Goal: Task Accomplishment & Management: Complete application form

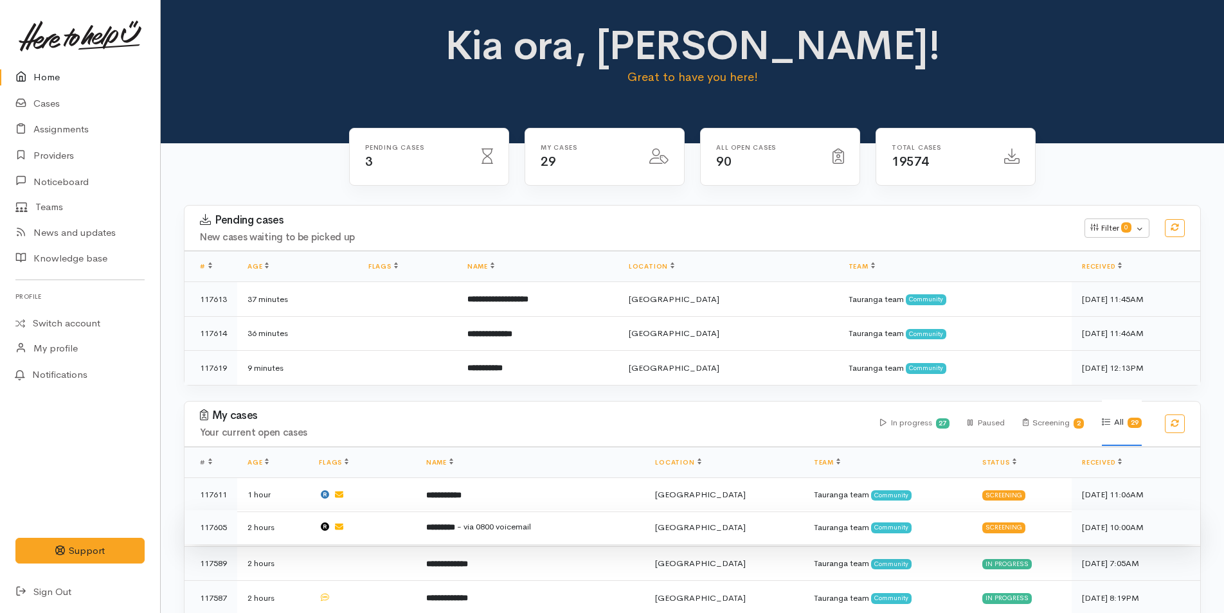
drag, startPoint x: 509, startPoint y: 528, endPoint x: 520, endPoint y: 510, distance: 21.1
click at [512, 525] on span "- via 0800 voicemail" at bounding box center [494, 526] width 74 height 11
click at [589, 523] on td "********* - via 0800 voicemail" at bounding box center [530, 527] width 229 height 35
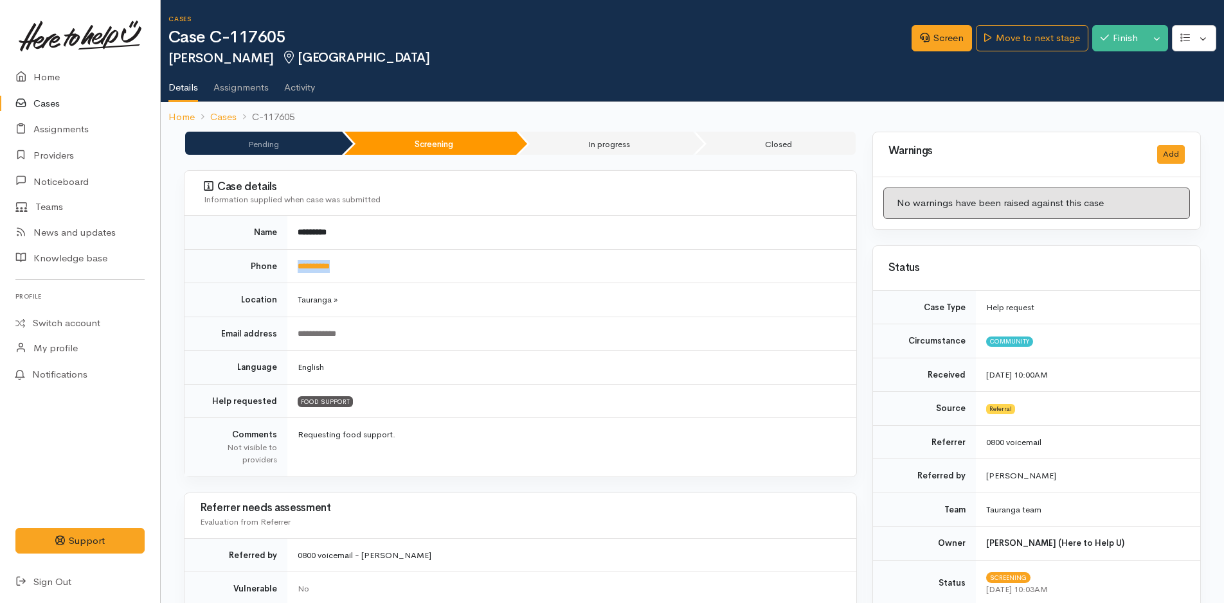
drag, startPoint x: 374, startPoint y: 269, endPoint x: 292, endPoint y: 271, distance: 81.6
click at [292, 271] on td "**********" at bounding box center [571, 266] width 569 height 34
copy link "**********"
click at [936, 40] on link "Screen" at bounding box center [941, 38] width 60 height 26
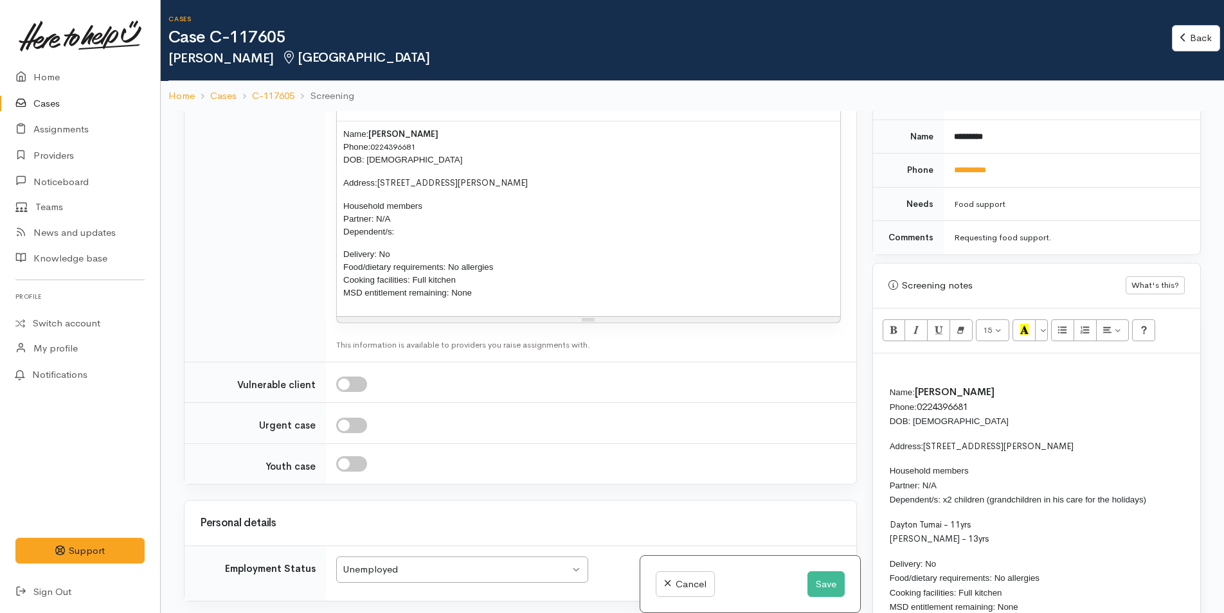
scroll to position [707, 0]
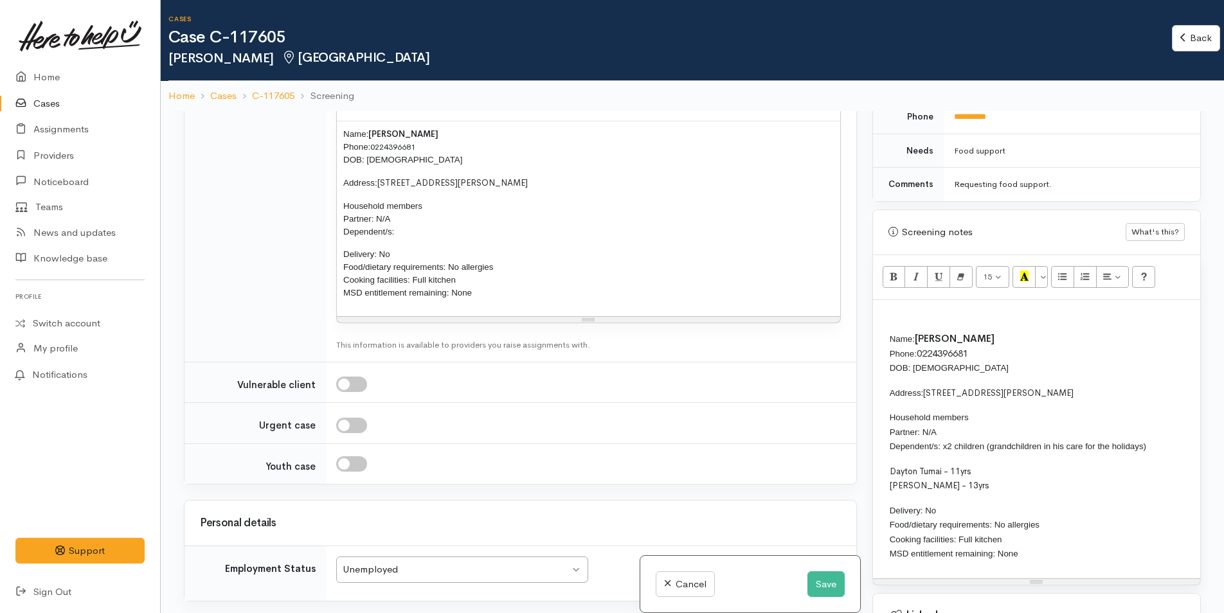
click at [916, 316] on p at bounding box center [1036, 314] width 314 height 15
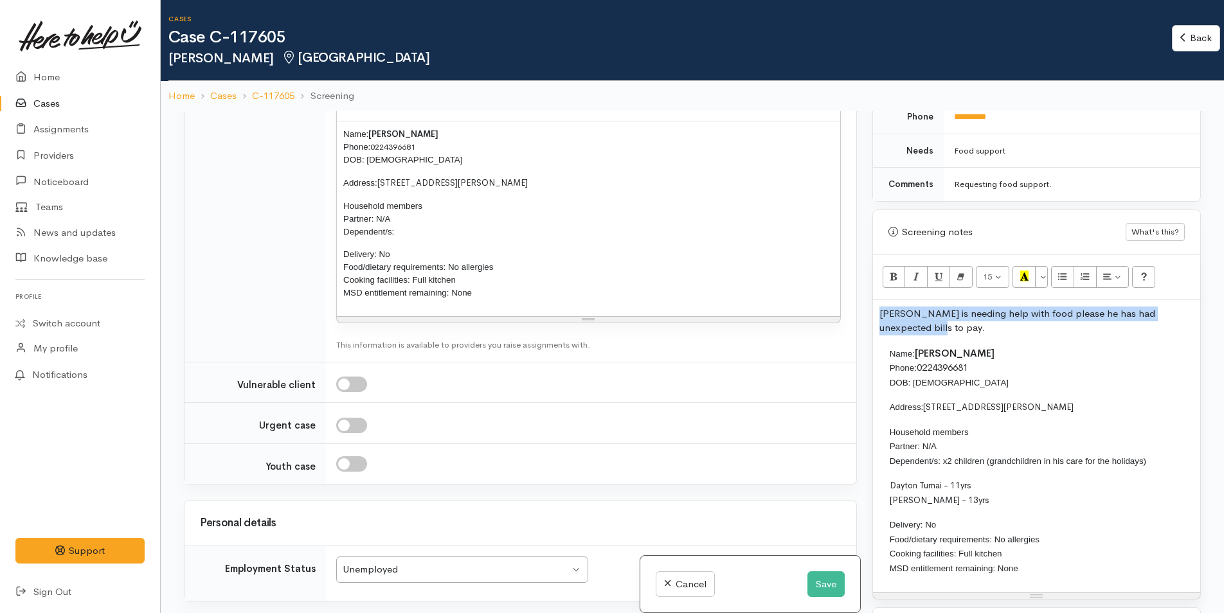
drag, startPoint x: 897, startPoint y: 329, endPoint x: 873, endPoint y: 316, distance: 27.3
click at [873, 316] on div "Paul is needing help with food please he has had unexpected bills to pay. Name:…" at bounding box center [1036, 446] width 327 height 293
copy p "Paul is needing help with food please he has had unexpected bills to pay."
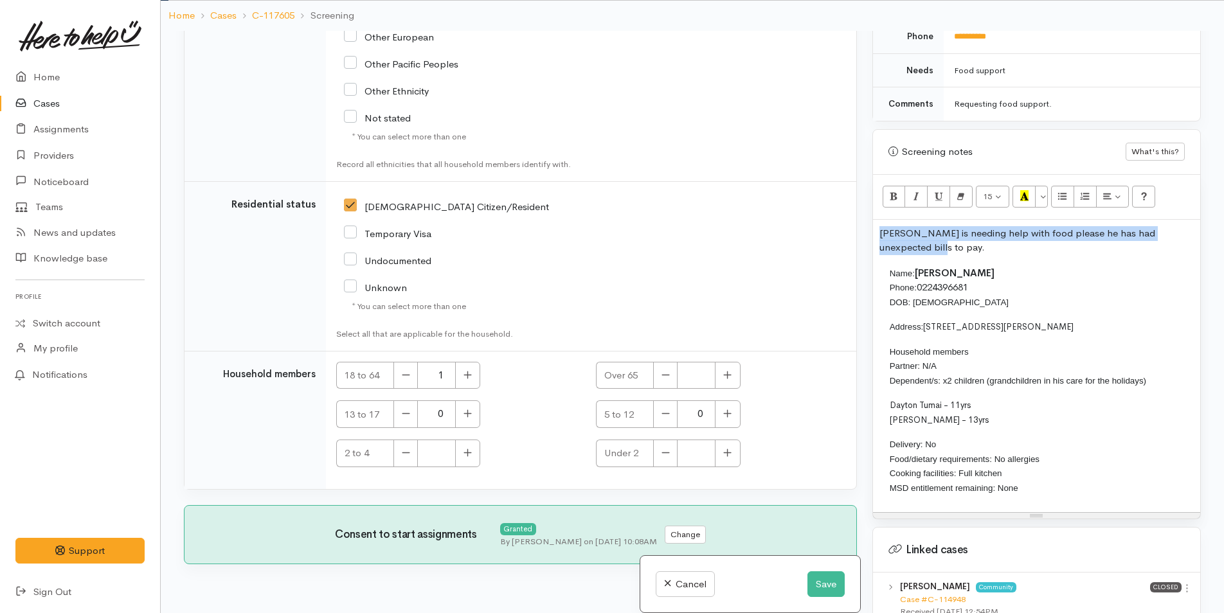
scroll to position [111, 0]
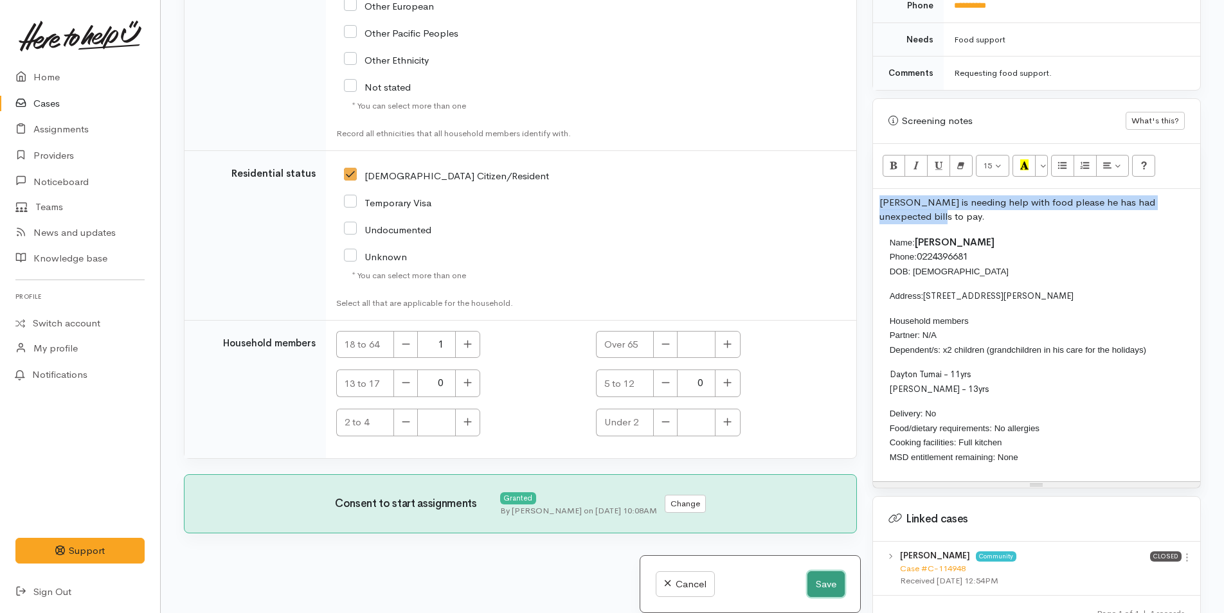
click at [828, 583] on button "Save" at bounding box center [825, 584] width 37 height 26
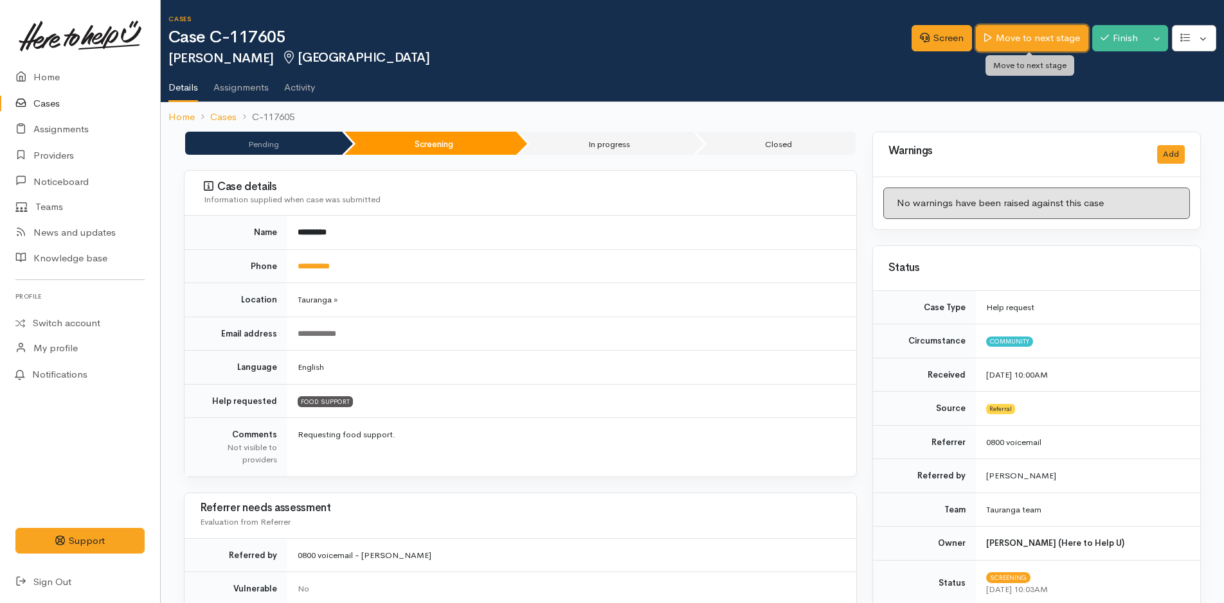
click at [1027, 37] on link "Move to next stage" at bounding box center [1032, 38] width 112 height 26
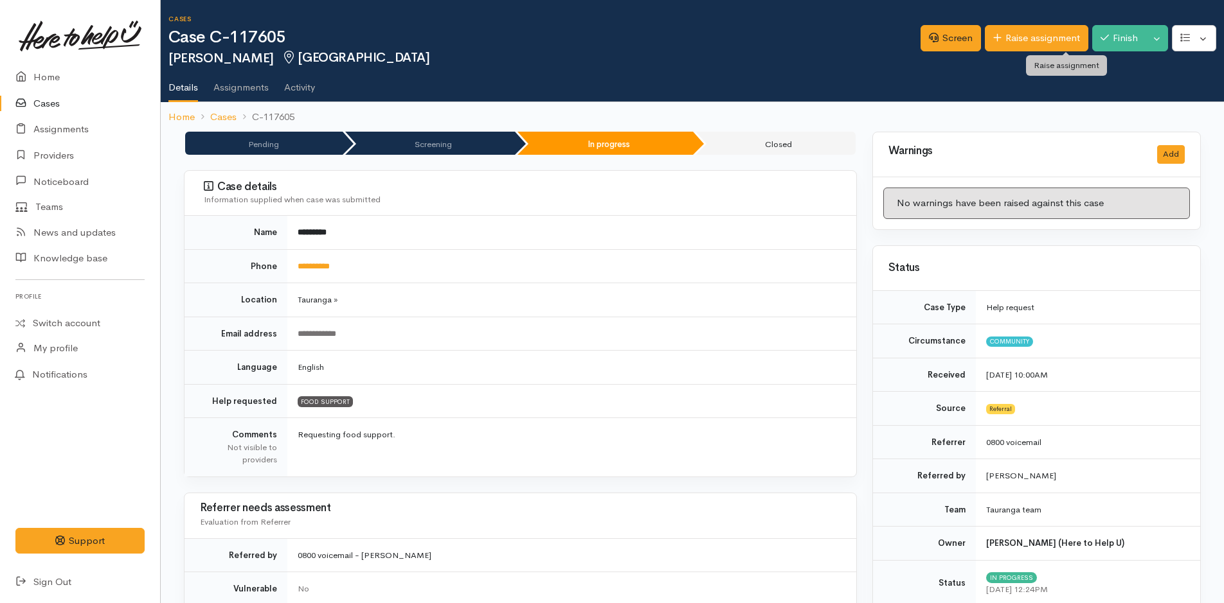
click at [1028, 37] on link "Raise assignment" at bounding box center [1036, 38] width 103 height 26
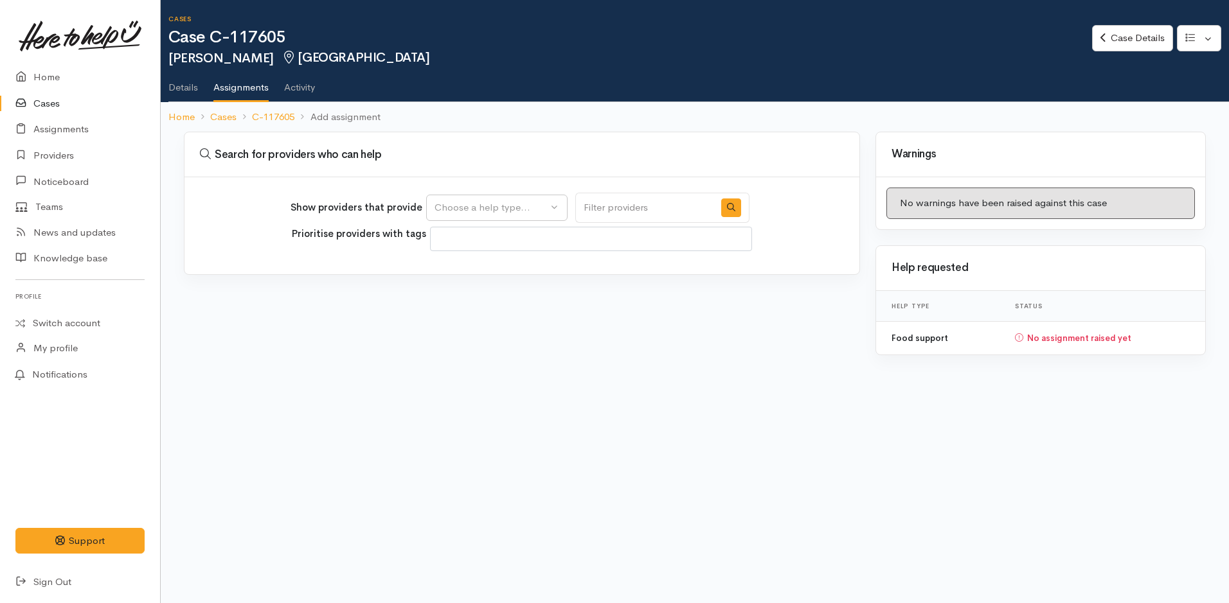
select select
click at [500, 207] on div "Choose a help type..." at bounding box center [490, 208] width 113 height 15
click at [487, 271] on span "Food support" at bounding box center [472, 269] width 60 height 15
select select "3"
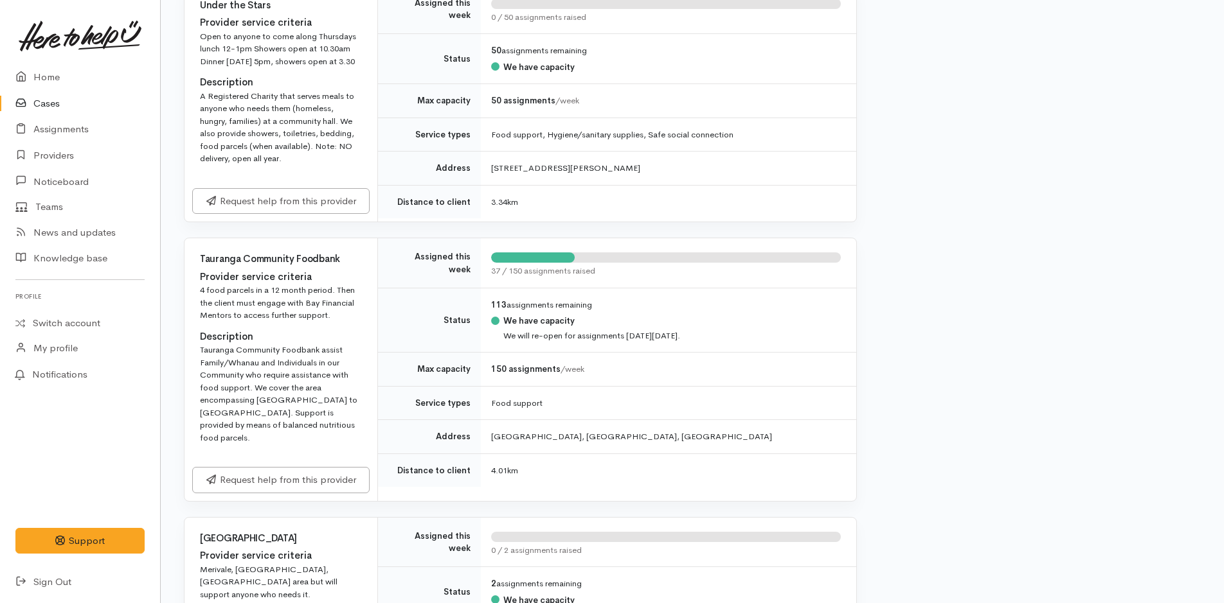
scroll to position [1478, 0]
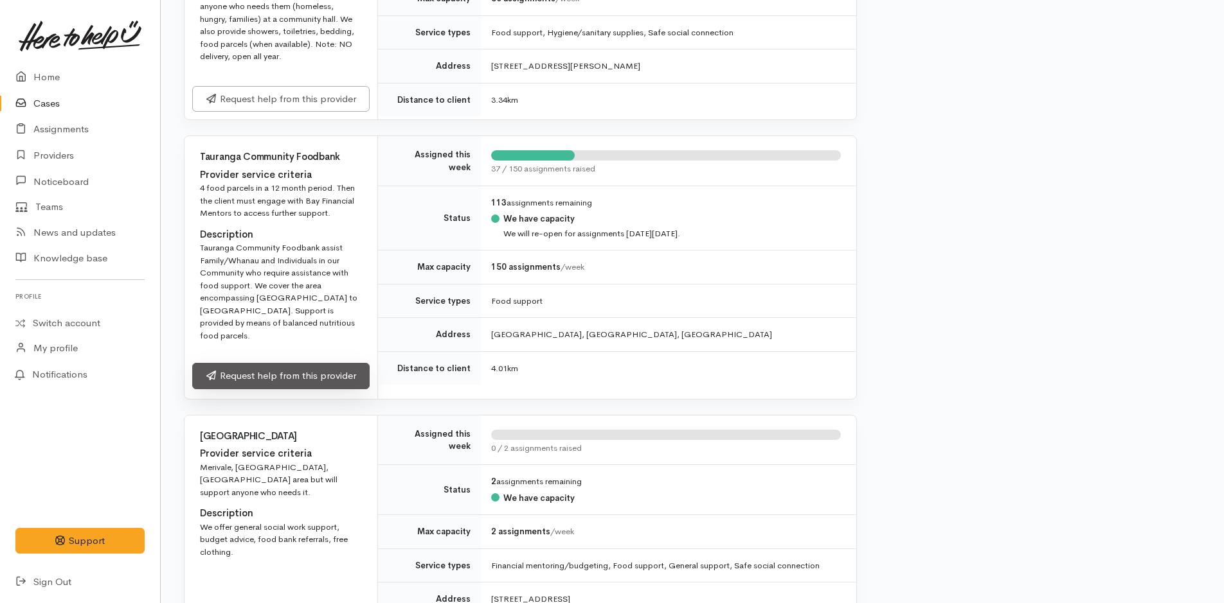
click at [337, 363] on link "Request help from this provider" at bounding box center [280, 376] width 177 height 26
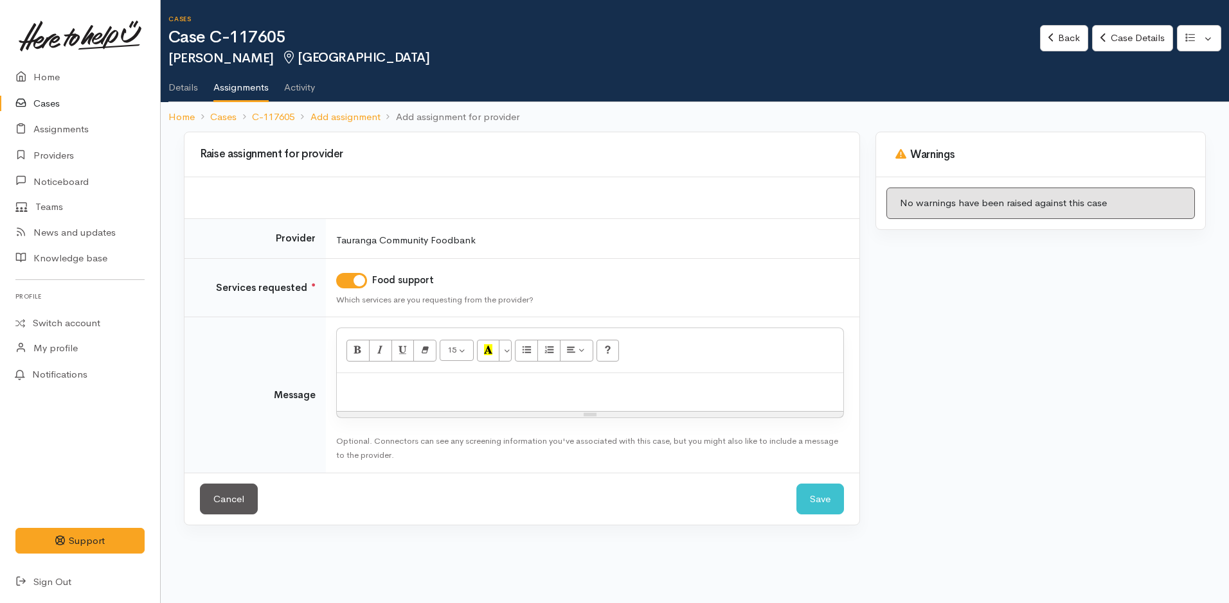
click at [409, 397] on div at bounding box center [590, 392] width 506 height 38
paste div
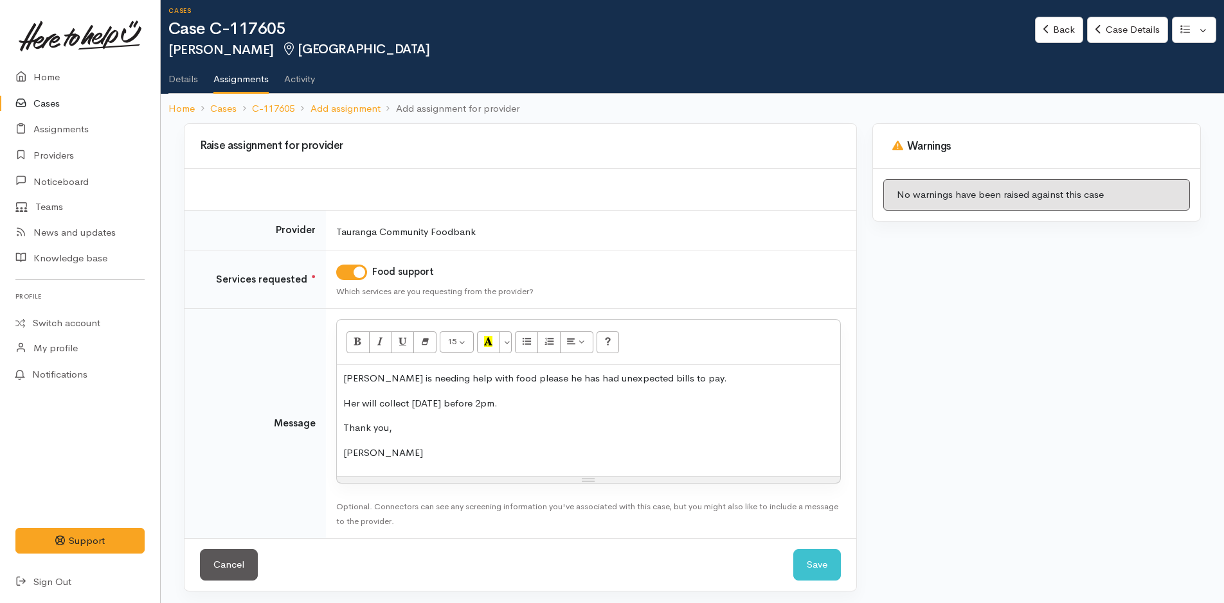
scroll to position [12, 0]
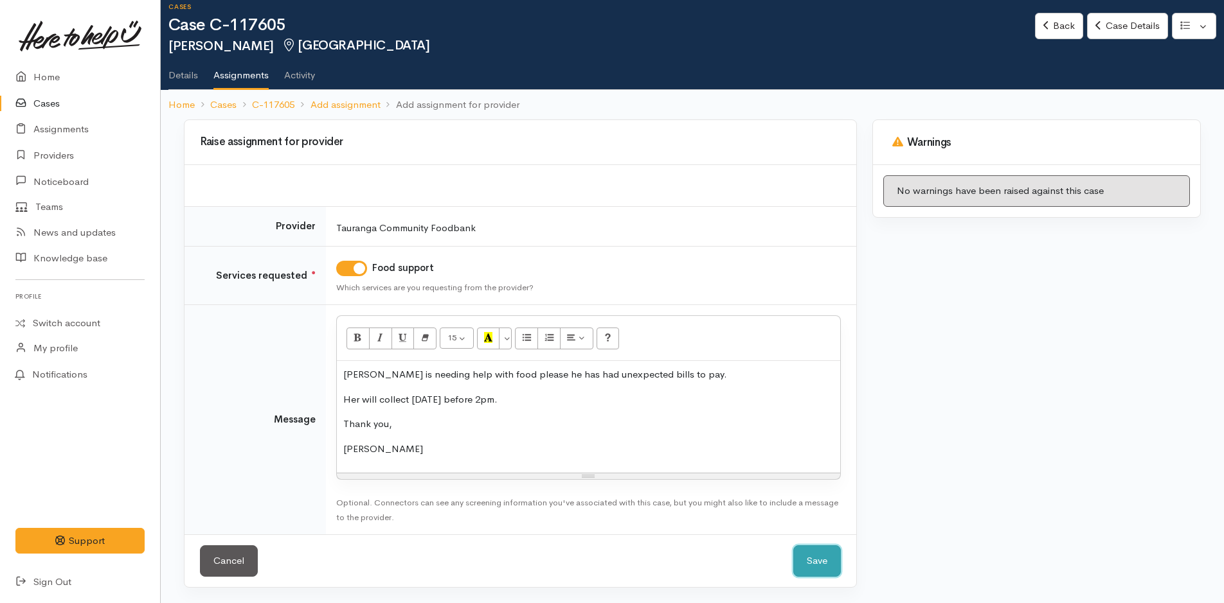
click at [802, 563] on button "Save" at bounding box center [817, 561] width 48 height 31
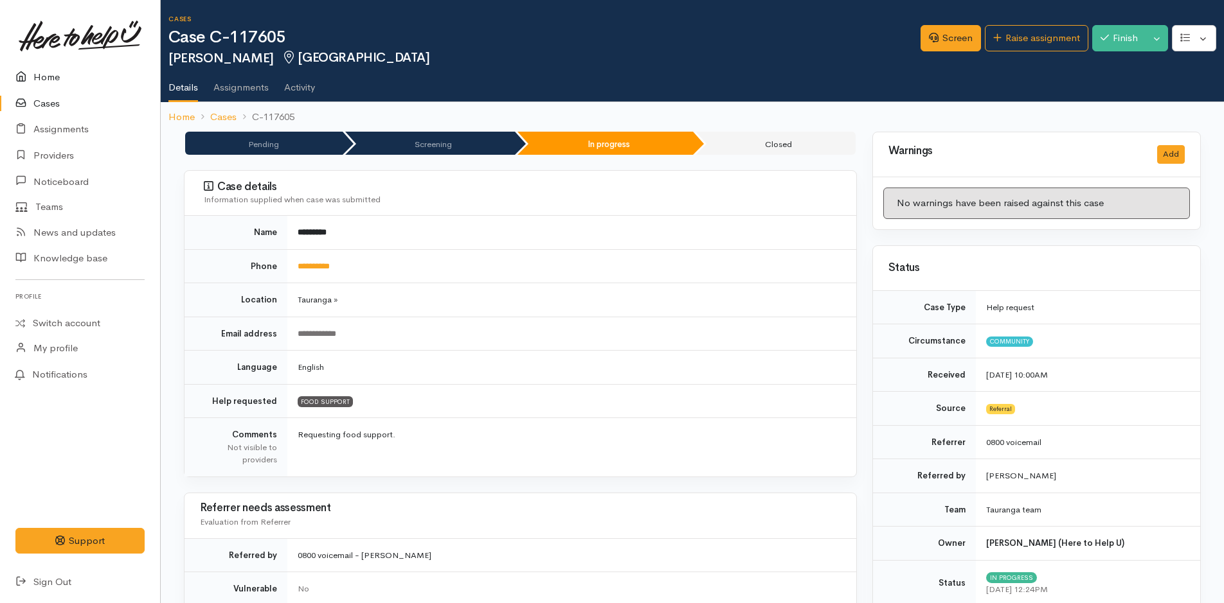
click at [49, 73] on link "Home" at bounding box center [80, 77] width 160 height 26
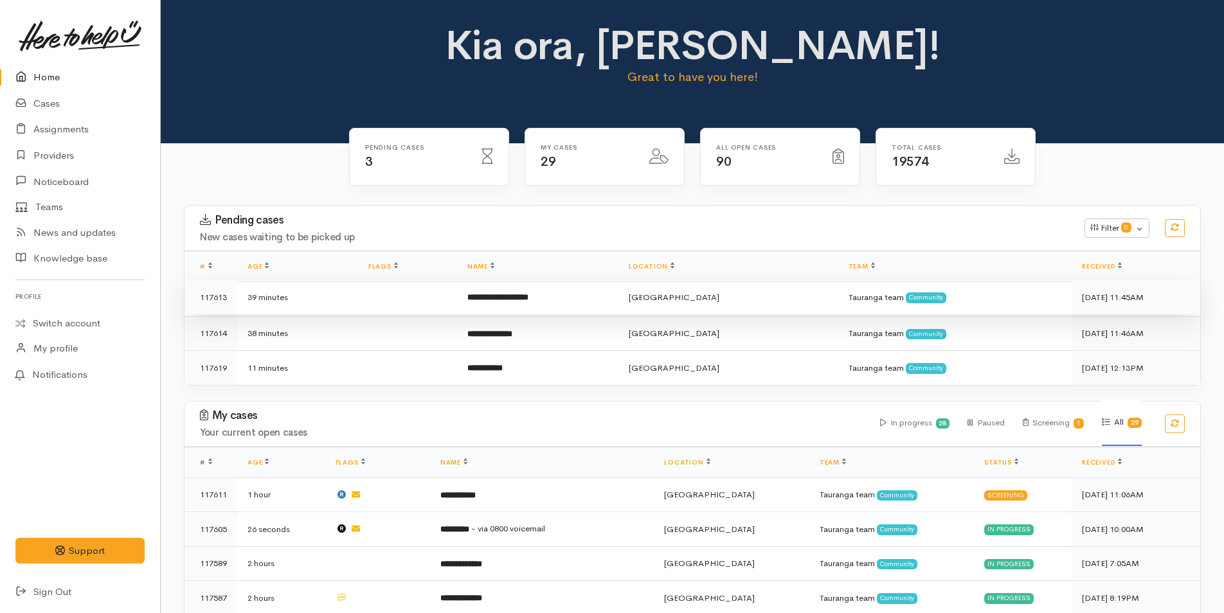
click at [521, 293] on b "**********" at bounding box center [497, 297] width 61 height 8
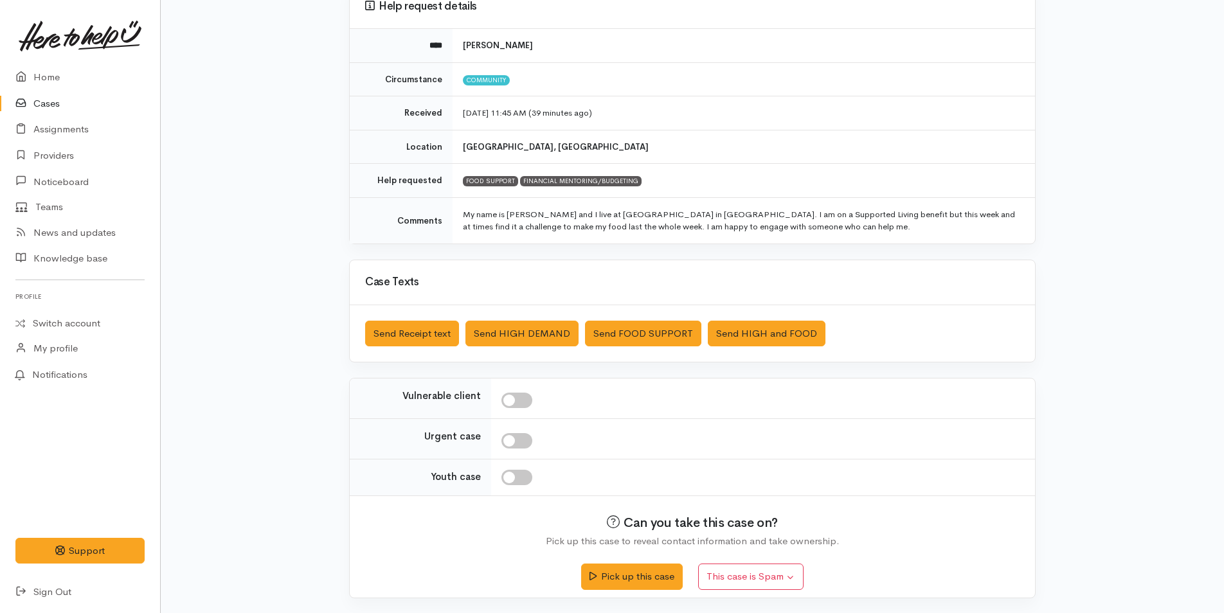
scroll to position [130, 0]
click at [623, 569] on button "Pick up this case" at bounding box center [631, 574] width 101 height 26
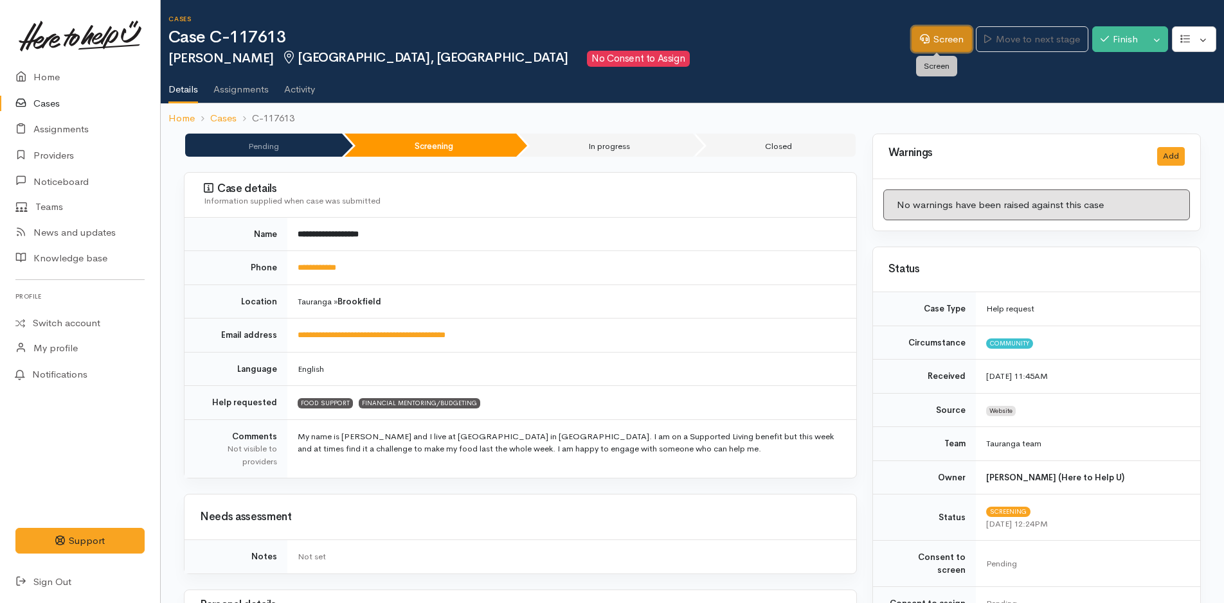
click at [949, 37] on link "Screen" at bounding box center [941, 39] width 60 height 26
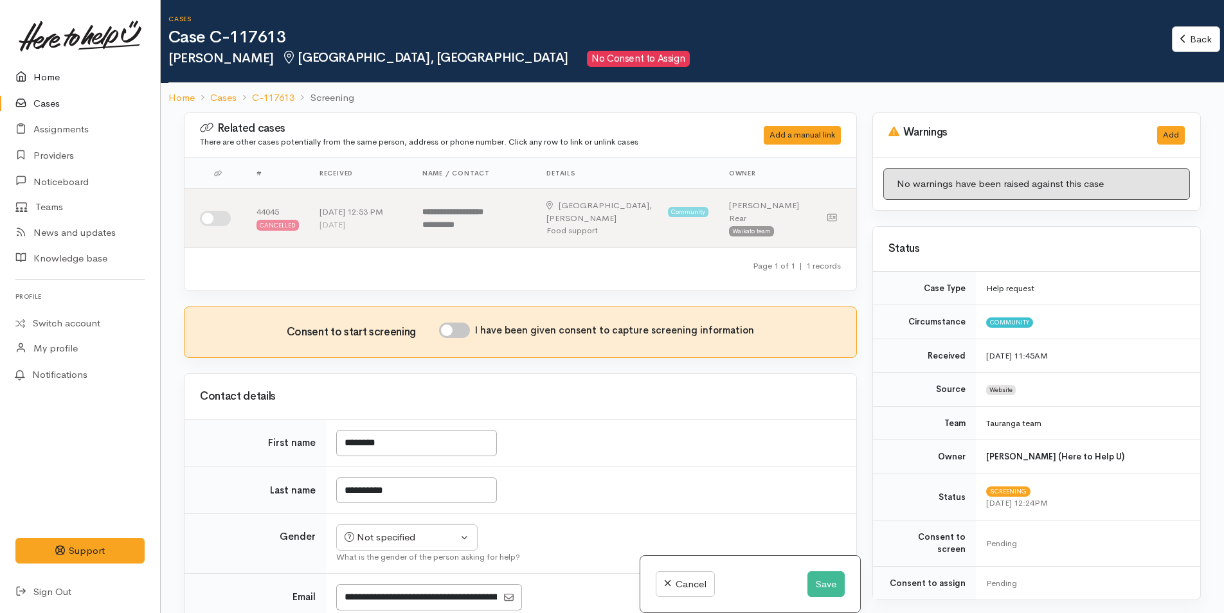
click at [50, 77] on link "Home" at bounding box center [80, 77] width 160 height 26
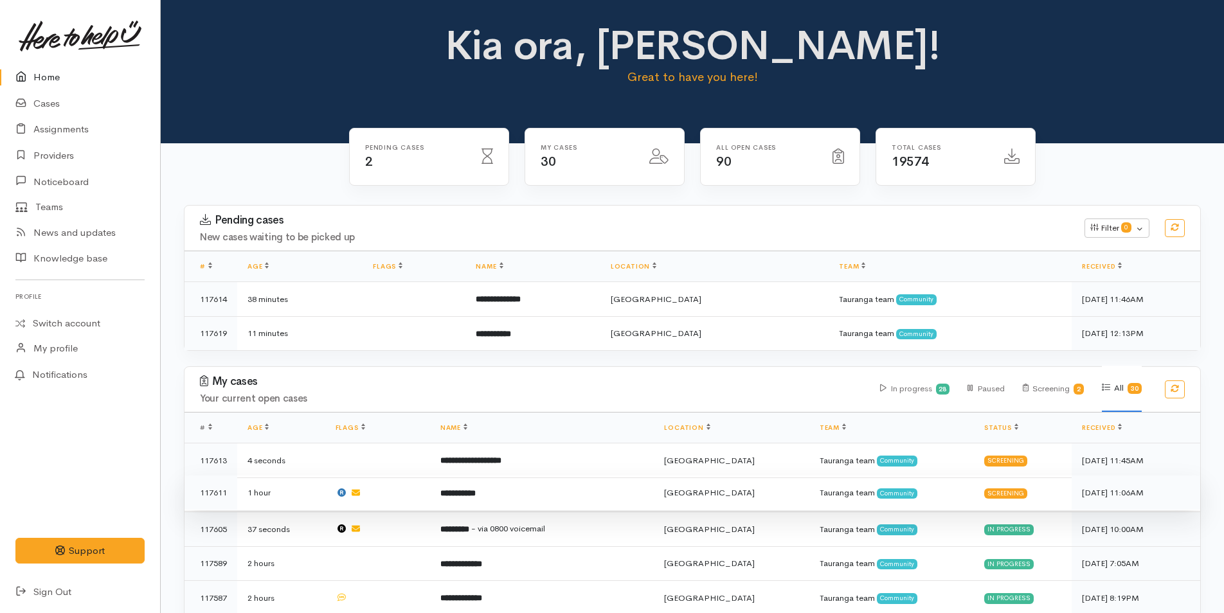
click at [537, 501] on td "**********" at bounding box center [542, 493] width 224 height 35
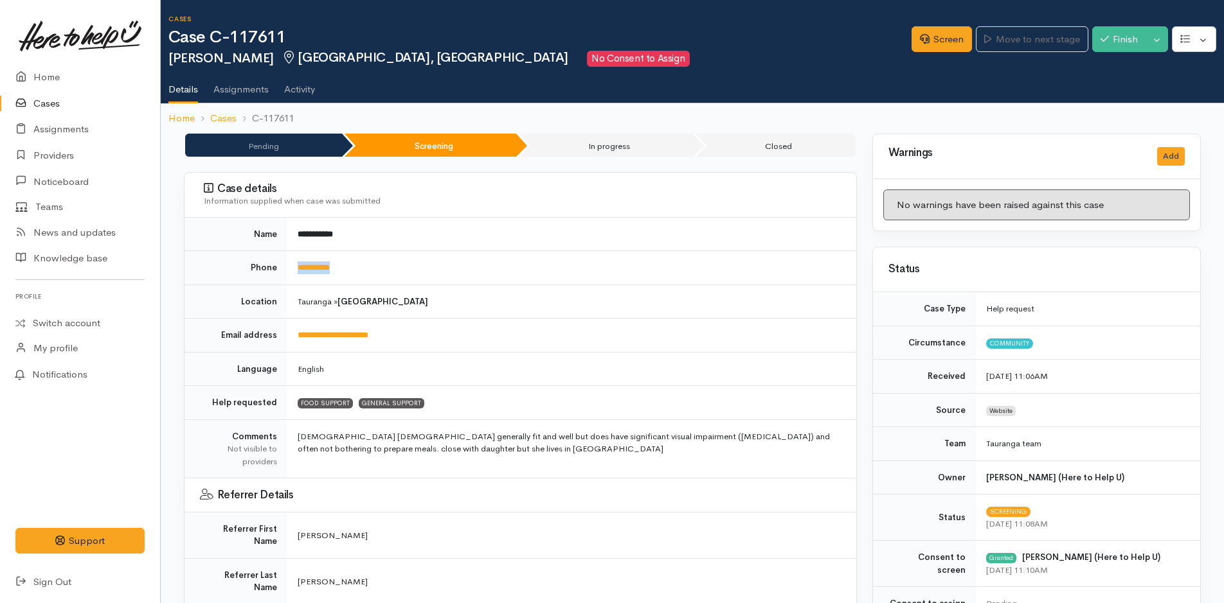
drag, startPoint x: 355, startPoint y: 269, endPoint x: 287, endPoint y: 270, distance: 68.8
click at [287, 270] on tr "**********" at bounding box center [520, 268] width 672 height 34
copy tr "**********"
click at [950, 39] on link "Screen" at bounding box center [941, 39] width 60 height 26
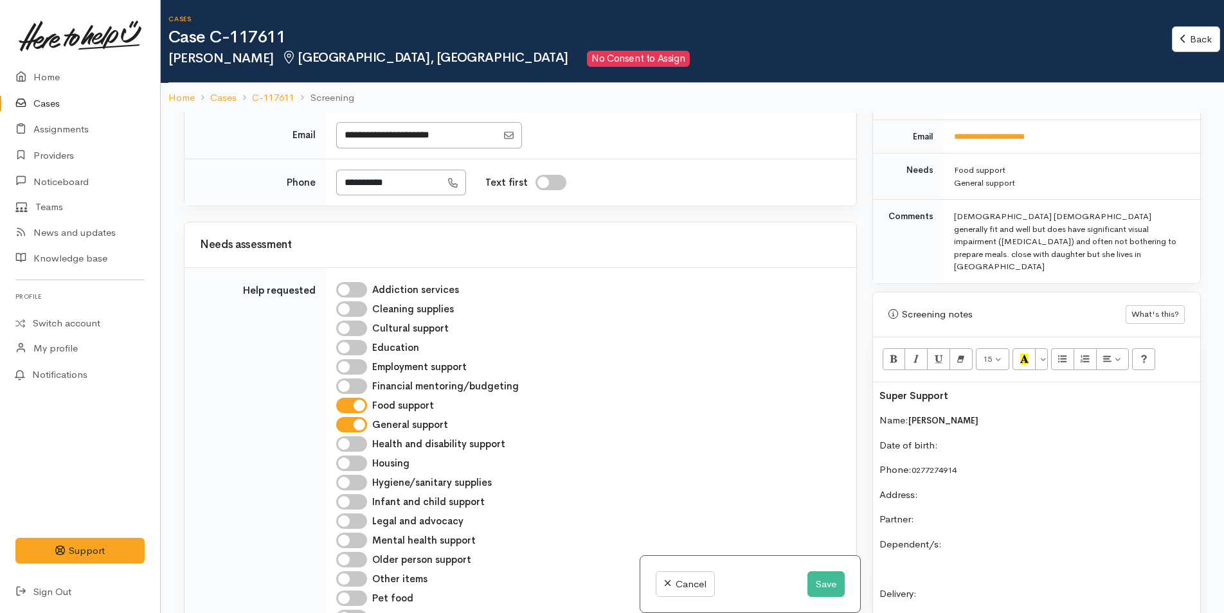
scroll to position [129, 0]
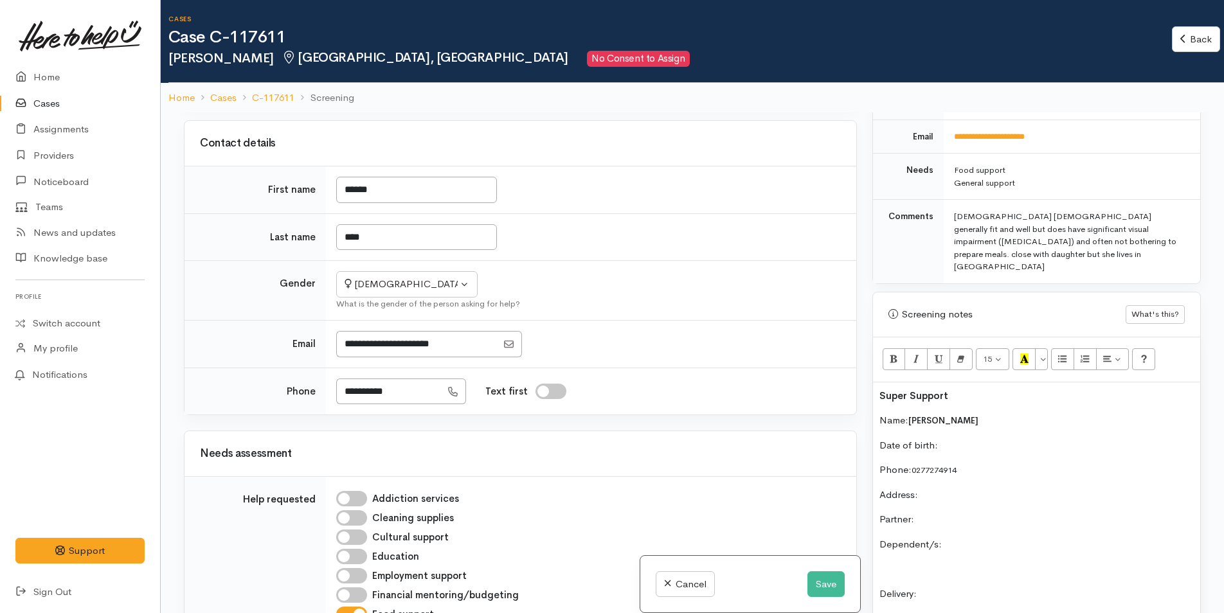
click at [1017, 438] on p "Date of birth:" at bounding box center [1036, 445] width 314 height 15
click at [1015, 488] on p "Address:" at bounding box center [1036, 495] width 314 height 15
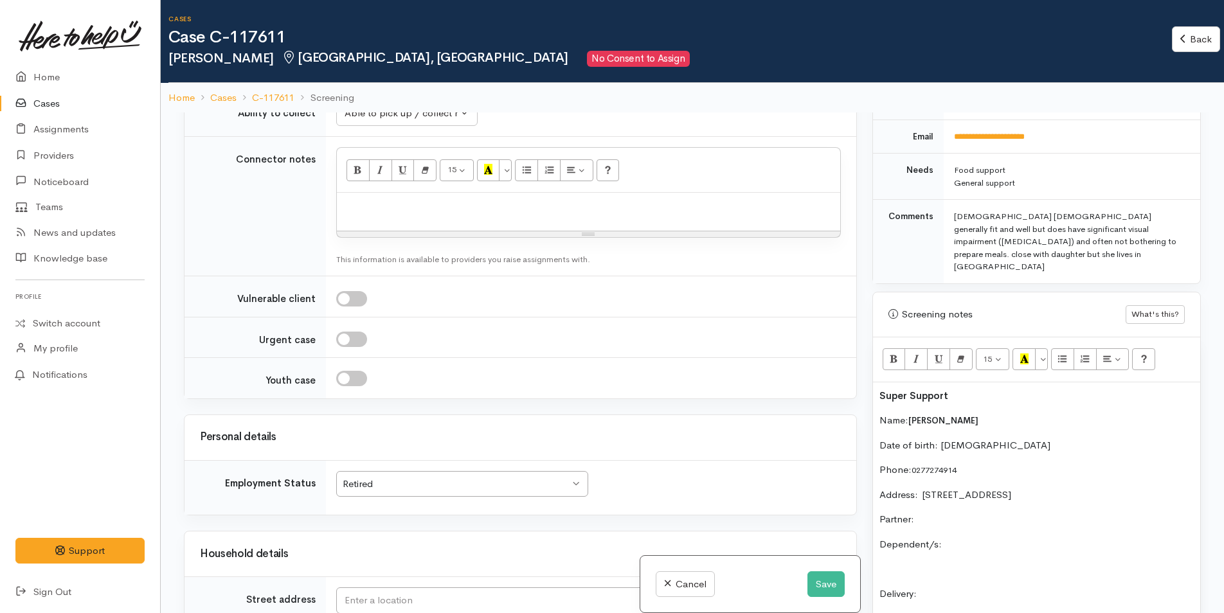
scroll to position [1093, 0]
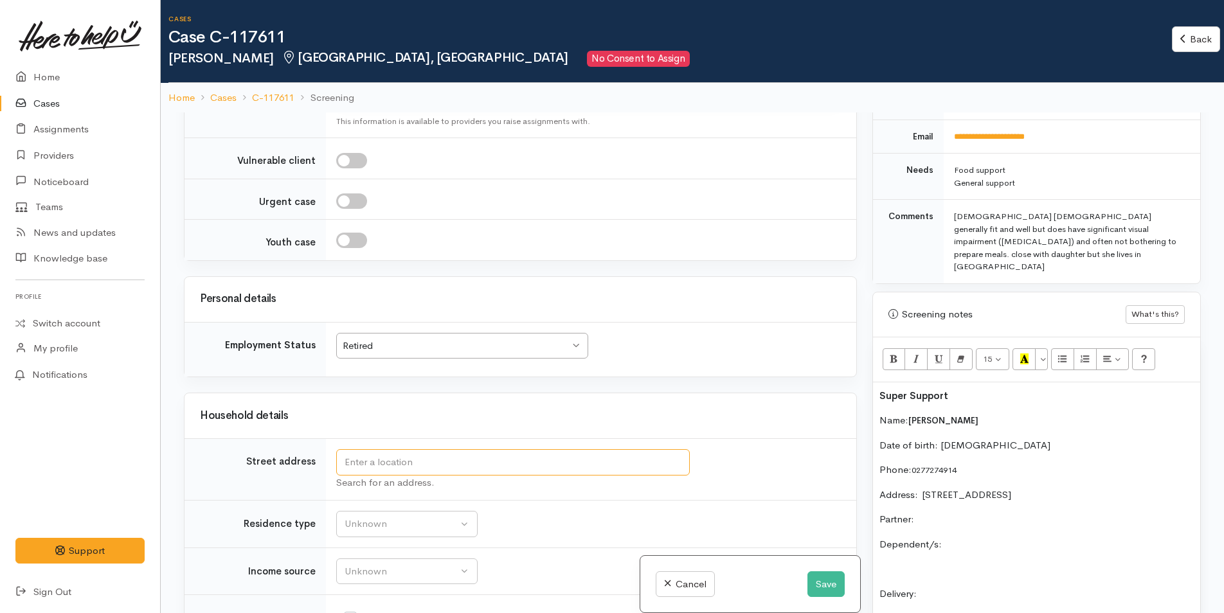
click at [449, 464] on input "text" at bounding box center [512, 462] width 353 height 26
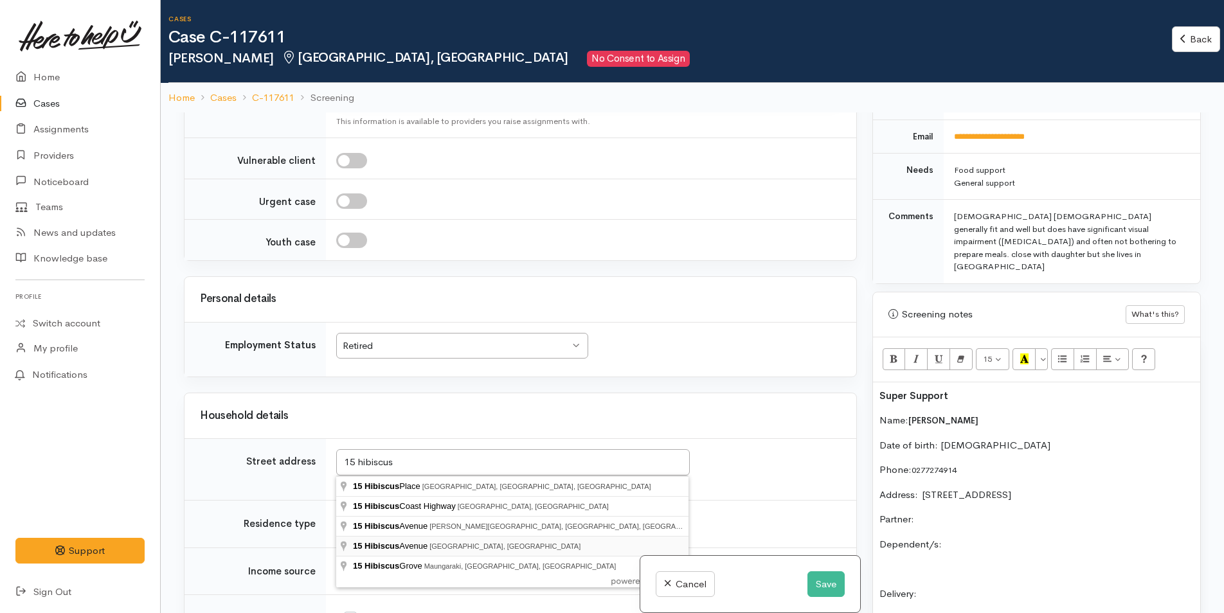
type input "15 Hibiscus Avenue, Mount Maunganui, New Zealand"
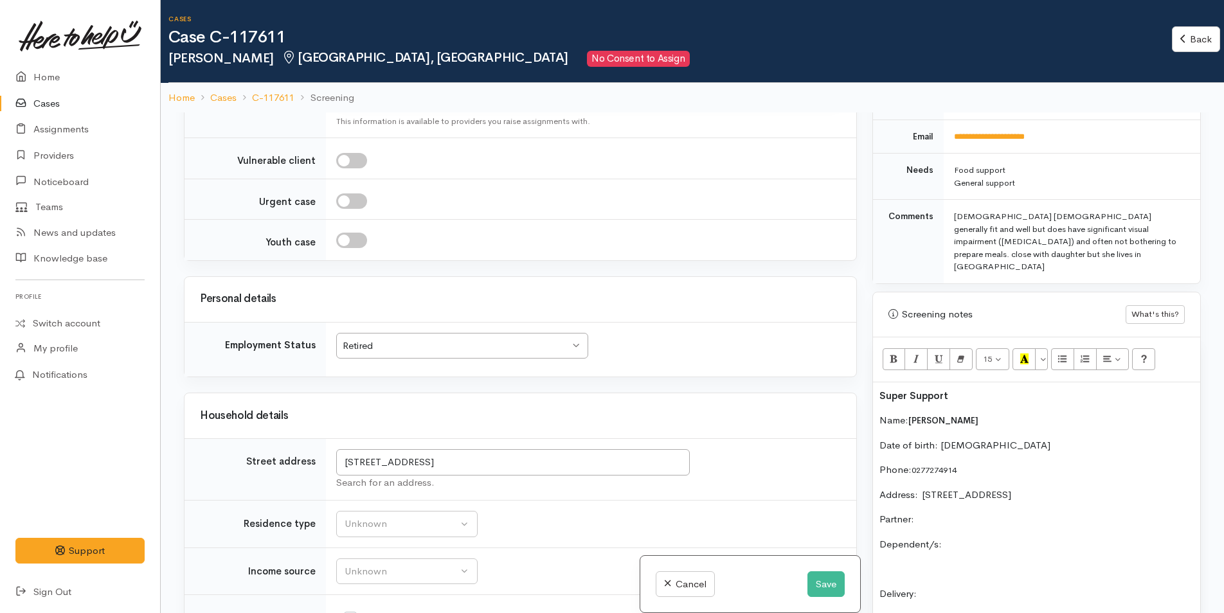
click at [941, 512] on p "Partner:" at bounding box center [1036, 519] width 314 height 15
click at [988, 523] on div "Super Support Name: Gaynor Hill Date of birth: 25/9/1936 Phone:  0277274914 Add…" at bounding box center [1036, 599] width 327 height 434
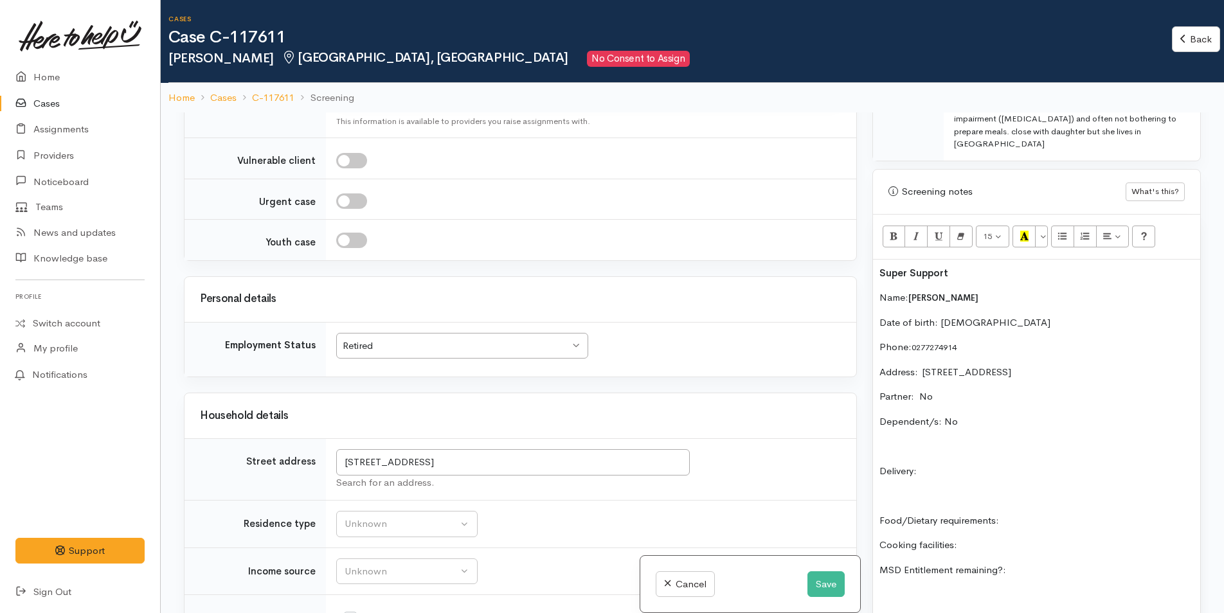
scroll to position [771, 0]
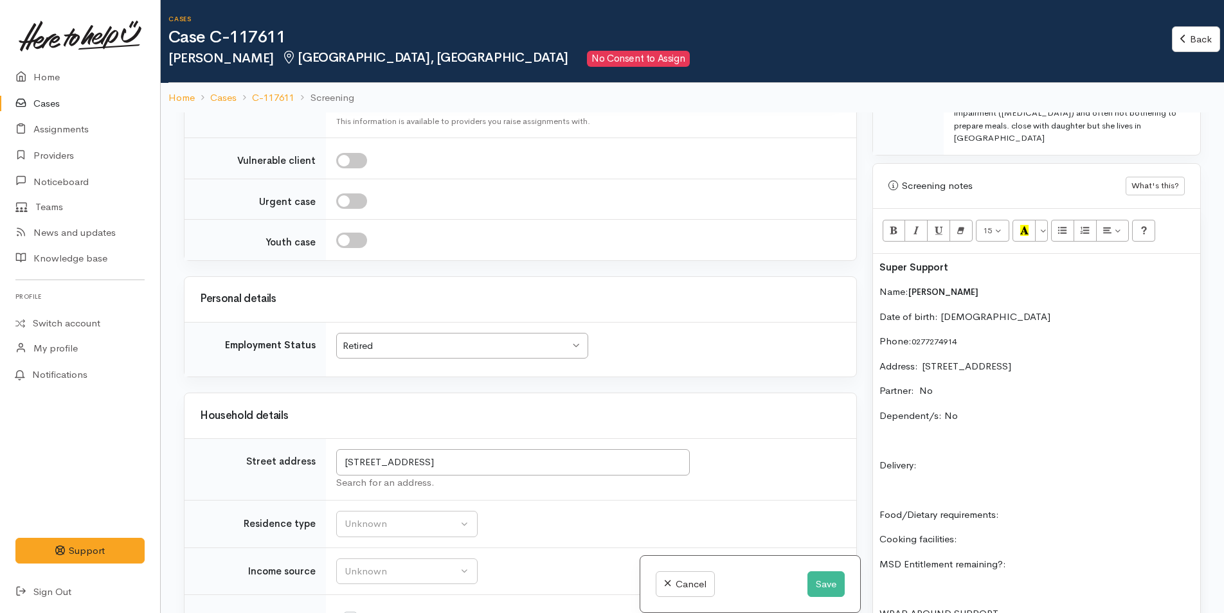
click at [981, 441] on div "Super Support Name: Gaynor Hill Date of birth: 25/9/1936 Phone:  0277274914 Add…" at bounding box center [1036, 471] width 327 height 434
click at [1052, 508] on p "Food/Dietary requirements:" at bounding box center [1036, 515] width 314 height 15
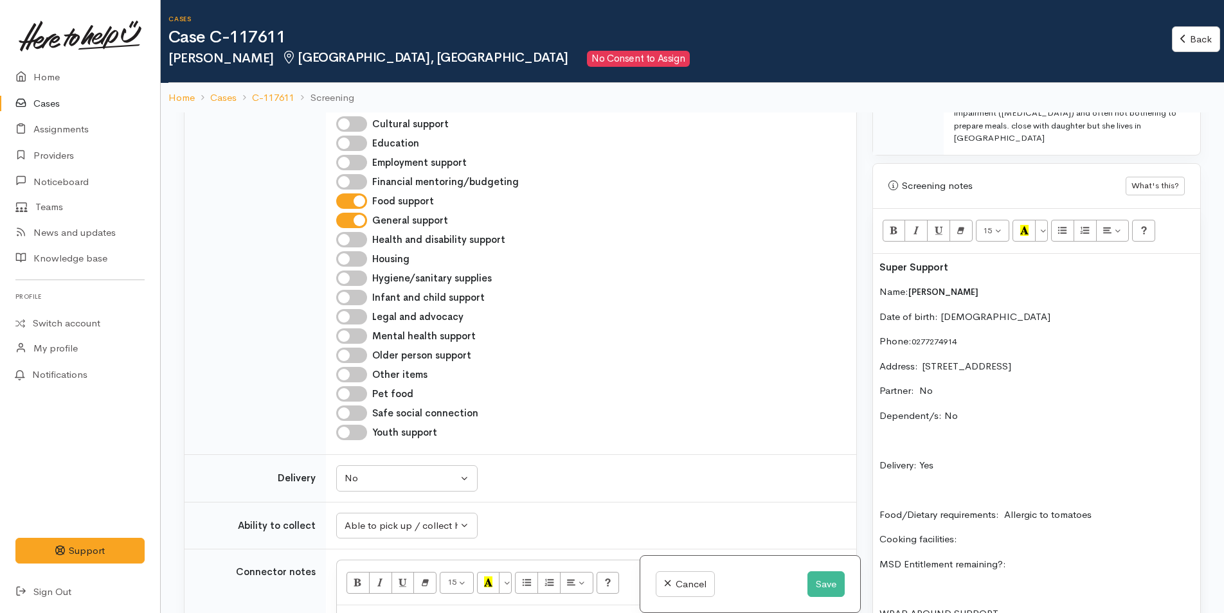
scroll to position [707, 0]
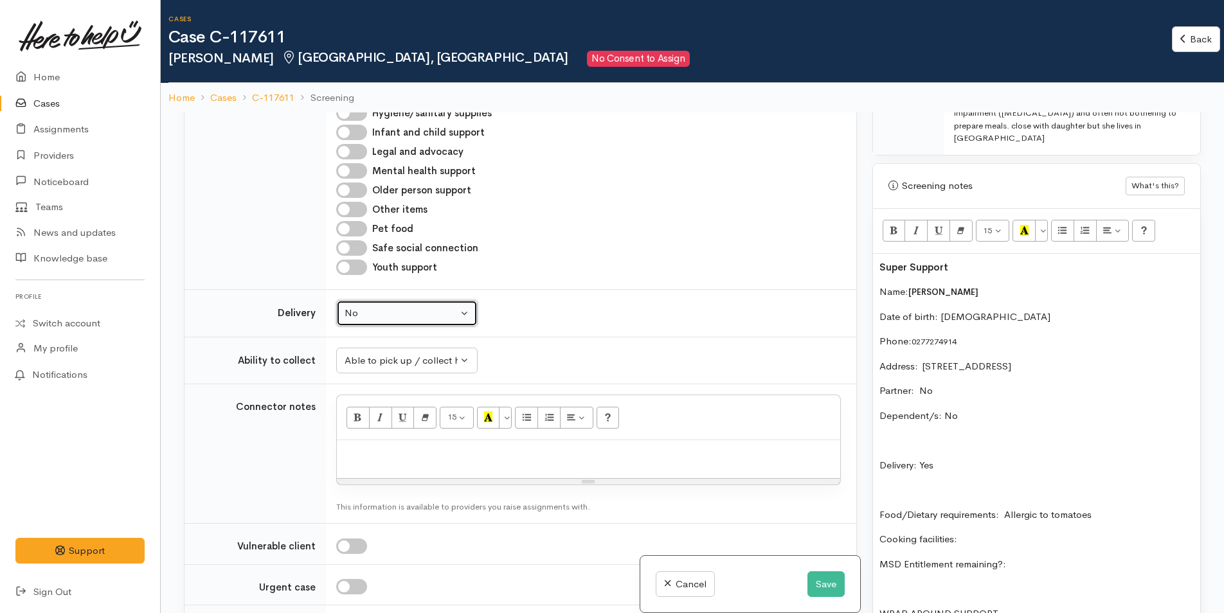
click at [403, 310] on div "No" at bounding box center [400, 313] width 113 height 15
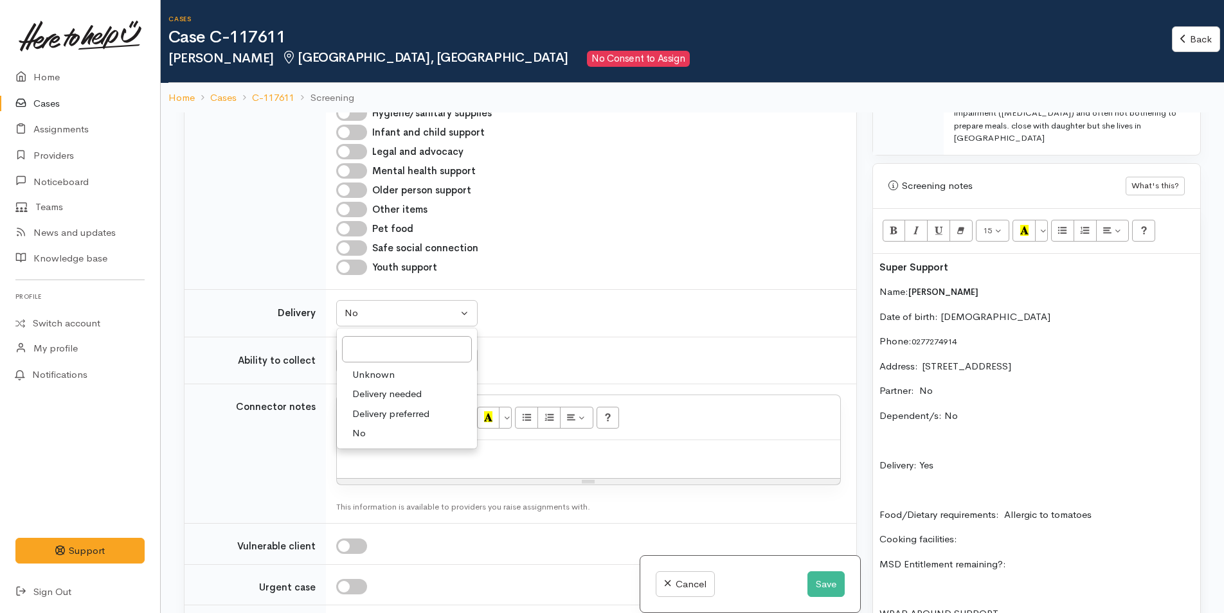
click at [396, 392] on span "Delivery needed" at bounding box center [386, 394] width 69 height 15
select select "3"
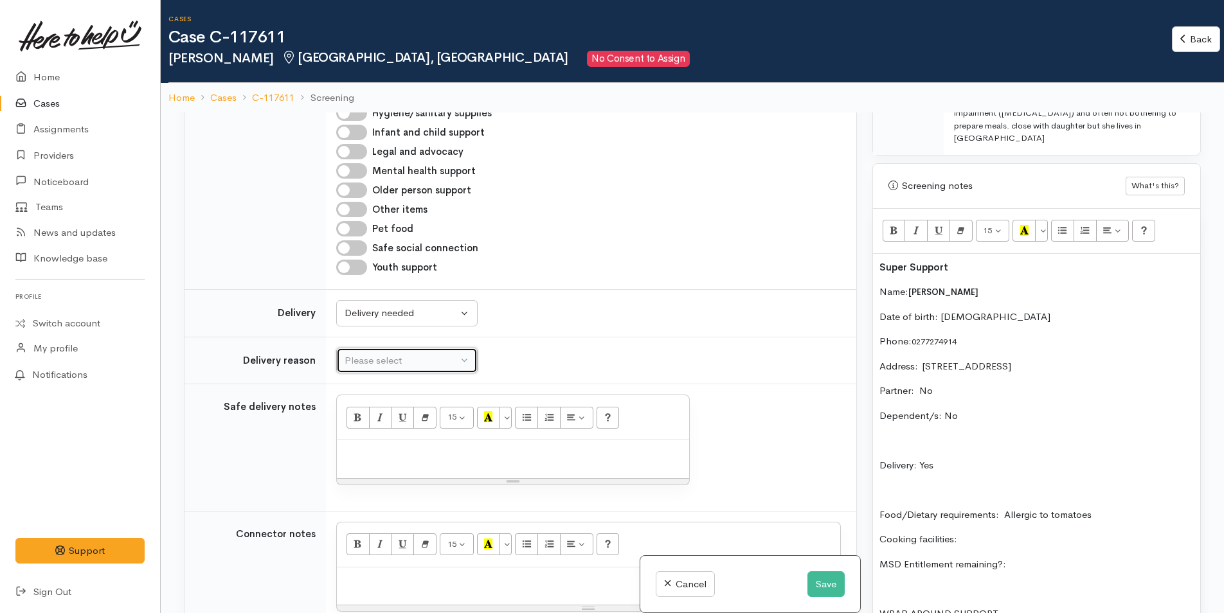
click at [409, 362] on div "Please select" at bounding box center [400, 360] width 113 height 15
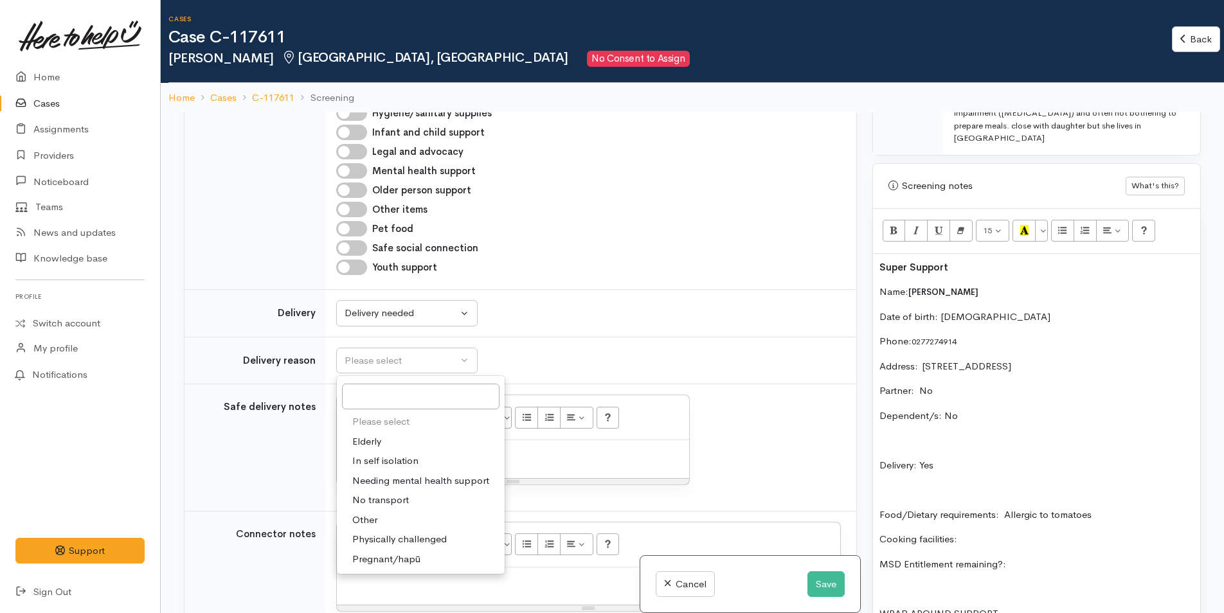
click at [375, 438] on span "Elderly" at bounding box center [366, 441] width 29 height 15
select select "6"
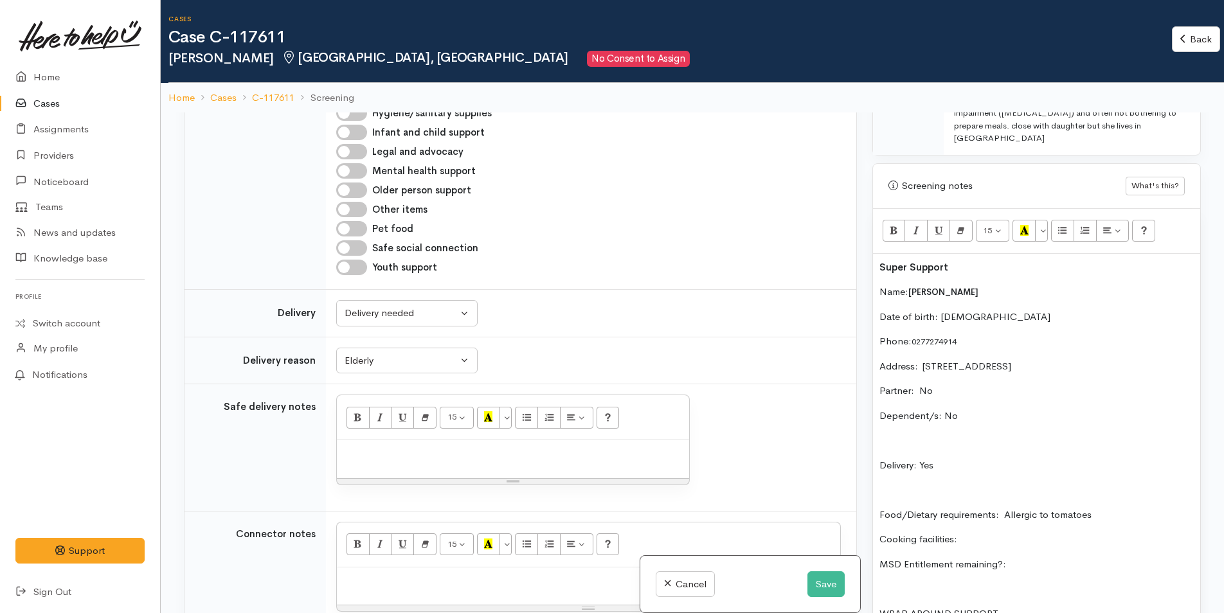
click at [460, 458] on p at bounding box center [512, 454] width 339 height 15
paste div
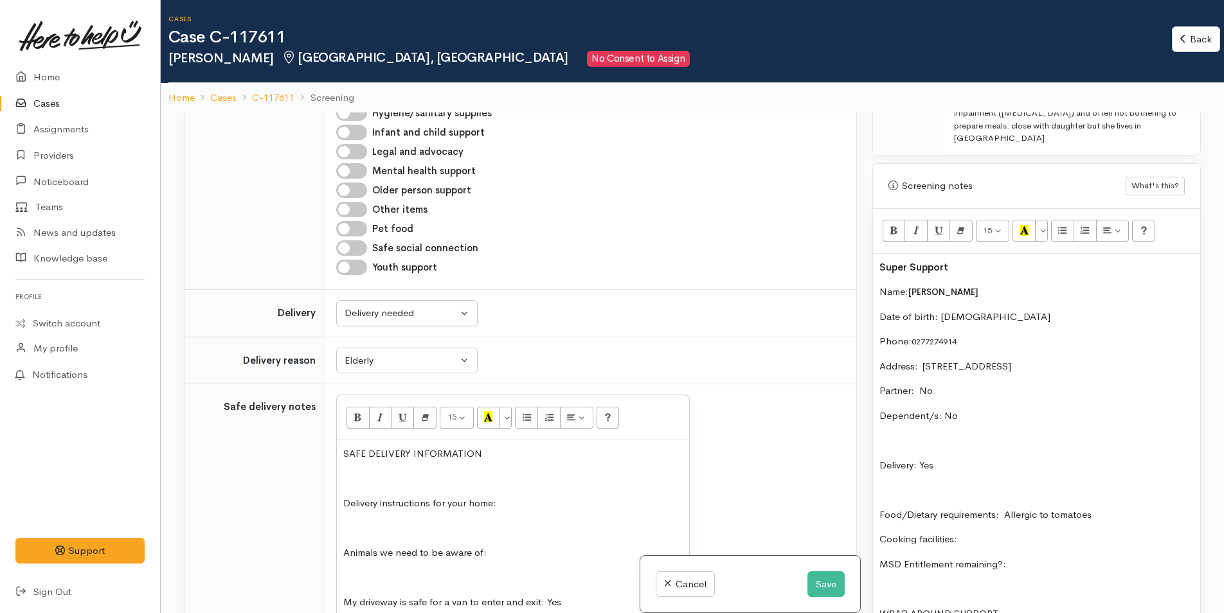
scroll to position [45, 0]
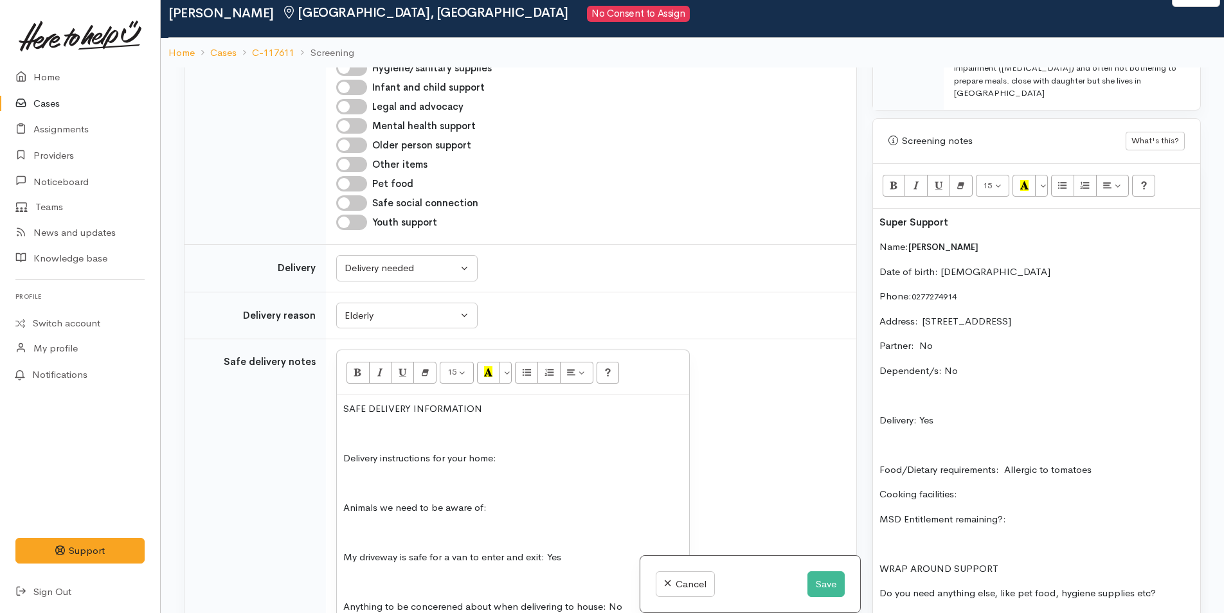
click at [557, 452] on p "Delivery instructions for your home:" at bounding box center [512, 458] width 339 height 15
click at [538, 506] on p "Animals we need to be aware of:" at bounding box center [512, 508] width 339 height 15
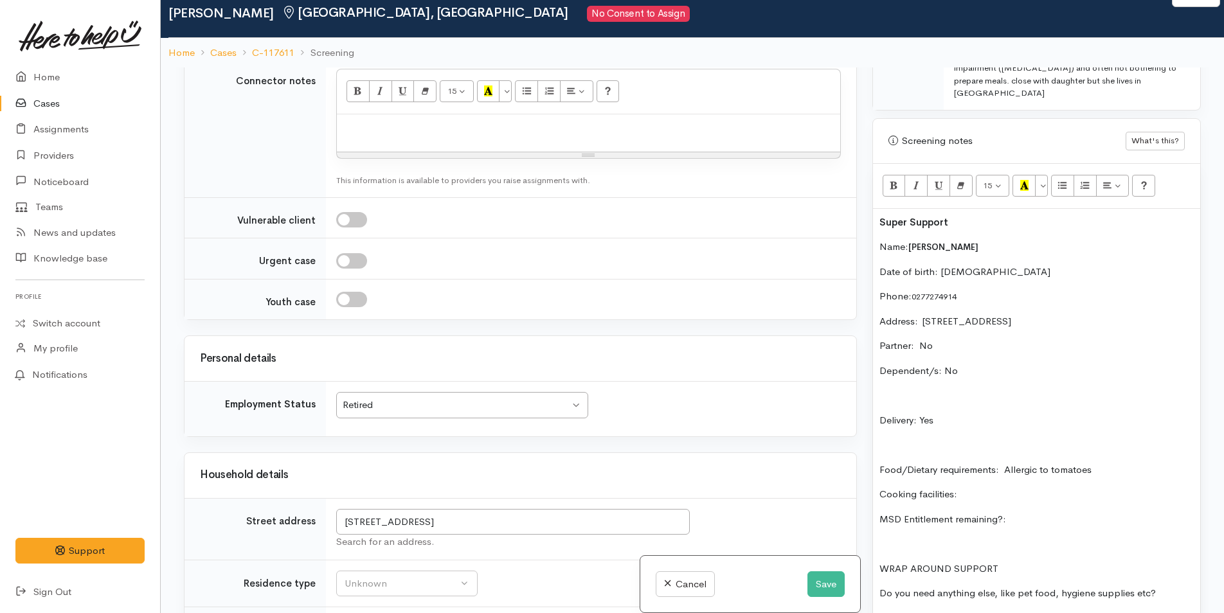
scroll to position [1478, 0]
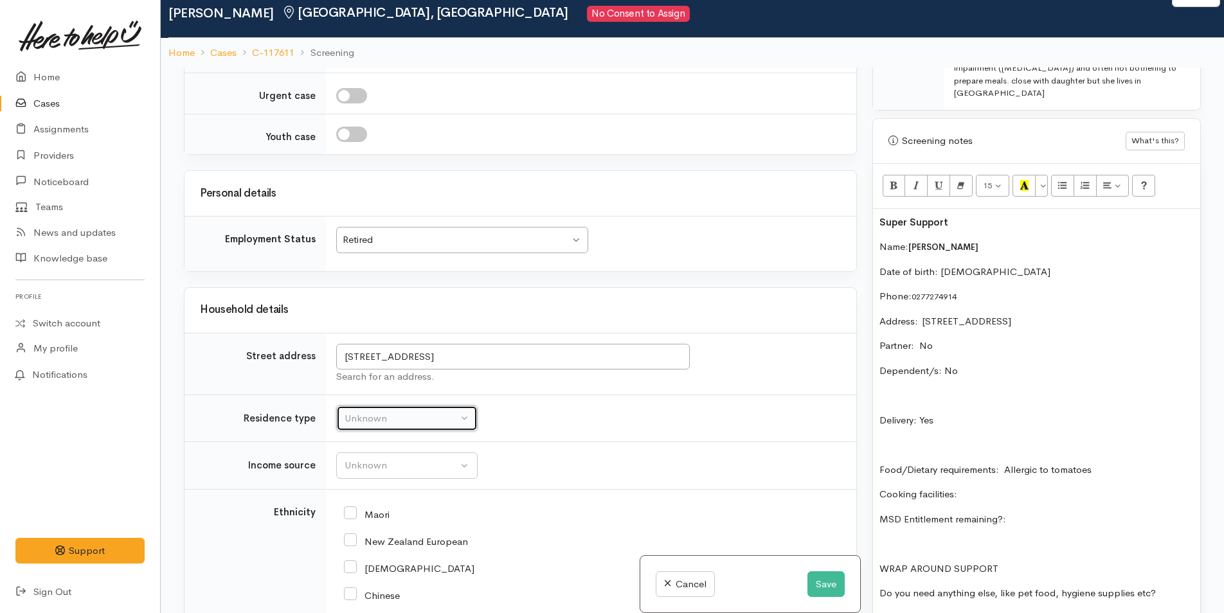
click at [380, 427] on button "Unknown" at bounding box center [406, 419] width 141 height 26
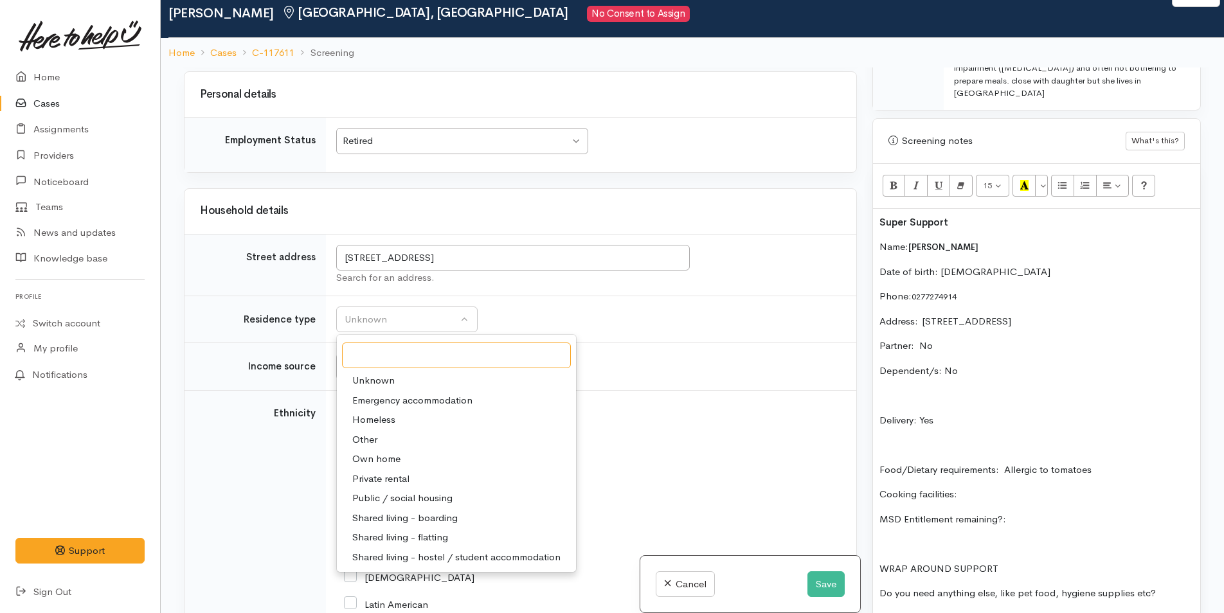
scroll to position [1607, 0]
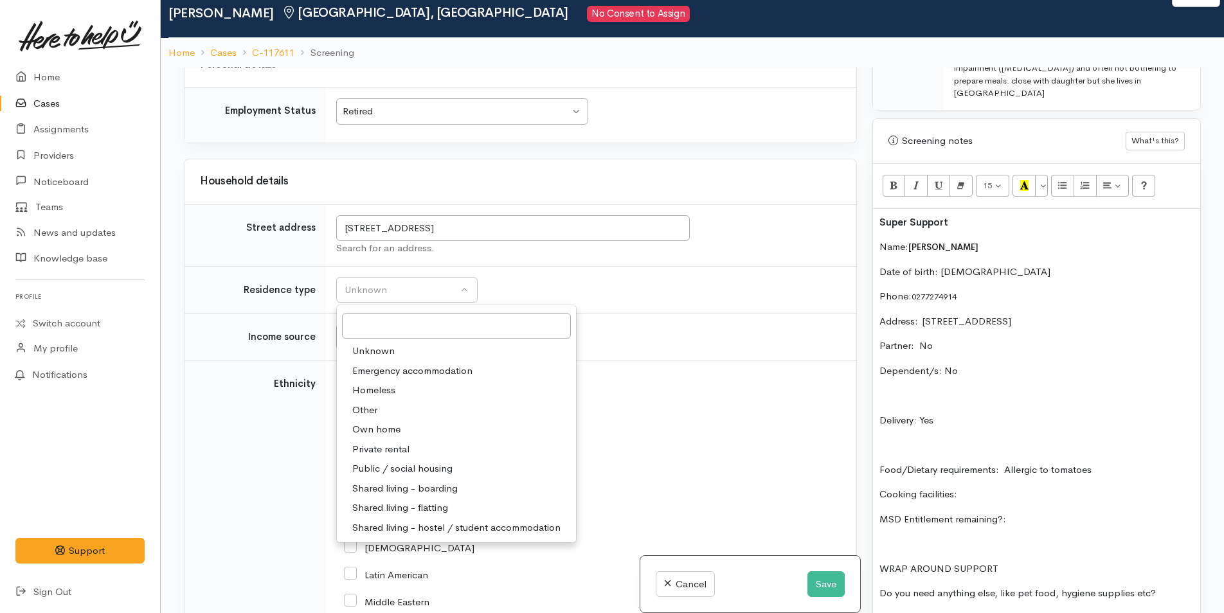
click at [389, 427] on span "Own home" at bounding box center [376, 429] width 48 height 15
select select "1"
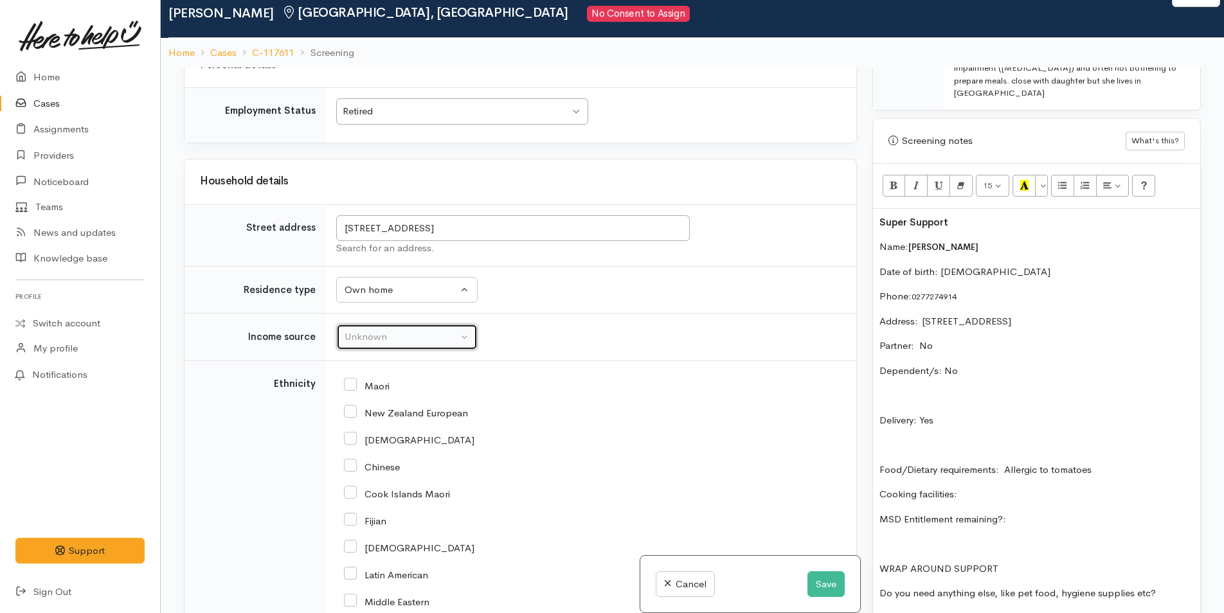
click at [408, 340] on div "Unknown" at bounding box center [400, 337] width 113 height 15
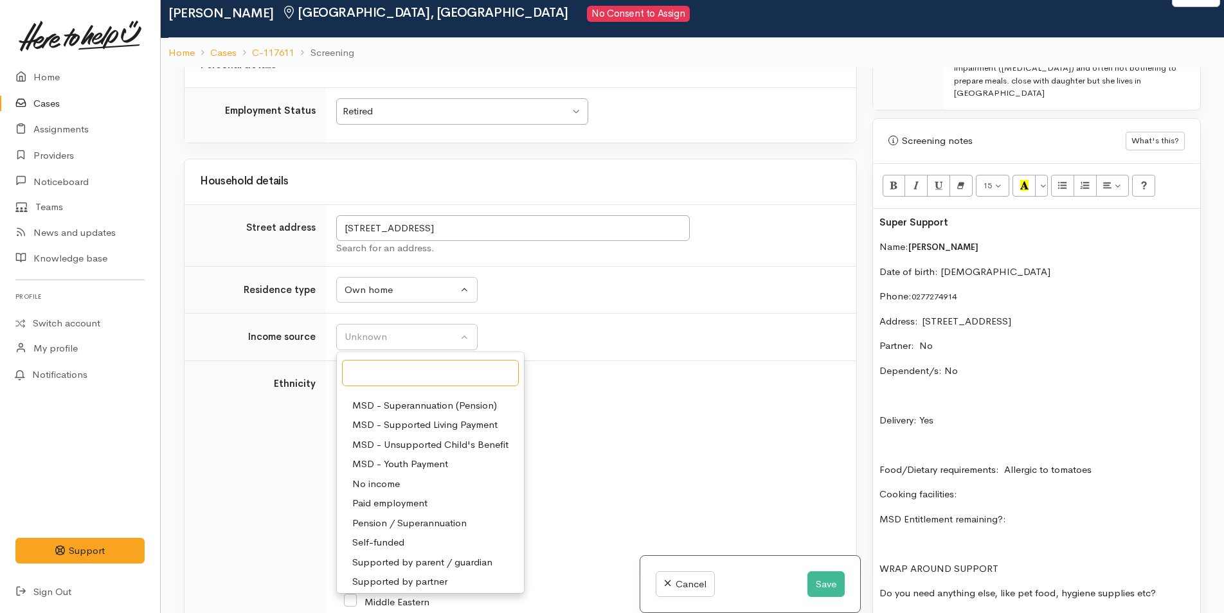
scroll to position [193, 0]
click at [433, 516] on span "Pension / Superannuation" at bounding box center [409, 519] width 114 height 15
select select "19"
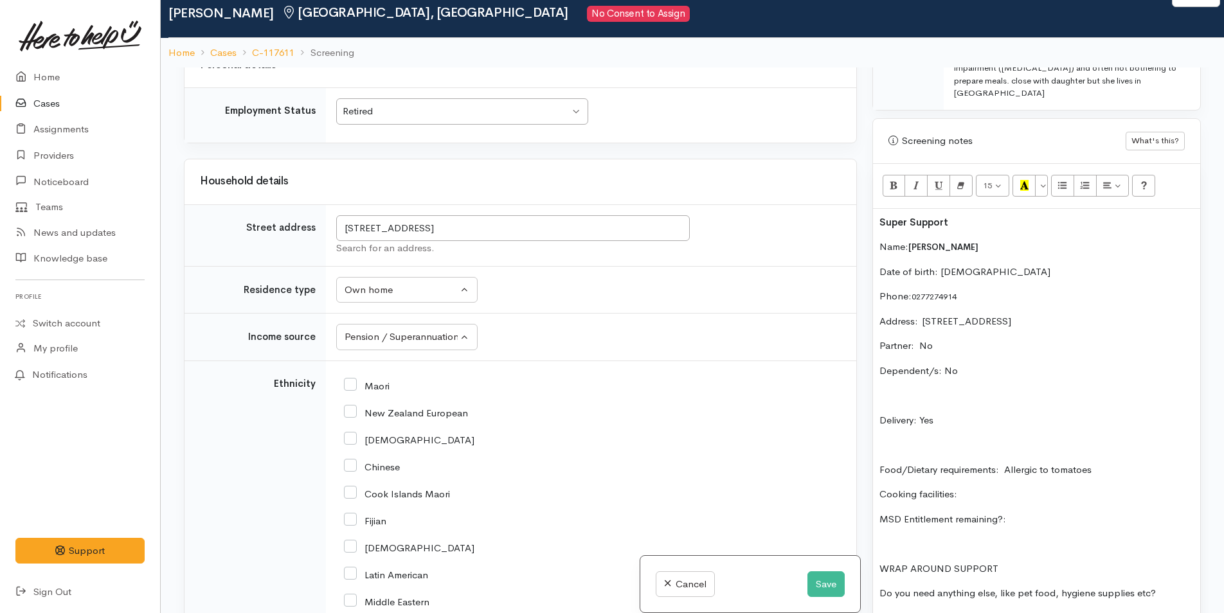
click at [351, 409] on input "New Zealand European" at bounding box center [406, 412] width 124 height 12
checkbox input "true"
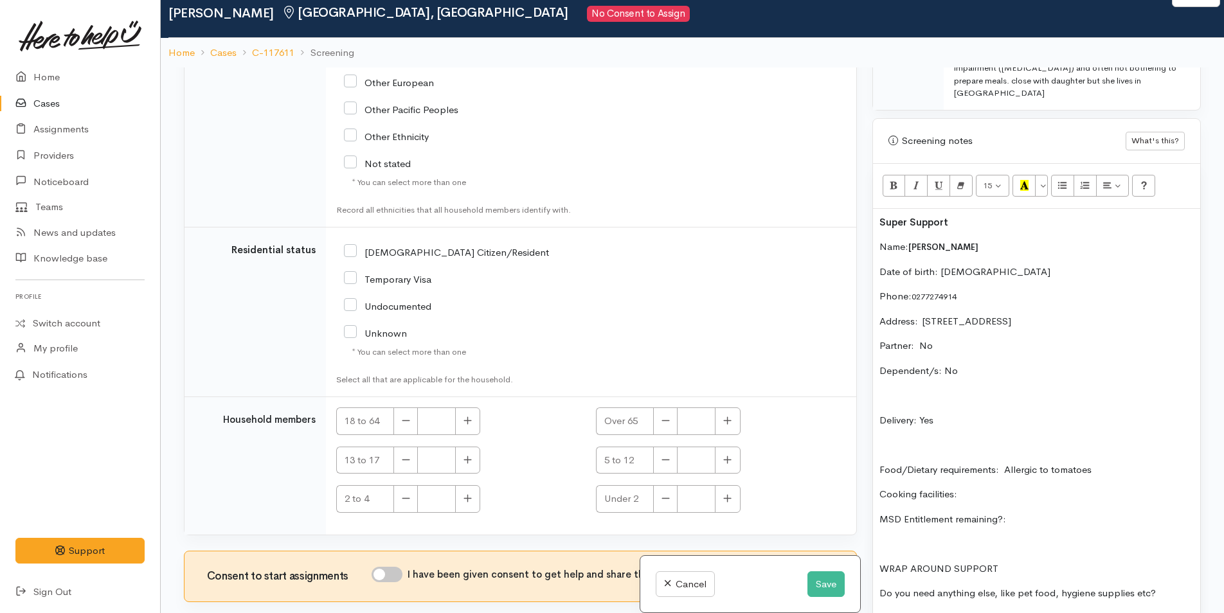
scroll to position [2316, 0]
click at [353, 251] on input "NZ Citizen/Resident" at bounding box center [446, 250] width 205 height 12
checkbox input "true"
click at [727, 424] on icon "button" at bounding box center [727, 420] width 8 height 10
type input "1"
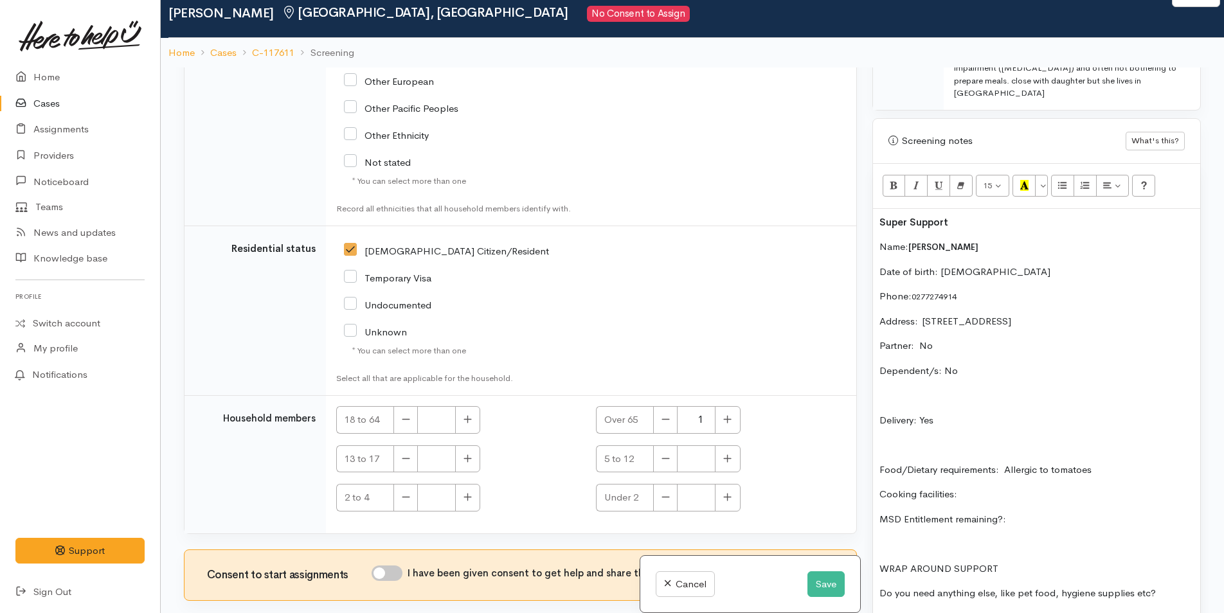
click at [402, 575] on input "I have been given consent to get help and share this information with appropria…" at bounding box center [386, 573] width 31 height 15
checkbox input "true"
click at [878, 210] on div "Super Support Name: Gaynor Hill Date of birth: 25/9/1936 Phone:  0277274914 Add…" at bounding box center [1036, 426] width 327 height 434
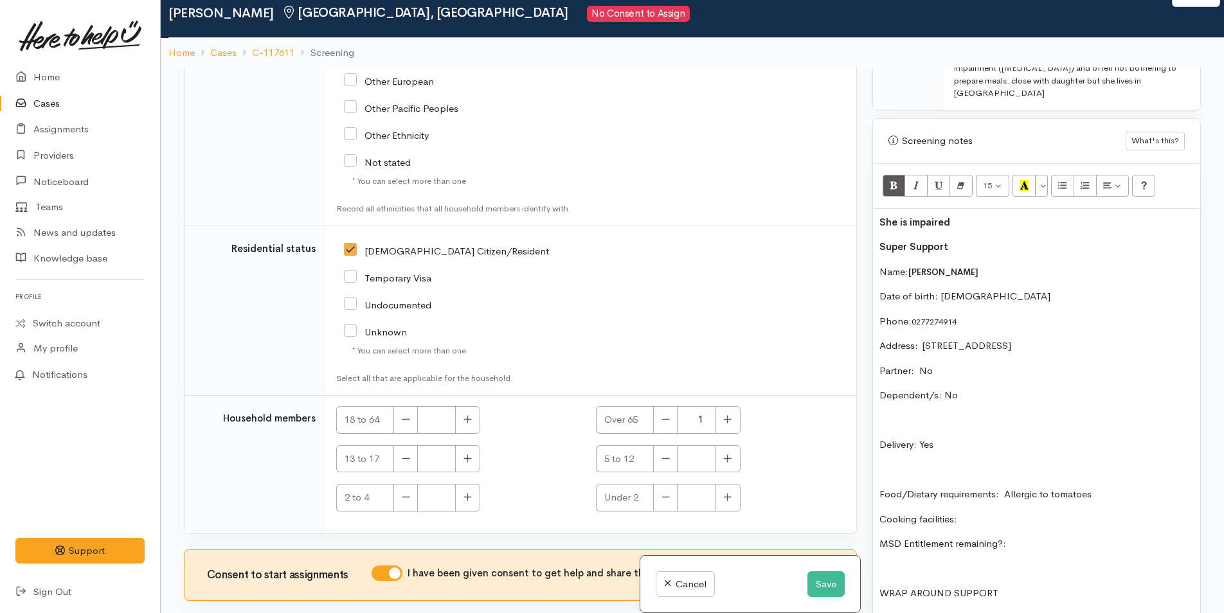
click at [906, 216] on b "She is impaired" at bounding box center [914, 222] width 71 height 12
drag, startPoint x: 994, startPoint y: 213, endPoint x: 875, endPoint y: 211, distance: 118.9
click at [875, 211] on div "She is blind impaired Super Support Name: Gaynor Hill Date of birth: 25/9/1936 …" at bounding box center [1036, 438] width 327 height 458
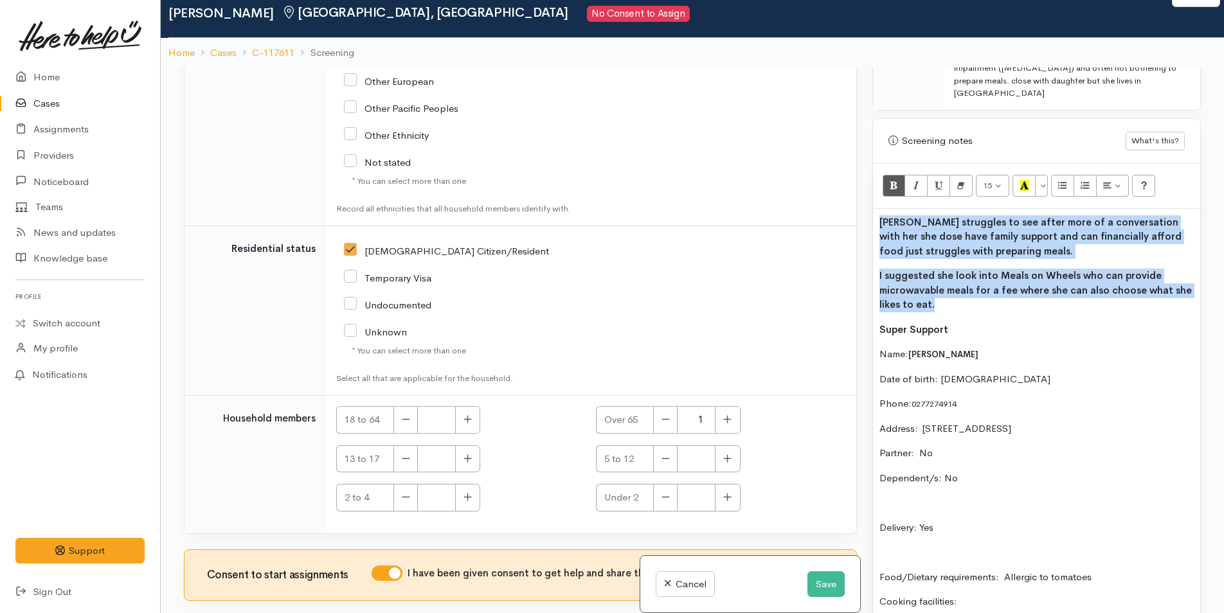
drag, startPoint x: 932, startPoint y: 288, endPoint x: 871, endPoint y: 213, distance: 96.9
click at [871, 213] on div "Warnings Add No warnings have been raised against this case Add Warning Title ●…" at bounding box center [1036, 373] width 344 height 613
copy div "Gaynor struggles to see after more of a conversation with her she dose have fam…"
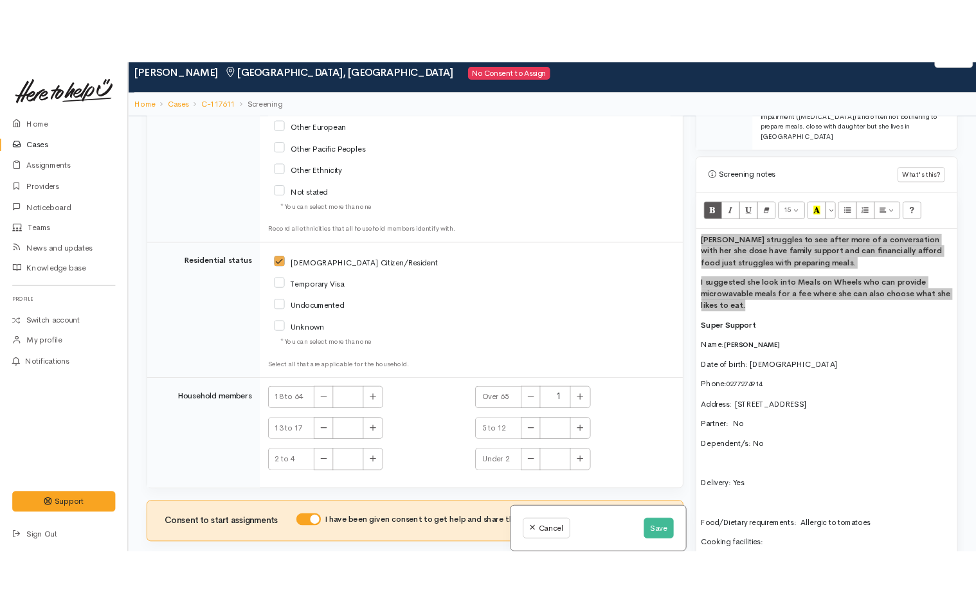
scroll to position [836, 0]
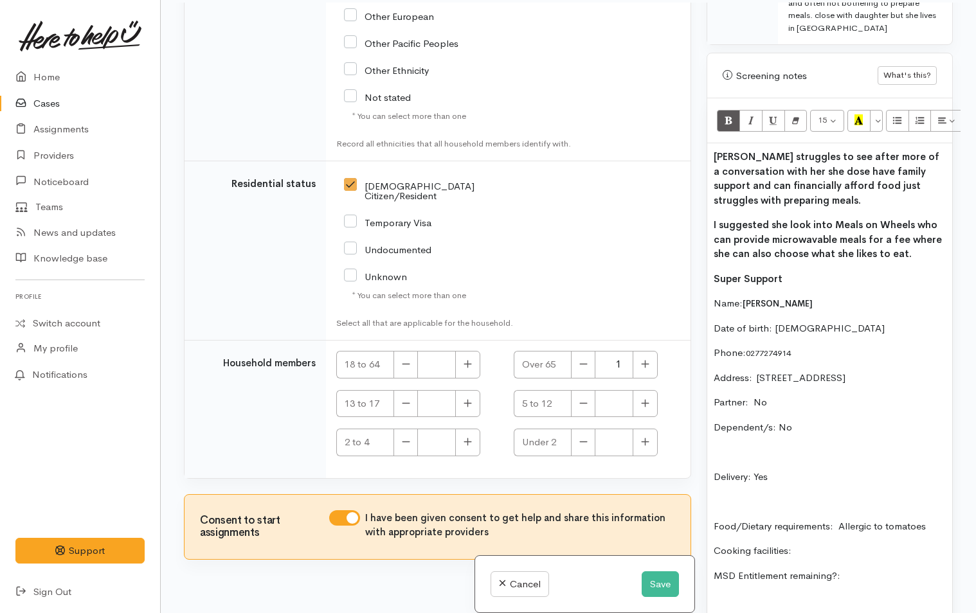
click at [915, 249] on div "Gaynor struggles to see after more of a conversation with her she dose have fam…" at bounding box center [829, 428] width 245 height 570
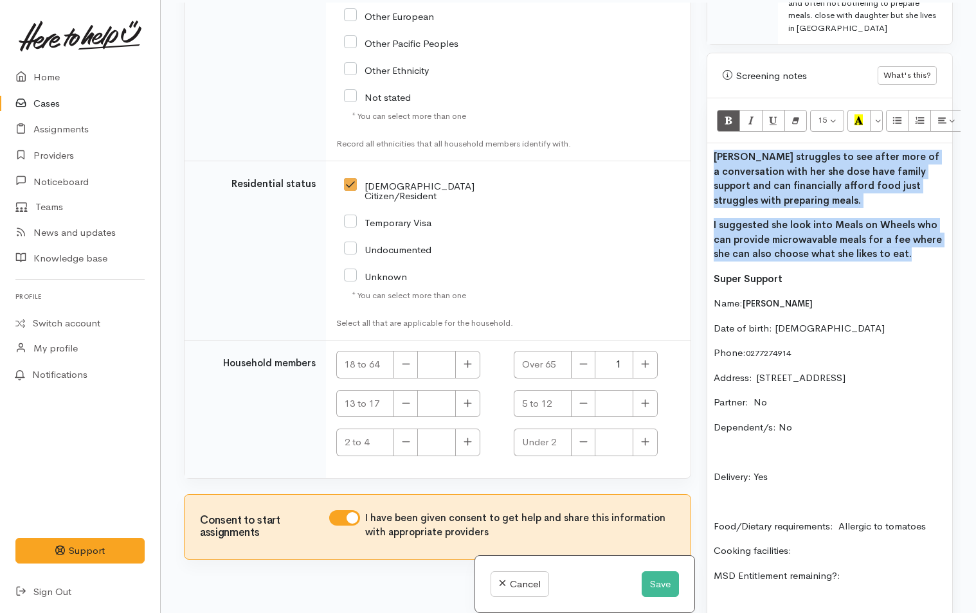
drag, startPoint x: 911, startPoint y: 237, endPoint x: 692, endPoint y: 142, distance: 238.1
click at [692, 142] on div "Related cases There are no other cases from the same person found. Manually lin…" at bounding box center [568, 309] width 784 height 613
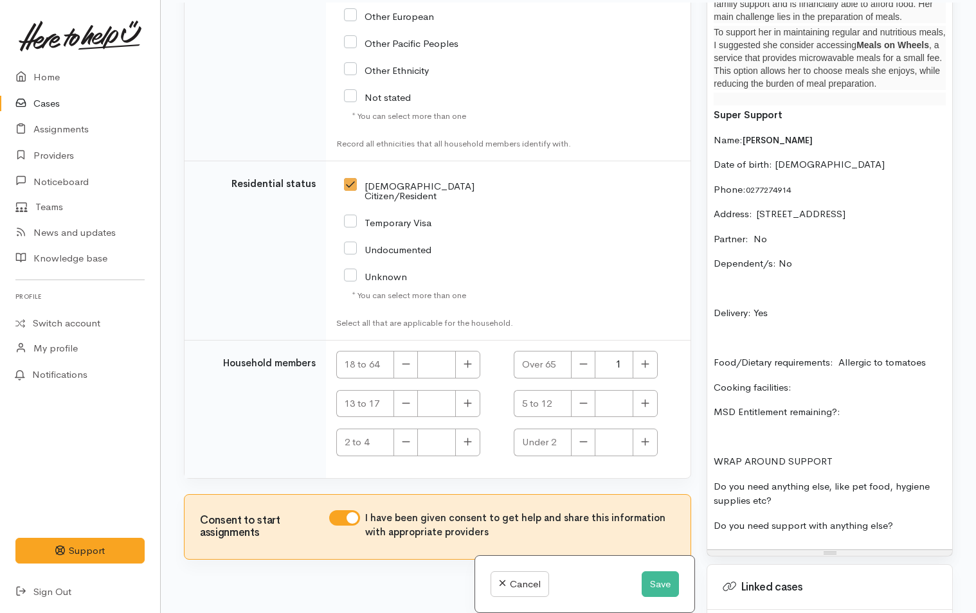
scroll to position [1034, 0]
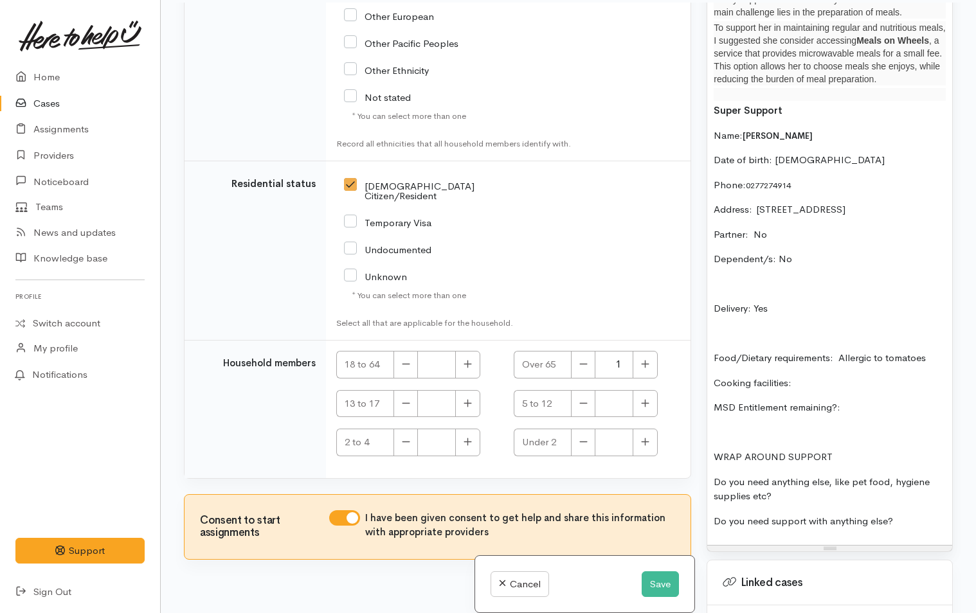
click at [878, 361] on div "Following a more in-depth conversation with Gaynor, it became clear that while …" at bounding box center [829, 245] width 245 height 600
click at [895, 400] on p "MSD Entitlement remaining?:" at bounding box center [829, 407] width 232 height 15
click at [800, 485] on p "Do you need anything else, like pet food, hygiene supplies etc?" at bounding box center [829, 489] width 232 height 29
click at [941, 503] on div "Following a more in-depth conversation with Gaynor, it became clear that while …" at bounding box center [829, 245] width 245 height 600
click at [659, 582] on button "Save" at bounding box center [659, 584] width 37 height 26
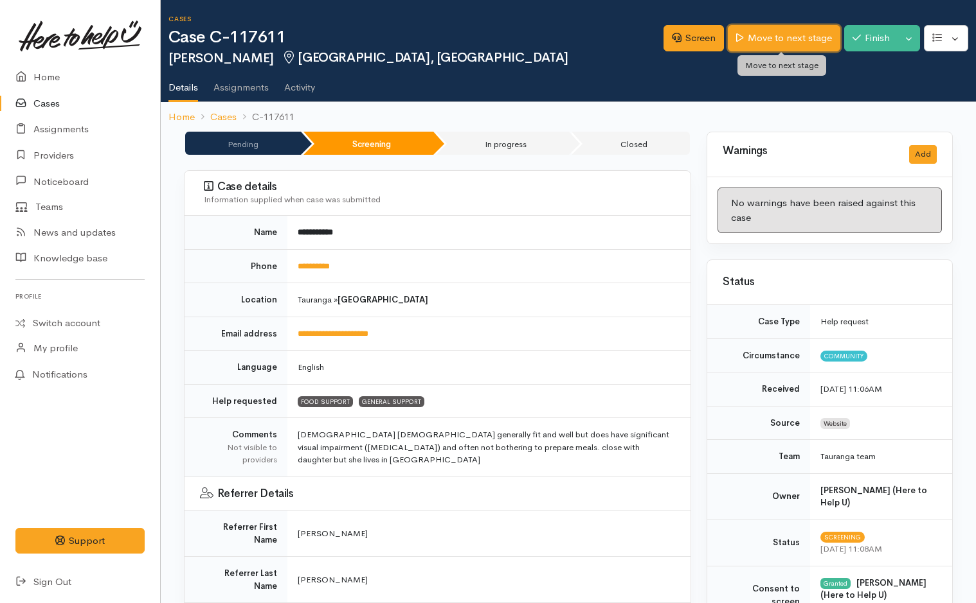
click at [787, 40] on link "Move to next stage" at bounding box center [784, 38] width 112 height 26
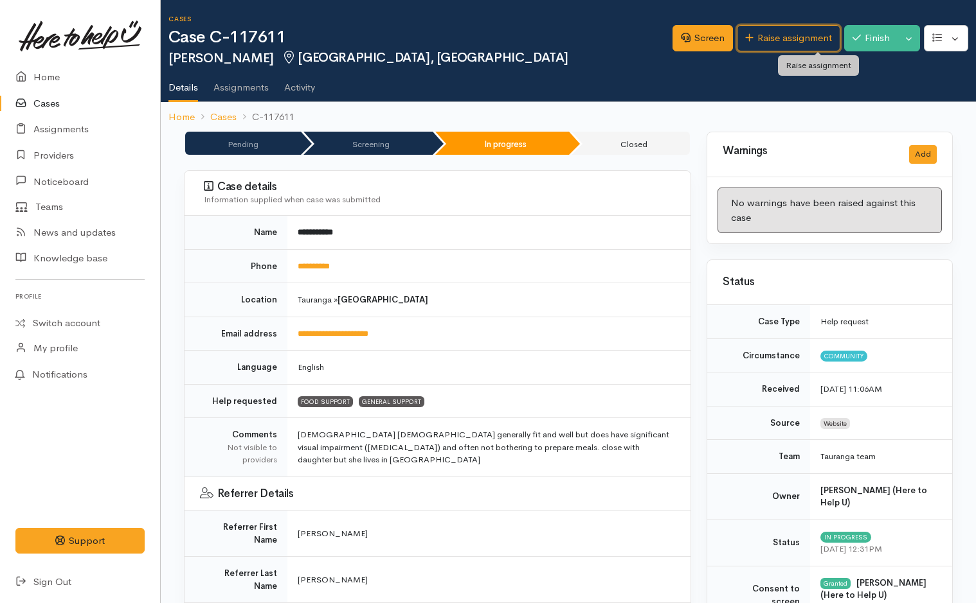
click at [787, 40] on link "Raise assignment" at bounding box center [788, 38] width 103 height 26
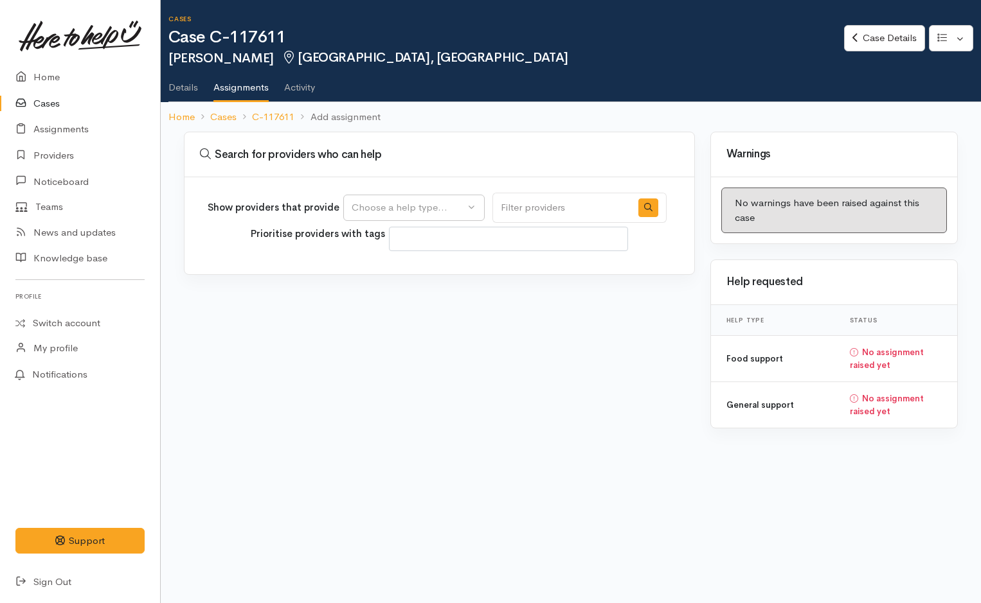
select select
click at [441, 216] on button "Choose a help type..." at bounding box center [413, 208] width 141 height 26
click at [400, 267] on span "Food support" at bounding box center [389, 269] width 60 height 15
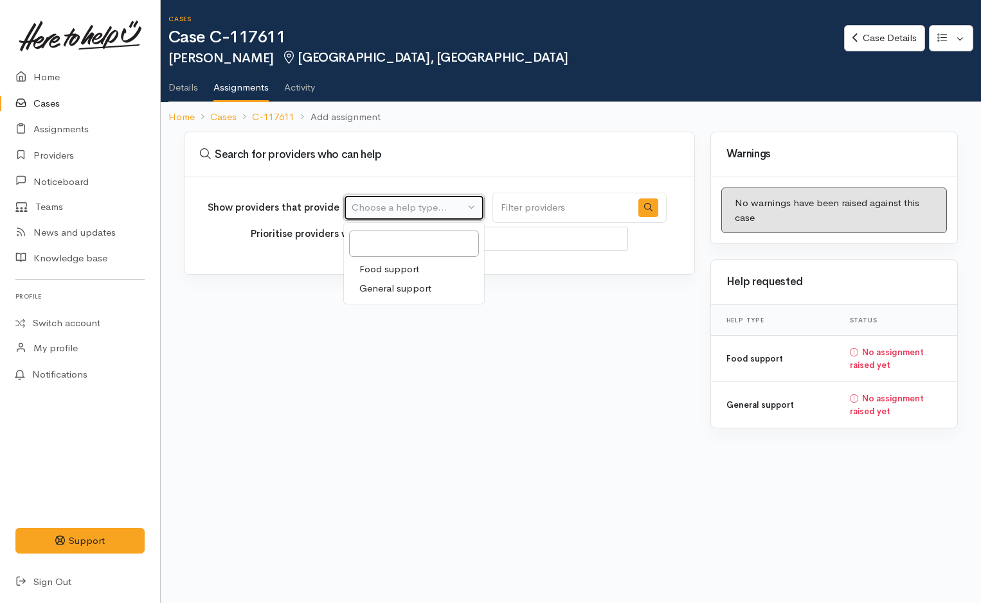
select select "3"
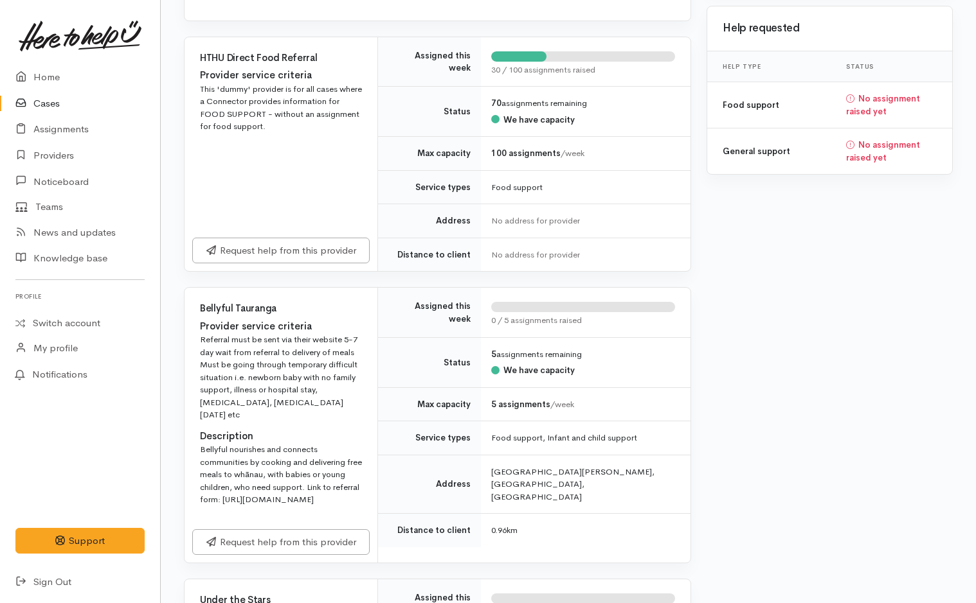
scroll to position [257, 0]
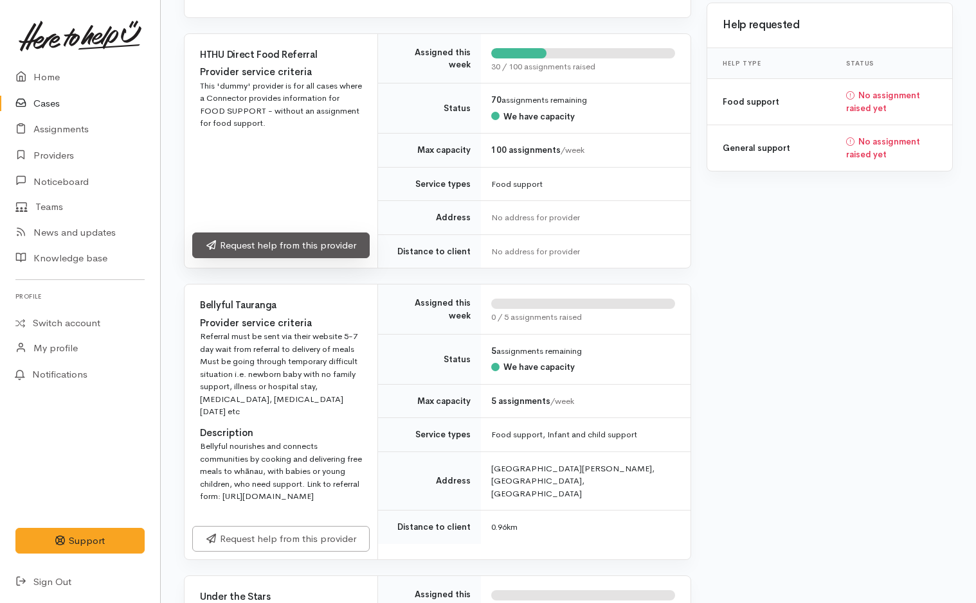
click at [331, 249] on link "Request help from this provider" at bounding box center [280, 246] width 177 height 26
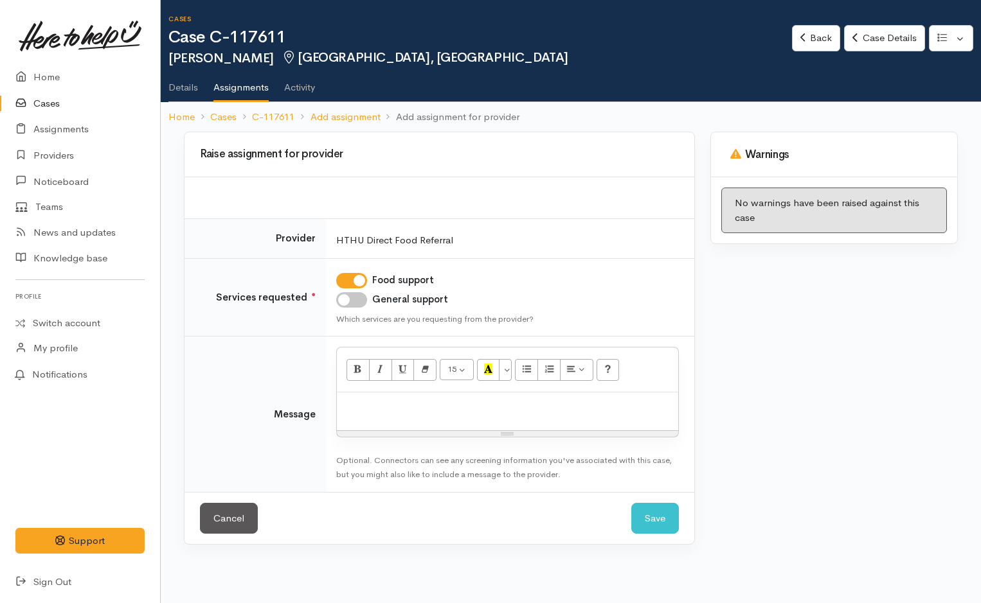
click at [432, 416] on div at bounding box center [507, 412] width 341 height 38
click at [359, 298] on input "General support" at bounding box center [351, 299] width 31 height 15
checkbox input "true"
click at [393, 397] on div at bounding box center [507, 412] width 341 height 38
paste div
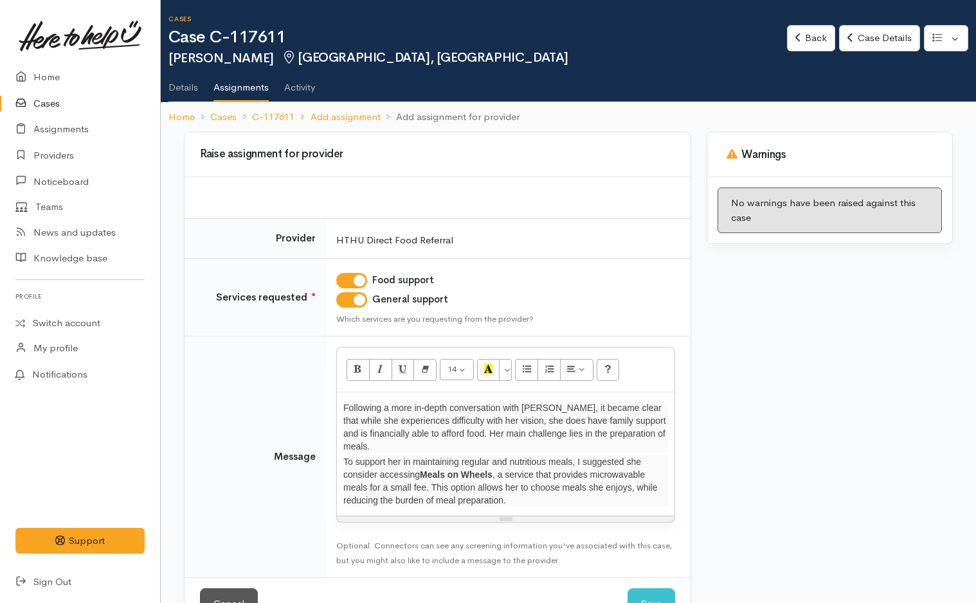
click at [538, 496] on p "To support her in maintaining regular and nutritious meals, I suggested she con…" at bounding box center [505, 481] width 325 height 51
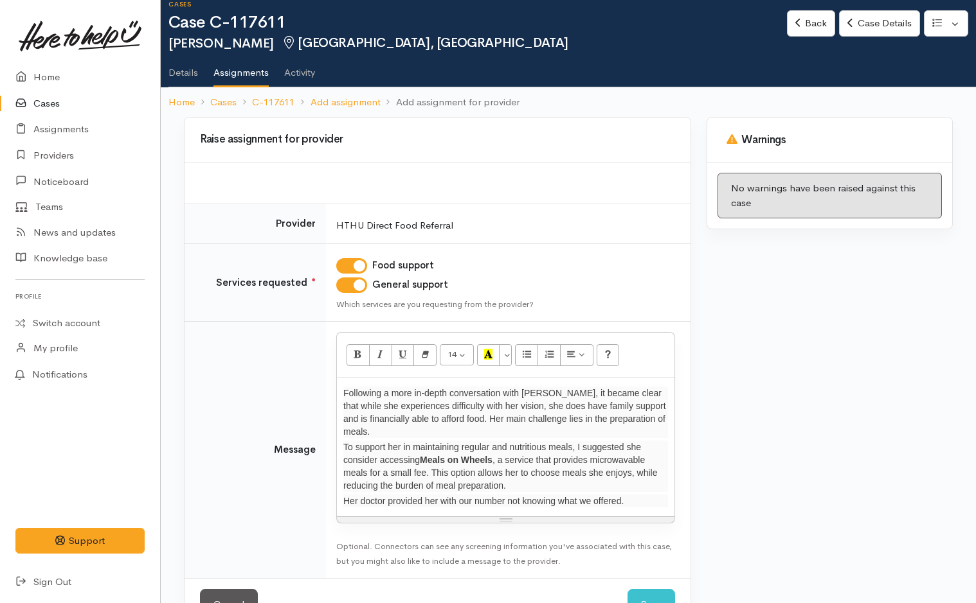
scroll to position [58, 0]
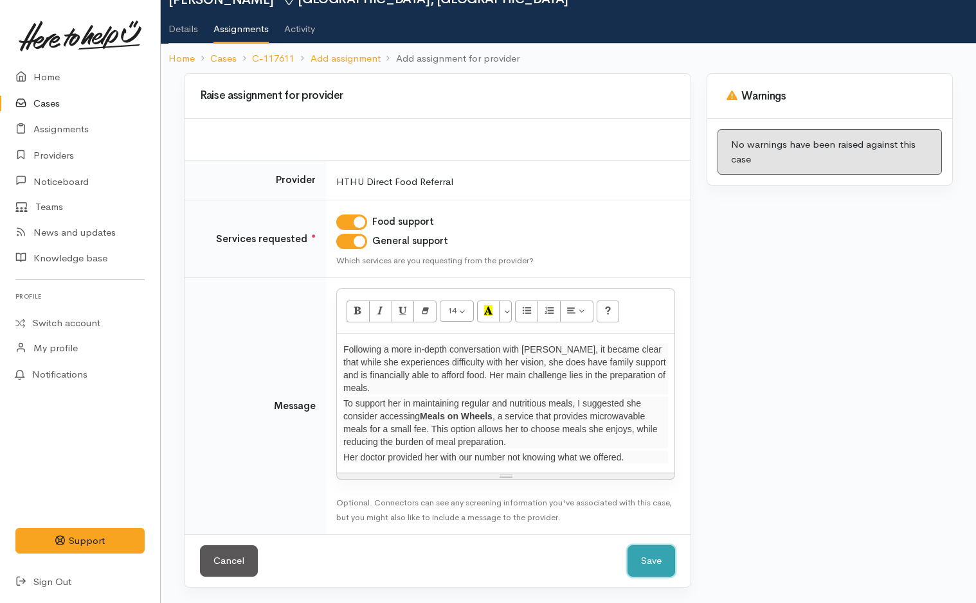
click at [656, 562] on button "Save" at bounding box center [651, 561] width 48 height 31
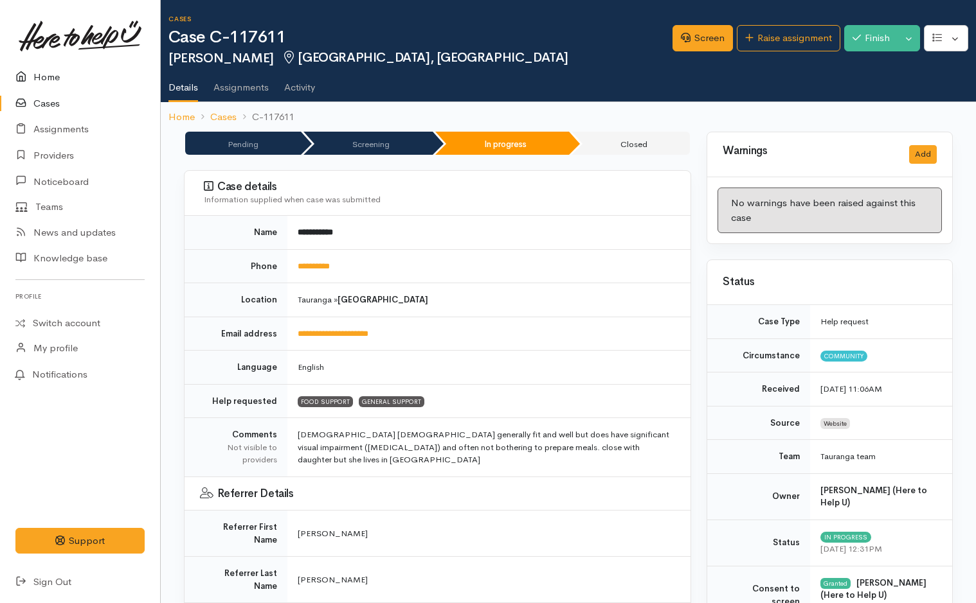
click at [40, 76] on link "Home" at bounding box center [80, 77] width 160 height 26
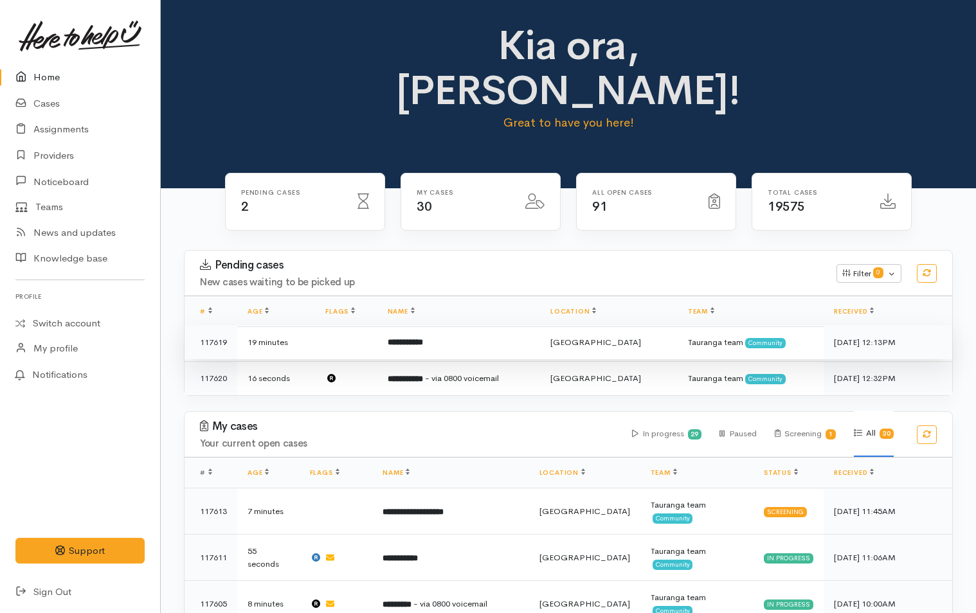
click at [423, 338] on b "**********" at bounding box center [405, 342] width 35 height 8
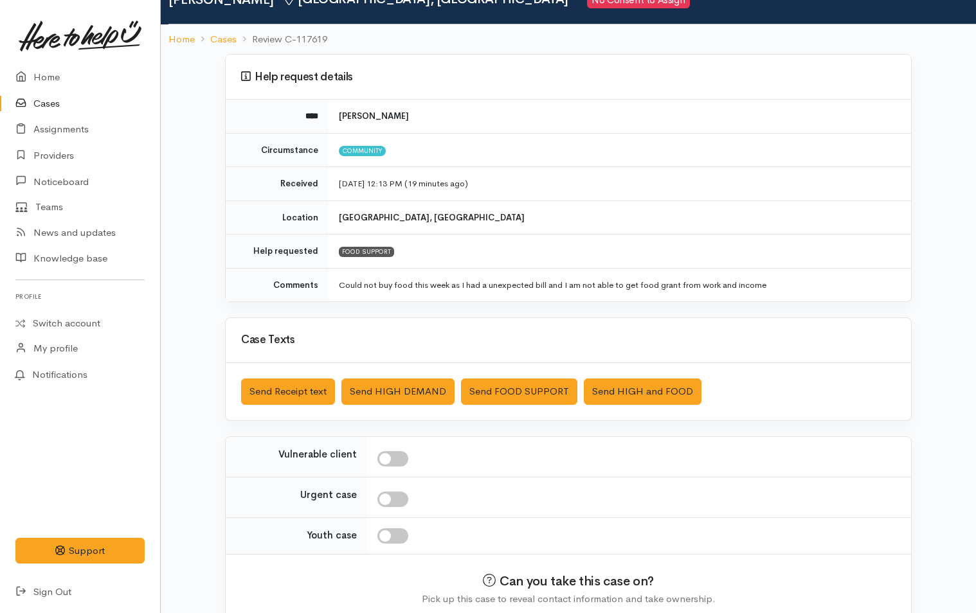
scroll to position [117, 0]
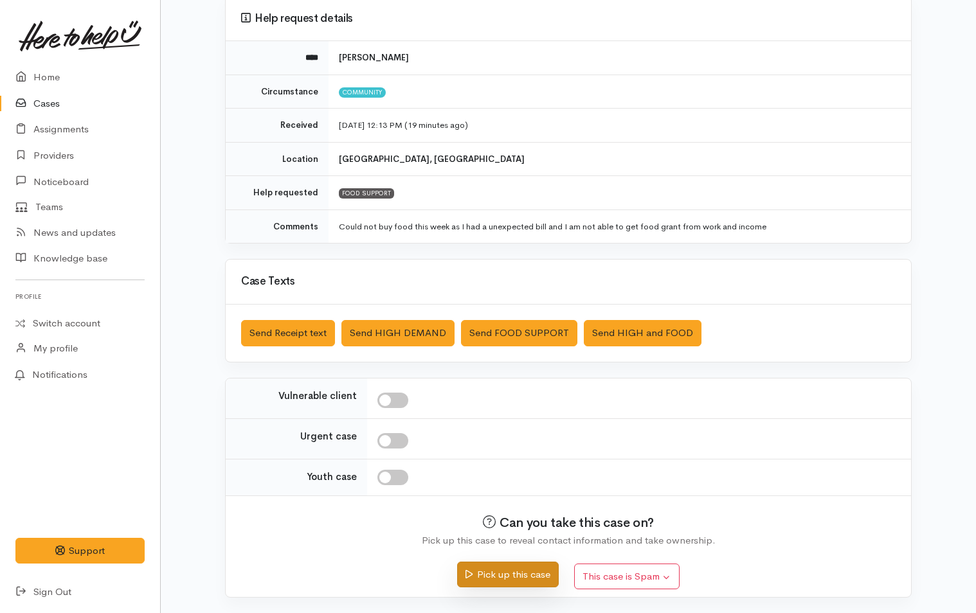
click at [528, 581] on button "Pick up this case" at bounding box center [507, 575] width 101 height 26
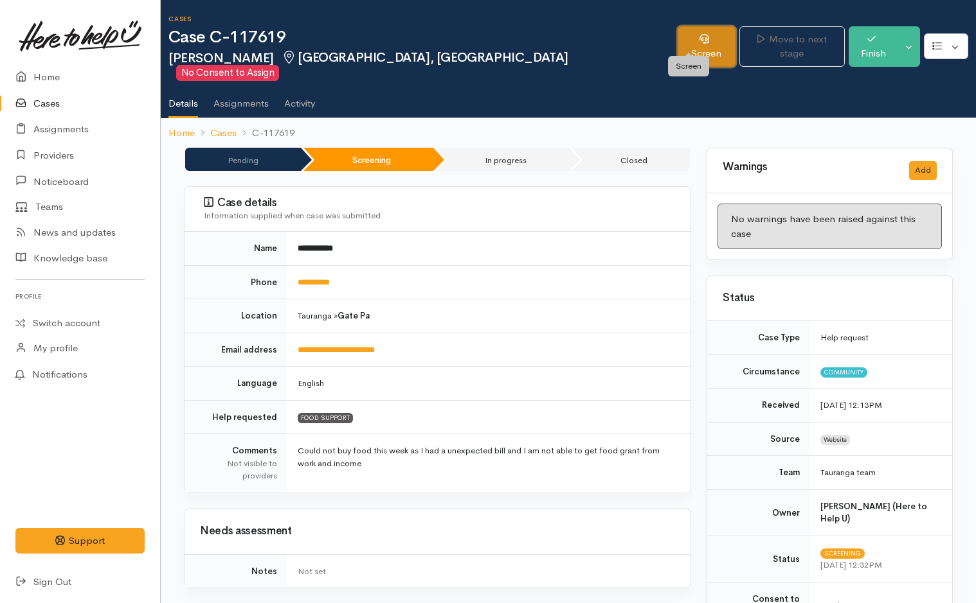
click at [693, 39] on link "Screen" at bounding box center [706, 46] width 58 height 40
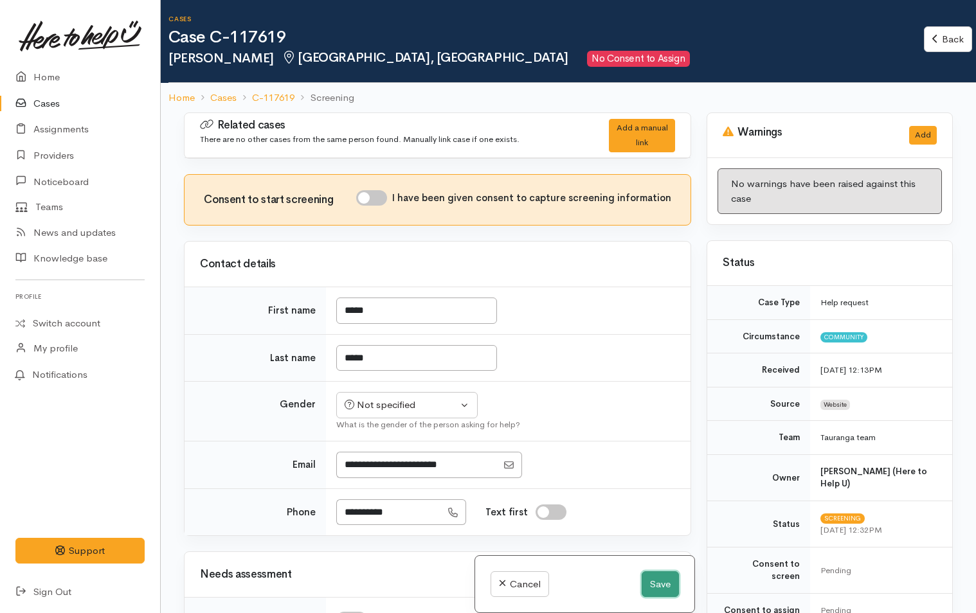
click at [655, 587] on button "Save" at bounding box center [659, 584] width 37 height 26
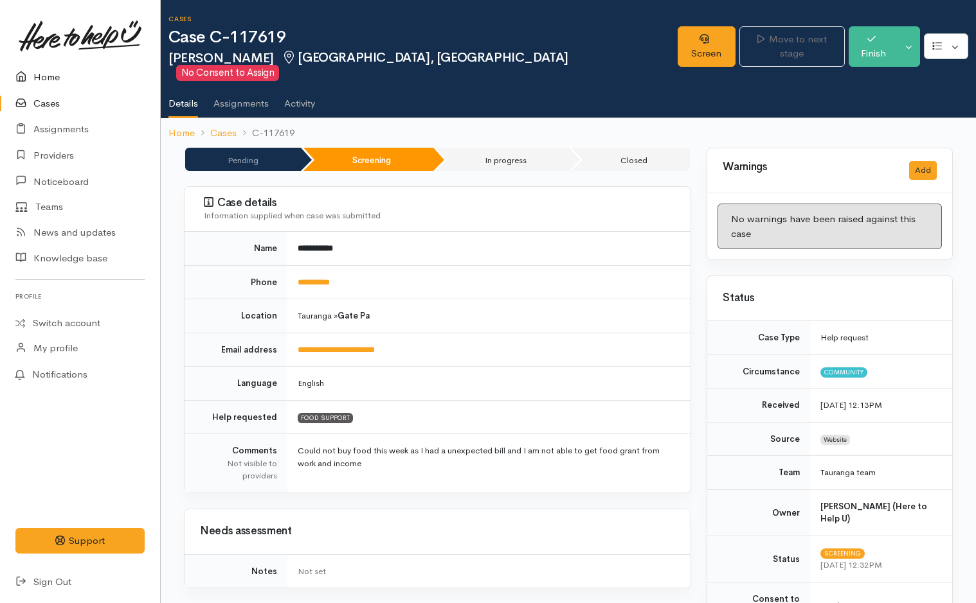
click at [55, 76] on link "Home" at bounding box center [80, 77] width 160 height 26
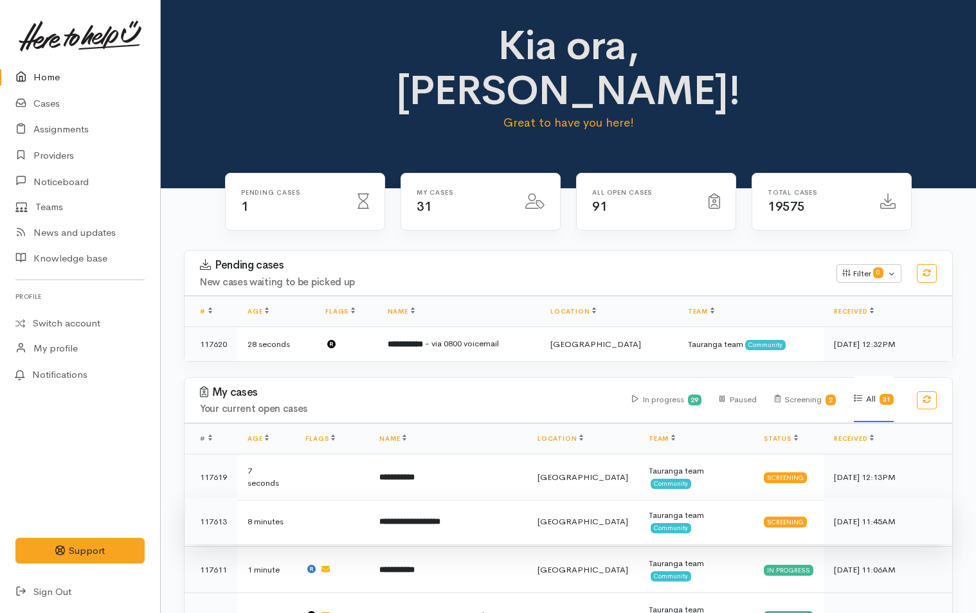
click at [458, 498] on td "**********" at bounding box center [448, 521] width 158 height 46
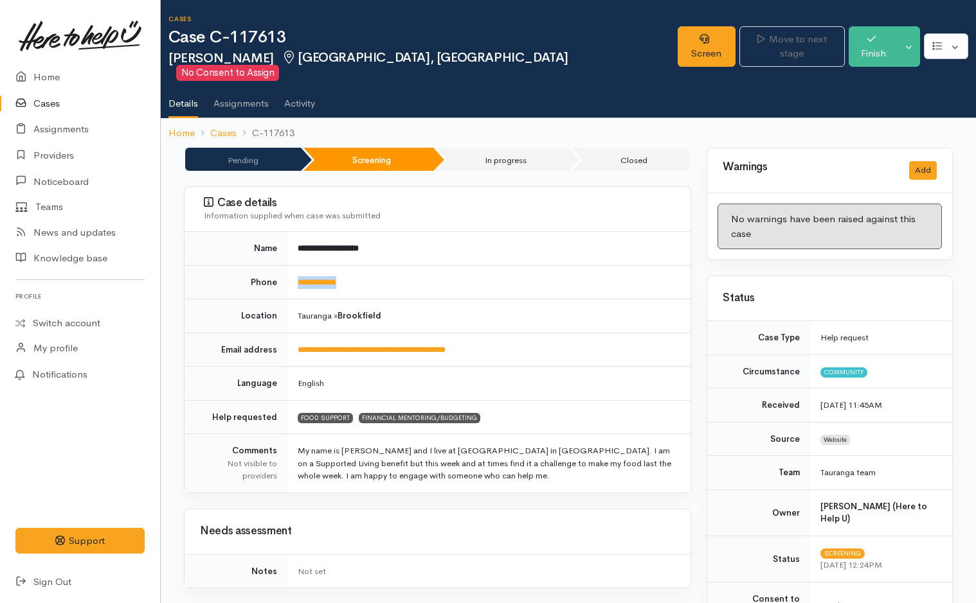
drag, startPoint x: 377, startPoint y: 269, endPoint x: 287, endPoint y: 270, distance: 90.6
click at [287, 270] on tr "**********" at bounding box center [437, 282] width 506 height 34
copy tr "**********"
click at [703, 43] on link "Screen" at bounding box center [706, 46] width 58 height 40
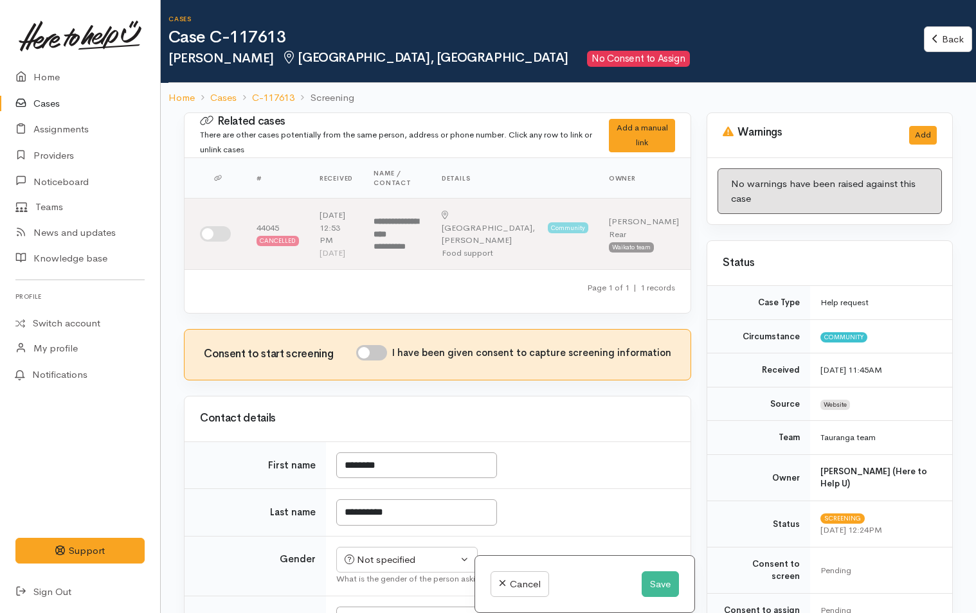
click at [383, 361] on input "I have been given consent to capture screening information" at bounding box center [371, 352] width 31 height 15
checkbox input "true"
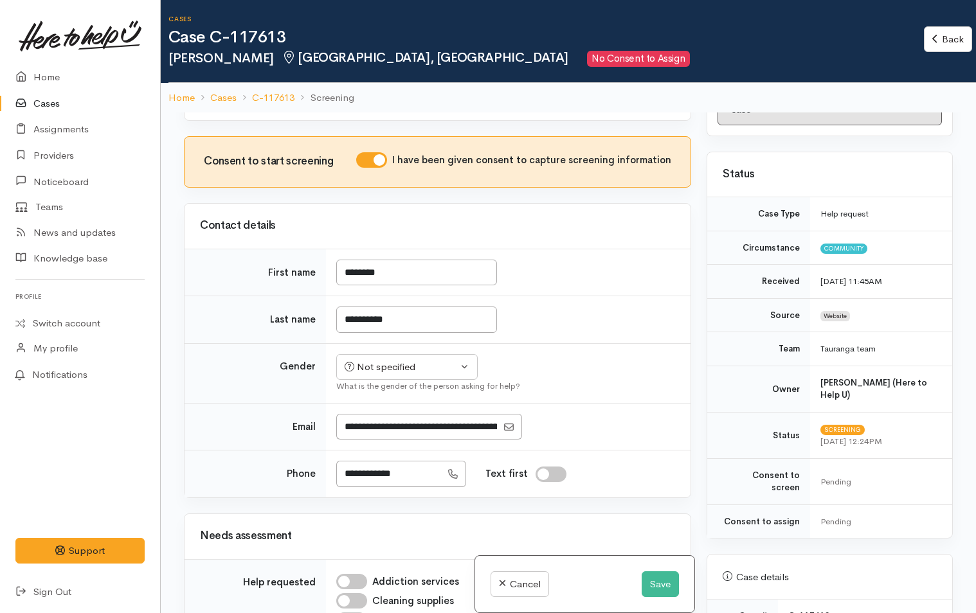
scroll to position [257, 0]
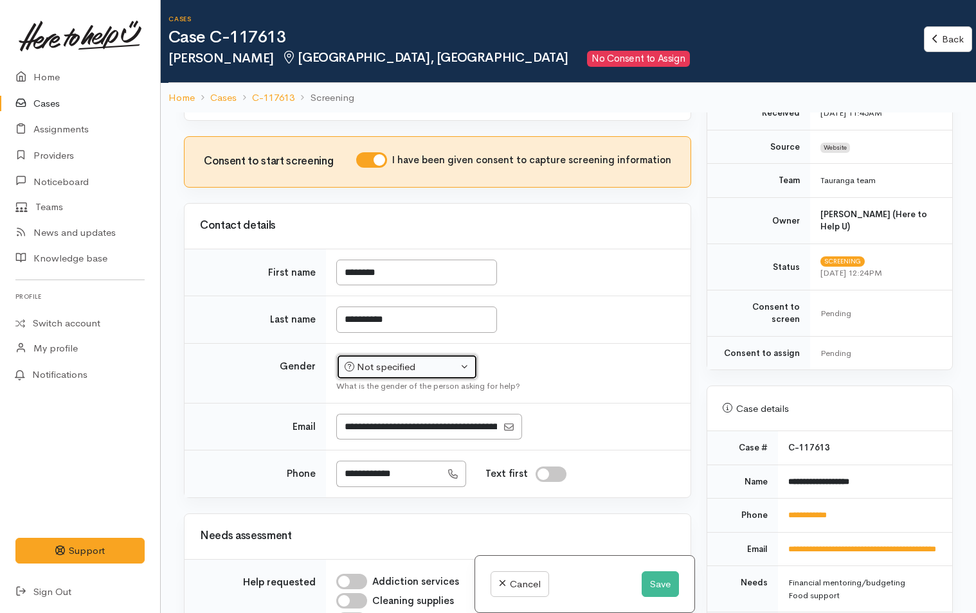
click at [416, 375] on div "Not specified" at bounding box center [400, 367] width 113 height 15
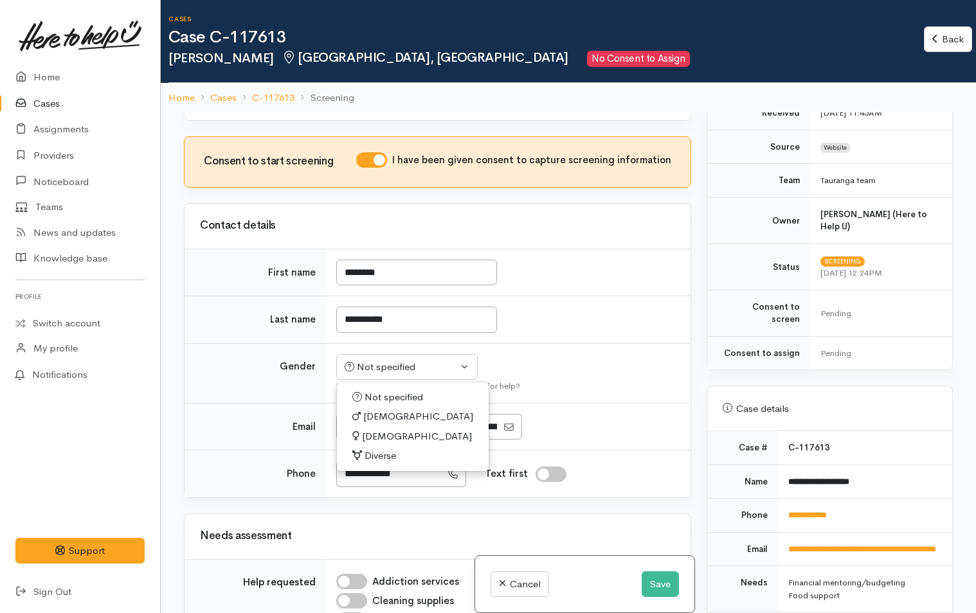
click at [382, 444] on span "Female" at bounding box center [417, 436] width 110 height 15
select select "Female"
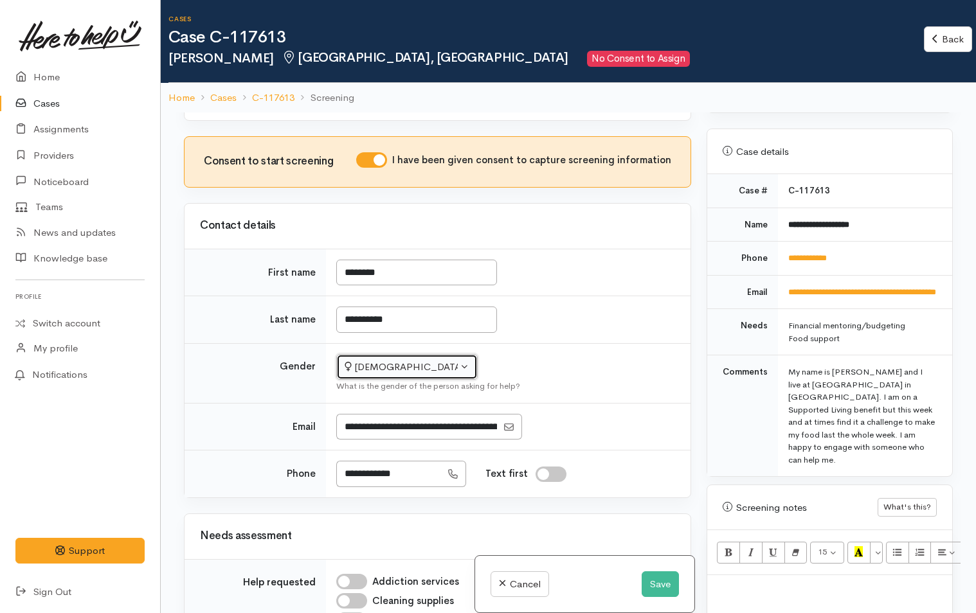
scroll to position [707, 0]
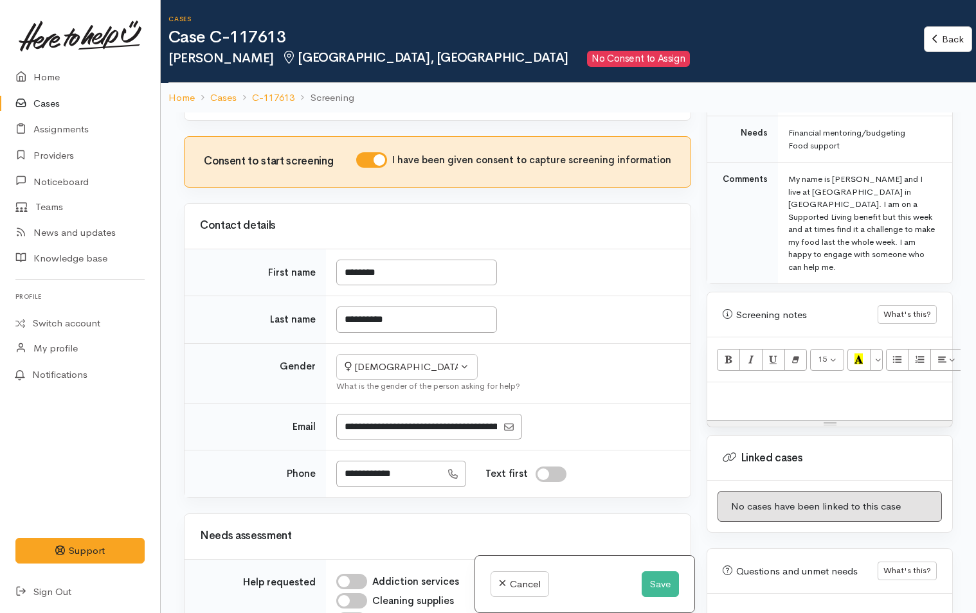
click at [736, 389] on p at bounding box center [829, 396] width 232 height 15
paste div
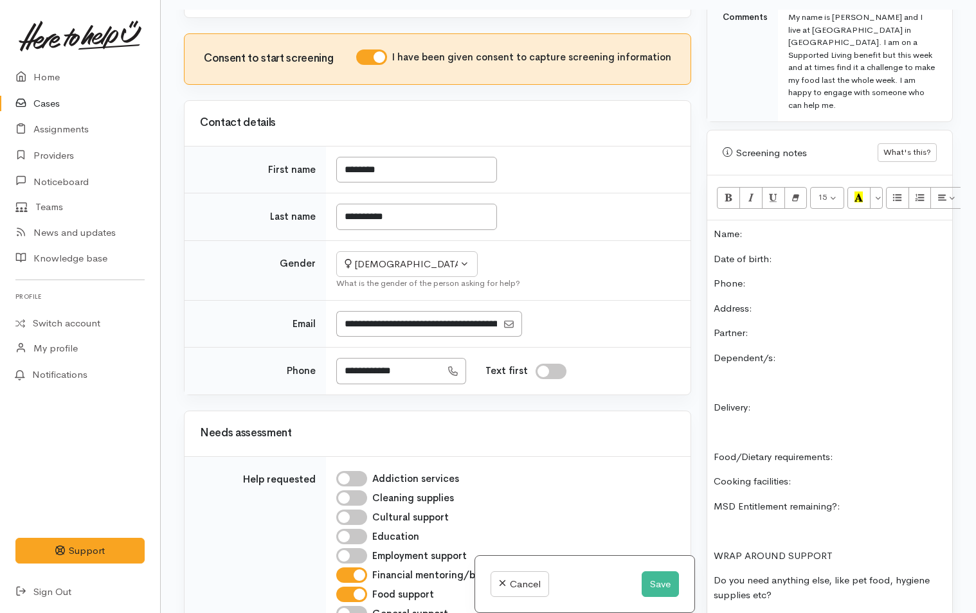
scroll to position [573, 0]
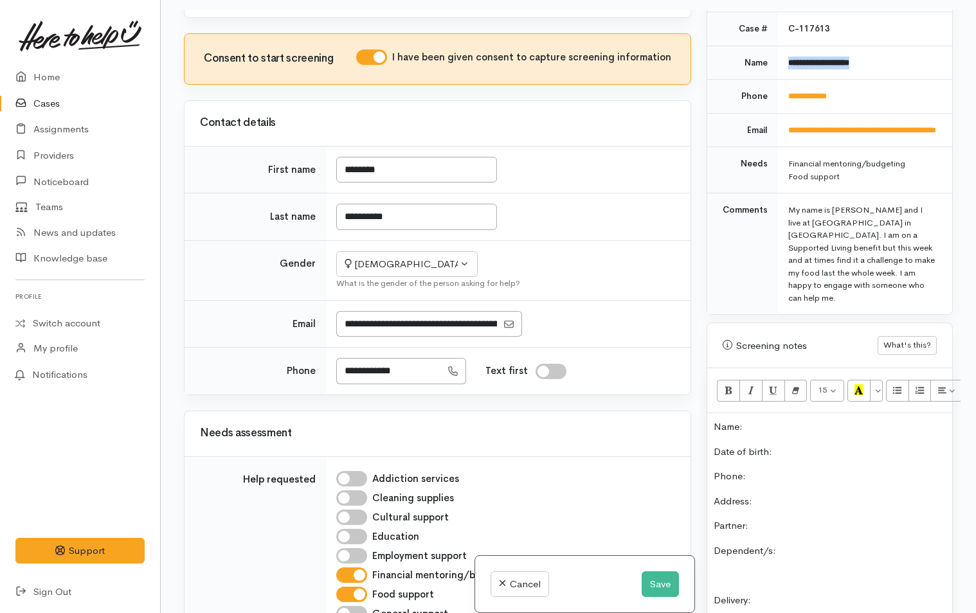
drag, startPoint x: 888, startPoint y: 53, endPoint x: 780, endPoint y: 51, distance: 108.6
click at [780, 51] on td "**********" at bounding box center [865, 63] width 174 height 34
copy b "**********"
click at [797, 420] on p "Name:" at bounding box center [829, 427] width 232 height 15
drag, startPoint x: 853, startPoint y: 80, endPoint x: 783, endPoint y: 84, distance: 70.1
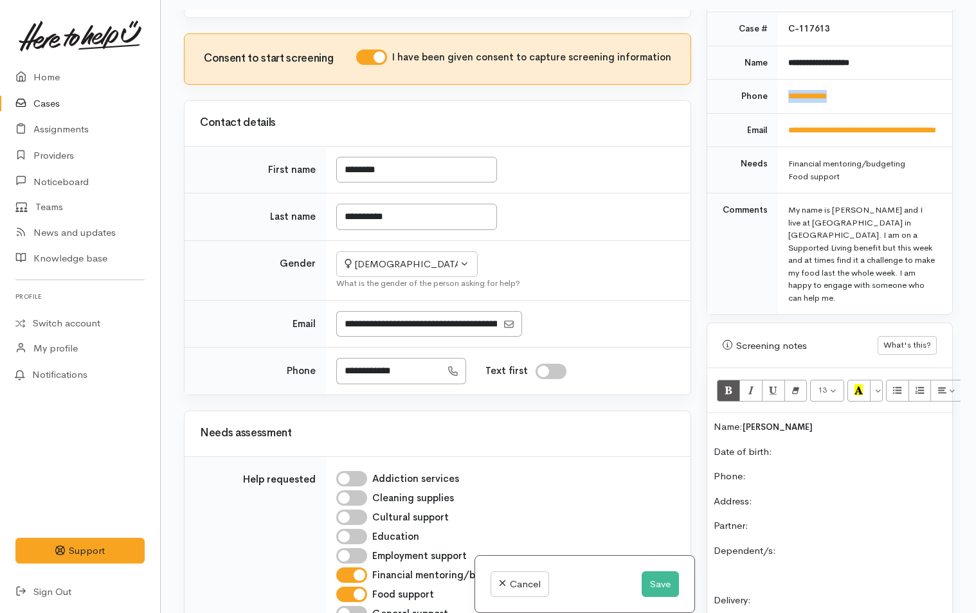
click at [783, 84] on td "**********" at bounding box center [865, 97] width 174 height 34
copy link "**********"
click at [785, 469] on p "Phone:" at bounding box center [829, 476] width 232 height 15
click at [819, 569] on p at bounding box center [829, 575] width 232 height 15
click at [797, 494] on p "Address:" at bounding box center [829, 501] width 232 height 15
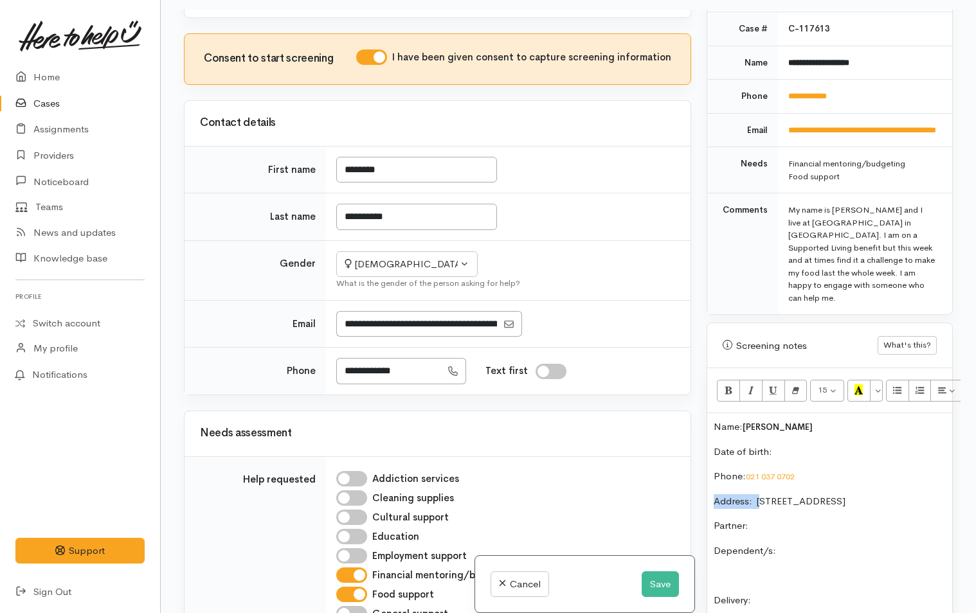
drag, startPoint x: 891, startPoint y: 470, endPoint x: 763, endPoint y: 484, distance: 129.2
click at [763, 484] on div "Name: Cheyanne McCausland Date of birth: Phone:  021 037 0702 Address:  150 wai…" at bounding box center [829, 625] width 245 height 424
click at [895, 496] on p "Address:  150 waihi road Tauranga" at bounding box center [829, 501] width 232 height 15
drag, startPoint x: 890, startPoint y: 492, endPoint x: 756, endPoint y: 483, distance: 134.6
click at [756, 494] on p "Address:  150 waihi road Tauranga" at bounding box center [829, 501] width 232 height 15
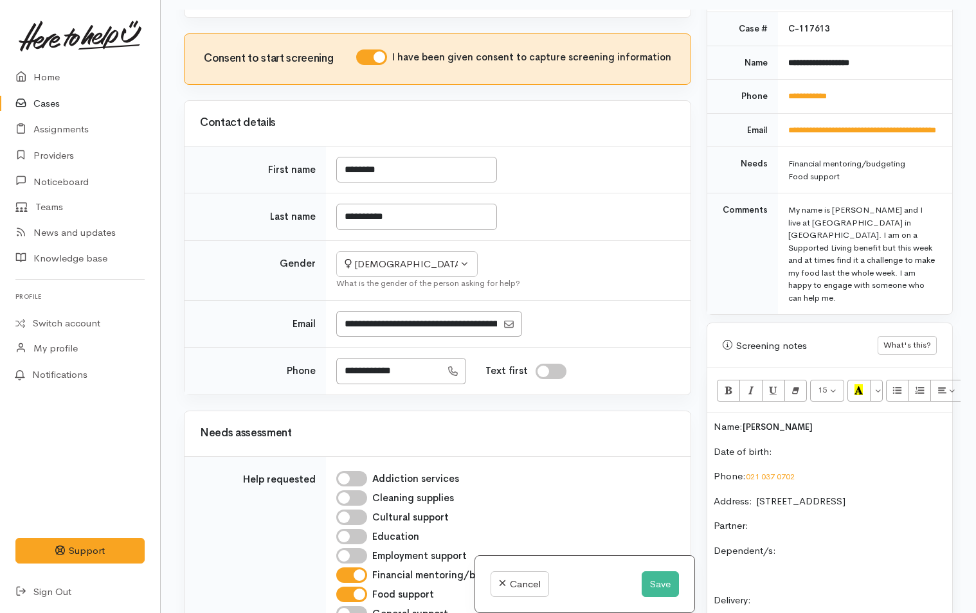
copy p "150 waihi road Tauranga"
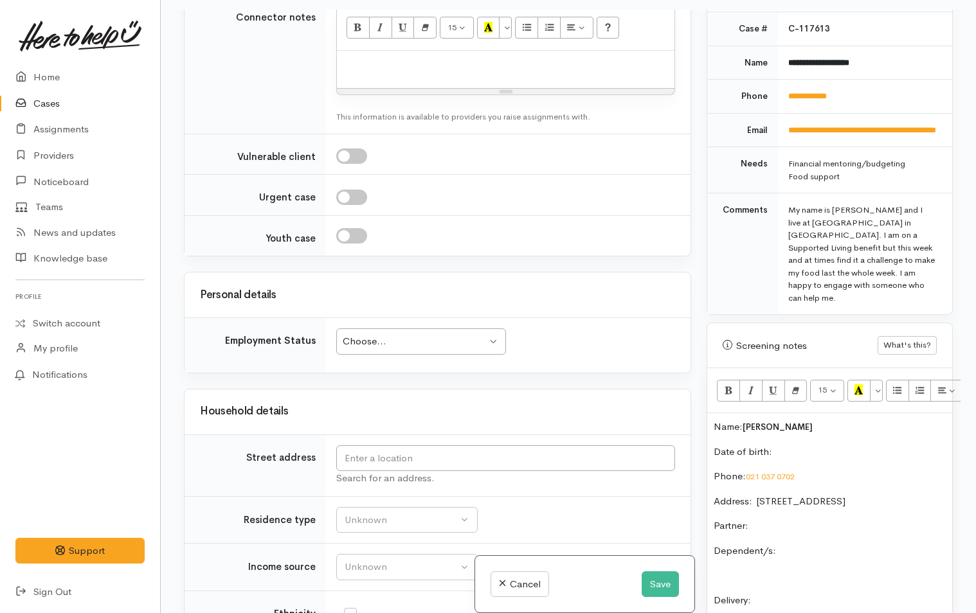
scroll to position [1285, 0]
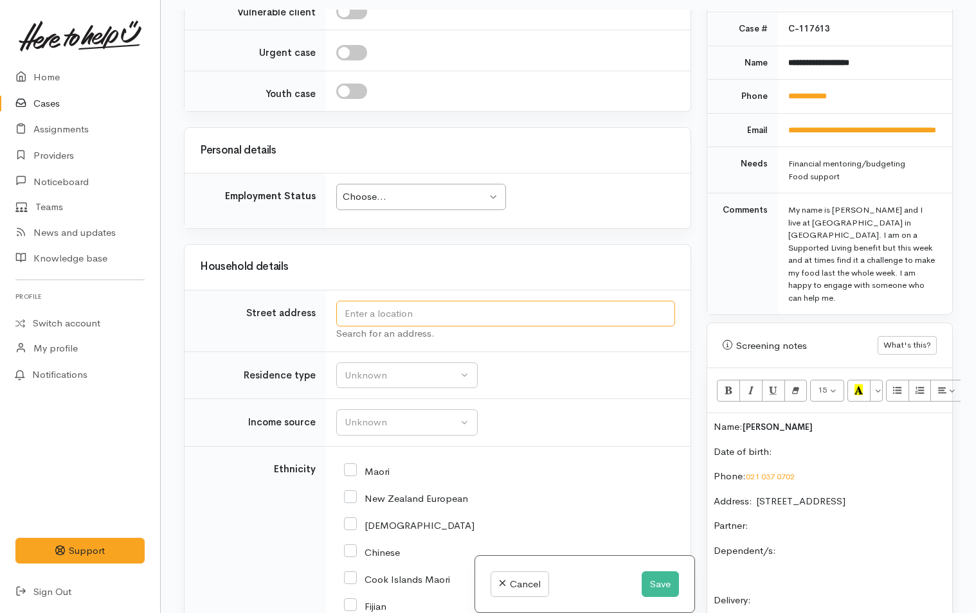
click at [465, 327] on input "text" at bounding box center [505, 314] width 339 height 26
paste input "150 waihi road Tauranga"
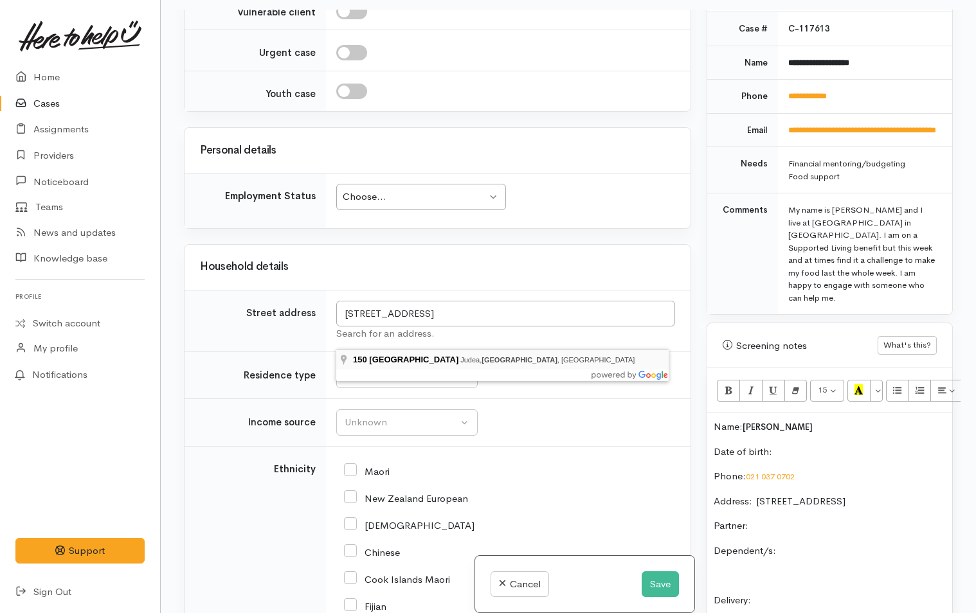
type input "150 Waihi Road, Judea, Tauranga, New Zealand"
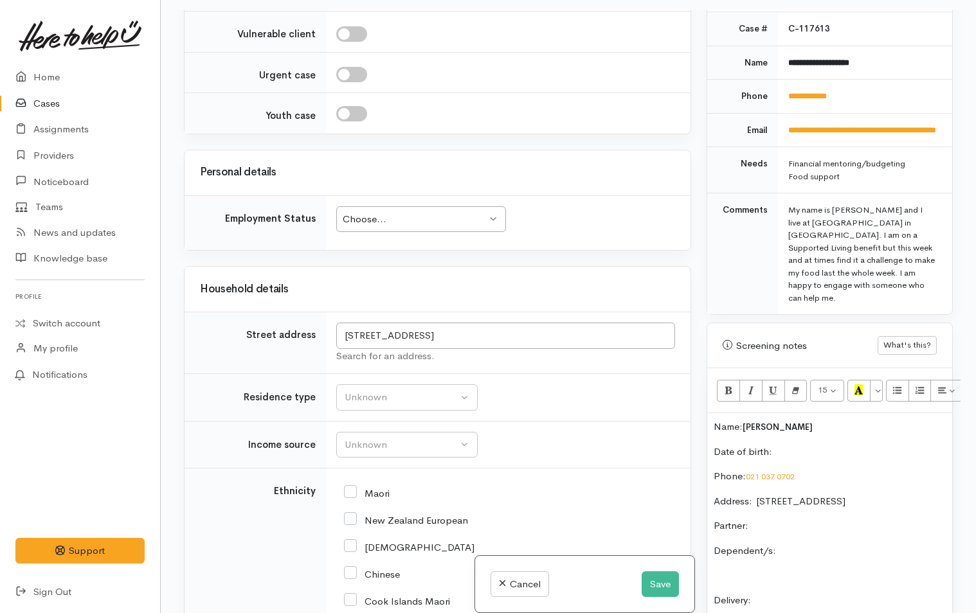
scroll to position [2017, 0]
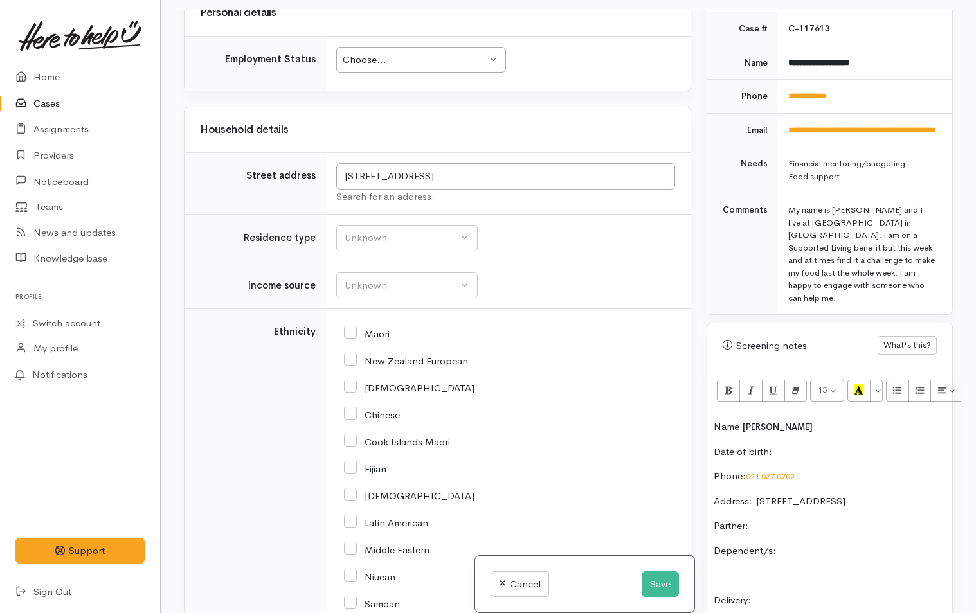
click at [397, 67] on div "Choose..." at bounding box center [415, 60] width 145 height 15
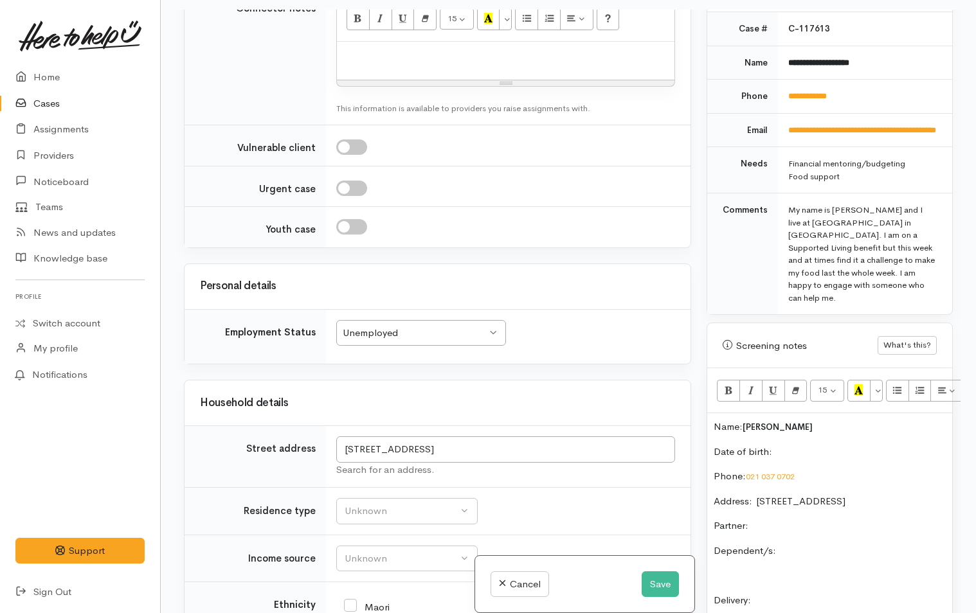
scroll to position [1631, 0]
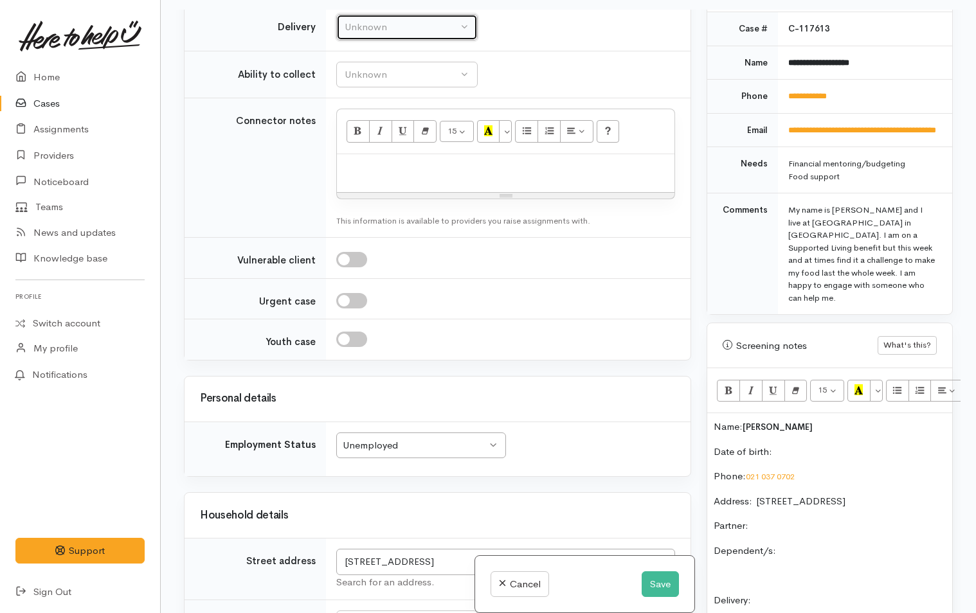
click at [431, 35] on div "Unknown" at bounding box center [400, 27] width 113 height 15
click at [357, 155] on span "No" at bounding box center [358, 147] width 13 height 15
select select "1"
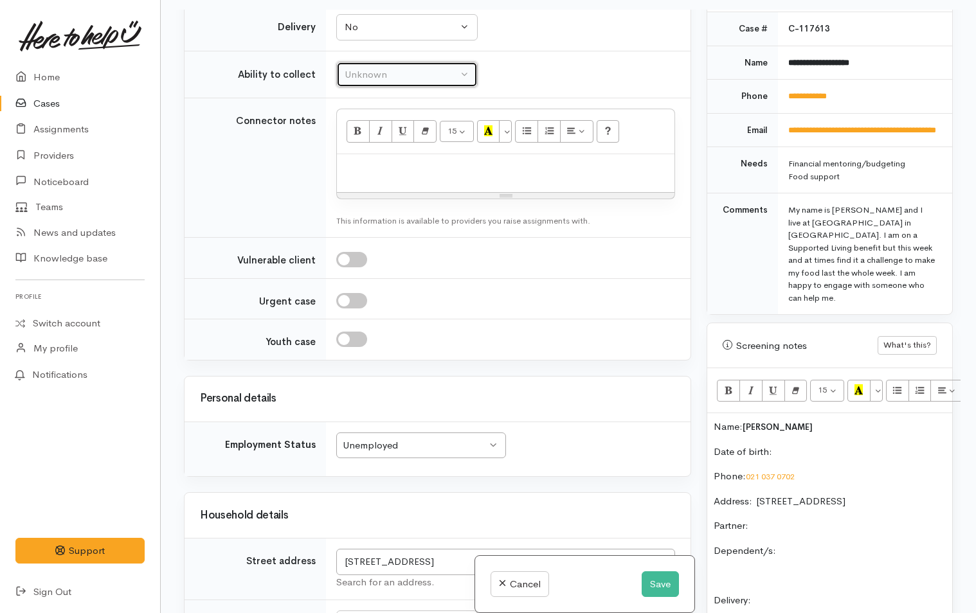
click at [429, 82] on div "Unknown" at bounding box center [400, 74] width 113 height 15
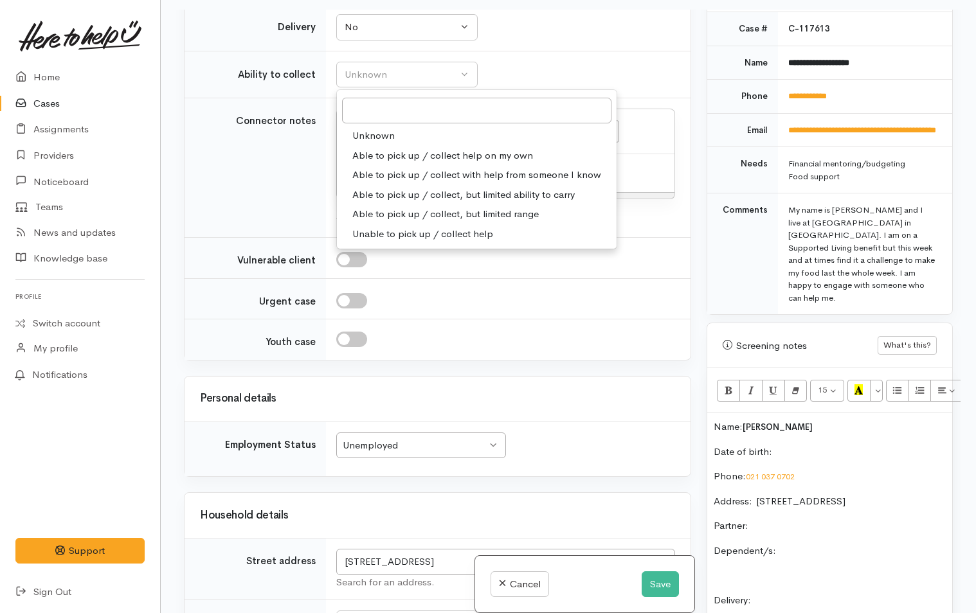
click at [409, 163] on span "Able to pick up / collect help on my own" at bounding box center [442, 155] width 181 height 15
select select "2"
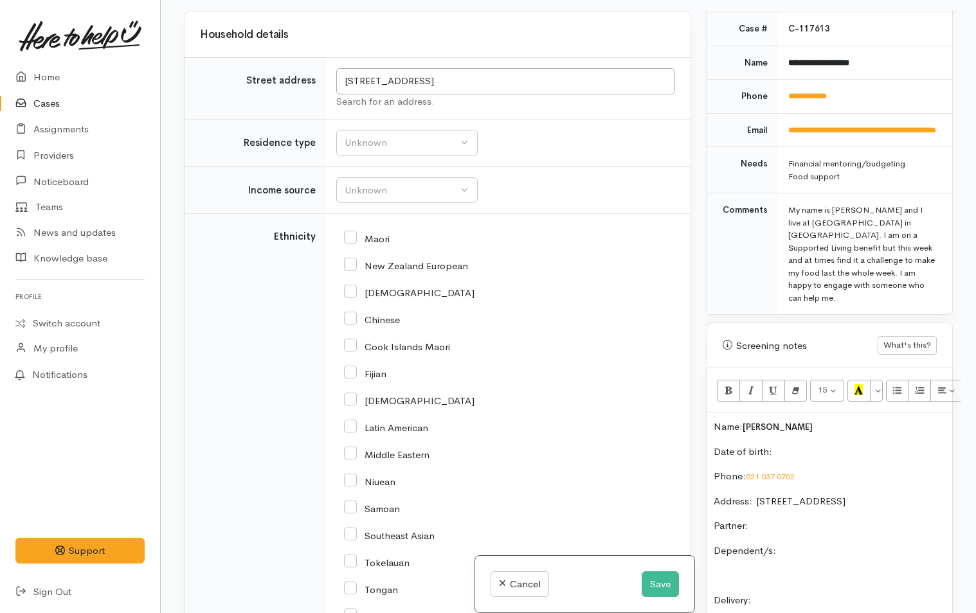
scroll to position [2210, 0]
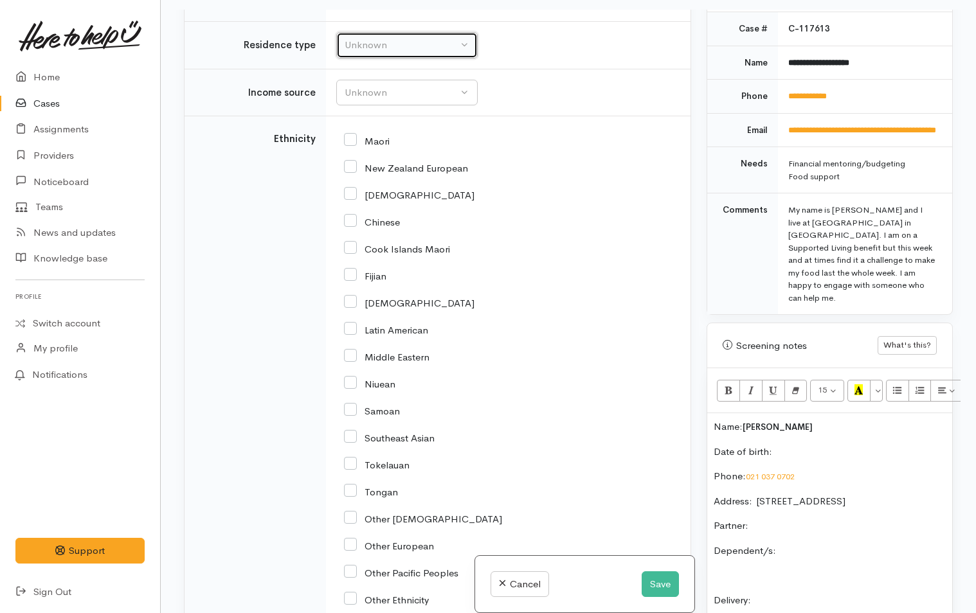
click at [407, 53] on div "Unknown" at bounding box center [400, 45] width 113 height 15
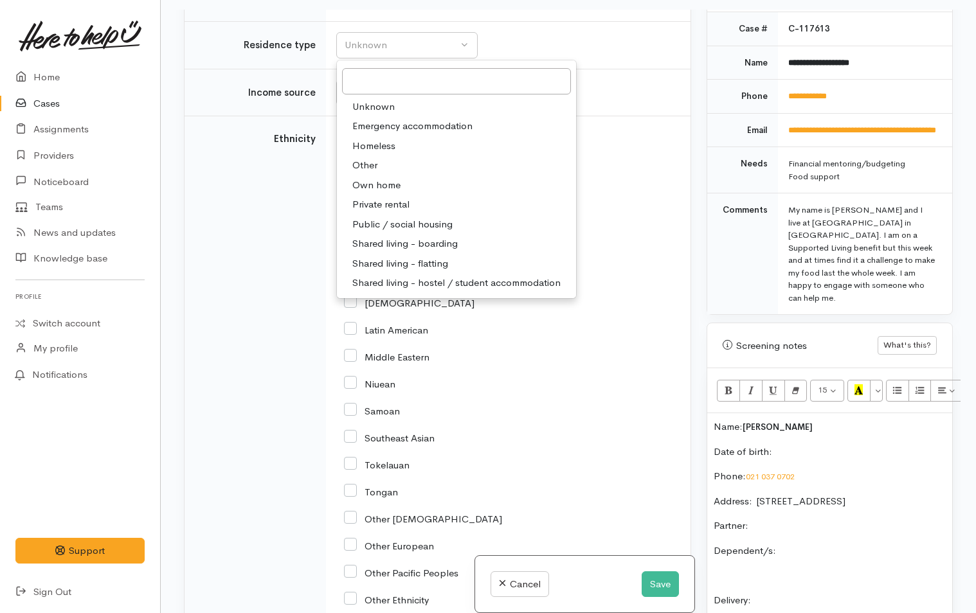
click at [366, 173] on span "Other" at bounding box center [364, 165] width 25 height 15
select select "8"
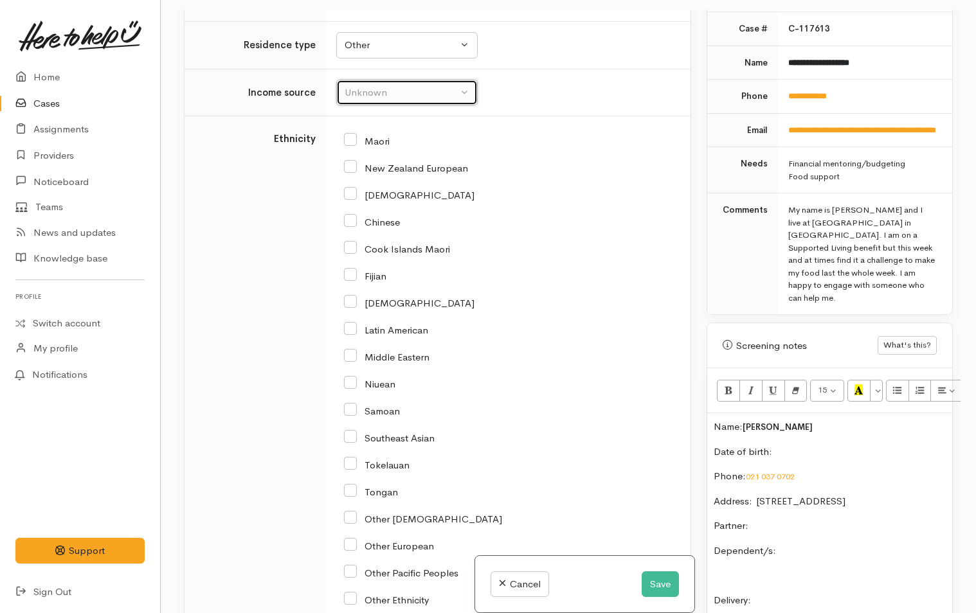
click at [413, 100] on div "Unknown" at bounding box center [400, 92] width 113 height 15
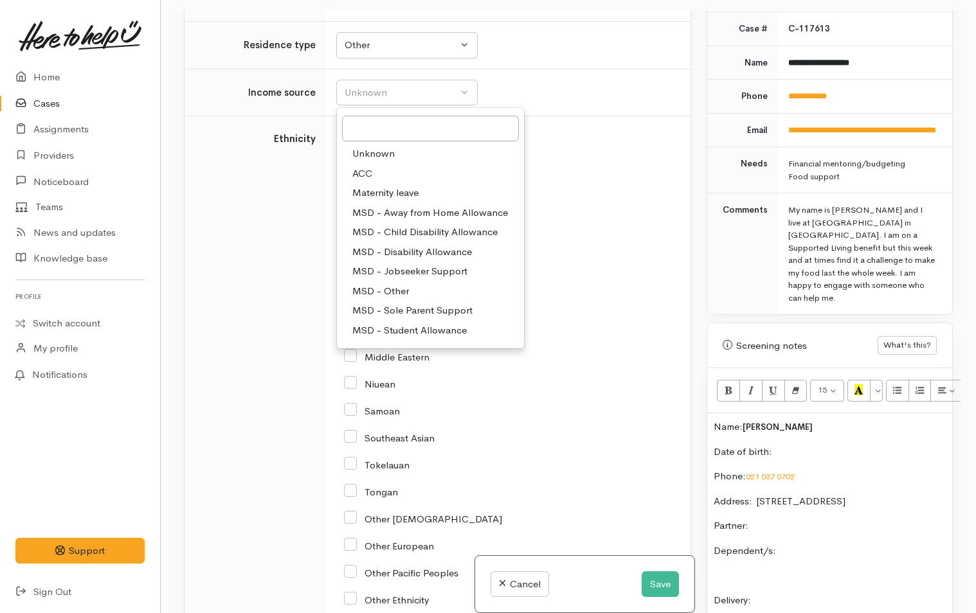
click at [435, 279] on span "MSD - Jobseeker Support" at bounding box center [409, 271] width 115 height 15
select select "4"
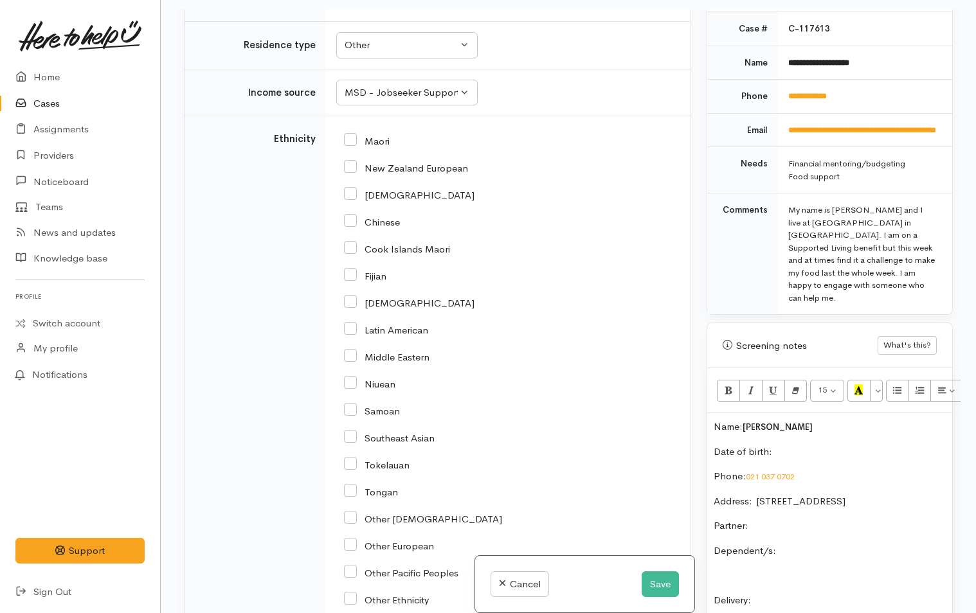
click at [350, 146] on input "Maori" at bounding box center [367, 140] width 46 height 12
checkbox input "true"
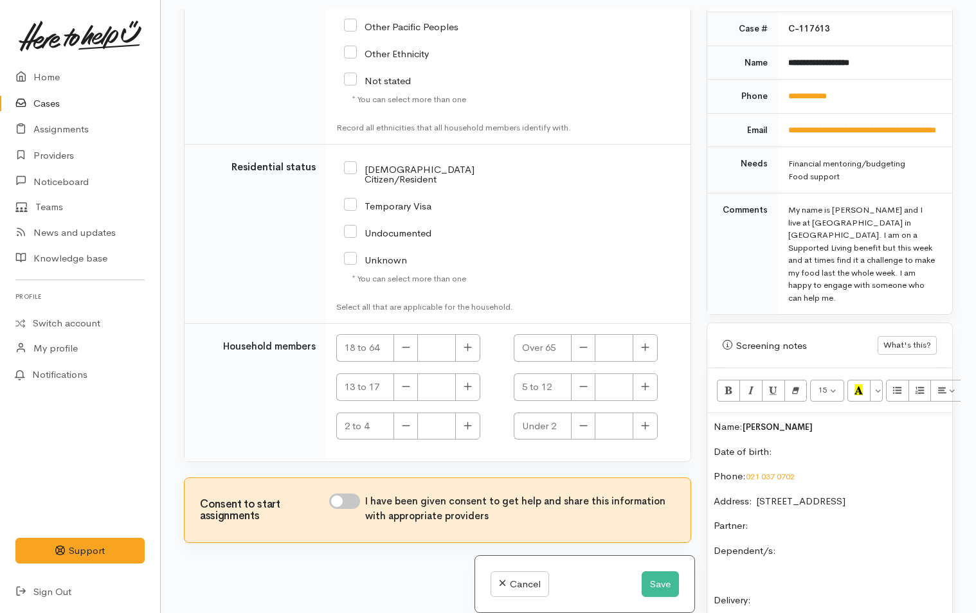
scroll to position [2788, 0]
click at [351, 184] on input "NZ Citizen/Resident" at bounding box center [444, 173] width 201 height 21
checkbox input "true"
click at [472, 346] on button "button" at bounding box center [467, 348] width 25 height 28
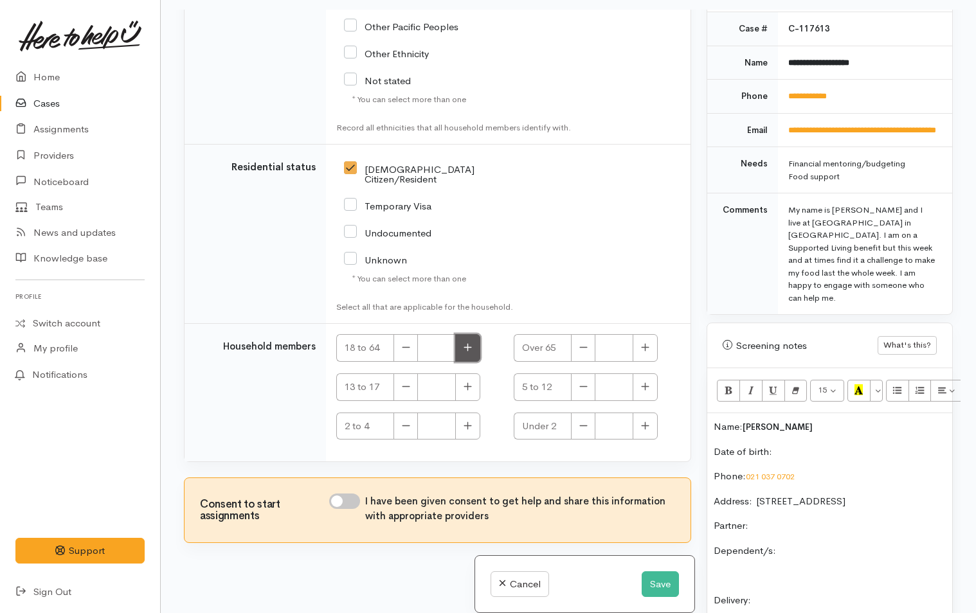
type input "1"
click at [352, 510] on div "I have been given consent to get help and share this information with appropria…" at bounding box center [502, 509] width 346 height 30
click at [357, 494] on input "I have been given consent to get help and share this information with appropria…" at bounding box center [344, 501] width 31 height 15
checkbox input "true"
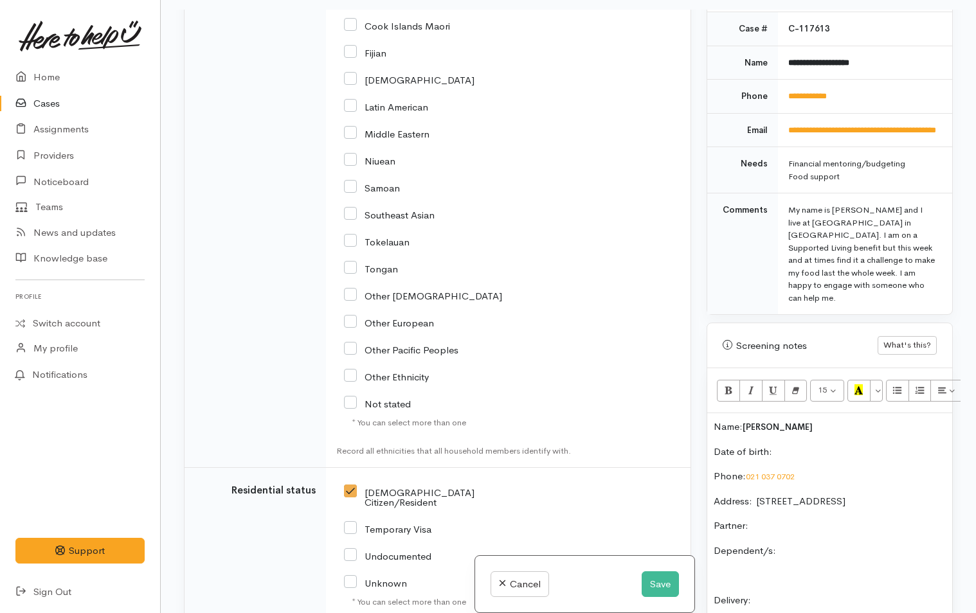
scroll to position [2264, 0]
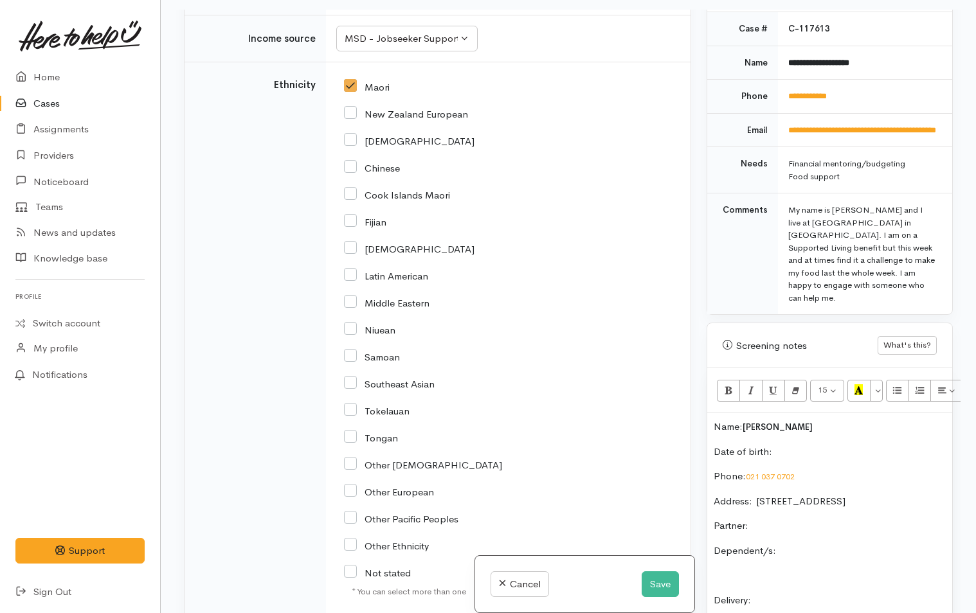
click at [818, 445] on p "Date of birth:" at bounding box center [829, 452] width 232 height 15
drag, startPoint x: 581, startPoint y: 95, endPoint x: 332, endPoint y: 81, distance: 249.8
drag, startPoint x: 882, startPoint y: 481, endPoint x: 758, endPoint y: 481, distance: 124.7
click at [756, 494] on p "Address:  150 waihi road Tauranga" at bounding box center [829, 501] width 232 height 15
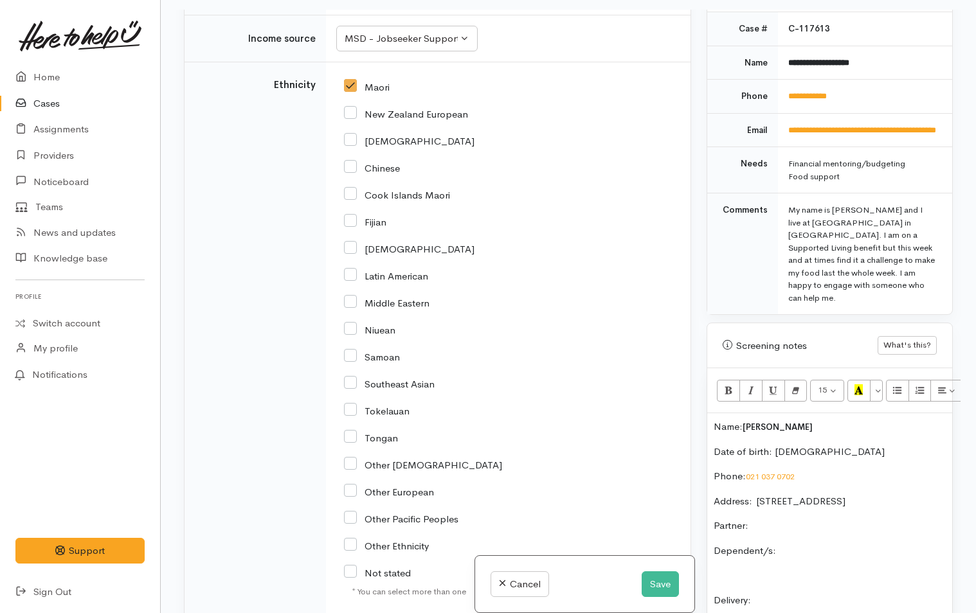
click at [792, 528] on p "Partner:" at bounding box center [829, 526] width 232 height 15
click at [827, 542] on div "Name: Cheyanne McCausland Date of birth: 26/1/1990 Phone:  021 037 0702 Address…" at bounding box center [829, 625] width 245 height 424
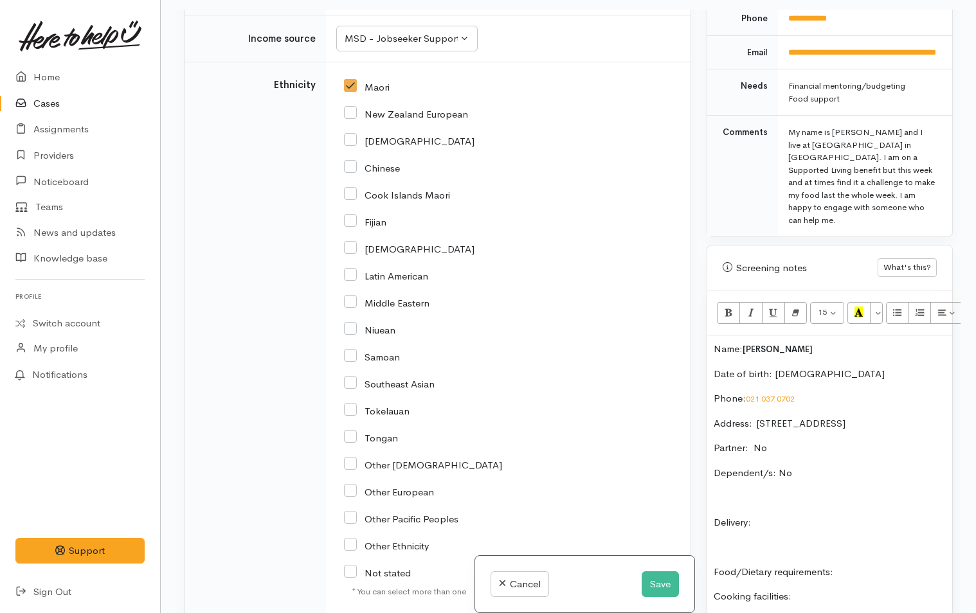
scroll to position [766, 0]
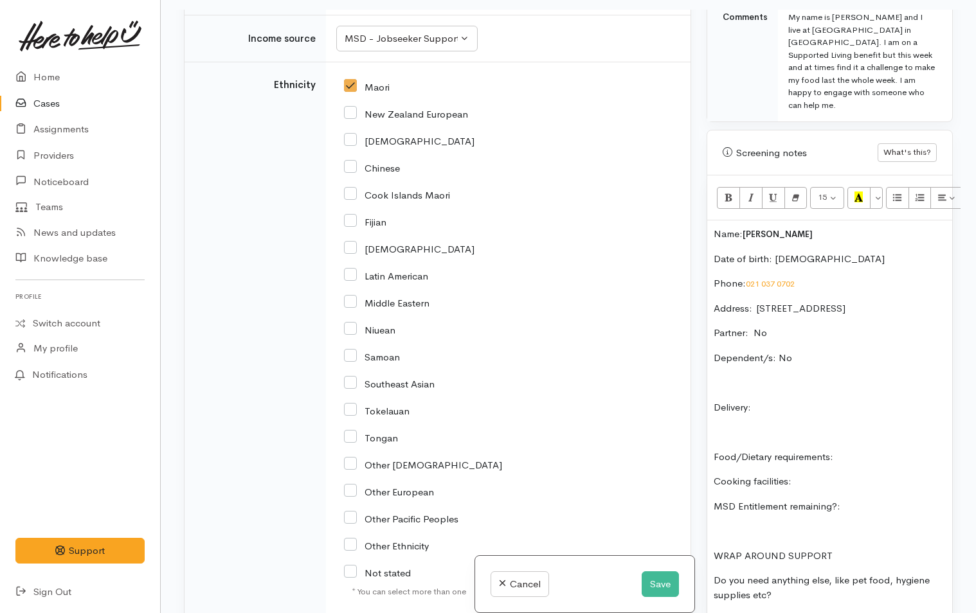
click at [833, 415] on p "Delivery:" at bounding box center [829, 407] width 232 height 15
click at [886, 455] on p "Food/Dietary requirements:" at bounding box center [829, 457] width 232 height 15
click at [862, 477] on p "Cooking facilities:" at bounding box center [829, 481] width 232 height 15
click at [908, 508] on p "MSD Entitlement remaining?:" at bounding box center [829, 506] width 232 height 15
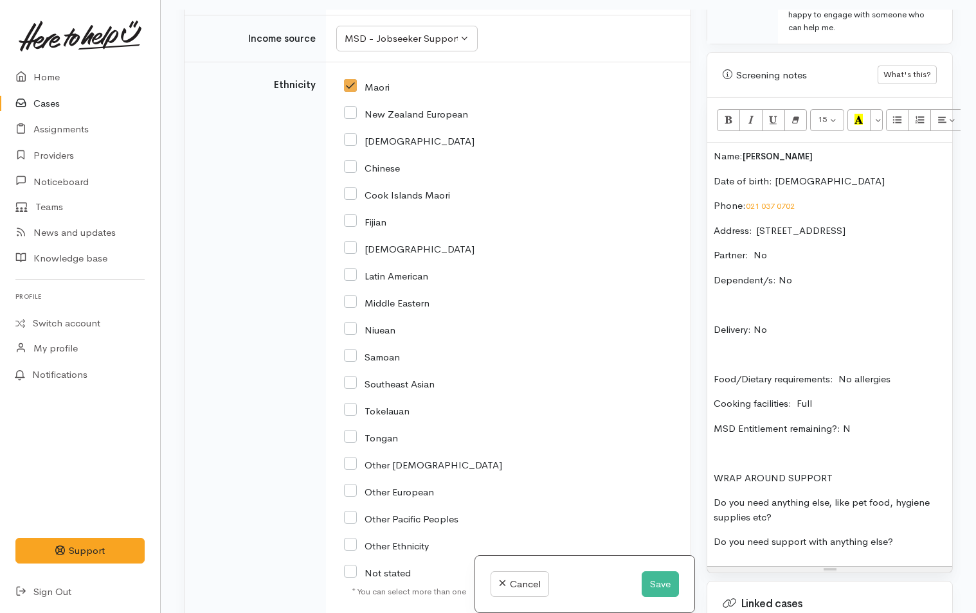
scroll to position [959, 0]
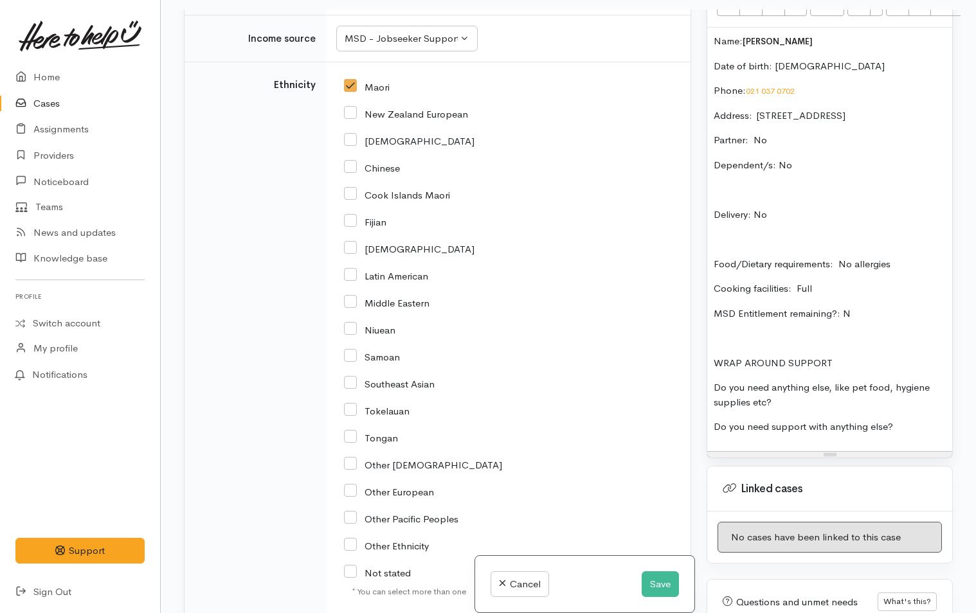
click at [844, 404] on p "Do you need anything else, like pet food, hygiene supplies etc?" at bounding box center [829, 394] width 232 height 29
click at [916, 425] on p "Do you need support with anything else?" at bounding box center [829, 427] width 232 height 15
click at [909, 272] on p "Food/Dietary requirements: No allergies" at bounding box center [829, 264] width 232 height 15
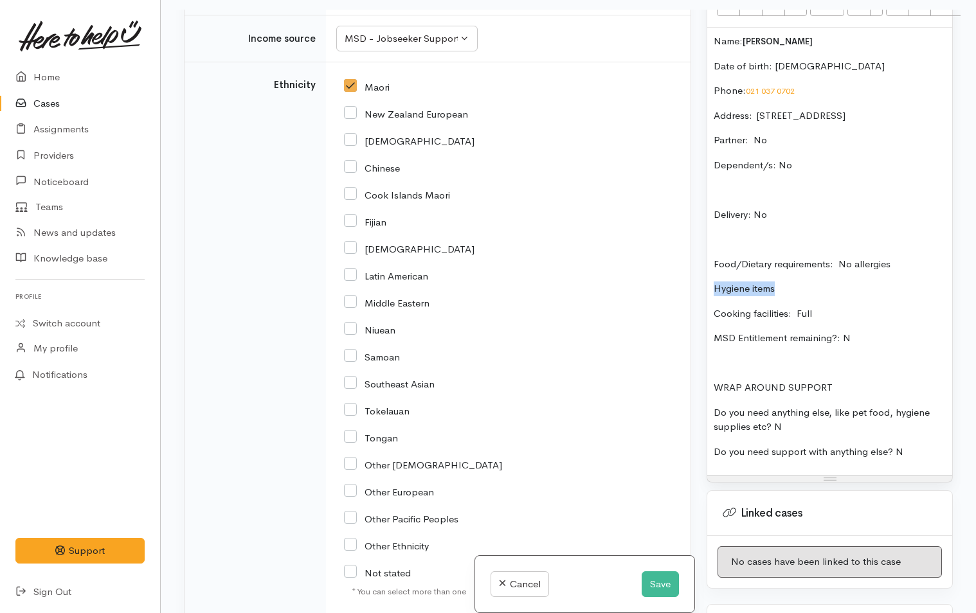
drag, startPoint x: 793, startPoint y: 297, endPoint x: 711, endPoint y: 284, distance: 83.3
click at [711, 284] on div "Name: Cheyanne McCausland Date of birth: 26/1/1990 Phone:  021 037 0702 Address…" at bounding box center [829, 252] width 245 height 448
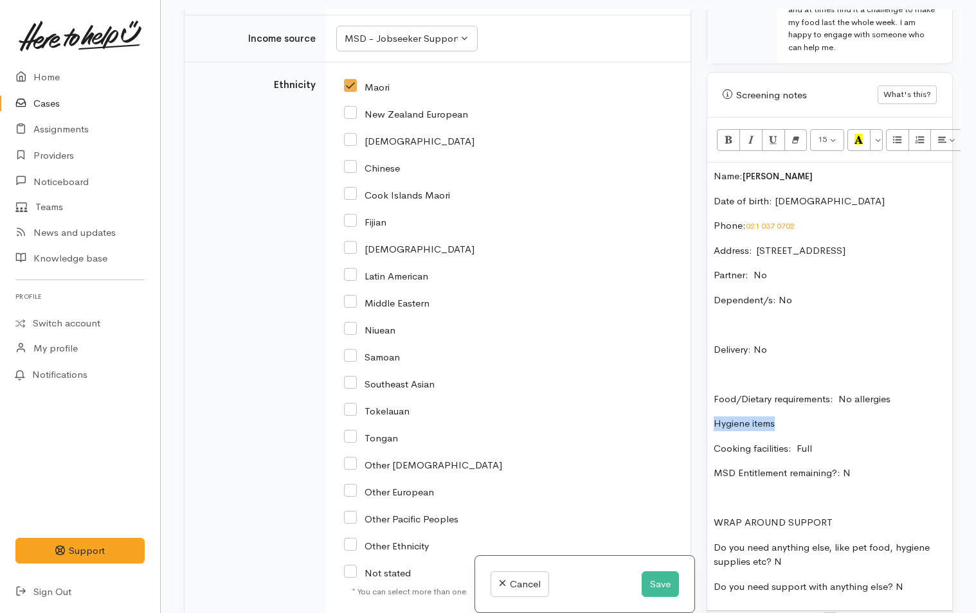
scroll to position [702, 0]
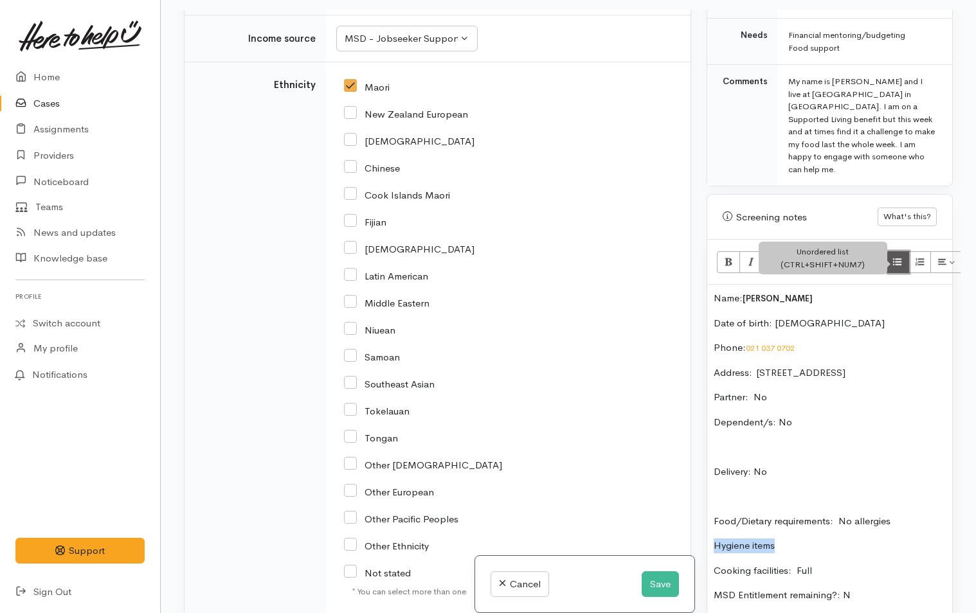
click at [893, 256] on icon "Unordered list (CTRL+SHIFT+NUM7)" at bounding box center [897, 261] width 8 height 11
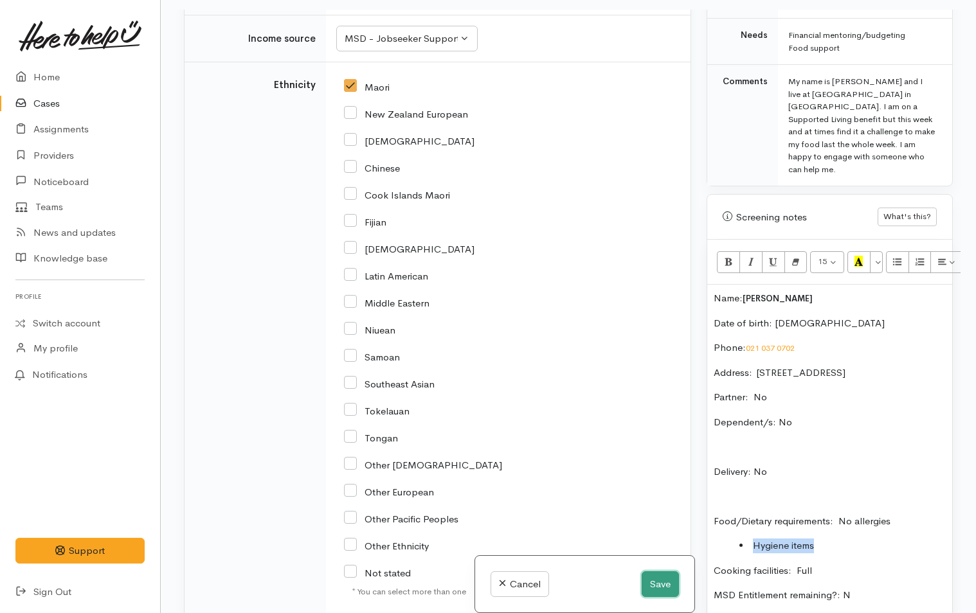
click at [657, 584] on button "Save" at bounding box center [659, 584] width 37 height 26
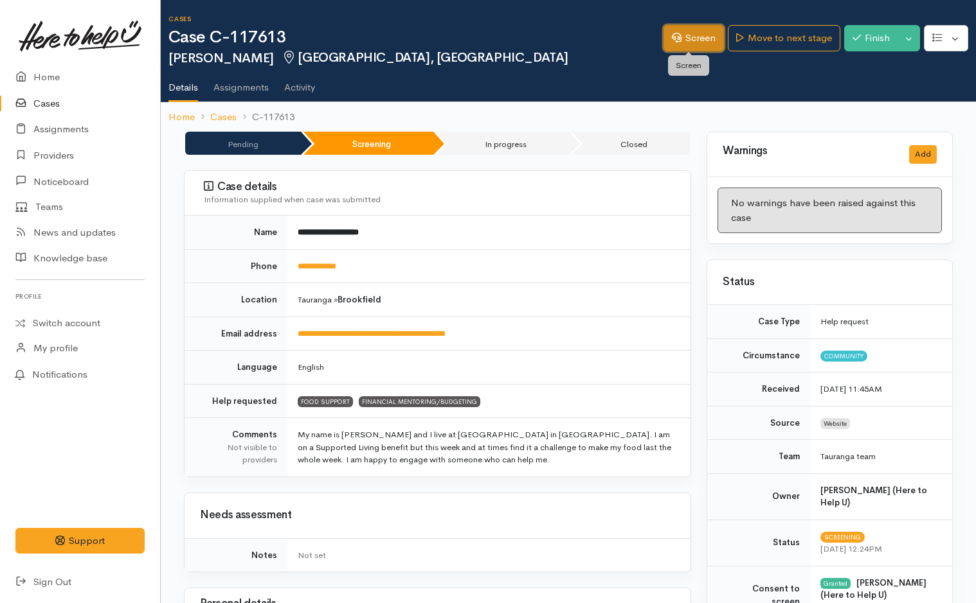
click at [688, 39] on link "Screen" at bounding box center [693, 38] width 60 height 26
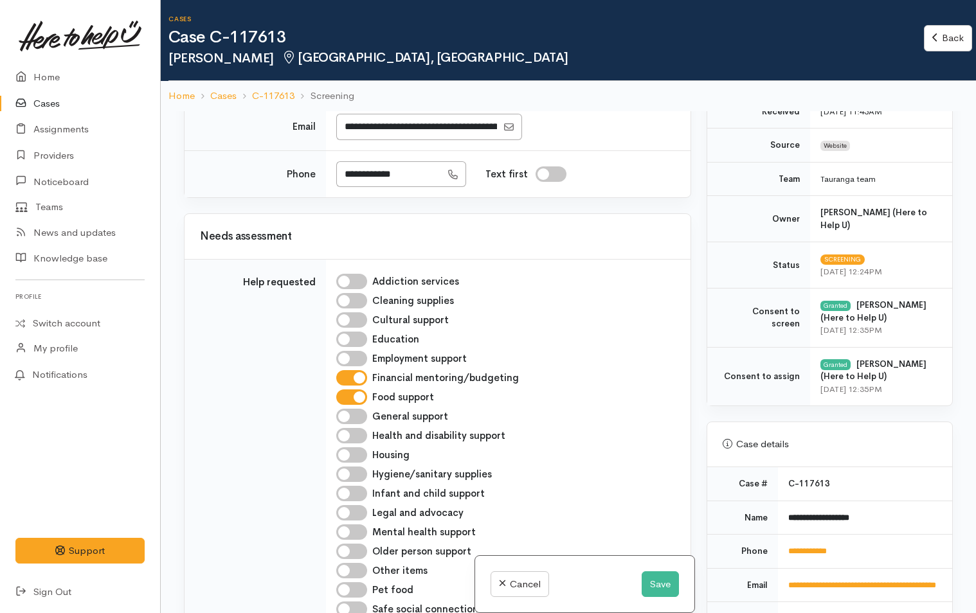
scroll to position [450, 0]
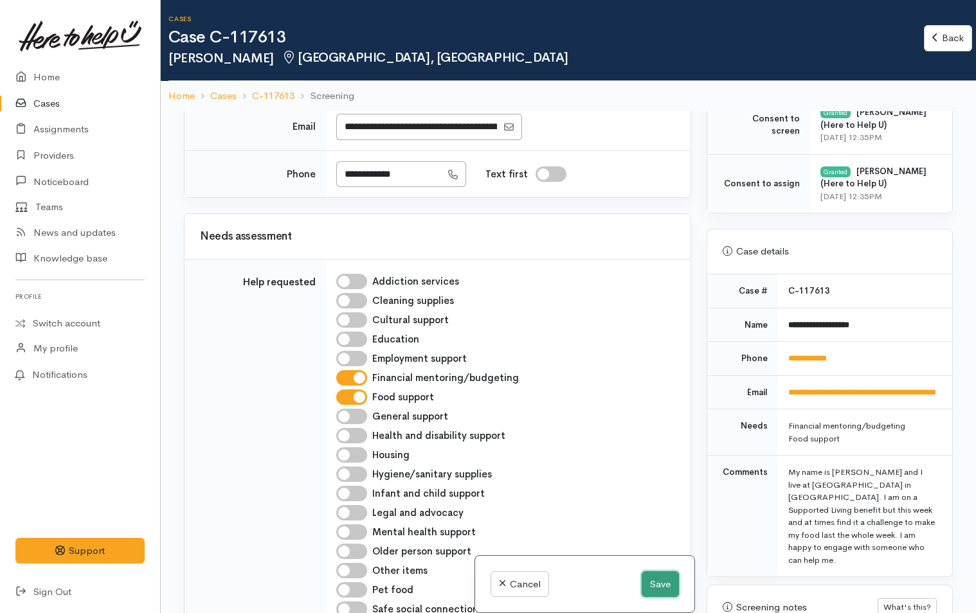
click at [661, 581] on button "Save" at bounding box center [659, 584] width 37 height 26
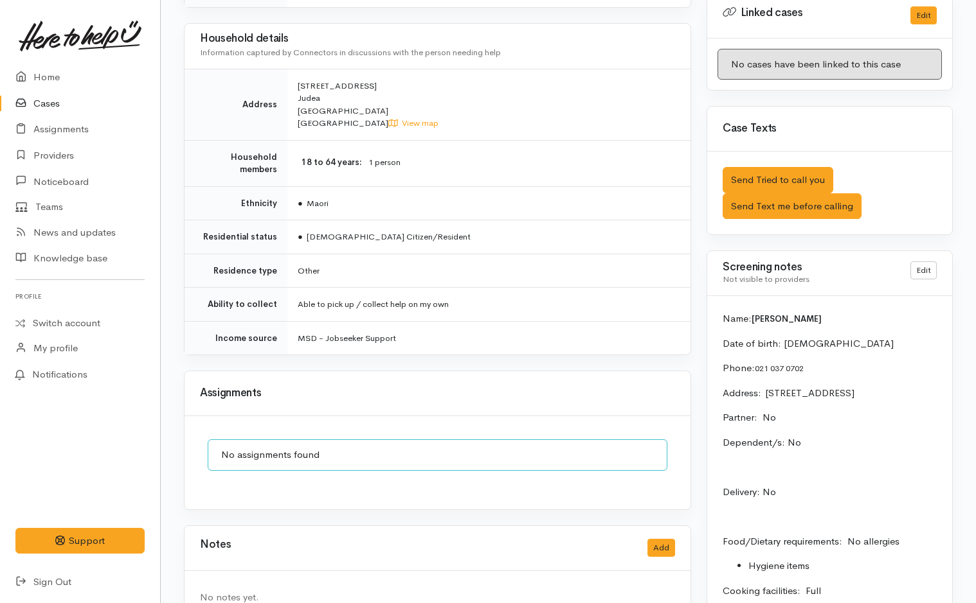
scroll to position [918, 0]
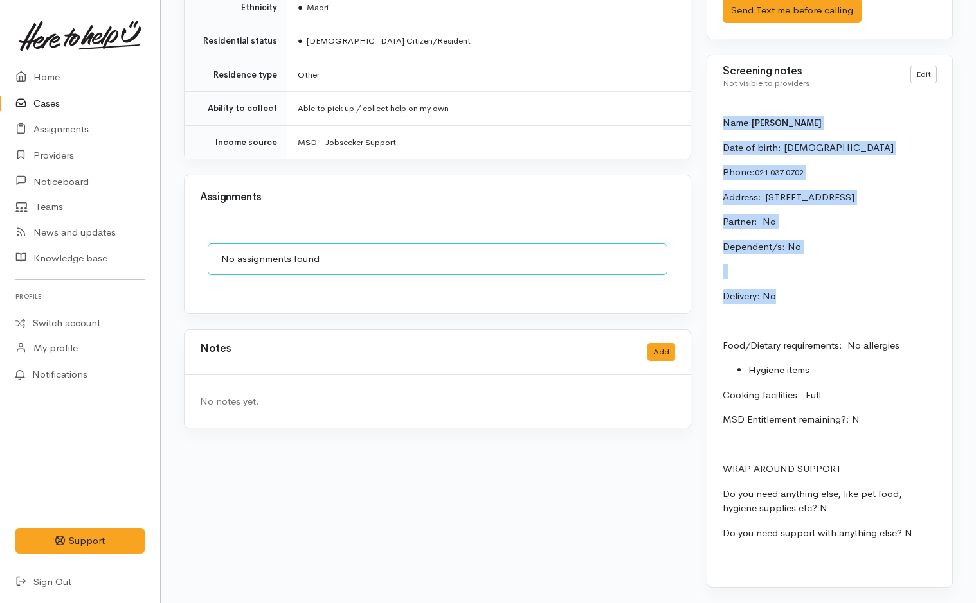
drag, startPoint x: 787, startPoint y: 293, endPoint x: 716, endPoint y: 109, distance: 197.8
click at [716, 109] on div "Name: [PERSON_NAME] Date of birth: [DEMOGRAPHIC_DATA] Phone:  [PHONE_NUMBER] Ad…" at bounding box center [829, 333] width 245 height 466
copy div "Name: [PERSON_NAME] Date of birth: [DEMOGRAPHIC_DATA] Phone:  [PHONE_NUMBER] Ad…"
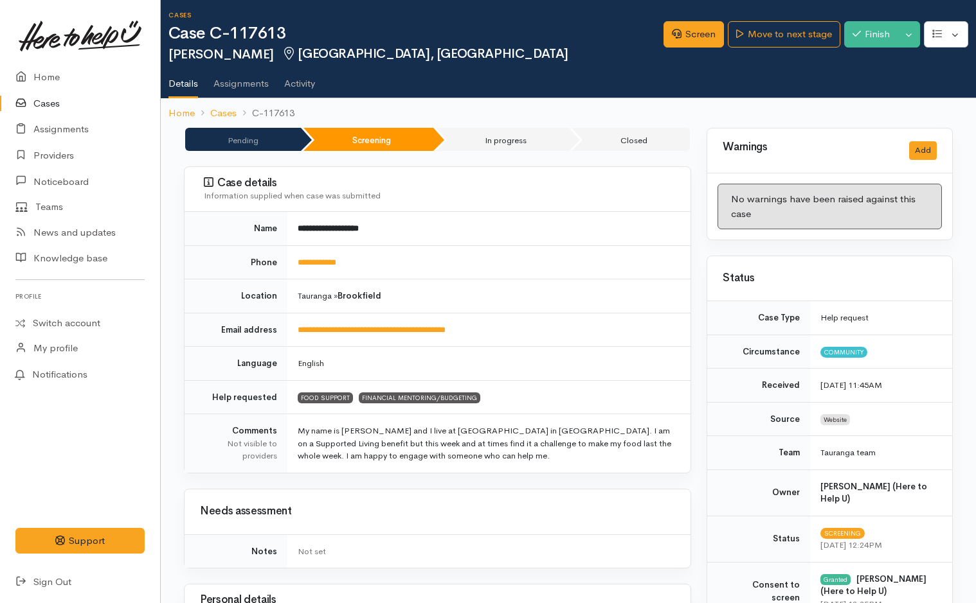
scroll to position [0, 0]
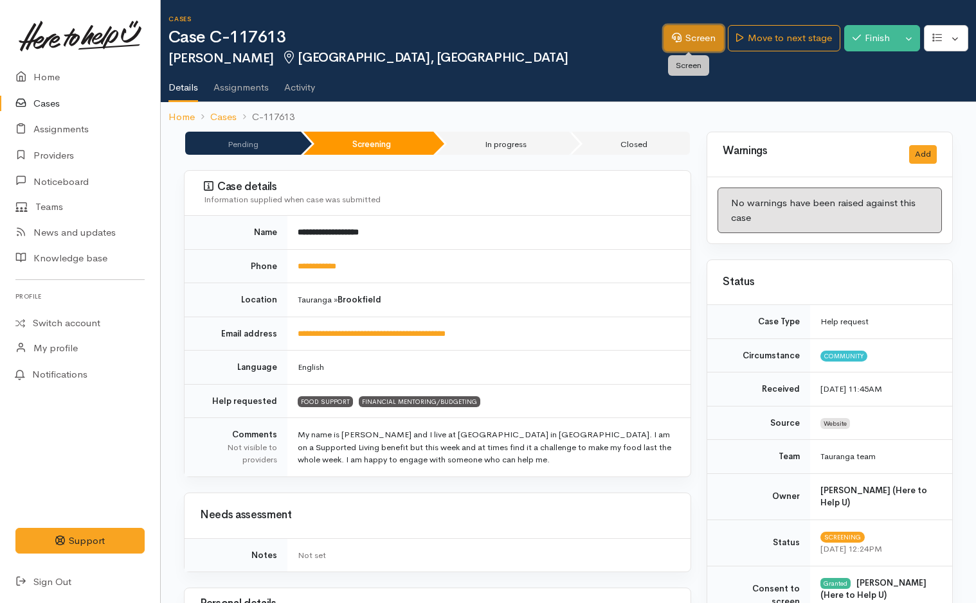
click at [692, 37] on link "Screen" at bounding box center [693, 38] width 60 height 26
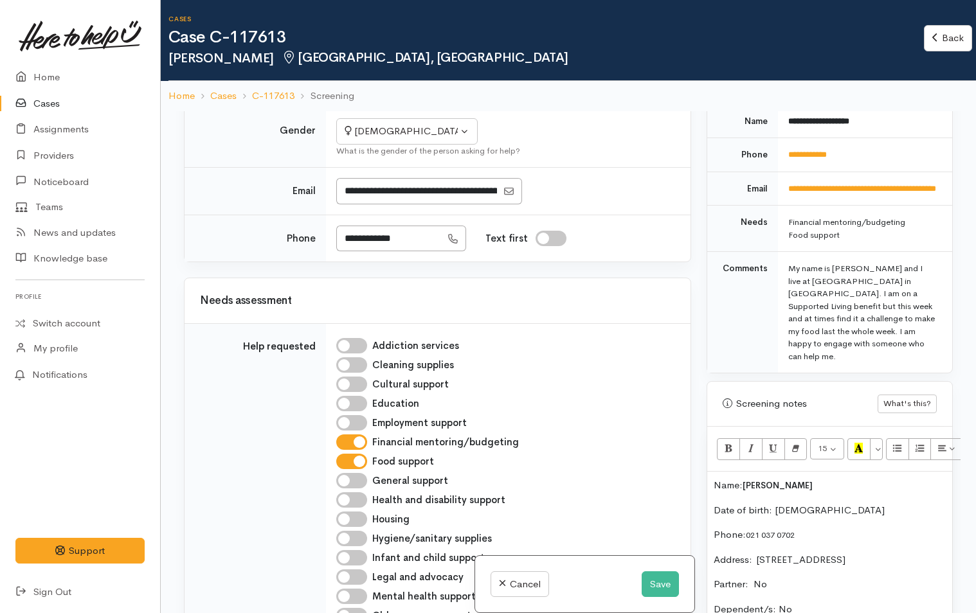
scroll to position [643, 0]
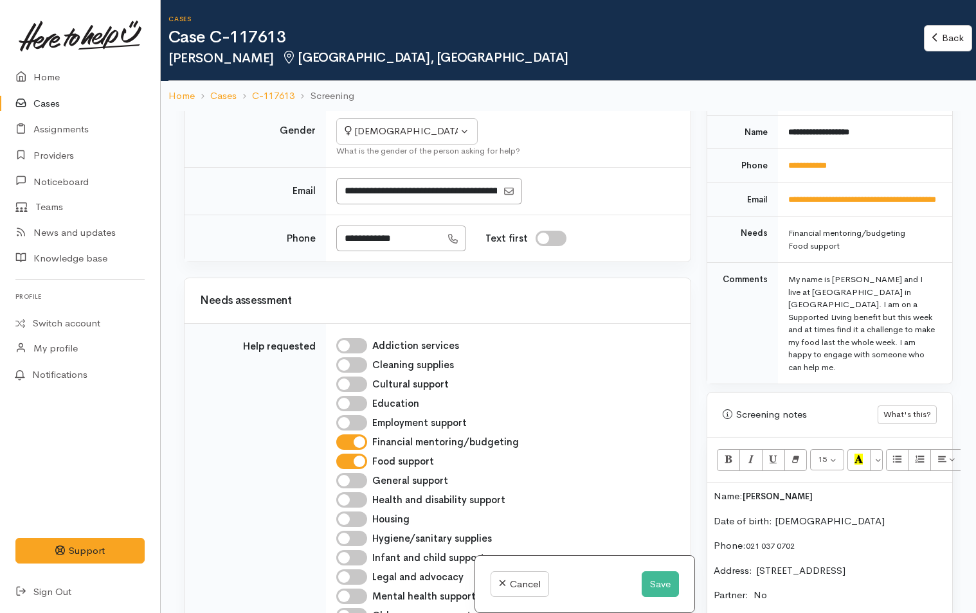
click at [713, 497] on p "Name: Cheyanne McCausland" at bounding box center [829, 496] width 232 height 15
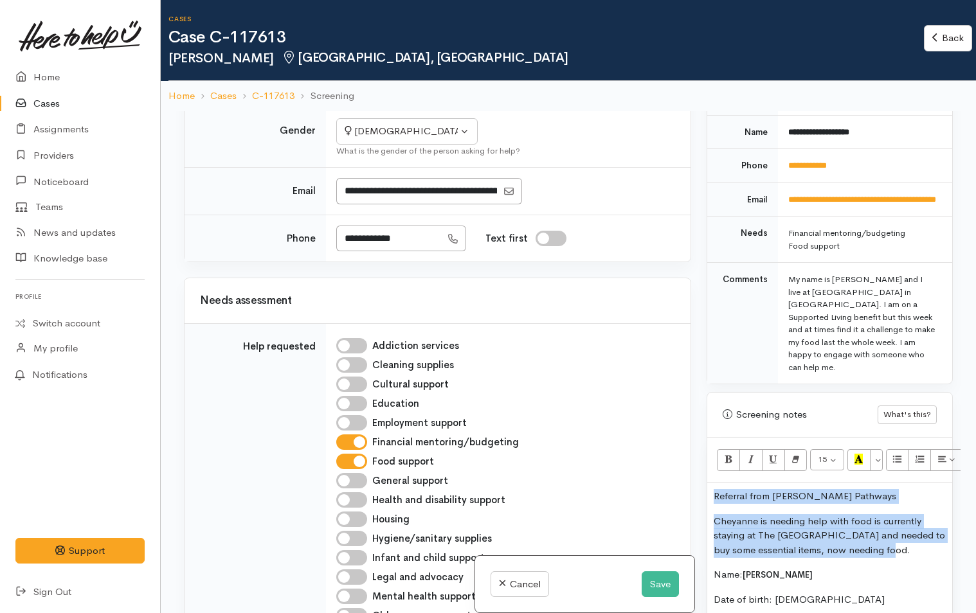
drag, startPoint x: 899, startPoint y: 549, endPoint x: 683, endPoint y: 492, distance: 224.2
click at [683, 492] on div "Related cases There are other cases potentially from the same person, address o…" at bounding box center [568, 417] width 784 height 613
copy div "Referral from Karen Pathways Cheyanne is needing help with food is currently st…"
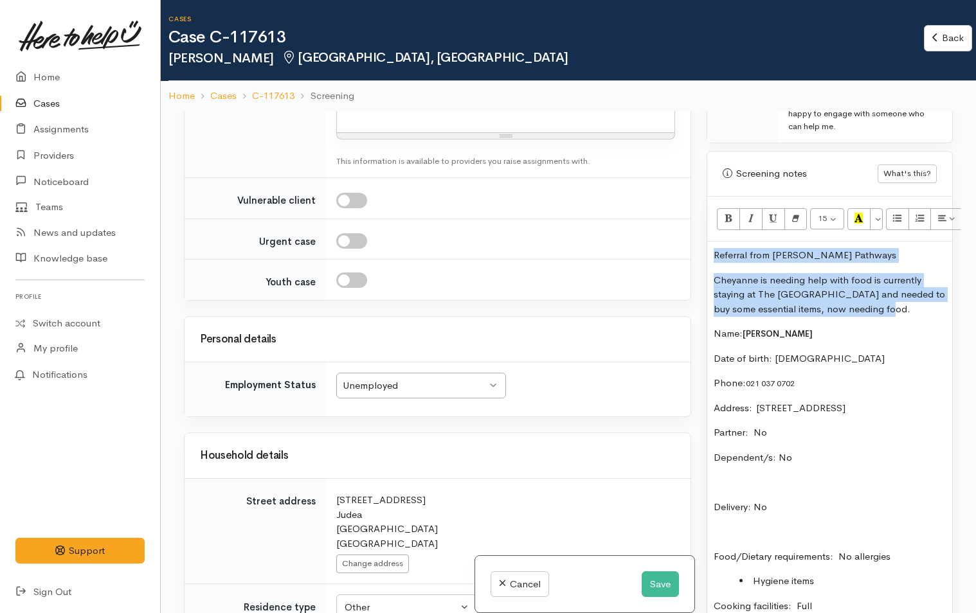
scroll to position [964, 0]
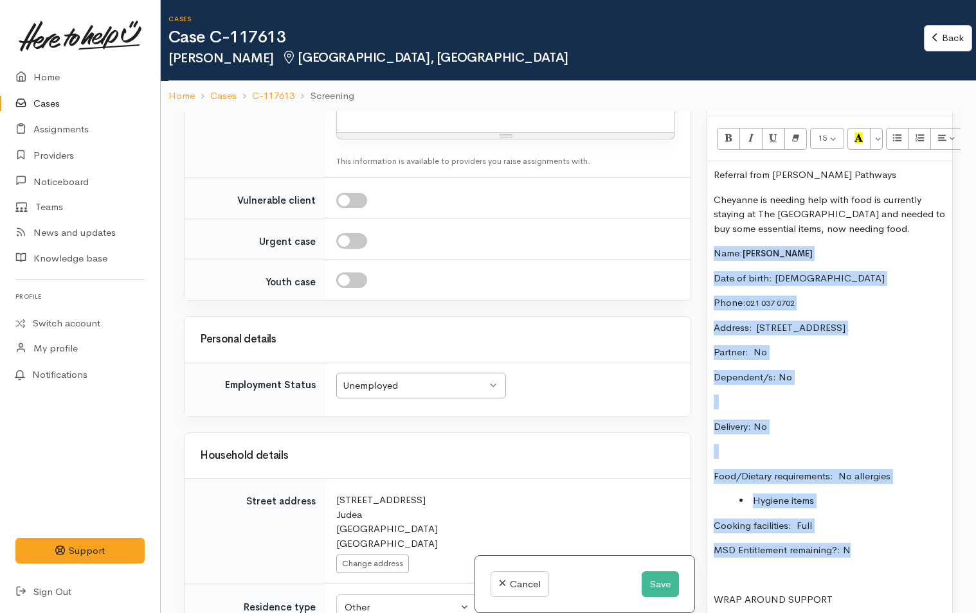
drag, startPoint x: 853, startPoint y: 567, endPoint x: 688, endPoint y: 253, distance: 355.3
click at [688, 253] on div "Related cases There are other cases potentially from the same person, address o…" at bounding box center [568, 417] width 784 height 613
copy div "Name: Cheyanne McCausland Date of birth: 26/1/1990 Phone:  021 037 0702 Address…"
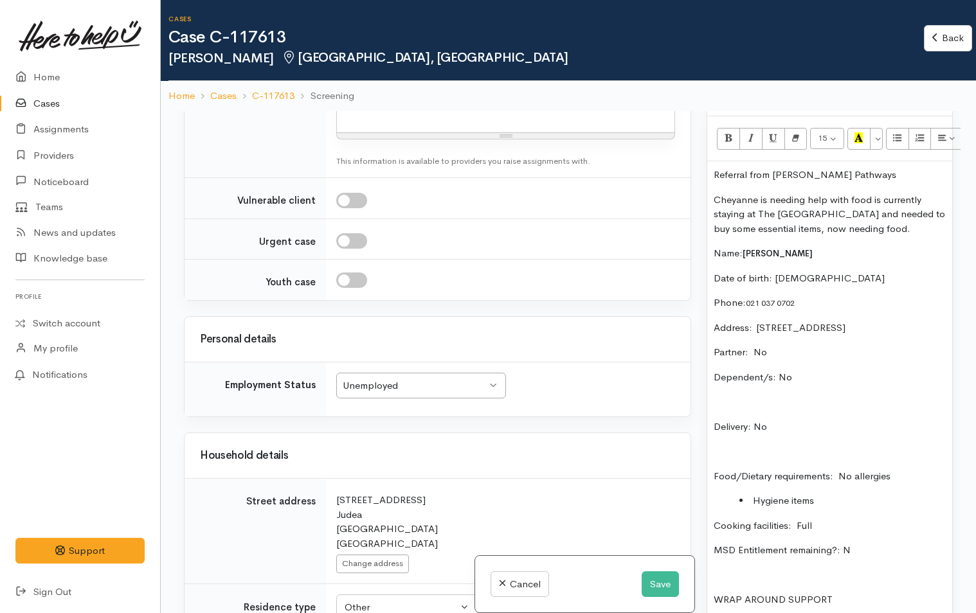
click at [415, 132] on div at bounding box center [505, 113] width 337 height 38
paste div
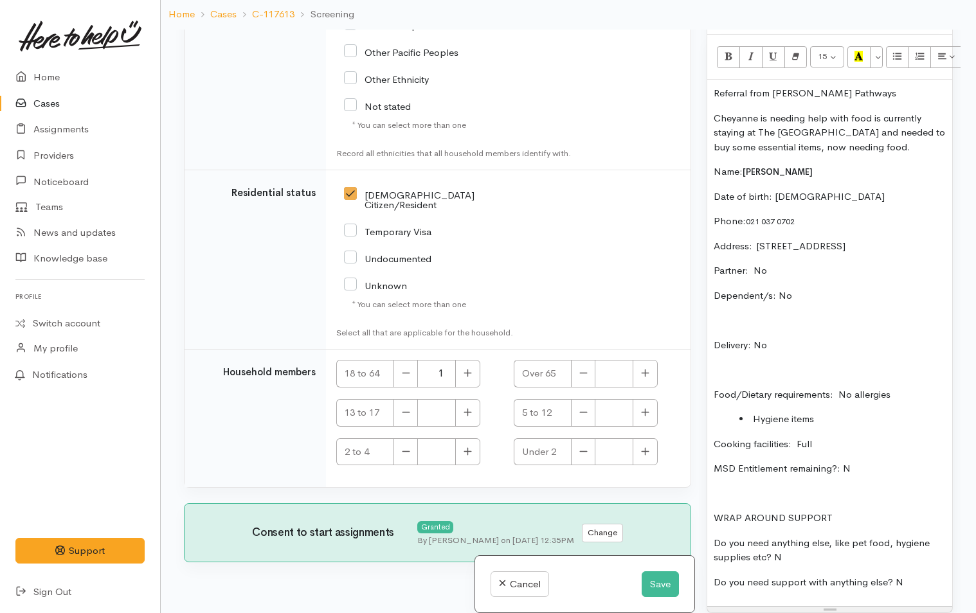
scroll to position [111, 0]
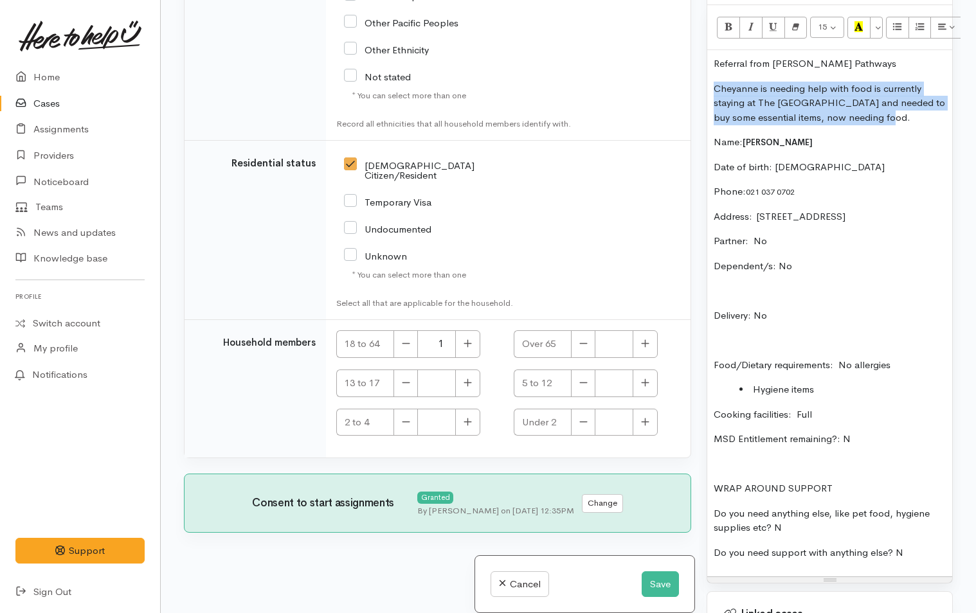
drag, startPoint x: 906, startPoint y: 115, endPoint x: 697, endPoint y: 80, distance: 211.8
click at [697, 80] on div "Related cases There are other cases potentially from the same person, address o…" at bounding box center [568, 306] width 784 height 613
click at [904, 121] on p "Cheyanne is needing help with food is currently staying at The Madison Centre a…" at bounding box center [829, 104] width 232 height 44
drag, startPoint x: 904, startPoint y: 121, endPoint x: 713, endPoint y: 52, distance: 203.5
click at [713, 52] on div "Referral from Karen Pathways Cheyanne is needing help with food is currently st…" at bounding box center [829, 313] width 245 height 526
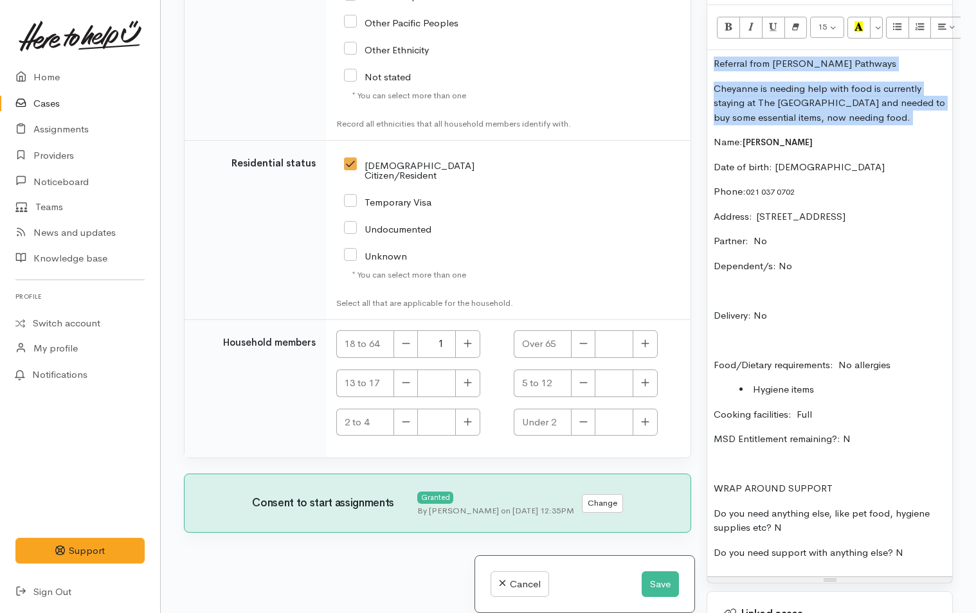
copy div "Referral from Karen Pathways Cheyanne is needing help with food is currently st…"
click at [654, 585] on button "Save" at bounding box center [659, 584] width 37 height 26
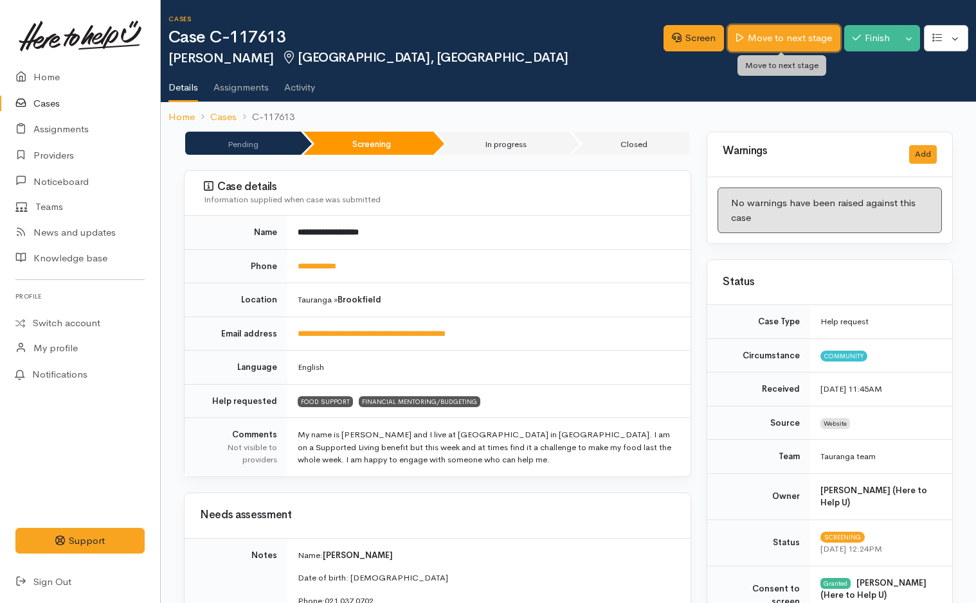
click at [764, 31] on link "Move to next stage" at bounding box center [784, 38] width 112 height 26
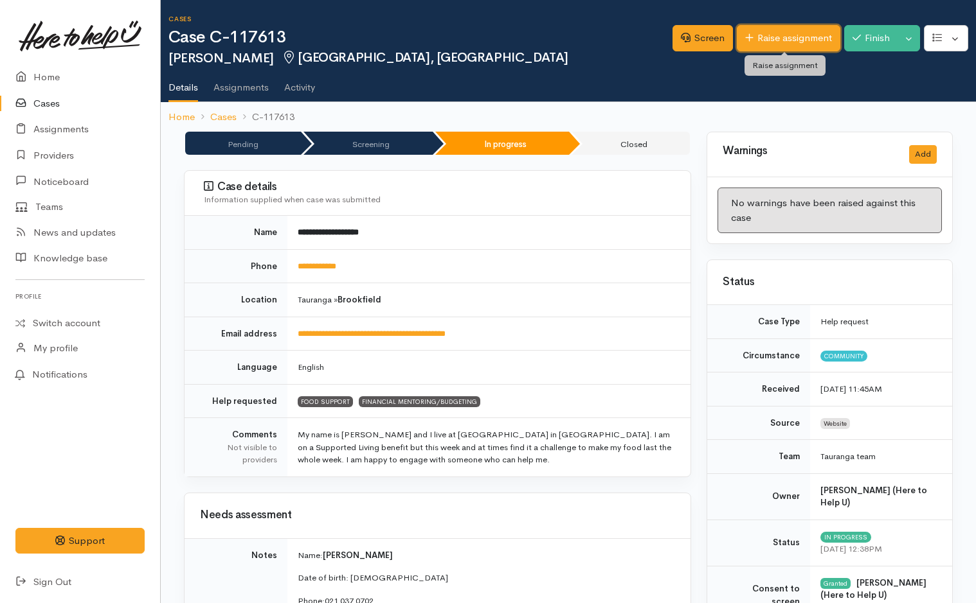
click at [793, 33] on link "Raise assignment" at bounding box center [788, 38] width 103 height 26
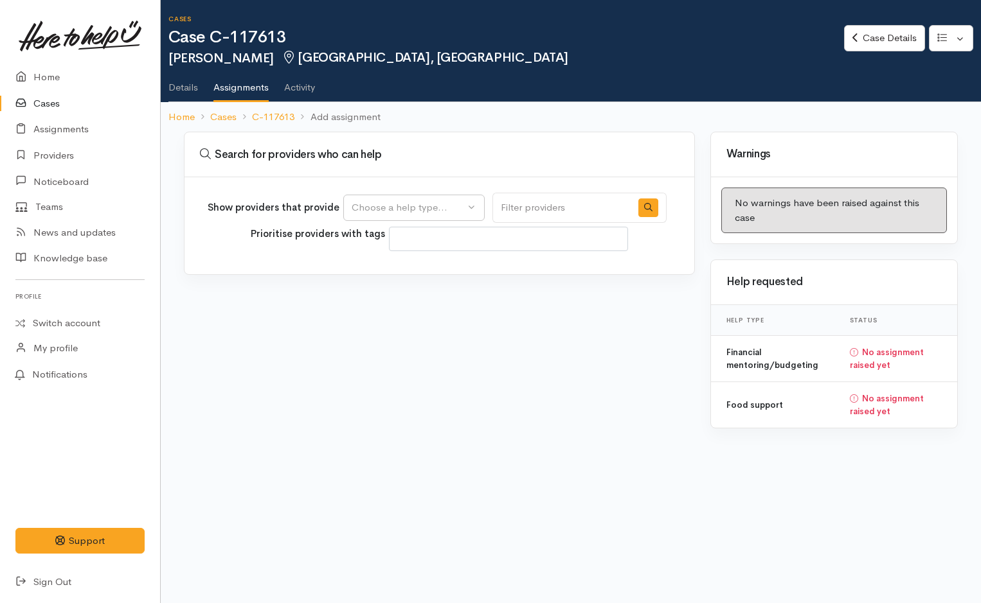
select select
click at [420, 201] on div "Choose a help type..." at bounding box center [408, 208] width 113 height 15
click at [413, 288] on span "Financial mentoring/budgeting" at bounding box center [427, 288] width 136 height 15
select select "9"
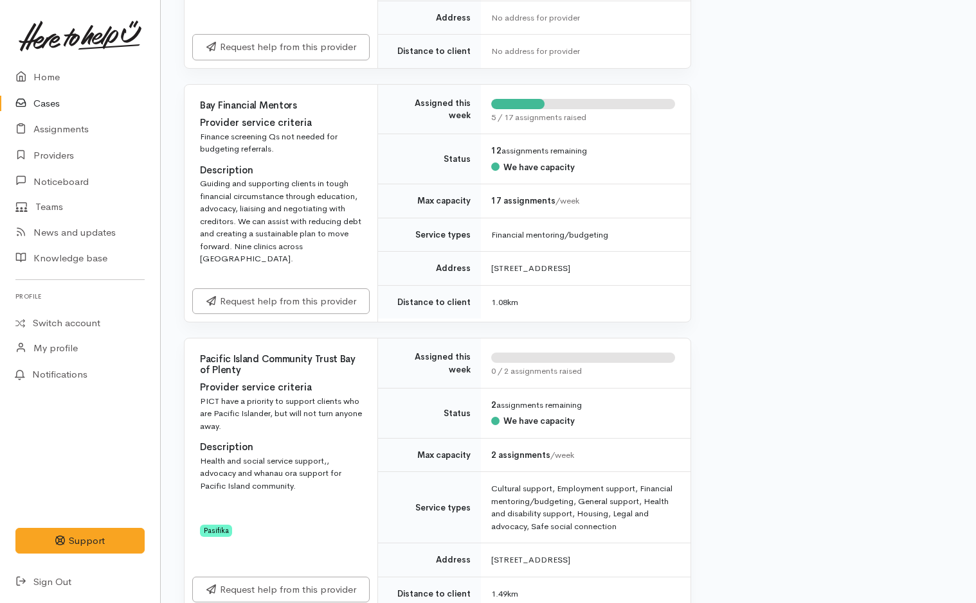
scroll to position [402, 0]
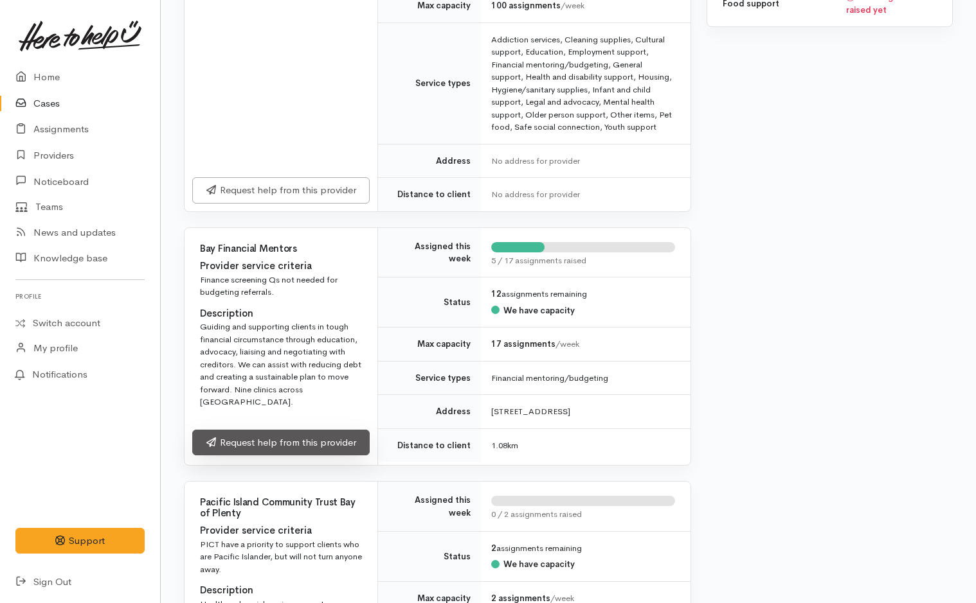
click at [312, 442] on link "Request help from this provider" at bounding box center [280, 443] width 177 height 26
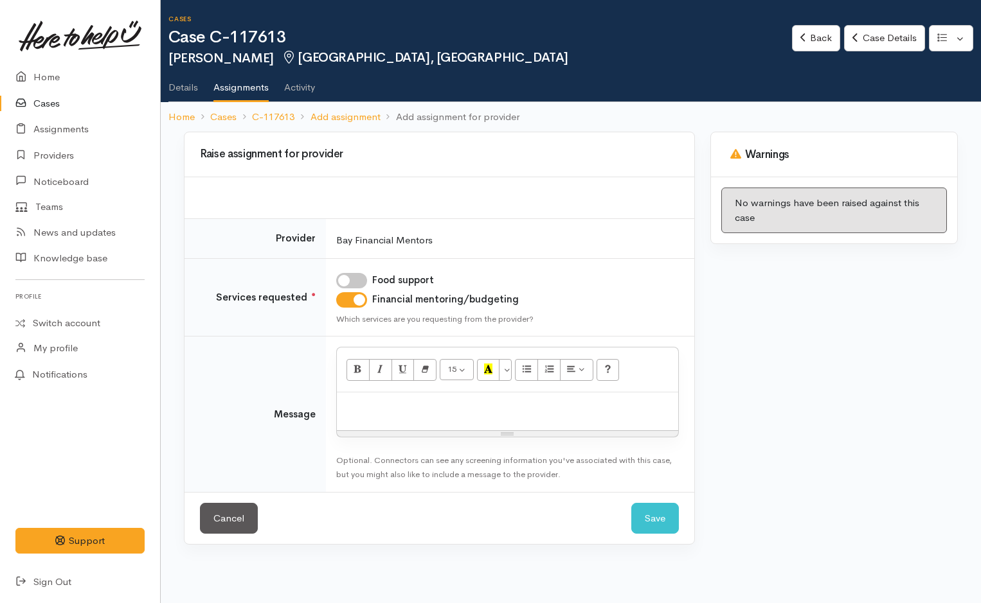
click at [412, 415] on div at bounding box center [507, 412] width 341 height 38
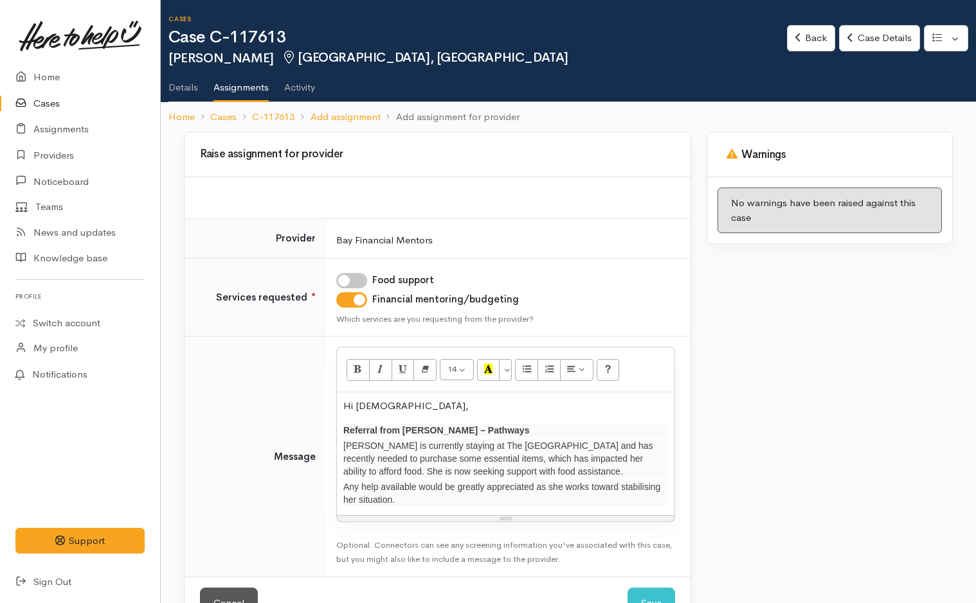
click at [542, 472] on p "[PERSON_NAME] is currently staying at The [GEOGRAPHIC_DATA] and has recently ne…" at bounding box center [505, 459] width 325 height 39
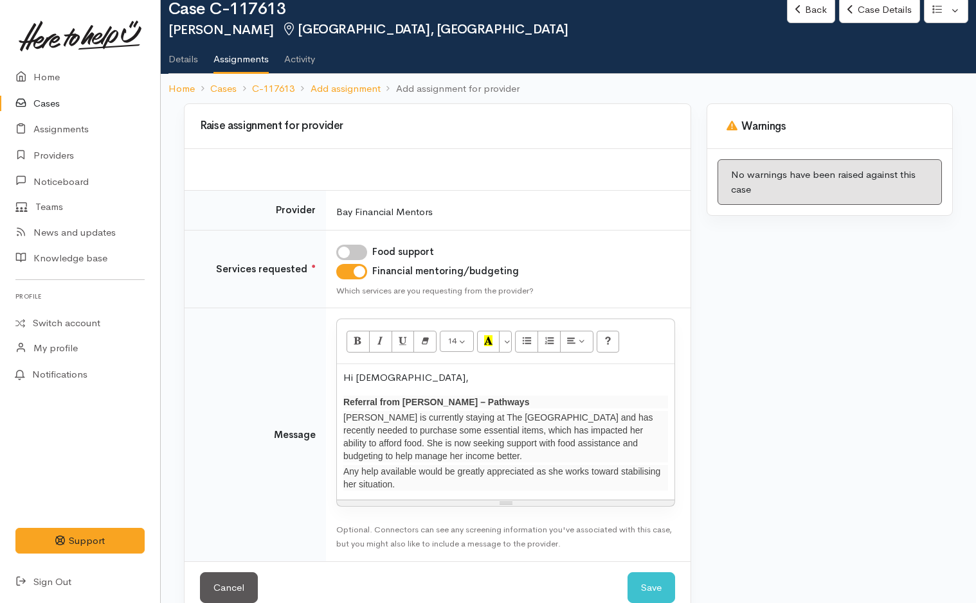
scroll to position [55, 0]
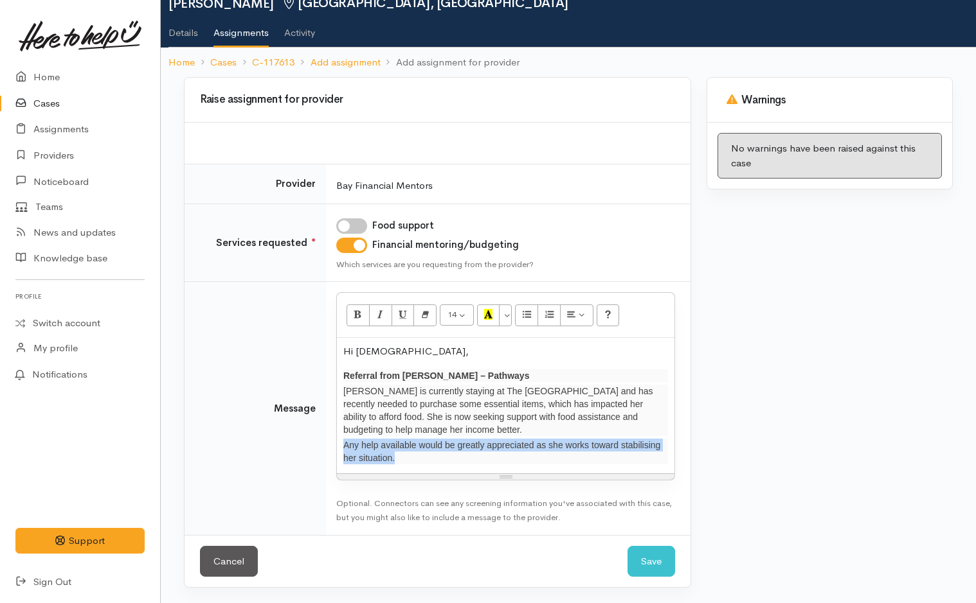
drag, startPoint x: 409, startPoint y: 461, endPoint x: 337, endPoint y: 440, distance: 75.0
click at [337, 440] on div "Hi [DEMOGRAPHIC_DATA], Referral from [PERSON_NAME] – Pathways Cheyanne is curre…" at bounding box center [505, 406] width 337 height 136
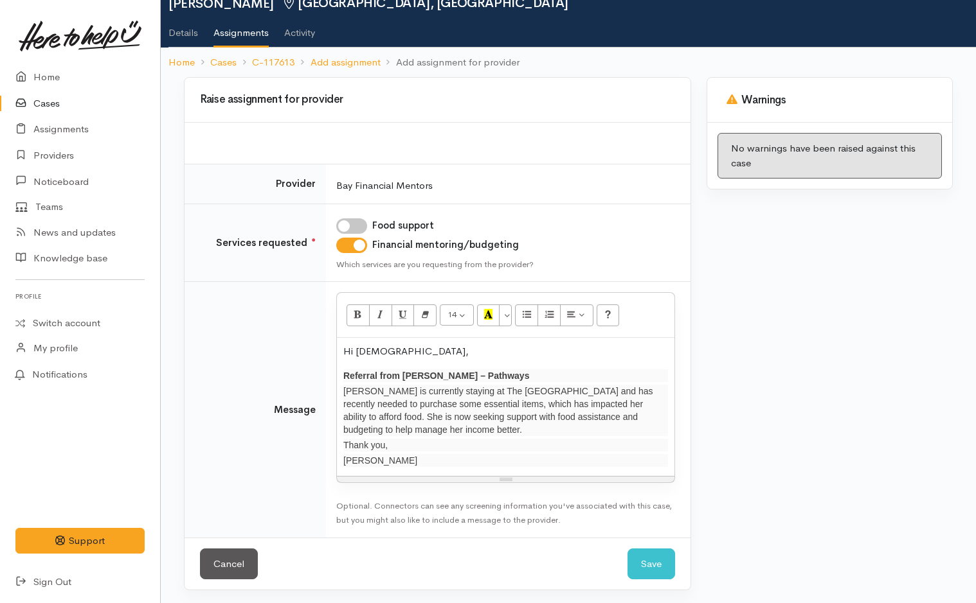
click at [480, 377] on p "Referral from [PERSON_NAME] – Pathways" at bounding box center [505, 376] width 325 height 13
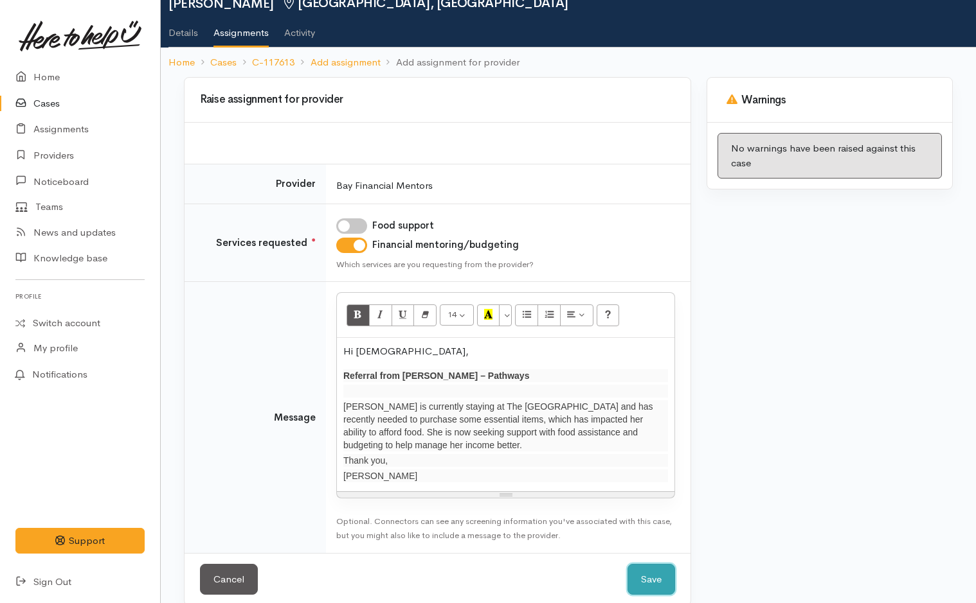
click at [659, 578] on button "Save" at bounding box center [651, 579] width 48 height 31
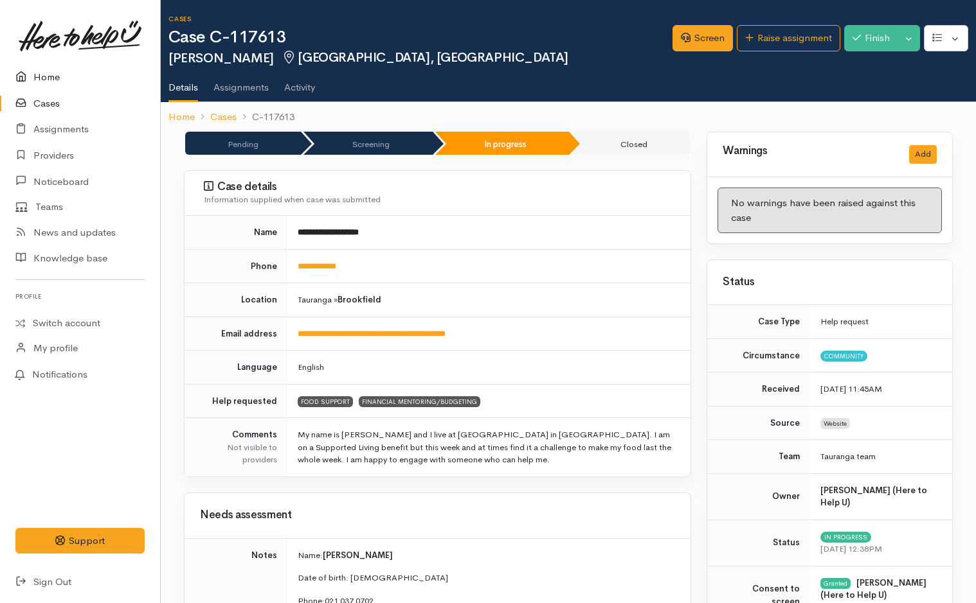
click at [49, 74] on link "Home" at bounding box center [80, 77] width 160 height 26
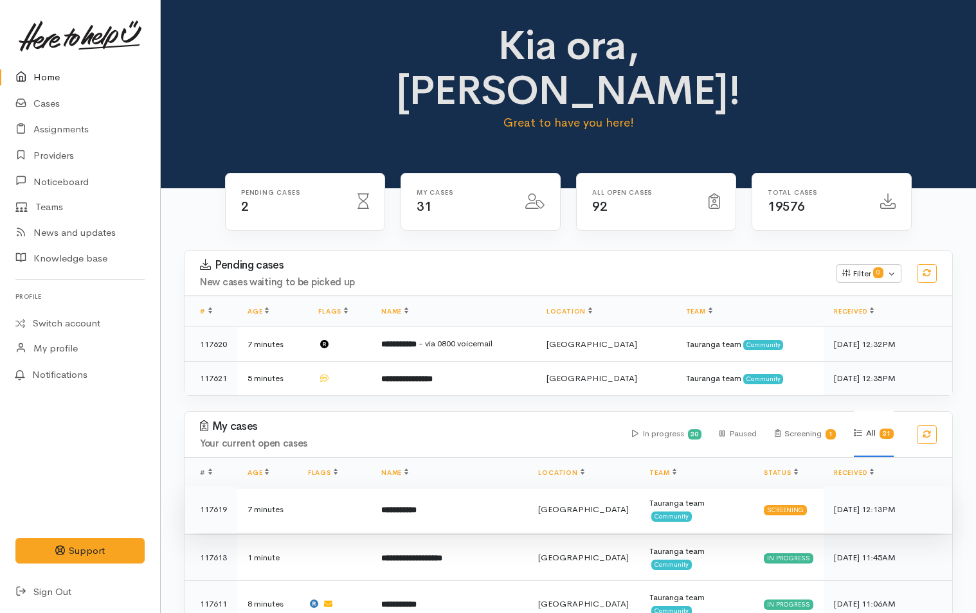
click at [452, 487] on td "**********" at bounding box center [449, 510] width 157 height 46
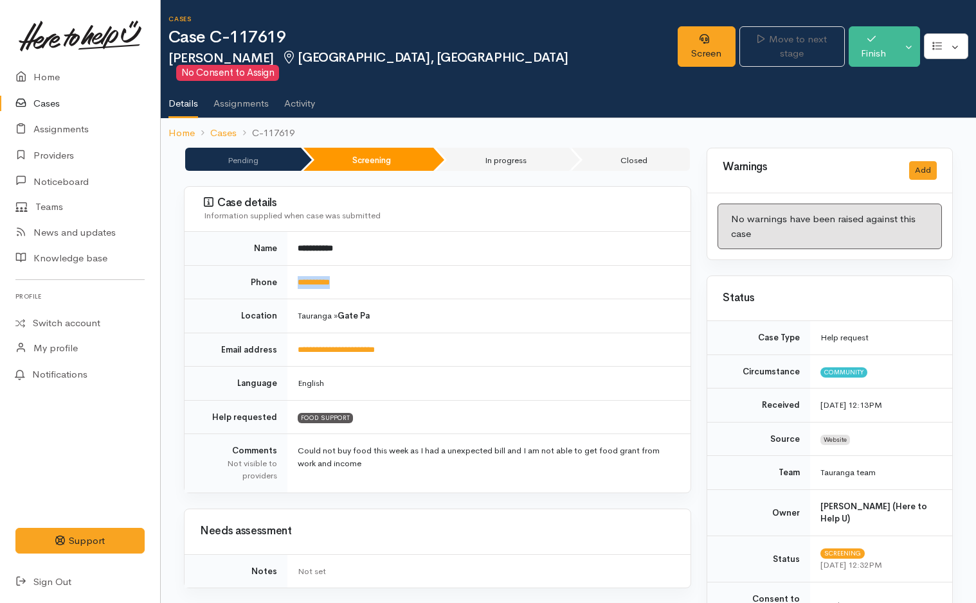
drag, startPoint x: 364, startPoint y: 276, endPoint x: 292, endPoint y: 273, distance: 72.7
click at [292, 273] on td "**********" at bounding box center [488, 282] width 403 height 34
copy link "**********"
click at [699, 37] on link "Screen" at bounding box center [706, 46] width 58 height 40
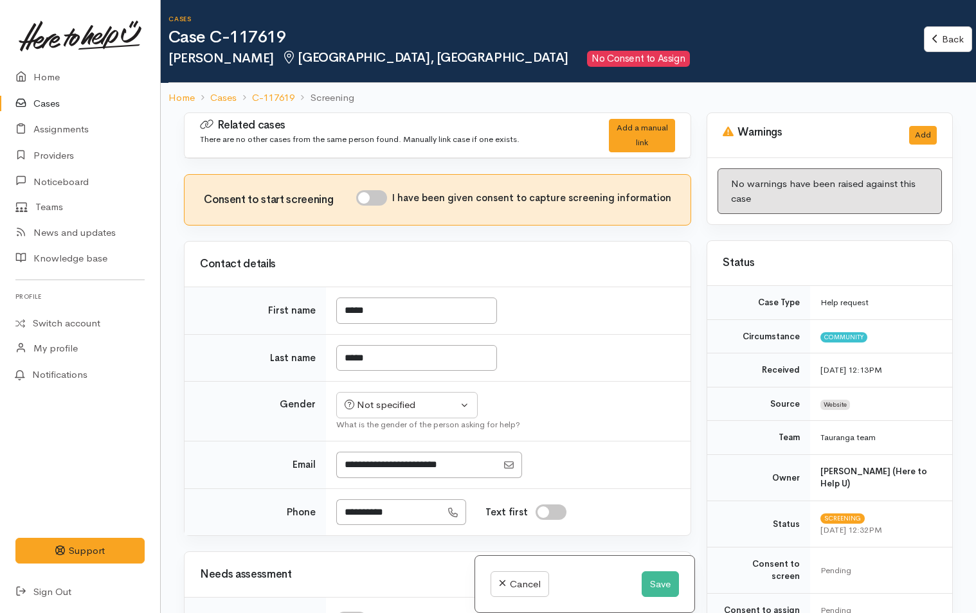
click at [381, 199] on input "I have been given consent to capture screening information" at bounding box center [371, 197] width 31 height 15
checkbox input "true"
drag, startPoint x: 417, startPoint y: 307, endPoint x: 332, endPoint y: 310, distance: 85.6
click at [332, 310] on td "*****" at bounding box center [508, 311] width 364 height 48
type input "*****"
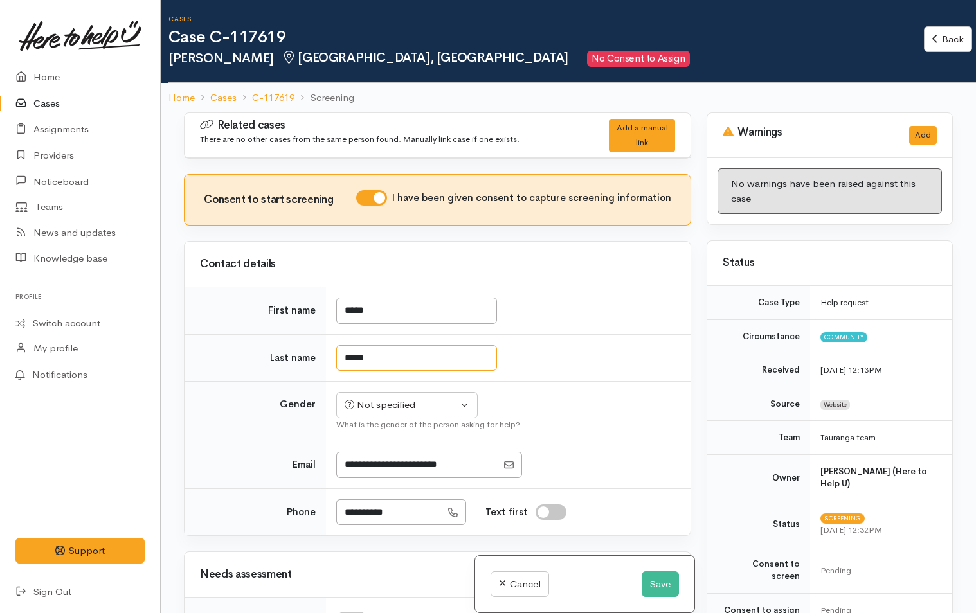
drag, startPoint x: 448, startPoint y: 358, endPoint x: 328, endPoint y: 364, distance: 119.7
click at [328, 364] on td "*****" at bounding box center [508, 358] width 364 height 48
type input "*****"
click at [398, 401] on div "Not specified" at bounding box center [400, 405] width 113 height 15
click at [366, 450] on span "[DEMOGRAPHIC_DATA]" at bounding box center [418, 455] width 110 height 15
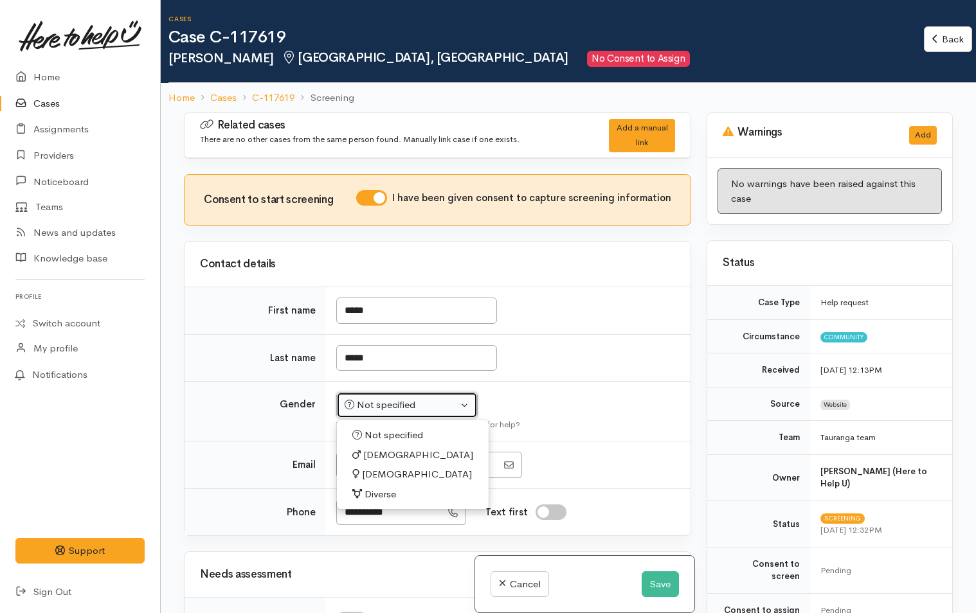
select select "[DEMOGRAPHIC_DATA]"
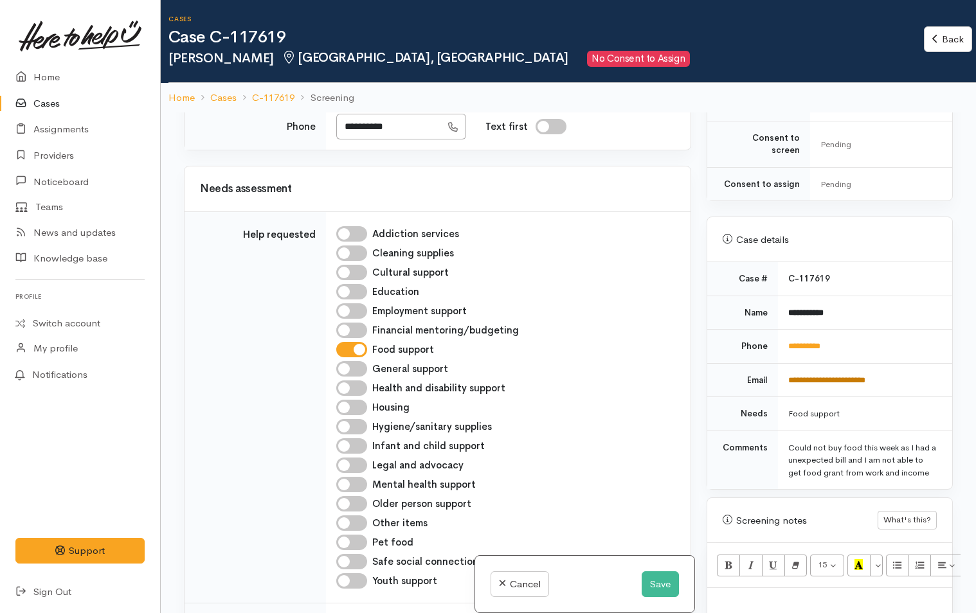
scroll to position [514, 0]
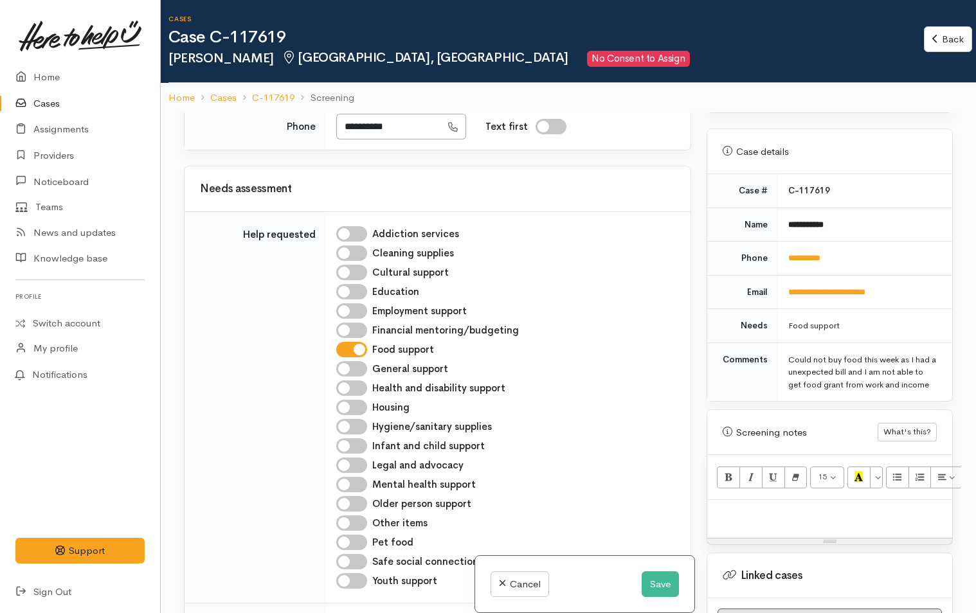
click at [736, 517] on div at bounding box center [829, 519] width 245 height 38
paste div
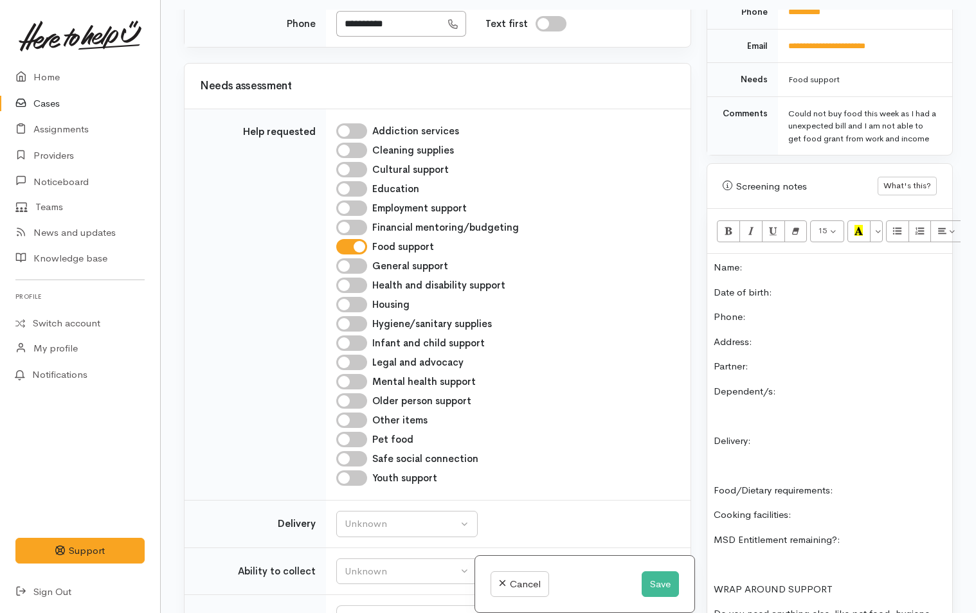
scroll to position [562, 0]
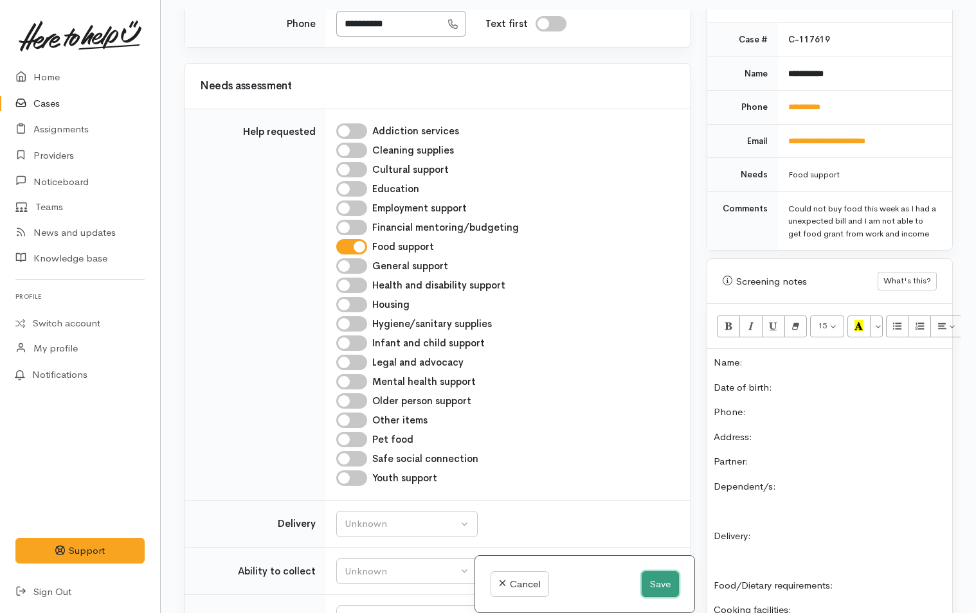
click at [657, 582] on button "Save" at bounding box center [659, 584] width 37 height 26
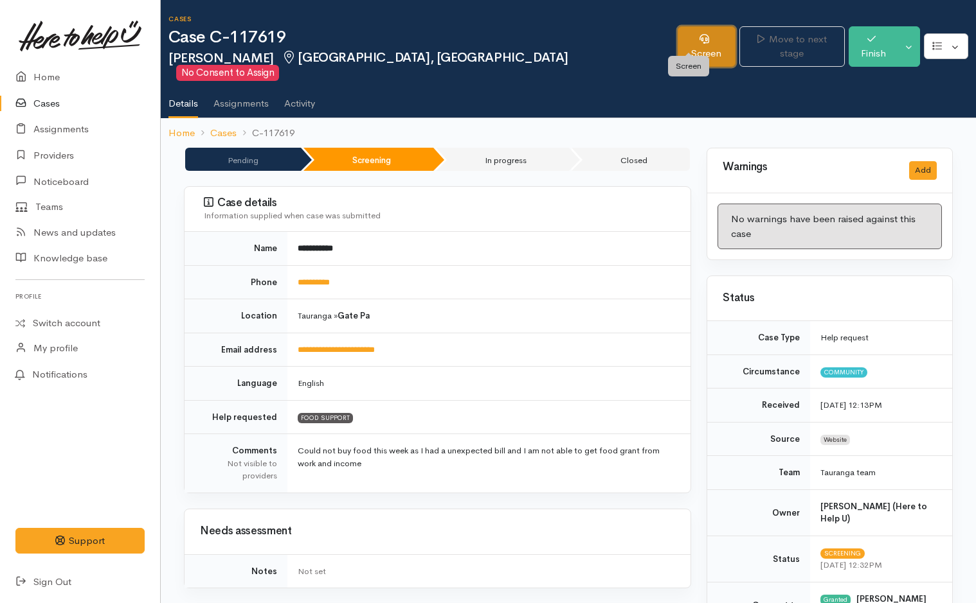
click at [686, 37] on link "Screen" at bounding box center [706, 46] width 58 height 40
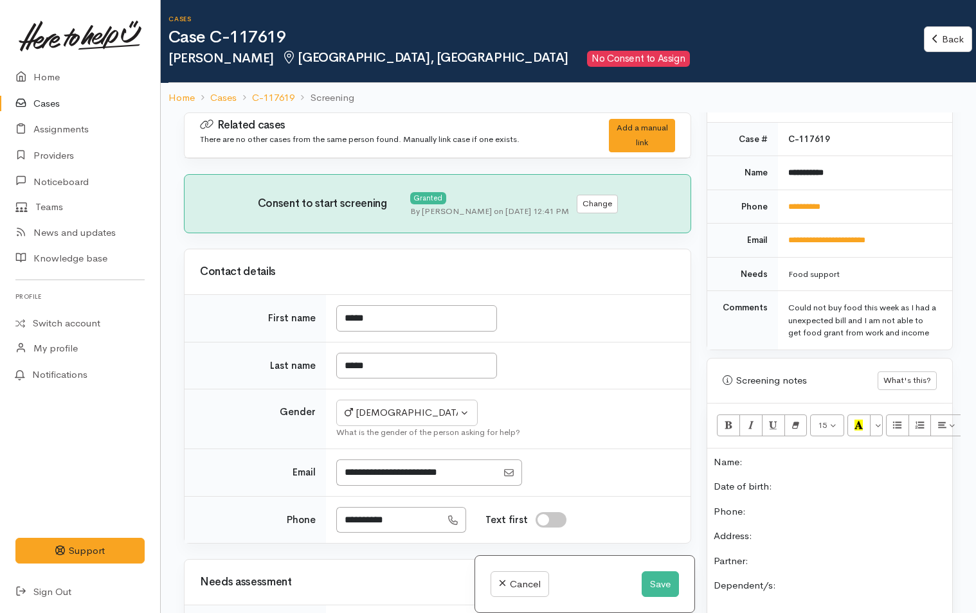
scroll to position [386, 0]
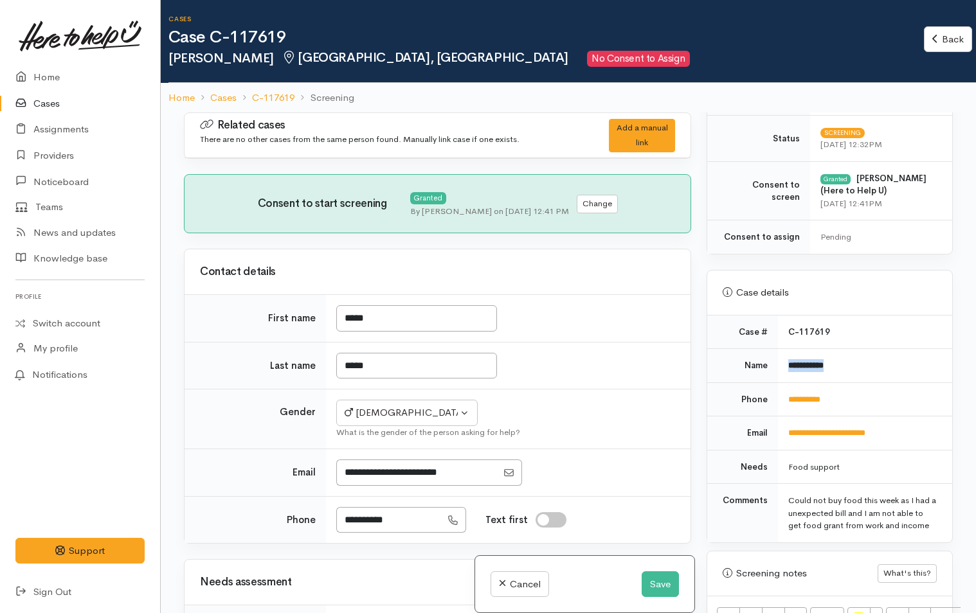
drag, startPoint x: 847, startPoint y: 361, endPoint x: 776, endPoint y: 364, distance: 70.8
click at [778, 364] on td "**********" at bounding box center [865, 366] width 174 height 34
copy b "**********"
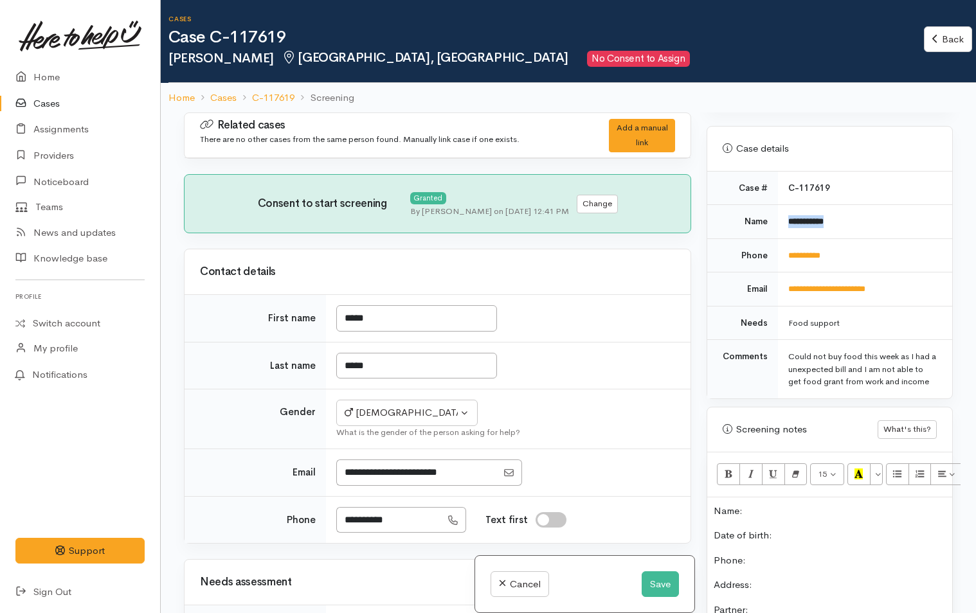
scroll to position [643, 0]
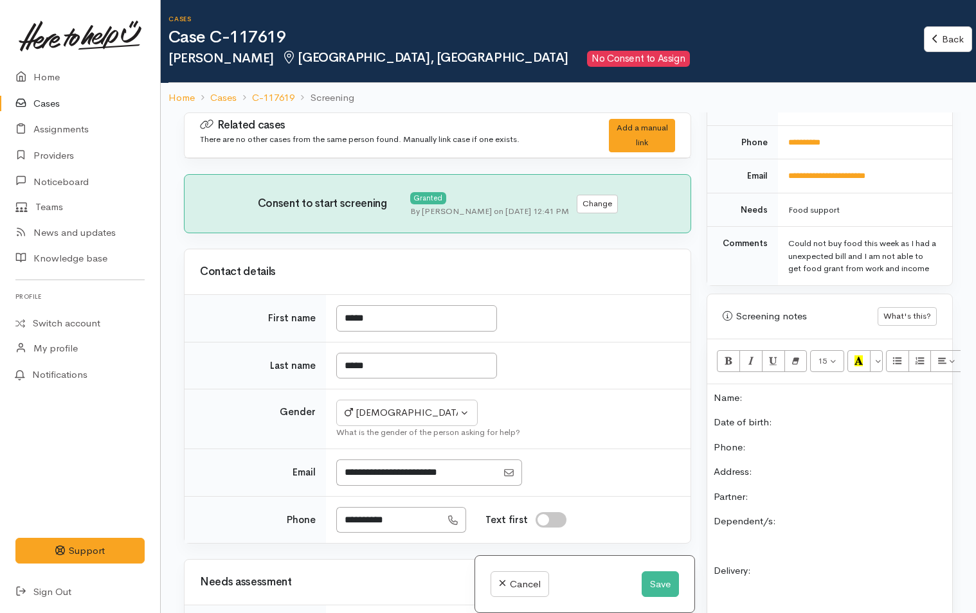
click at [776, 400] on p "Name:" at bounding box center [829, 398] width 232 height 15
paste div
click at [830, 424] on p "Date of birth:" at bounding box center [829, 422] width 232 height 15
drag, startPoint x: 860, startPoint y: 141, endPoint x: 787, endPoint y: 143, distance: 73.3
click at [787, 143] on td "**********" at bounding box center [865, 142] width 174 height 34
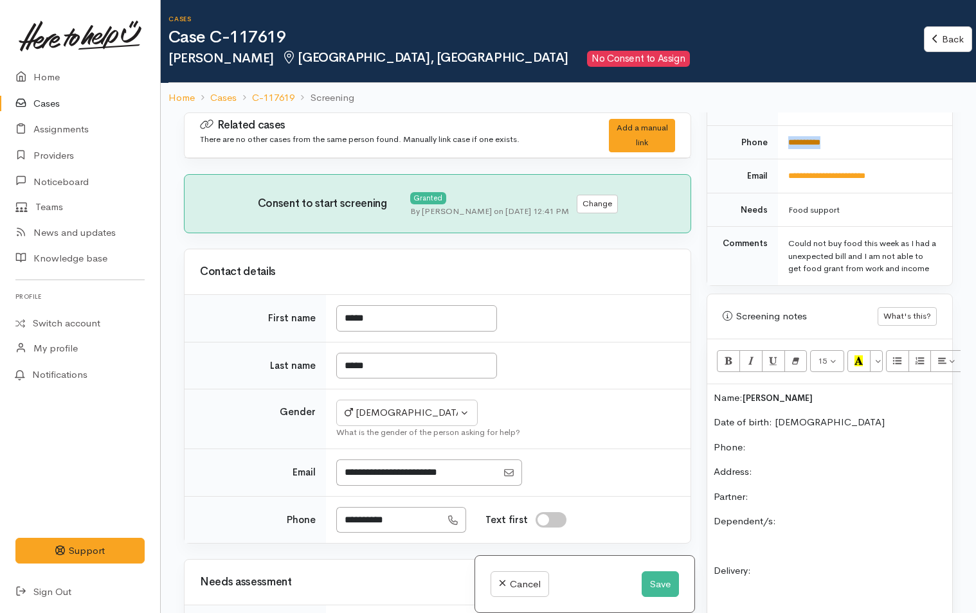
copy link "**********"
click at [781, 442] on p "Phone:" at bounding box center [829, 447] width 232 height 15
click at [818, 418] on p "Date of birth: 7/12/1997" at bounding box center [829, 422] width 232 height 15
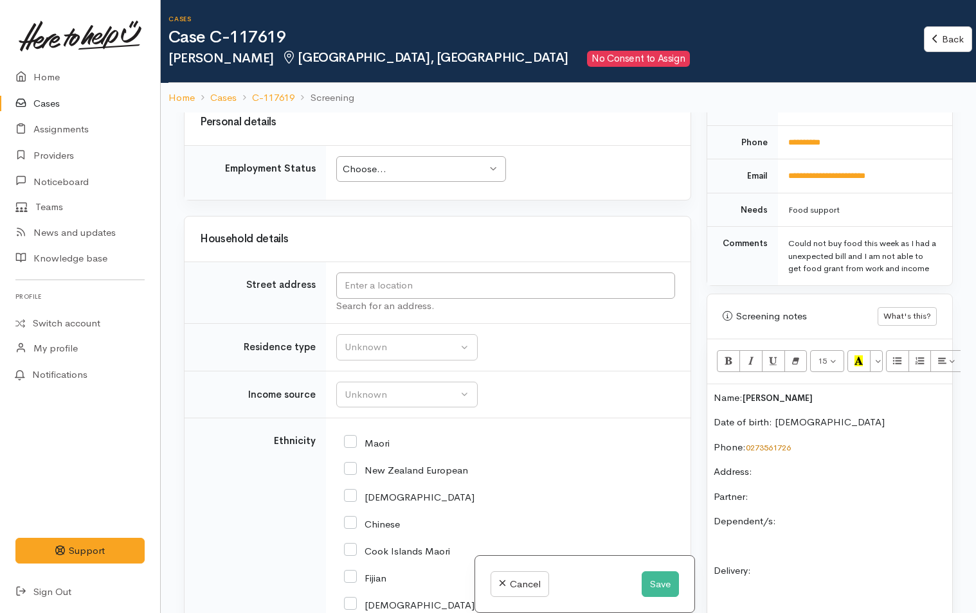
scroll to position [1414, 0]
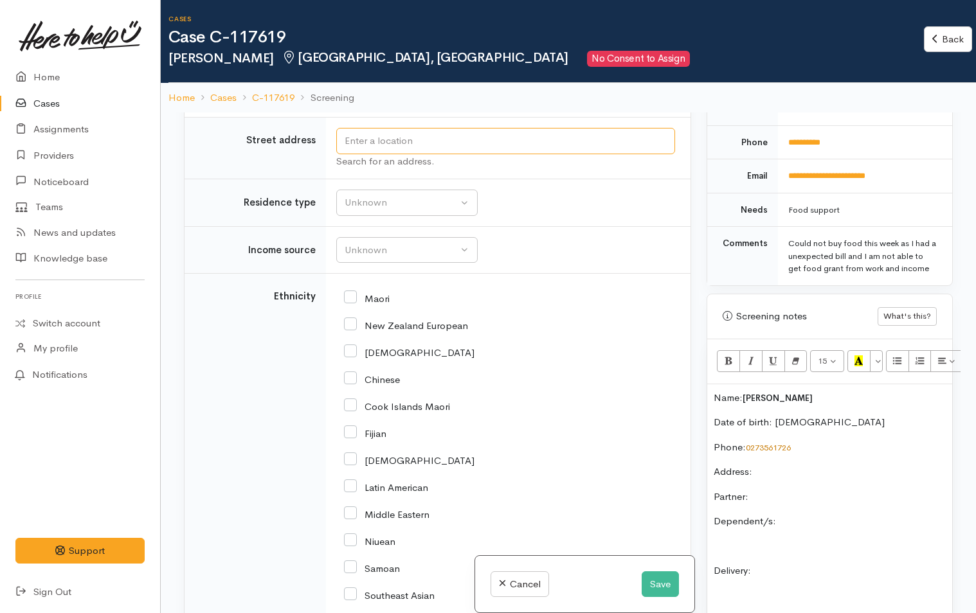
click at [421, 141] on input "text" at bounding box center [505, 141] width 339 height 26
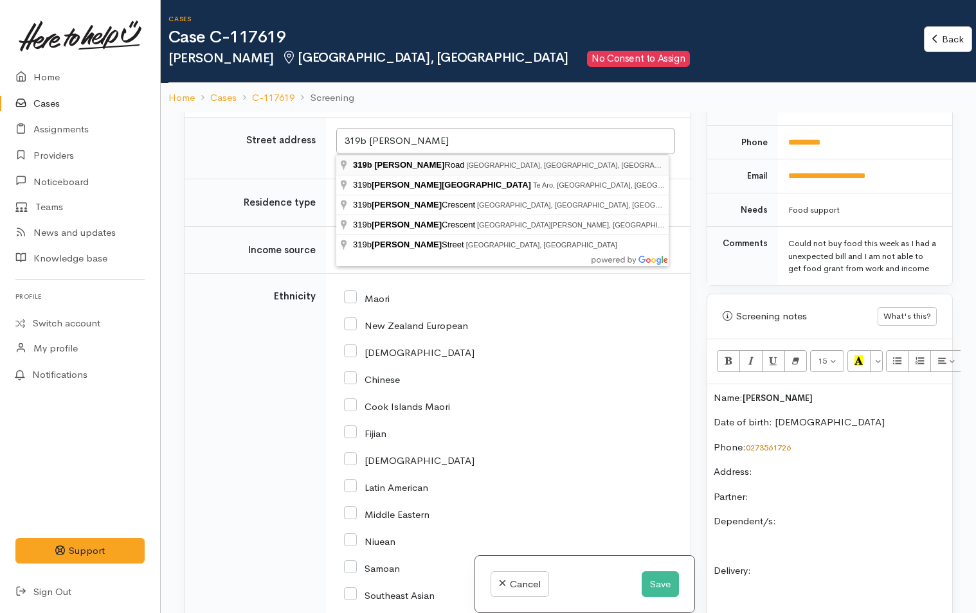
type input "319b Dickson Road, Papamoa Beach, Tauranga, New Zealand"
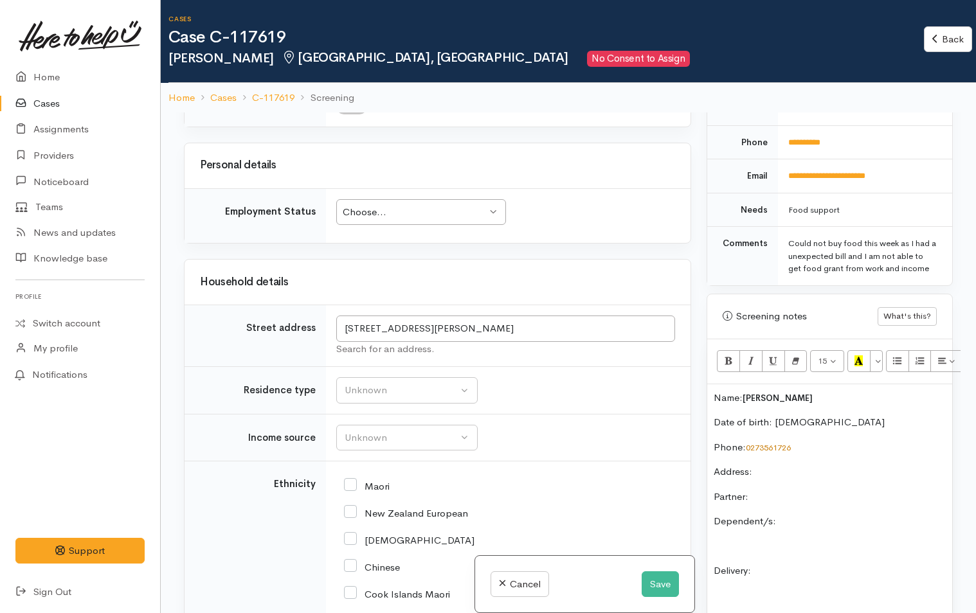
scroll to position [1221, 0]
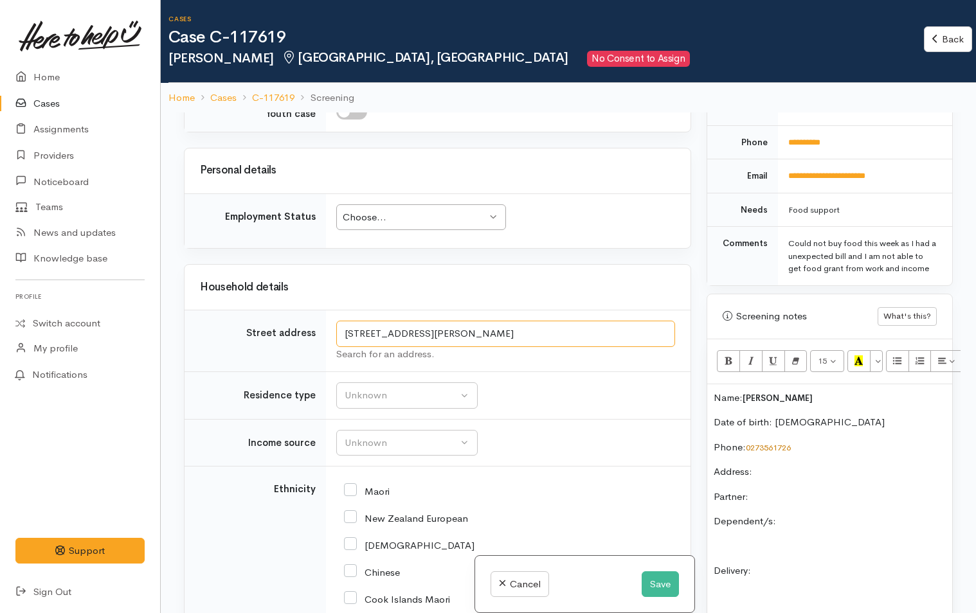
drag, startPoint x: 513, startPoint y: 337, endPoint x: 317, endPoint y: 342, distance: 195.4
click at [320, 346] on tr "Street address 319b Dickson Road, Papamoa Beach, Tauranga, New Zealand Search f…" at bounding box center [437, 341] width 506 height 62
click at [811, 476] on p "Address:" at bounding box center [829, 472] width 232 height 15
click at [795, 505] on p "Partner:" at bounding box center [829, 497] width 232 height 15
click at [818, 529] on p "Dependent/s:" at bounding box center [829, 521] width 232 height 15
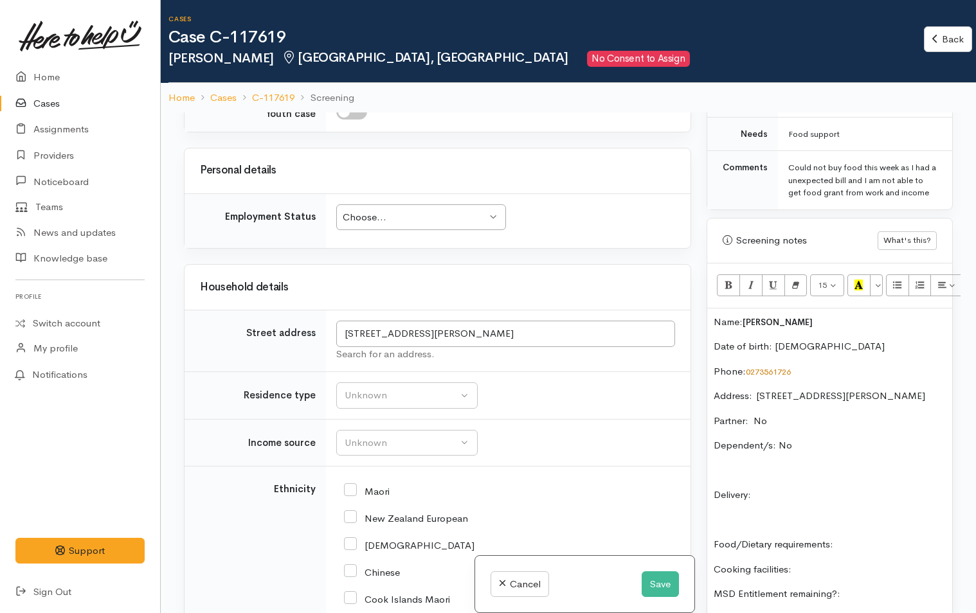
scroll to position [835, 0]
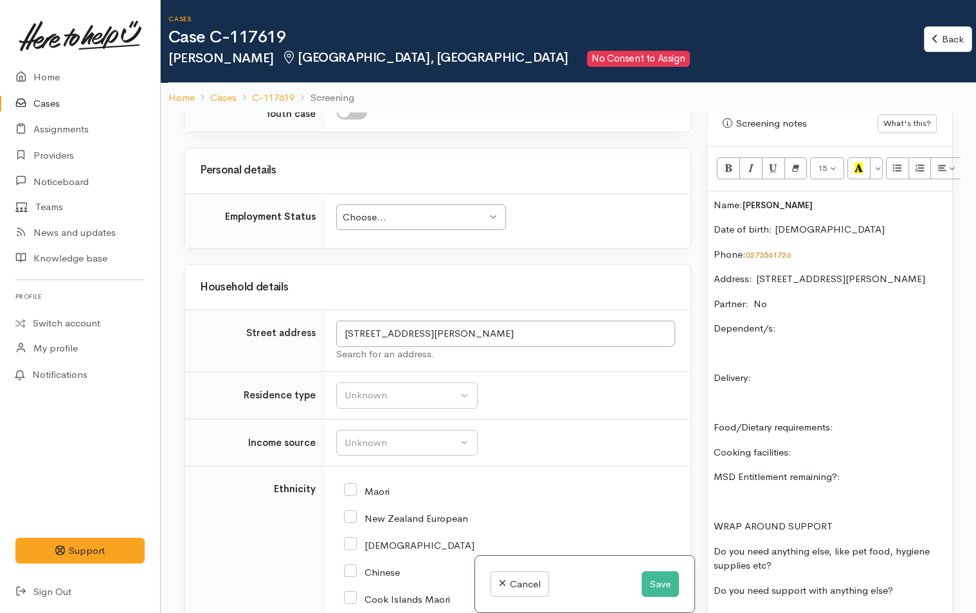
click at [825, 386] on p "Delivery:" at bounding box center [829, 378] width 232 height 15
click at [828, 336] on p "Dependent/s:" at bounding box center [829, 328] width 232 height 15
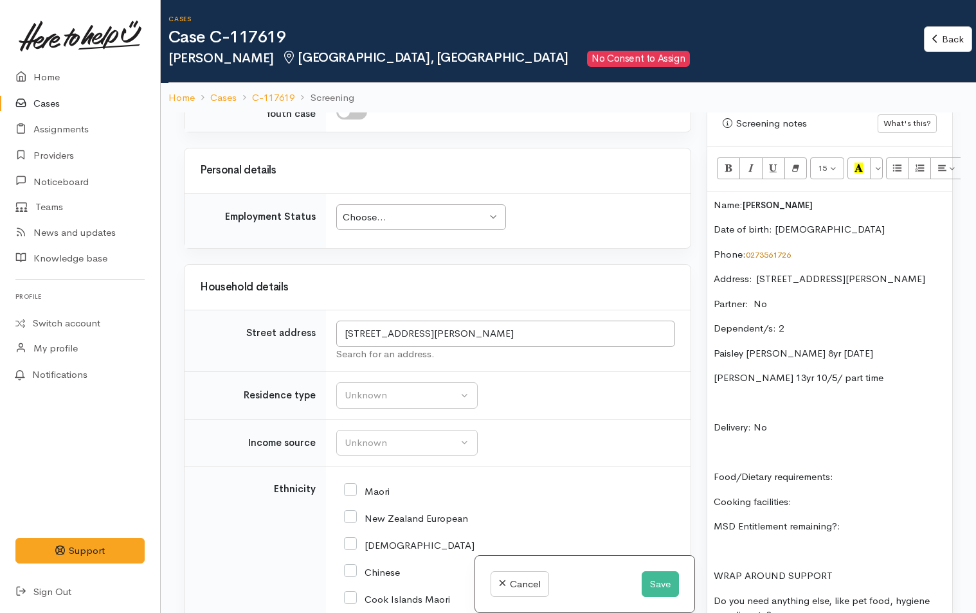
click at [890, 356] on div "Name: James Lange Date of birth: 7/12/1987 Phone:  0273561726 Address:  319b Di…" at bounding box center [829, 428] width 245 height 473
click at [893, 485] on p "Food/Dietary requirements:" at bounding box center [829, 477] width 232 height 15
click at [904, 510] on p "Cooking facilities:" at bounding box center [829, 502] width 232 height 15
click at [870, 534] on p "MSD Entitlement remaining?:" at bounding box center [829, 526] width 232 height 15
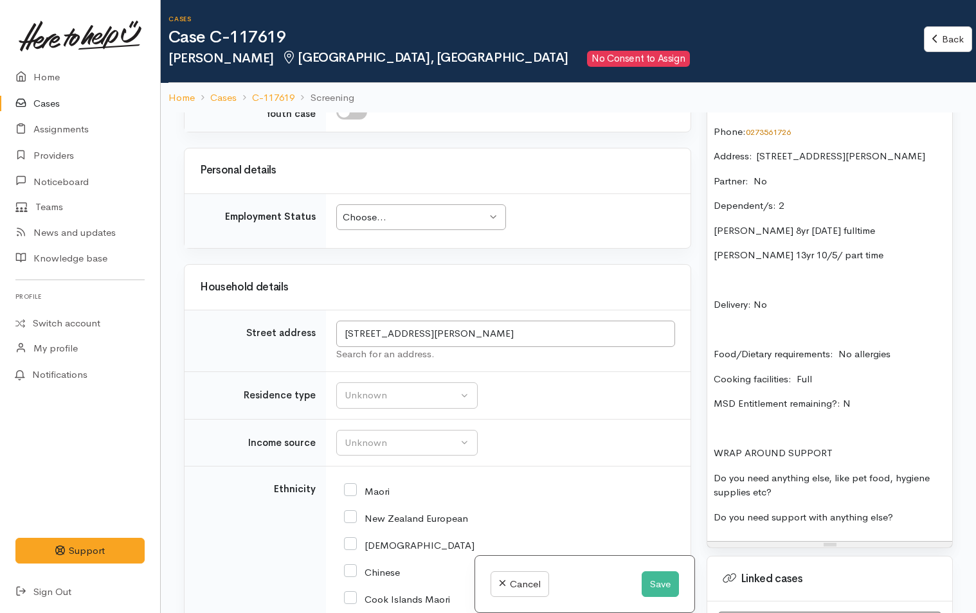
scroll to position [964, 0]
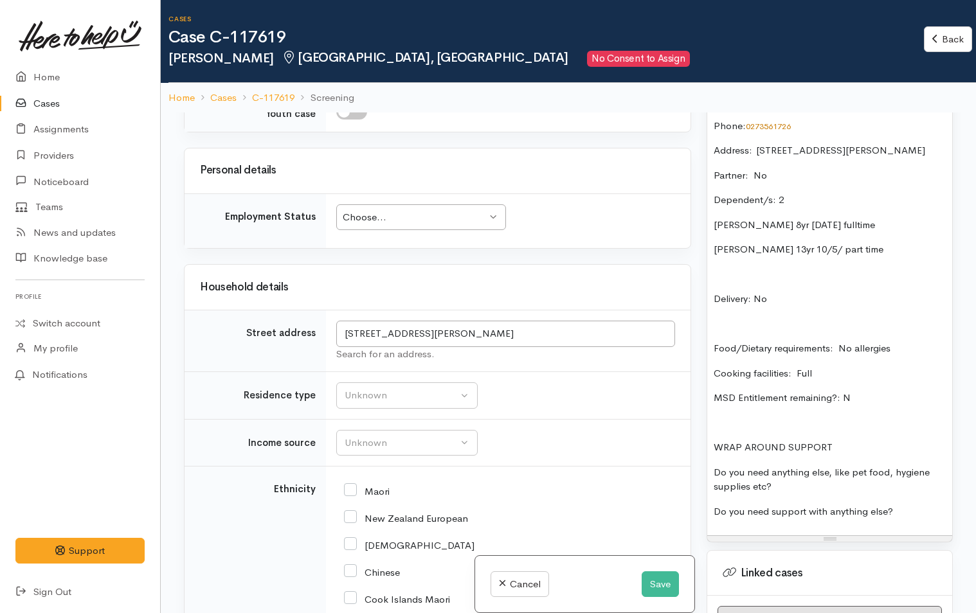
click at [894, 494] on p "Do you need anything else, like pet food, hygiene supplies etc?" at bounding box center [829, 479] width 232 height 29
click at [910, 519] on p "Do you need support with anything else?" at bounding box center [829, 512] width 232 height 15
click at [906, 356] on p "Food/Dietary requirements: No allergies" at bounding box center [829, 348] width 232 height 15
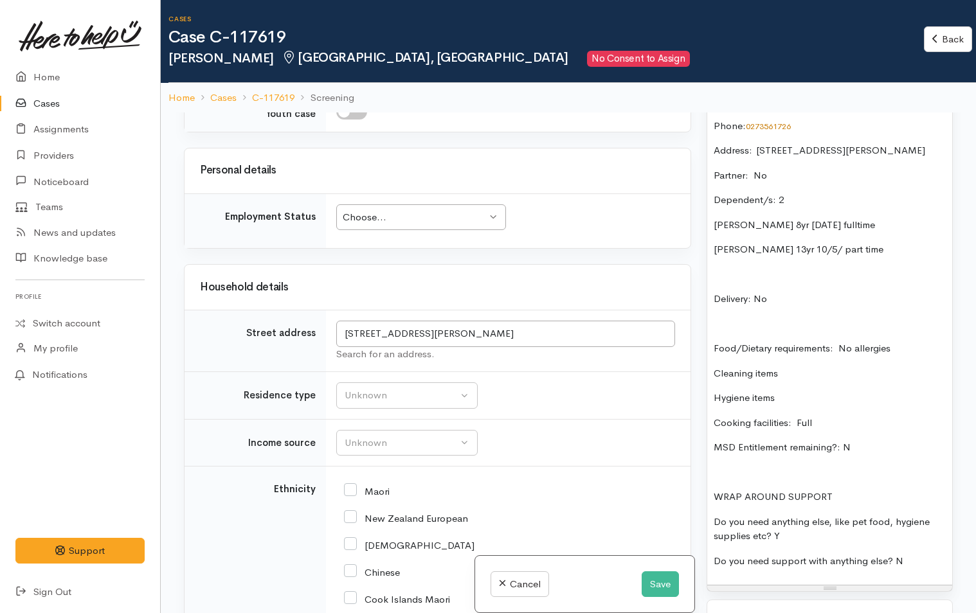
drag, startPoint x: 796, startPoint y: 402, endPoint x: 783, endPoint y: 404, distance: 13.0
click at [783, 404] on div "Name: James Lange Date of birth: 7/12/1987 Phone:  0273561726 Address:  319b Di…" at bounding box center [829, 324] width 245 height 523
drag, startPoint x: 791, startPoint y: 413, endPoint x: 713, endPoint y: 386, distance: 82.7
click at [713, 386] on div "Name: James Lange Date of birth: 7/12/1987 Phone:  0273561726 Address:  319b Di…" at bounding box center [829, 324] width 245 height 523
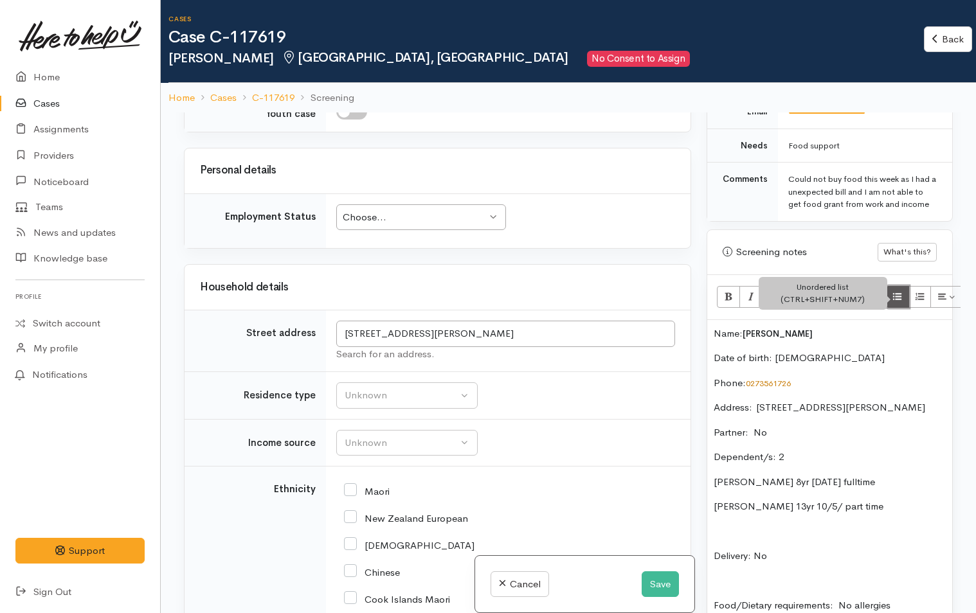
click at [895, 299] on icon "Unordered list (CTRL+SHIFT+NUM7)" at bounding box center [897, 296] width 8 height 11
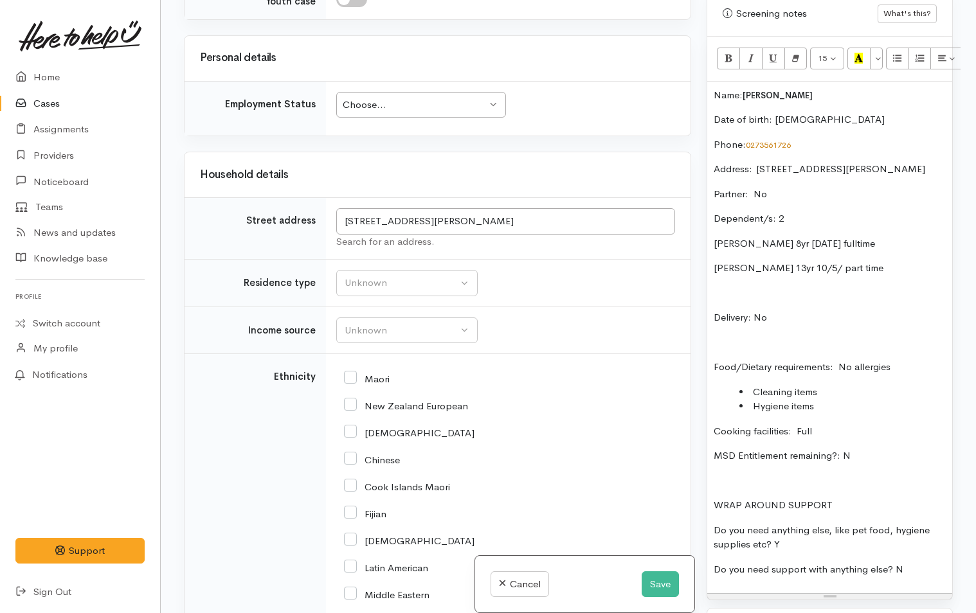
scroll to position [835, 0]
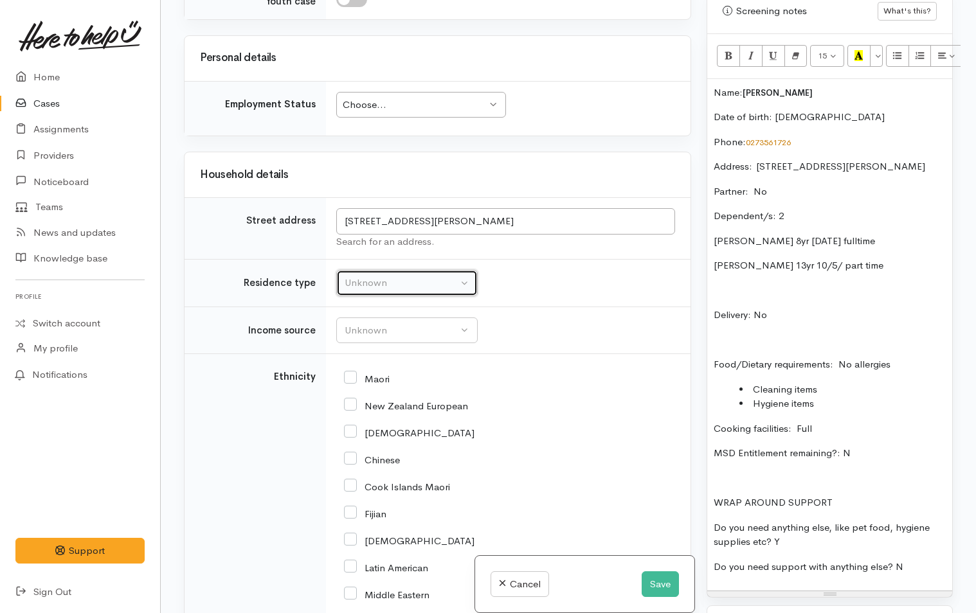
click at [394, 285] on div "Unknown" at bounding box center [400, 283] width 113 height 15
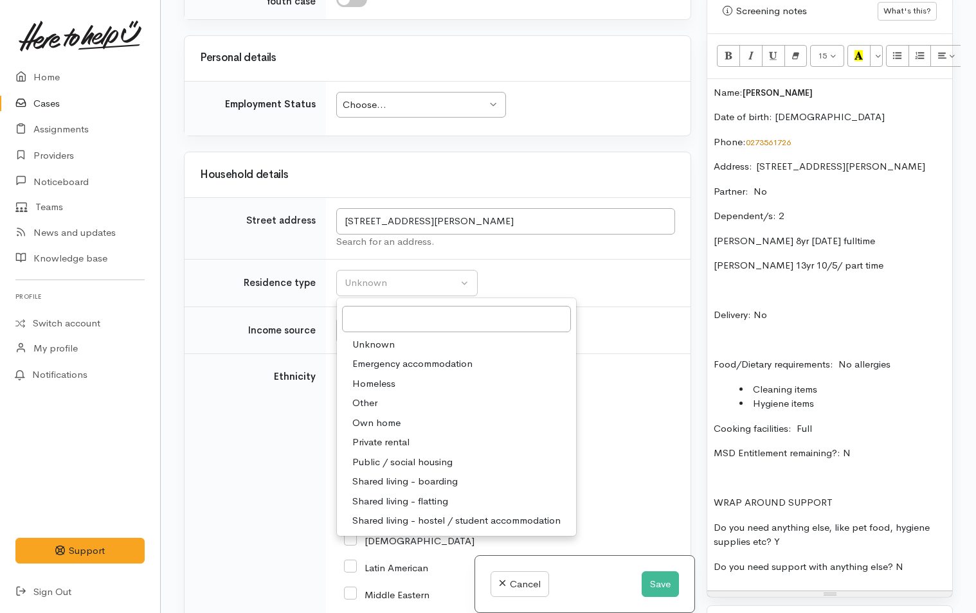
click at [398, 441] on span "Private rental" at bounding box center [380, 442] width 57 height 15
select select "2"
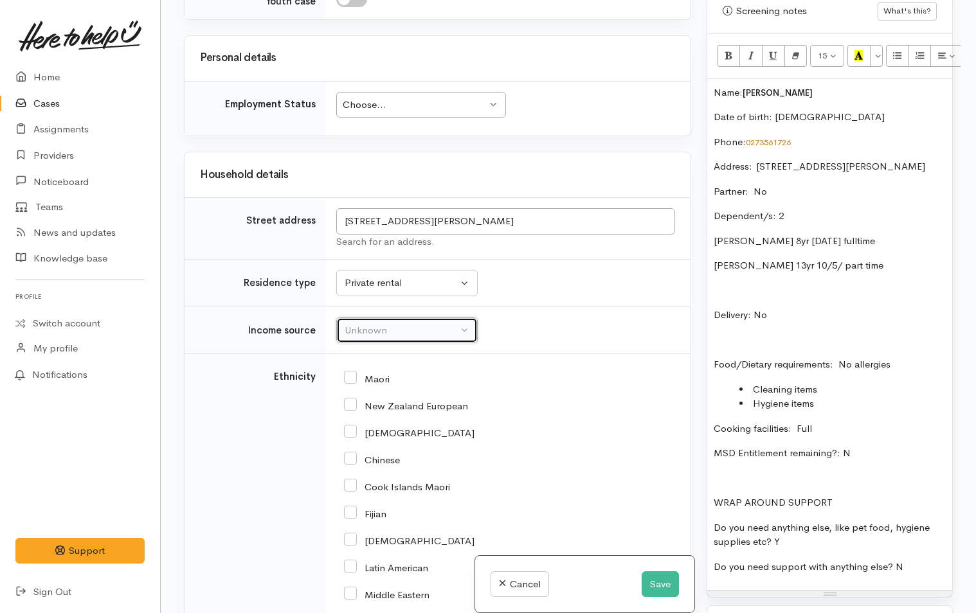
click at [427, 332] on div "Unknown" at bounding box center [400, 330] width 113 height 15
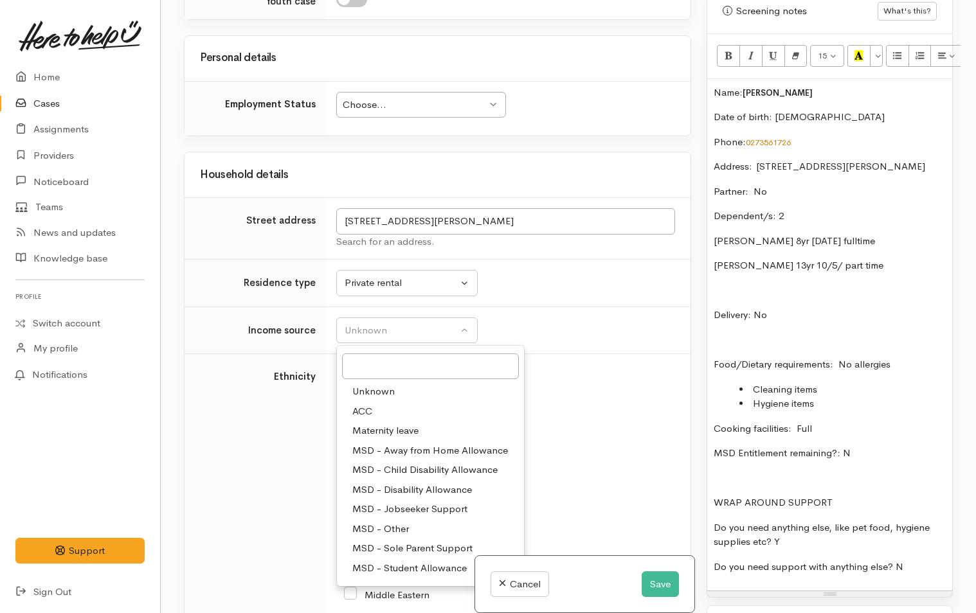
click at [432, 505] on span "MSD - Jobseeker Support" at bounding box center [409, 509] width 115 height 15
select select "4"
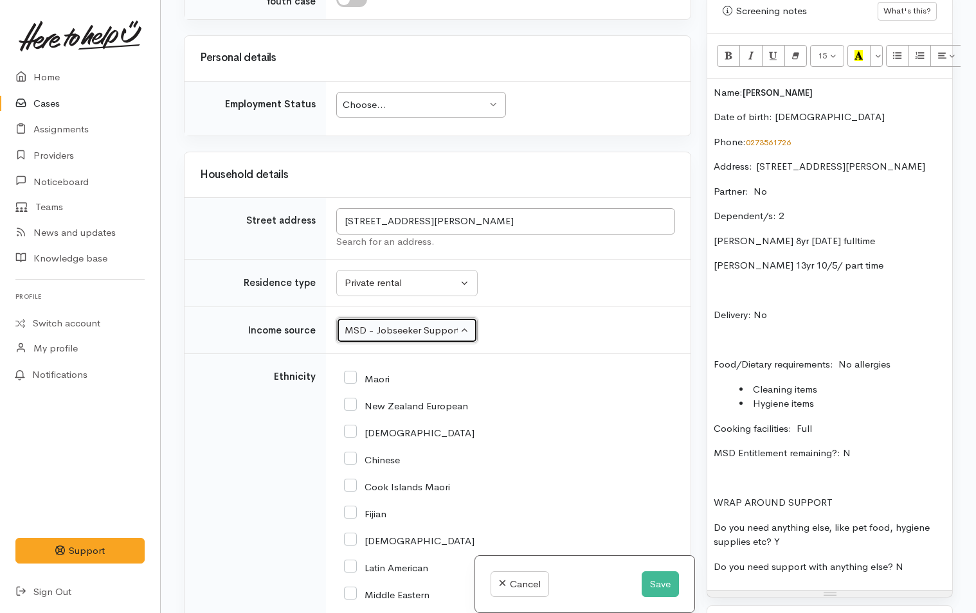
scroll to position [1350, 0]
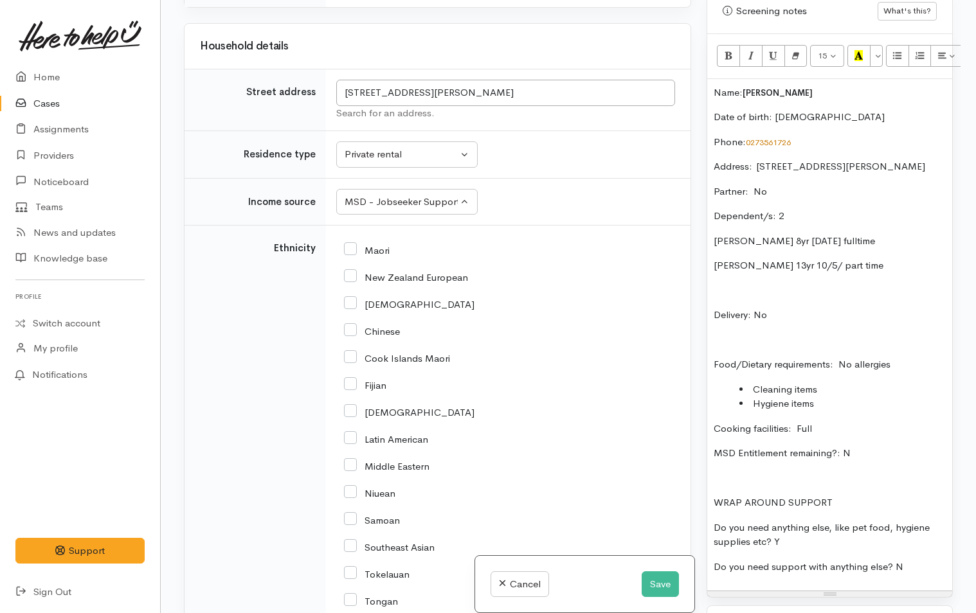
click at [353, 275] on input "New Zealand European" at bounding box center [406, 277] width 124 height 12
checkbox input "true"
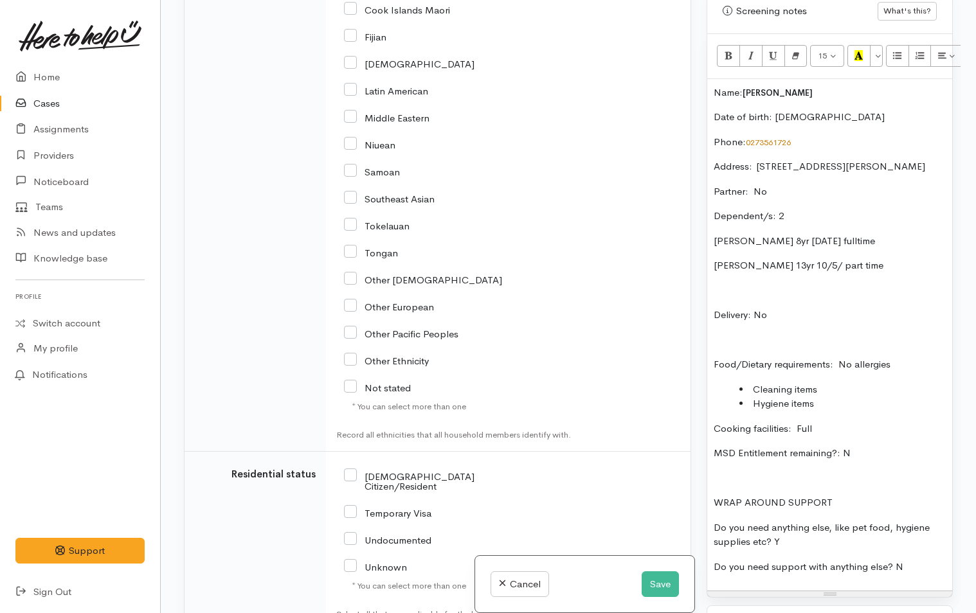
scroll to position [1800, 0]
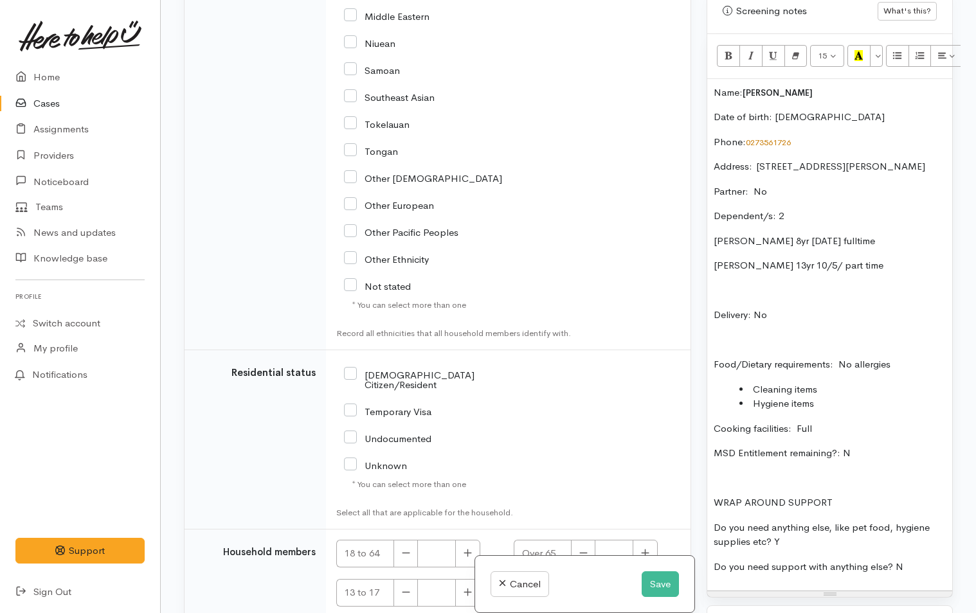
click at [351, 372] on input "NZ Citizen/Resident" at bounding box center [444, 378] width 201 height 21
checkbox input "true"
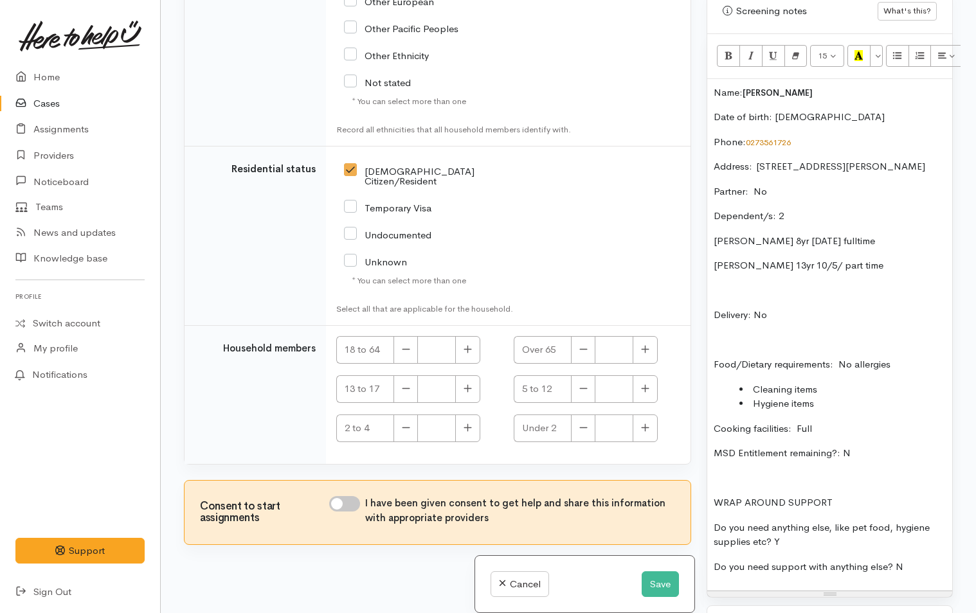
scroll to position [2005, 0]
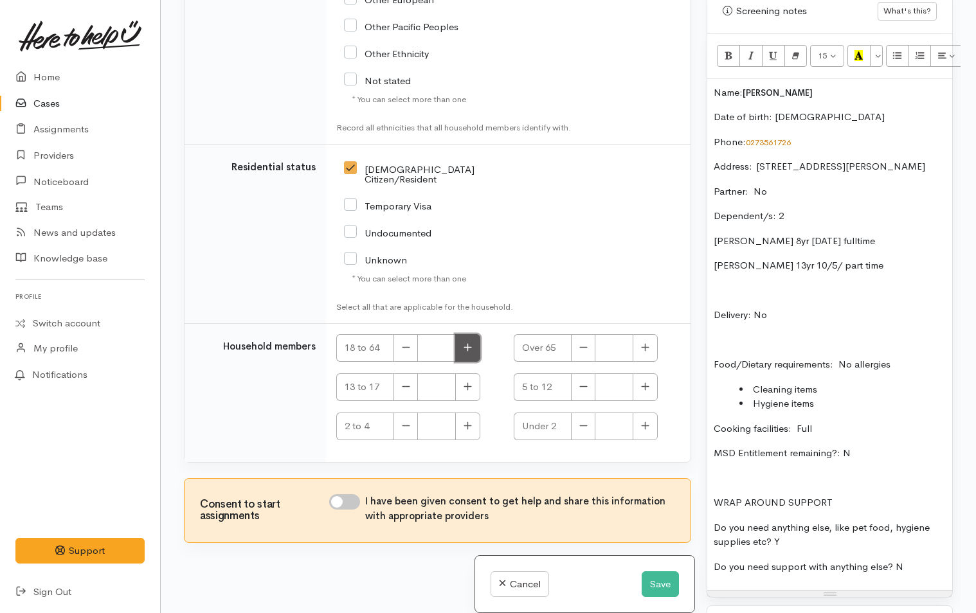
click at [472, 346] on button "button" at bounding box center [467, 348] width 25 height 28
type input "1"
click at [356, 494] on input "I have been given consent to get help and share this information with appropria…" at bounding box center [344, 501] width 31 height 15
checkbox input "true"
click at [471, 382] on icon "button" at bounding box center [467, 387] width 8 height 10
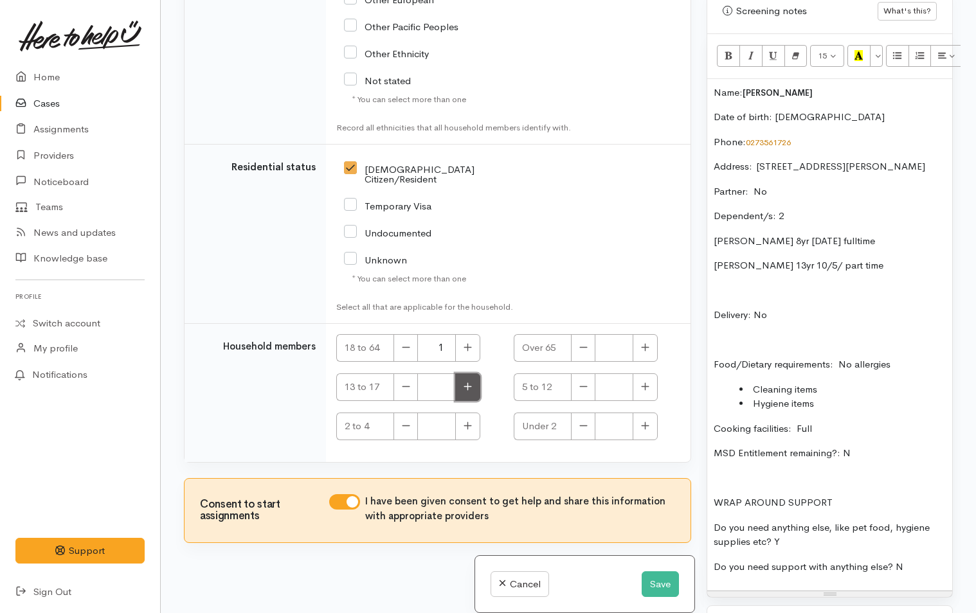
type input "1"
click at [644, 383] on button "button" at bounding box center [644, 387] width 25 height 28
type input "1"
drag, startPoint x: 665, startPoint y: 580, endPoint x: 661, endPoint y: 560, distance: 20.3
click at [665, 576] on button "Save" at bounding box center [659, 584] width 37 height 26
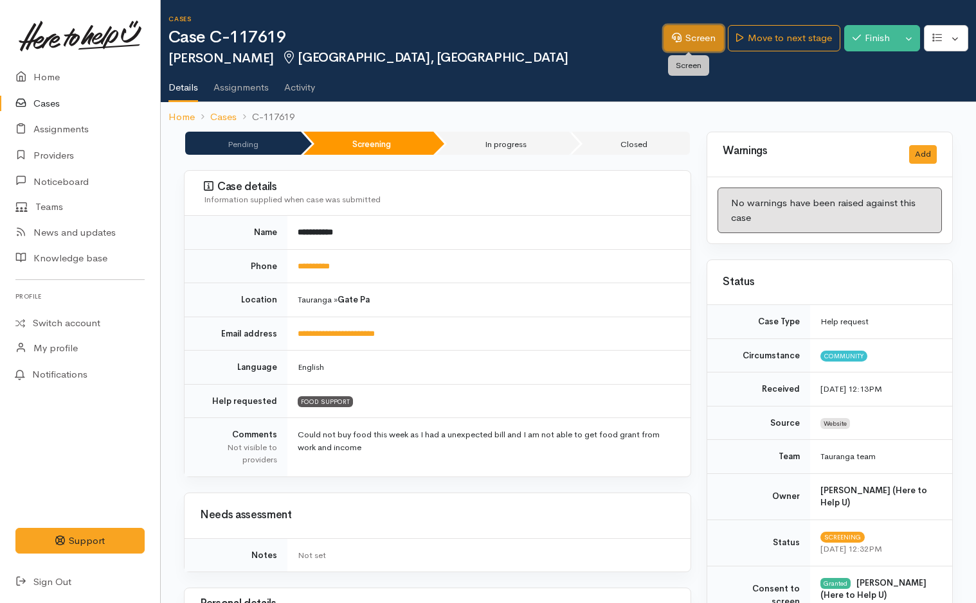
click at [705, 39] on link "Screen" at bounding box center [693, 38] width 60 height 26
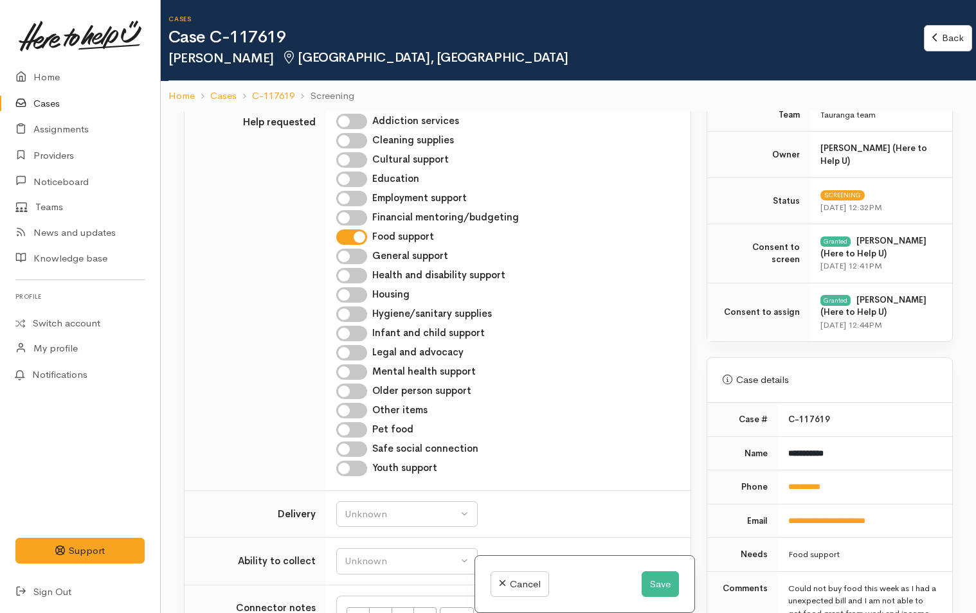
scroll to position [643, 0]
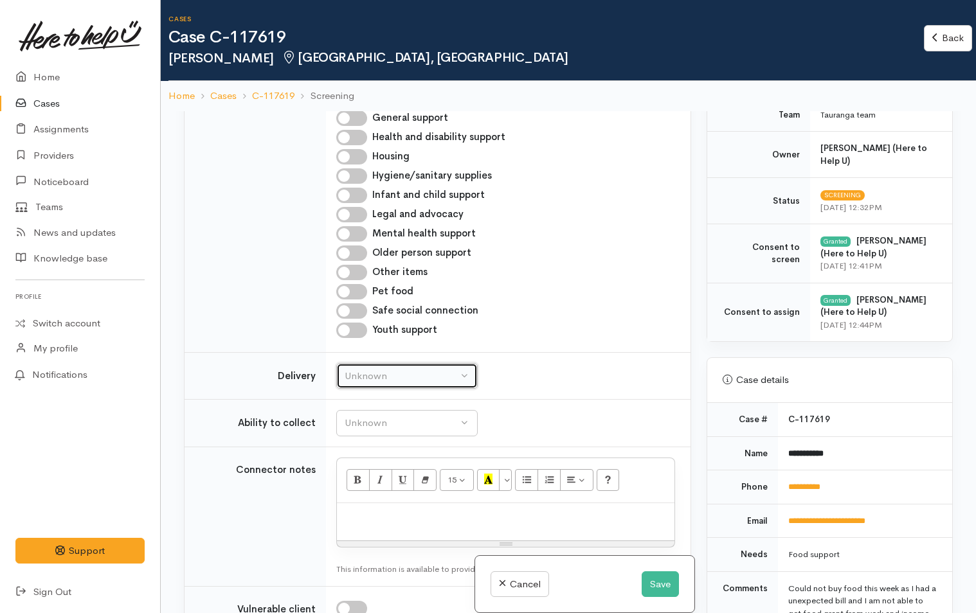
click at [410, 382] on div "Unknown" at bounding box center [400, 376] width 113 height 15
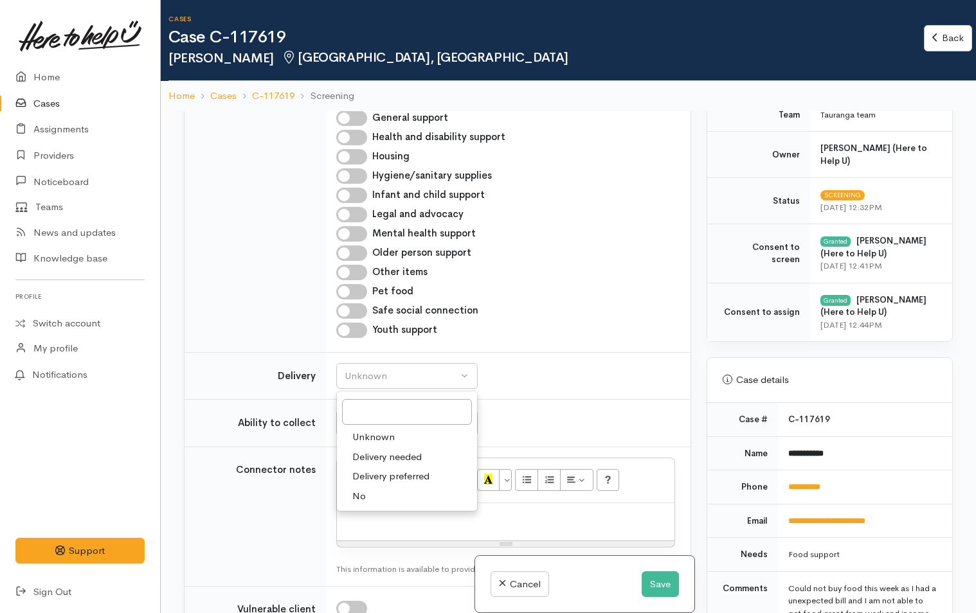
click at [362, 498] on span "No" at bounding box center [358, 496] width 13 height 15
select select "1"
click at [393, 425] on div "Unknown" at bounding box center [400, 423] width 113 height 15
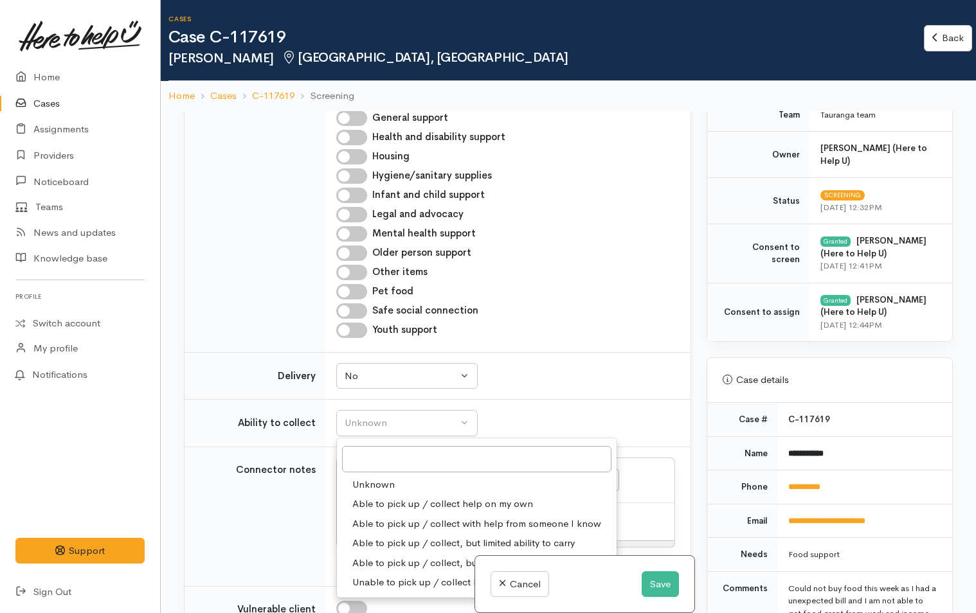
click at [407, 502] on span "Able to pick up / collect help on my own" at bounding box center [442, 504] width 181 height 15
select select "2"
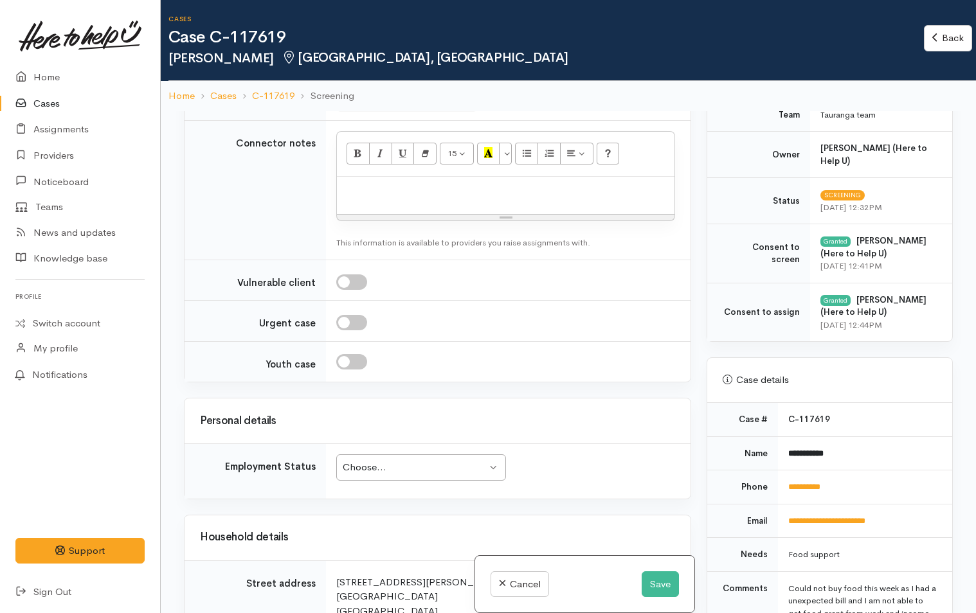
scroll to position [1028, 0]
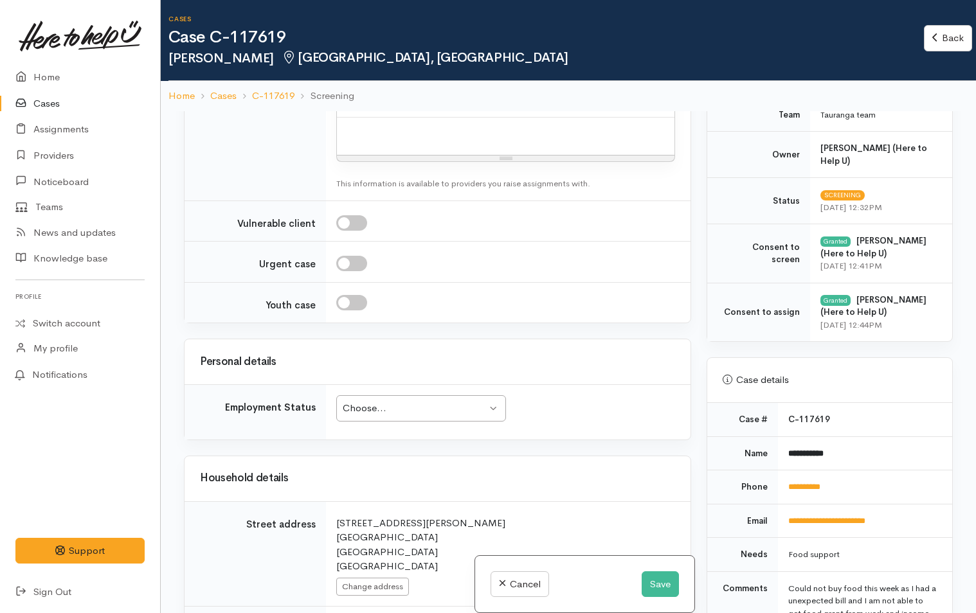
click at [431, 411] on div "Choose..." at bounding box center [415, 408] width 145 height 15
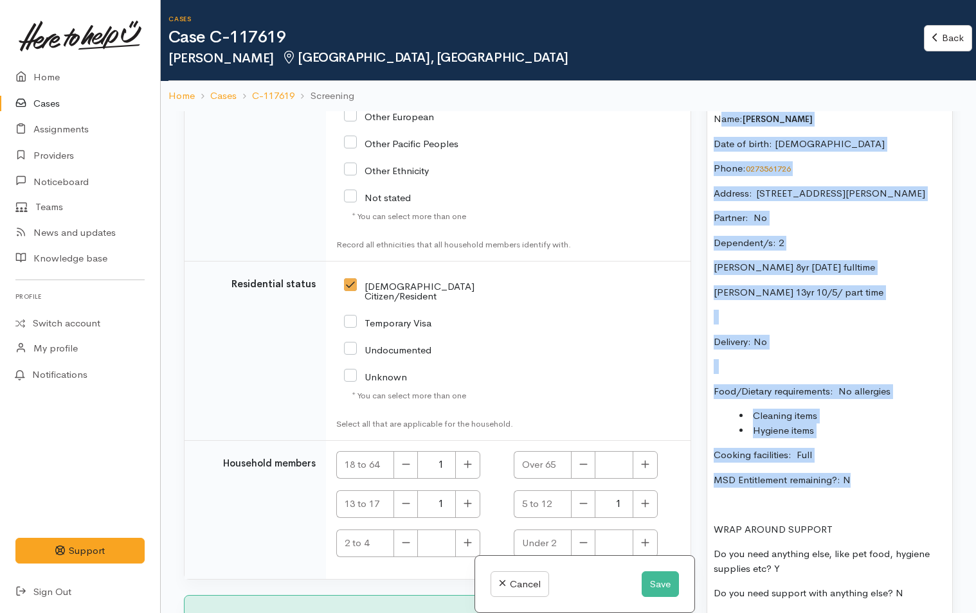
scroll to position [891, 0]
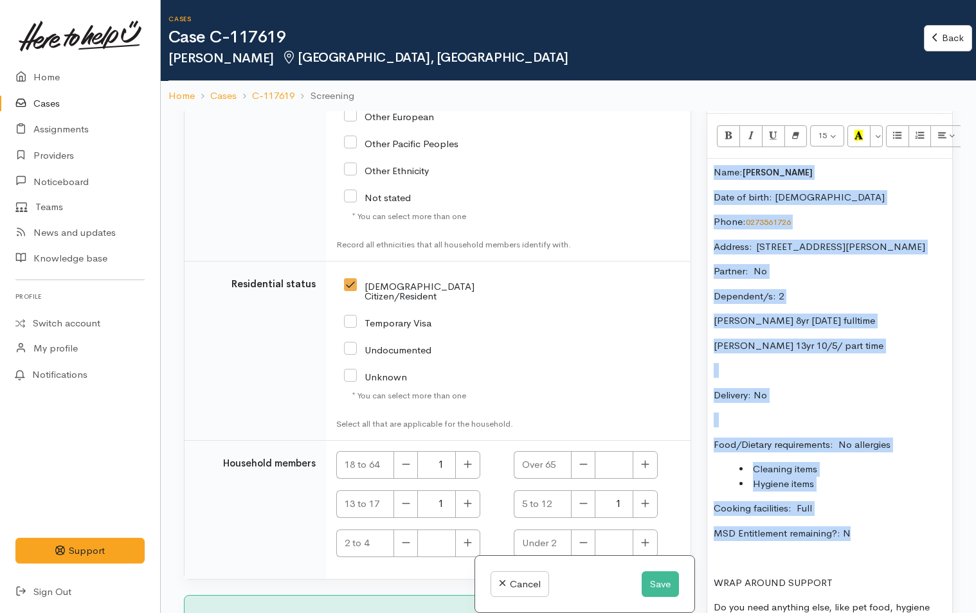
drag, startPoint x: 873, startPoint y: 416, endPoint x: 693, endPoint y: 169, distance: 305.4
click at [693, 169] on div "Related cases There are no other cases from the same person found. Manually lin…" at bounding box center [568, 417] width 784 height 613
copy div "Name: [PERSON_NAME] Date of birth: [DEMOGRAPHIC_DATA] Phone:  0273561726 Addres…"
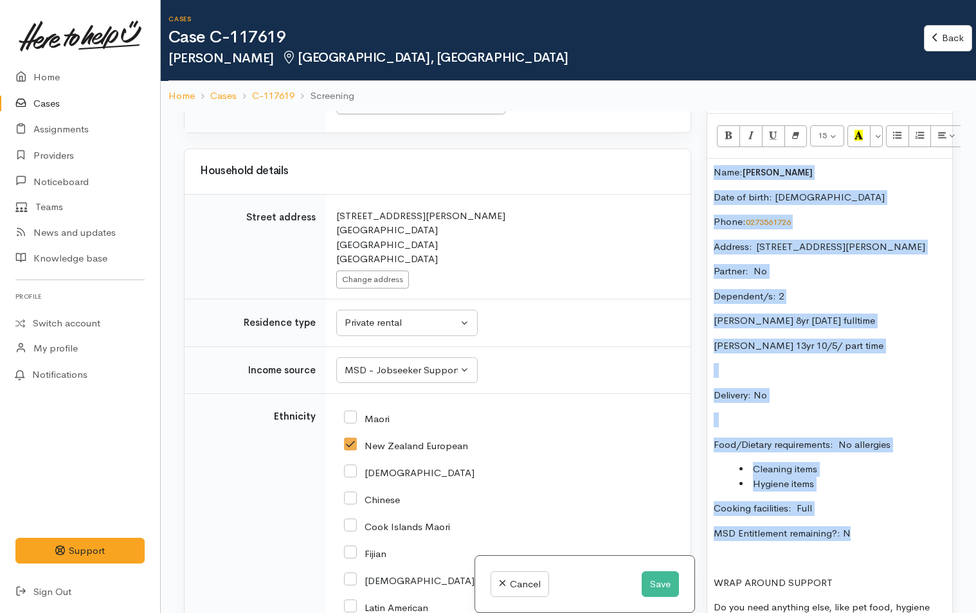
scroll to position [1014, 0]
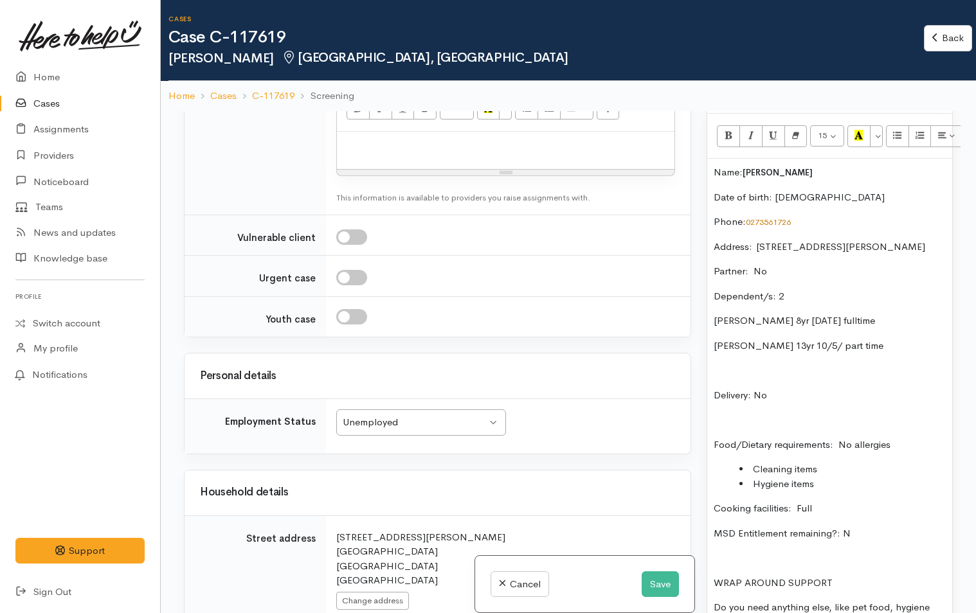
click at [467, 154] on div at bounding box center [505, 151] width 337 height 38
paste div
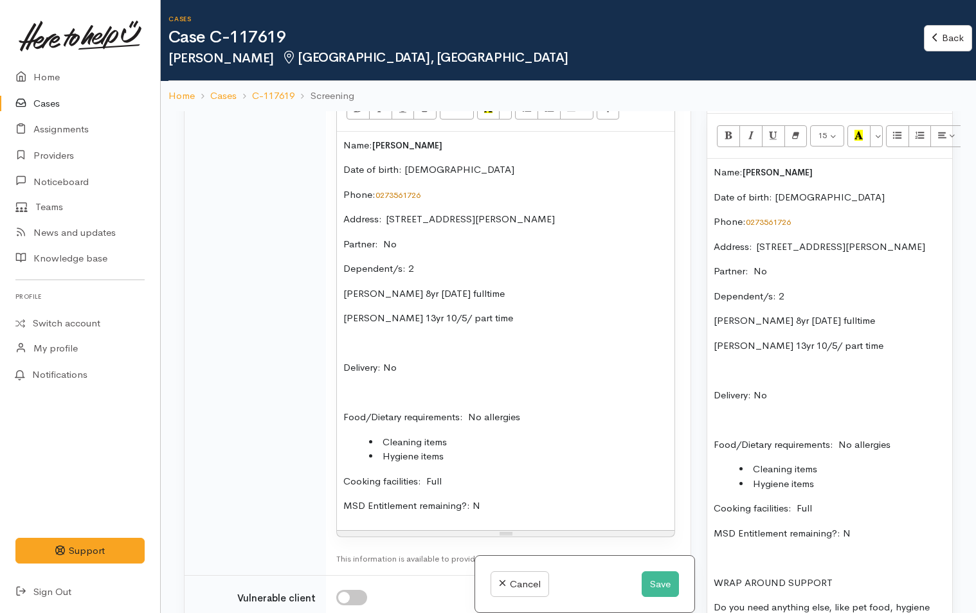
click at [713, 172] on p "Name: [PERSON_NAME]" at bounding box center [829, 172] width 232 height 15
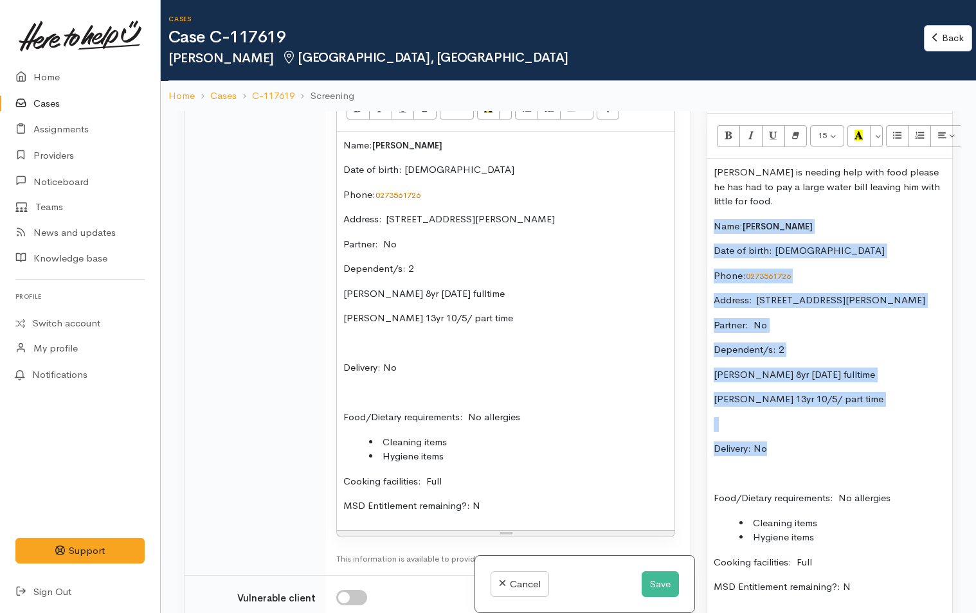
drag, startPoint x: 774, startPoint y: 467, endPoint x: 686, endPoint y: 226, distance: 256.4
click at [686, 226] on div "Related cases There are no other cases from the same person found. Manually lin…" at bounding box center [568, 417] width 784 height 613
copy div "Name: [PERSON_NAME] Date of birth: [DEMOGRAPHIC_DATA] Phone:  0273561726 Addres…"
click at [661, 588] on button "Save" at bounding box center [659, 584] width 37 height 26
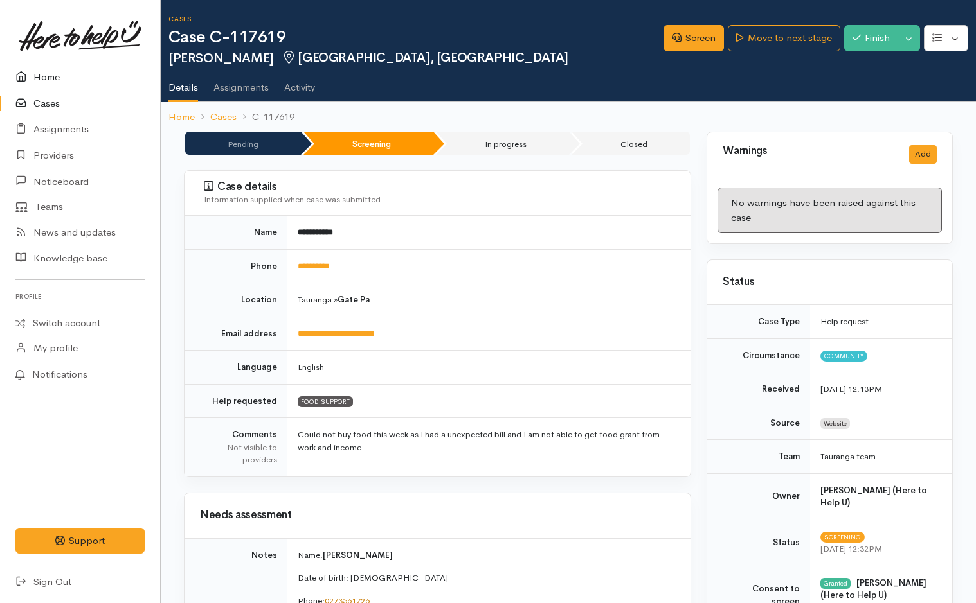
click at [41, 68] on link "Home" at bounding box center [80, 77] width 160 height 26
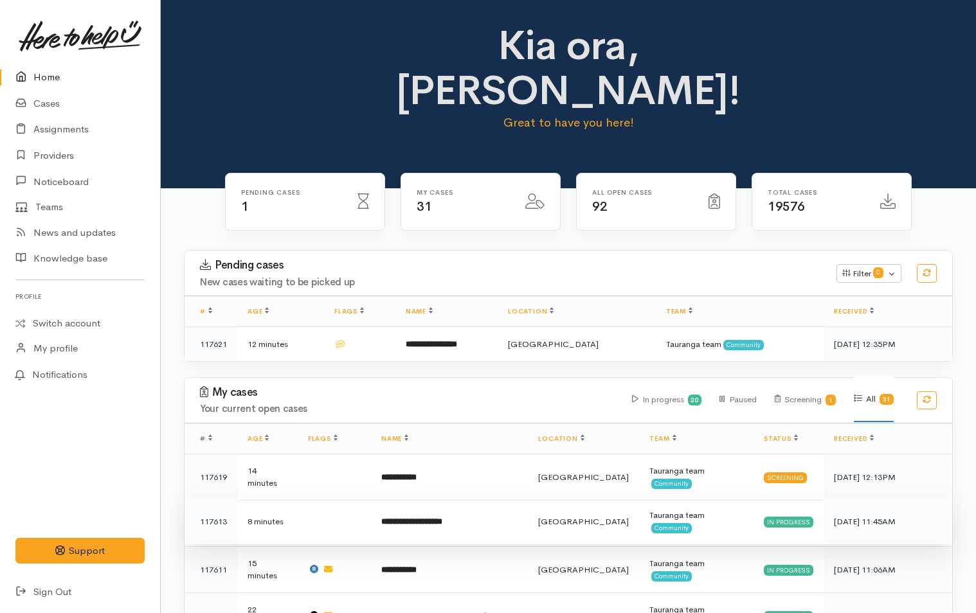
click at [442, 517] on b "**********" at bounding box center [411, 521] width 61 height 8
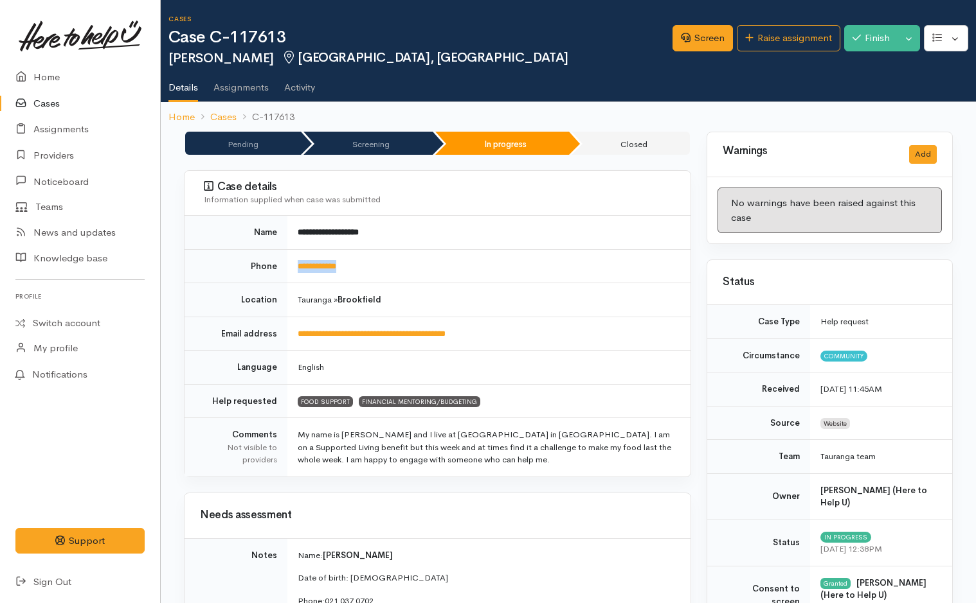
drag, startPoint x: 389, startPoint y: 263, endPoint x: 298, endPoint y: 276, distance: 92.2
click at [298, 276] on td "**********" at bounding box center [488, 266] width 403 height 34
copy link "**********"
click at [705, 30] on link "Screen" at bounding box center [702, 38] width 60 height 26
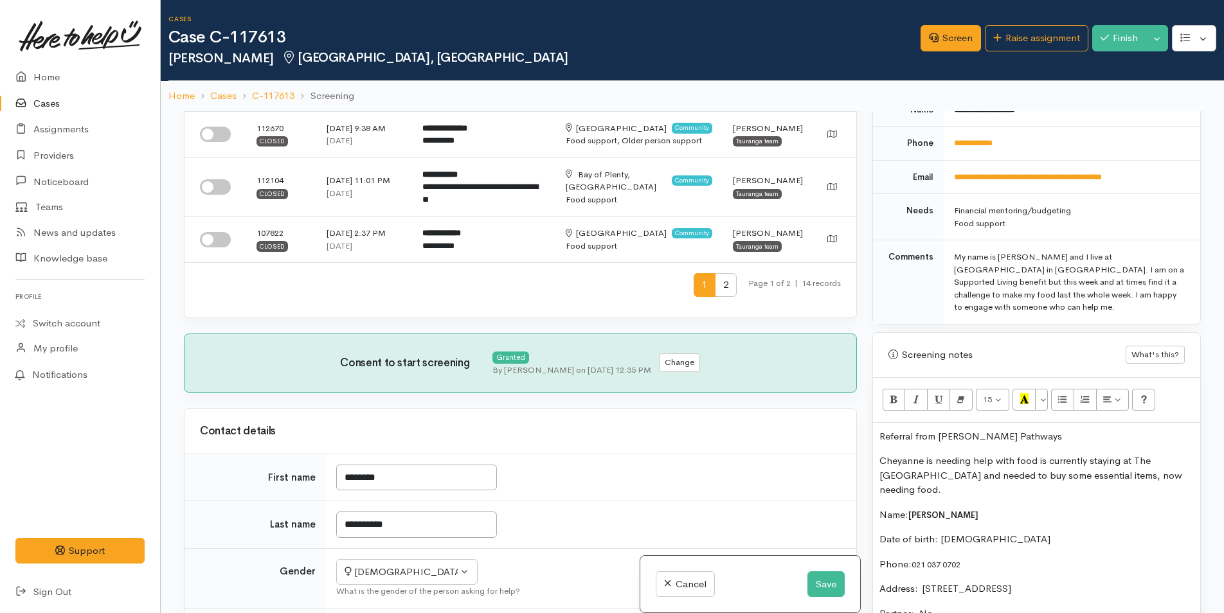
scroll to position [771, 0]
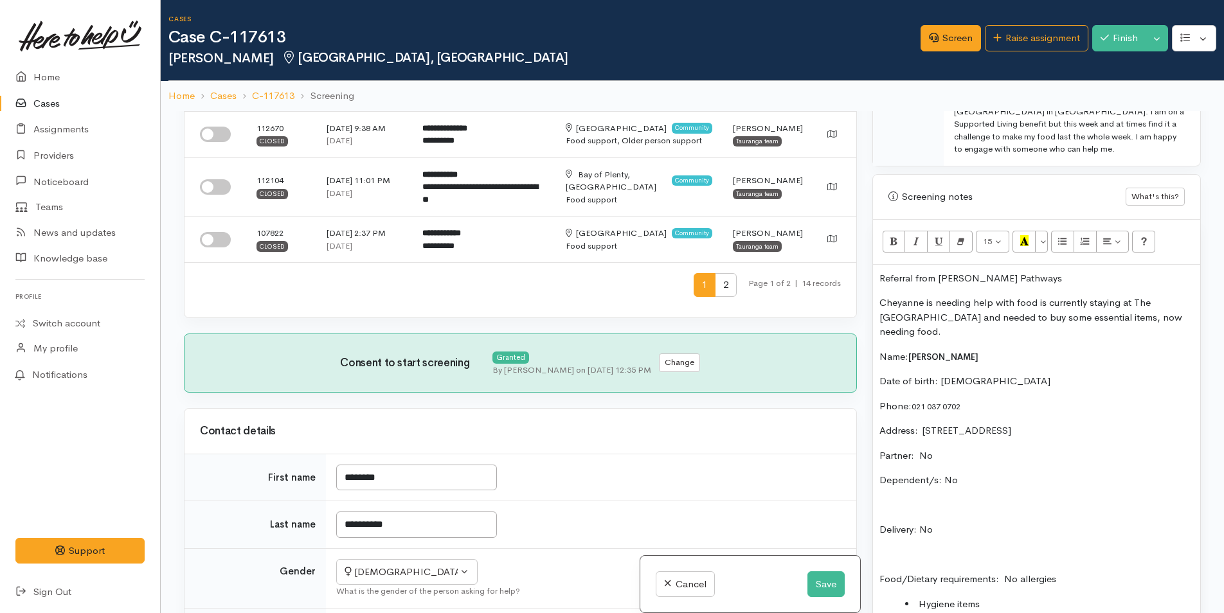
click at [879, 282] on p "Referral from [PERSON_NAME] Pathways" at bounding box center [1036, 278] width 314 height 15
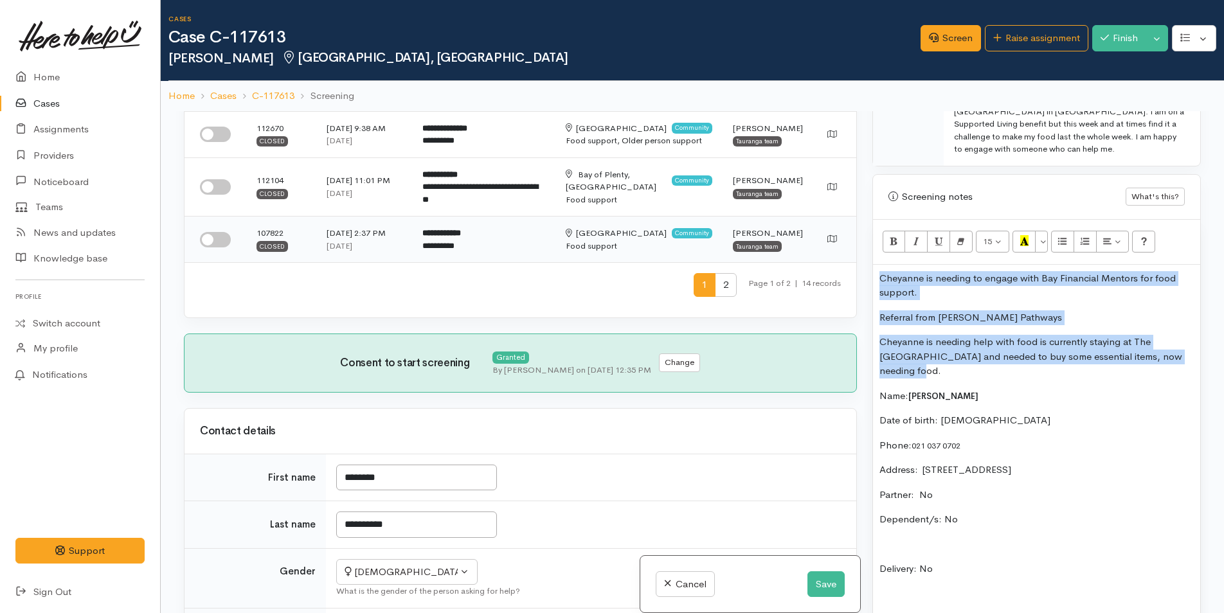
drag, startPoint x: 1173, startPoint y: 355, endPoint x: 843, endPoint y: 278, distance: 339.1
click at [843, 278] on div "Related cases There are other cases potentially from the same person, address o…" at bounding box center [692, 417] width 1032 height 613
copy div "Cheyanne is needing to engage with Bay Financial Mentors for food support. Refe…"
click at [822, 575] on button "Save" at bounding box center [825, 584] width 37 height 26
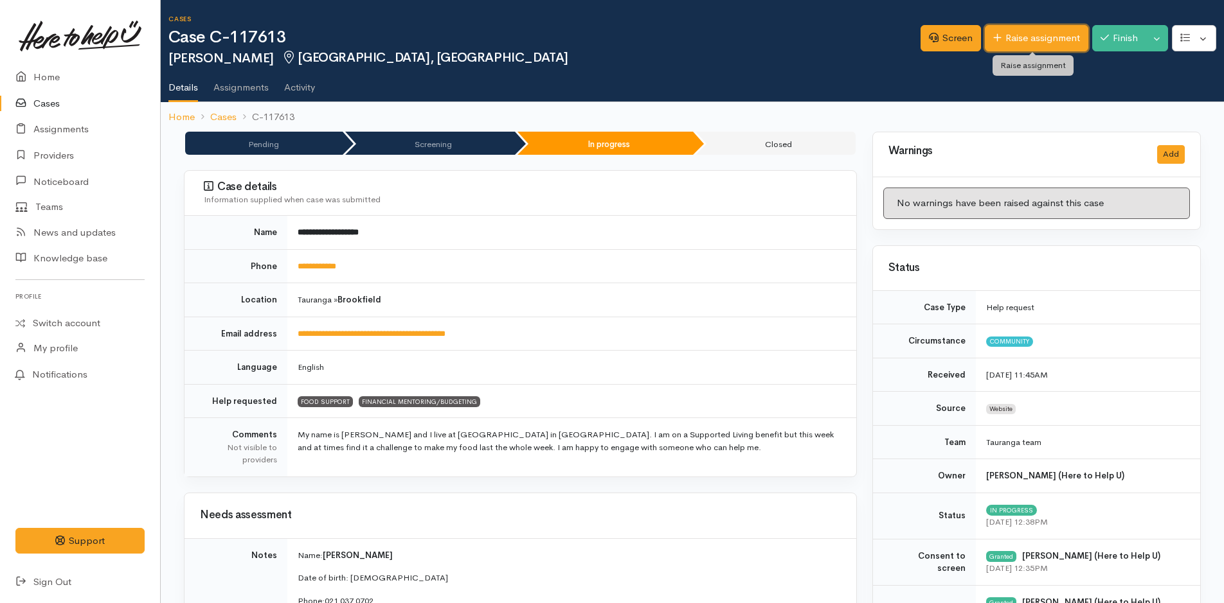
click at [1044, 31] on link "Raise assignment" at bounding box center [1036, 38] width 103 height 26
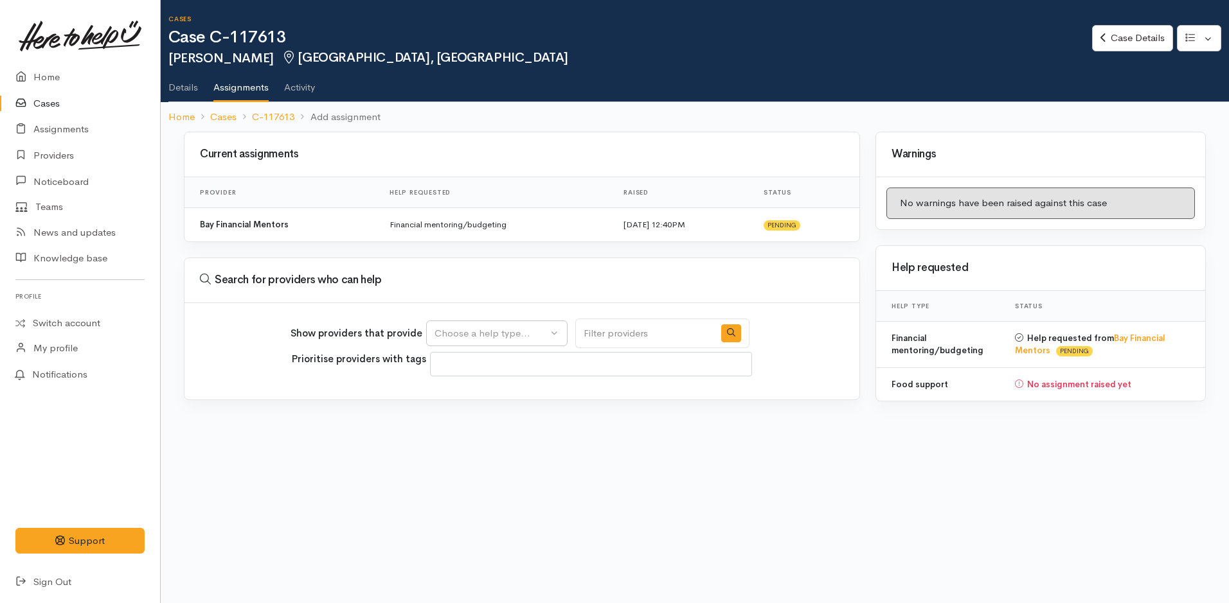
select select
click at [503, 334] on div "Choose a help type..." at bounding box center [490, 333] width 113 height 15
click at [494, 392] on span "Food support" at bounding box center [472, 395] width 60 height 15
select select "3"
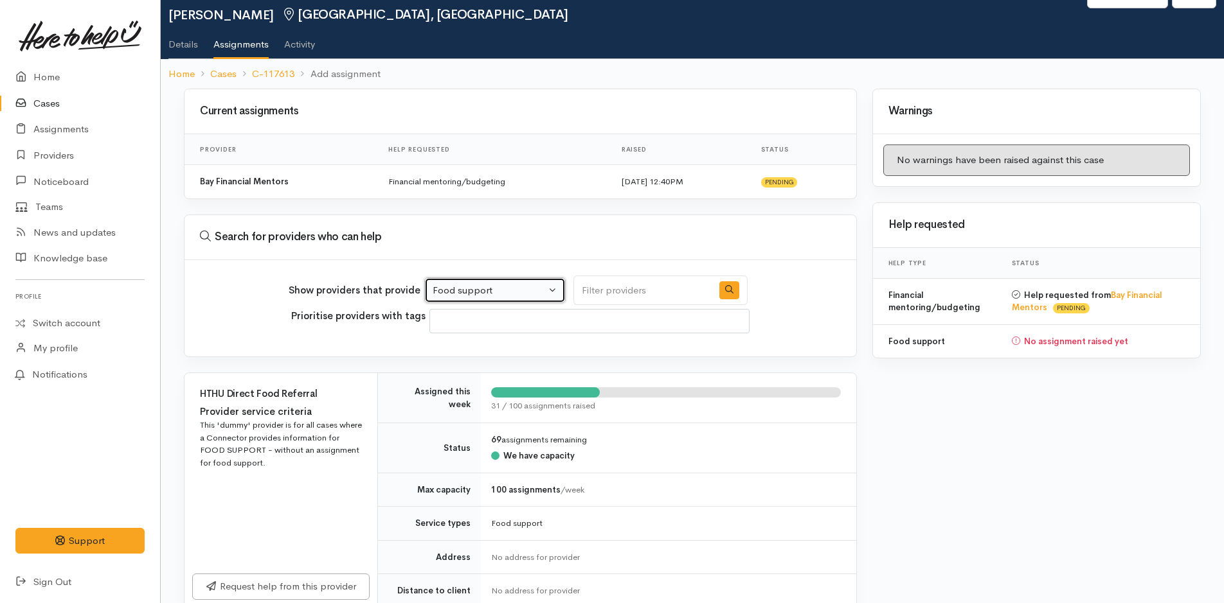
scroll to position [193, 0]
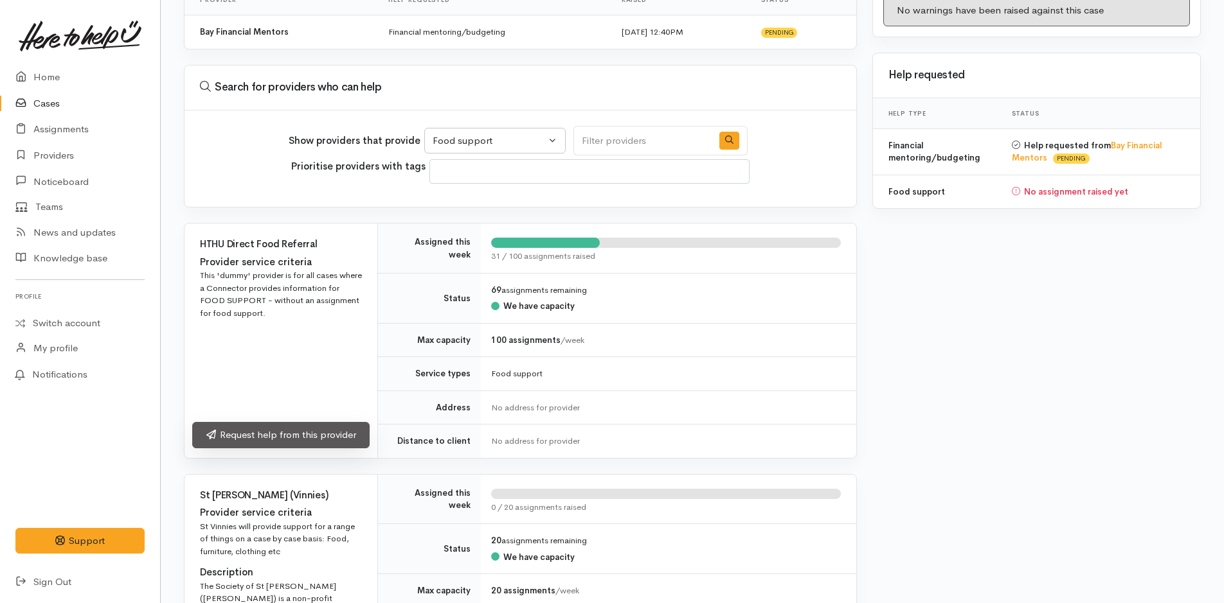
click at [328, 429] on link "Request help from this provider" at bounding box center [280, 435] width 177 height 26
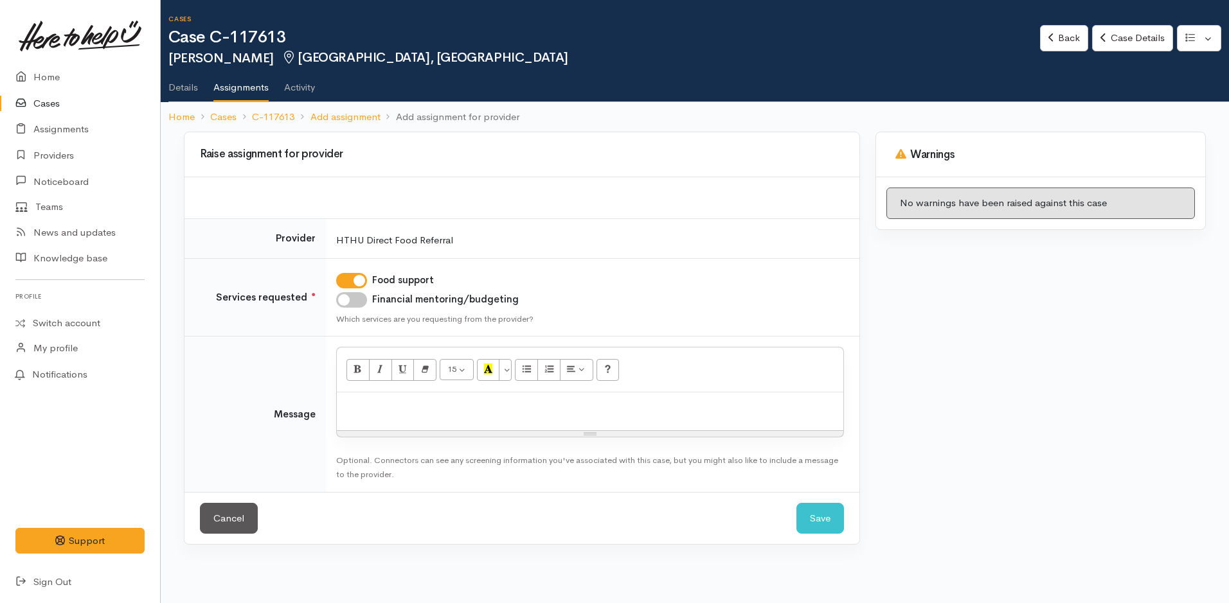
click at [476, 434] on div "Resize" at bounding box center [590, 434] width 506 height 6
click at [402, 413] on p at bounding box center [590, 406] width 494 height 15
paste div
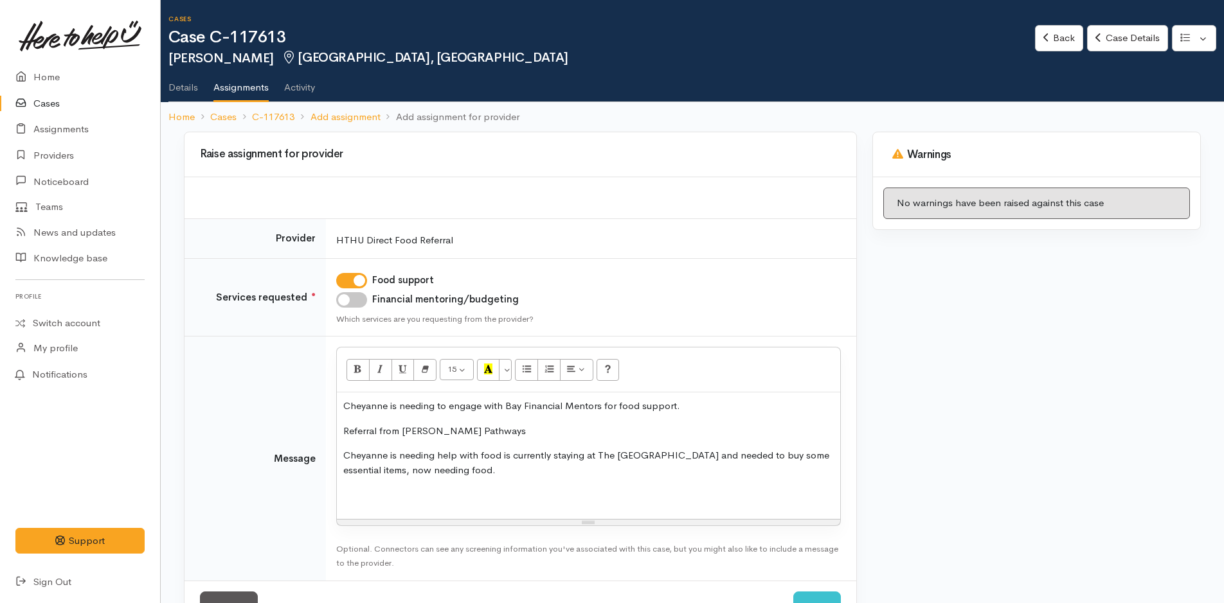
click at [358, 489] on p at bounding box center [588, 495] width 490 height 15
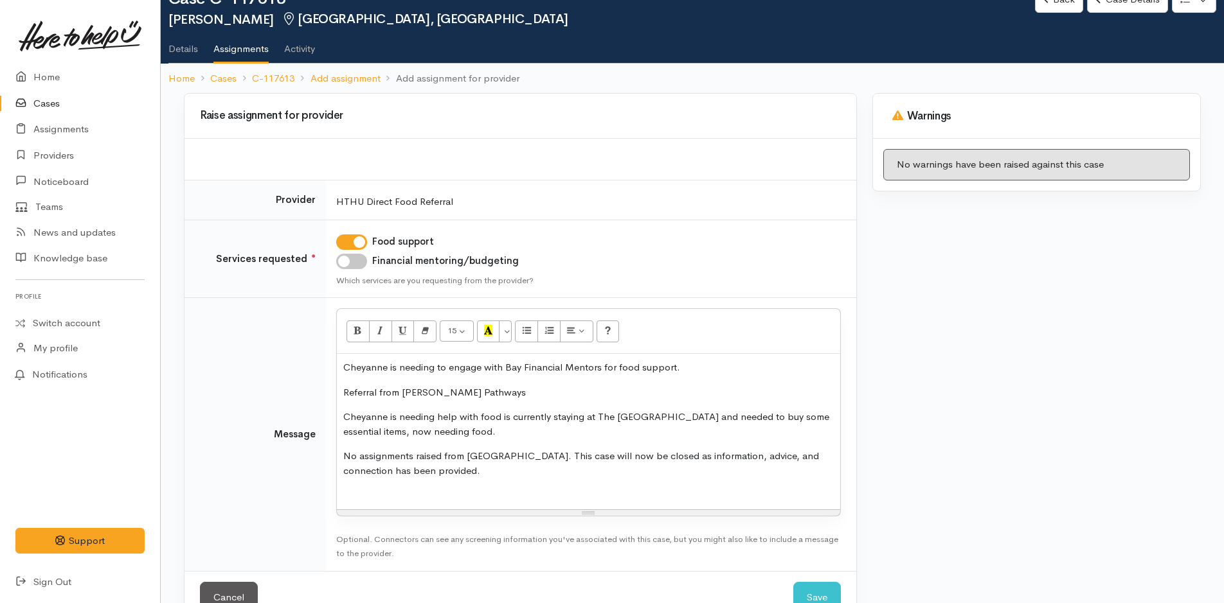
scroll to position [75, 0]
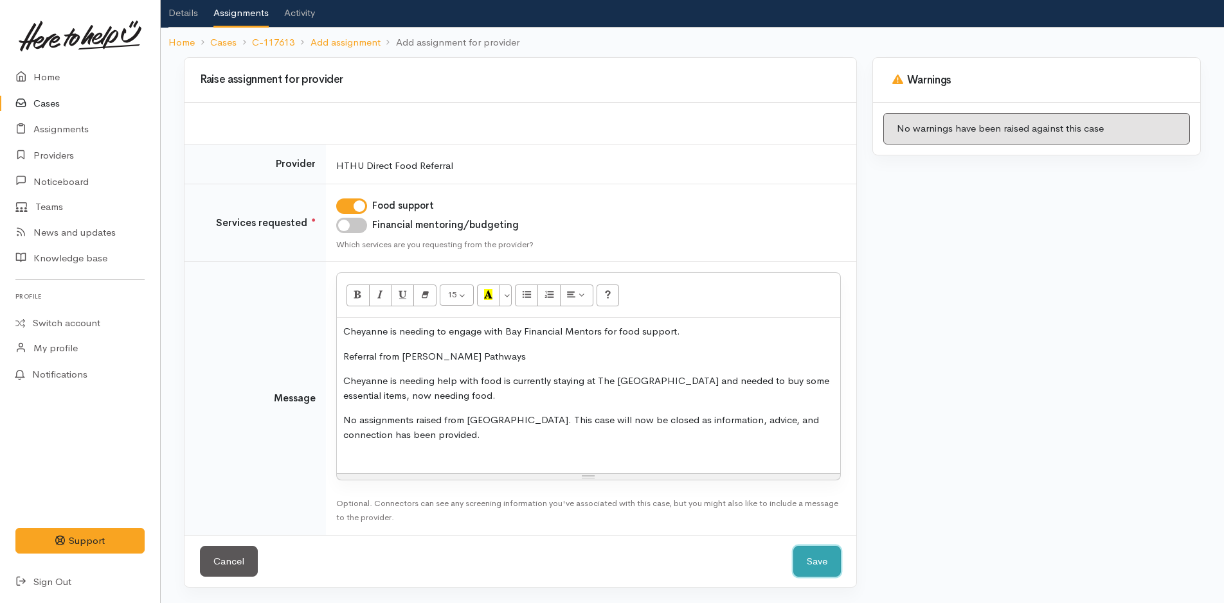
click at [821, 561] on button "Save" at bounding box center [817, 561] width 48 height 31
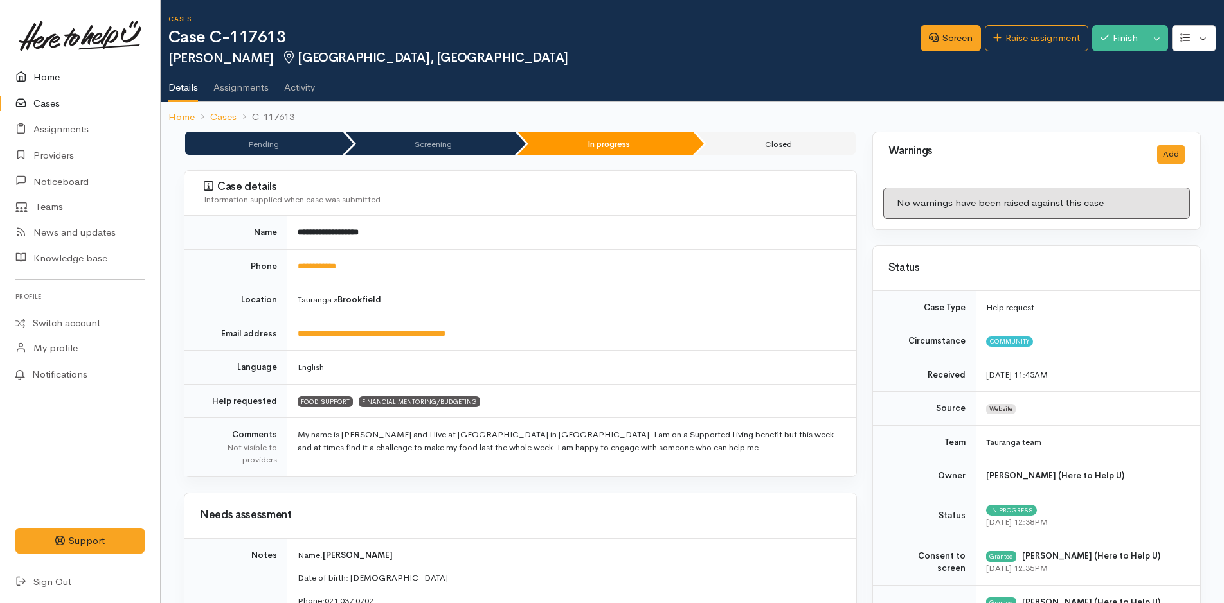
click at [52, 79] on link "Home" at bounding box center [80, 77] width 160 height 26
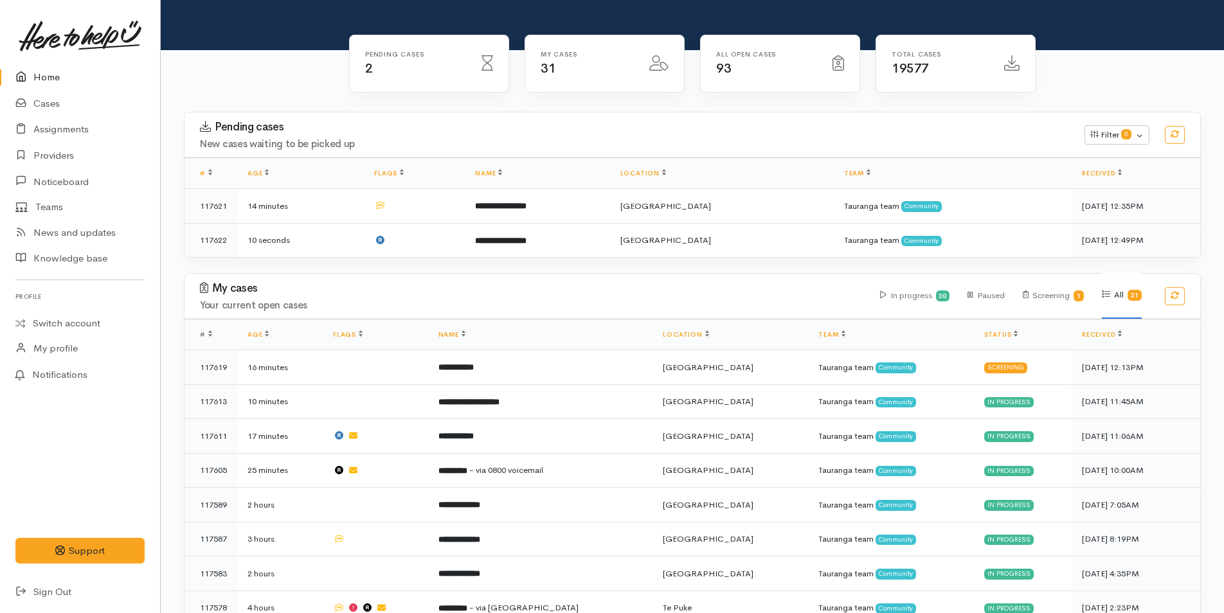
scroll to position [193, 0]
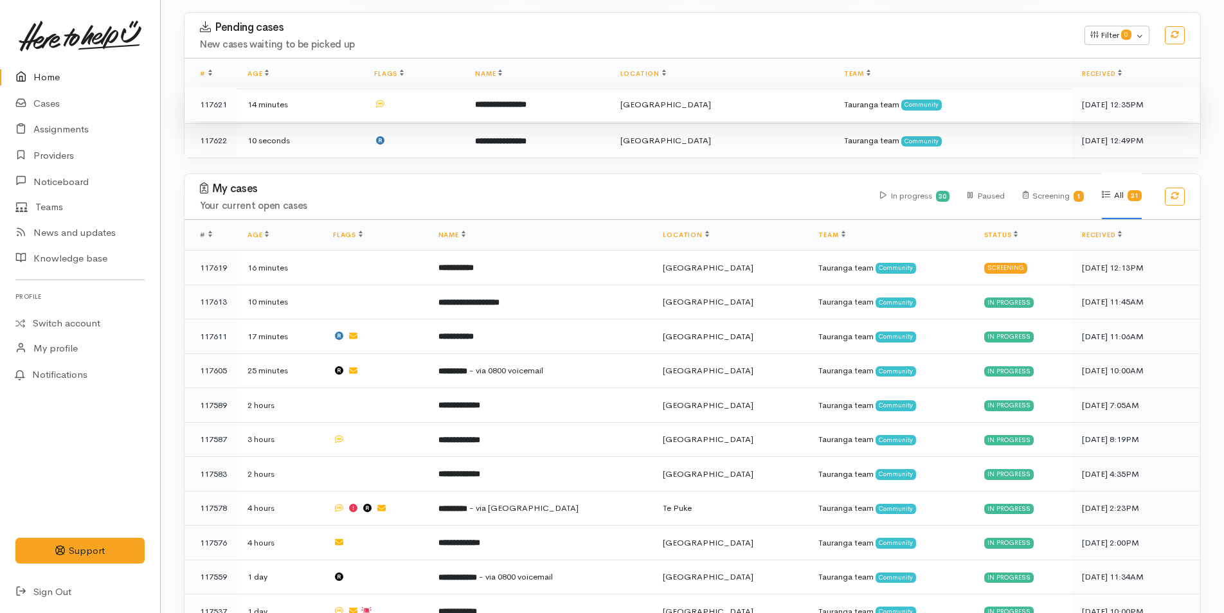
click at [526, 109] on b "**********" at bounding box center [500, 104] width 51 height 8
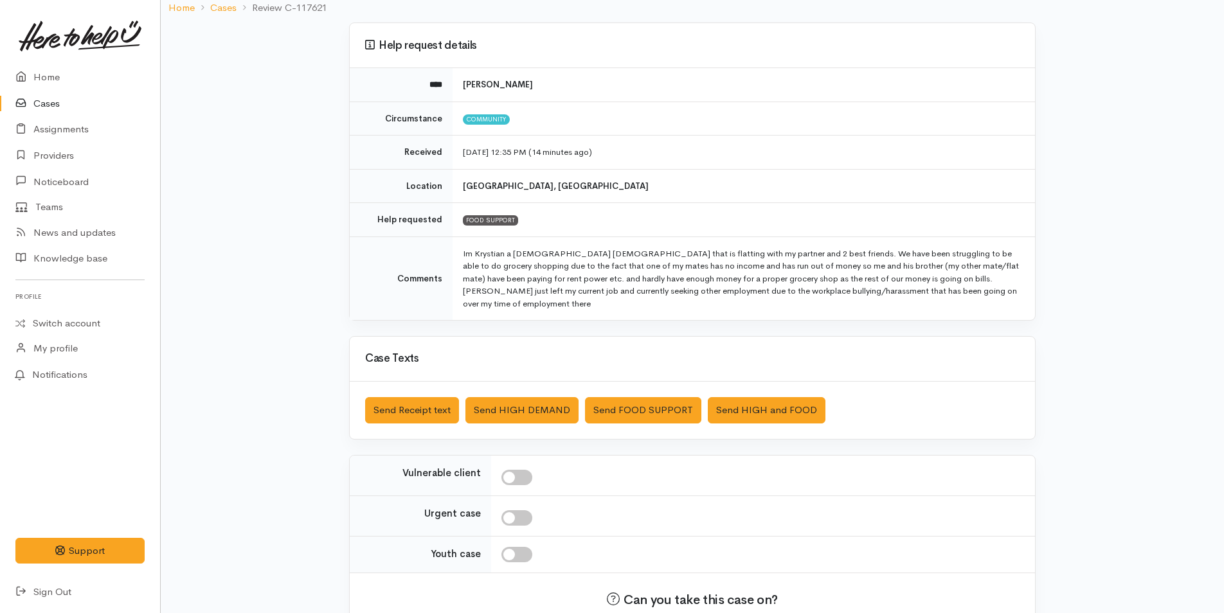
scroll to position [155, 0]
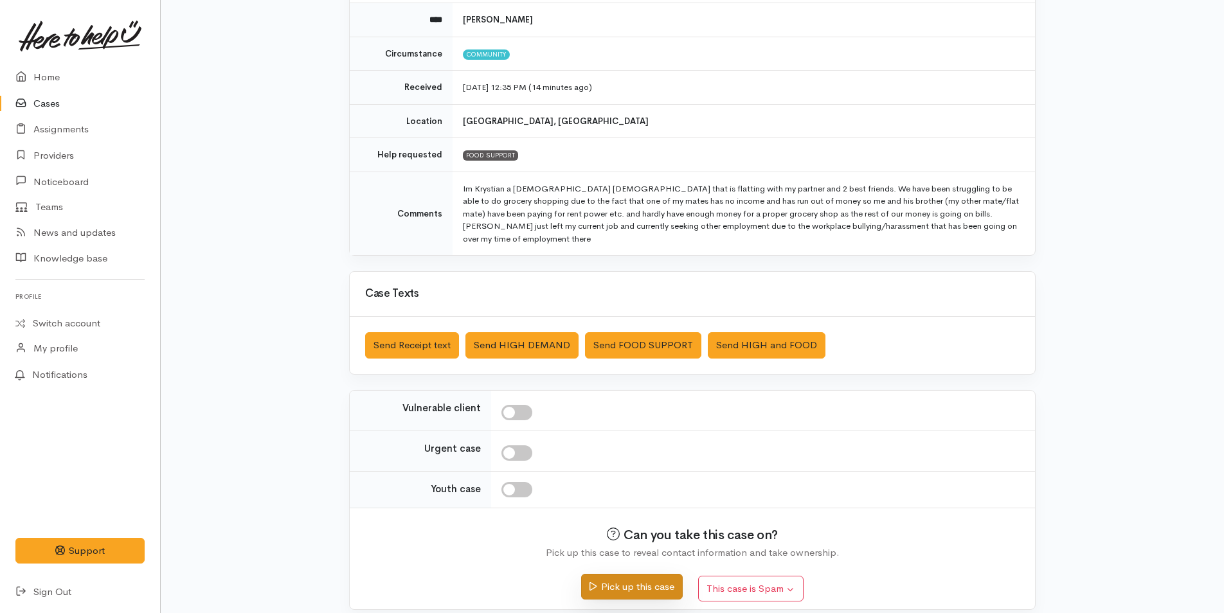
click at [656, 574] on button "Pick up this case" at bounding box center [631, 587] width 101 height 26
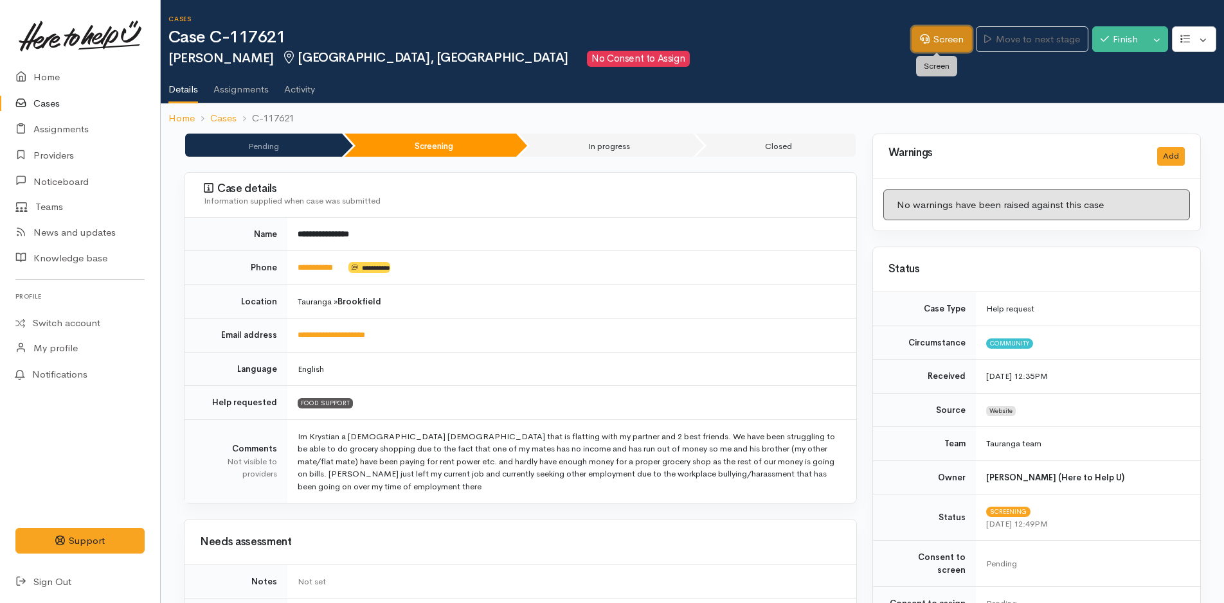
click at [938, 40] on link "Screen" at bounding box center [941, 39] width 60 height 26
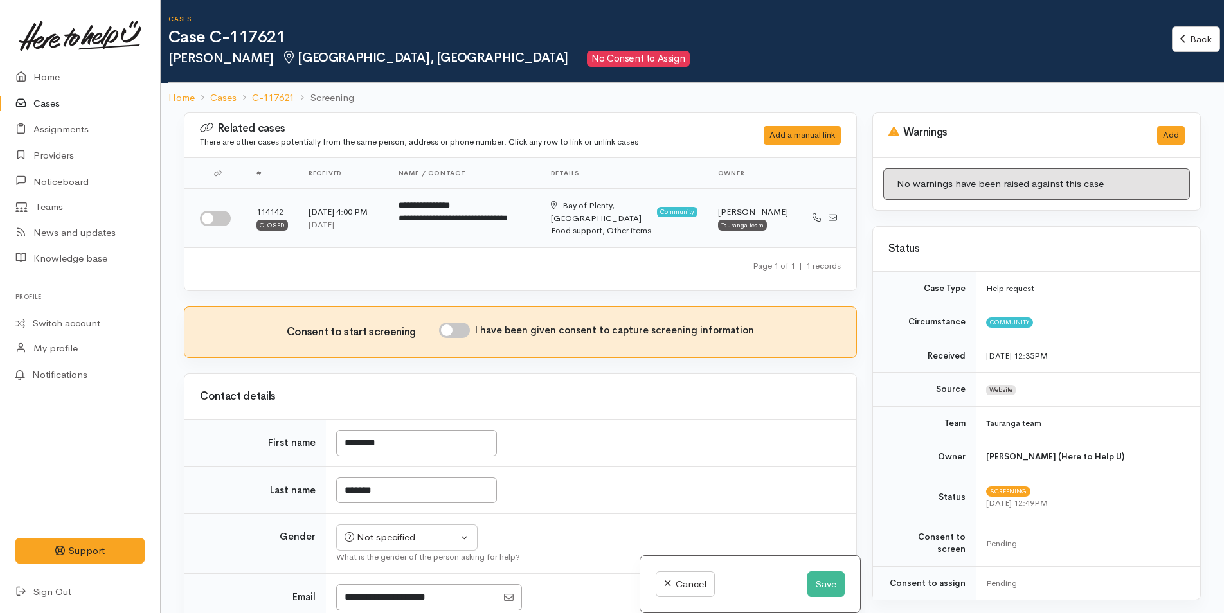
click at [222, 215] on input "checkbox" at bounding box center [215, 218] width 31 height 15
checkbox input "true"
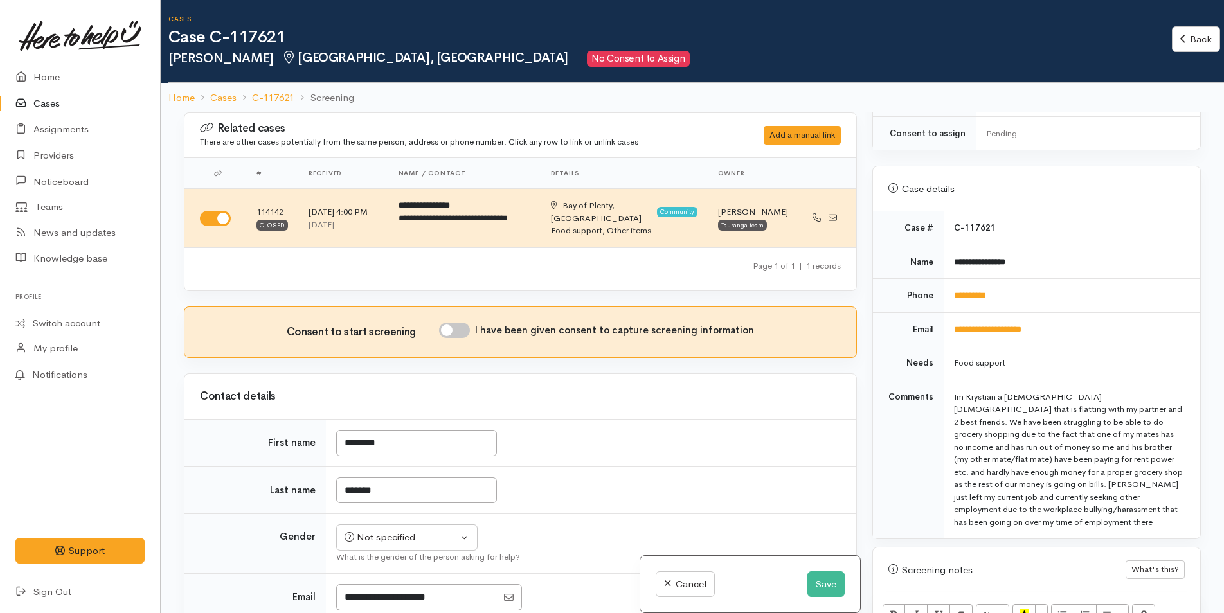
scroll to position [707, 0]
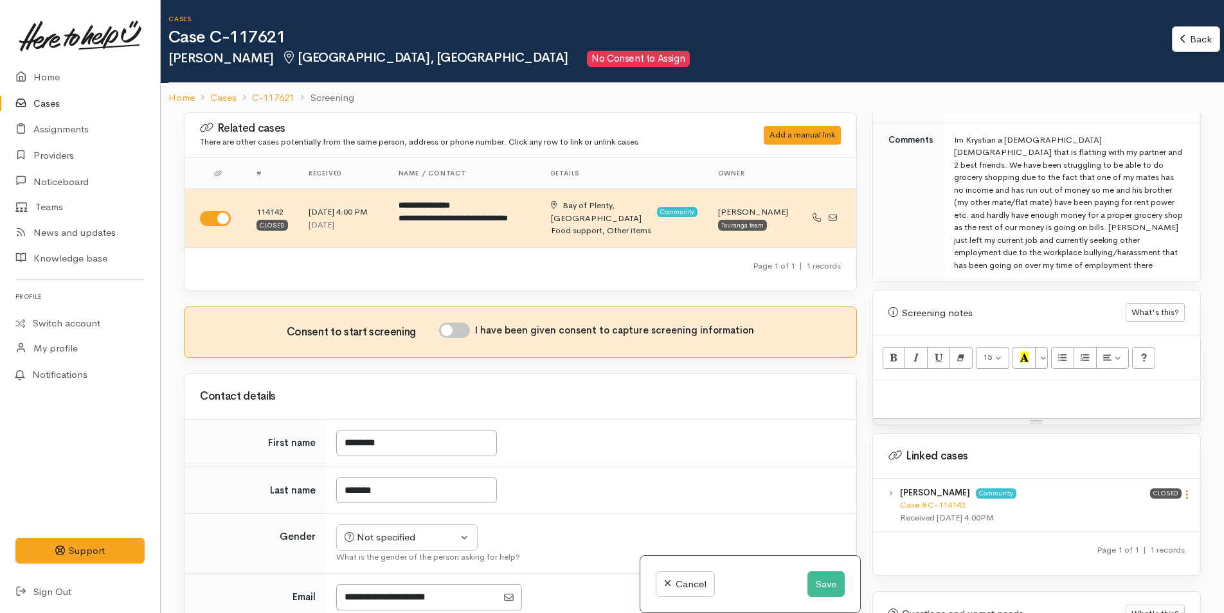
click at [1181, 489] on icon at bounding box center [1186, 494] width 11 height 11
click at [1107, 510] on link "View case" at bounding box center [1141, 520] width 102 height 20
click at [920, 387] on p at bounding box center [1036, 394] width 314 height 15
paste div
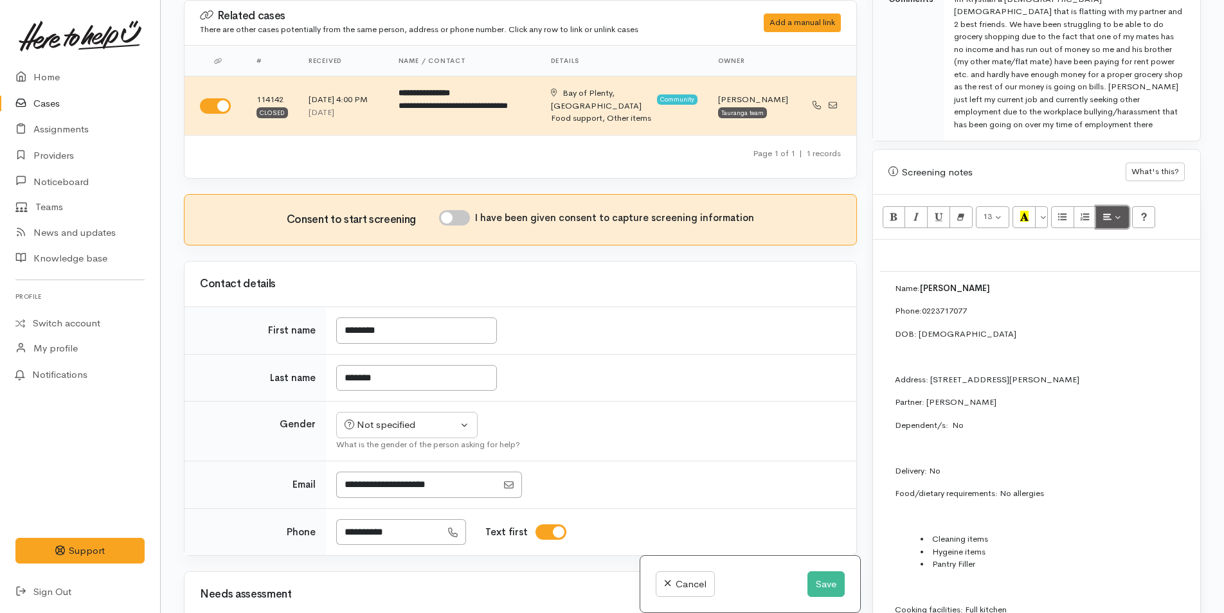
click at [1116, 206] on button "Paragraph" at bounding box center [1112, 217] width 33 height 22
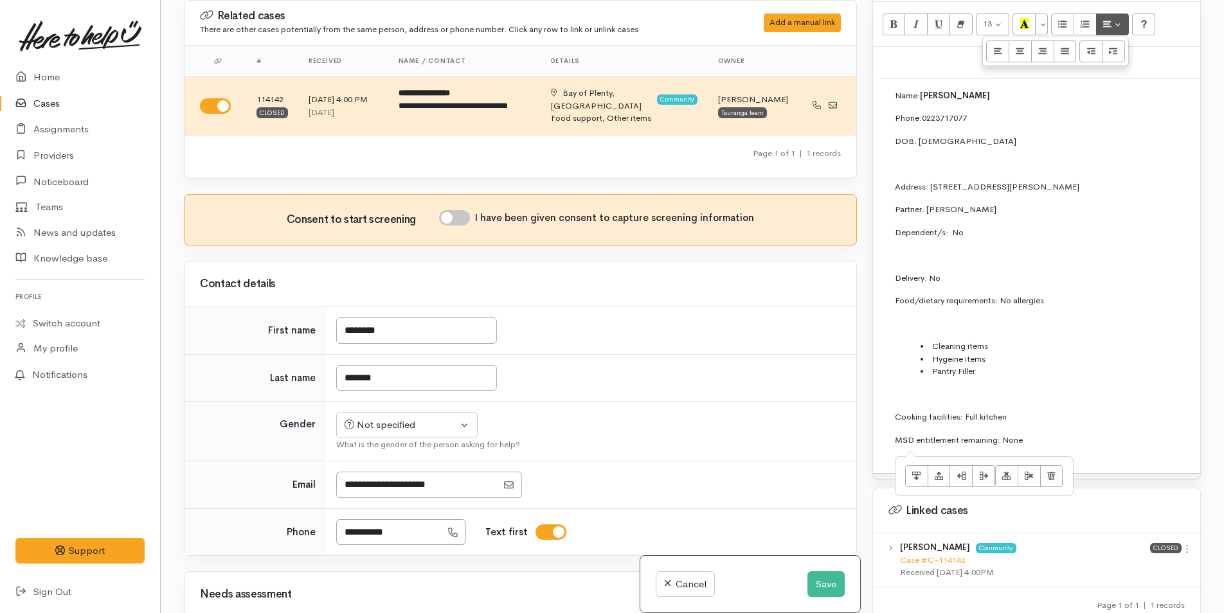
drag, startPoint x: 1030, startPoint y: 389, endPoint x: 884, endPoint y: 71, distance: 350.3
click at [884, 78] on td "Name: Kristian Bockman Phone: 0223717077 DOB: 8/4/2002 Address: 38C Sutherland …" at bounding box center [1215, 272] width 672 height 388
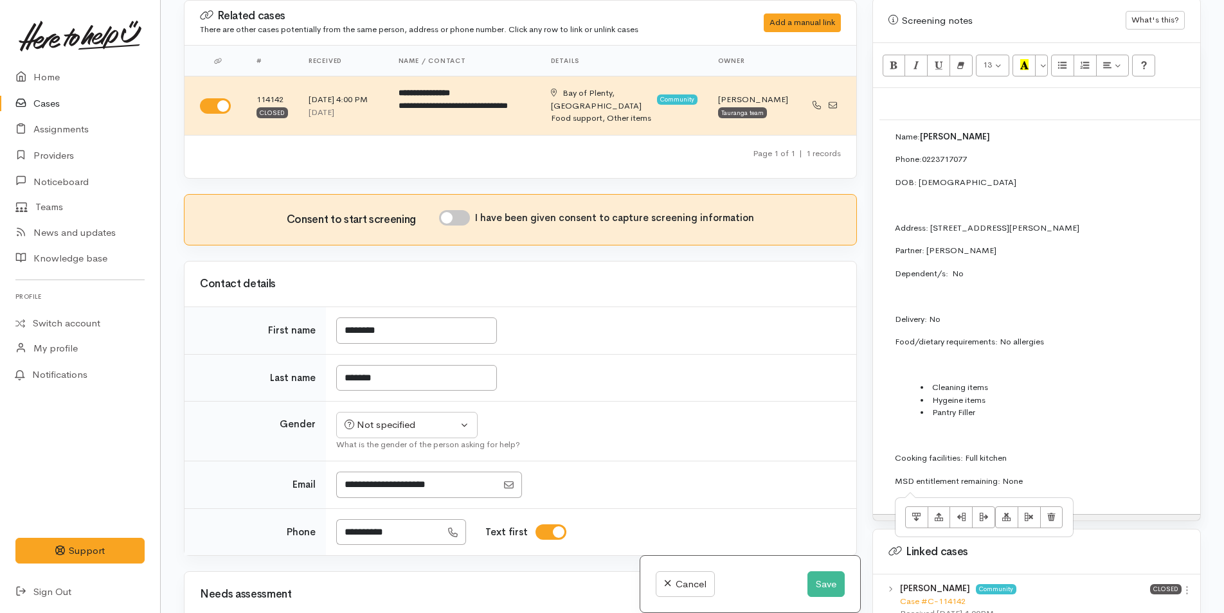
scroll to position [864, 0]
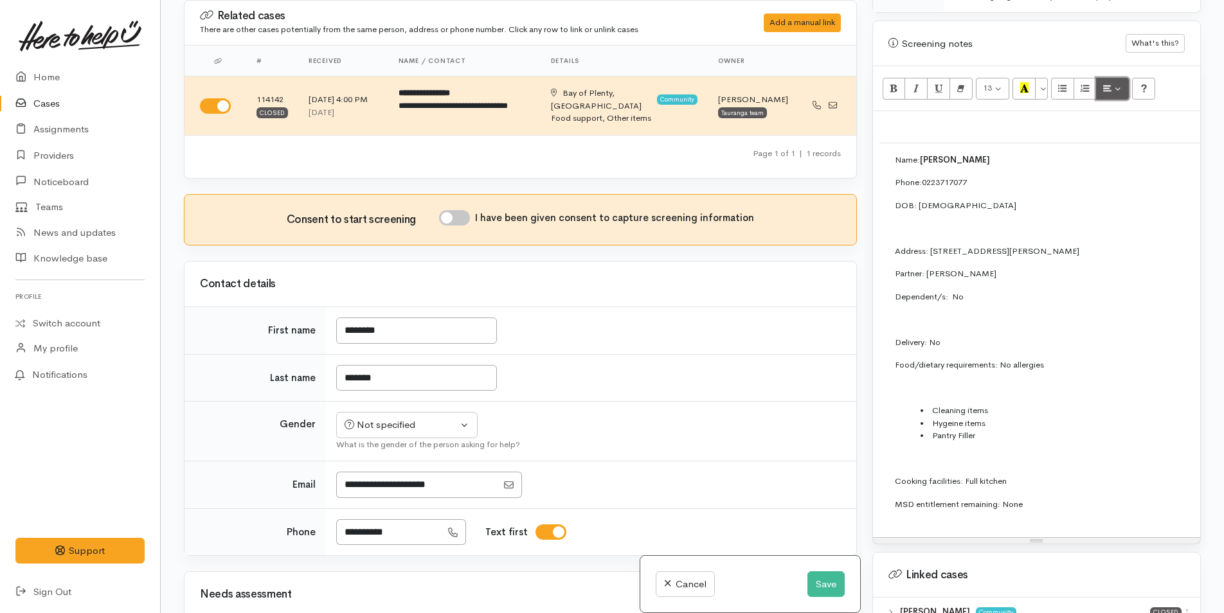
click at [1123, 78] on button "Paragraph" at bounding box center [1112, 89] width 33 height 22
click at [1071, 105] on button "Justify full (CTRL+SHIFT+J)" at bounding box center [1064, 116] width 23 height 22
click at [1073, 176] on p "Phone: 0223717077" at bounding box center [1215, 182] width 641 height 13
click at [1007, 213] on icon "Delete row" at bounding box center [1006, 218] width 8 height 11
click at [1006, 213] on icon "Delete row" at bounding box center [1006, 218] width 8 height 11
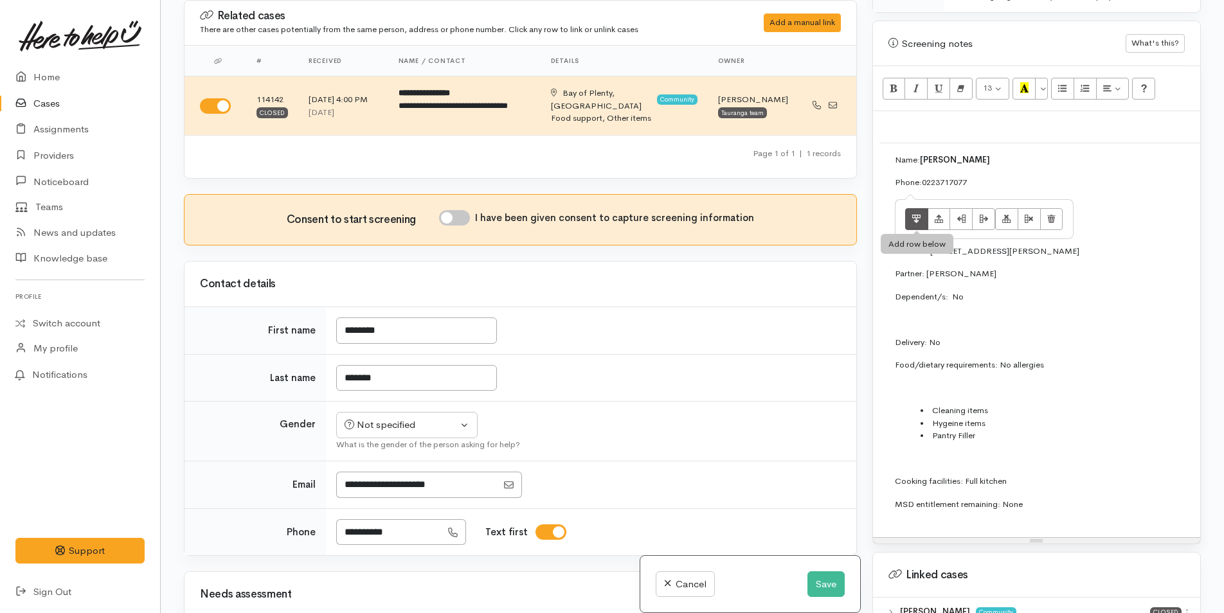
click at [915, 213] on icon "Add row below" at bounding box center [916, 218] width 8 height 11
drag, startPoint x: 1035, startPoint y: 480, endPoint x: 882, endPoint y: 132, distance: 379.9
click at [882, 143] on td "Name: Kristian Bockman Phone: 0223717077 DOB: 8/4/2002 Address: 38C Sutherland …" at bounding box center [1215, 337] width 672 height 388
drag, startPoint x: 928, startPoint y: 160, endPoint x: 1087, endPoint y: 64, distance: 185.9
click at [1087, 82] on icon "Ordered list (CTRL+SHIFT+NUM8)" at bounding box center [1084, 87] width 8 height 11
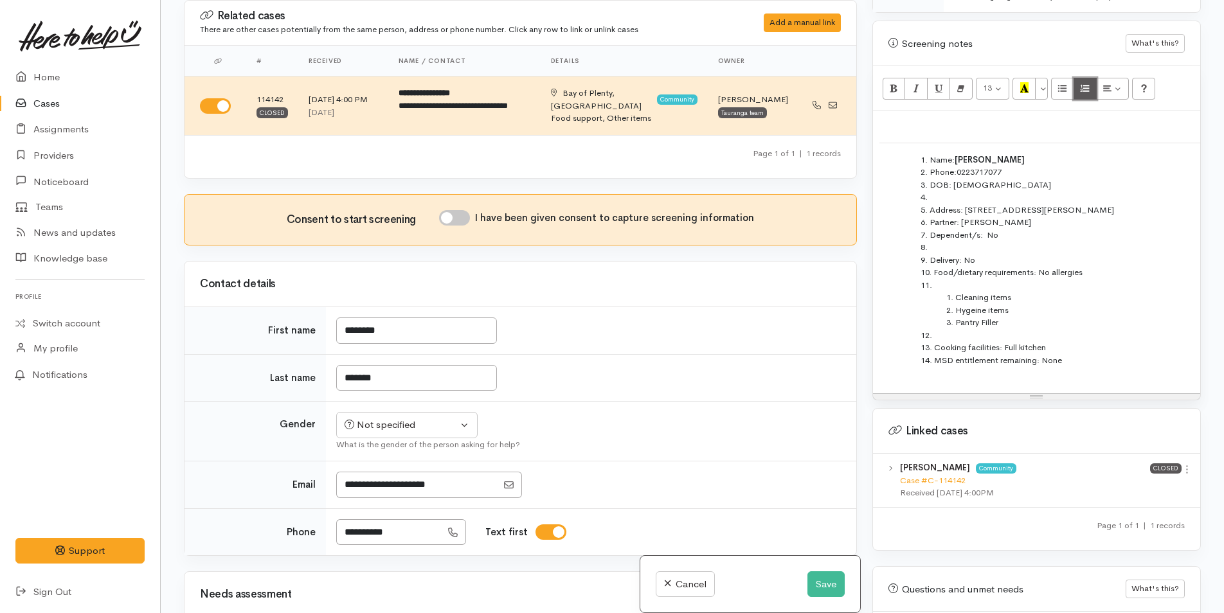
click at [1086, 82] on icon "Ordered list (CTRL+SHIFT+NUM8)" at bounding box center [1084, 87] width 8 height 11
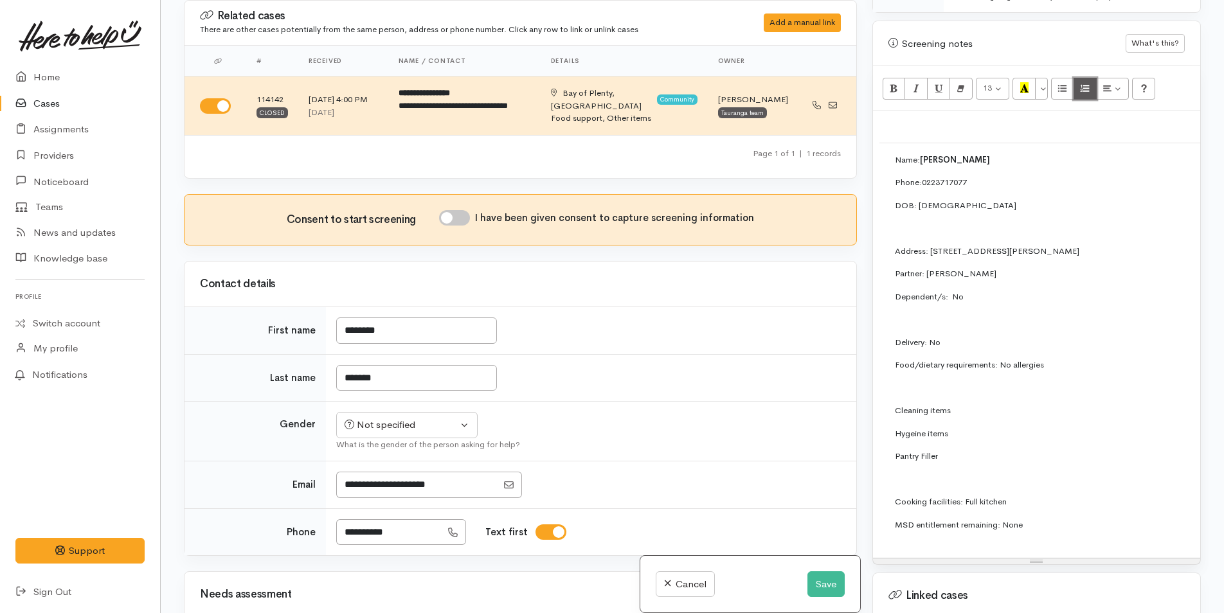
click at [1087, 82] on icon "Ordered list (CTRL+SHIFT+NUM8)" at bounding box center [1084, 87] width 8 height 11
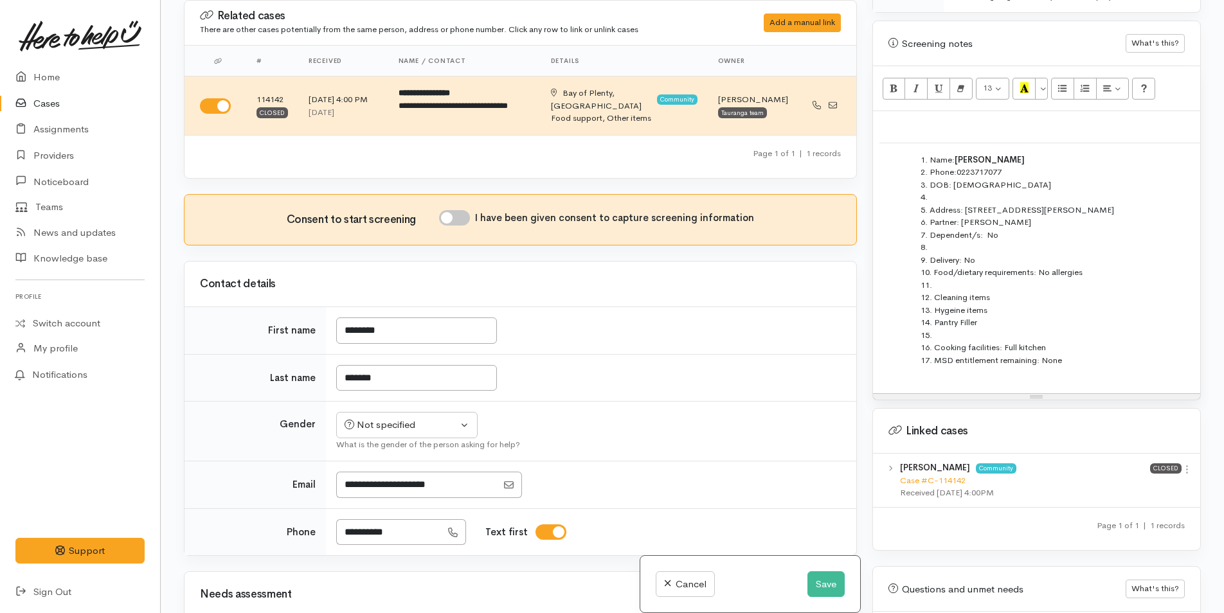
click at [1100, 118] on p at bounding box center [1036, 125] width 314 height 15
click at [1081, 82] on icon "Ordered list (CTRL+SHIFT+NUM8)" at bounding box center [1084, 87] width 8 height 11
drag, startPoint x: 1070, startPoint y: 337, endPoint x: 910, endPoint y: 129, distance: 262.6
click at [910, 154] on ol "Name: Kristian Bockman Phone: 0223717077 DOB: 8/4/2002 Address: 38C Sutherland …" at bounding box center [1215, 260] width 641 height 213
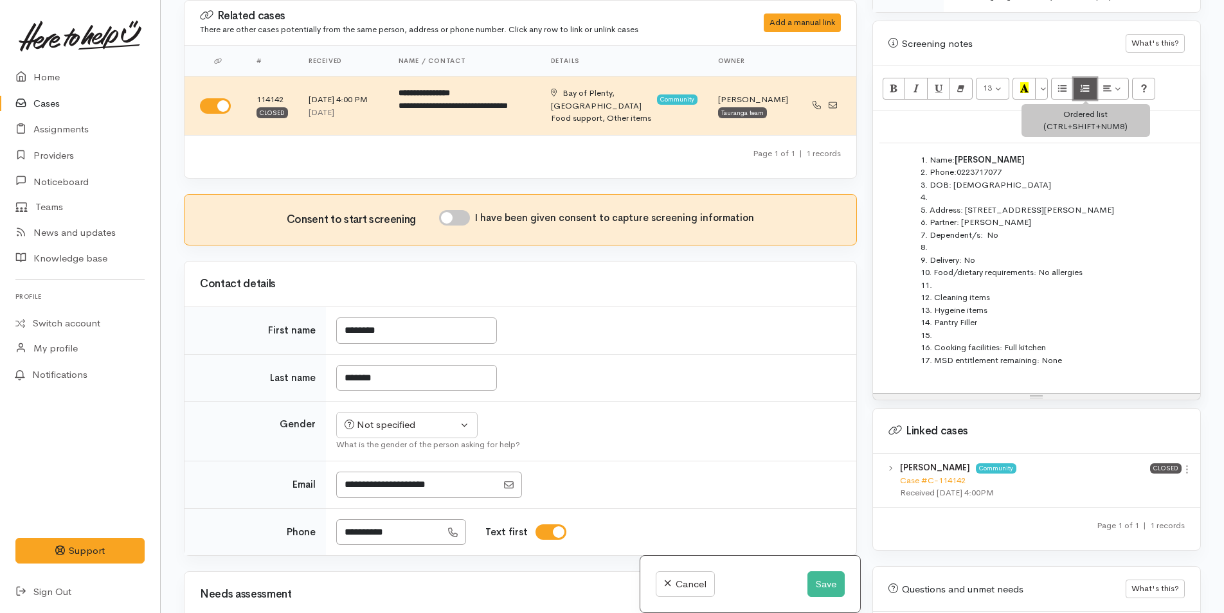
click at [1088, 82] on icon "Ordered list (CTRL+SHIFT+NUM8)" at bounding box center [1084, 87] width 8 height 11
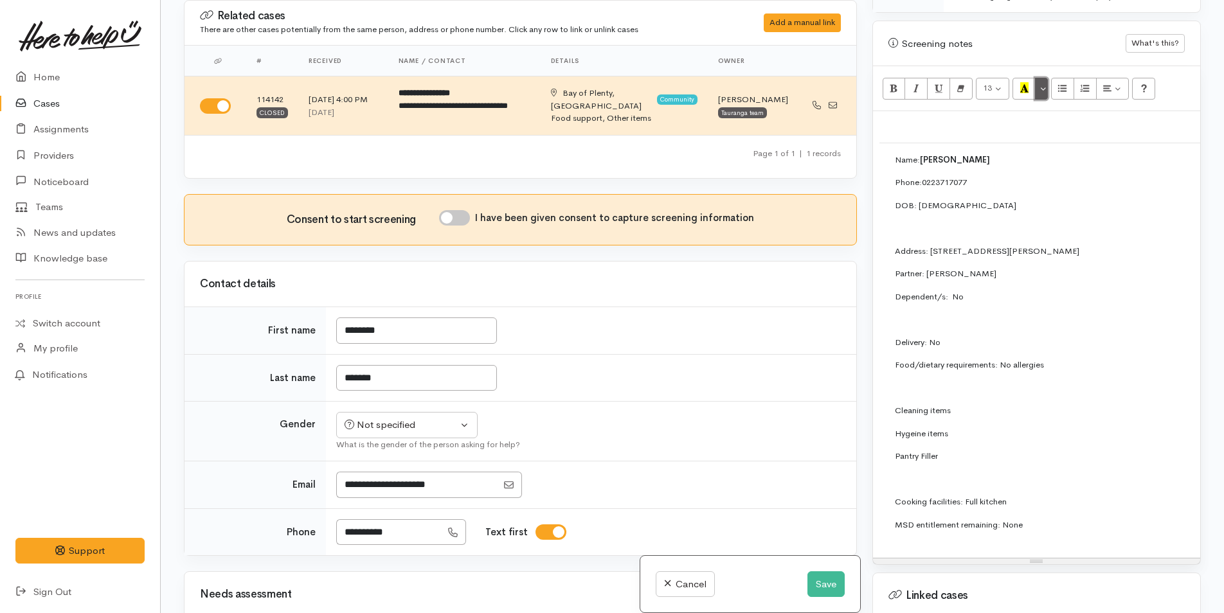
click at [1042, 78] on button "More Color" at bounding box center [1041, 89] width 13 height 22
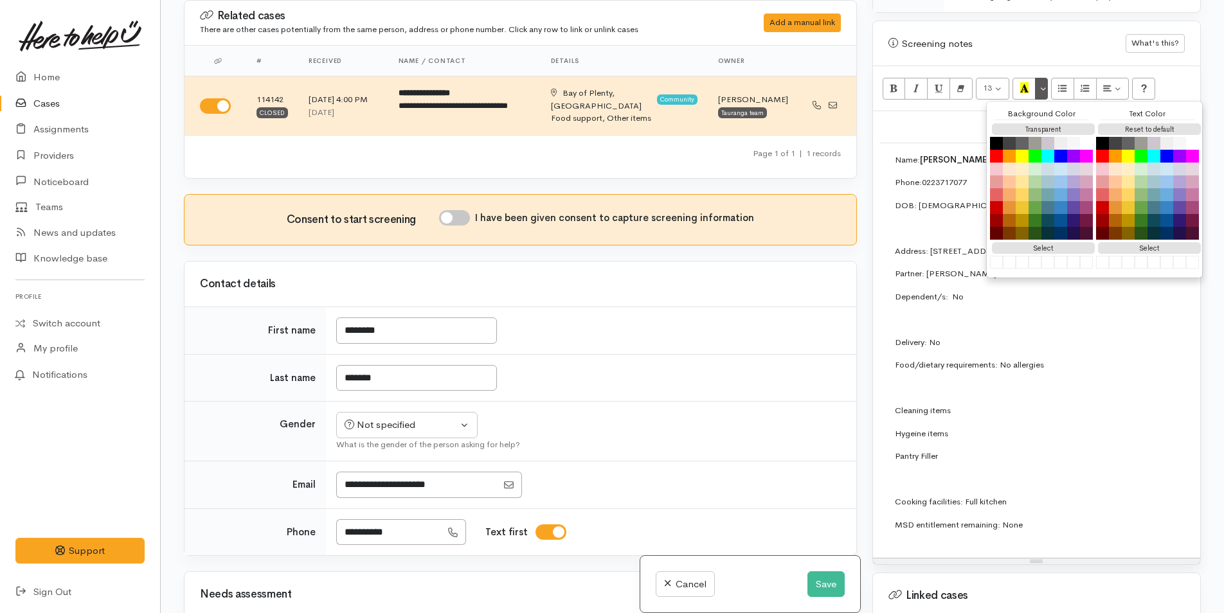
click at [1042, 37] on div "Screening notes" at bounding box center [1006, 44] width 237 height 15
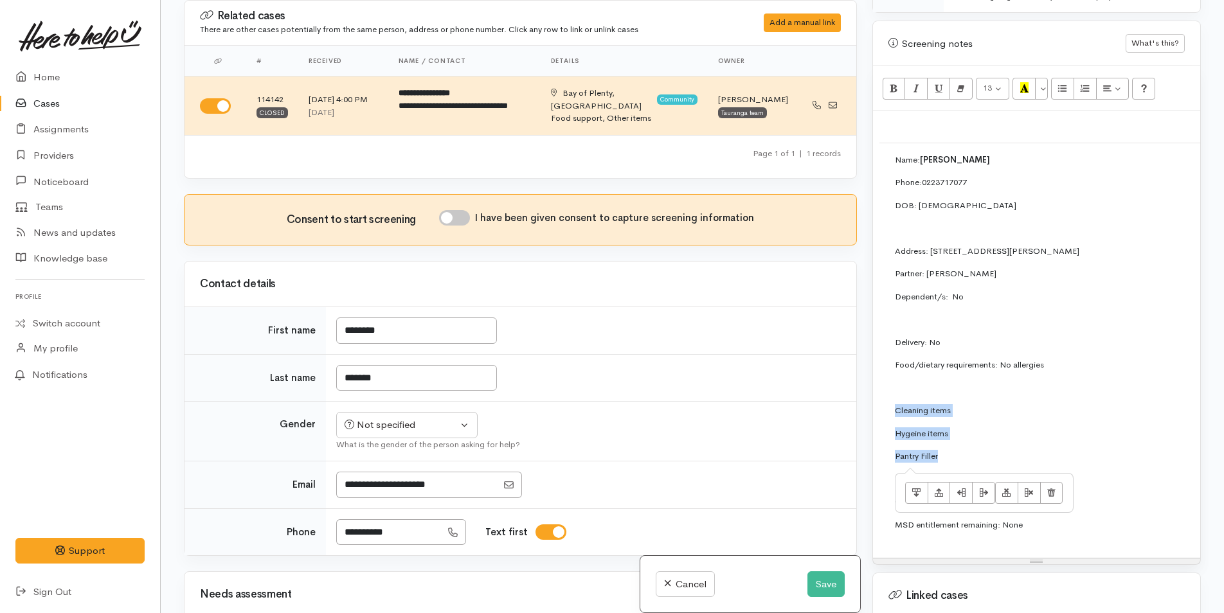
drag, startPoint x: 956, startPoint y: 429, endPoint x: 891, endPoint y: 370, distance: 88.3
click at [891, 370] on td "Name: Kristian Bockman Phone: 0223717077 DOB: 8/4/2002 Address: 38C Sutherland …" at bounding box center [1215, 347] width 672 height 409
click at [1060, 82] on icon "Unordered list (CTRL+SHIFT+NUM7)" at bounding box center [1062, 87] width 8 height 11
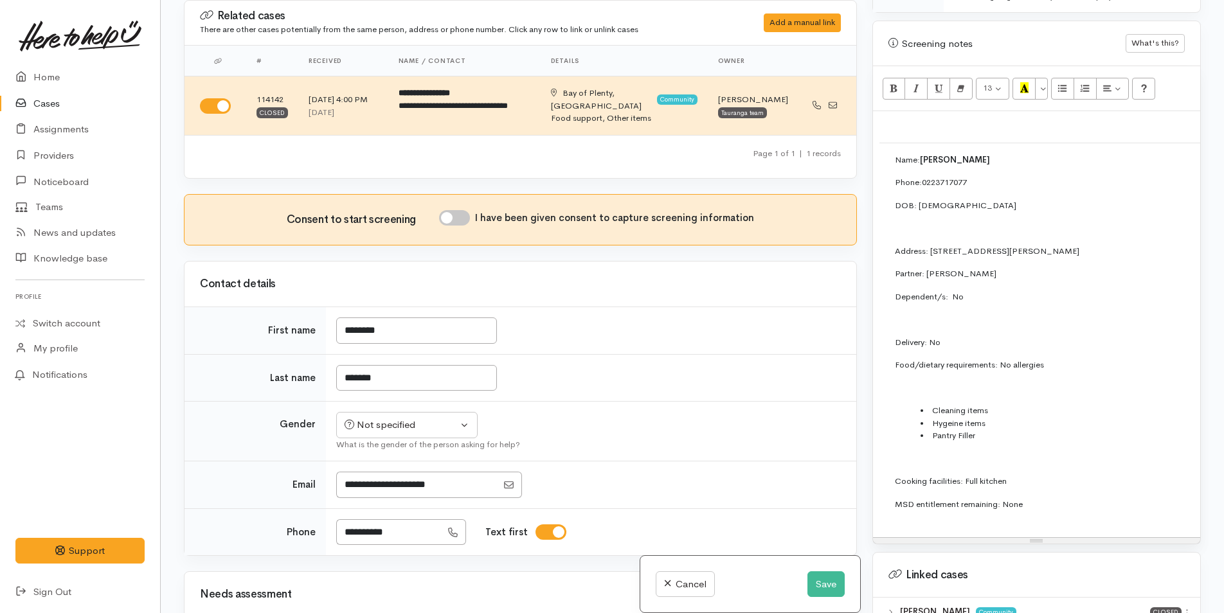
scroll to position [1073, 0]
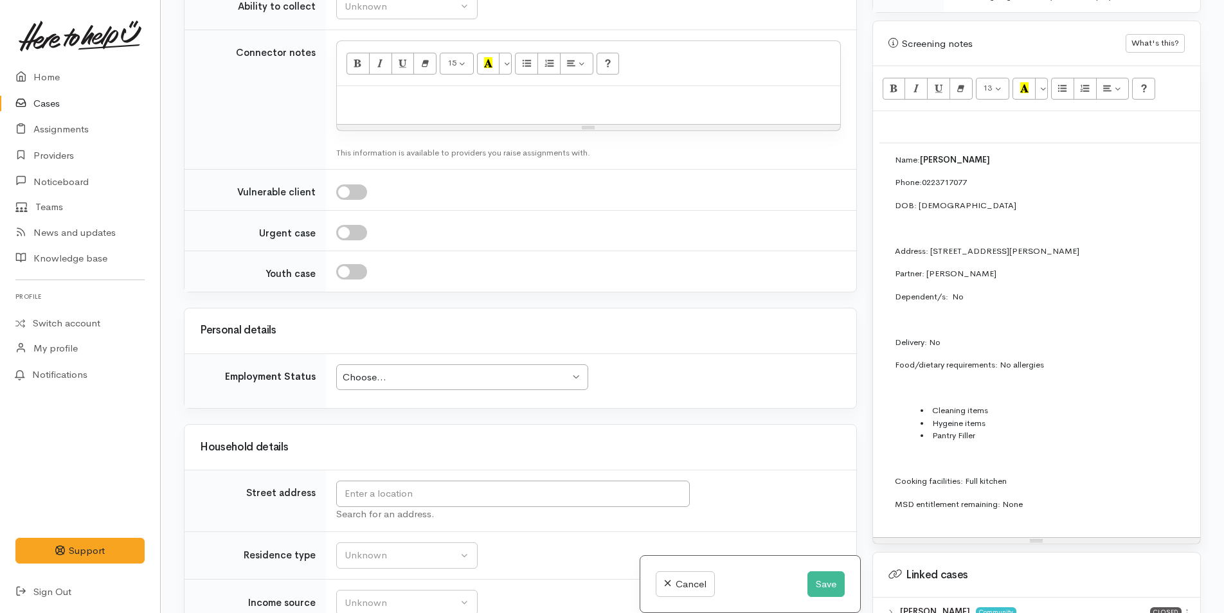
click at [932, 301] on td "Name: Kristian Bockman Phone: 0223717077 DOB: 8/4/2002 Address: 38C Sutherland …" at bounding box center [1215, 337] width 672 height 388
click at [932, 313] on p at bounding box center [1215, 319] width 641 height 13
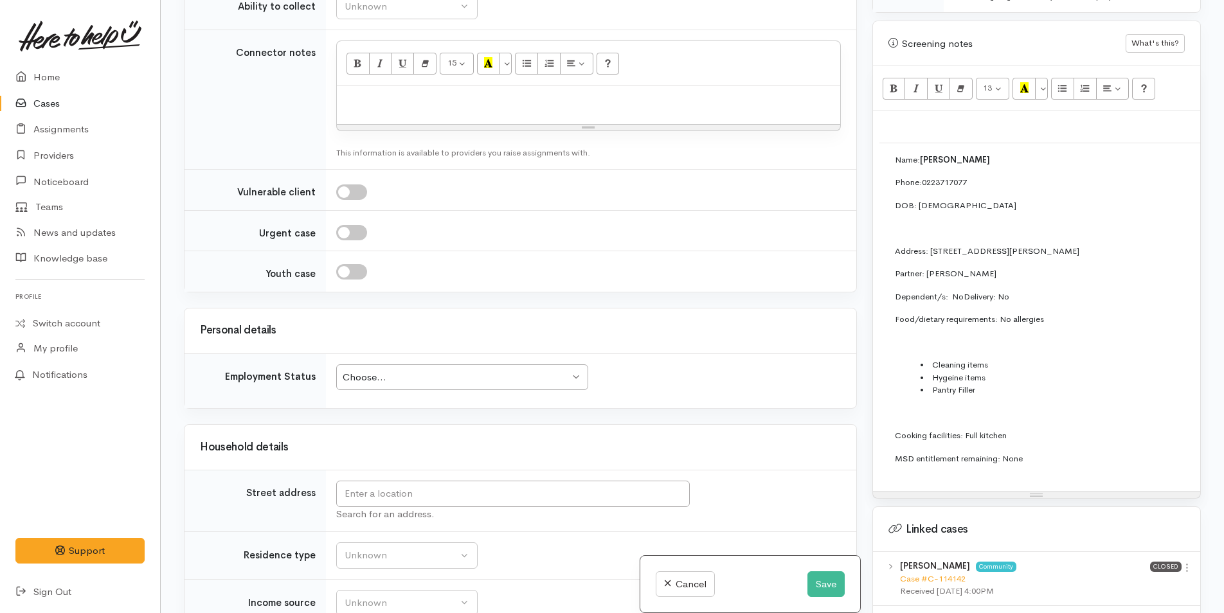
click at [929, 222] on p at bounding box center [1215, 228] width 641 height 13
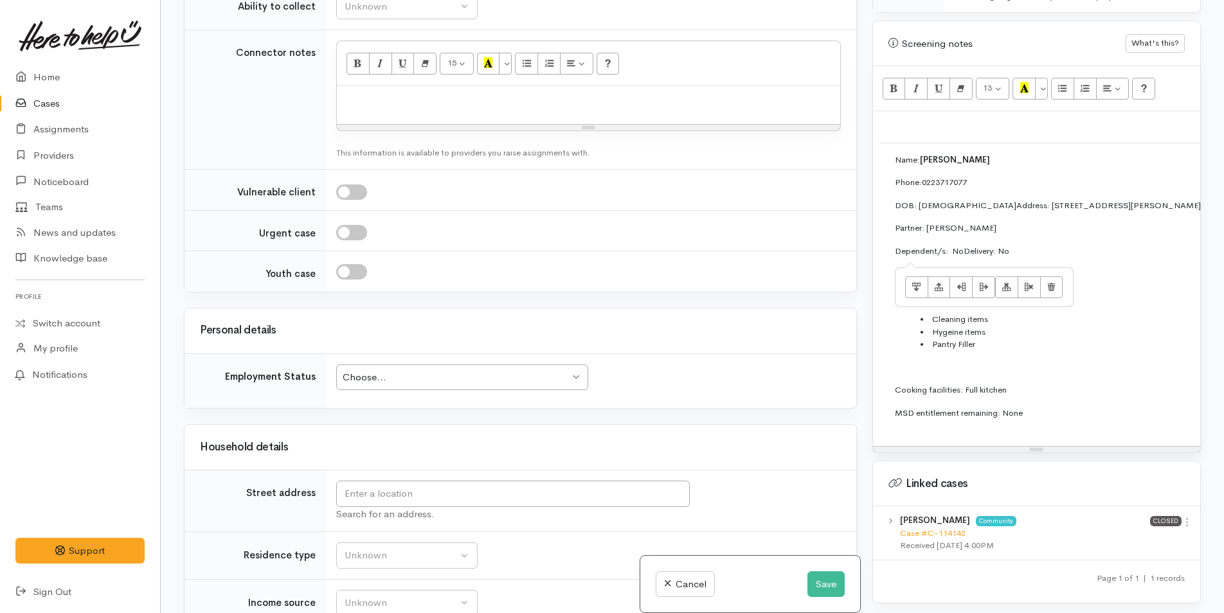
click at [962, 245] on p "Dependent/s: No Delivery: No" at bounding box center [1215, 251] width 641 height 13
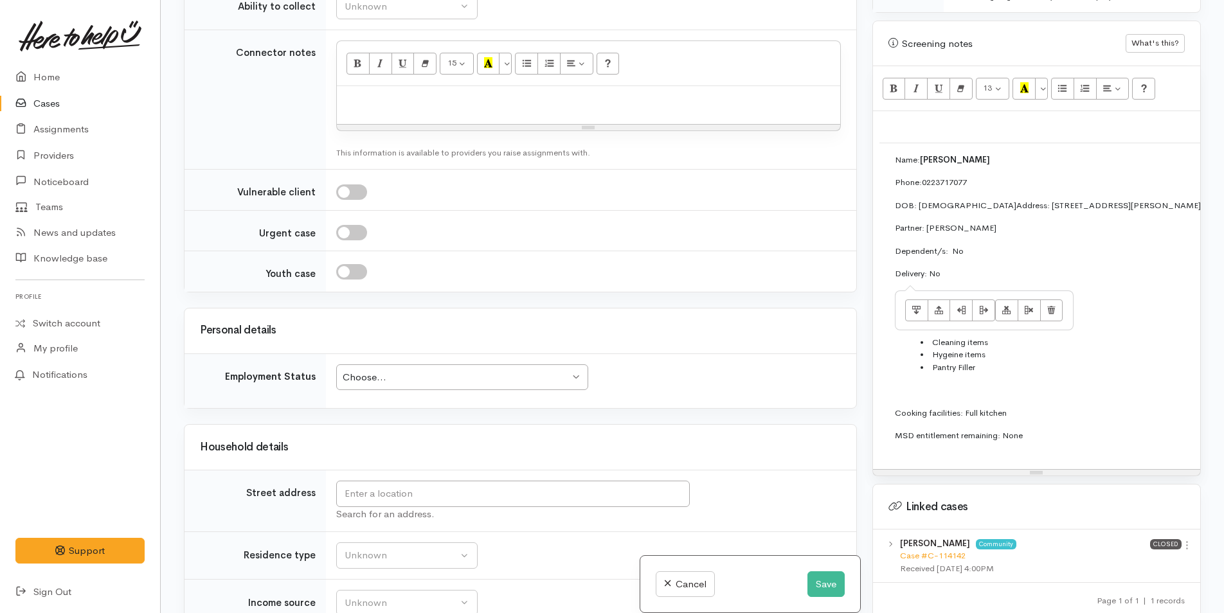
drag, startPoint x: 945, startPoint y: 246, endPoint x: 876, endPoint y: 118, distance: 145.2
click at [876, 118] on div "Name: Kristian Bockman Phone: 0223717077 DOB: 8/4/2002 Address: 38C Sutherland …" at bounding box center [1036, 290] width 327 height 358
copy div "Name: Kristian Bockman Phone: 0223717077 DOB: 8/4/2002 Address: 38C Sutherland …"
click at [825, 585] on button "Save" at bounding box center [825, 584] width 37 height 26
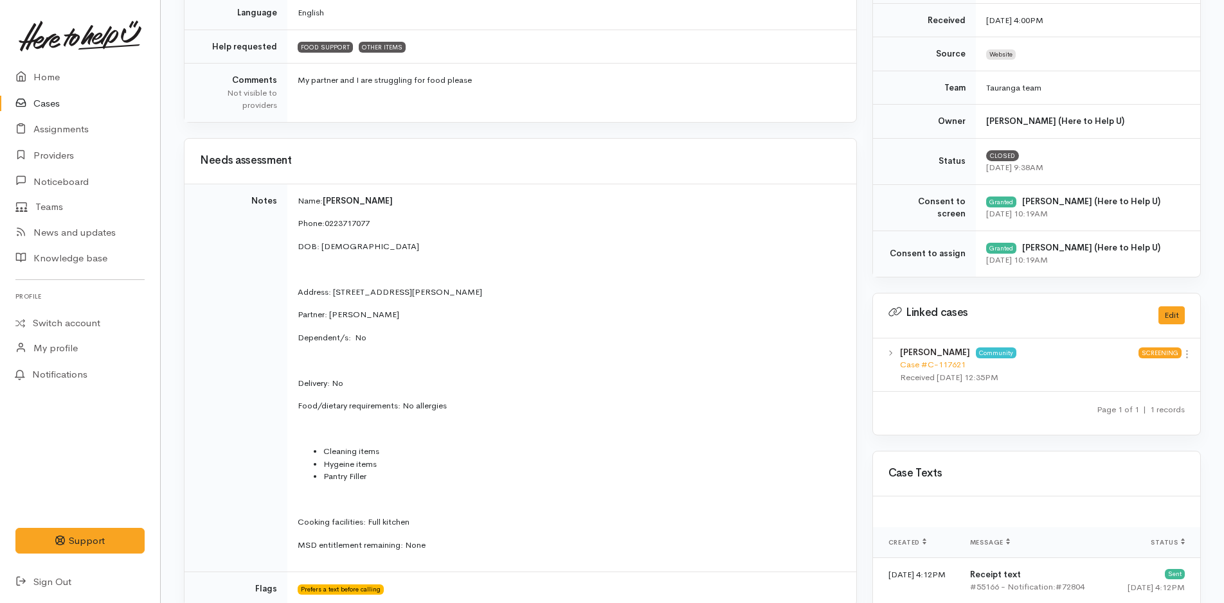
scroll to position [451, 0]
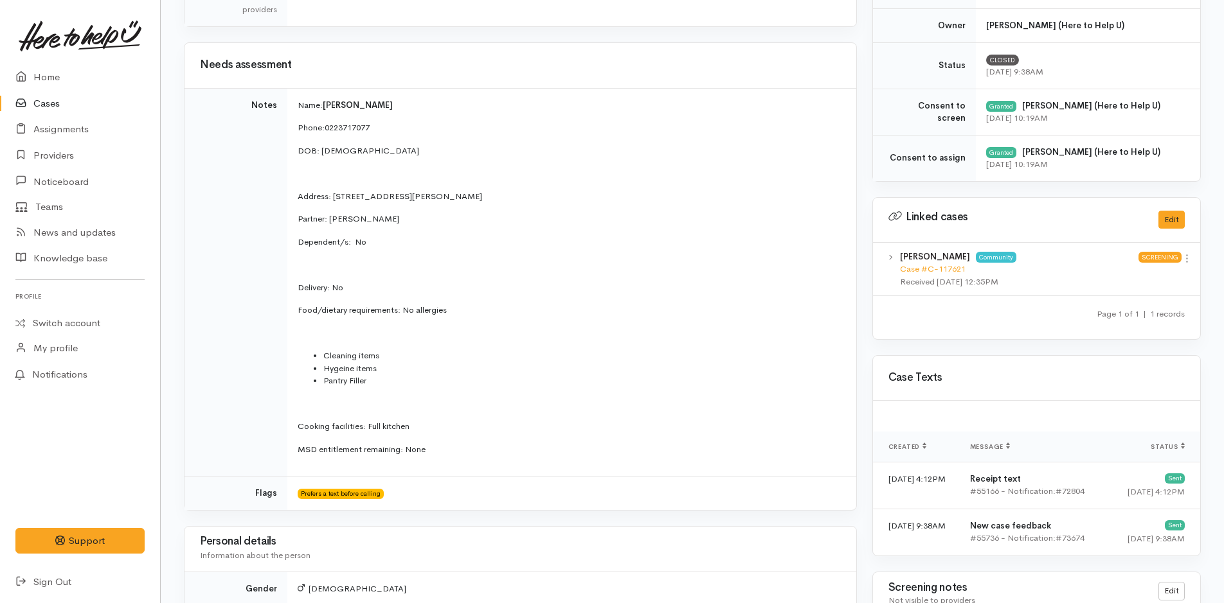
drag, startPoint x: 445, startPoint y: 453, endPoint x: 283, endPoint y: 114, distance: 375.2
click at [283, 114] on tr "Notes Name: [PERSON_NAME] Phone: [PHONE_NUMBER] DOB: [DEMOGRAPHIC_DATA] Address…" at bounding box center [520, 282] width 672 height 389
copy tr "Name: [PERSON_NAME] Phone: [PHONE_NUMBER] DOB: [DEMOGRAPHIC_DATA] Address: [STR…"
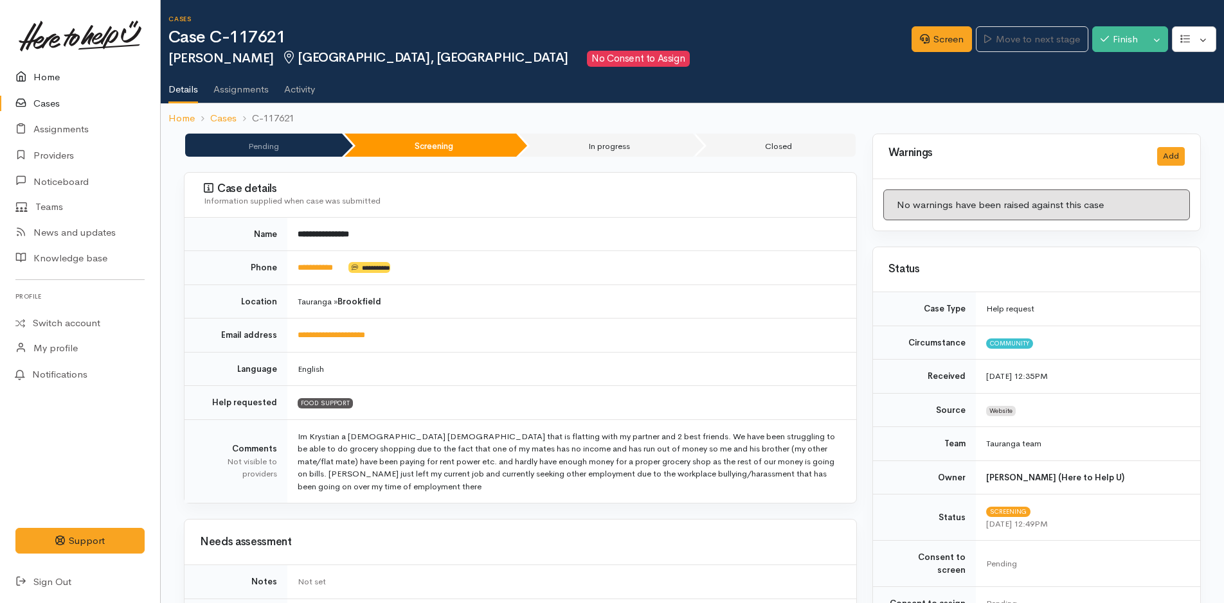
drag, startPoint x: 51, startPoint y: 76, endPoint x: 53, endPoint y: 68, distance: 8.6
click at [51, 76] on link "Home" at bounding box center [80, 77] width 160 height 26
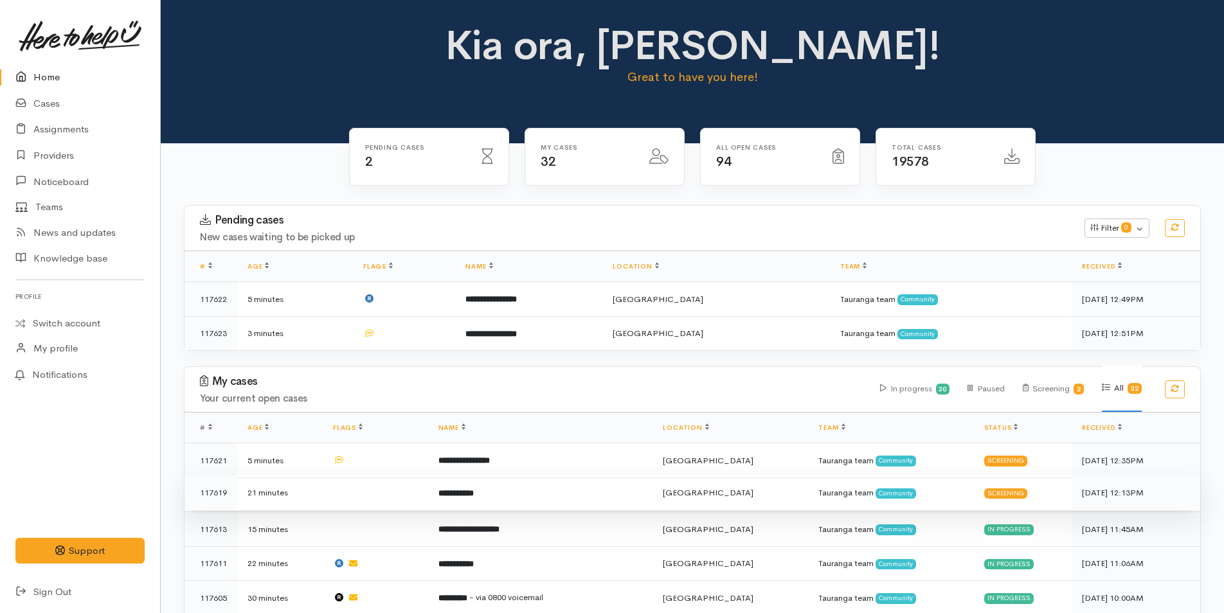
click at [503, 495] on td "**********" at bounding box center [540, 493] width 225 height 35
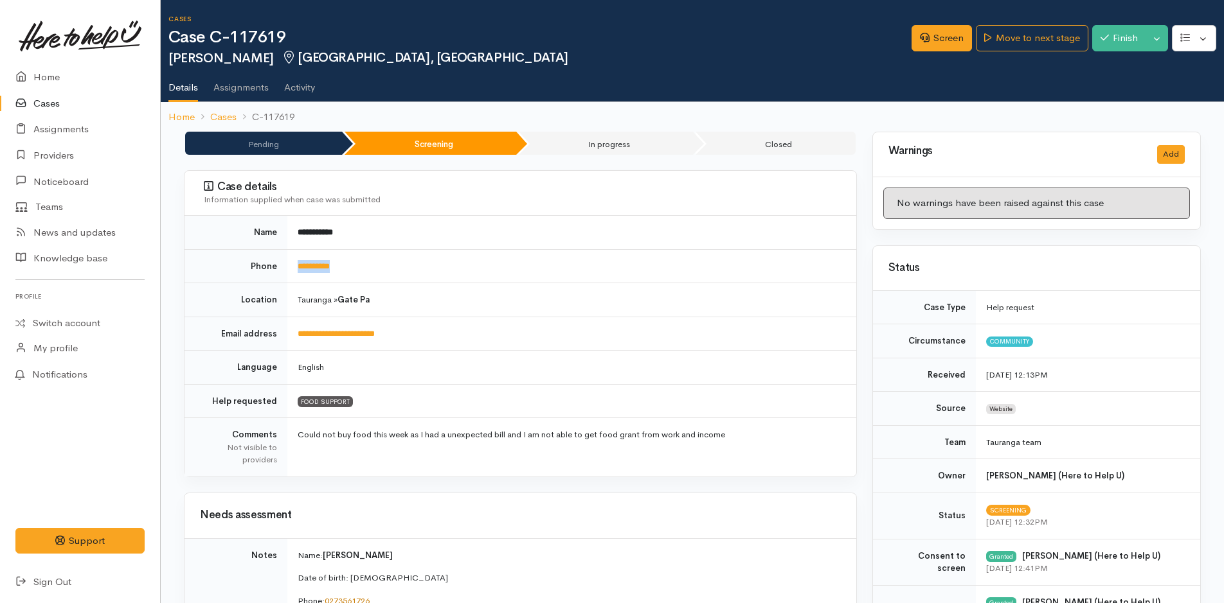
drag, startPoint x: 363, startPoint y: 271, endPoint x: 286, endPoint y: 275, distance: 77.2
click at [286, 275] on tr "**********" at bounding box center [520, 266] width 672 height 34
copy tr "**********"
click at [956, 35] on link "Screen" at bounding box center [941, 38] width 60 height 26
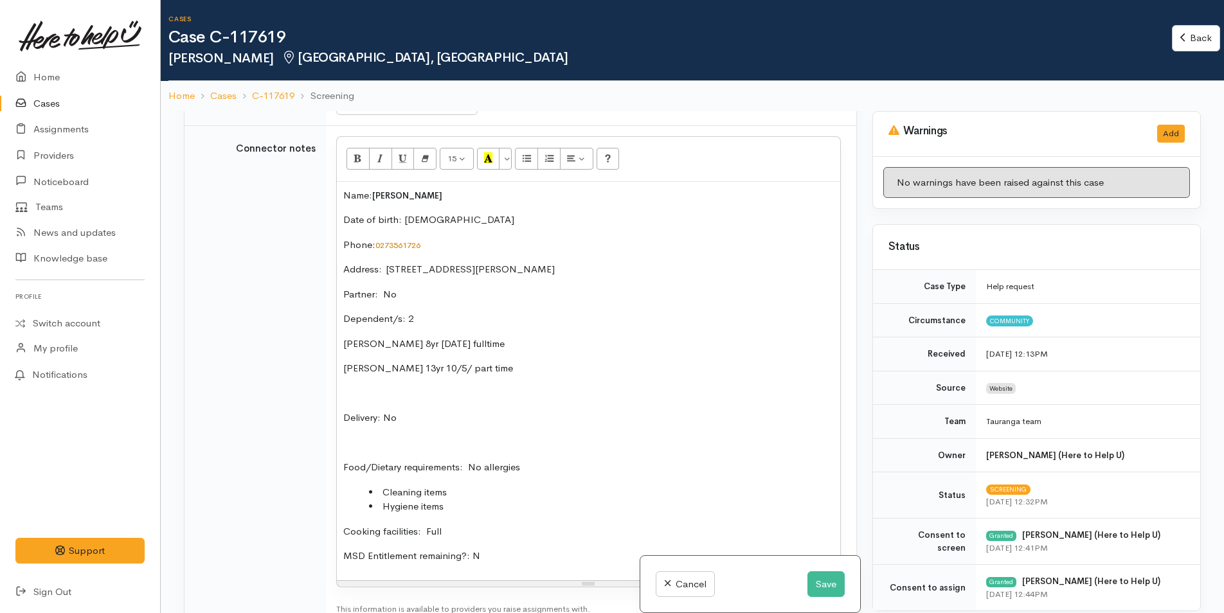
scroll to position [707, 0]
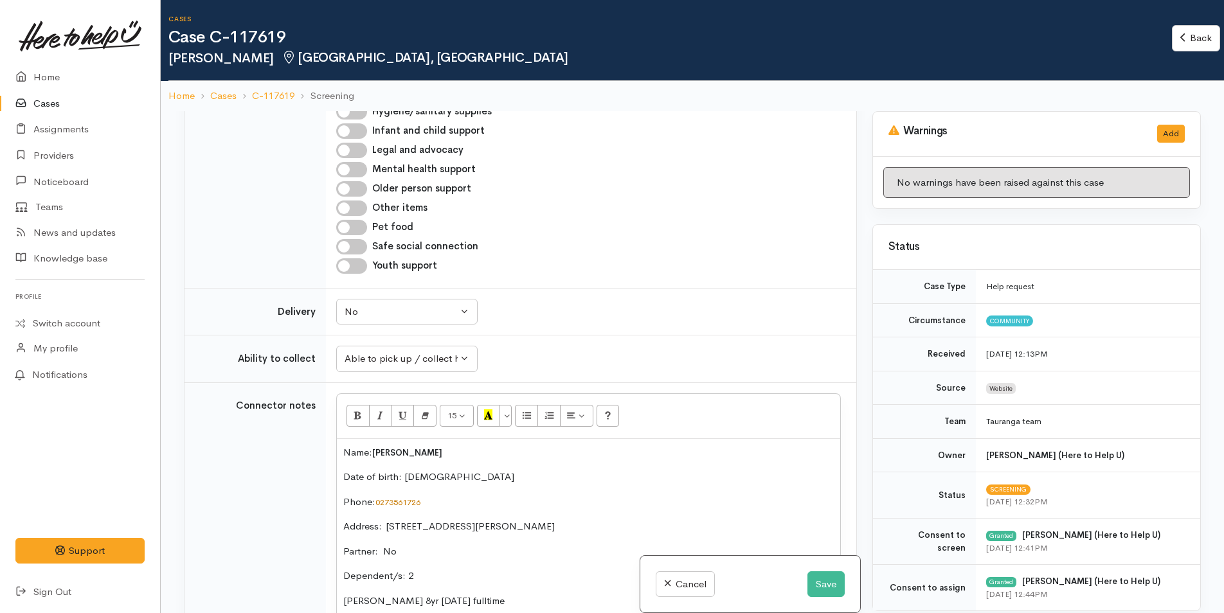
click at [360, 207] on input "Other items" at bounding box center [351, 208] width 31 height 15
checkbox input "true"
click at [361, 116] on input "Hygiene/sanitary supplies" at bounding box center [351, 111] width 31 height 15
checkbox input "true"
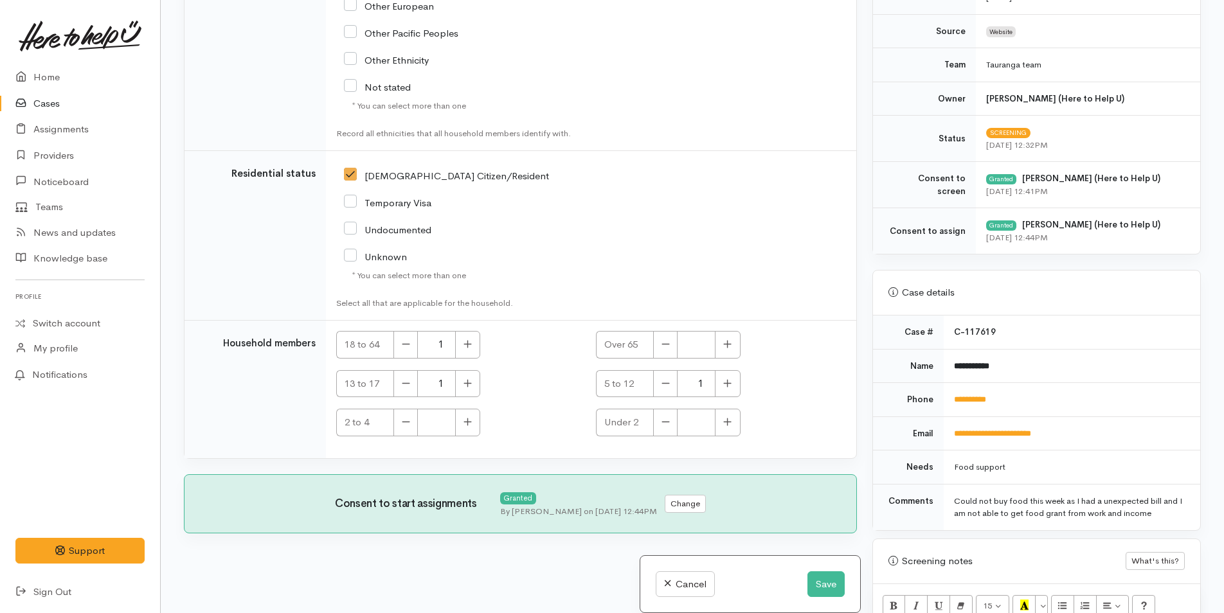
scroll to position [386, 0]
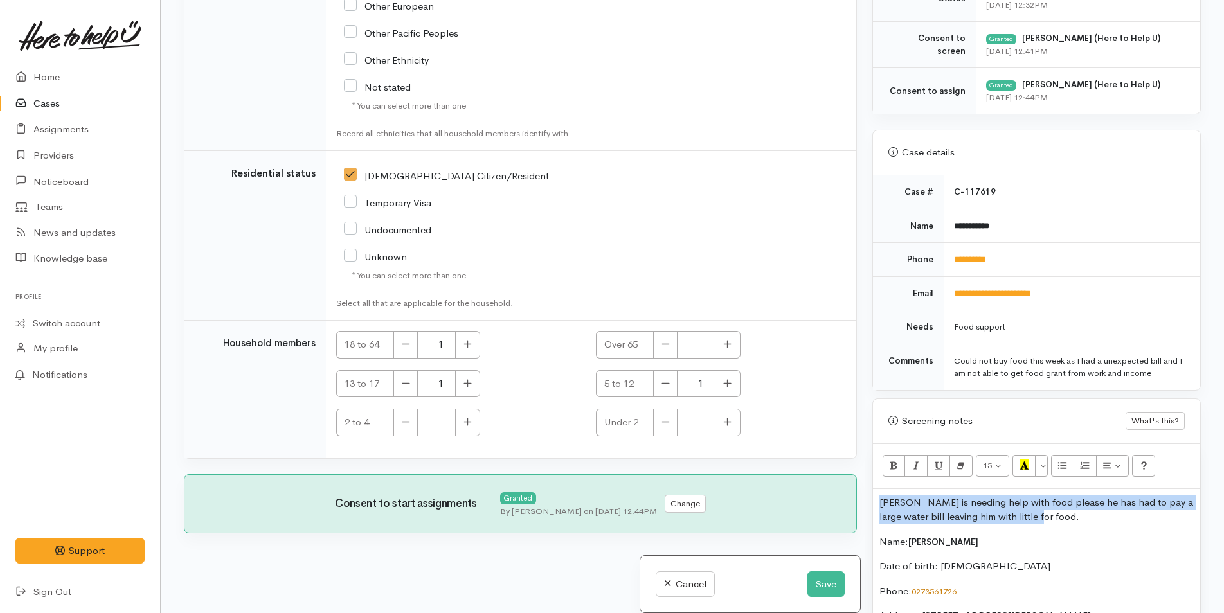
drag, startPoint x: 1072, startPoint y: 522, endPoint x: 860, endPoint y: 497, distance: 213.5
click at [860, 497] on div "Related cases There are no other cases from the same person found. Manually lin…" at bounding box center [692, 306] width 1032 height 613
copy p "[PERSON_NAME] is needing help with food please he has had to pay a large water …"
click at [818, 584] on button "Save" at bounding box center [825, 584] width 37 height 26
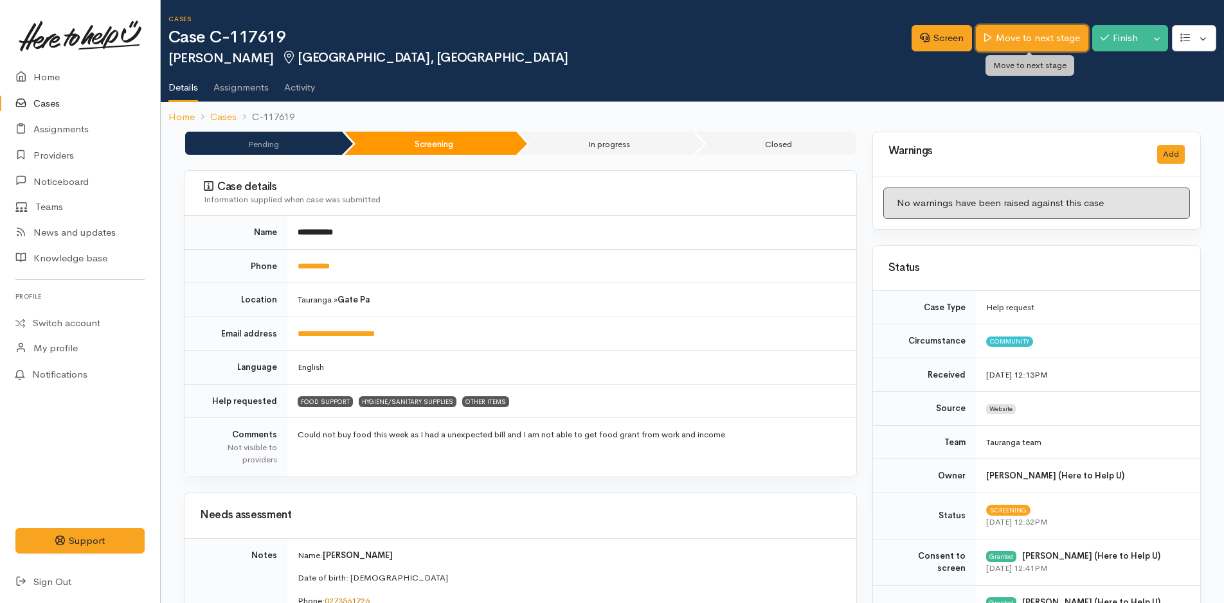
click at [1042, 40] on link "Move to next stage" at bounding box center [1032, 38] width 112 height 26
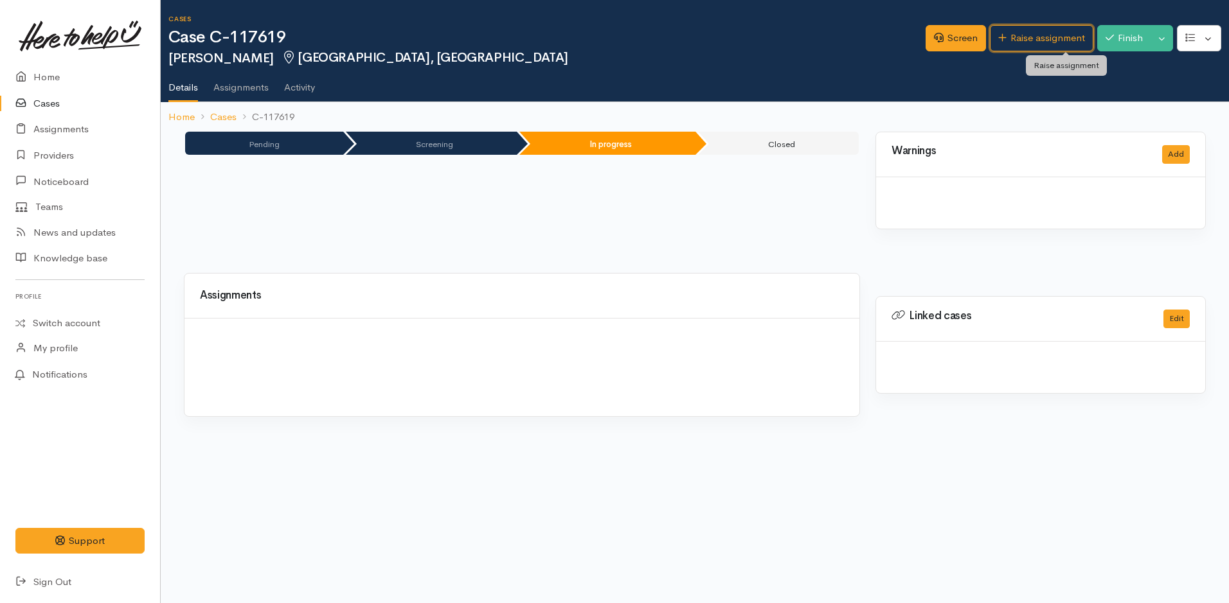
click at [1042, 38] on link "Raise assignment" at bounding box center [1041, 38] width 103 height 26
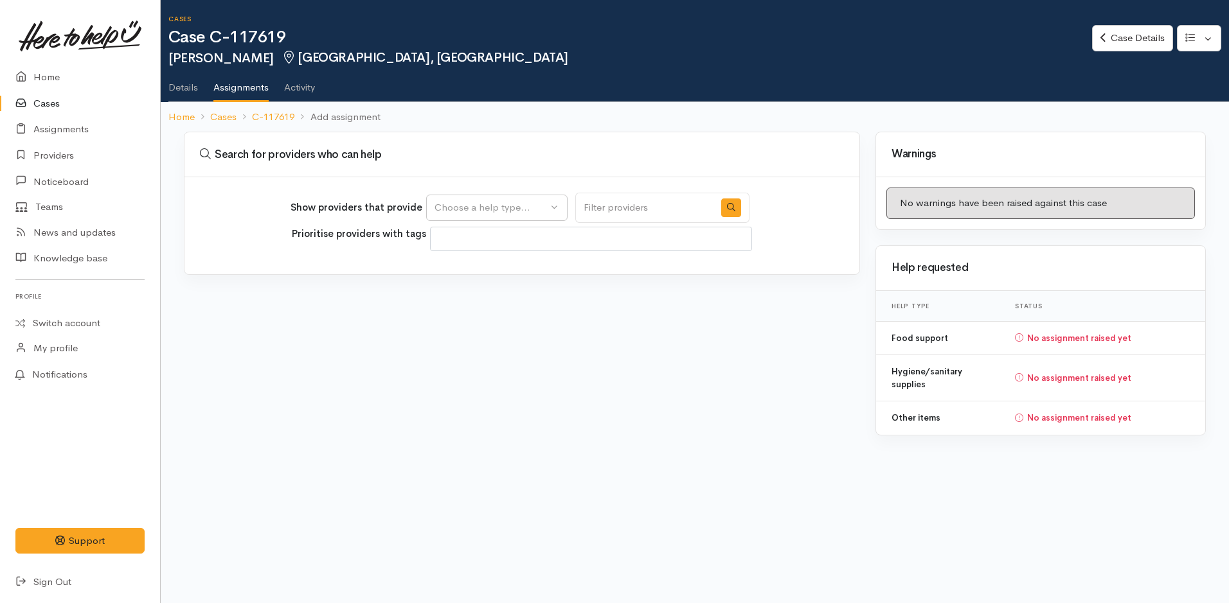
select select
click at [474, 206] on div "Choose a help type..." at bounding box center [490, 208] width 113 height 15
click at [485, 266] on span "Food support" at bounding box center [472, 269] width 60 height 15
select select "3"
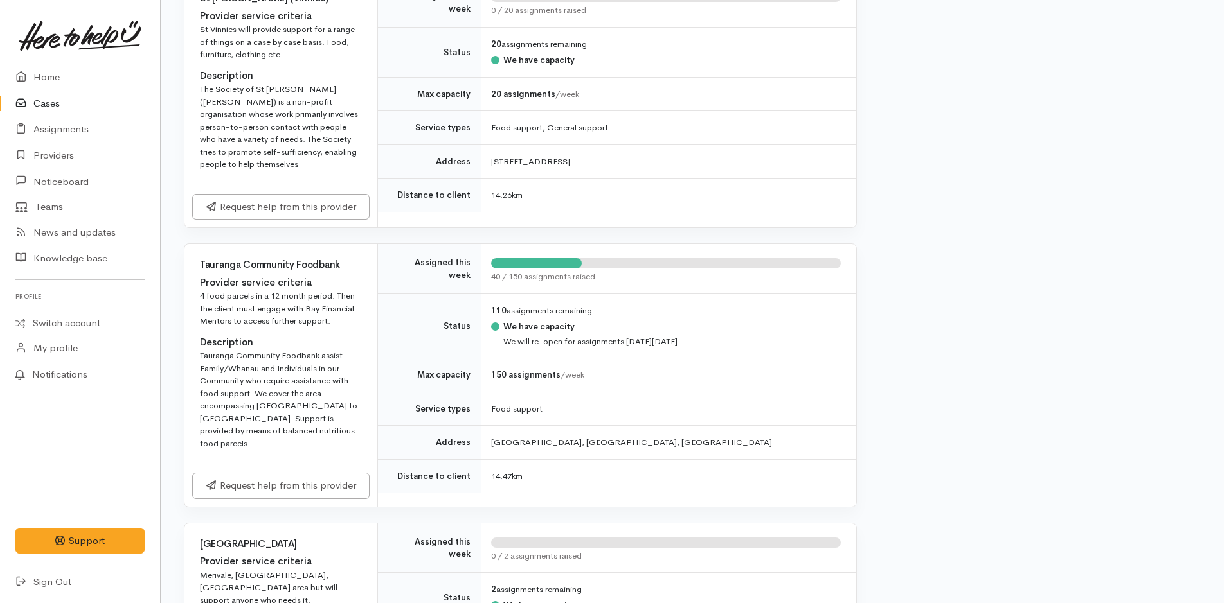
scroll to position [1735, 0]
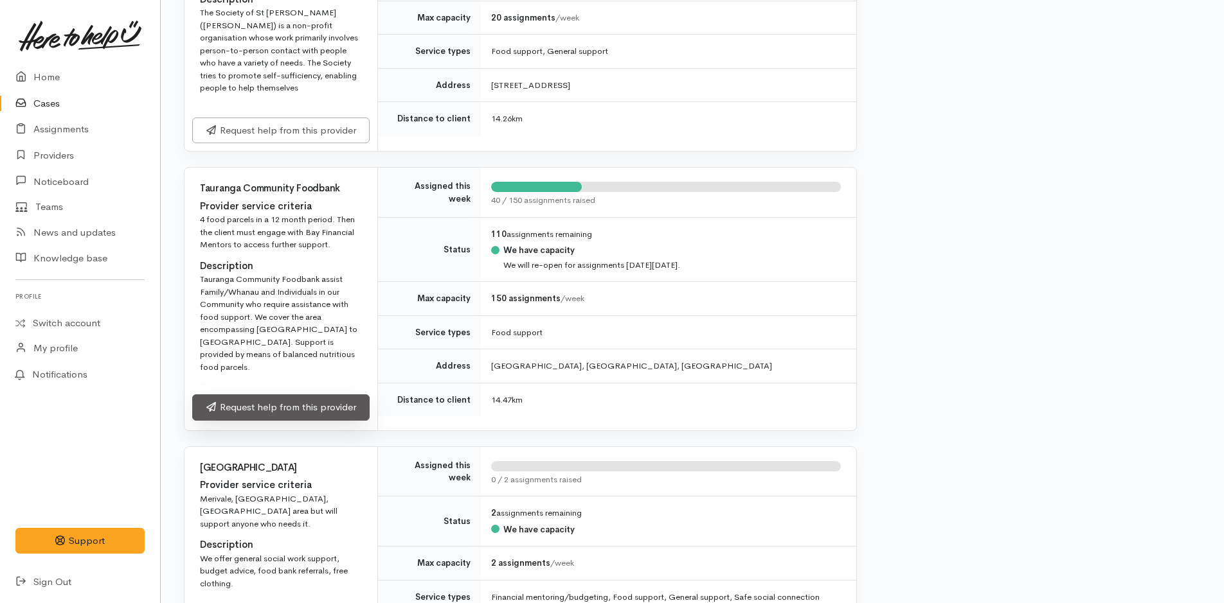
click at [349, 408] on link "Request help from this provider" at bounding box center [280, 408] width 177 height 26
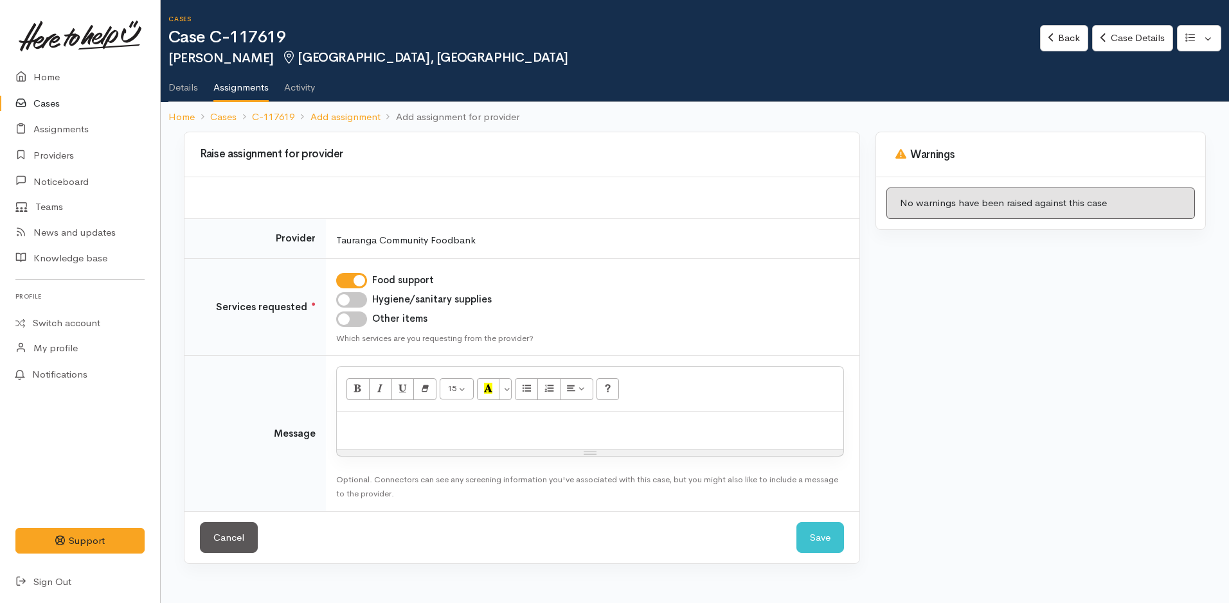
click at [348, 298] on input "Hygiene/sanitary supplies" at bounding box center [351, 299] width 31 height 15
checkbox input "true"
click at [357, 316] on input "Other items" at bounding box center [351, 319] width 31 height 15
checkbox input "true"
click at [412, 420] on p at bounding box center [590, 425] width 494 height 15
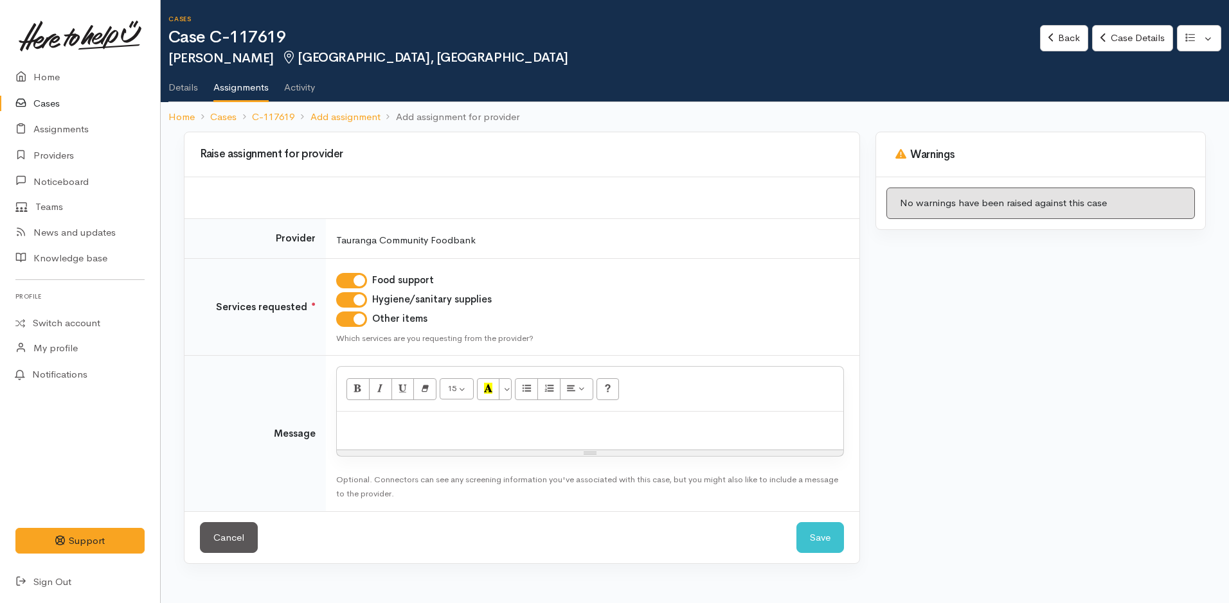
paste div
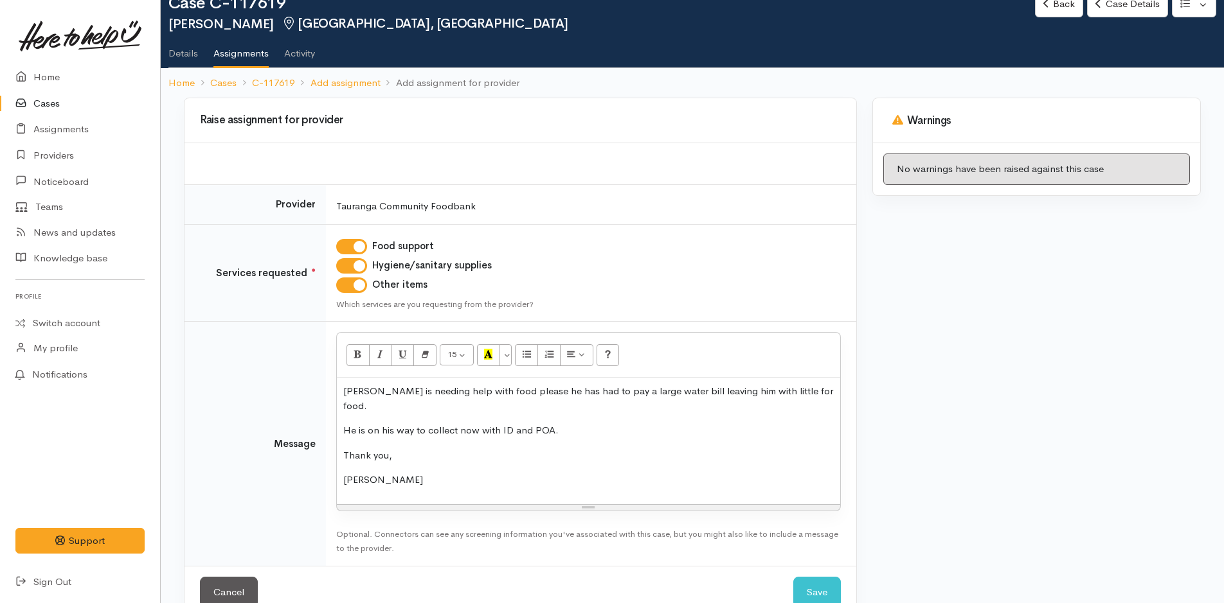
scroll to position [51, 0]
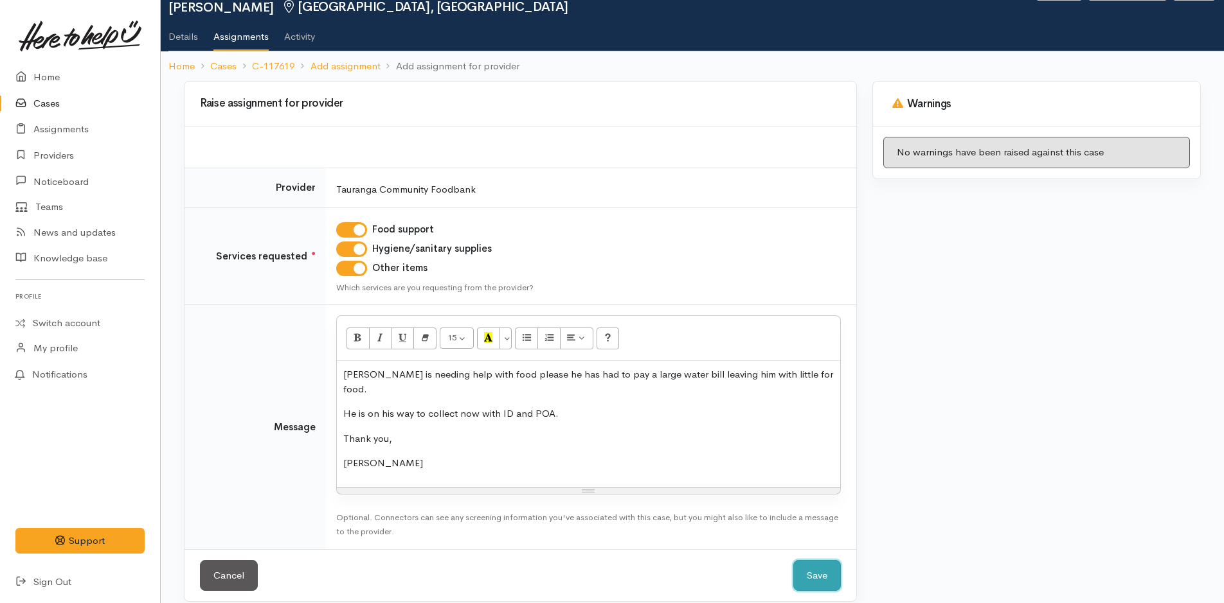
click at [823, 560] on button "Save" at bounding box center [817, 575] width 48 height 31
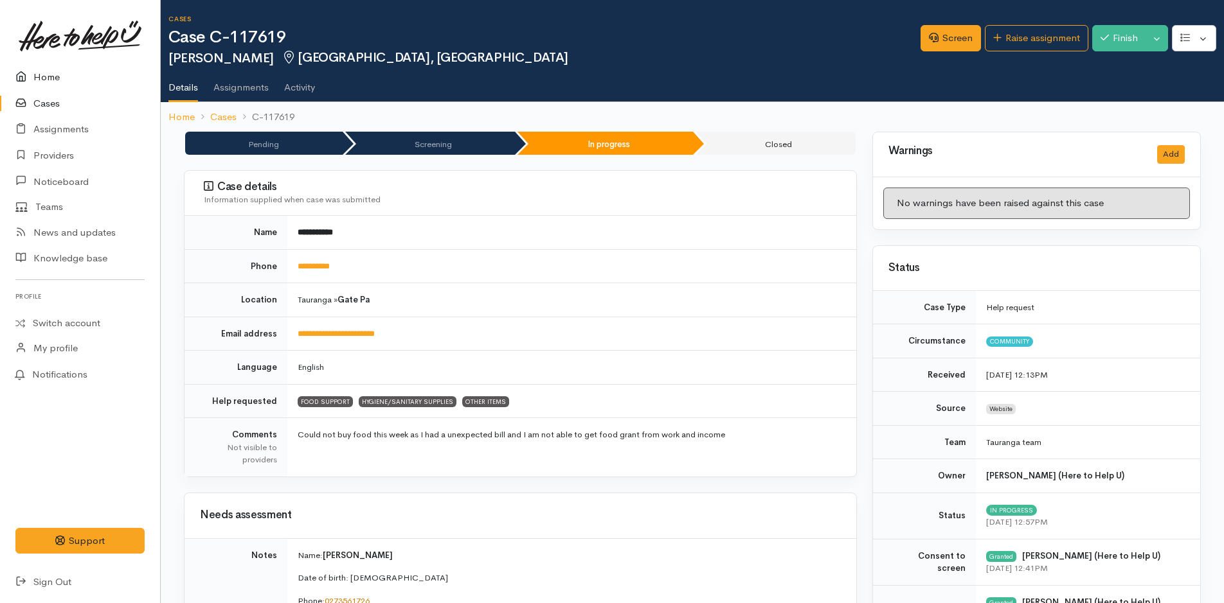
click at [38, 72] on link "Home" at bounding box center [80, 77] width 160 height 26
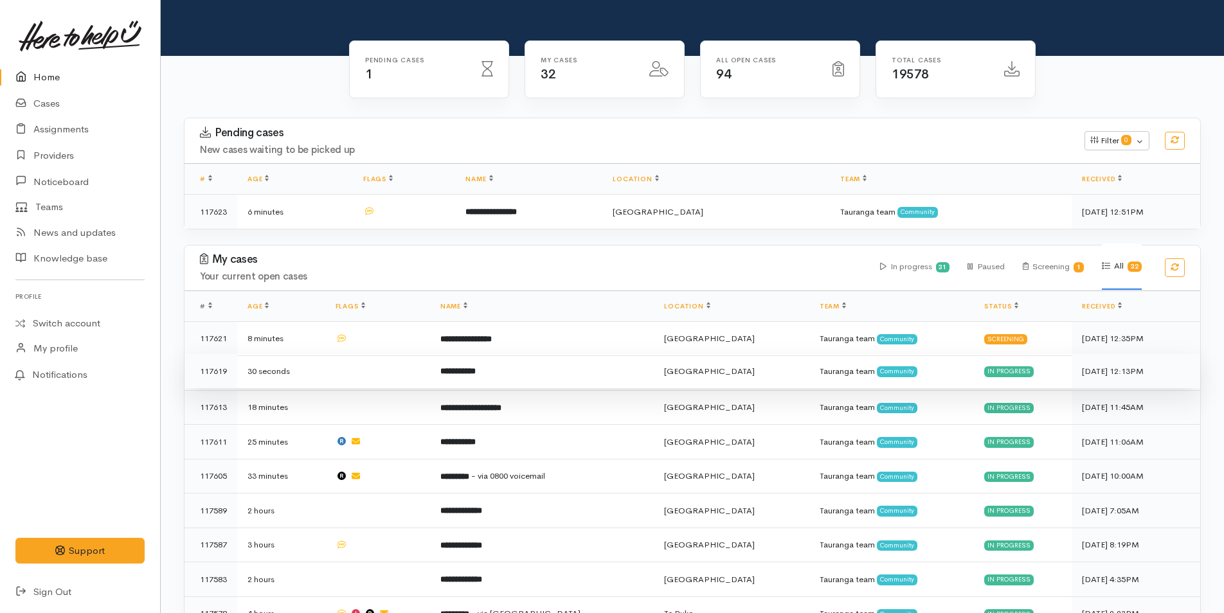
scroll to position [129, 0]
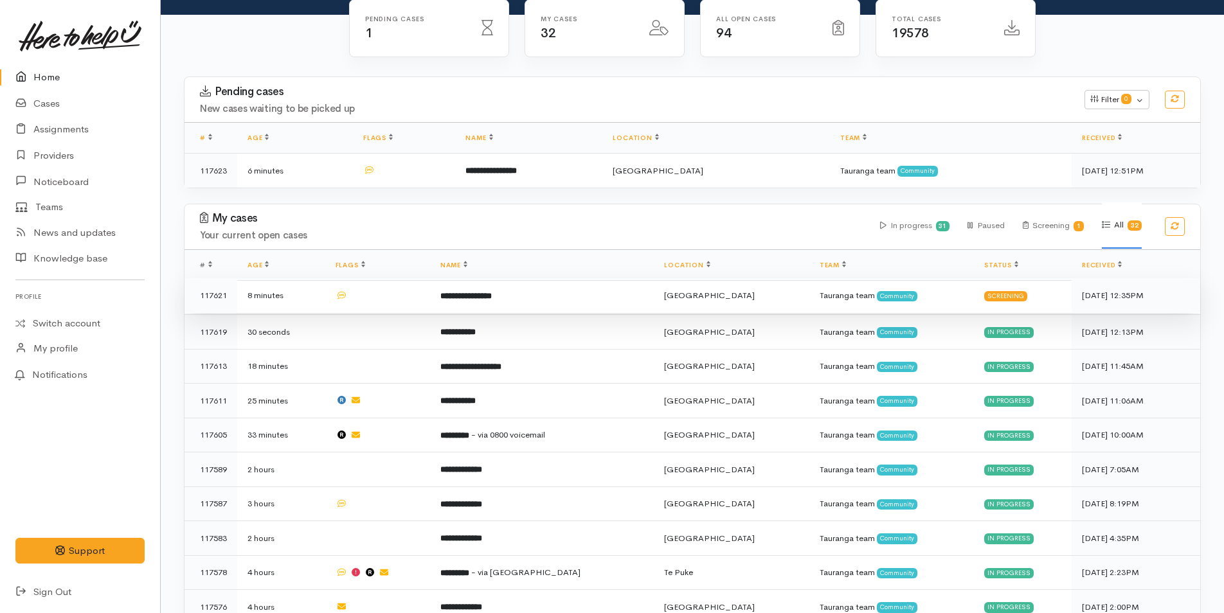
click at [492, 293] on b "**********" at bounding box center [465, 296] width 51 height 8
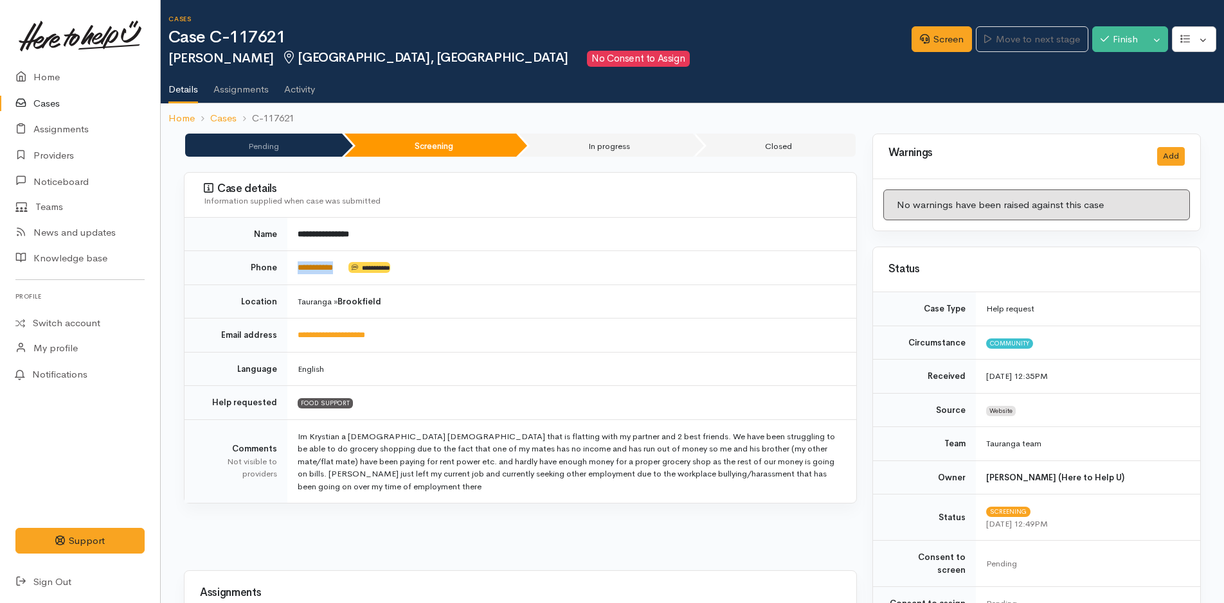
drag, startPoint x: 348, startPoint y: 271, endPoint x: 299, endPoint y: 271, distance: 48.8
click at [299, 271] on td "**********" at bounding box center [571, 268] width 569 height 34
click at [39, 71] on link "Home" at bounding box center [80, 77] width 160 height 26
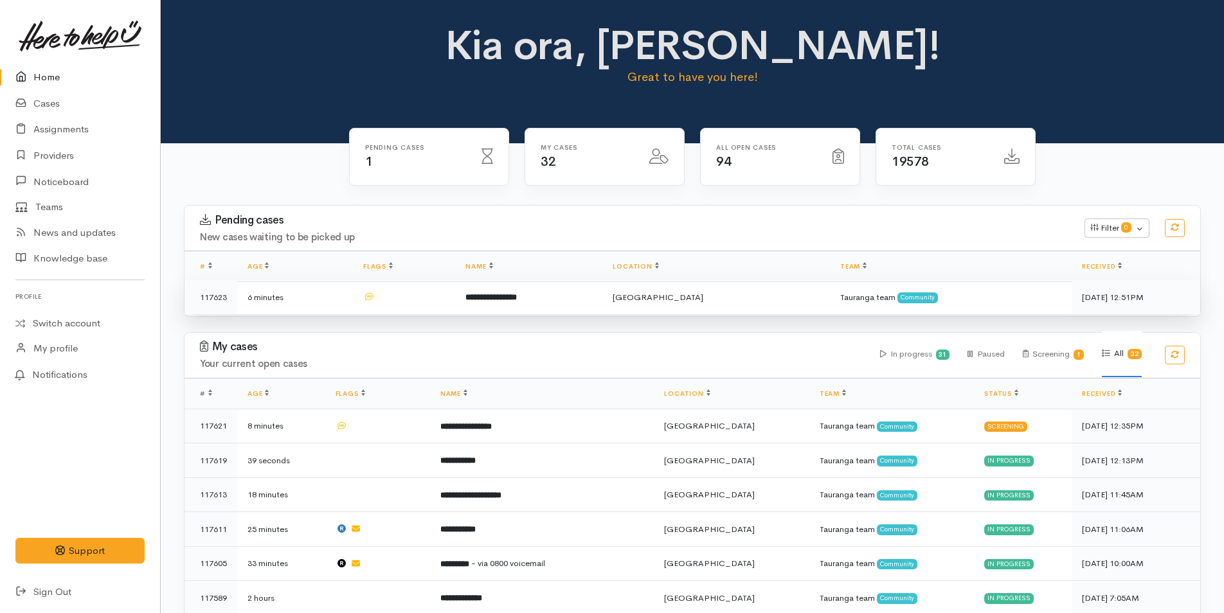
click at [517, 296] on b "**********" at bounding box center [490, 297] width 51 height 8
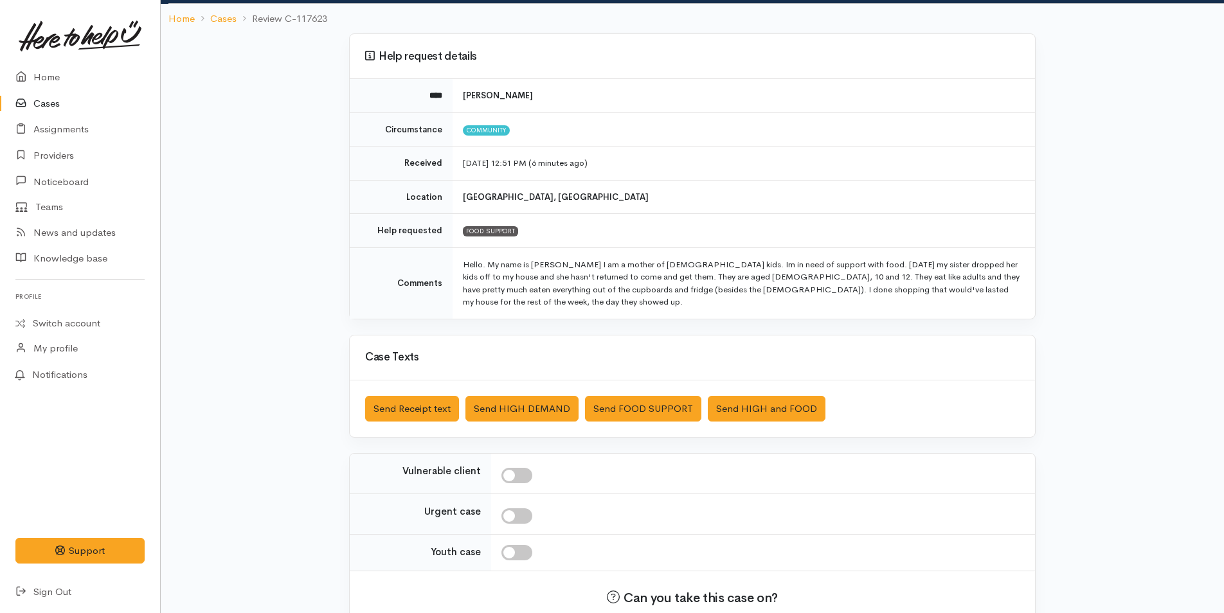
scroll to position [142, 0]
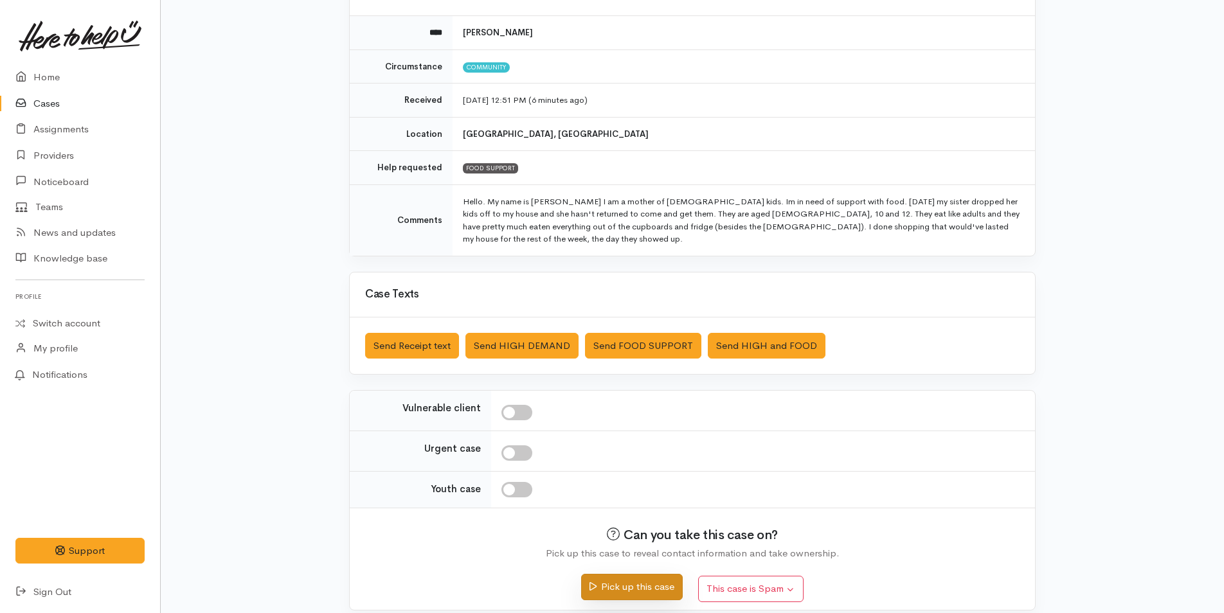
click at [675, 574] on button "Pick up this case" at bounding box center [631, 587] width 101 height 26
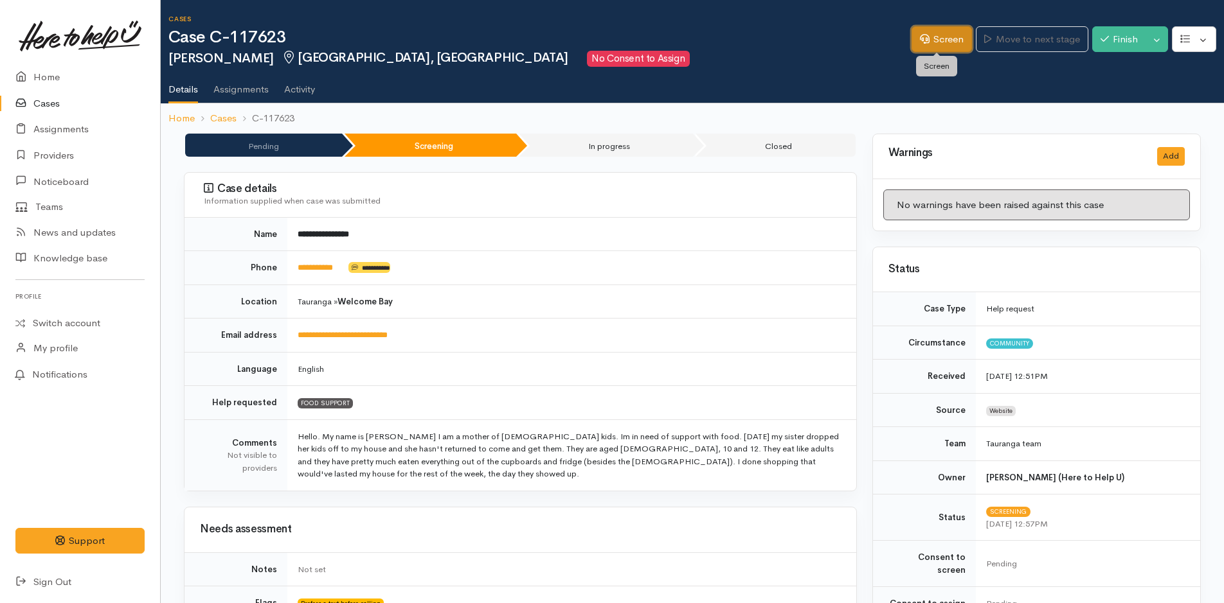
click at [925, 38] on link "Screen" at bounding box center [941, 39] width 60 height 26
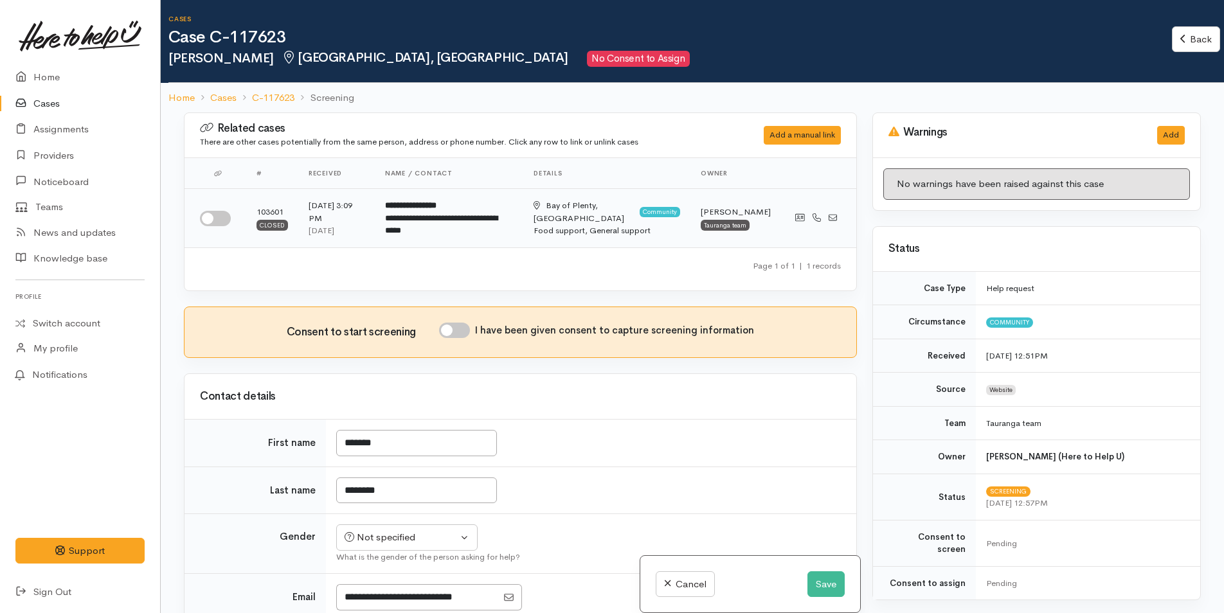
click at [224, 217] on input "checkbox" at bounding box center [215, 218] width 31 height 15
checkbox input "true"
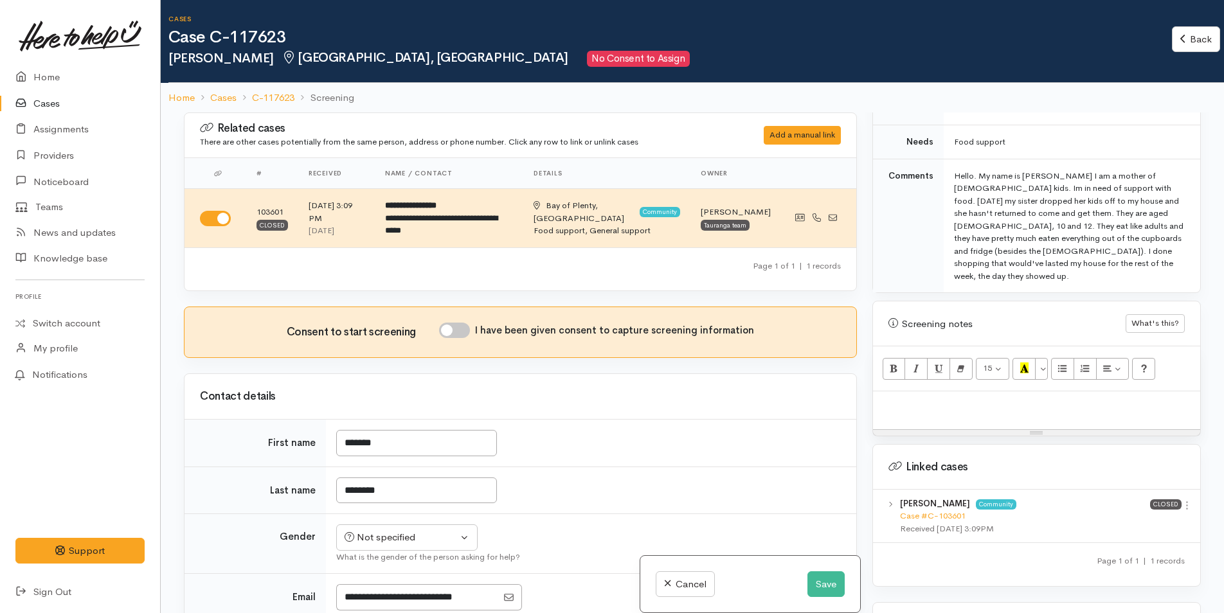
scroll to position [761, 0]
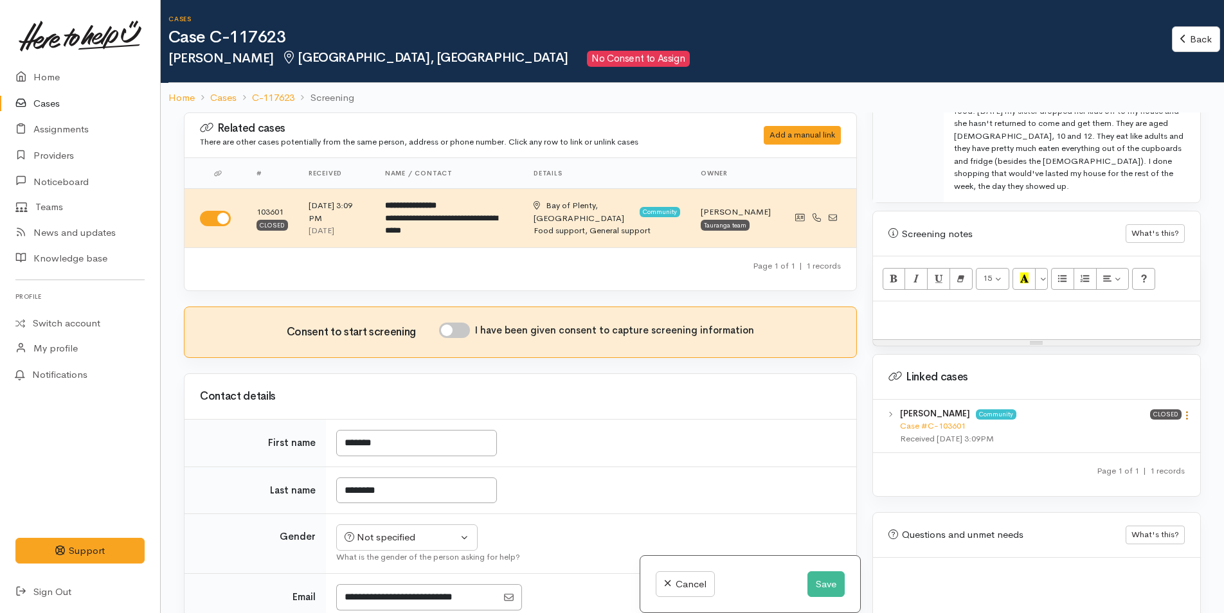
click at [1183, 410] on icon at bounding box center [1186, 415] width 11 height 11
click at [1112, 431] on link "View case" at bounding box center [1141, 441] width 102 height 20
click at [902, 308] on p at bounding box center [1036, 315] width 314 height 15
paste div
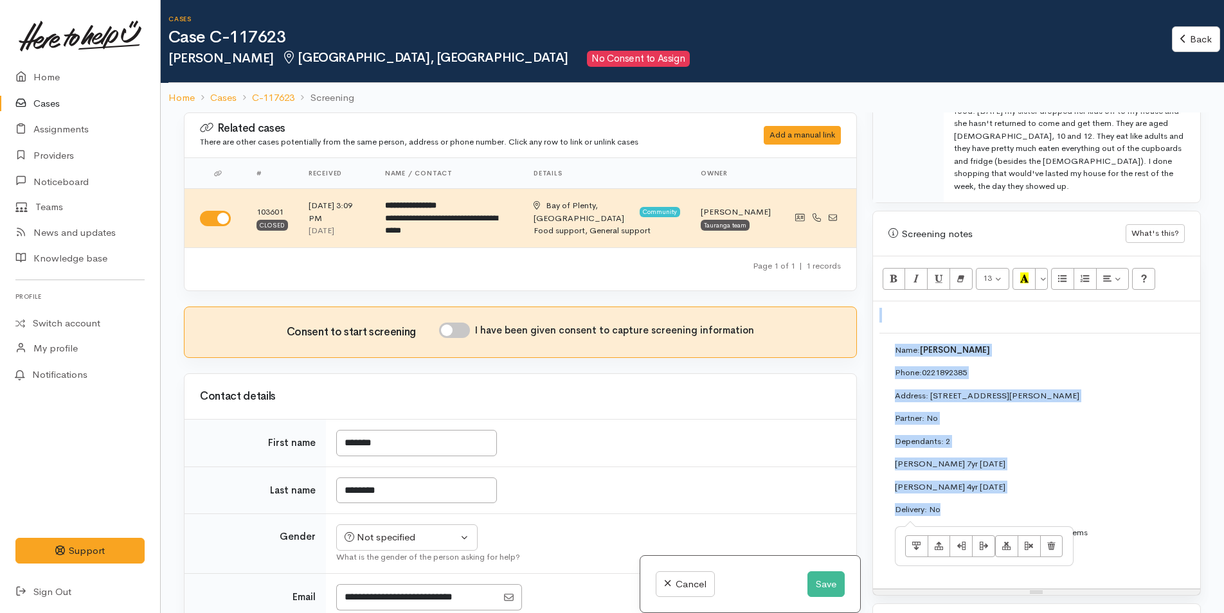
drag, startPoint x: 960, startPoint y: 487, endPoint x: 874, endPoint y: 342, distance: 168.0
click at [874, 342] on div "Name: Caitlyn Thompson Phone: 0221892385 Address: 21 Taffe Crescent, Pyes Pa, T…" at bounding box center [1036, 444] width 327 height 287
copy div "Name: Caitlyn Thompson Phone: 0221892385 Address: 21 Taffe Crescent, Pyes Pa, T…"
click at [826, 585] on button "Save" at bounding box center [825, 584] width 37 height 26
click at [39, 73] on link "Home" at bounding box center [80, 77] width 160 height 26
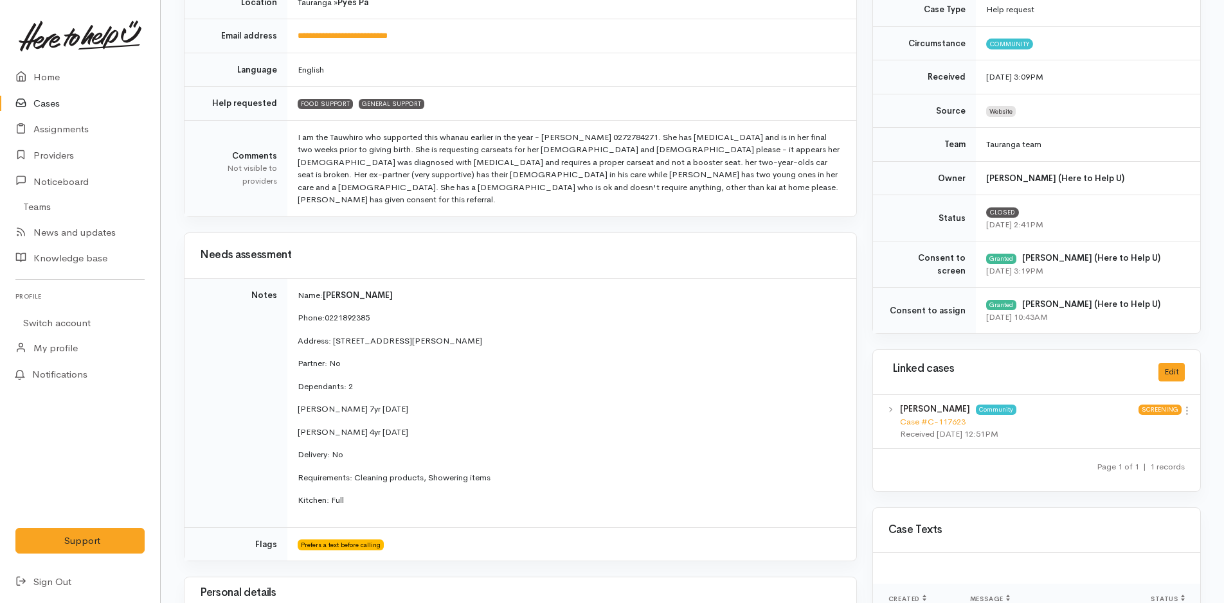
scroll to position [386, 0]
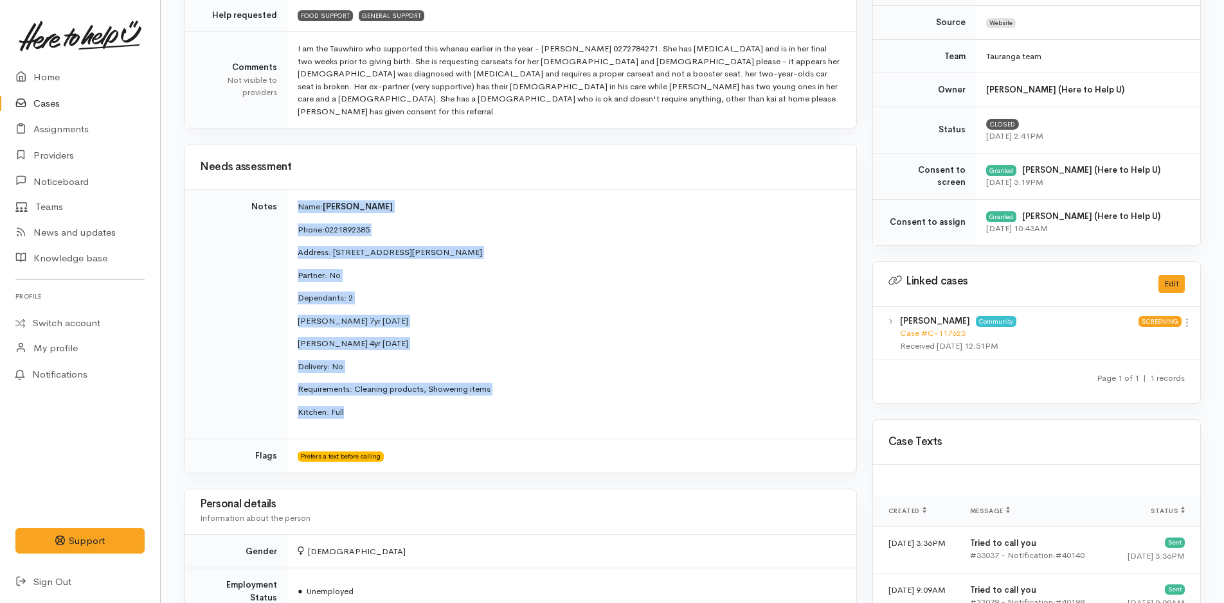
drag, startPoint x: 369, startPoint y: 403, endPoint x: 286, endPoint y: 199, distance: 220.0
click at [286, 199] on tr "Notes Name: Caitlyn Thompson Phone: 0221892385 Address: 21 Taffe Crescent, Pyes…" at bounding box center [520, 314] width 672 height 249
copy tr "Name: Caitlyn Thompson Phone: 0221892385 Address: 21 Taffe Crescent, Pyes Pa, T…"
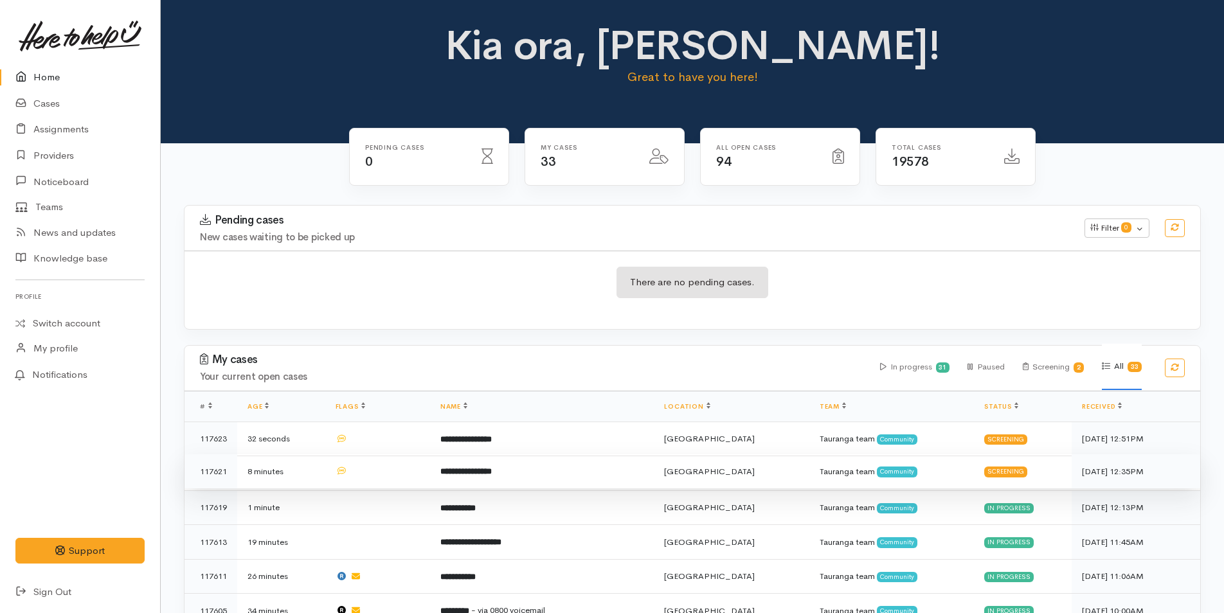
click at [492, 467] on b "**********" at bounding box center [465, 471] width 51 height 8
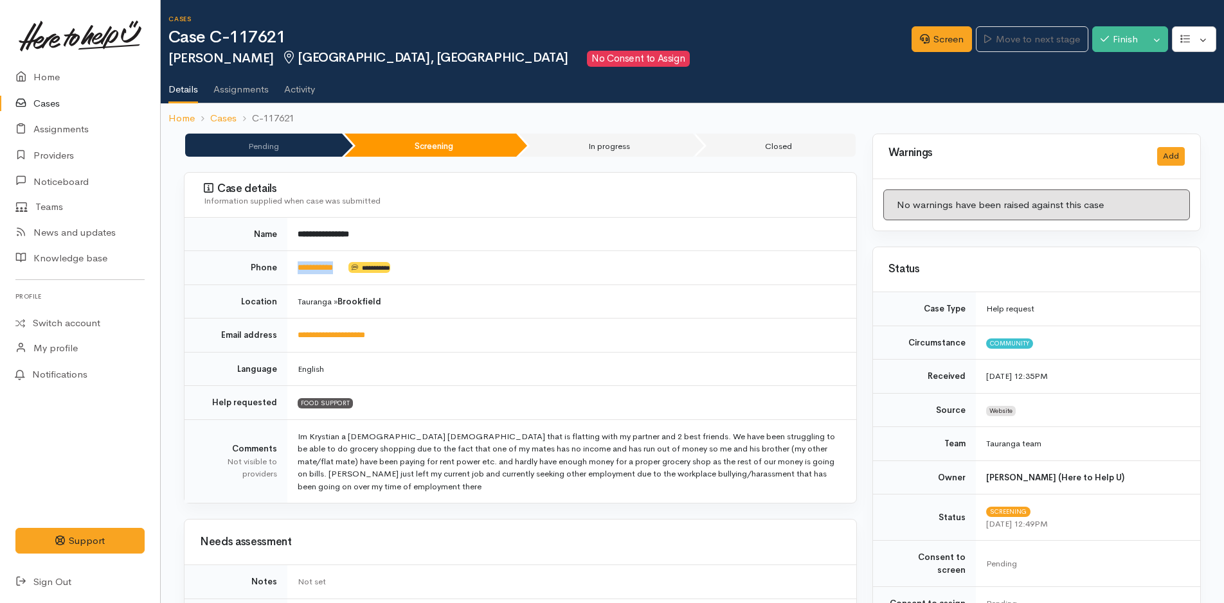
drag, startPoint x: 348, startPoint y: 267, endPoint x: 278, endPoint y: 268, distance: 70.7
click at [278, 268] on tr "**********" at bounding box center [520, 268] width 672 height 34
copy tr "**********"
click at [942, 31] on link "Screen" at bounding box center [941, 39] width 60 height 26
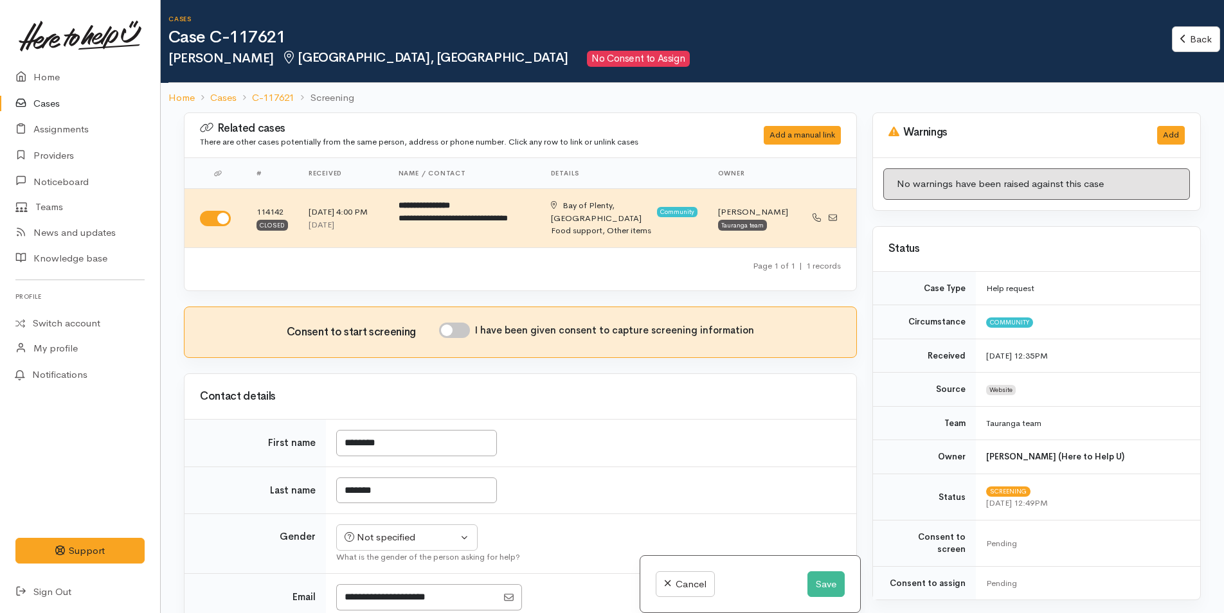
click at [461, 326] on input "I have been given consent to capture screening information" at bounding box center [454, 330] width 31 height 15
checkbox input "true"
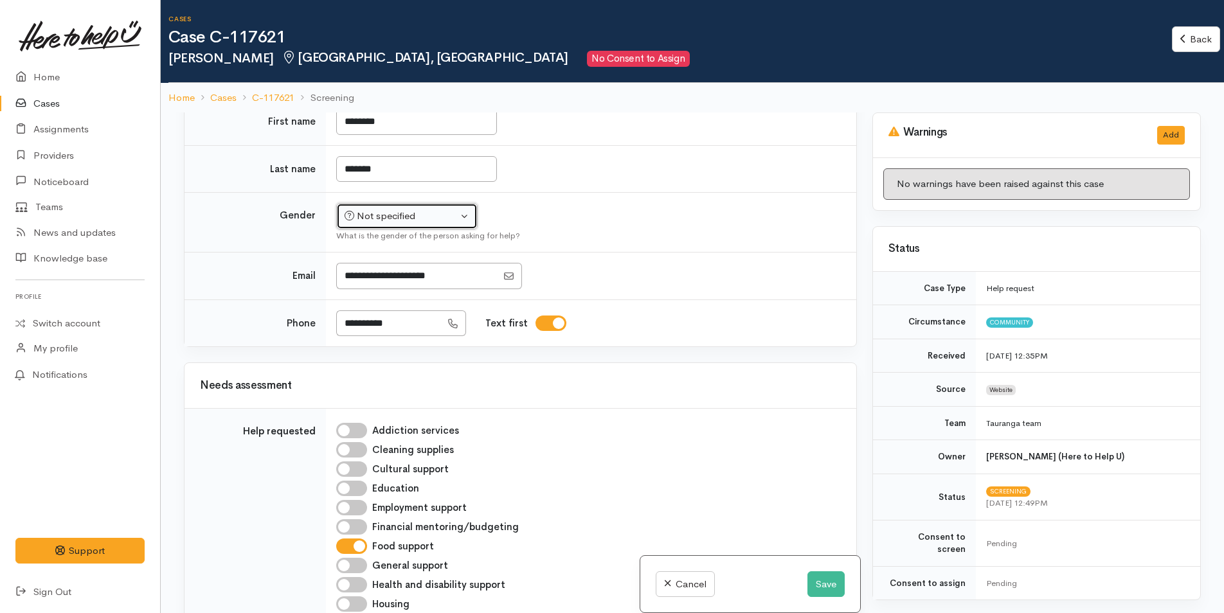
click at [397, 217] on div "Not specified" at bounding box center [400, 216] width 113 height 15
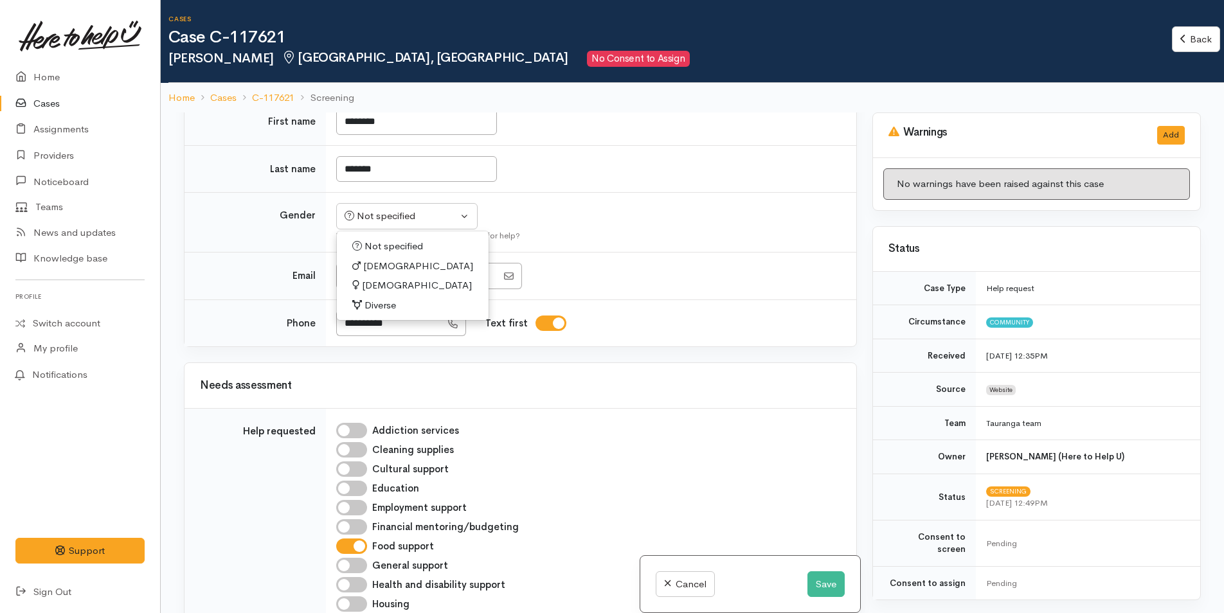
click at [380, 265] on span "[DEMOGRAPHIC_DATA]" at bounding box center [418, 266] width 110 height 15
select select "[DEMOGRAPHIC_DATA]"
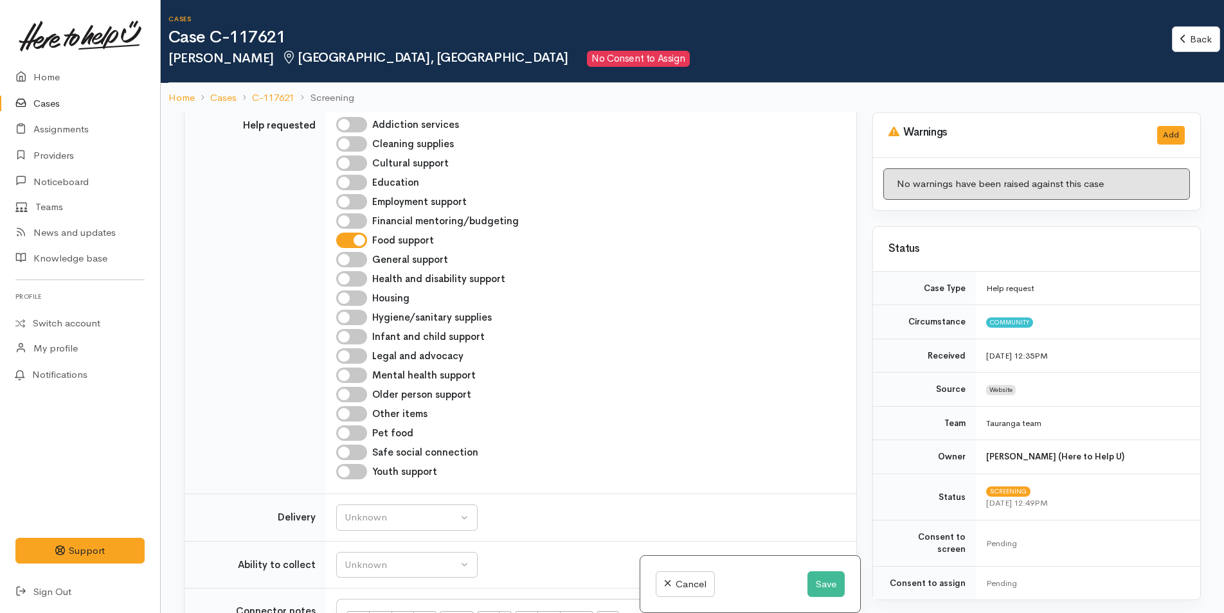
scroll to position [707, 0]
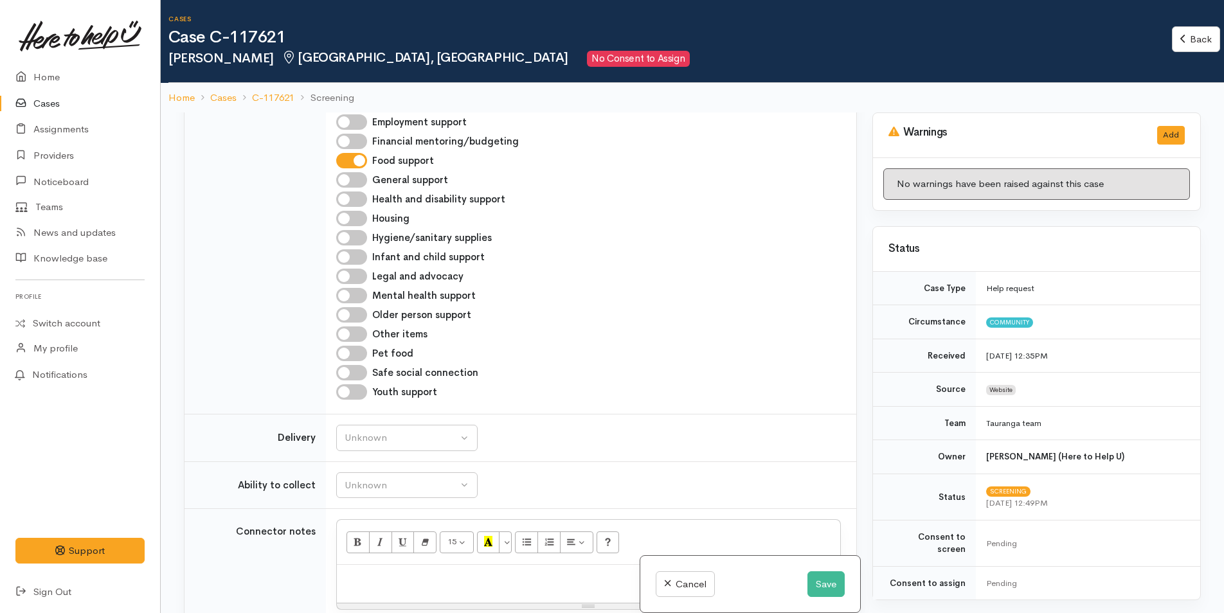
click at [357, 235] on input "Hygiene/sanitary supplies" at bounding box center [351, 237] width 31 height 15
checkbox input "true"
click at [359, 334] on input "Other items" at bounding box center [351, 333] width 31 height 15
checkbox input "true"
click at [391, 439] on div "Unknown" at bounding box center [400, 438] width 113 height 15
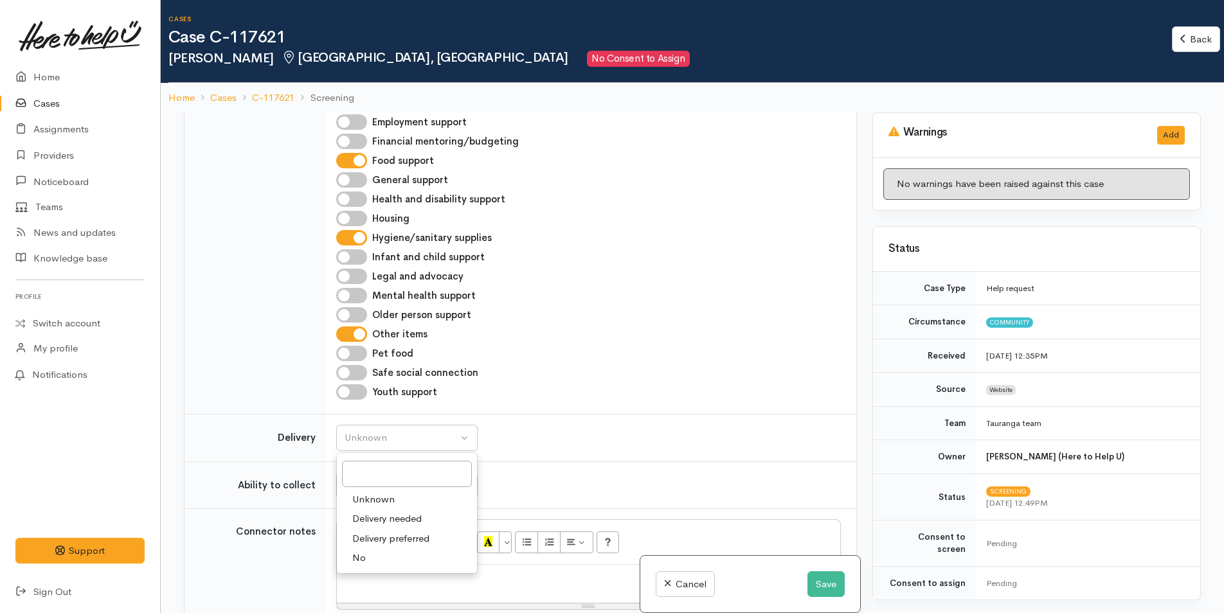
click at [362, 558] on span "No" at bounding box center [358, 558] width 13 height 15
select select "1"
click at [376, 486] on div "Unknown" at bounding box center [400, 485] width 113 height 15
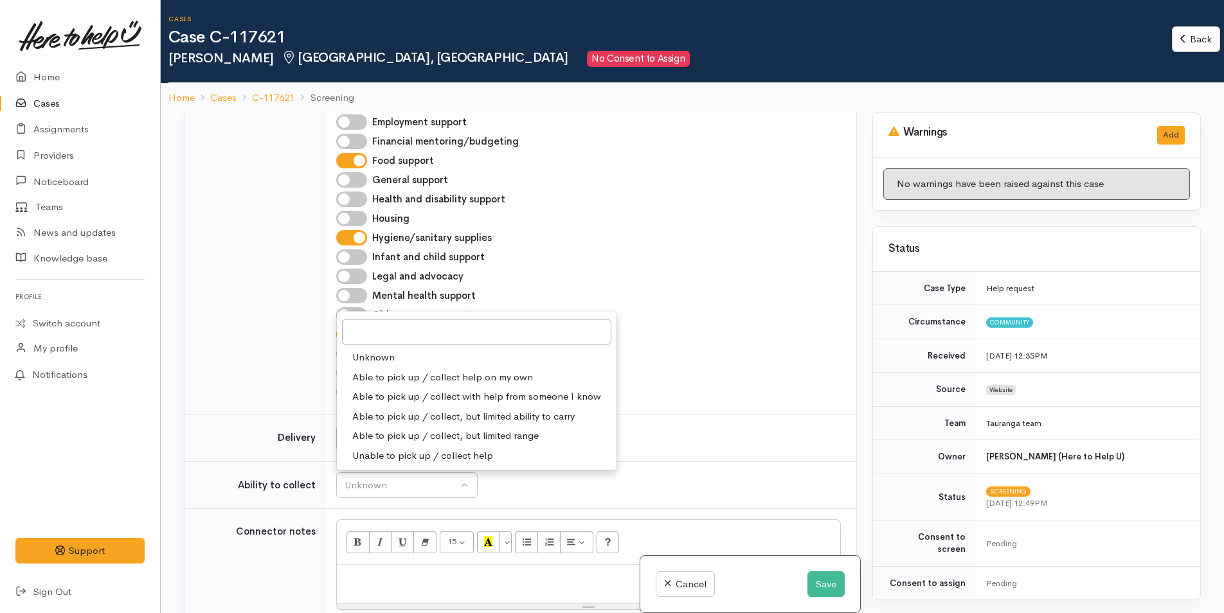
click at [402, 374] on span "Able to pick up / collect help on my own" at bounding box center [442, 377] width 181 height 15
select select "2"
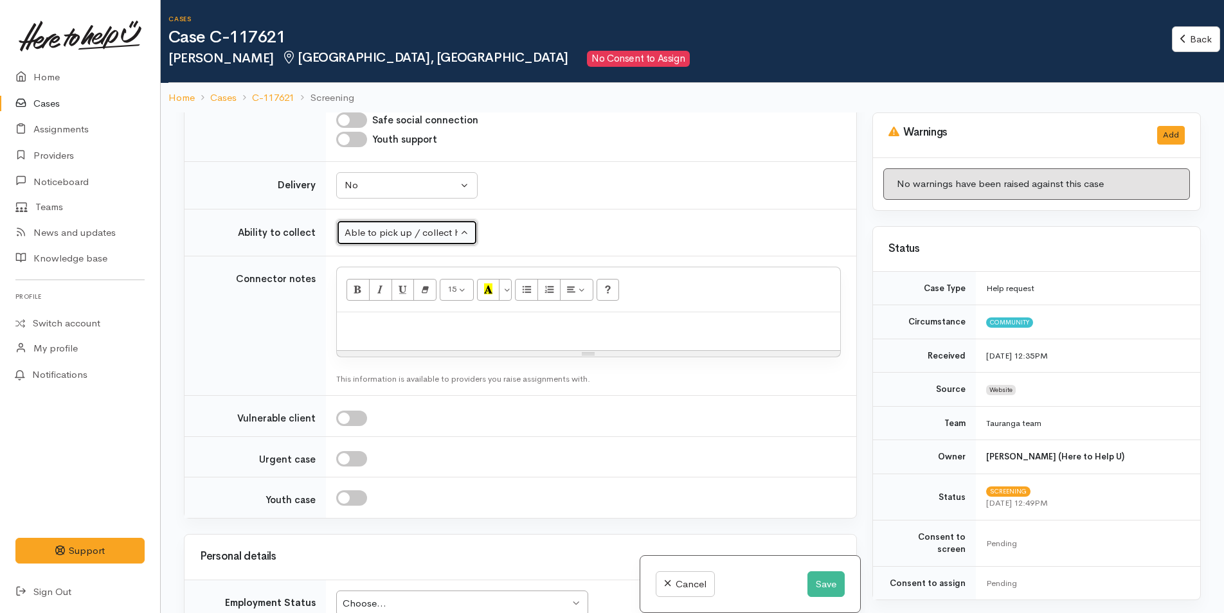
scroll to position [1028, 0]
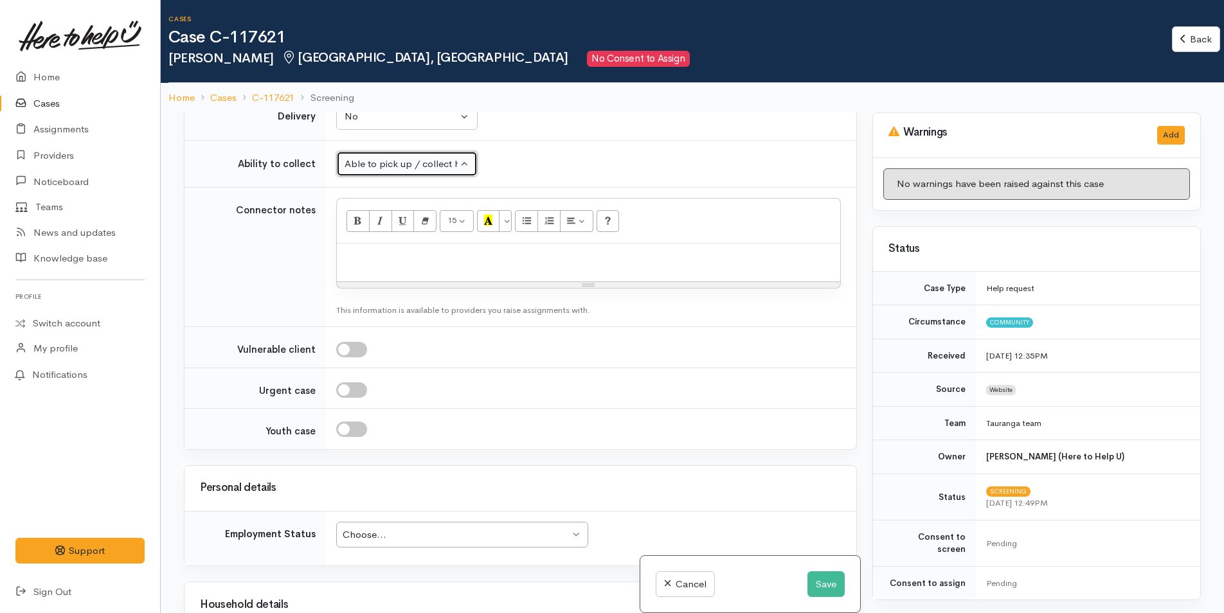
click at [476, 538] on div "Choose..." at bounding box center [456, 535] width 227 height 15
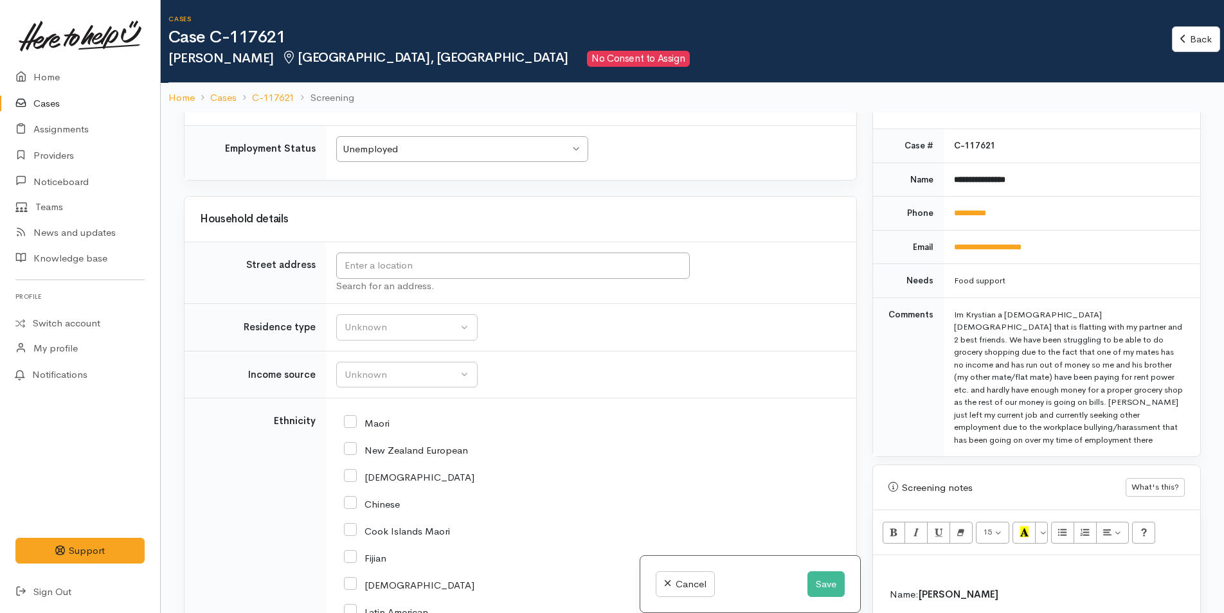
scroll to position [643, 0]
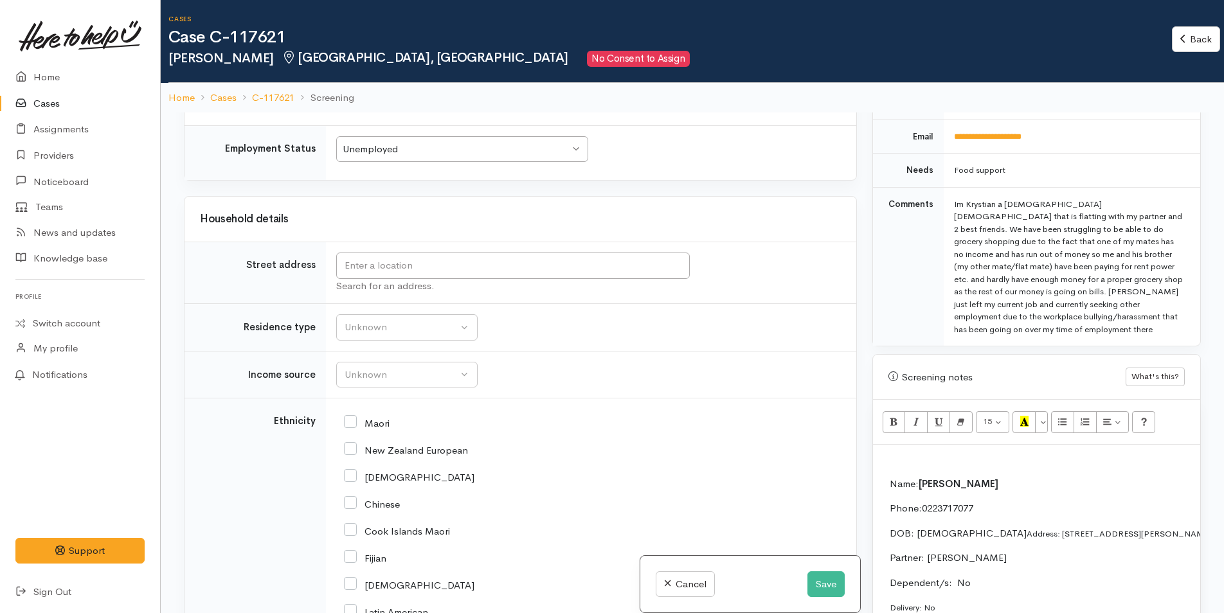
click at [1026, 528] on span "Address: [STREET_ADDRESS][PERSON_NAME]" at bounding box center [1118, 533] width 184 height 11
drag, startPoint x: 1152, startPoint y: 533, endPoint x: 925, endPoint y: 535, distance: 226.9
click at [925, 551] on p "Address: [STREET_ADDRESS][PERSON_NAME]" at bounding box center [1219, 558] width 661 height 15
copy span "38C Sutherland Road, Brookfield, Tauranga, New Zealand"
click at [452, 276] on input "text" at bounding box center [512, 266] width 353 height 26
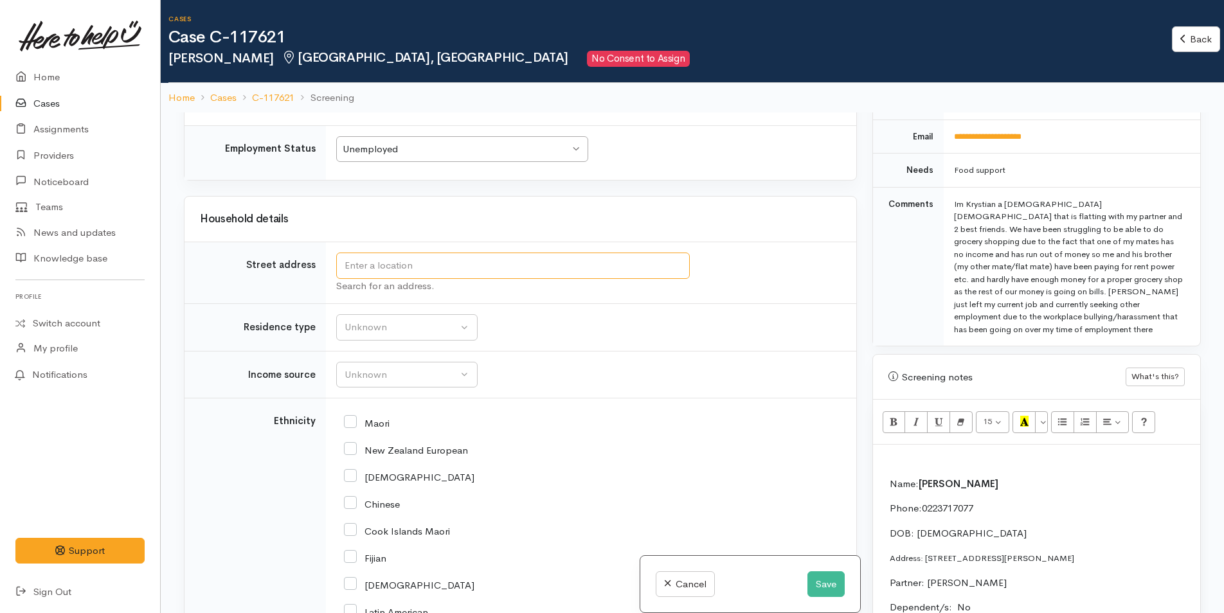
paste input "38C Sutherland Road, Brookfield, Tauranga, New Zealand"
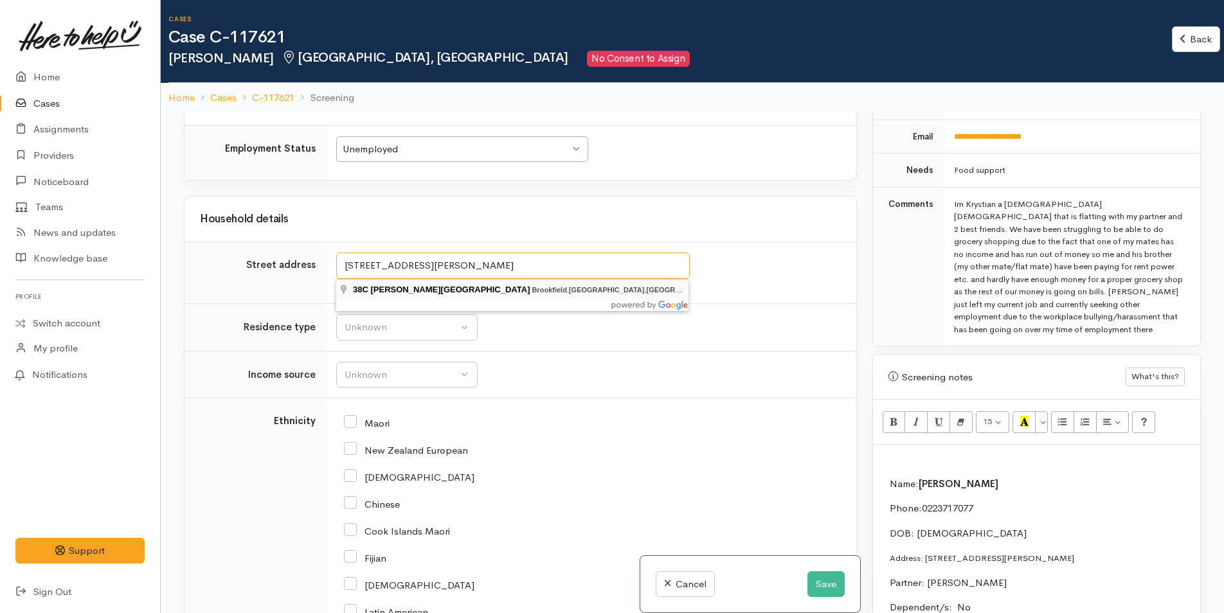
type input "38C Sutherland Road, Brookfield, Tauranga, New Zealand"
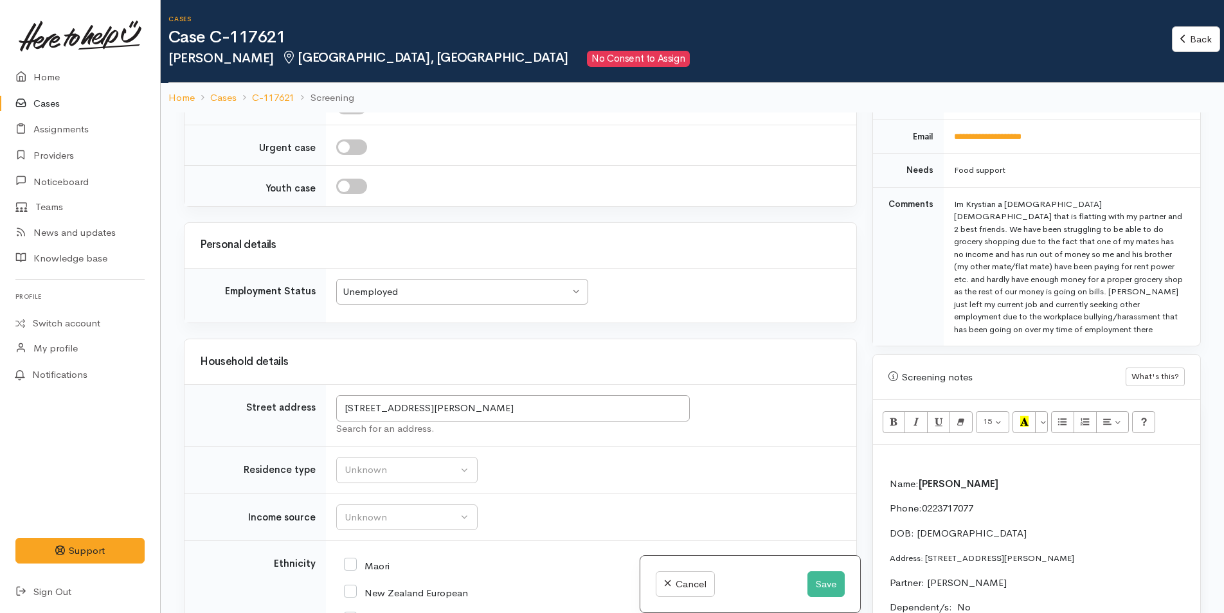
scroll to position [1414, 0]
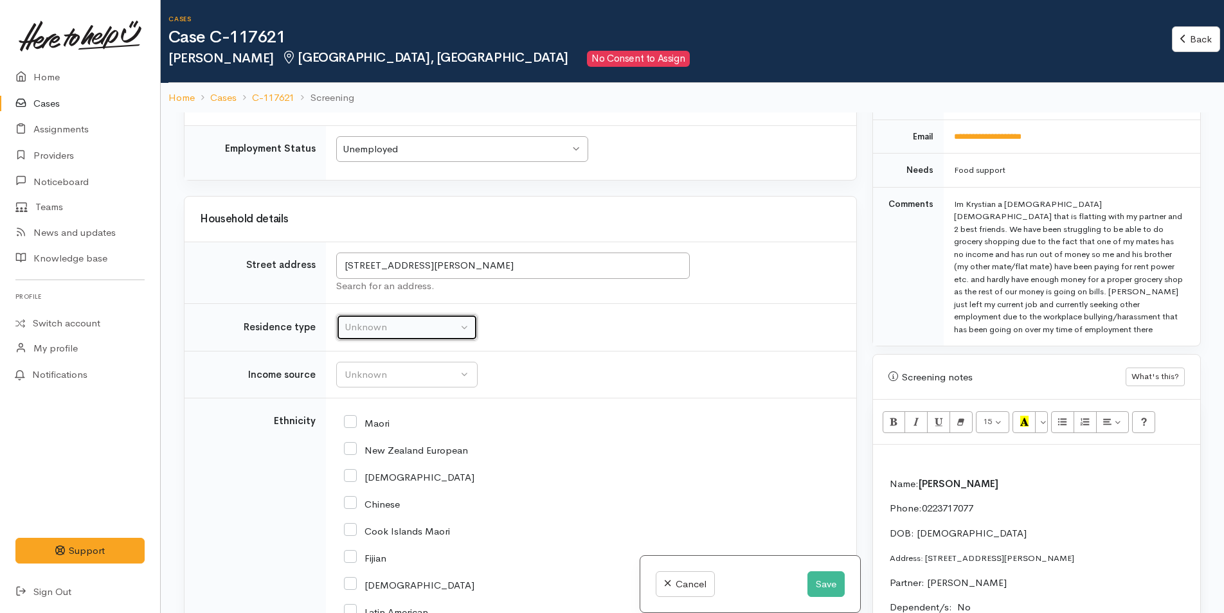
click at [397, 331] on div "Unknown" at bounding box center [400, 327] width 113 height 15
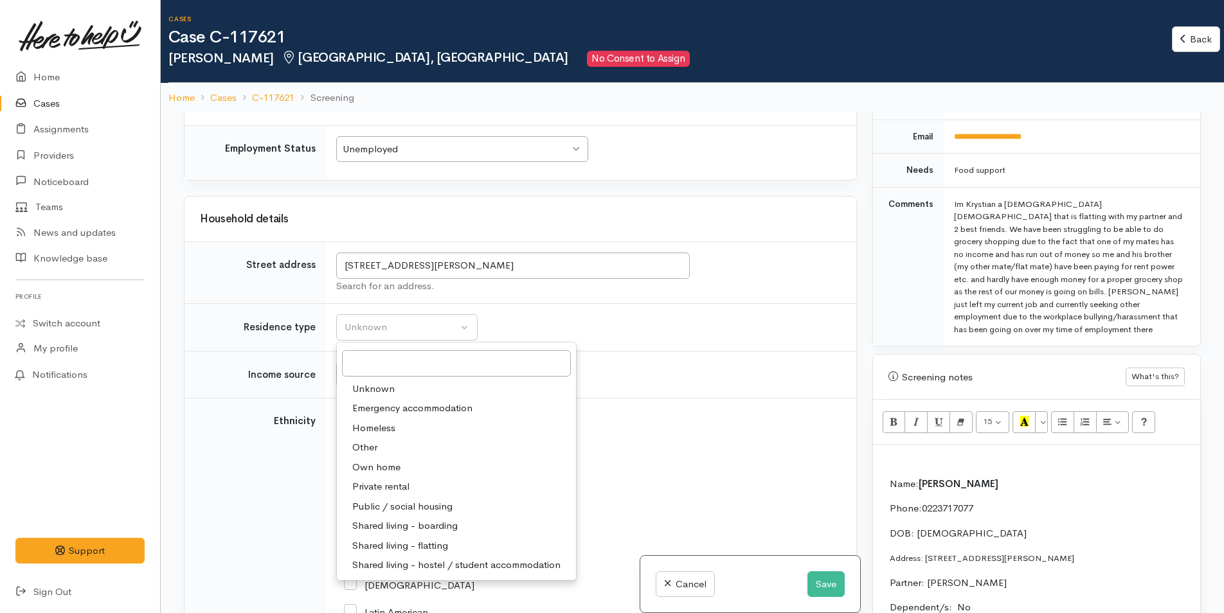
click at [401, 482] on span "Private rental" at bounding box center [380, 486] width 57 height 15
select select "2"
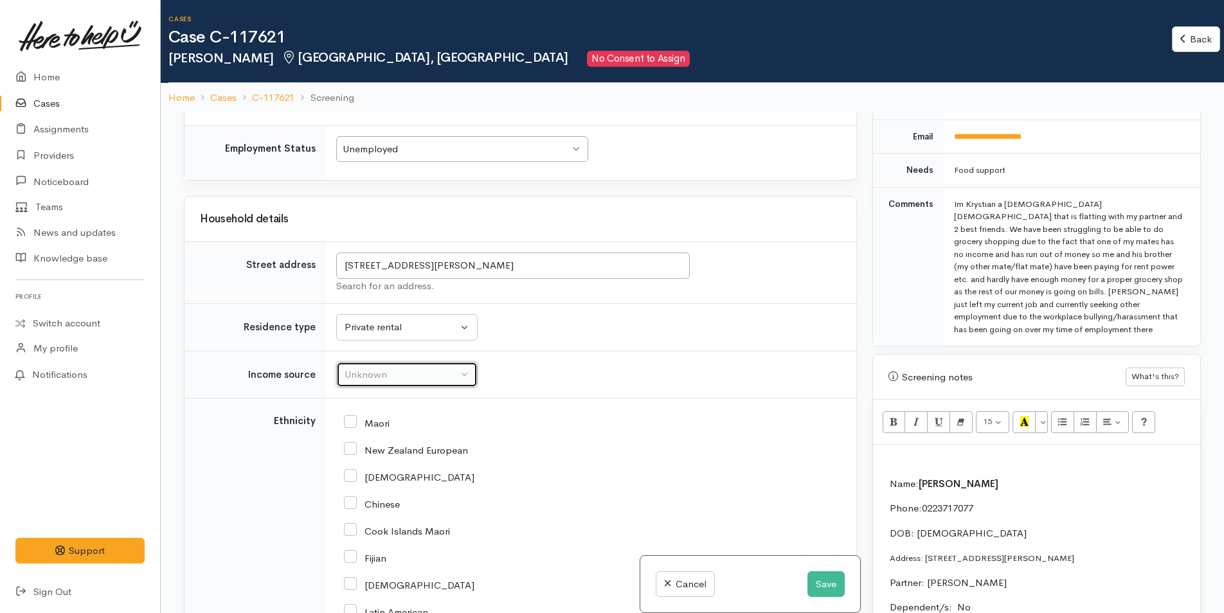
click at [419, 377] on div "Unknown" at bounding box center [400, 375] width 113 height 15
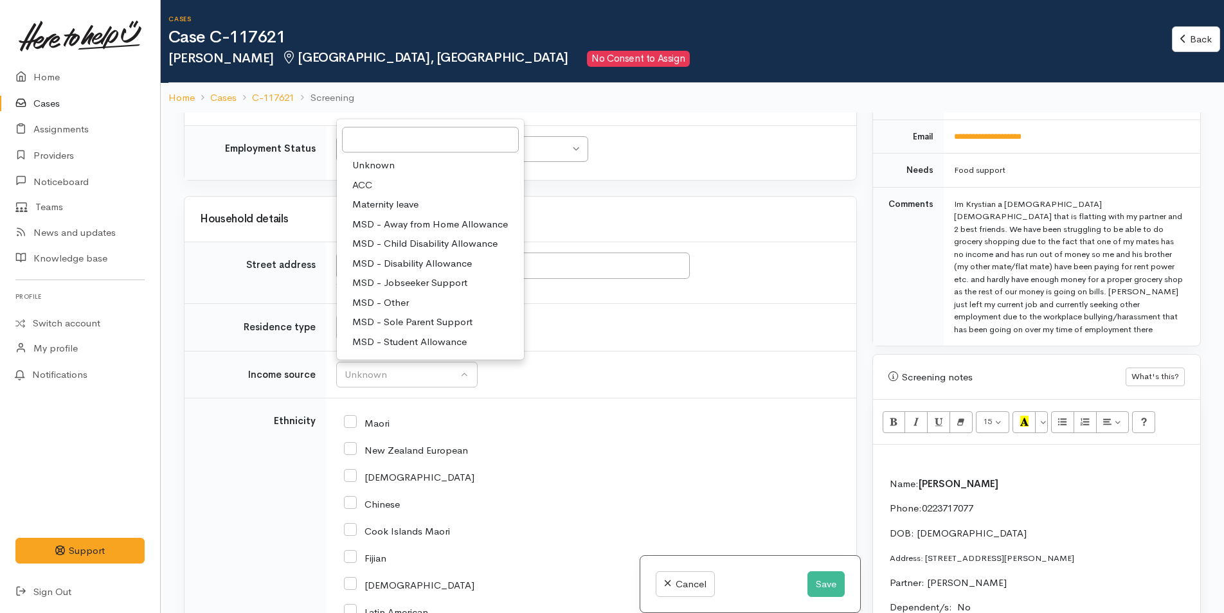
click at [425, 278] on span "MSD - Jobseeker Support" at bounding box center [409, 283] width 115 height 15
select select "4"
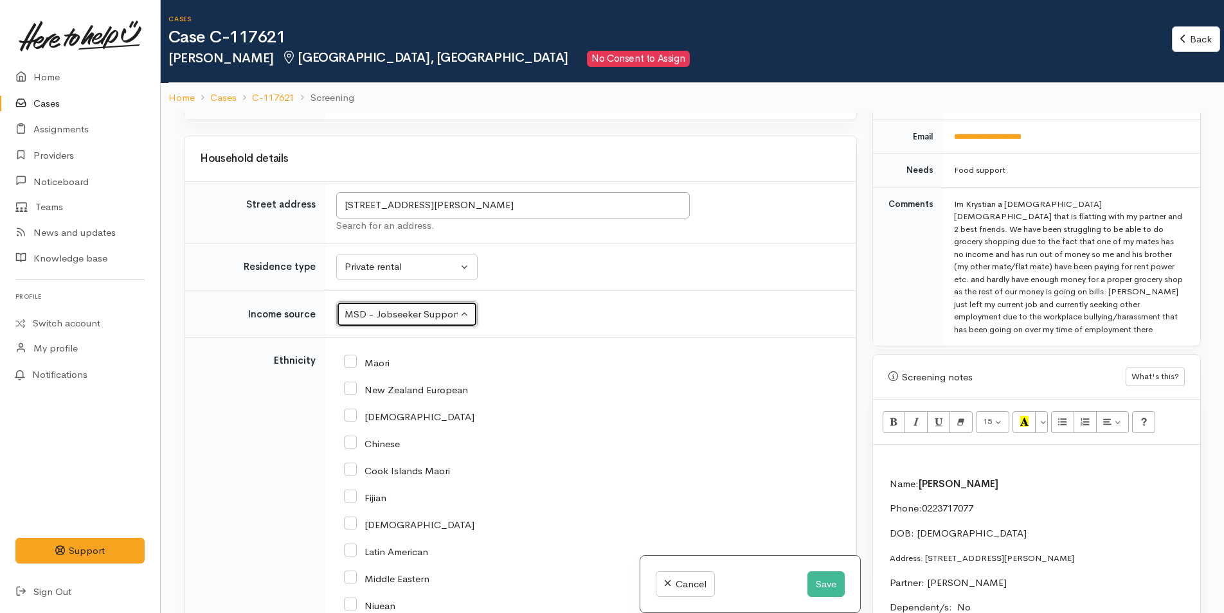
scroll to position [1542, 0]
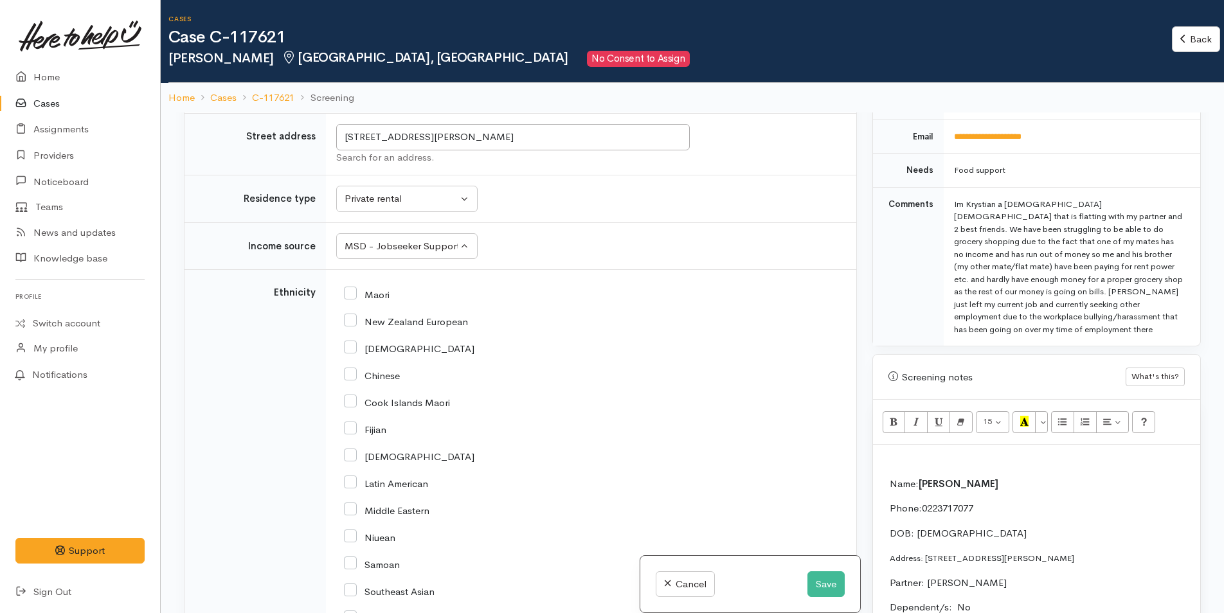
click at [352, 322] on input "New Zealand European" at bounding box center [406, 321] width 124 height 12
checkbox input "true"
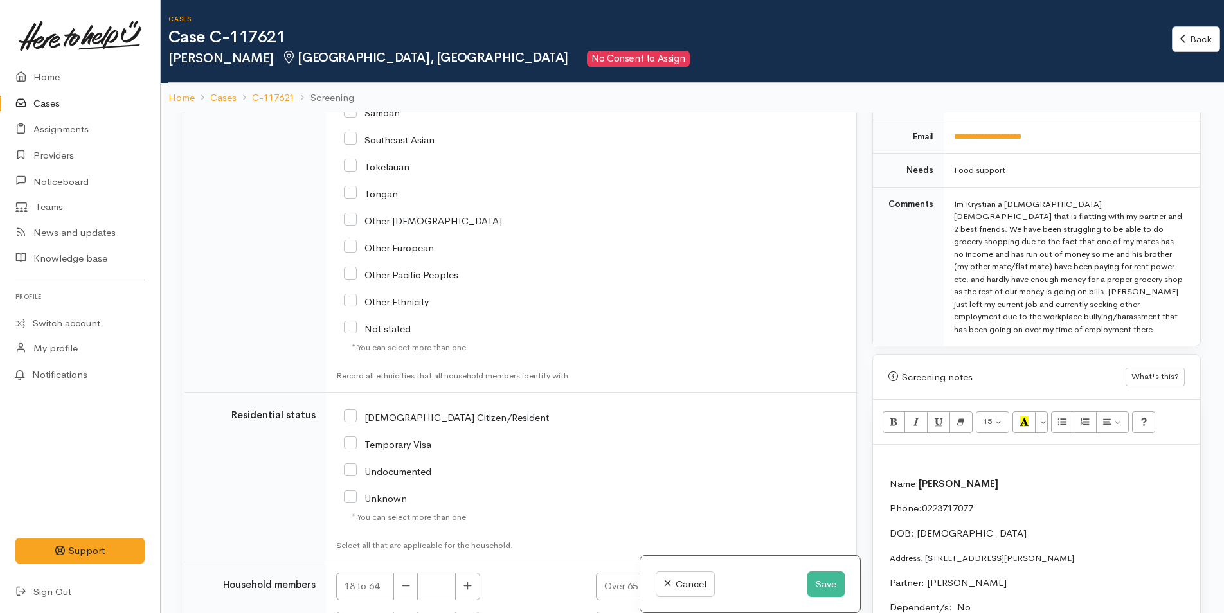
scroll to position [2116, 0]
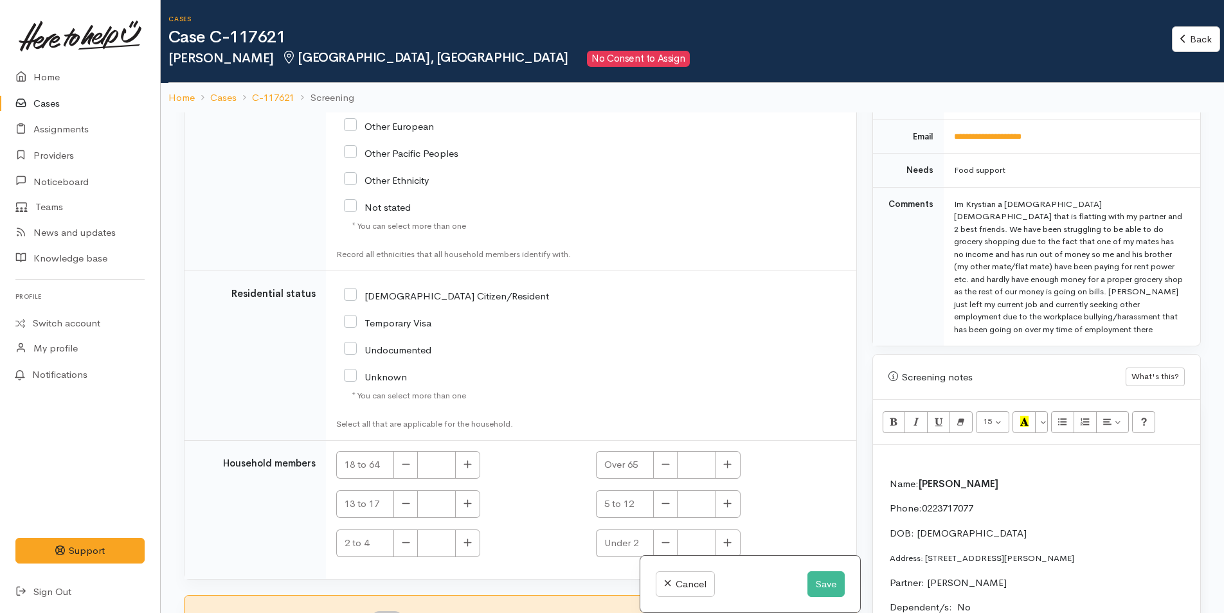
click at [353, 295] on input "[DEMOGRAPHIC_DATA] Citizen/Resident" at bounding box center [446, 295] width 205 height 12
checkbox input "true"
click at [470, 468] on icon "button" at bounding box center [467, 465] width 8 height 10
click at [474, 455] on button "button" at bounding box center [467, 465] width 25 height 28
type input "2"
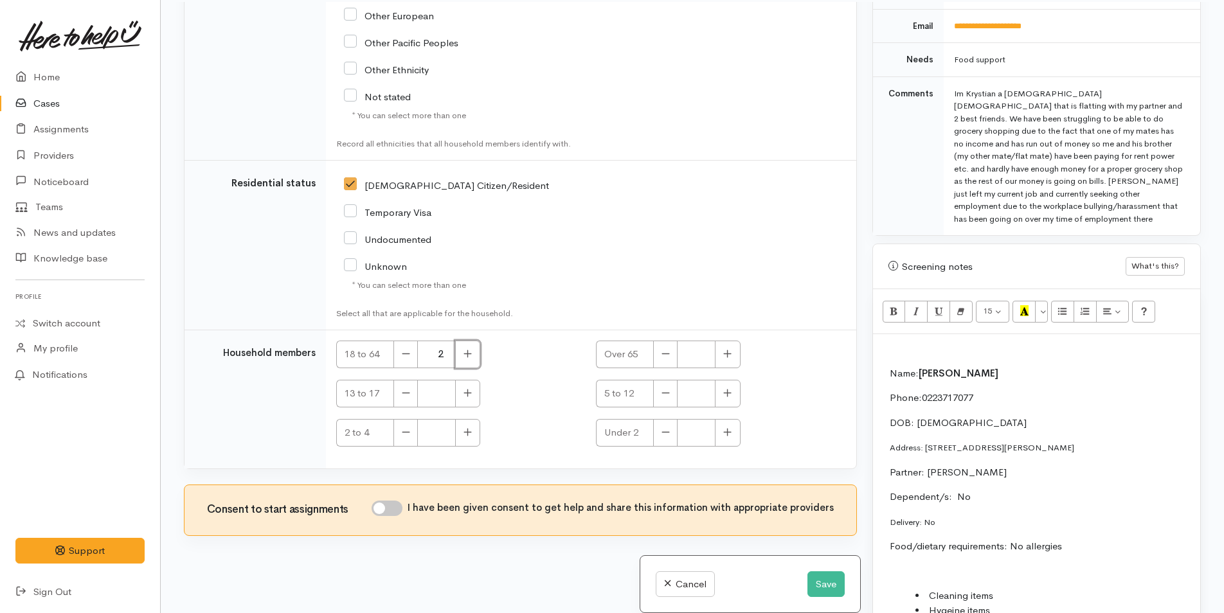
scroll to position [112, 0]
click at [395, 510] on input "I have been given consent to get help and share this information with appropria…" at bounding box center [386, 506] width 31 height 15
checkbox input "true"
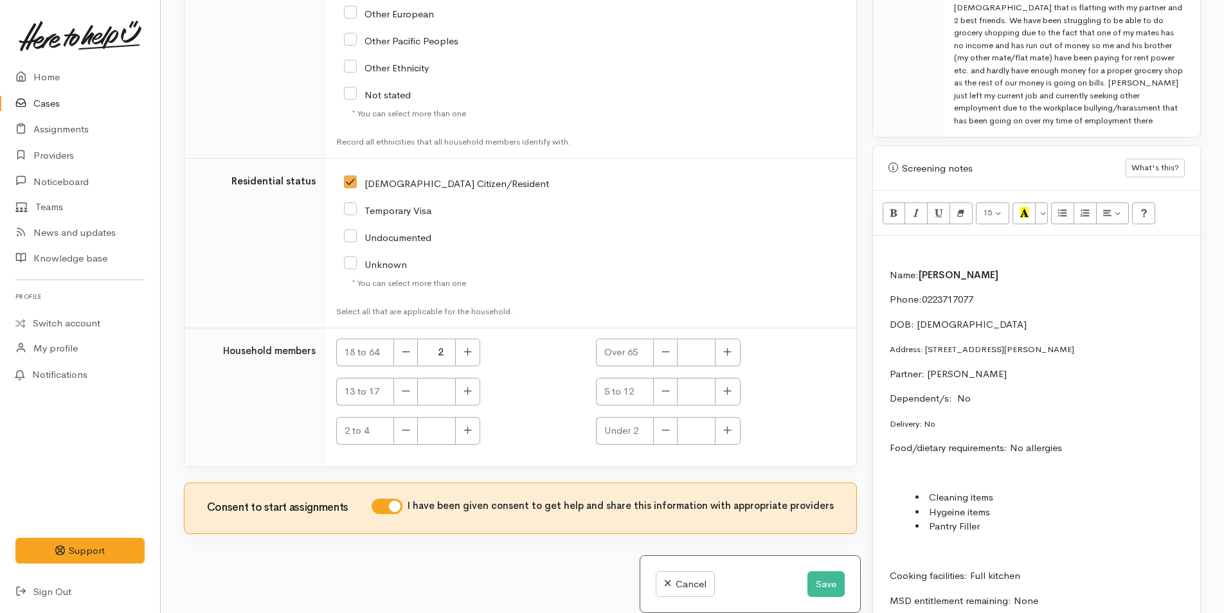
scroll to position [835, 0]
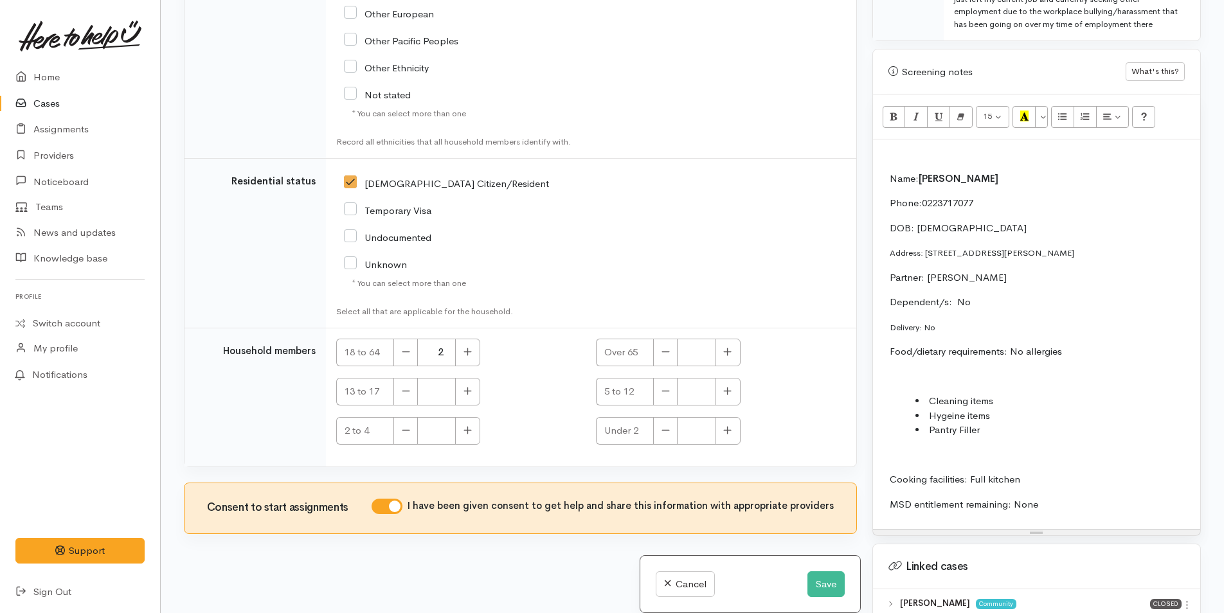
click at [981, 139] on div "Name: Kristian Bockman Phone: 0223717077 DOB: 8/4/2002 Address: 38C Sutherland …" at bounding box center [1036, 333] width 327 height 389
click at [913, 146] on p at bounding box center [1036, 153] width 314 height 15
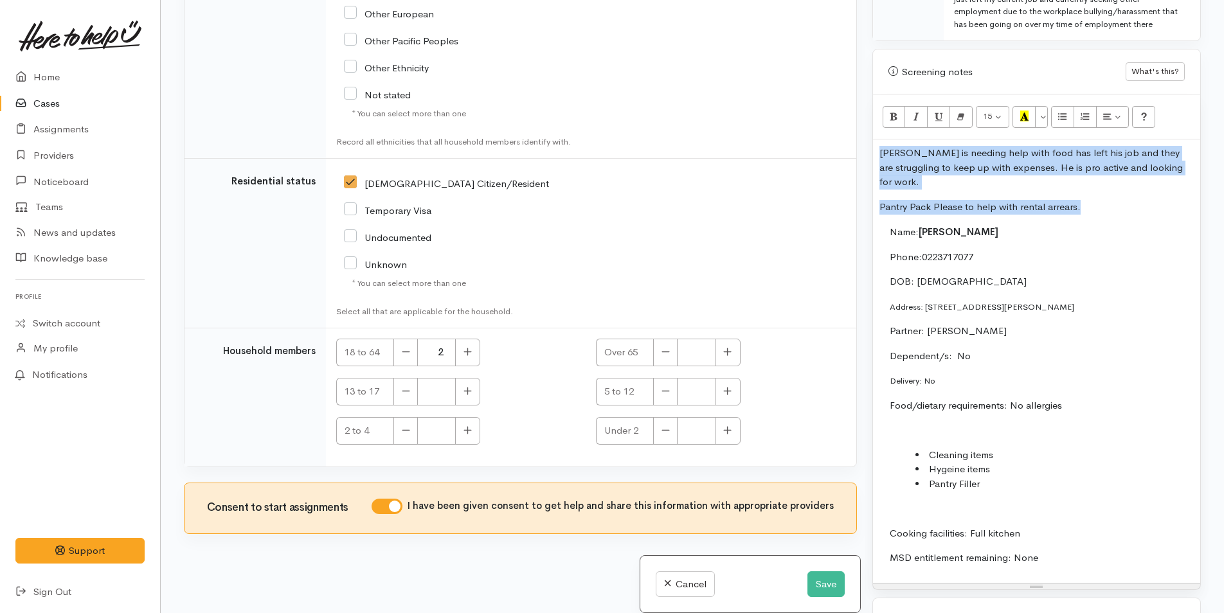
drag, startPoint x: 1106, startPoint y: 183, endPoint x: 847, endPoint y: 132, distance: 264.1
click at [847, 132] on div "Related cases There are other cases potentially from the same person, address o…" at bounding box center [692, 306] width 1032 height 613
copy div "Kristian is needing help with food has left his job and they are struggling to …"
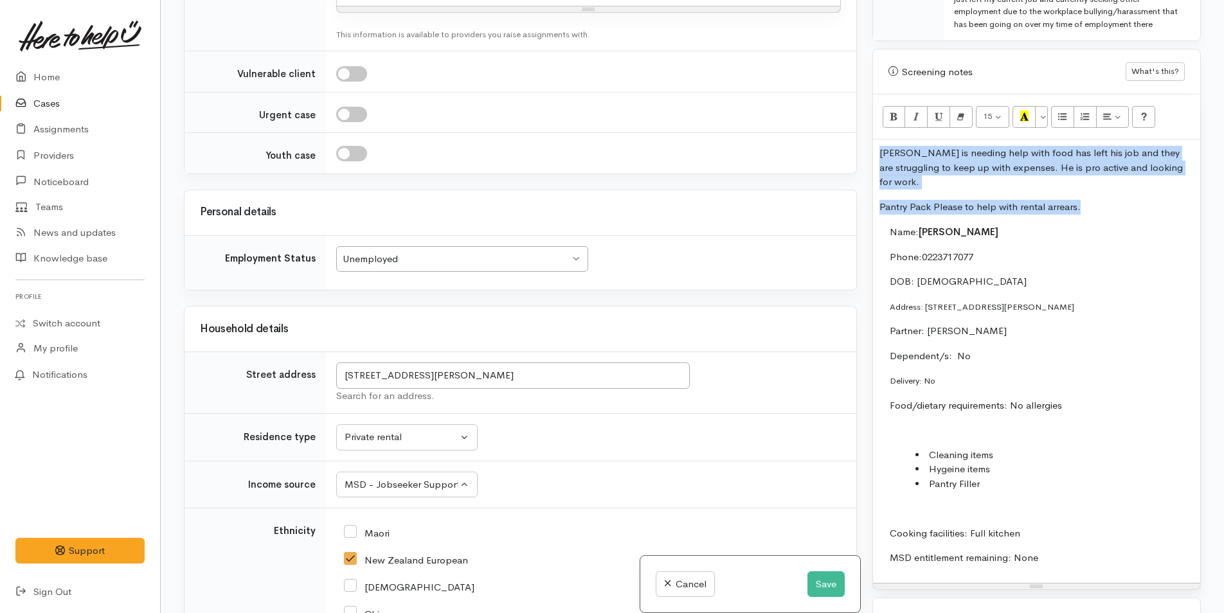
scroll to position [895, 0]
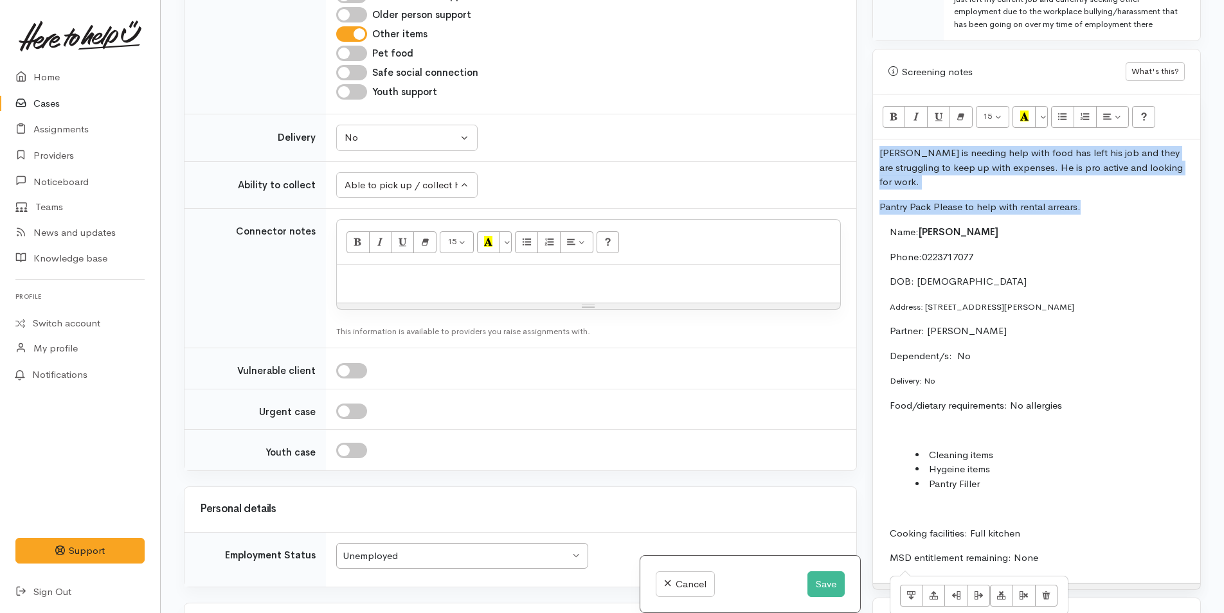
drag, startPoint x: 1051, startPoint y: 535, endPoint x: 870, endPoint y: 221, distance: 361.9
click at [870, 221] on div "Warnings Add No warnings have been raised against this case Add Warning Title ●…" at bounding box center [1036, 306] width 344 height 613
copy div "Pantry Pack Please to help with rental arrears. Name: Kristian Bockman Phone: 0…"
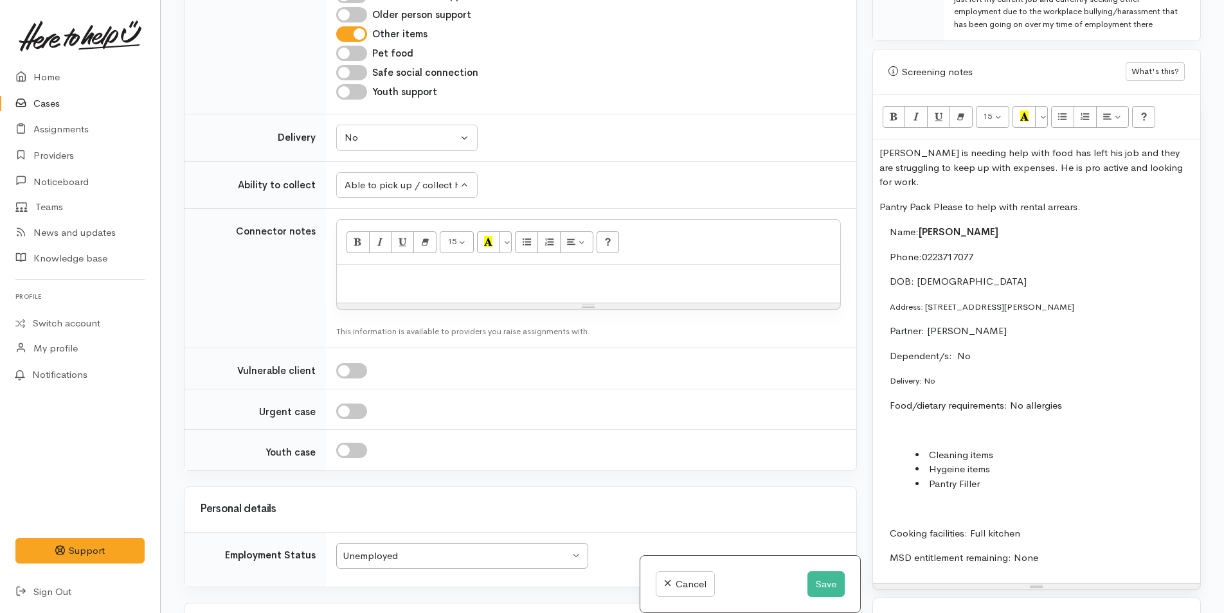
click at [355, 273] on p at bounding box center [588, 278] width 490 height 15
paste div
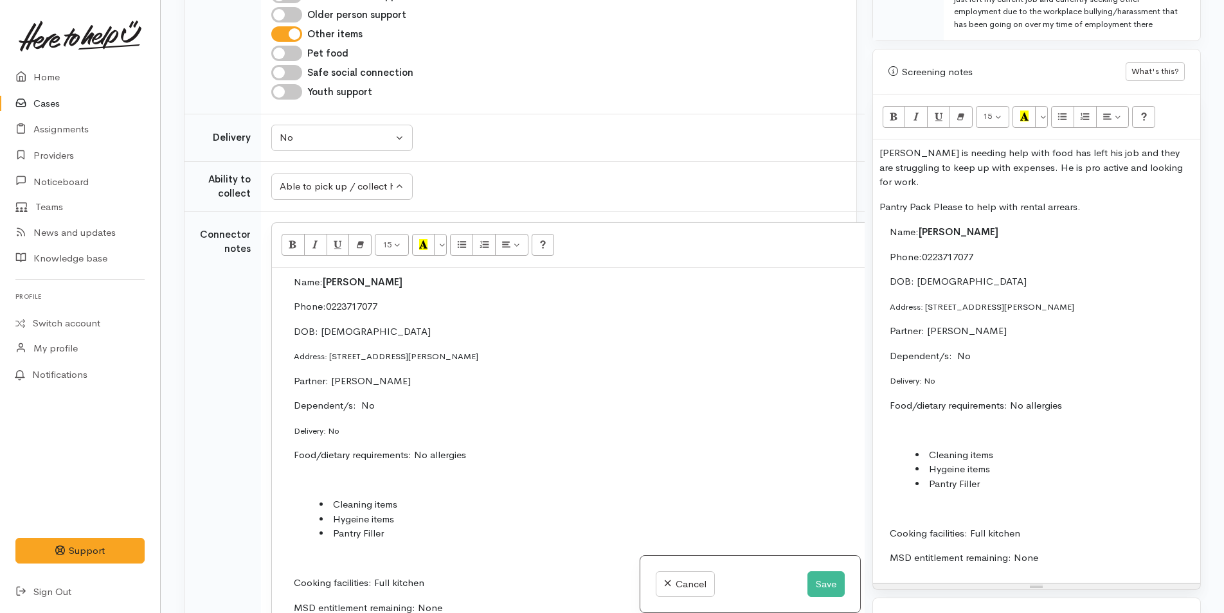
scroll to position [905, 0]
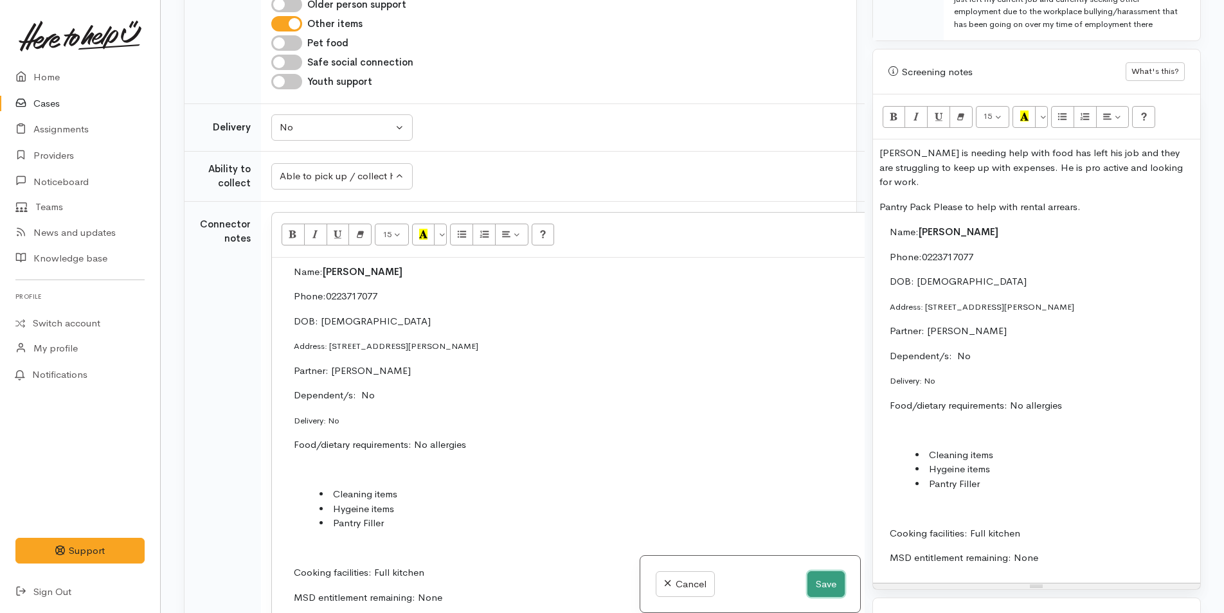
click at [818, 580] on button "Save" at bounding box center [825, 584] width 37 height 26
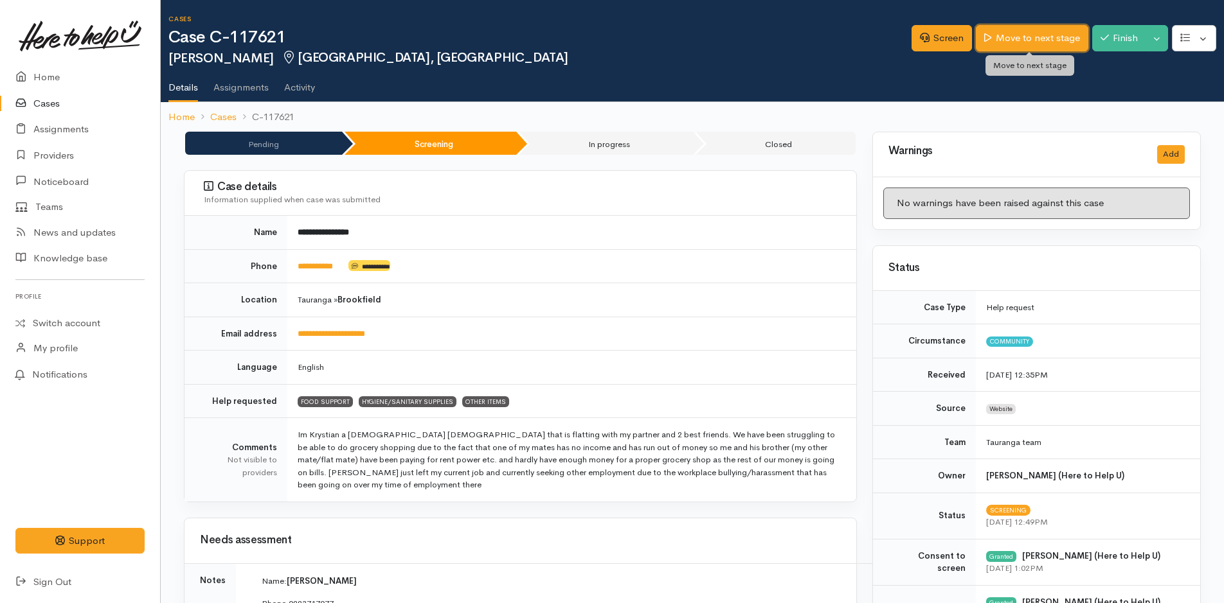
click at [1032, 36] on link "Move to next stage" at bounding box center [1032, 38] width 112 height 26
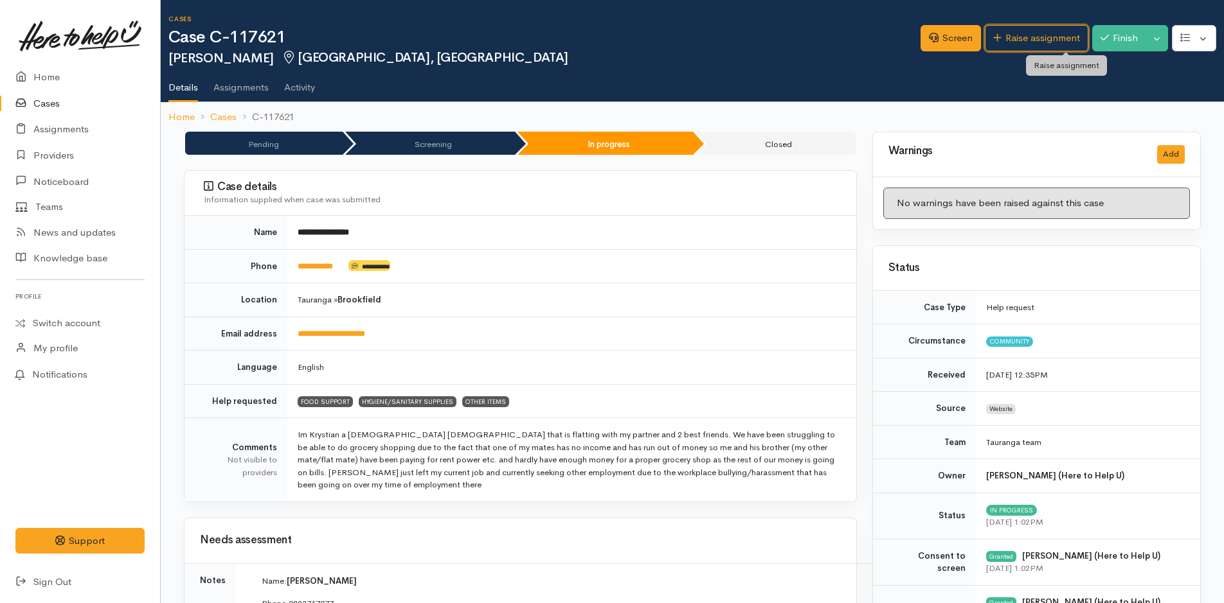
click at [1032, 36] on link "Raise assignment" at bounding box center [1036, 38] width 103 height 26
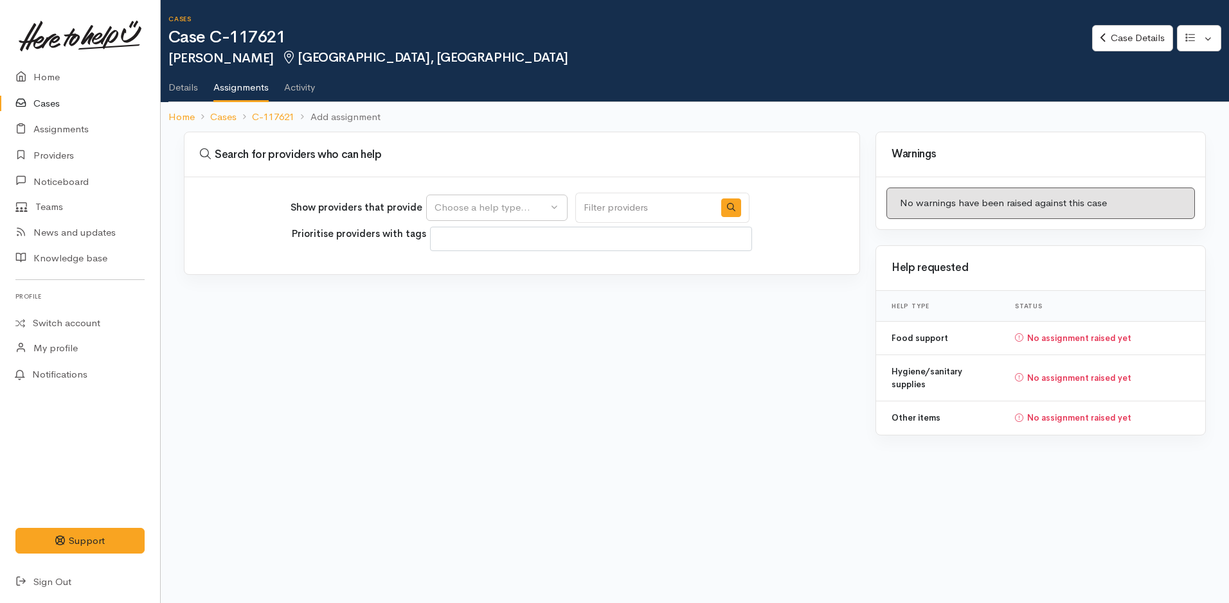
select select
click at [523, 205] on div "Choose a help type..." at bounding box center [490, 208] width 113 height 15
click at [497, 269] on span "Food support" at bounding box center [472, 269] width 60 height 15
select select "3"
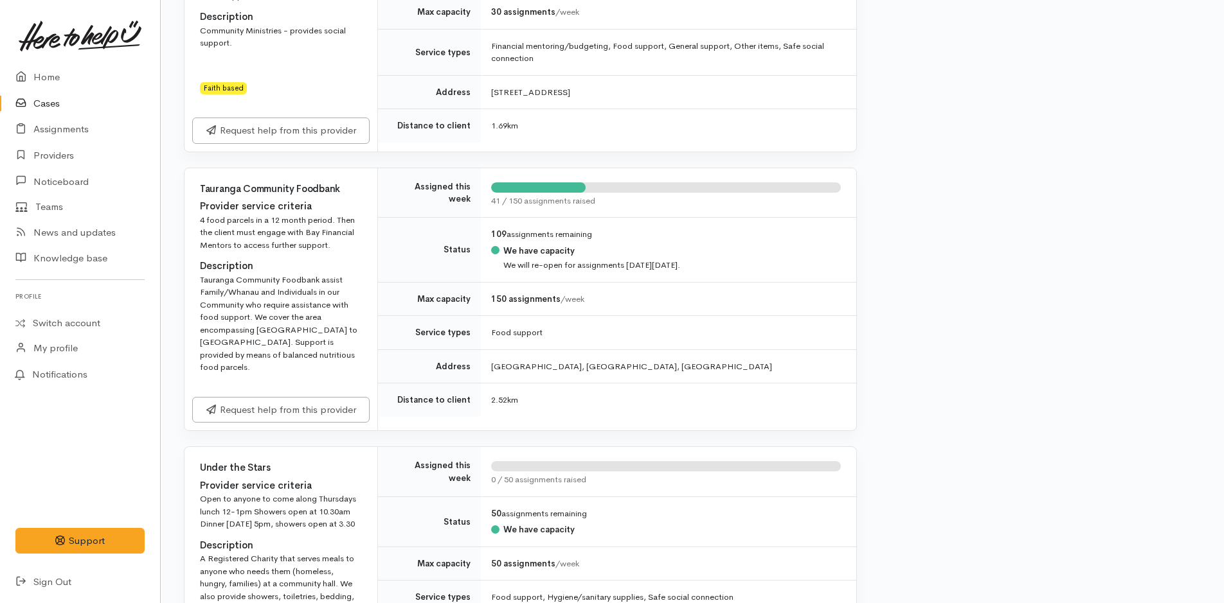
scroll to position [1285, 0]
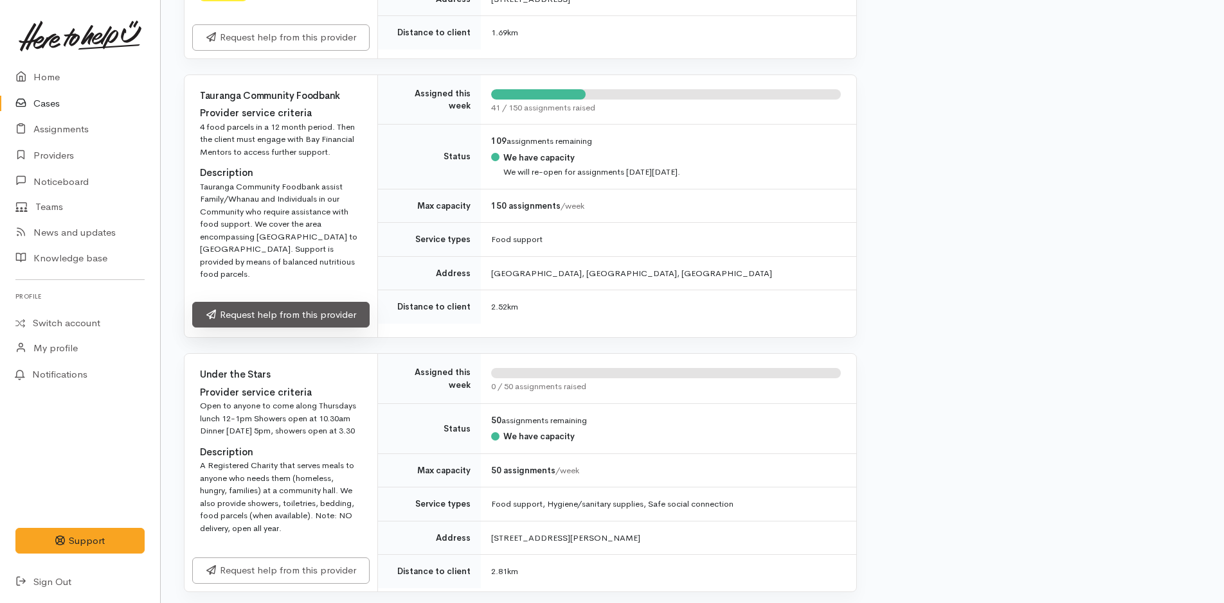
click at [321, 302] on link "Request help from this provider" at bounding box center [280, 315] width 177 height 26
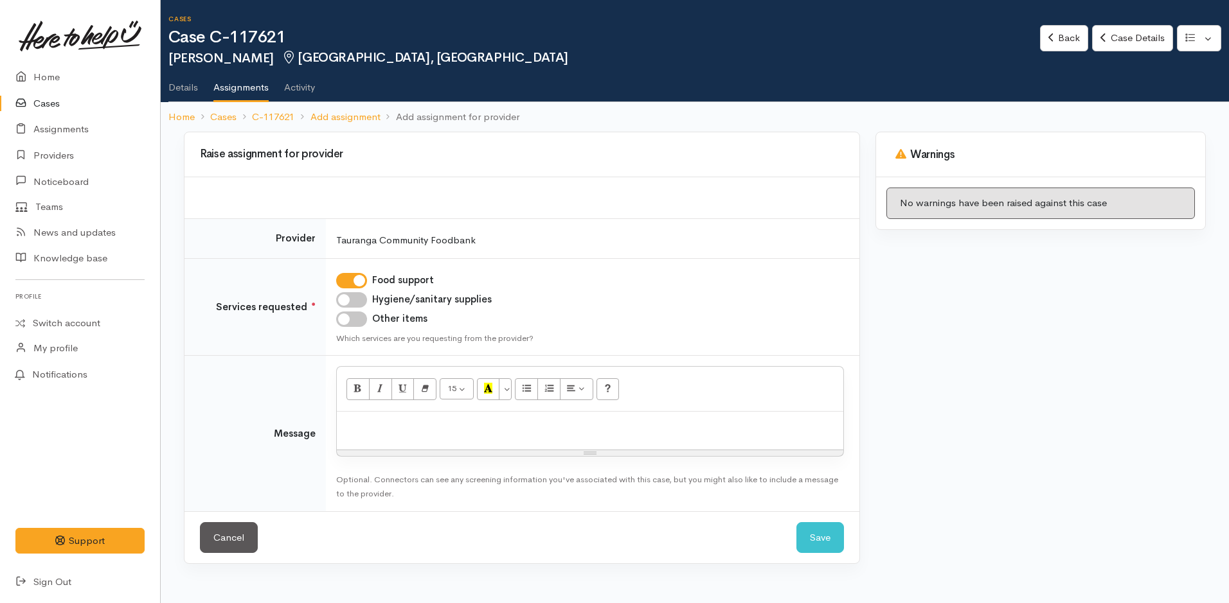
click at [356, 298] on input "Hygiene/sanitary supplies" at bounding box center [351, 299] width 31 height 15
checkbox input "true"
click at [353, 317] on input "Other items" at bounding box center [351, 319] width 31 height 15
checkbox input "true"
click at [403, 448] on div at bounding box center [590, 431] width 506 height 38
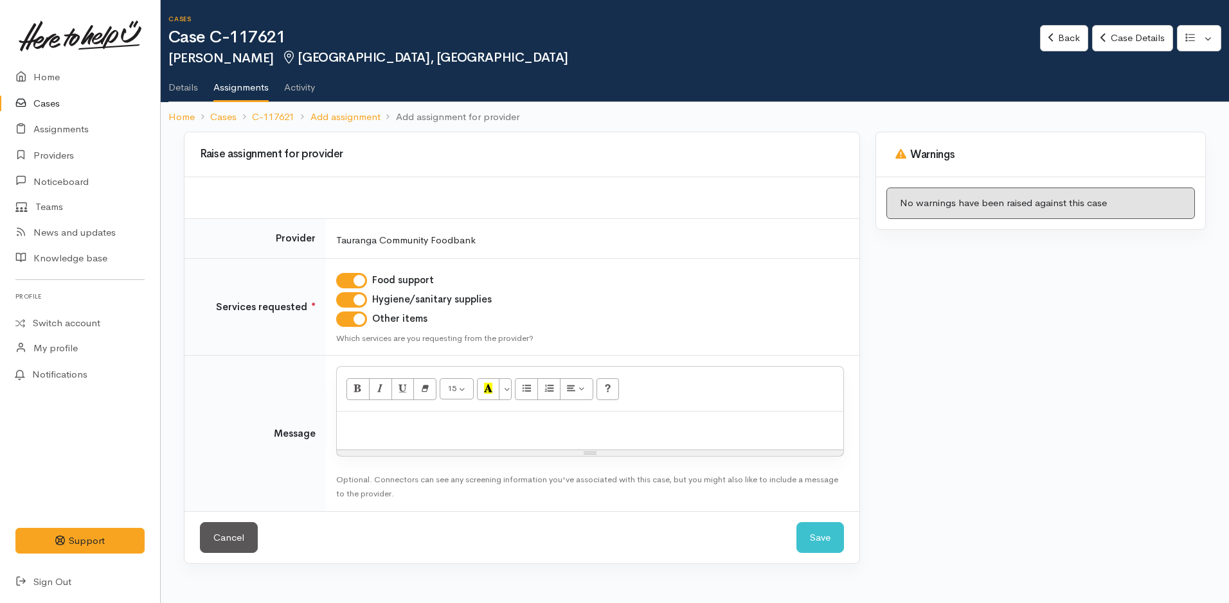
paste div
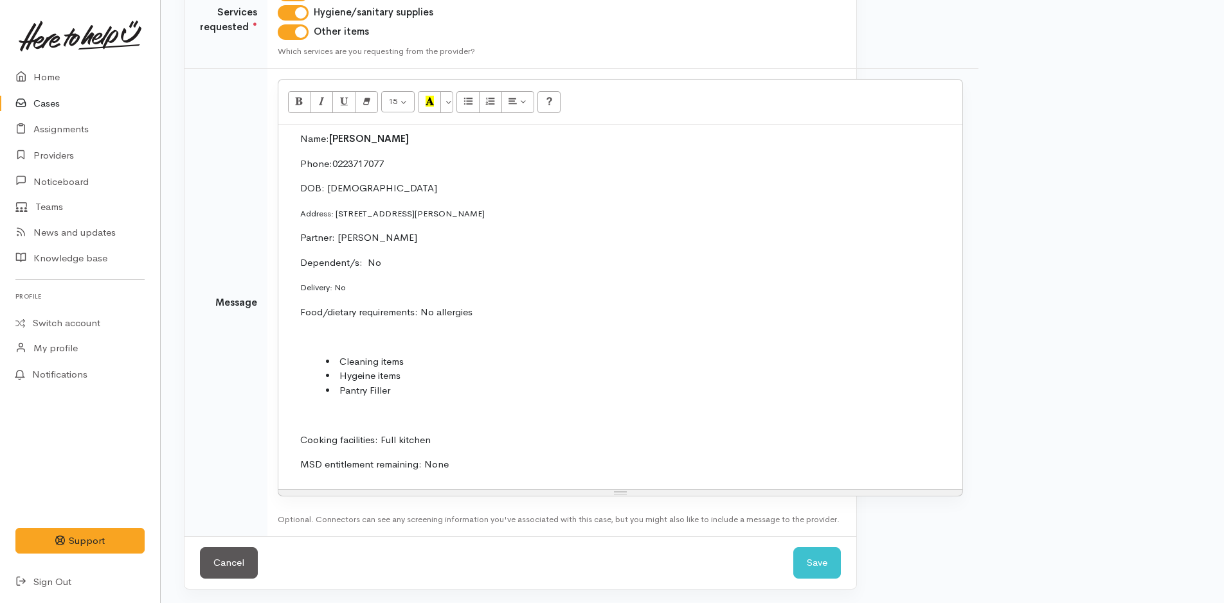
scroll to position [289, 0]
drag, startPoint x: 449, startPoint y: 460, endPoint x: 276, endPoint y: 126, distance: 376.3
click at [278, 126] on div "Name: Kristian Bockman Phone: 0223717077 DOB: 8/4/2002 Address: 38C Sutherland …" at bounding box center [620, 305] width 684 height 365
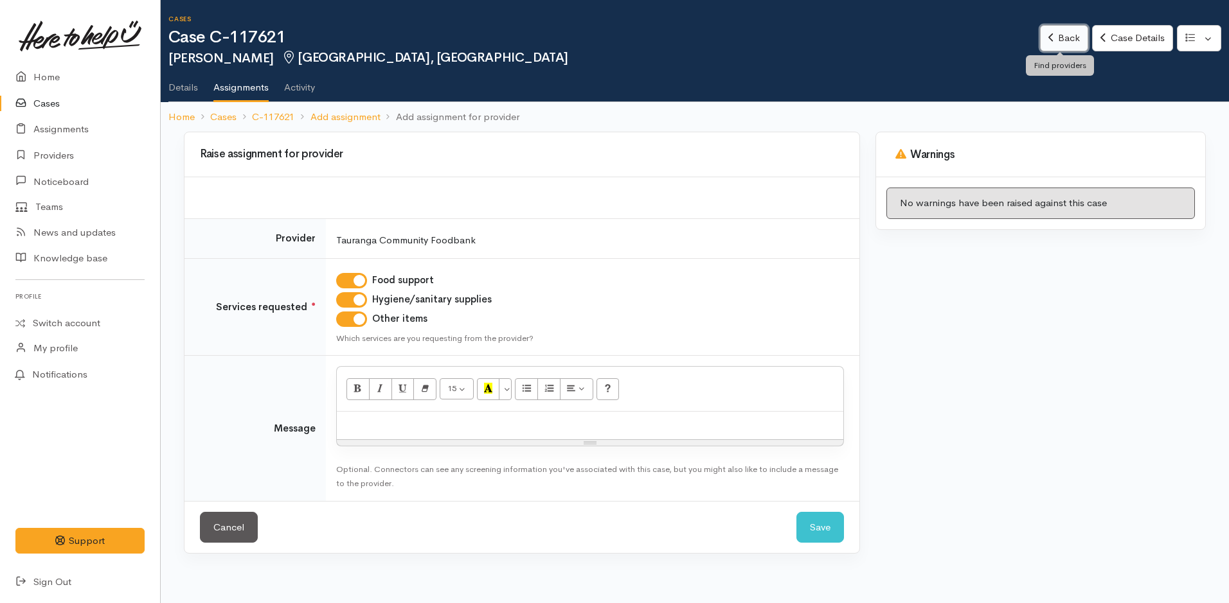
click at [1069, 46] on link "Back" at bounding box center [1064, 38] width 48 height 26
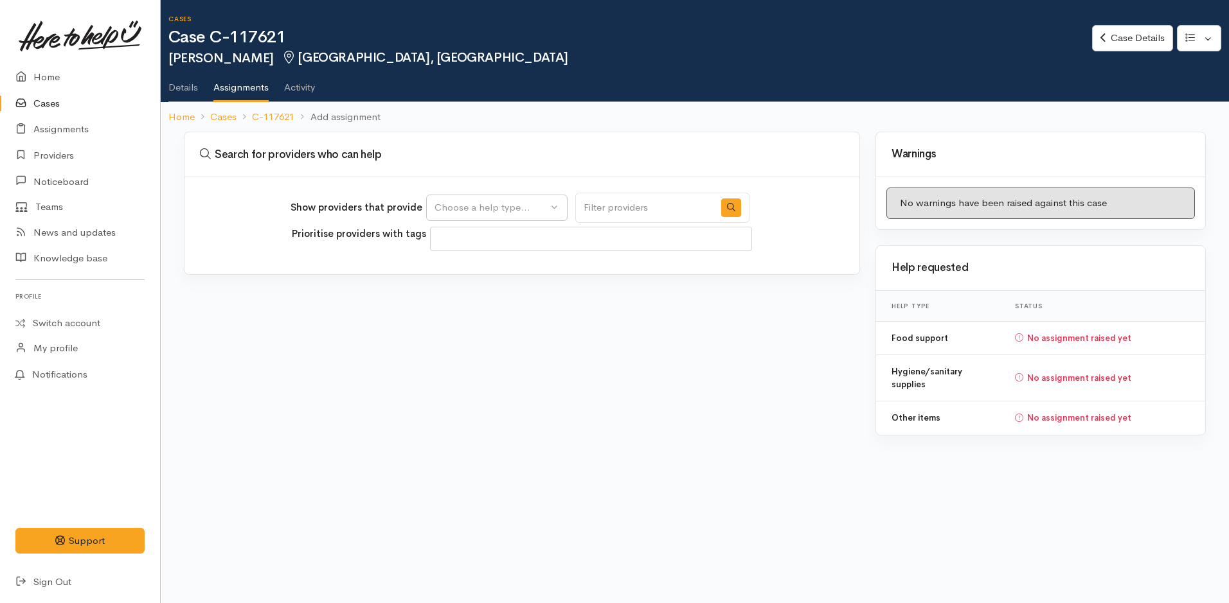
select select
click at [1153, 33] on link "Case Details" at bounding box center [1132, 38] width 80 height 26
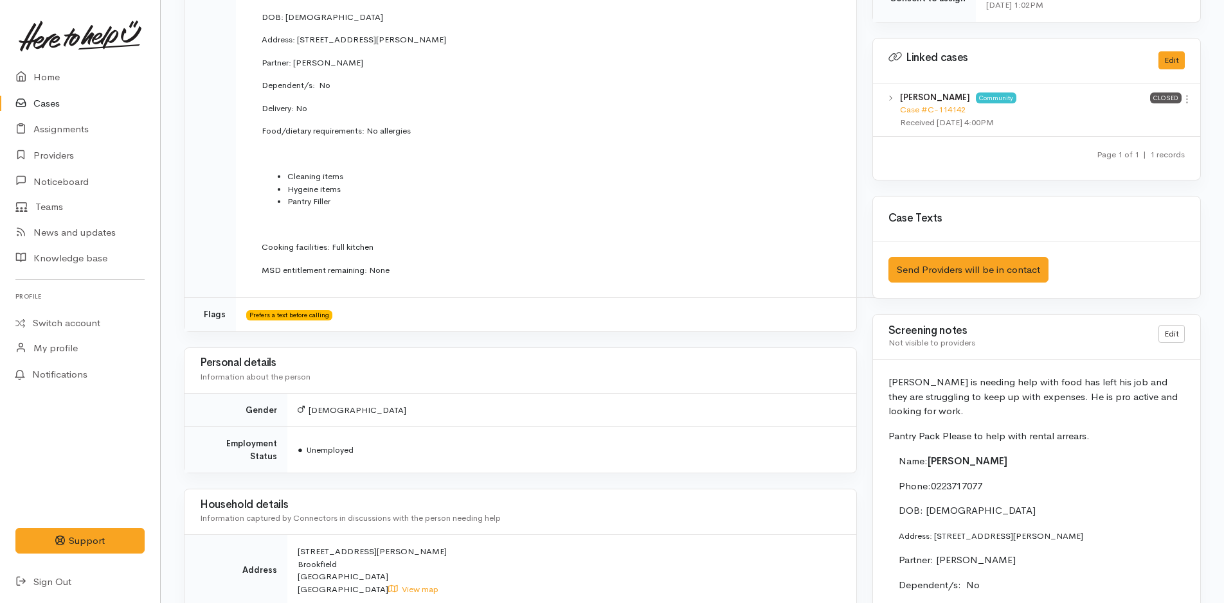
scroll to position [707, 0]
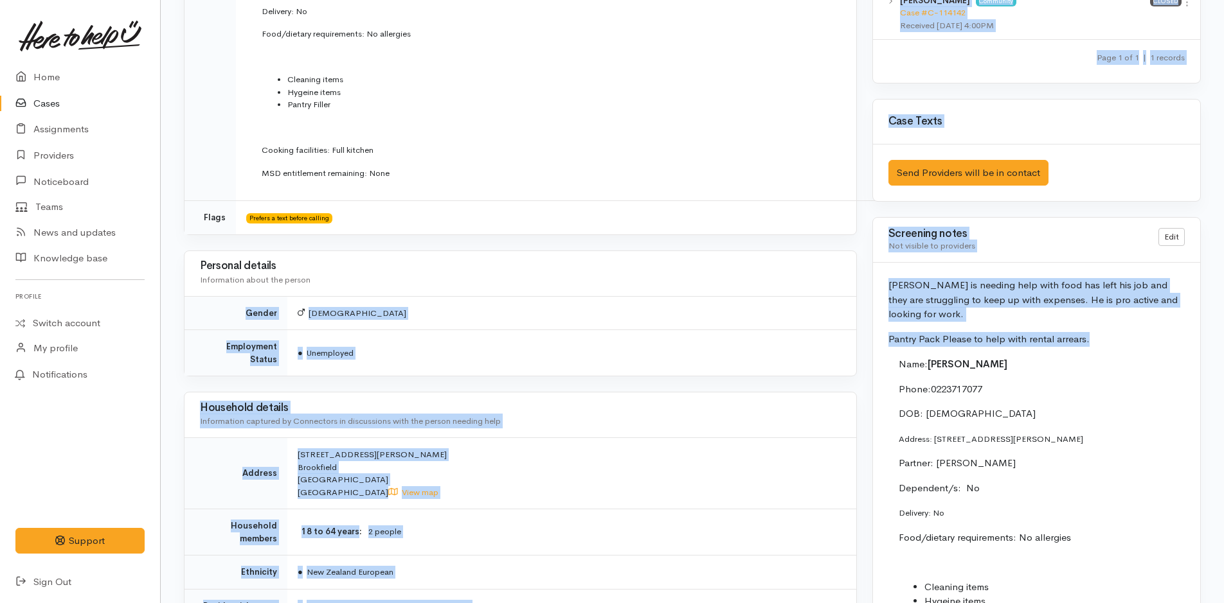
drag, startPoint x: 1105, startPoint y: 341, endPoint x: 857, endPoint y: 285, distance: 253.5
click at [857, 285] on div "**********" at bounding box center [692, 217] width 1032 height 1585
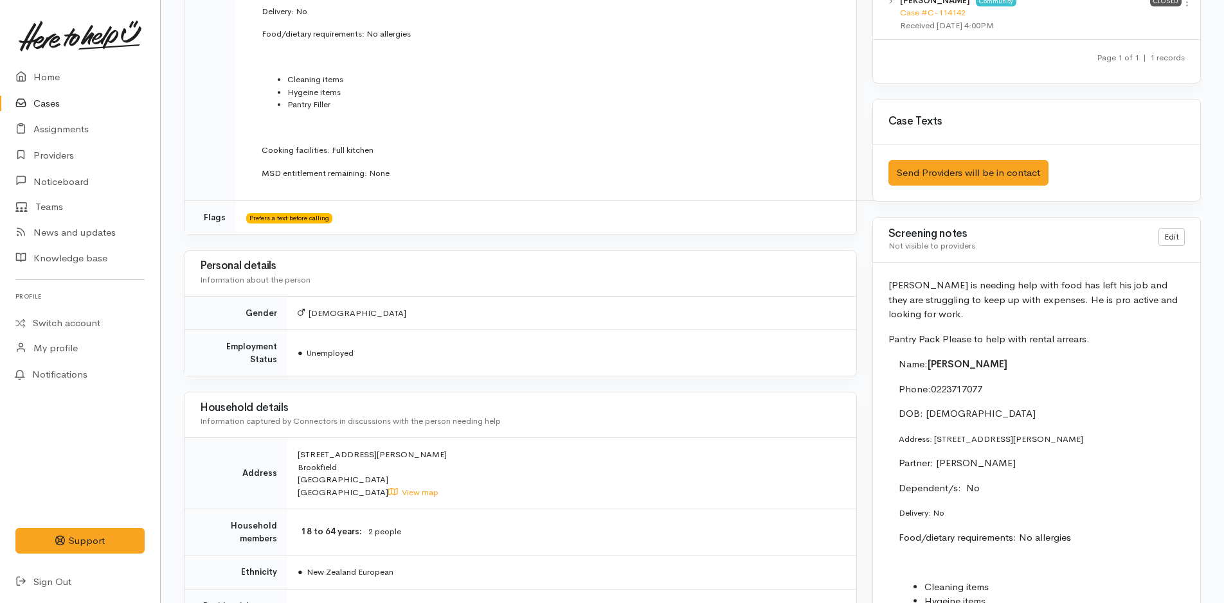
drag, startPoint x: 857, startPoint y: 285, endPoint x: 878, endPoint y: 285, distance: 20.6
click at [859, 285] on div "**********" at bounding box center [520, 217] width 688 height 1585
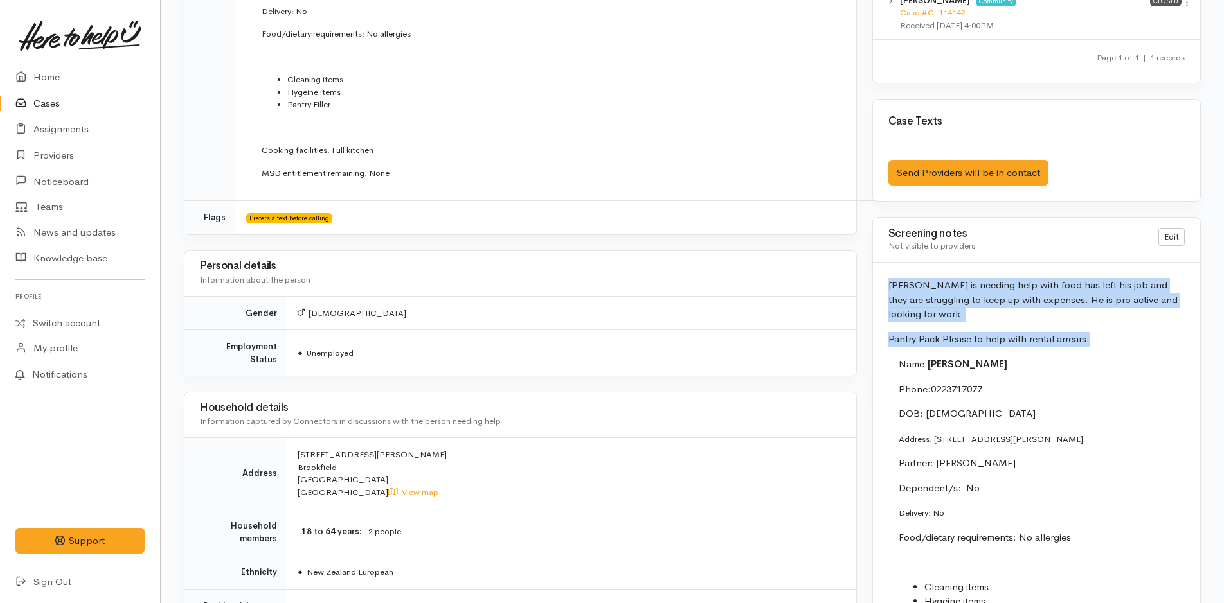
drag, startPoint x: 1087, startPoint y: 340, endPoint x: 889, endPoint y: 285, distance: 205.5
click at [889, 285] on div "Kristian is needing help with food has left his job and they are struggling to …" at bounding box center [1036, 493] width 327 height 461
copy div "Kristian is needing help with food has left his job and they are struggling to …"
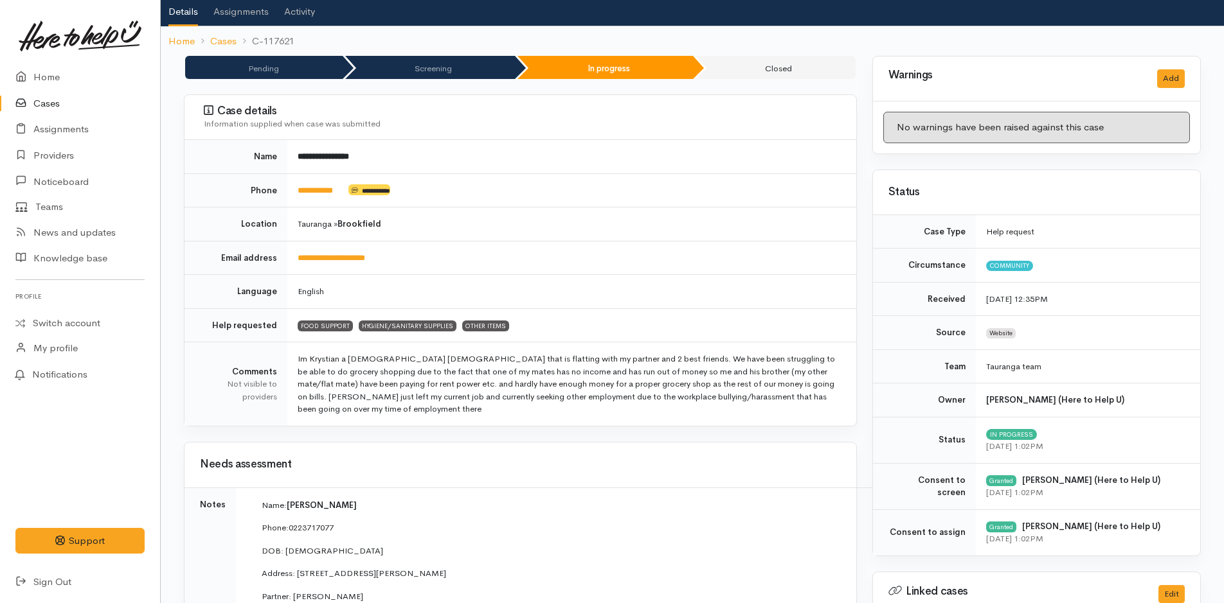
scroll to position [0, 0]
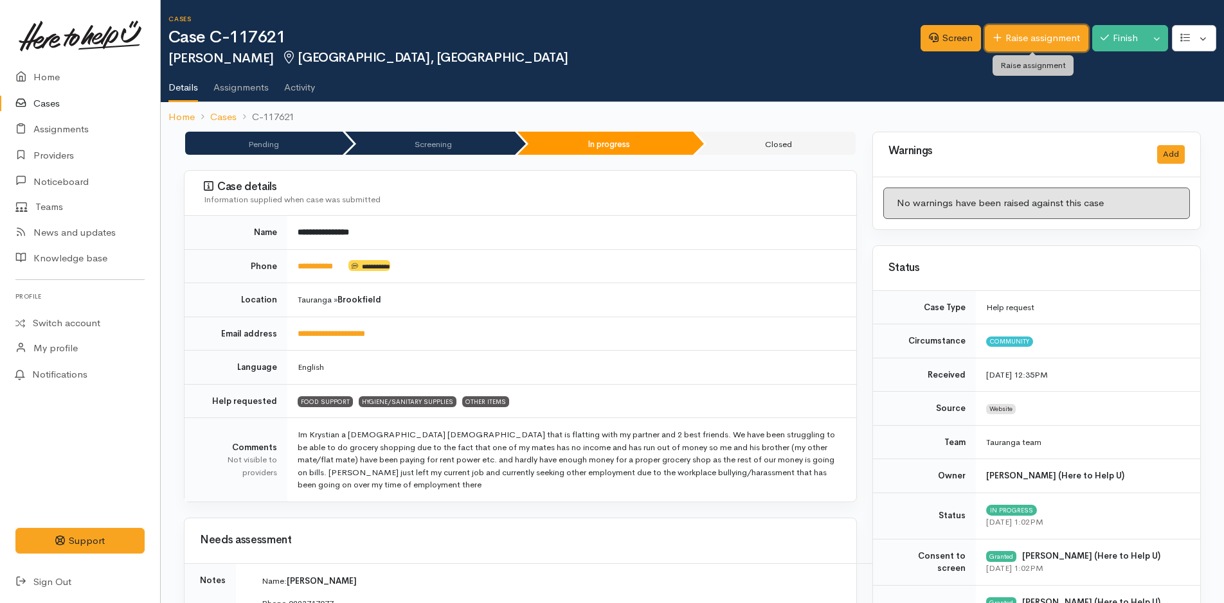
click at [1030, 38] on link "Raise assignment" at bounding box center [1036, 38] width 103 height 26
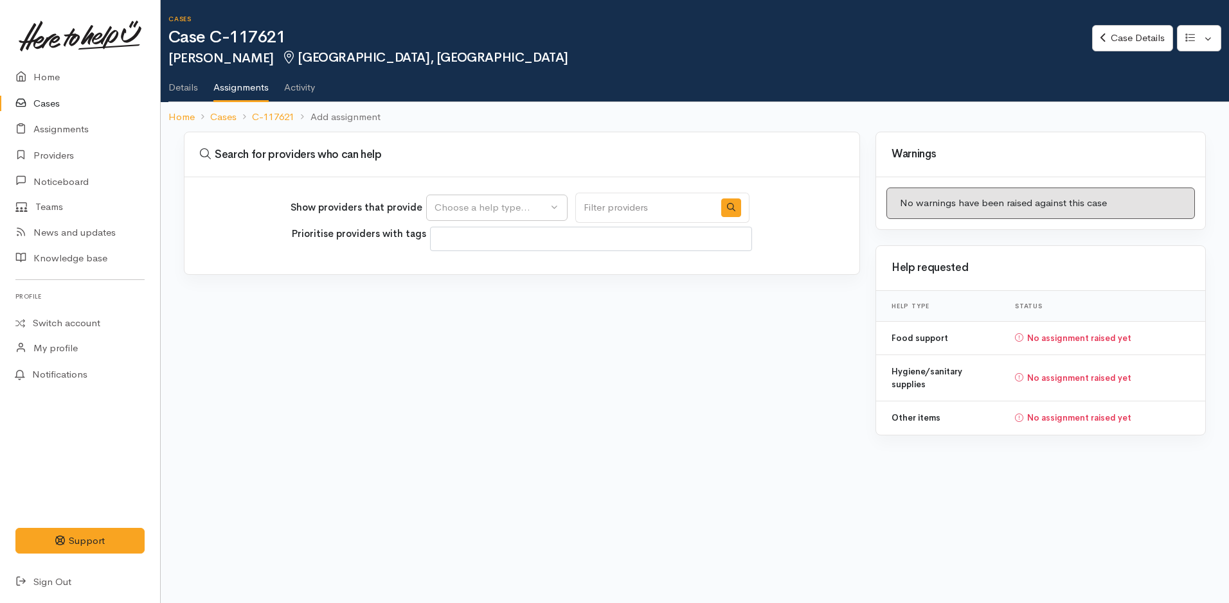
select select
click at [512, 208] on div "Choose a help type..." at bounding box center [490, 208] width 113 height 15
click at [493, 268] on span "Food support" at bounding box center [472, 269] width 60 height 15
select select "3"
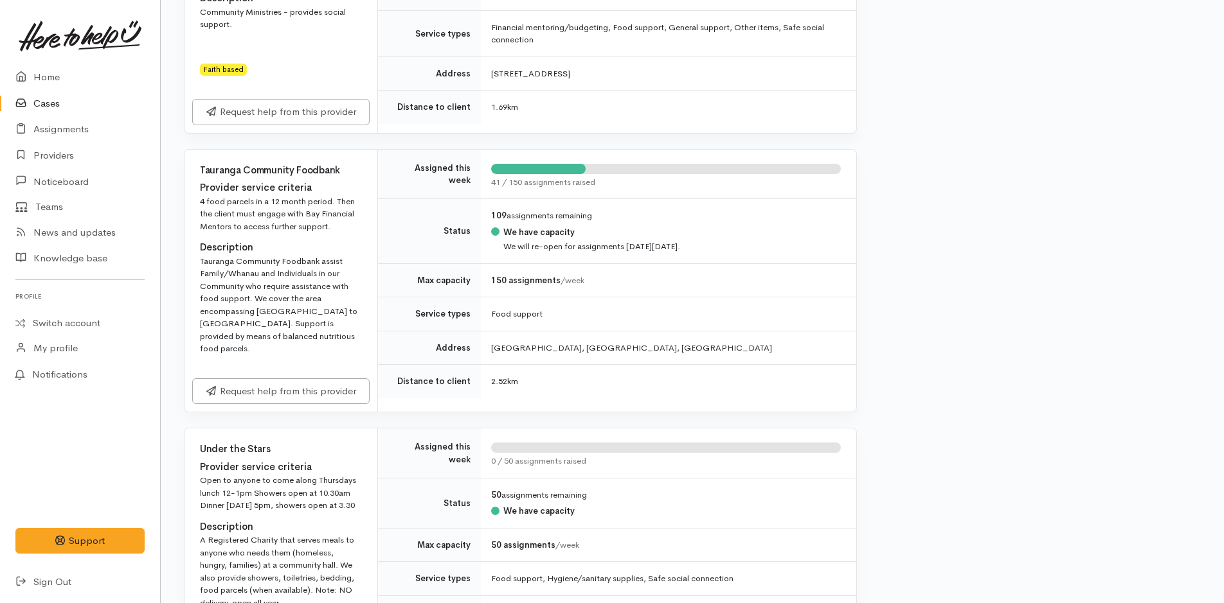
scroll to position [1285, 0]
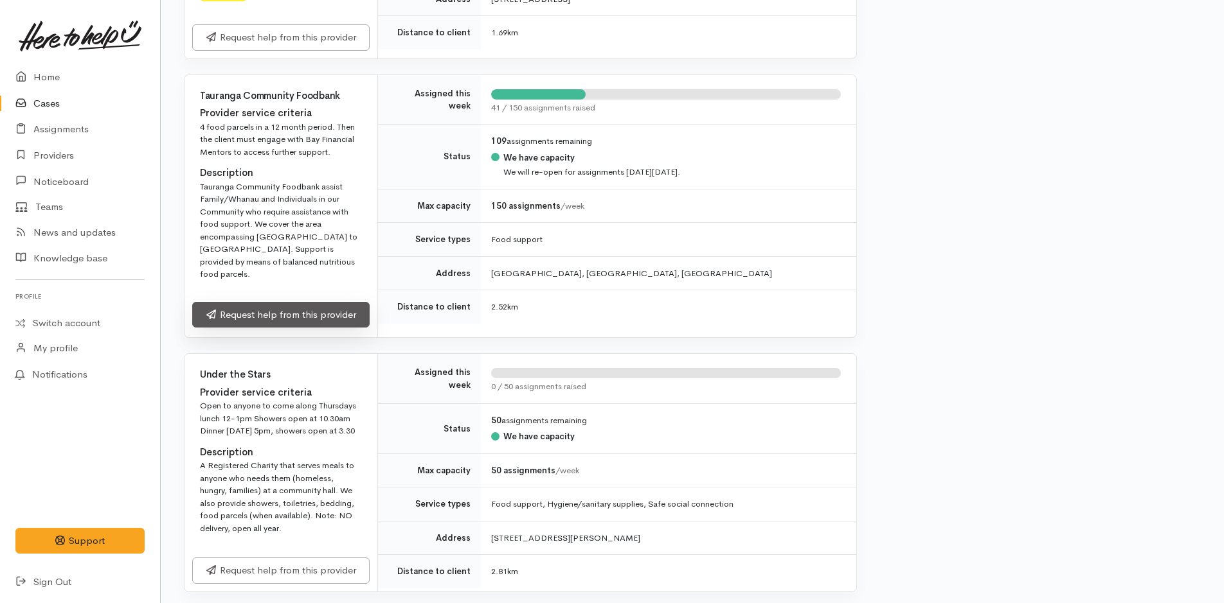
click at [332, 302] on link "Request help from this provider" at bounding box center [280, 315] width 177 height 26
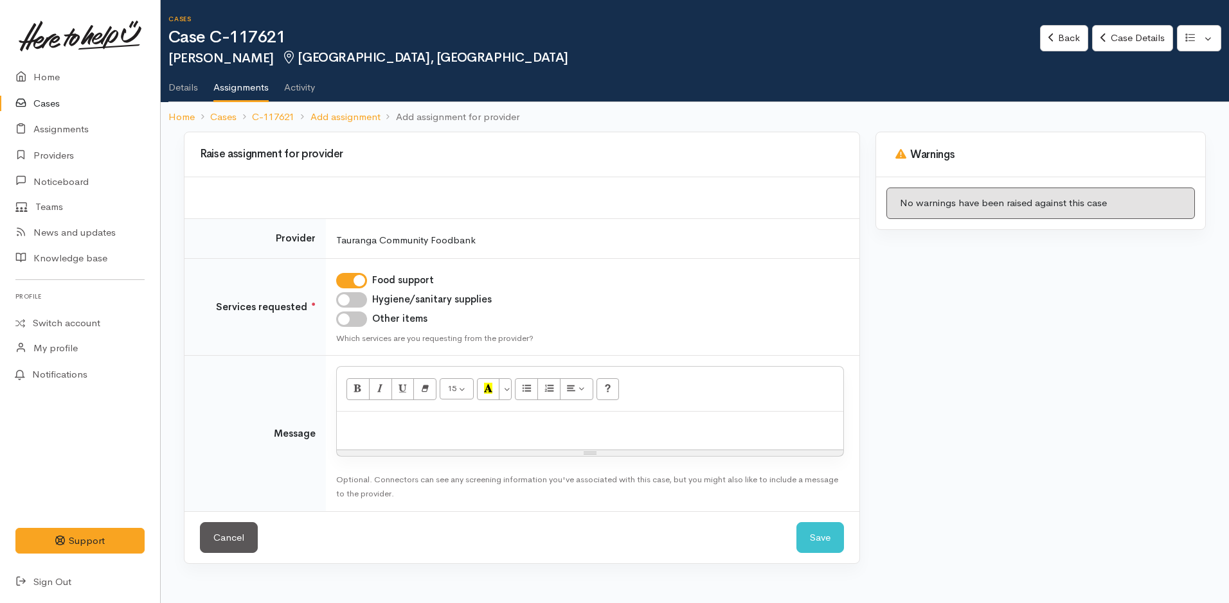
drag, startPoint x: 352, startPoint y: 303, endPoint x: 352, endPoint y: 314, distance: 10.9
click at [352, 302] on input "Hygiene/sanitary supplies" at bounding box center [351, 299] width 31 height 15
checkbox input "true"
click at [352, 314] on input "Other items" at bounding box center [351, 319] width 31 height 15
checkbox input "true"
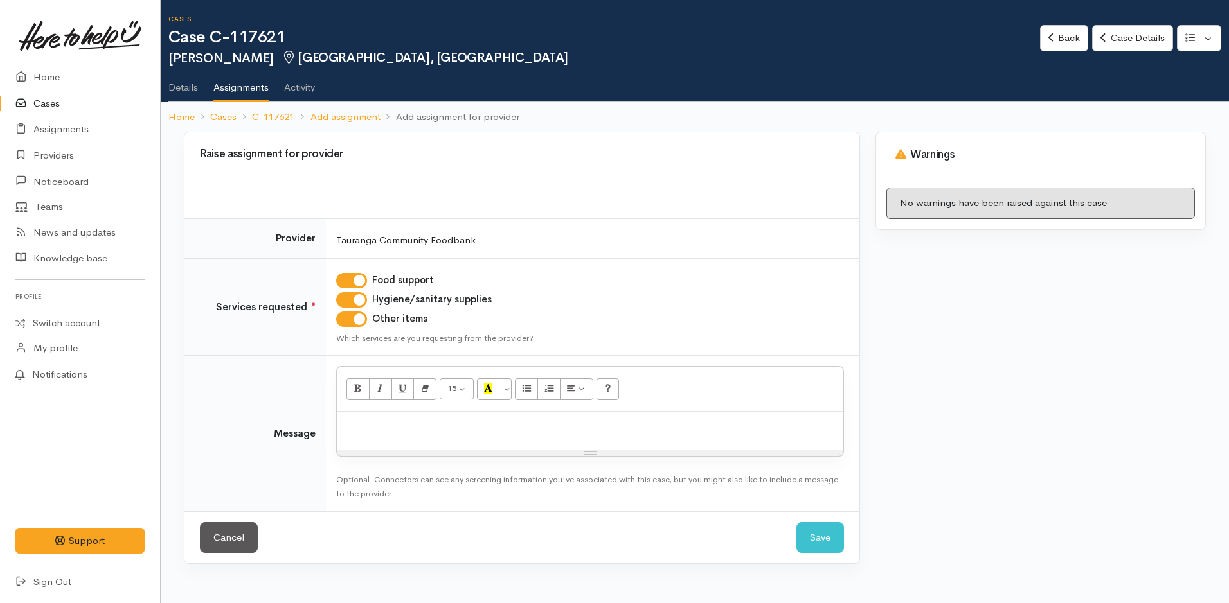
click at [402, 413] on div at bounding box center [590, 431] width 506 height 38
paste div
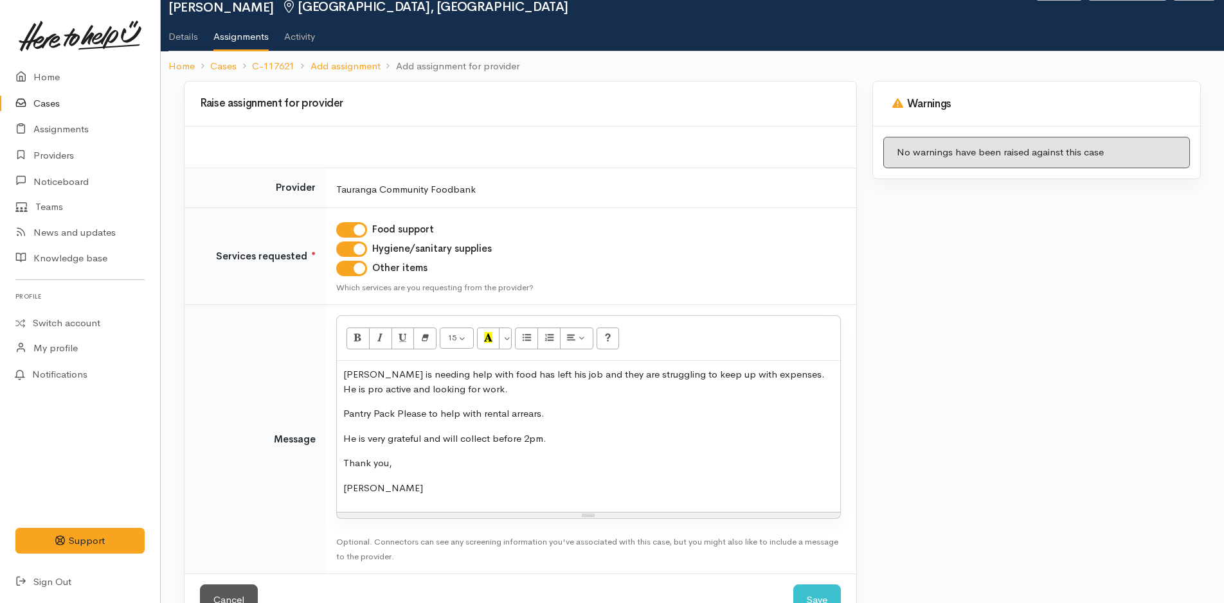
scroll to position [90, 0]
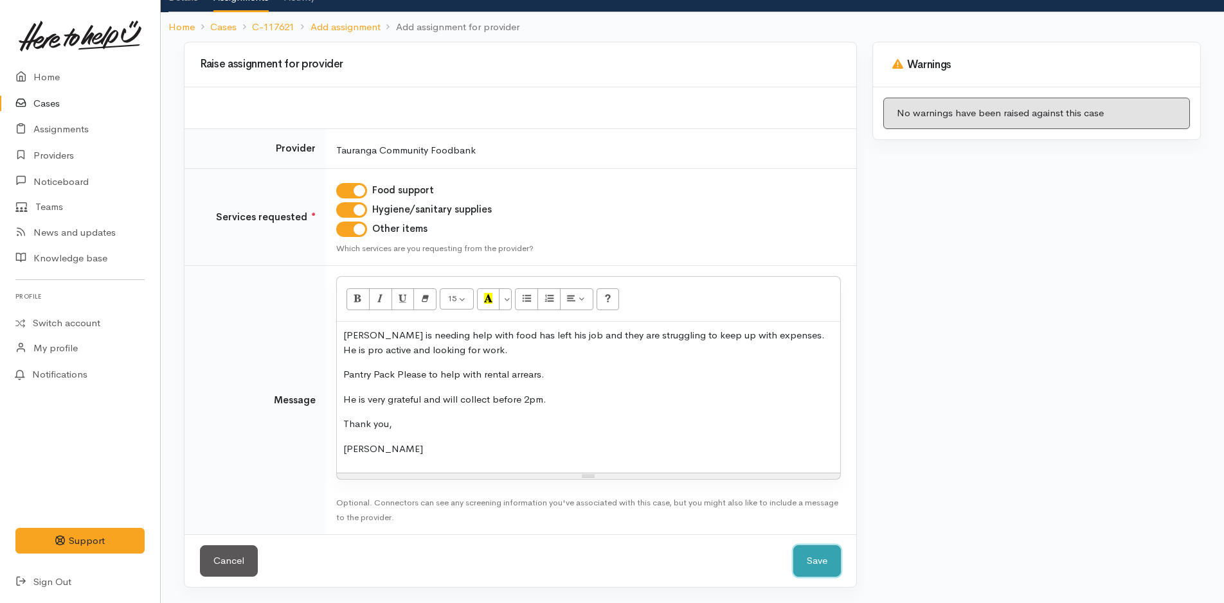
click at [808, 557] on button "Save" at bounding box center [817, 561] width 48 height 31
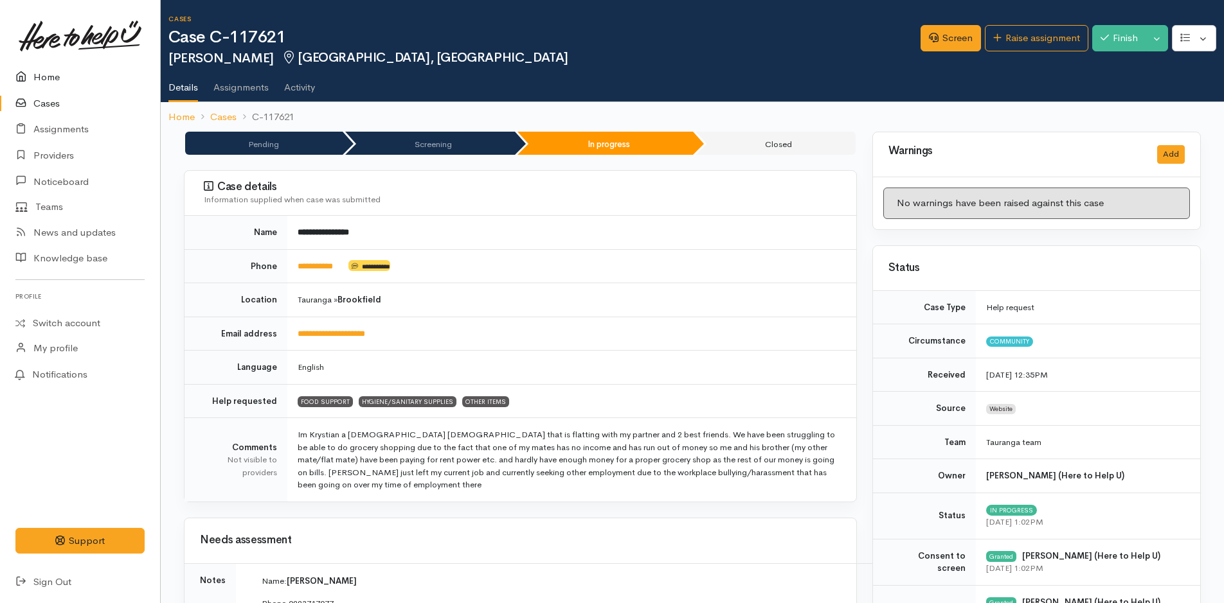
click at [49, 79] on link "Home" at bounding box center [80, 77] width 160 height 26
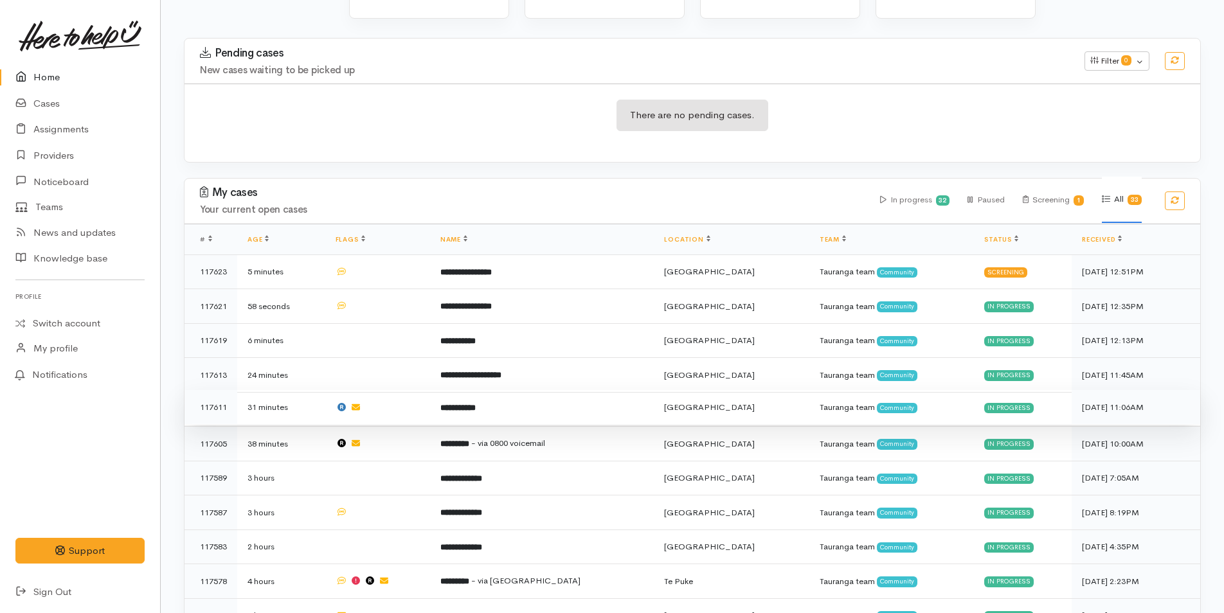
scroll to position [257, 0]
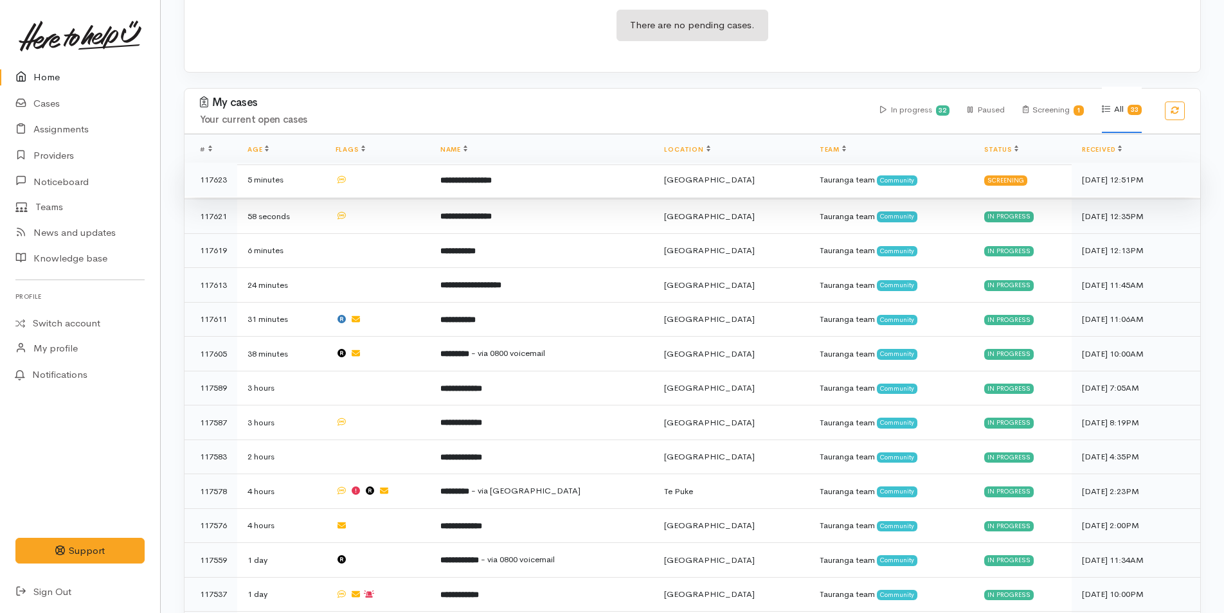
click at [492, 176] on b "**********" at bounding box center [465, 180] width 51 height 8
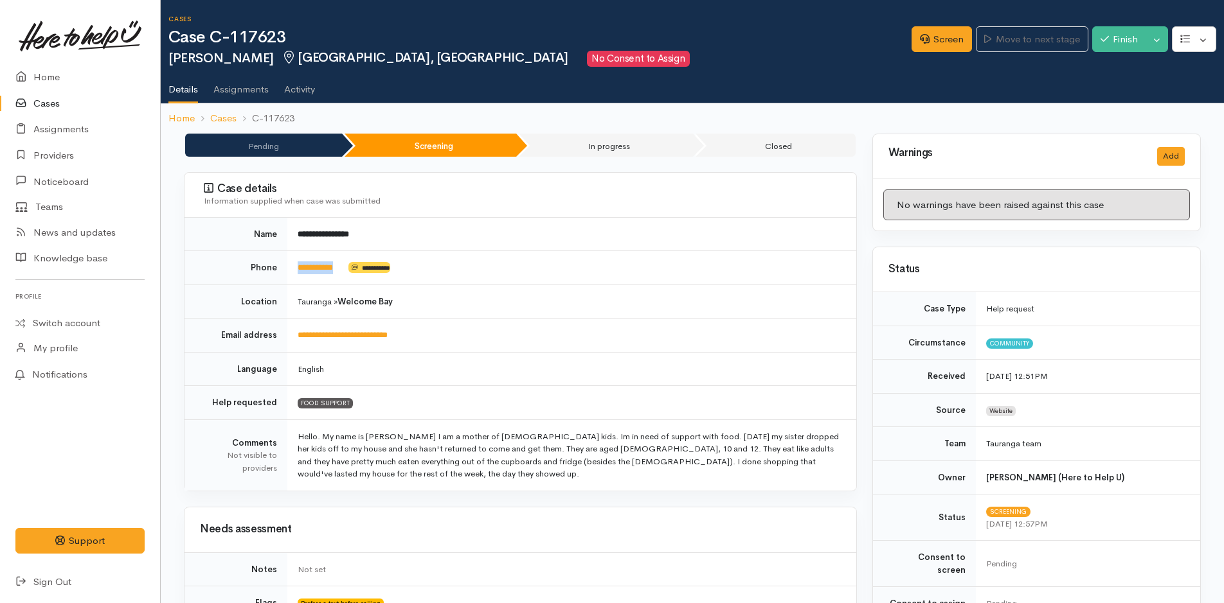
drag, startPoint x: 349, startPoint y: 265, endPoint x: 290, endPoint y: 275, distance: 59.3
click at [290, 275] on td "**********" at bounding box center [571, 268] width 569 height 34
copy td "**********"
click at [936, 27] on link "Screen" at bounding box center [941, 39] width 60 height 26
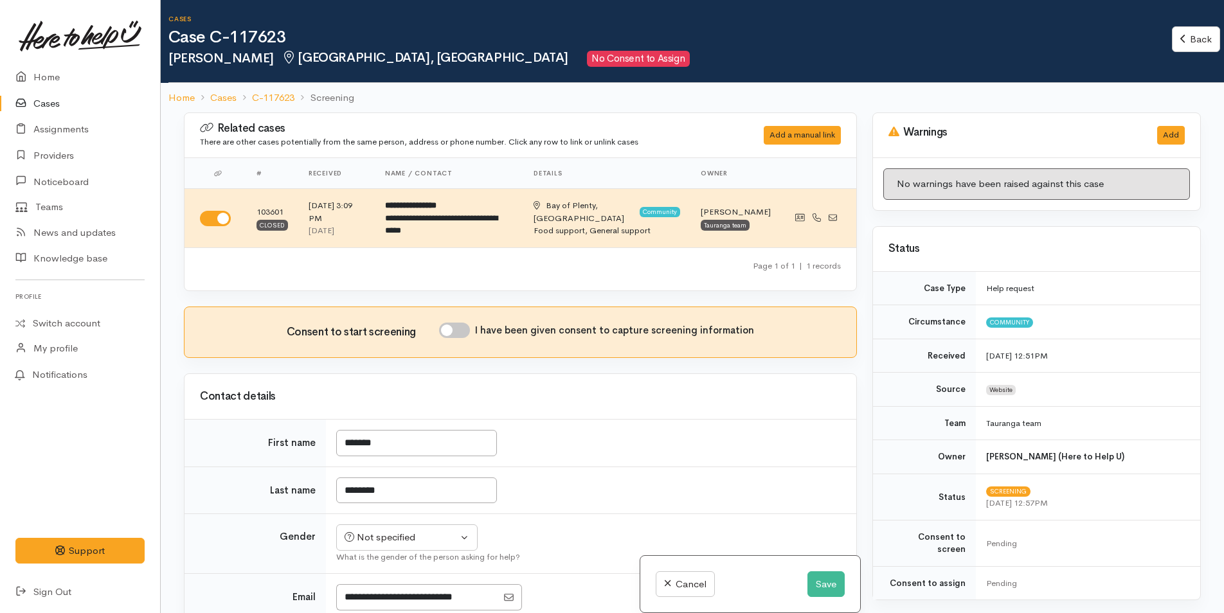
click at [463, 328] on input "I have been given consent to capture screening information" at bounding box center [454, 330] width 31 height 15
checkbox input "true"
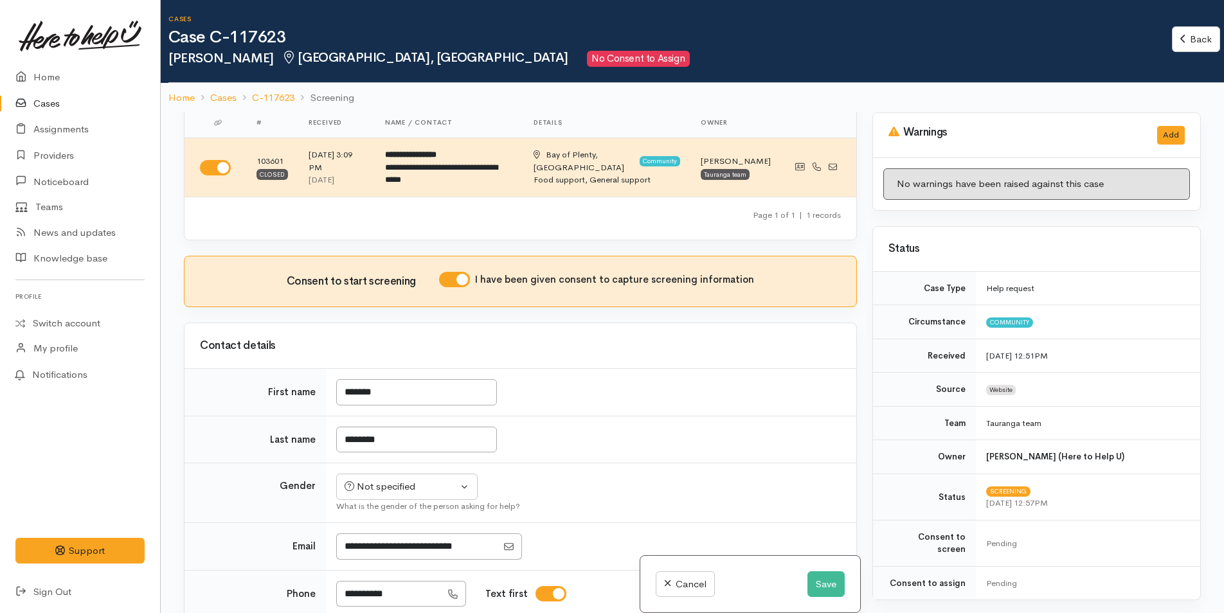
scroll to position [193, 0]
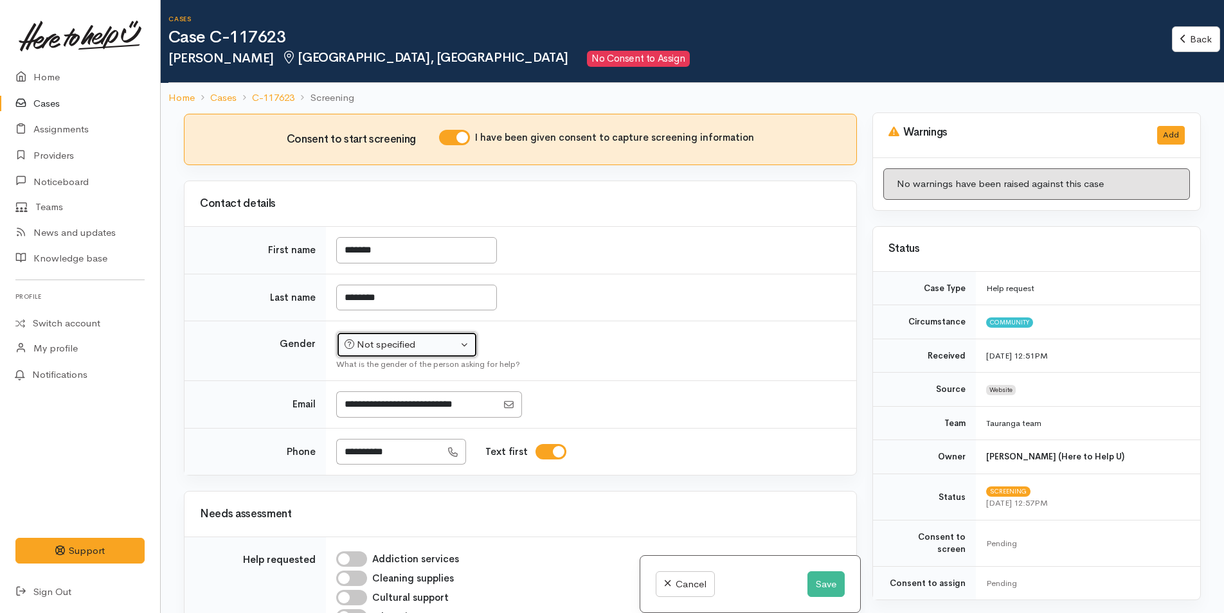
click at [391, 342] on div "Not specified" at bounding box center [400, 344] width 113 height 15
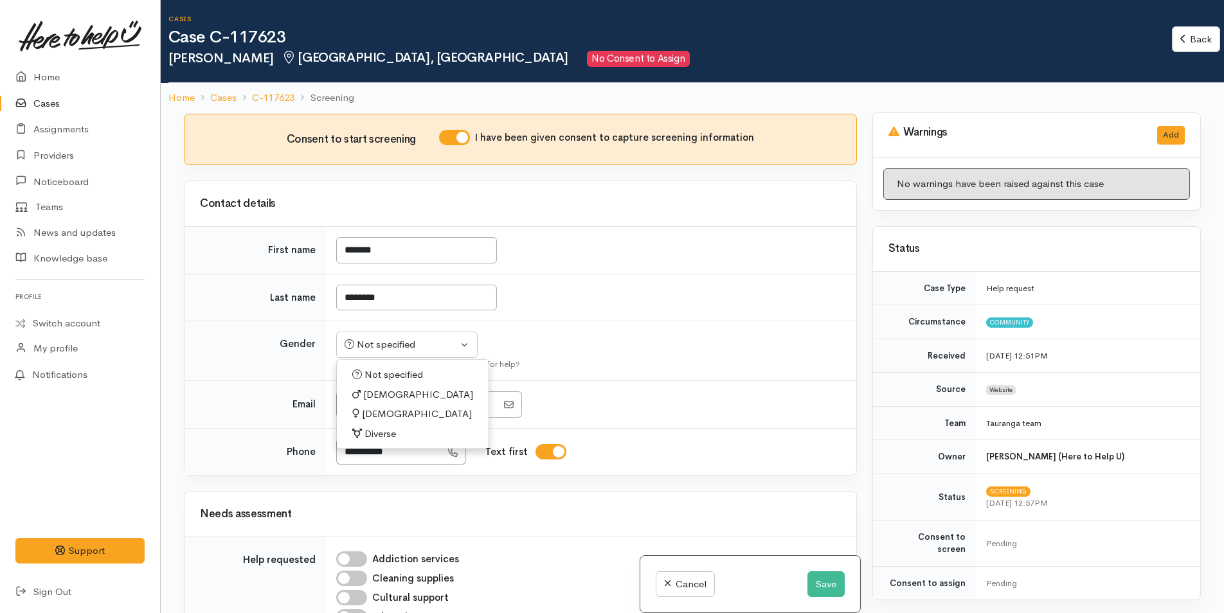
click at [380, 411] on span "[DEMOGRAPHIC_DATA]" at bounding box center [417, 414] width 110 height 15
select select "[DEMOGRAPHIC_DATA]"
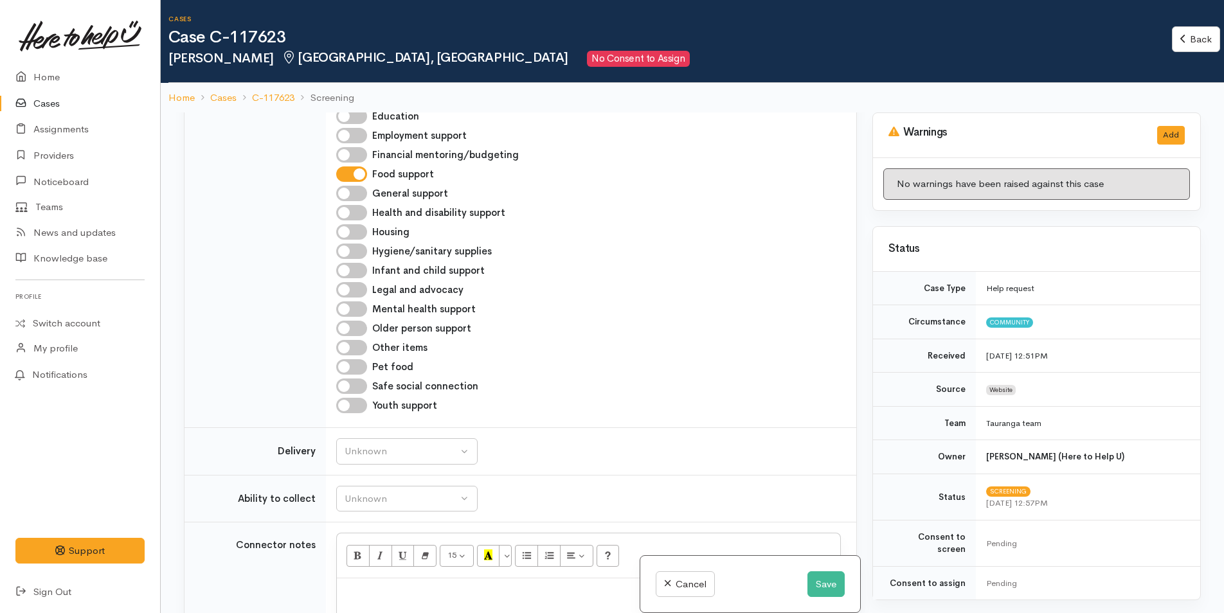
scroll to position [771, 0]
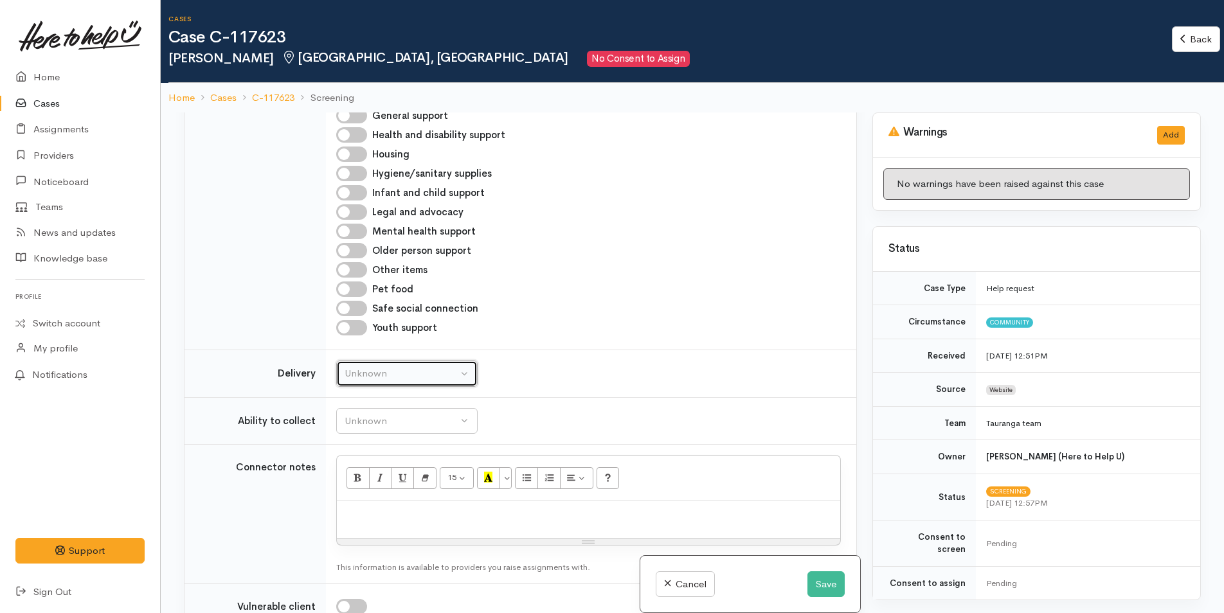
click at [377, 375] on div "Unknown" at bounding box center [400, 373] width 113 height 15
click at [357, 487] on span "No" at bounding box center [358, 494] width 13 height 15
select select "1"
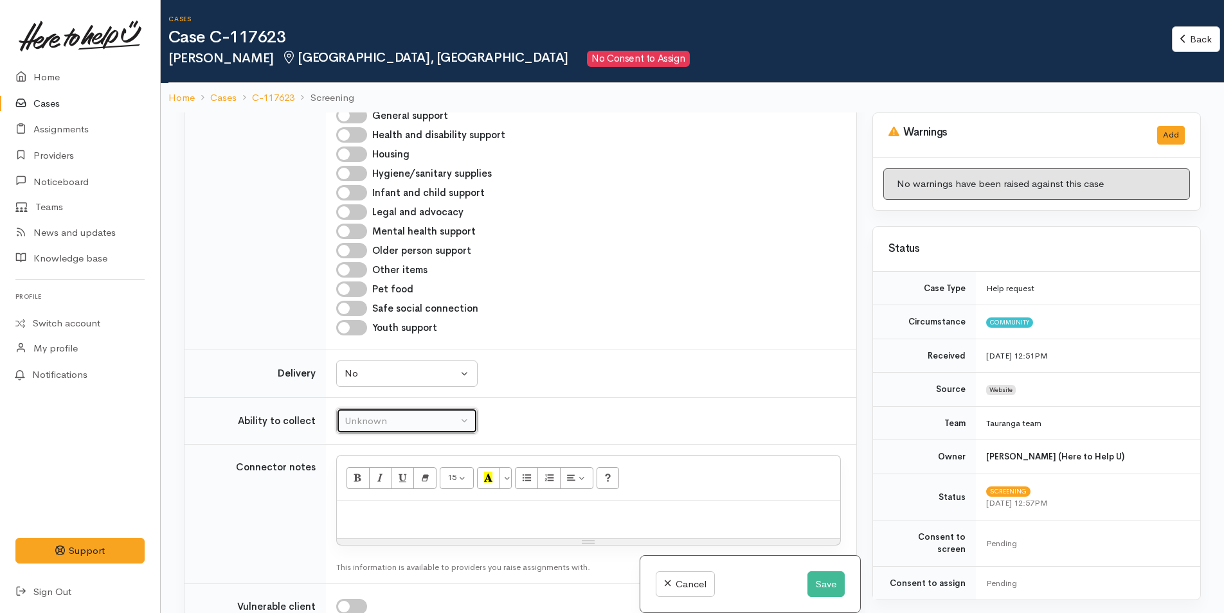
drag, startPoint x: 376, startPoint y: 421, endPoint x: 407, endPoint y: 469, distance: 57.0
click at [377, 421] on div "Unknown" at bounding box center [400, 421] width 113 height 15
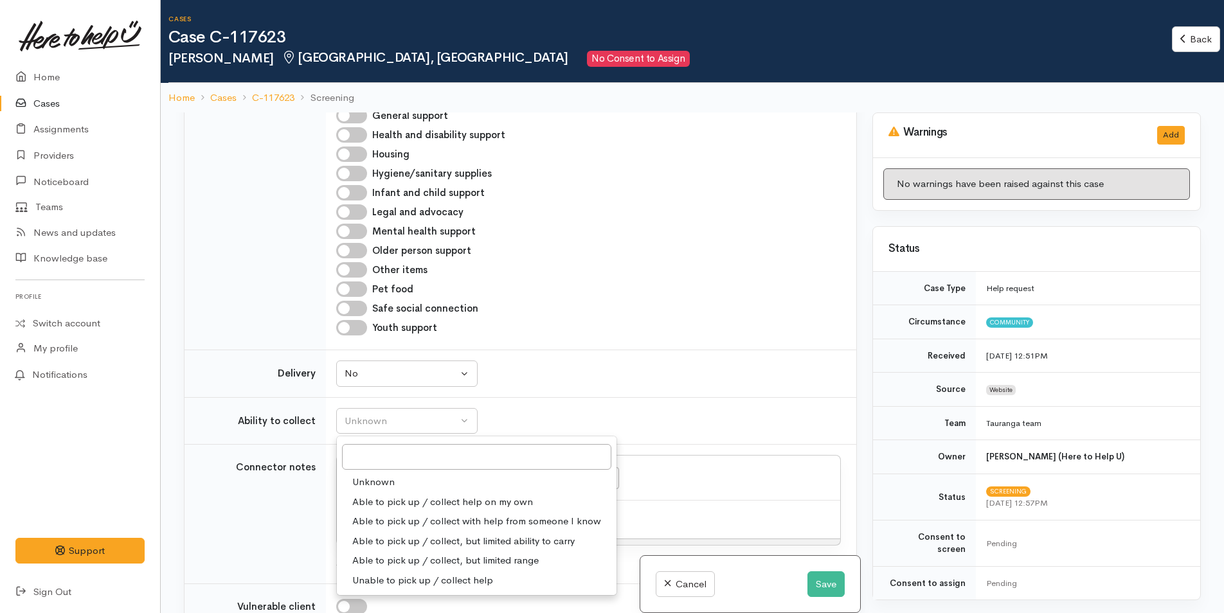
click at [395, 496] on span "Able to pick up / collect help on my own" at bounding box center [442, 502] width 181 height 15
select select "2"
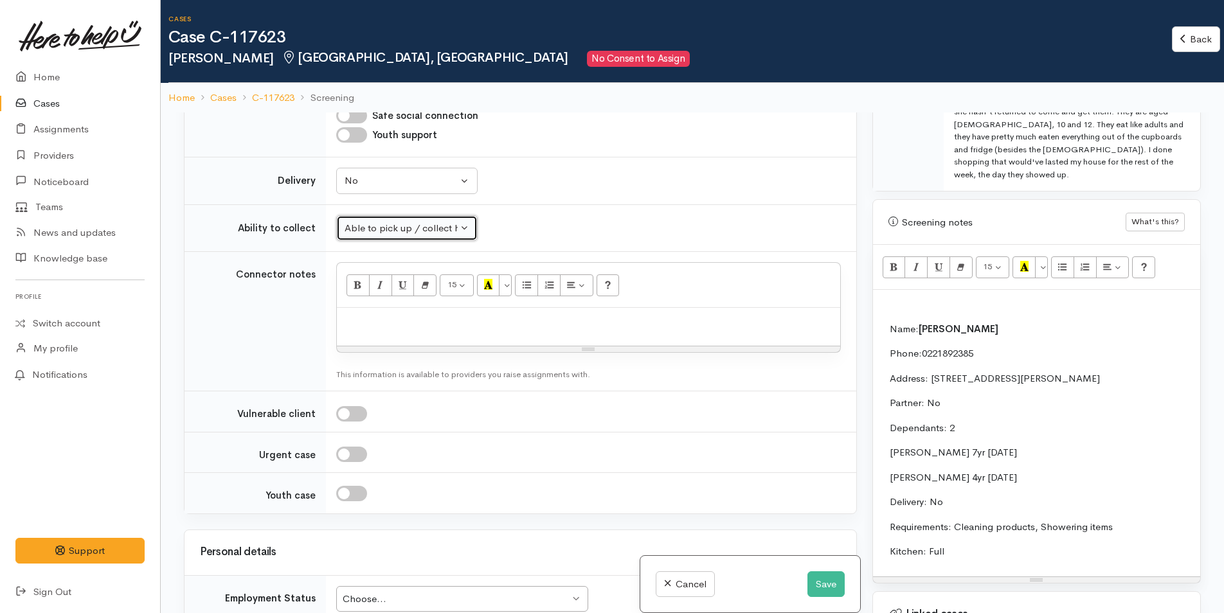
scroll to position [835, 0]
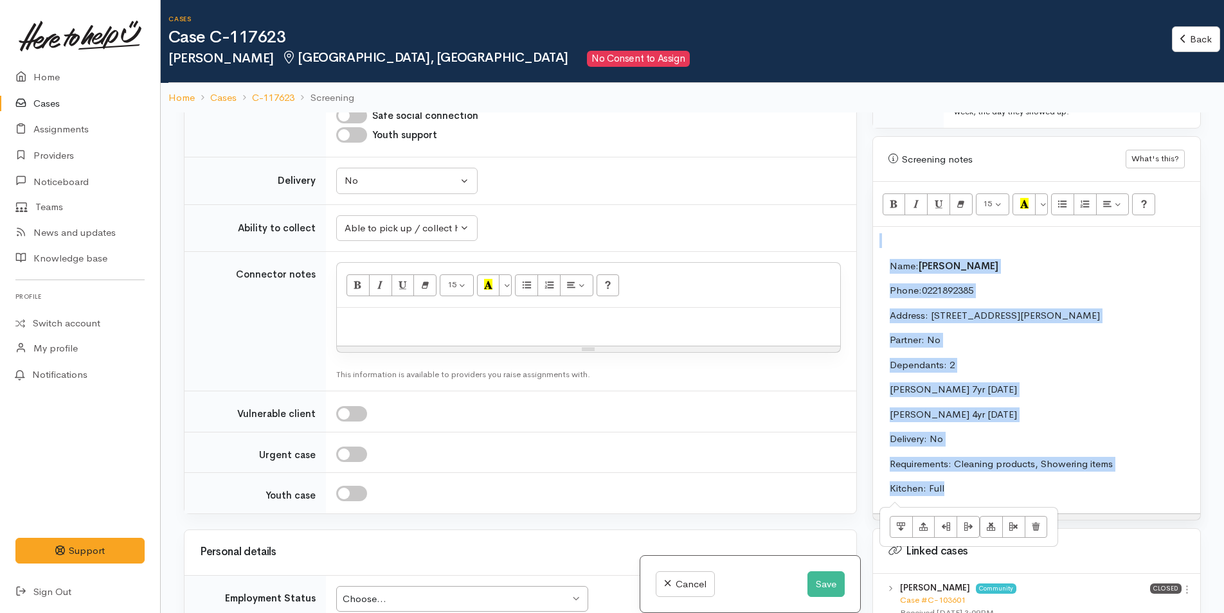
drag, startPoint x: 975, startPoint y: 471, endPoint x: 873, endPoint y: 241, distance: 251.5
click at [873, 241] on div "Name: Caitlyn Thompson Phone: 0221892385 Address: 21 Taffe Crescent, Pyes Pa, T…" at bounding box center [1036, 370] width 327 height 287
copy div "Name: Caitlyn Thompson Phone: 0221892385 Address: 21 Taffe Crescent, Pyes Pa, T…"
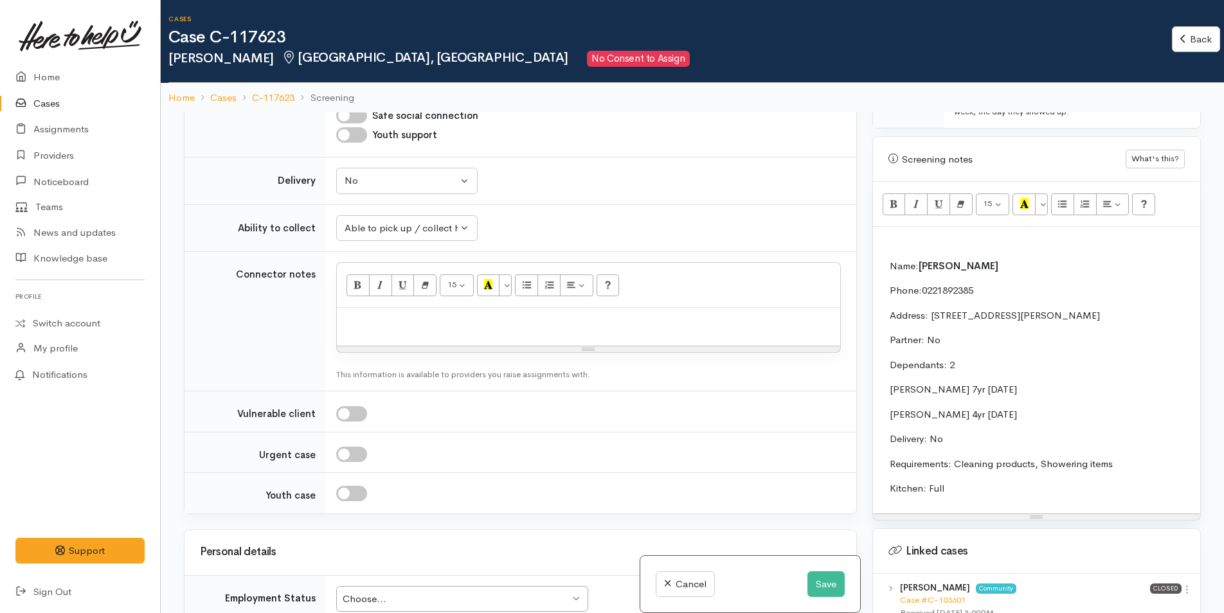
click at [418, 328] on p at bounding box center [588, 321] width 490 height 15
paste div
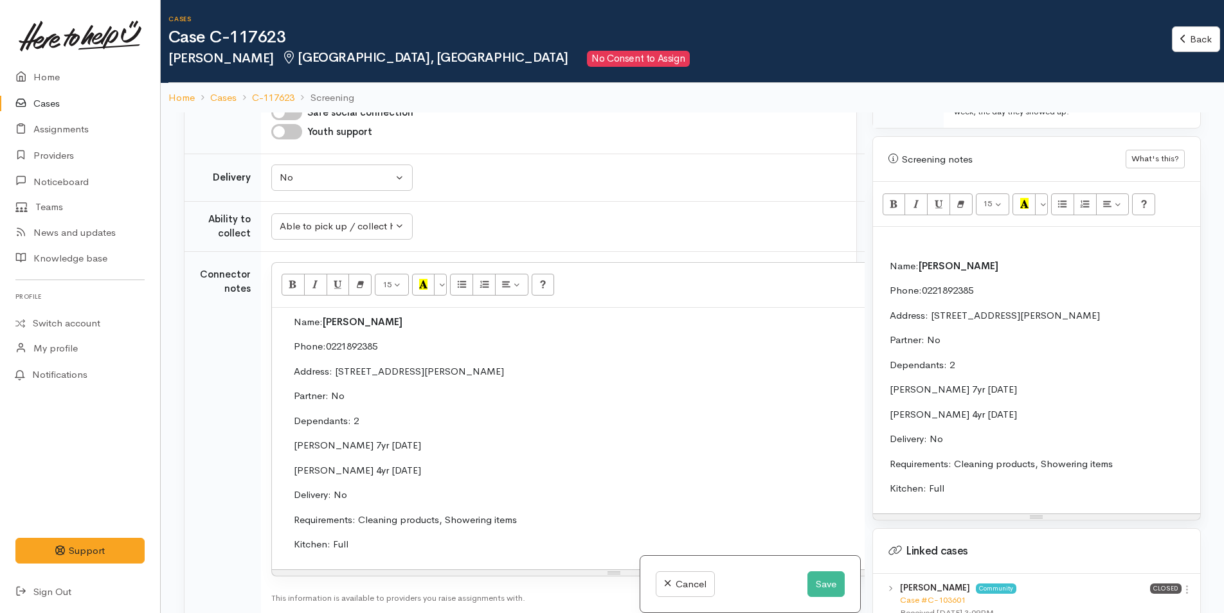
click at [425, 322] on p "Name: Caitlyn Thompson" at bounding box center [614, 322] width 641 height 15
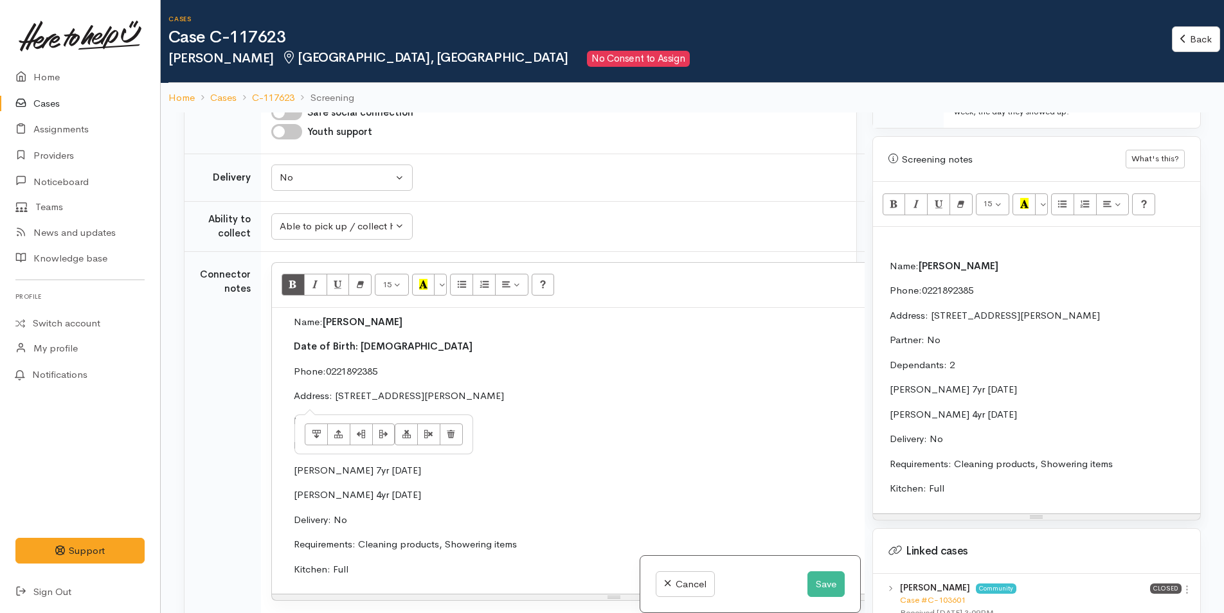
drag, startPoint x: 591, startPoint y: 398, endPoint x: 331, endPoint y: 398, distance: 260.3
click at [331, 398] on p "Address: 21 Taffe Crescent, Pyes Pa, Tauranga, New Zealand" at bounding box center [614, 396] width 641 height 15
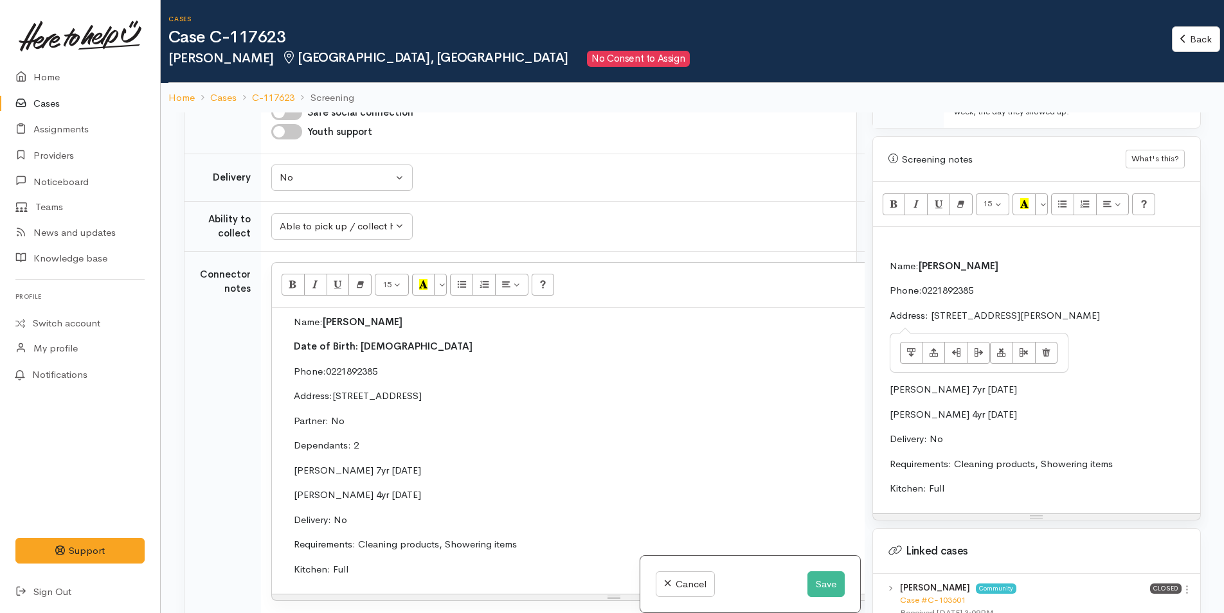
drag, startPoint x: 1169, startPoint y: 289, endPoint x: 931, endPoint y: 289, distance: 237.8
click at [931, 308] on p "Address: 21 Taffe Crescent, Pyes Pa, Tauranga, New Zealand" at bounding box center [1219, 315] width 661 height 15
copy p "21 Taffe Crescent, Pyes Pa, Tauranga, New Zealand"
drag, startPoint x: 328, startPoint y: 394, endPoint x: 375, endPoint y: 397, distance: 47.0
click at [375, 397] on p "Address:12a Lang" at bounding box center [614, 396] width 641 height 15
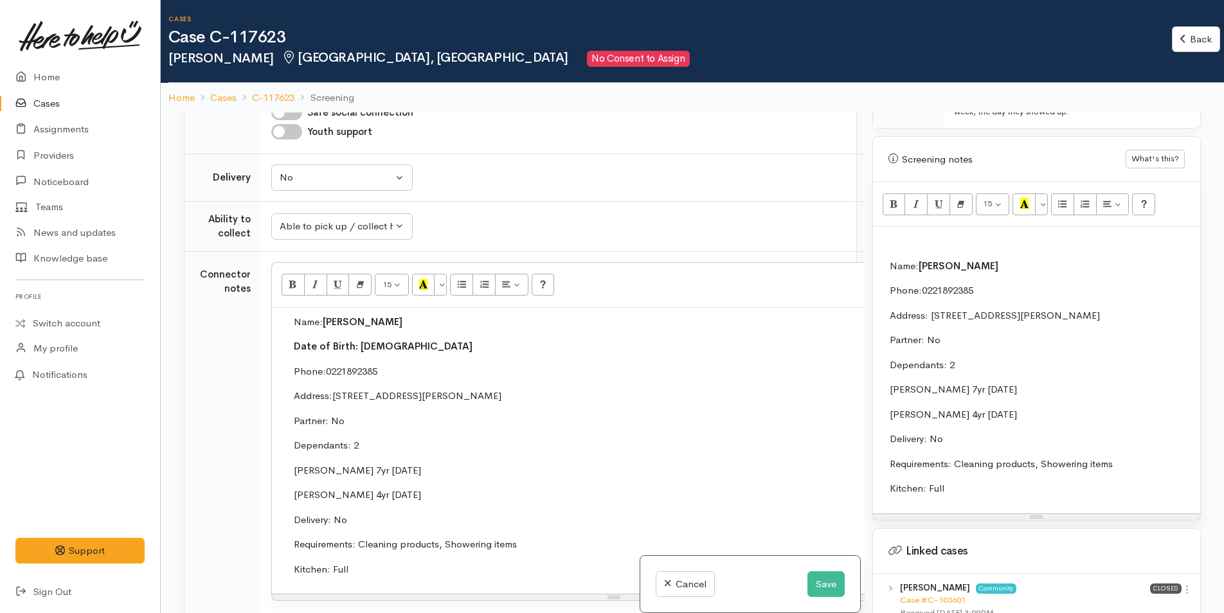
click at [332, 395] on p "Address:21 Taffe Crescent, Pyes Pa, Tauranga, New Zealand" at bounding box center [614, 396] width 641 height 15
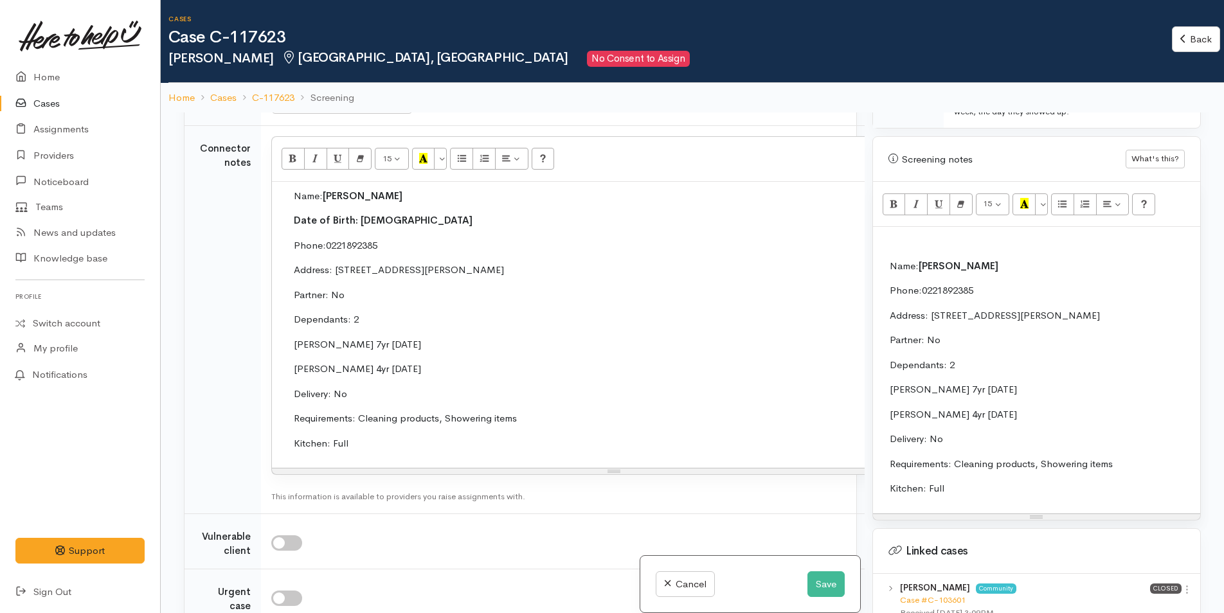
scroll to position [1096, 0]
click at [331, 369] on p "Khymarmi Todd 4yr 1/8/20" at bounding box center [614, 366] width 641 height 15
click at [381, 390] on p "Delivery: No" at bounding box center [614, 391] width 641 height 15
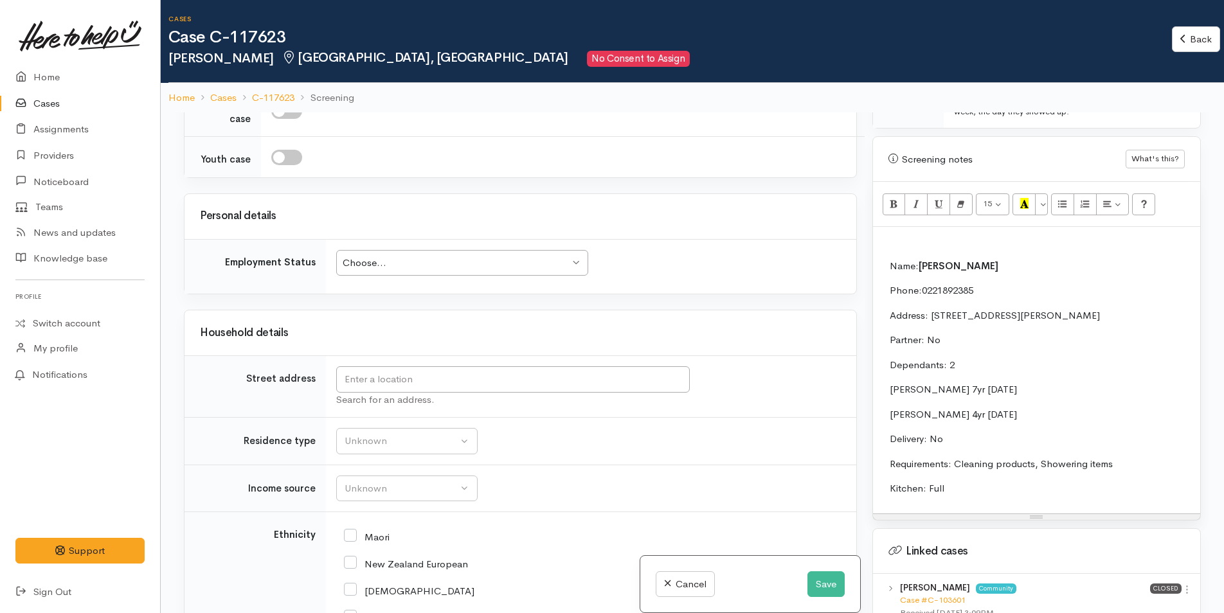
scroll to position [1610, 0]
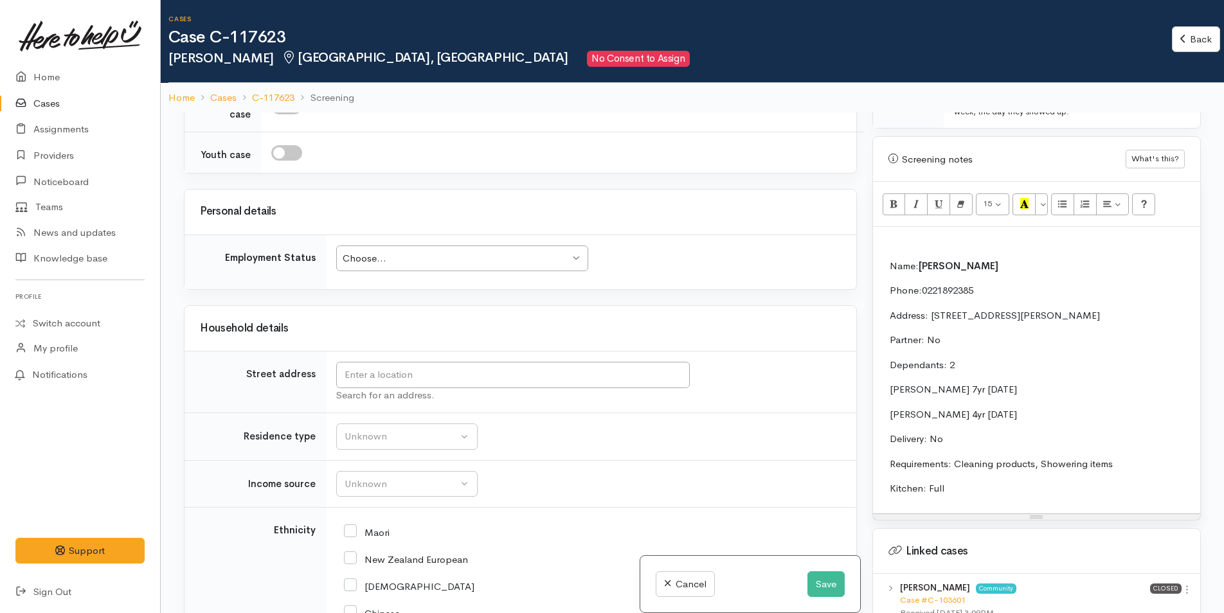
click at [441, 266] on div "Choose..." at bounding box center [456, 258] width 227 height 15
click at [448, 266] on div "Employed part-time" at bounding box center [456, 258] width 227 height 15
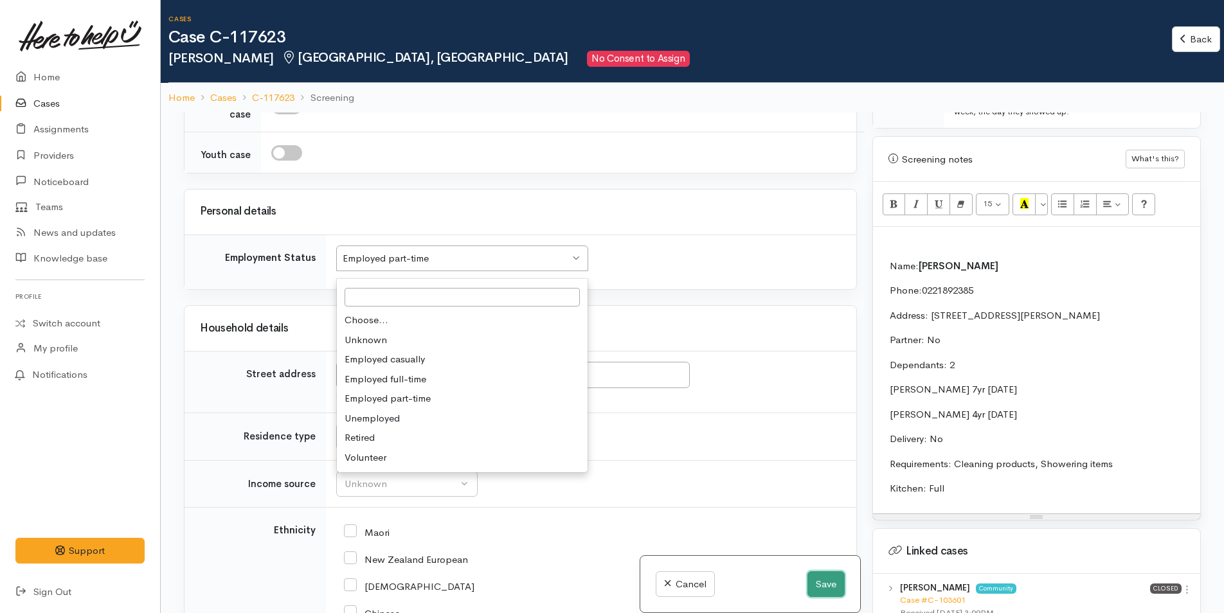
click at [823, 586] on button "Save" at bounding box center [825, 584] width 37 height 26
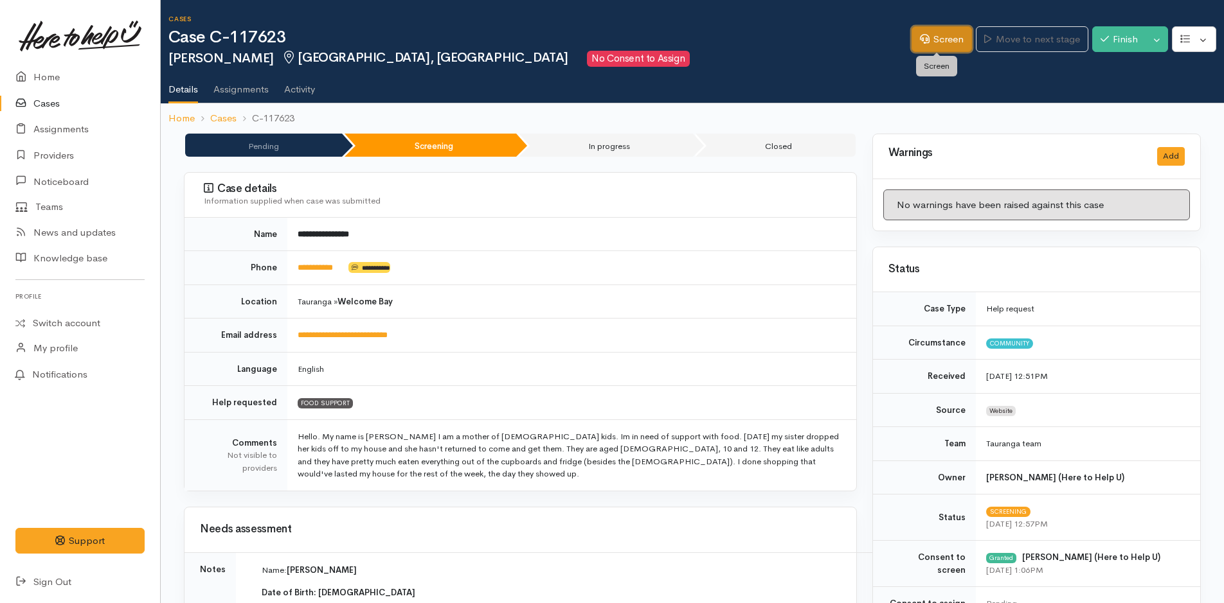
click at [942, 43] on link "Screen" at bounding box center [941, 39] width 60 height 26
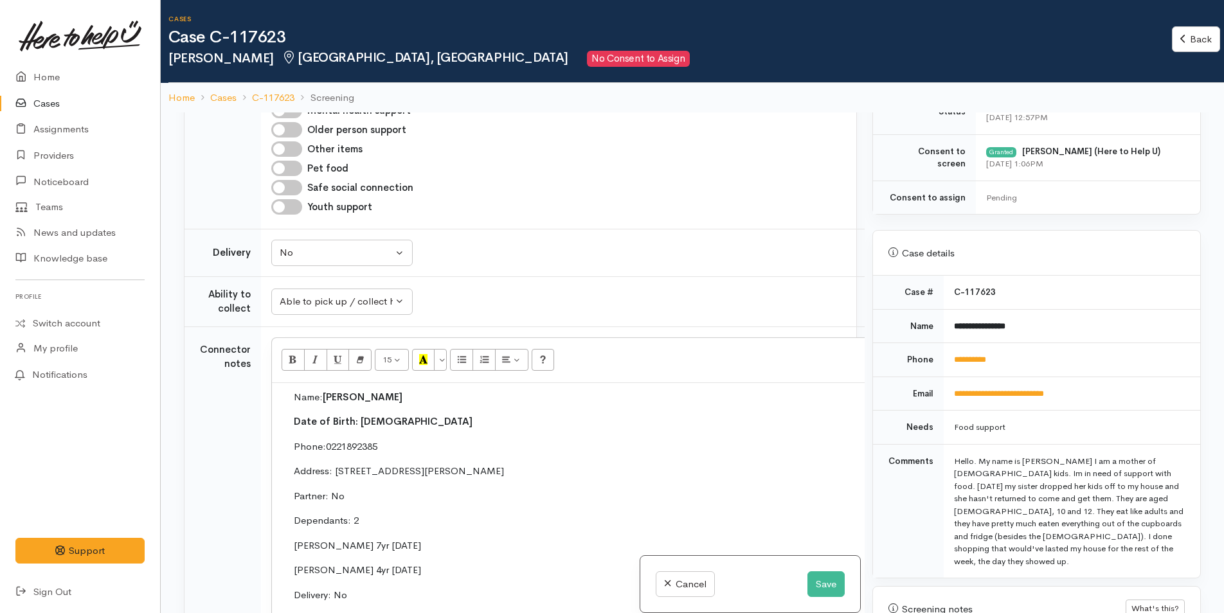
scroll to position [707, 0]
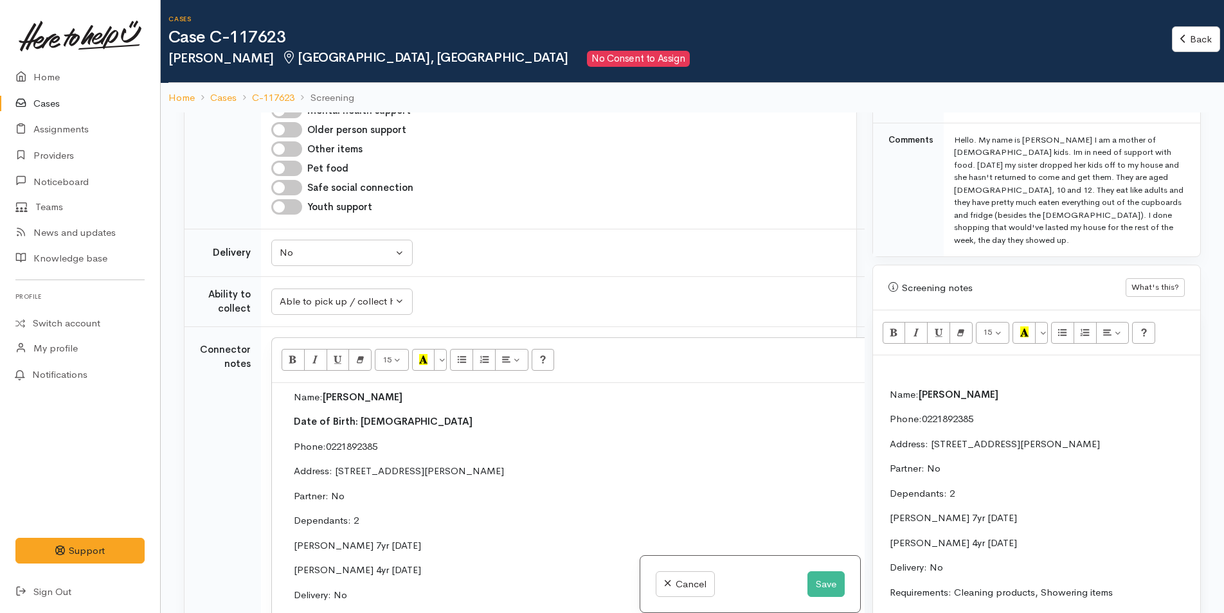
click at [938, 364] on p at bounding box center [1036, 369] width 314 height 15
click at [1161, 437] on p "Address: [STREET_ADDRESS][PERSON_NAME]" at bounding box center [1219, 444] width 661 height 15
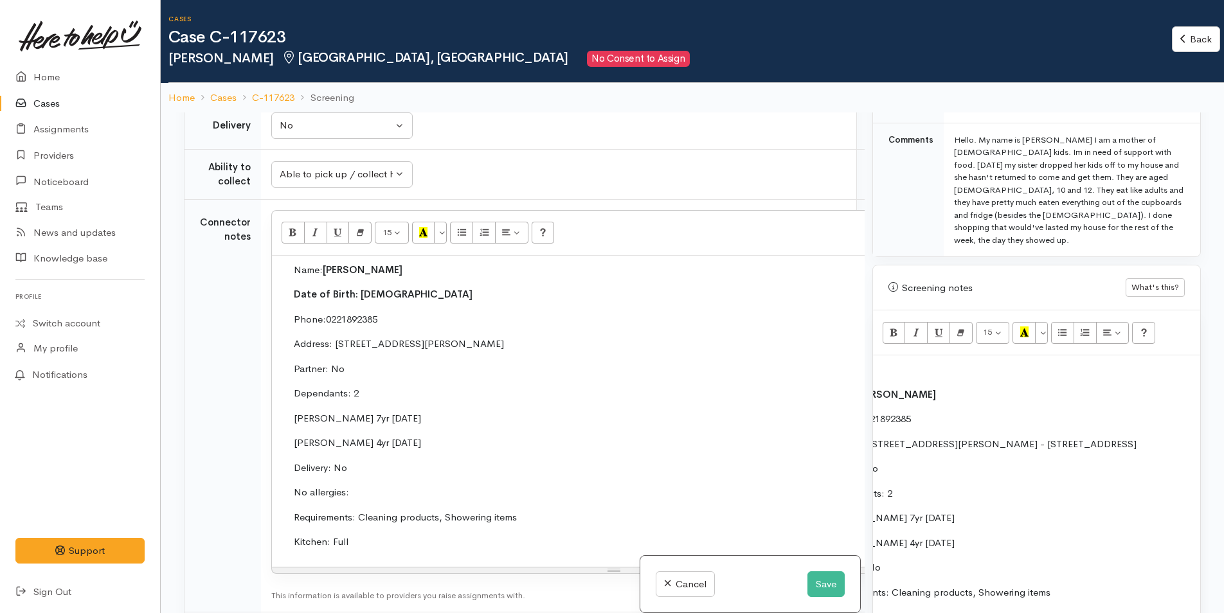
scroll to position [1028, 0]
click at [349, 488] on p "No allergies:" at bounding box center [614, 491] width 641 height 15
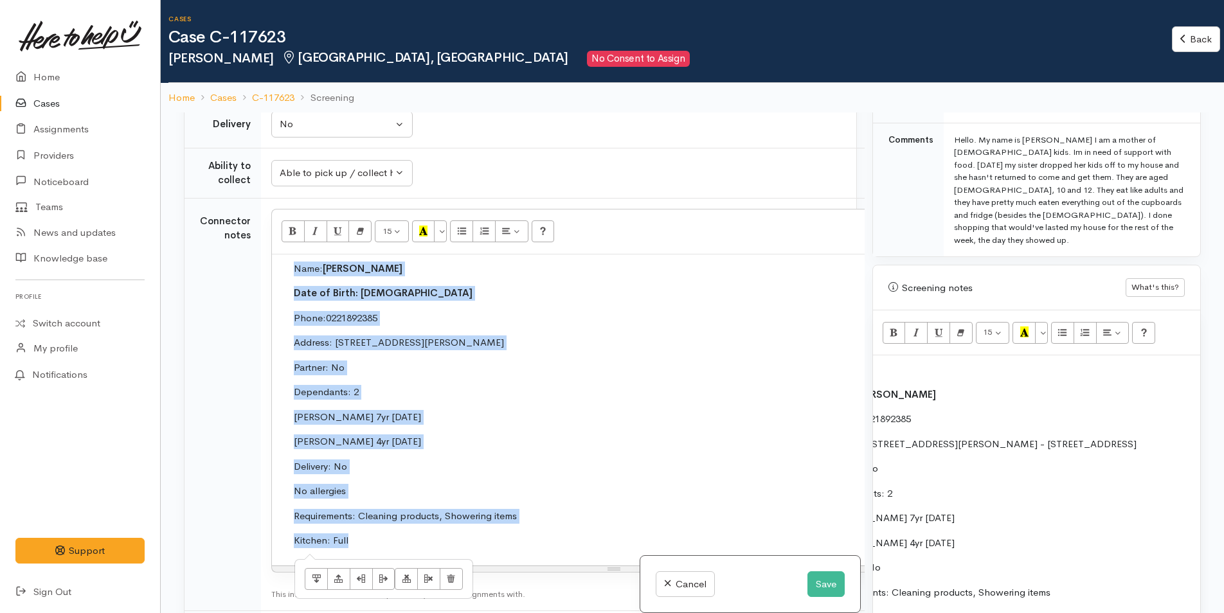
drag, startPoint x: 374, startPoint y: 543, endPoint x: 273, endPoint y: 285, distance: 277.6
click at [273, 285] on div "Name: [PERSON_NAME] Date of Birth: [DEMOGRAPHIC_DATA] Phone: 0221892385 Address…" at bounding box center [614, 410] width 684 height 311
click at [364, 233] on button "Remove Font Style (CTRL+\\)" at bounding box center [359, 231] width 23 height 22
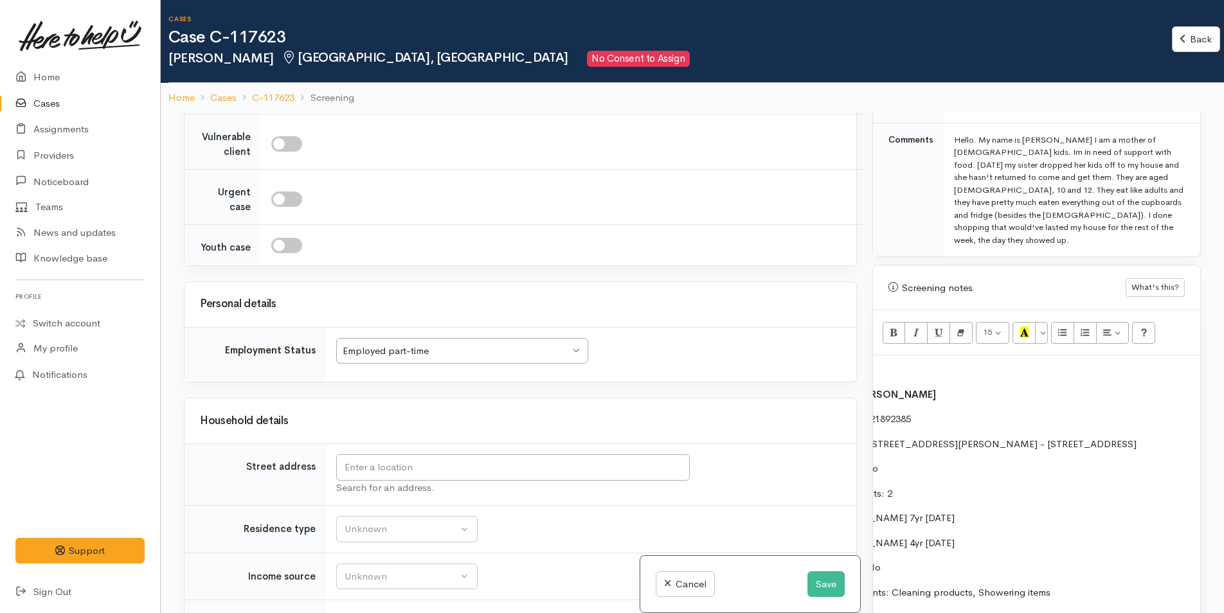
scroll to position [1542, 0]
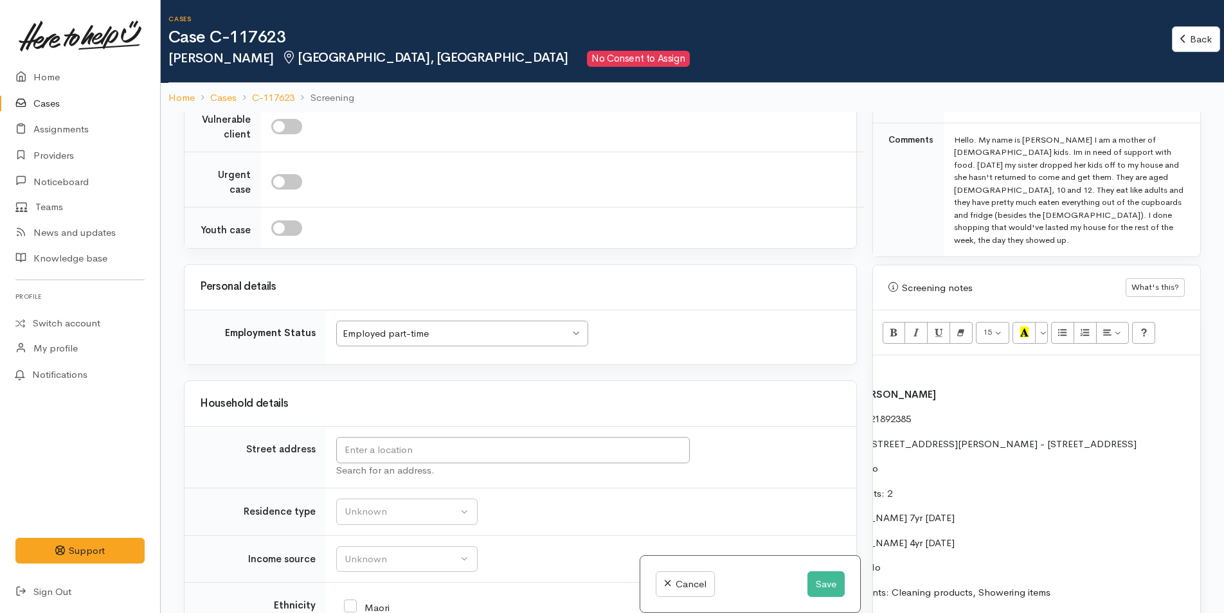
click at [467, 341] on div "Employed part-time" at bounding box center [456, 333] width 227 height 15
click at [1006, 469] on td "Name: Caitlyn Thompson Phone: 0221892385 Address: 21 Taffe Crescent, Pyes Pa, T…" at bounding box center [1153, 511] width 672 height 249
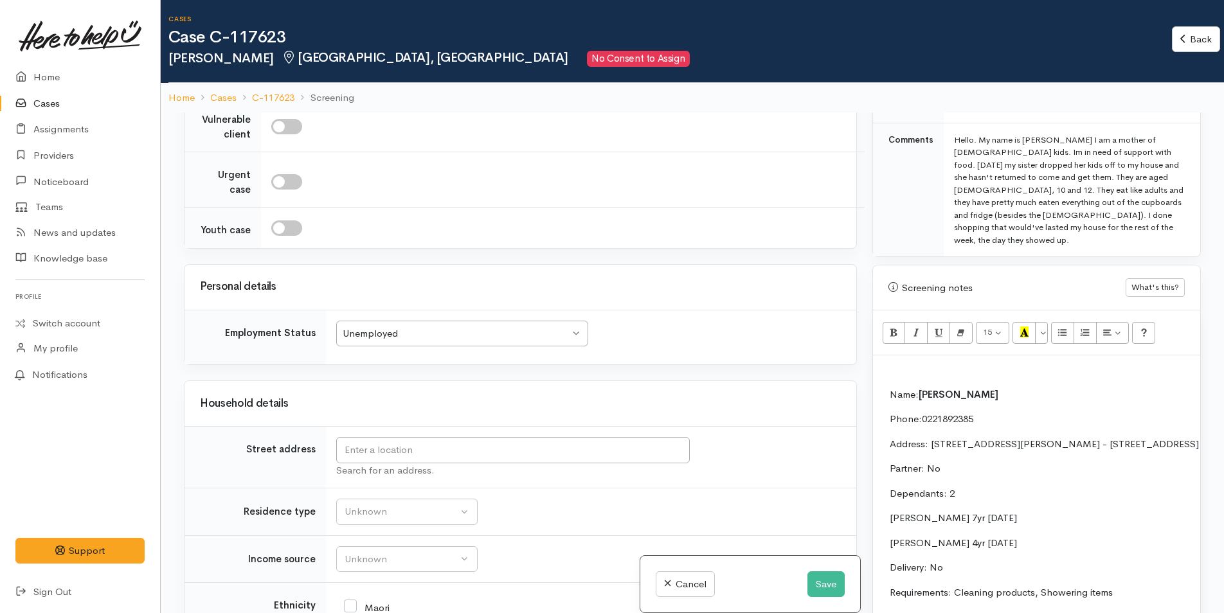
drag, startPoint x: 1089, startPoint y: 431, endPoint x: 931, endPoint y: 427, distance: 158.8
click at [931, 437] on p "Address: [STREET_ADDRESS][PERSON_NAME] - [STREET_ADDRESS]" at bounding box center [1219, 444] width 661 height 15
copy p "21 Taffe Crescent, Pyes Pa, Tauranga, New Zealand"
click at [458, 463] on input "text" at bounding box center [512, 450] width 353 height 26
paste input "21 Taffe Crescent, Pyes Pa, Tauranga, New Zealand"
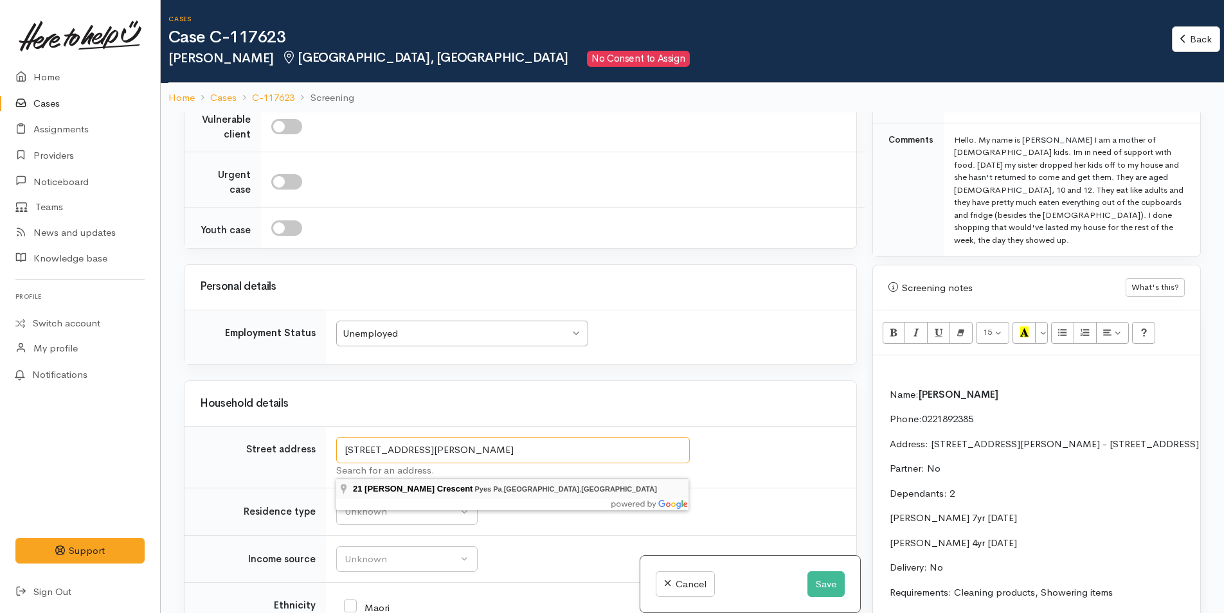
type input "21 Taffe Crescent, Pyes Pa, Tauranga, New Zealand"
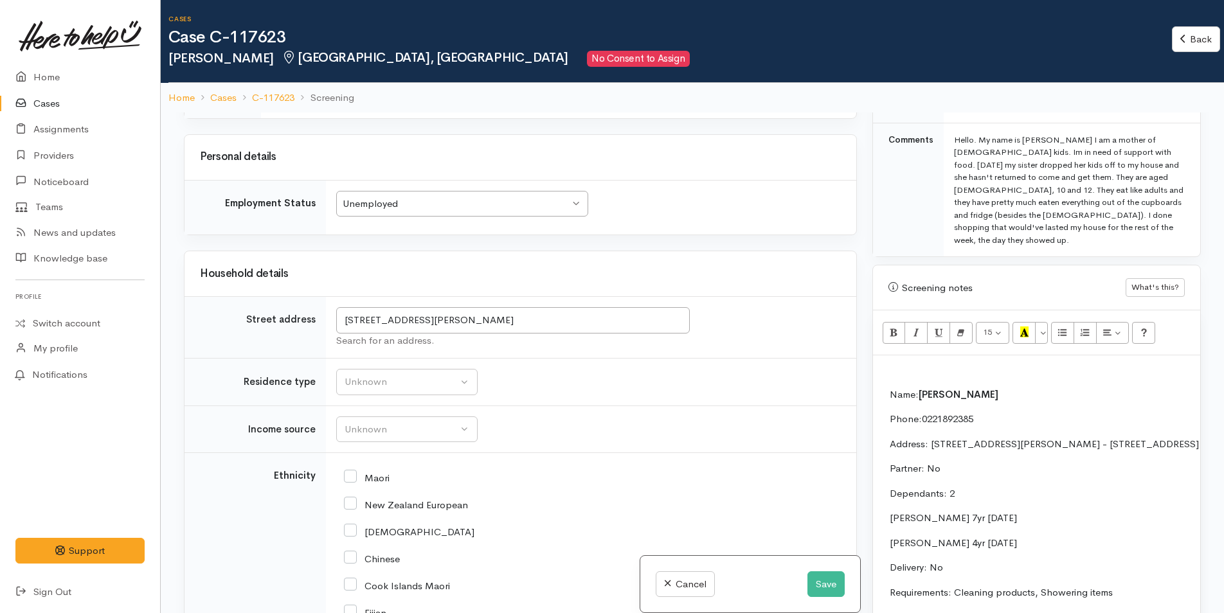
scroll to position [1853, 0]
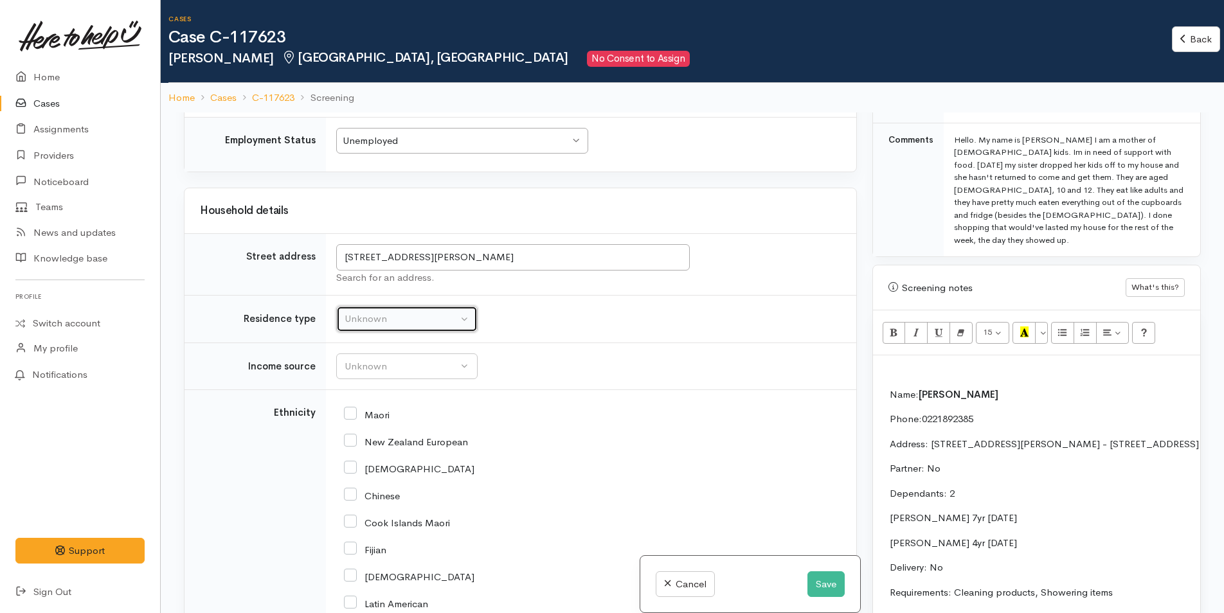
click at [400, 326] on div "Unknown" at bounding box center [400, 319] width 113 height 15
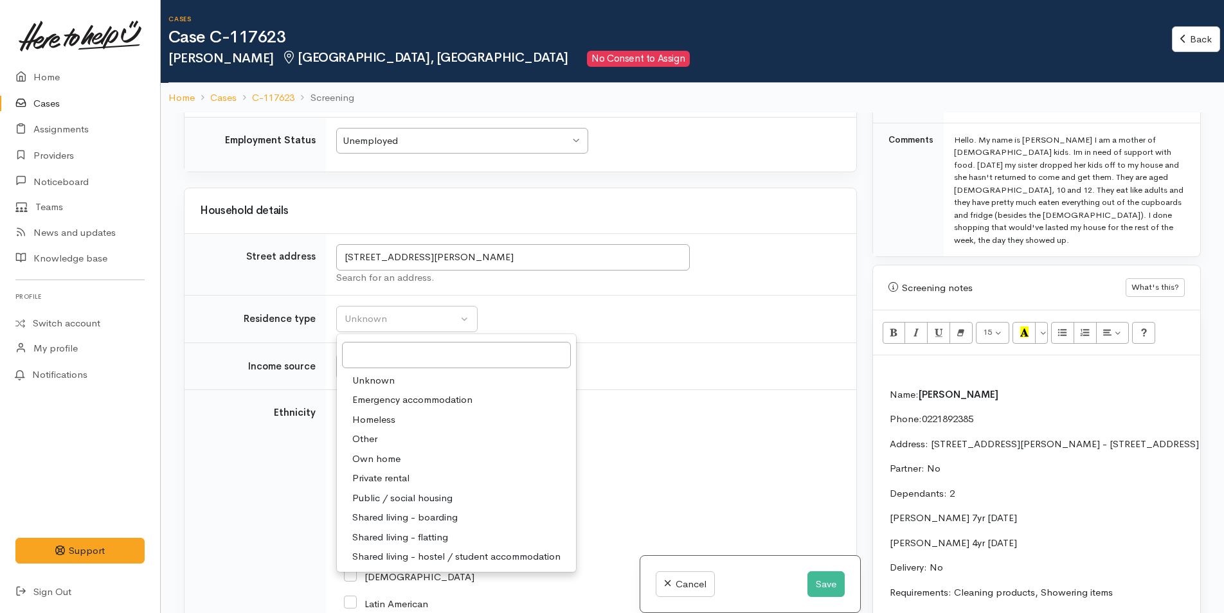
click at [390, 486] on span "Private rental" at bounding box center [380, 478] width 57 height 15
select select "2"
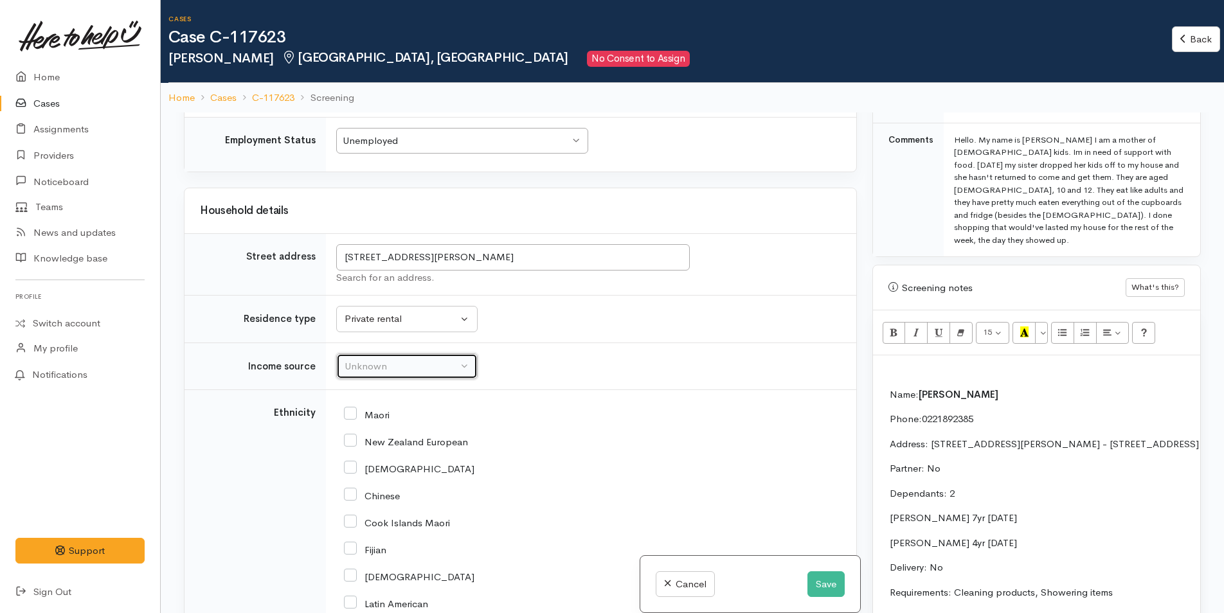
click at [369, 374] on div "Unknown" at bounding box center [400, 366] width 113 height 15
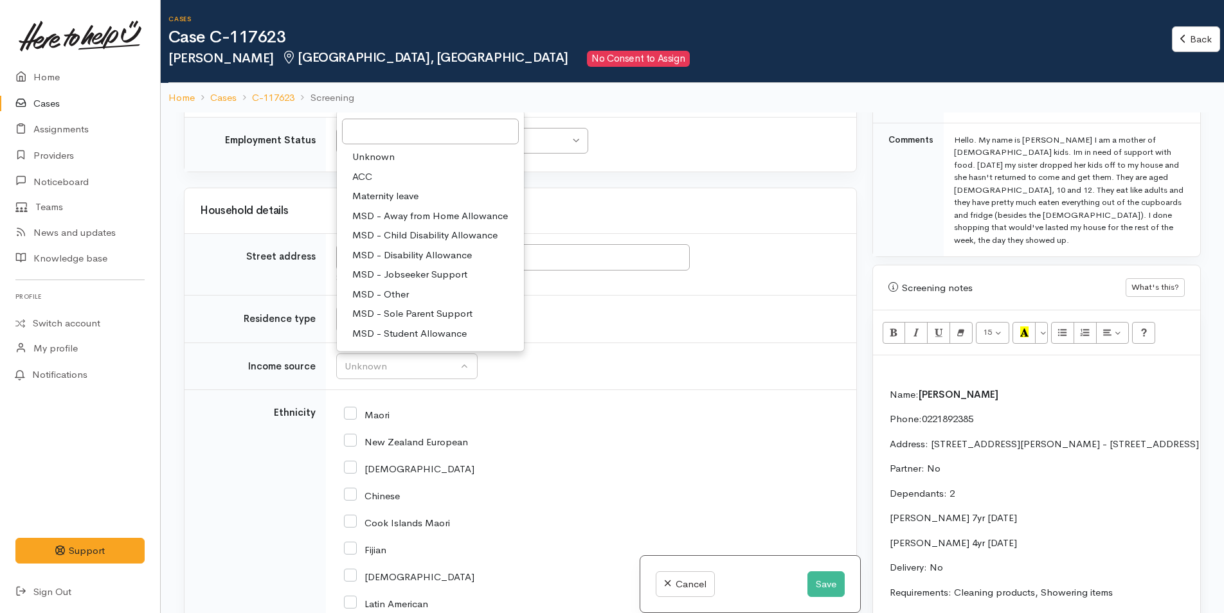
click at [409, 321] on span "MSD - Sole Parent Support" at bounding box center [412, 314] width 120 height 15
select select "7"
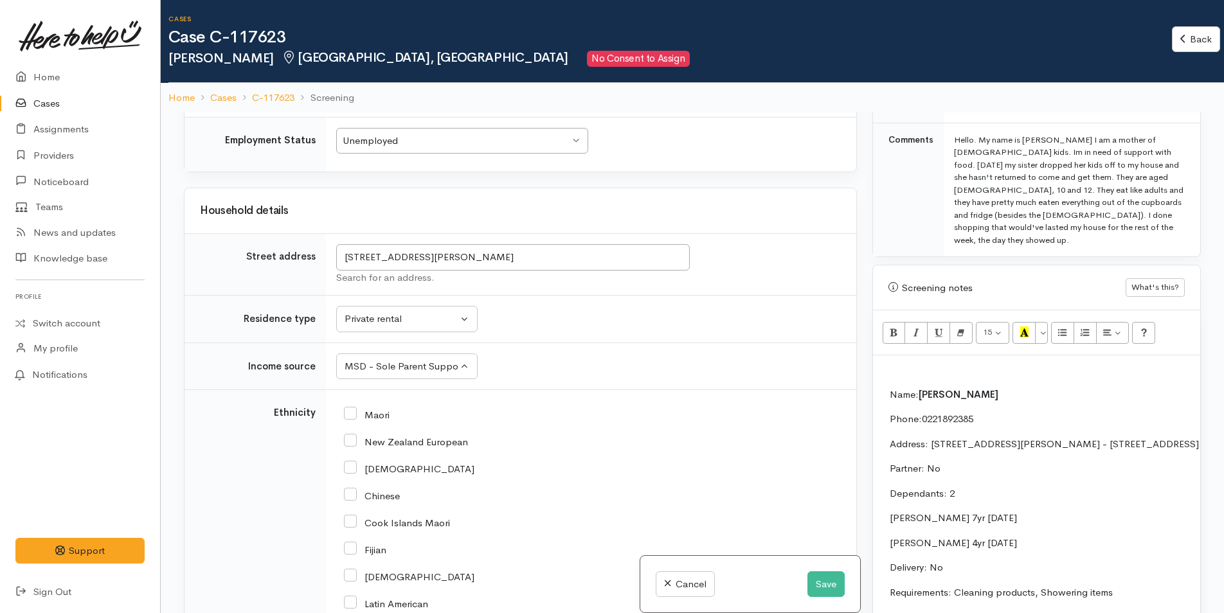
click at [355, 420] on input "Maori" at bounding box center [367, 414] width 46 height 12
checkbox input "true"
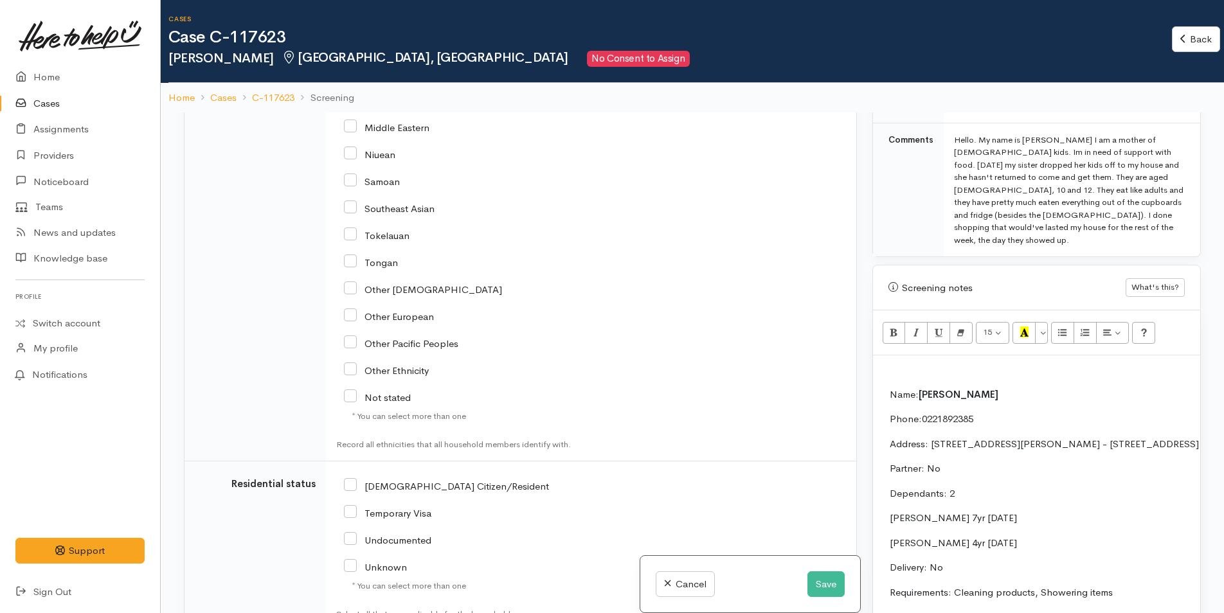
scroll to position [2367, 0]
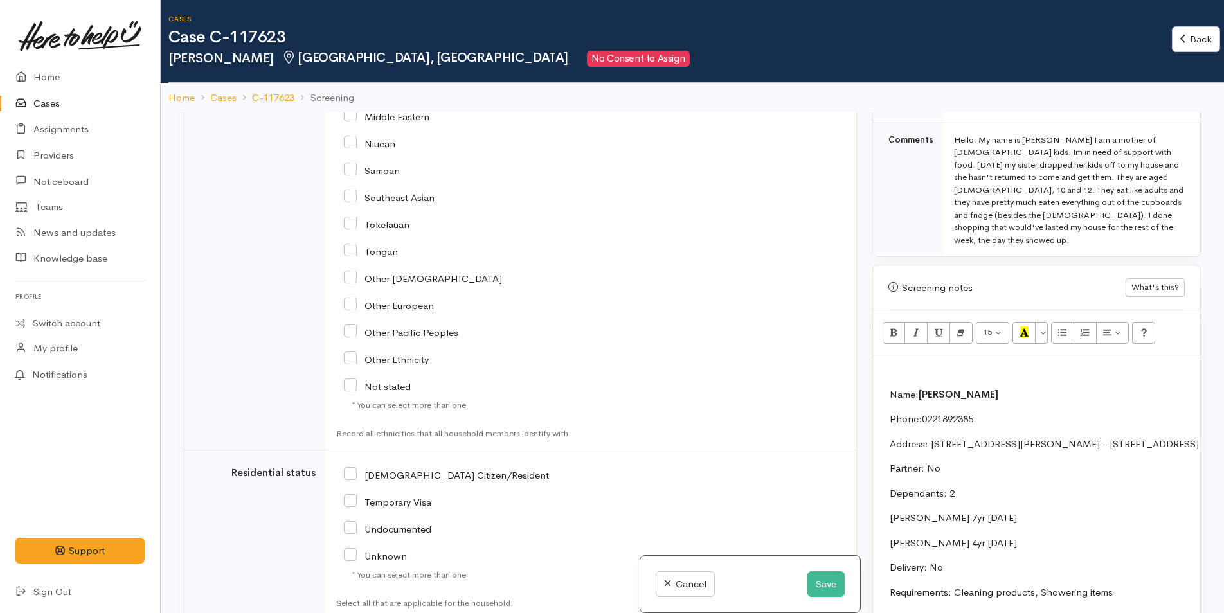
click at [350, 480] on input "[DEMOGRAPHIC_DATA] Citizen/Resident" at bounding box center [446, 475] width 205 height 12
checkbox input "true"
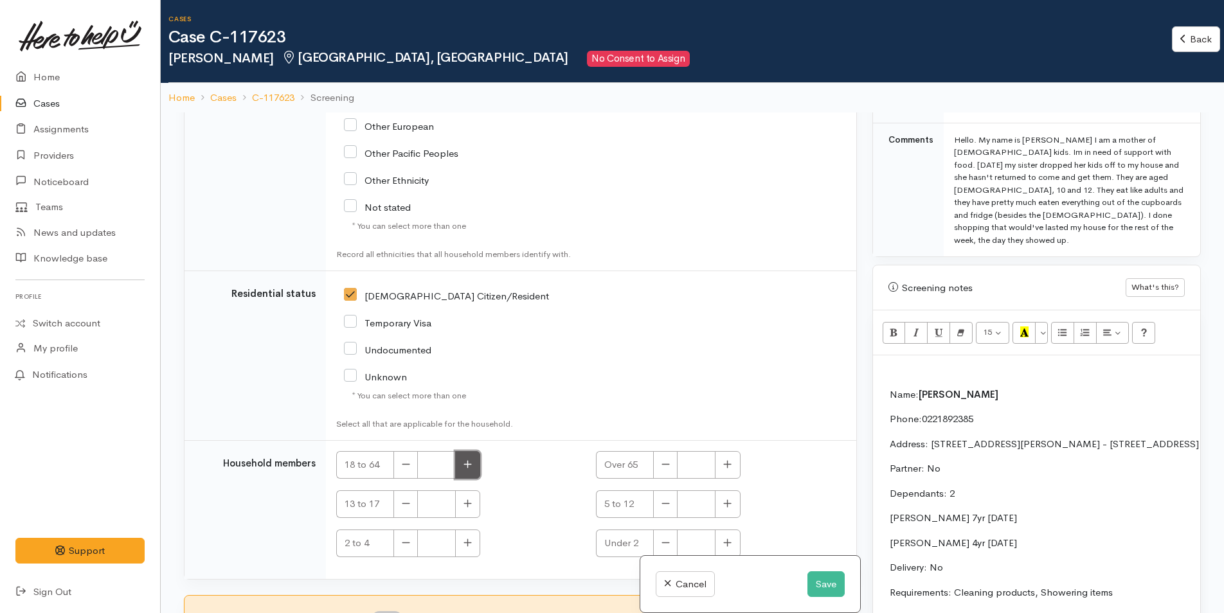
click at [472, 458] on button "button" at bounding box center [467, 465] width 25 height 28
type input "1"
click at [402, 611] on input "I have been given consent to get help and share this information with appropria…" at bounding box center [386, 618] width 31 height 15
checkbox input "true"
click at [730, 495] on button "button" at bounding box center [727, 504] width 25 height 28
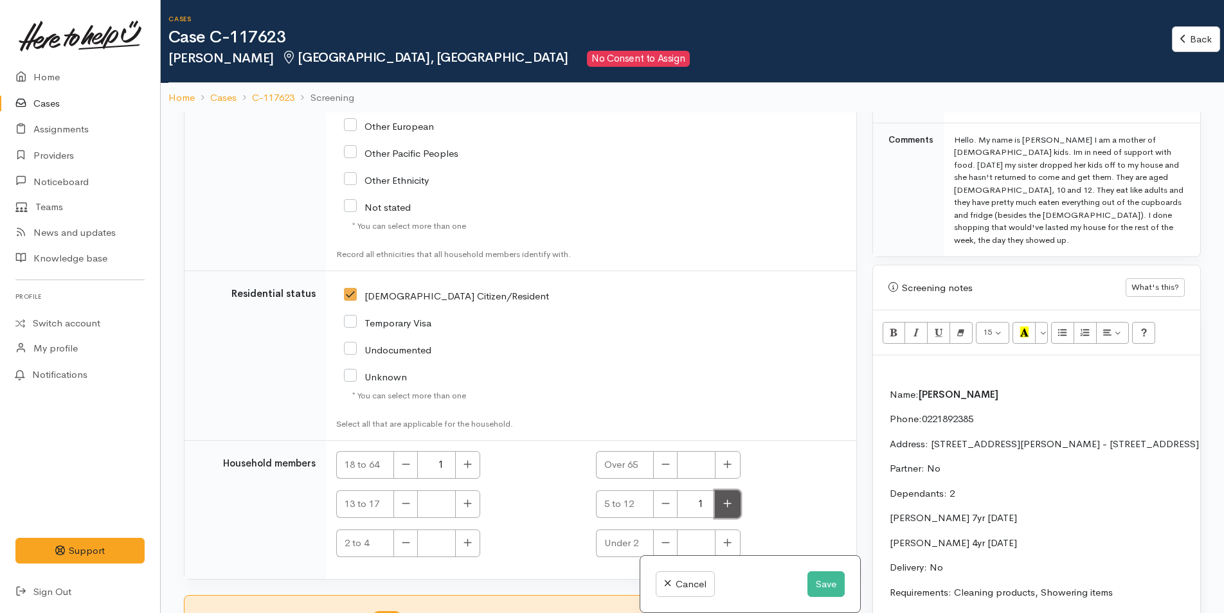
click at [729, 495] on button "button" at bounding box center [727, 504] width 25 height 28
type input "2"
click at [920, 362] on p at bounding box center [1036, 369] width 314 height 15
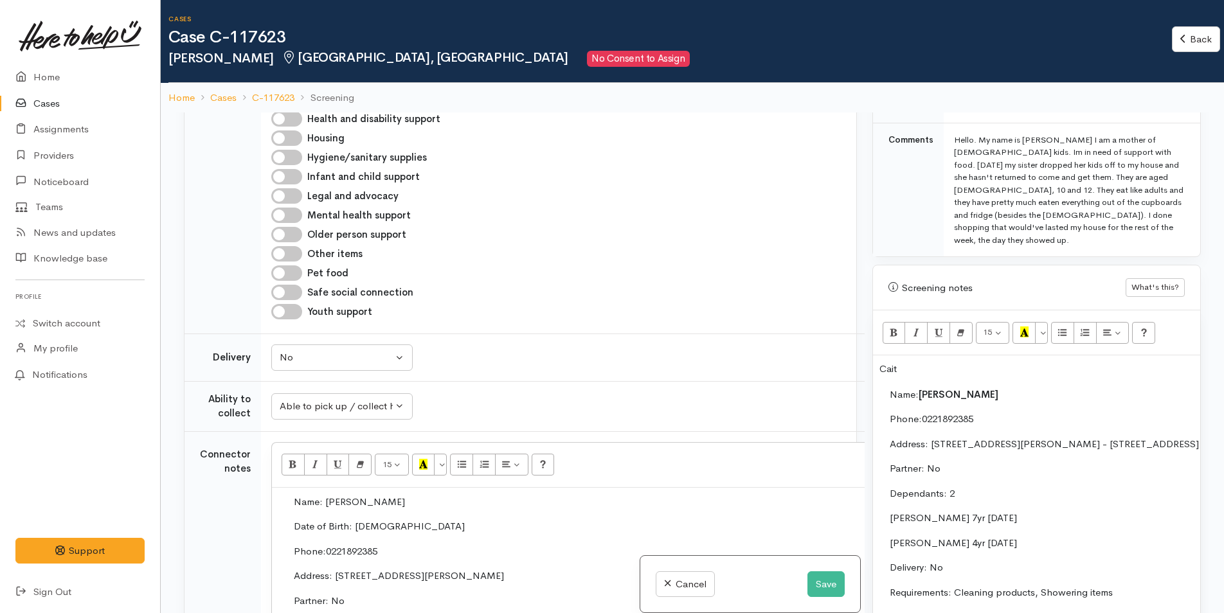
scroll to position [835, 0]
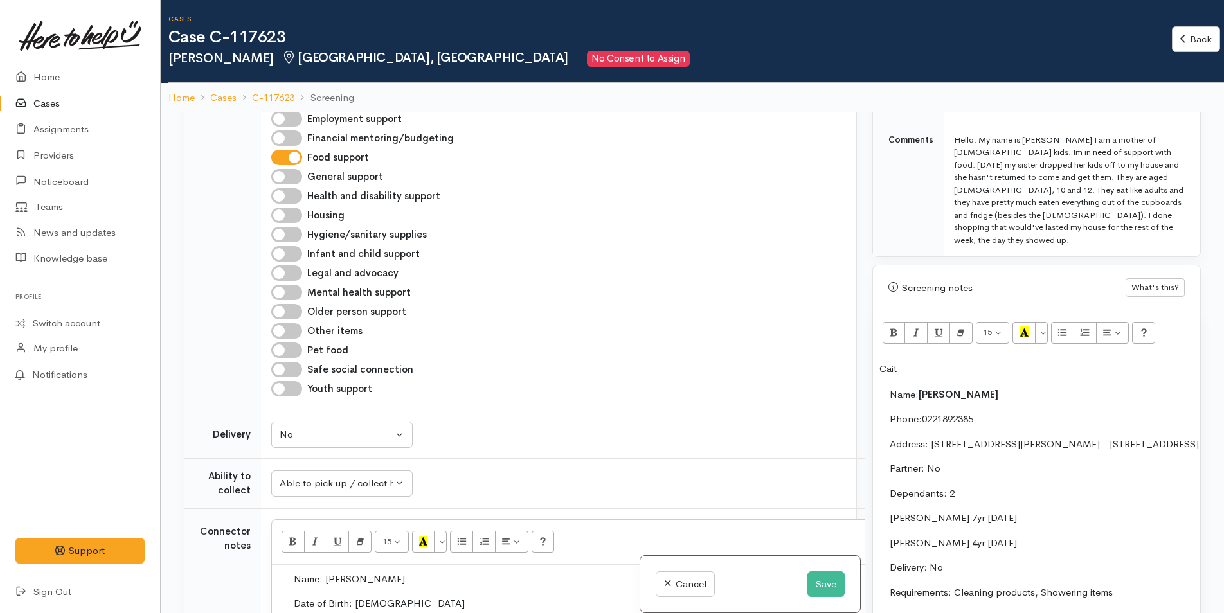
click at [291, 236] on input "Hygiene/sanitary supplies" at bounding box center [286, 234] width 31 height 15
checkbox input "true"
click at [289, 330] on input "Other items" at bounding box center [286, 330] width 31 height 15
click at [271, 323] on input "Other items" at bounding box center [286, 330] width 31 height 15
checkbox input "false"
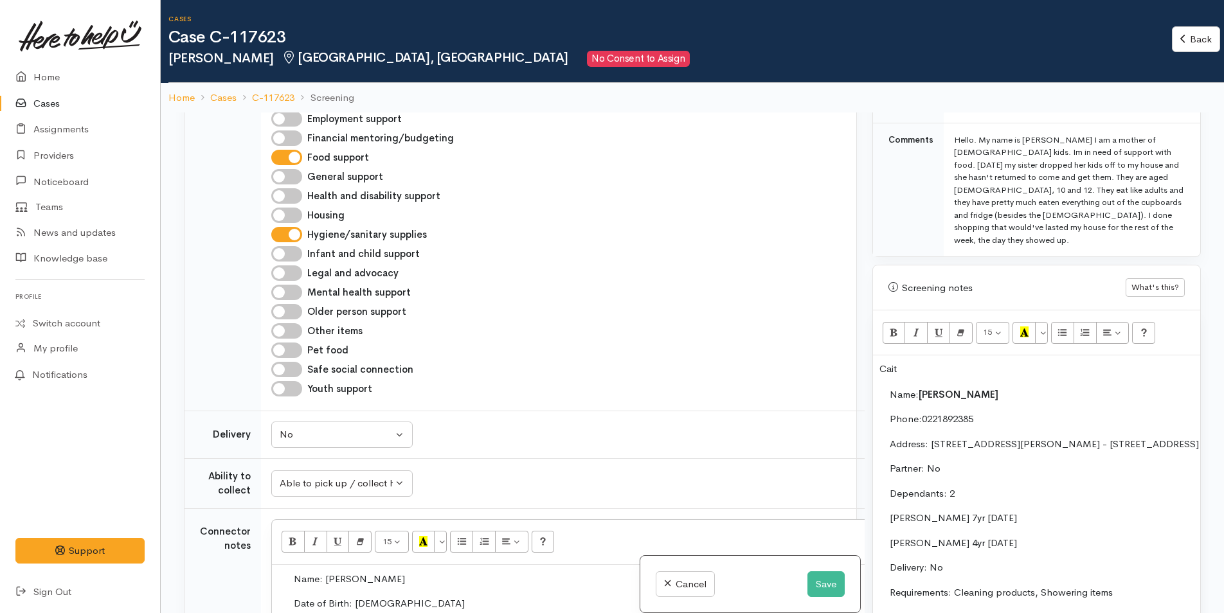
click at [944, 362] on p "Cait" at bounding box center [1036, 369] width 314 height 15
click at [1140, 362] on p "Caitlyn is moving to 12a Langstone place Welcome Bay" at bounding box center [1036, 369] width 314 height 15
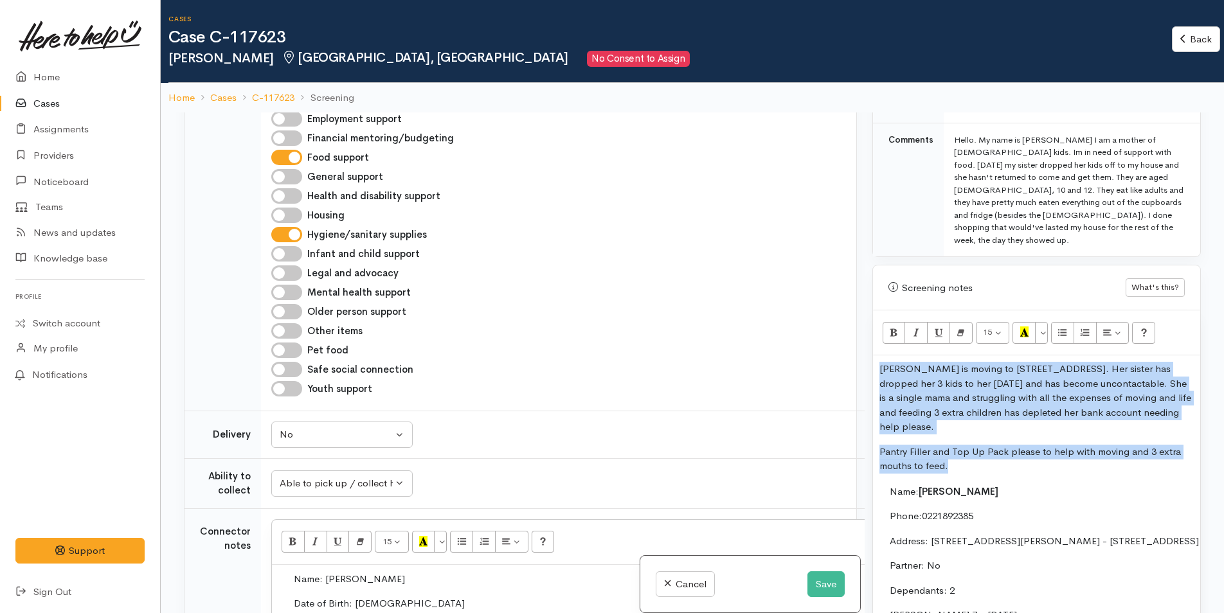
drag, startPoint x: 957, startPoint y: 455, endPoint x: 864, endPoint y: 361, distance: 131.8
click at [864, 361] on div "Warnings Add No warnings have been raised against this case Add Warning Title ●…" at bounding box center [1036, 418] width 344 height 613
copy div "Caitlyn is moving to 12a Langstone place Welcome Bay. Her sister has dropped he…"
click at [1002, 455] on p "Pantry Filler and Top Up Pack please to help with moving and 3 extra mouths to …" at bounding box center [1036, 459] width 314 height 29
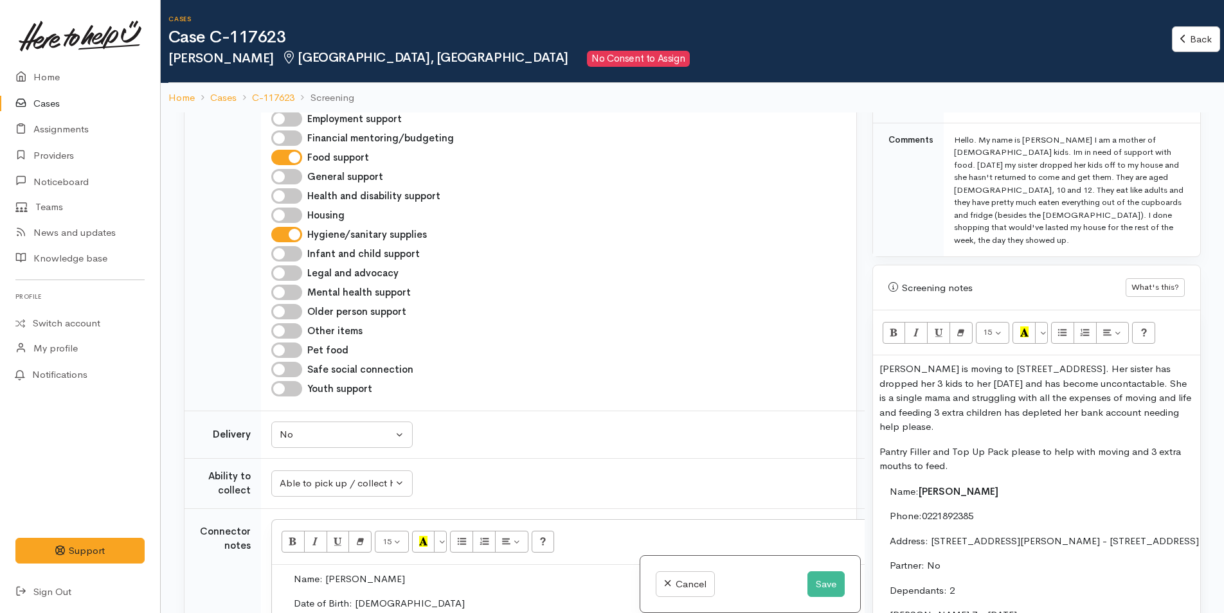
click at [964, 372] on p "Caitlyn is moving to 12a Langstone place Welcome Bay. Her sister has dropped he…" at bounding box center [1036, 398] width 314 height 73
click at [827, 579] on button "Save" at bounding box center [825, 584] width 37 height 26
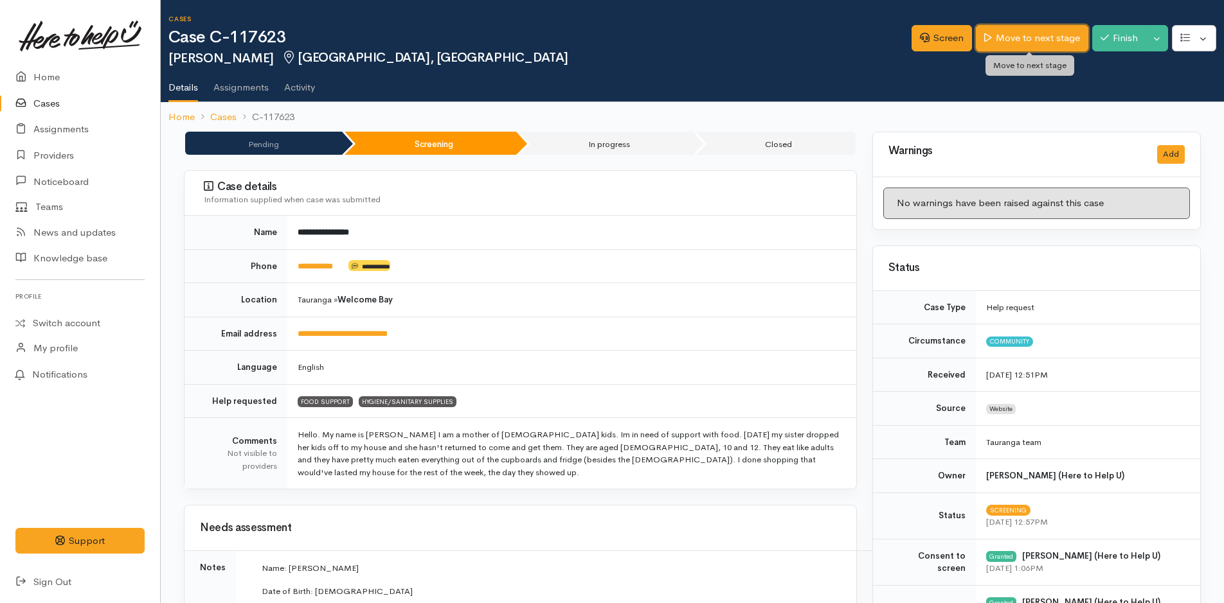
click at [1014, 32] on link "Move to next stage" at bounding box center [1032, 38] width 112 height 26
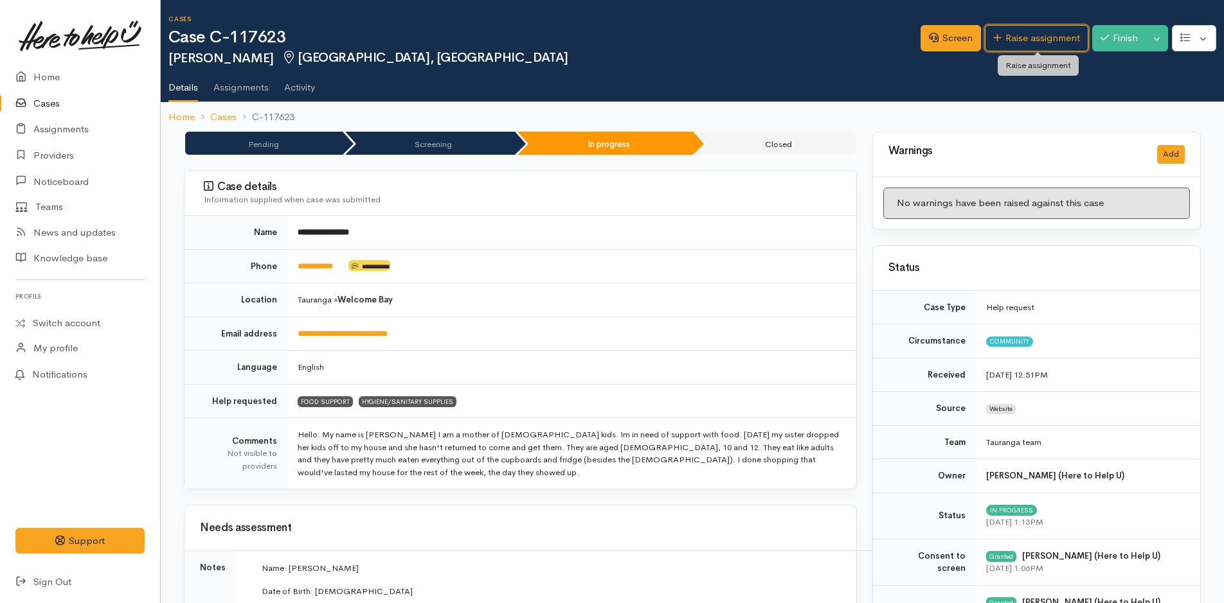
click at [1020, 40] on link "Raise assignment" at bounding box center [1036, 38] width 103 height 26
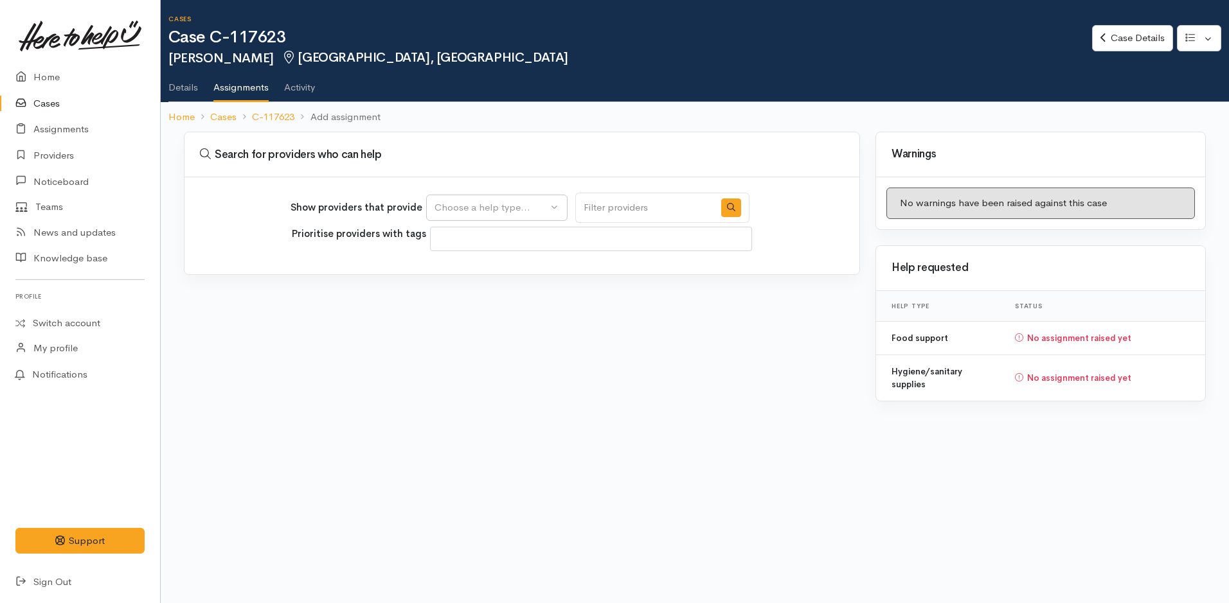
select select
click at [496, 203] on div "Choose a help type..." at bounding box center [490, 208] width 113 height 15
click at [496, 272] on span "Food support" at bounding box center [472, 269] width 60 height 15
select select "3"
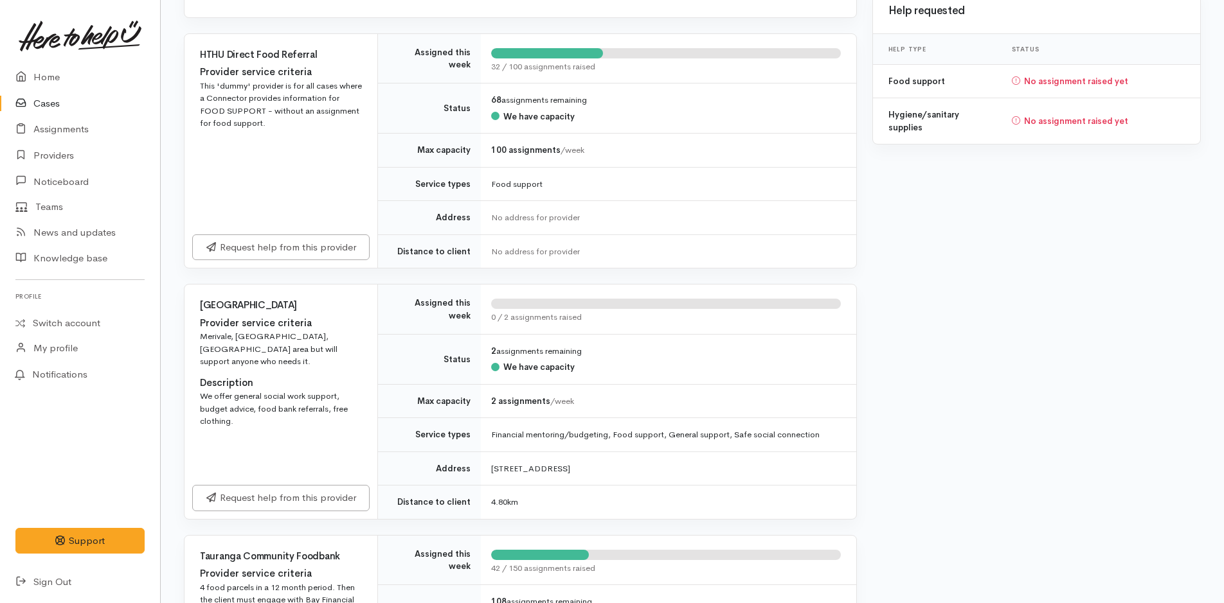
scroll to position [578, 0]
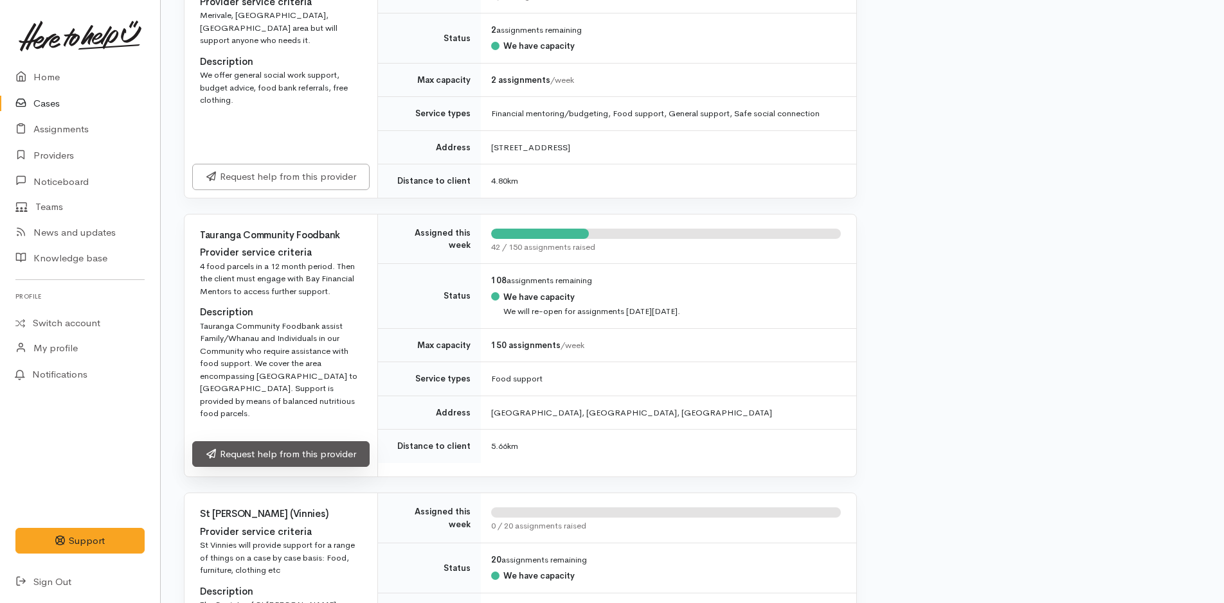
click at [346, 442] on link "Request help from this provider" at bounding box center [280, 455] width 177 height 26
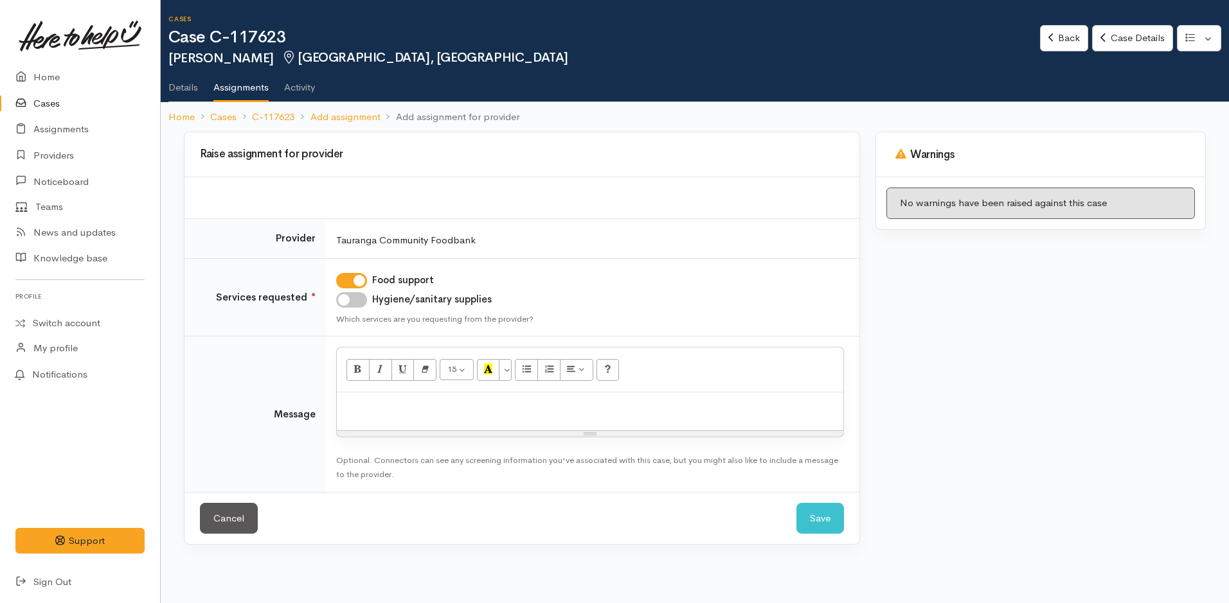
click at [358, 299] on input "Hygiene/sanitary supplies" at bounding box center [351, 299] width 31 height 15
checkbox input "true"
click at [375, 404] on p at bounding box center [590, 406] width 494 height 15
paste div
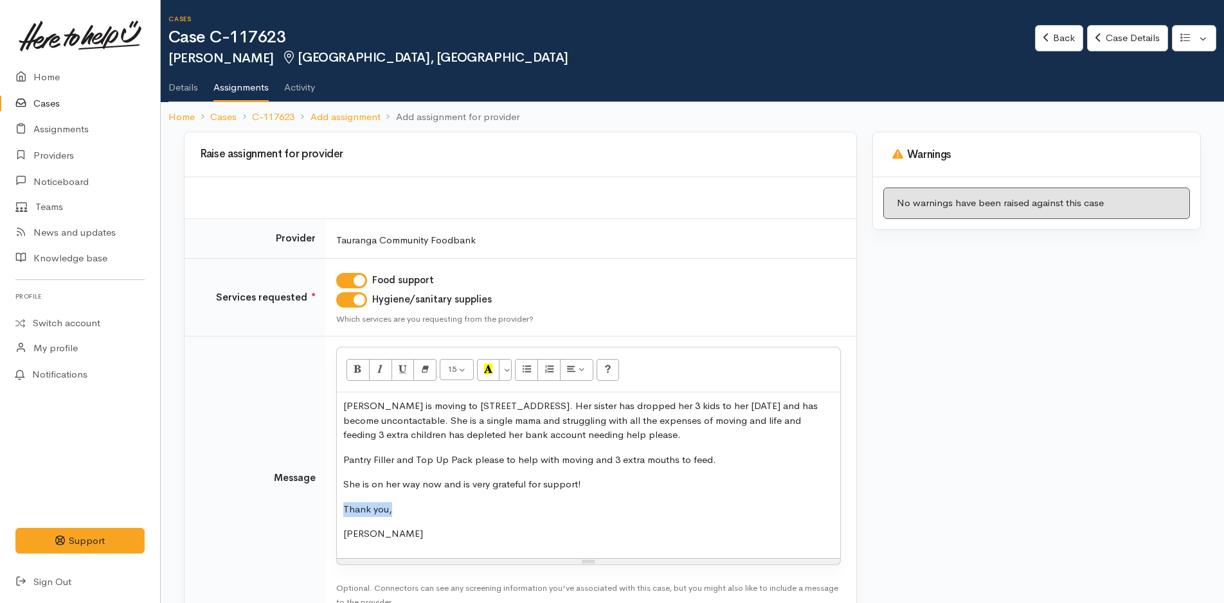
drag, startPoint x: 755, startPoint y: 475, endPoint x: 625, endPoint y: 515, distance: 136.6
click at [625, 515] on div "Caitlyn is moving to 12a Langstone place Welcome Bay. Her sister has dropped he…" at bounding box center [588, 476] width 503 height 166
click at [733, 451] on div "Caitlyn is moving to 12a Langstone place Welcome Bay. Her sister has dropped he…" at bounding box center [588, 476] width 503 height 166
drag, startPoint x: 704, startPoint y: 456, endPoint x: 357, endPoint y: 398, distance: 351.8
click at [340, 446] on div "Caitlyn is moving to 12a Langstone place Welcome Bay. Her sister has dropped he…" at bounding box center [588, 476] width 503 height 166
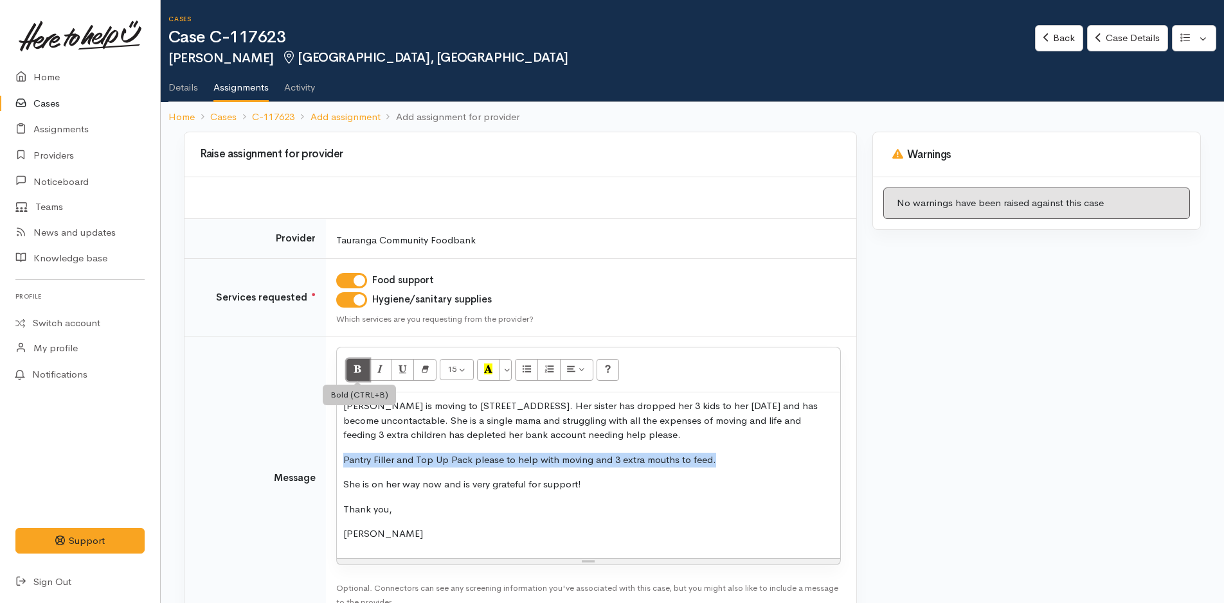
click at [355, 368] on icon "Bold (CTRL+B)" at bounding box center [357, 369] width 8 height 11
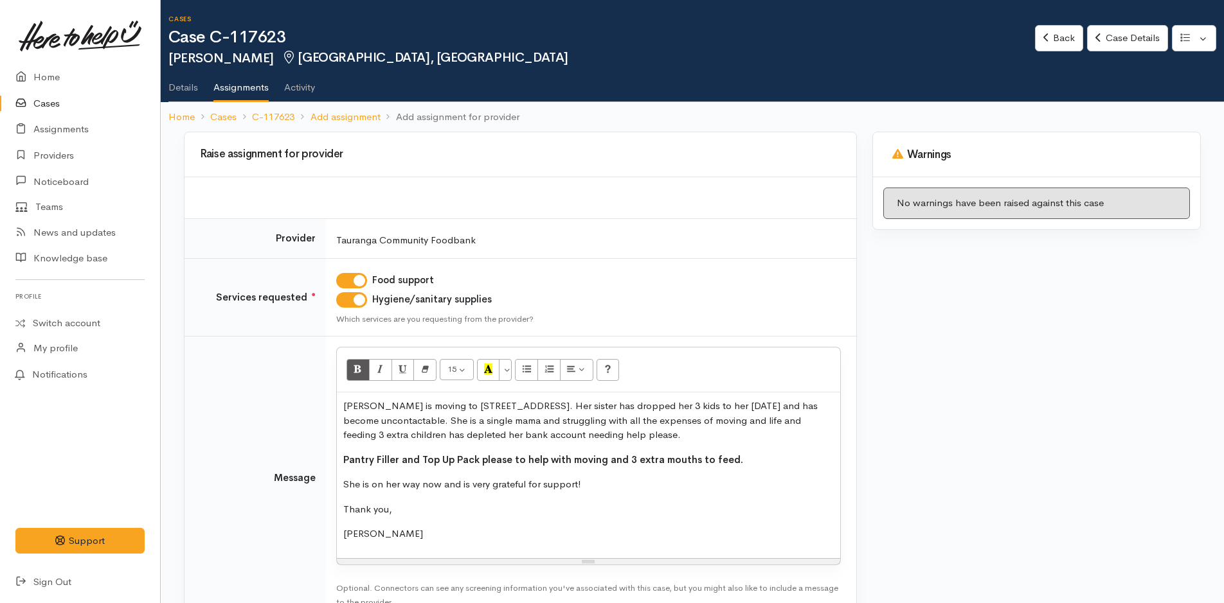
copy p "Pantry Filler and Top Up Pack please to help with moving and 3 extra mouths to …"
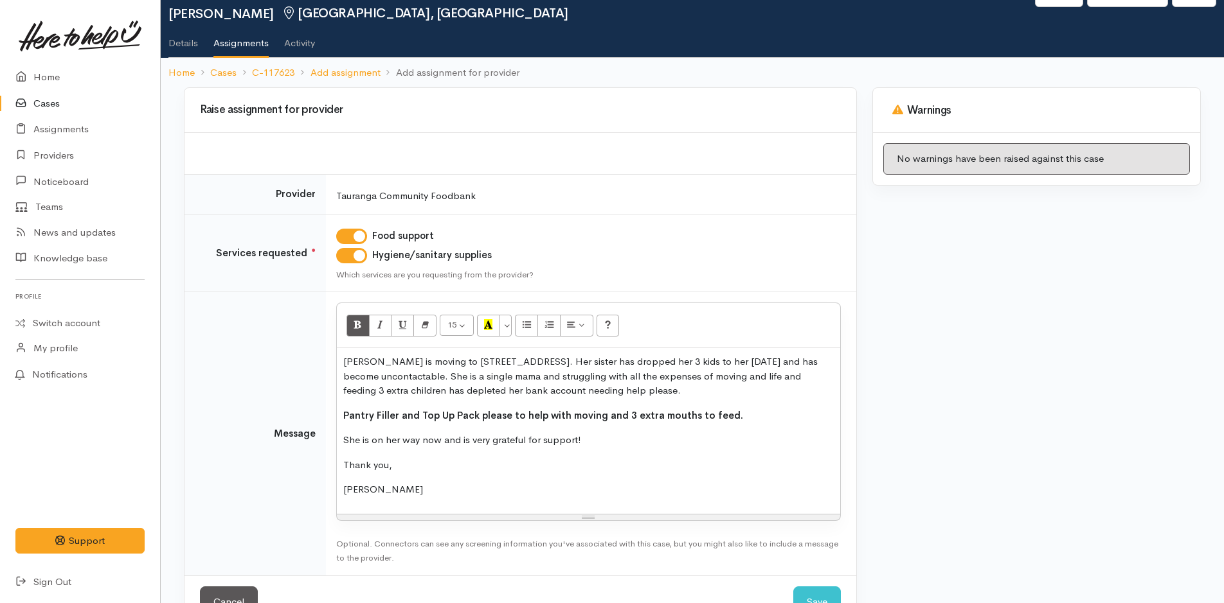
scroll to position [85, 0]
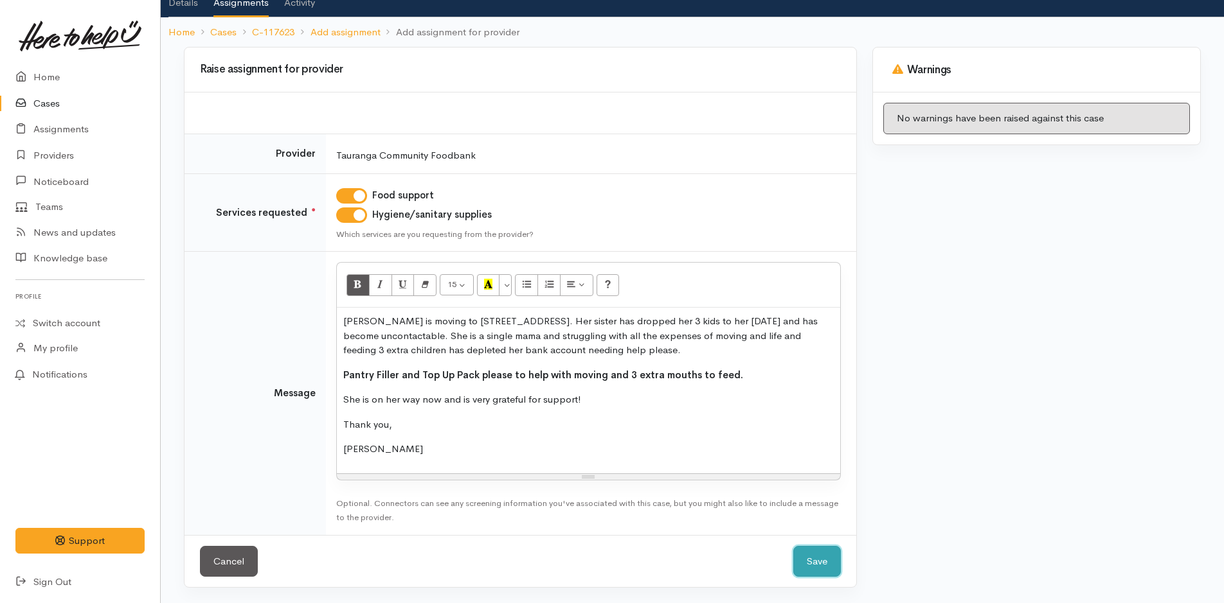
click at [810, 564] on button "Save" at bounding box center [817, 561] width 48 height 31
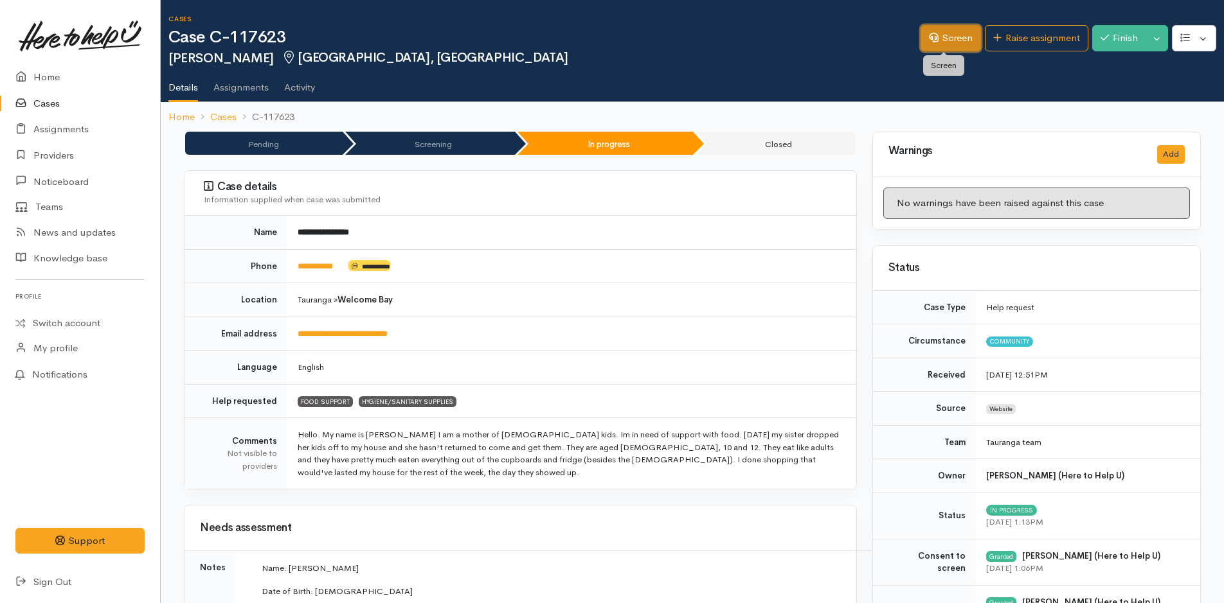
click at [951, 45] on link "Screen" at bounding box center [950, 38] width 60 height 26
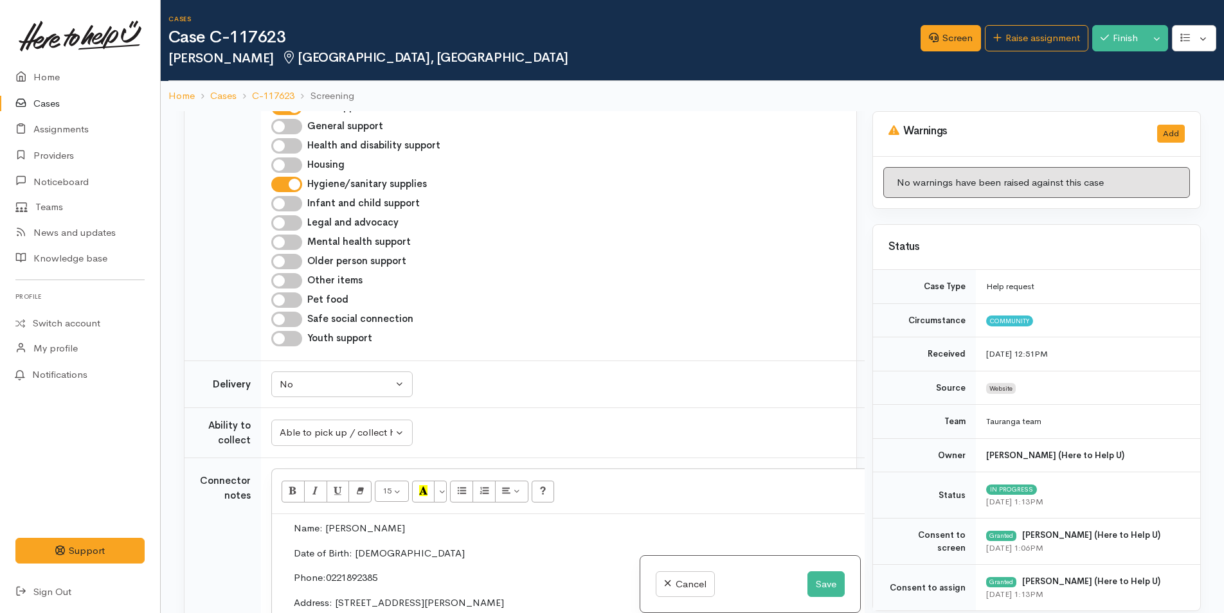
scroll to position [1028, 0]
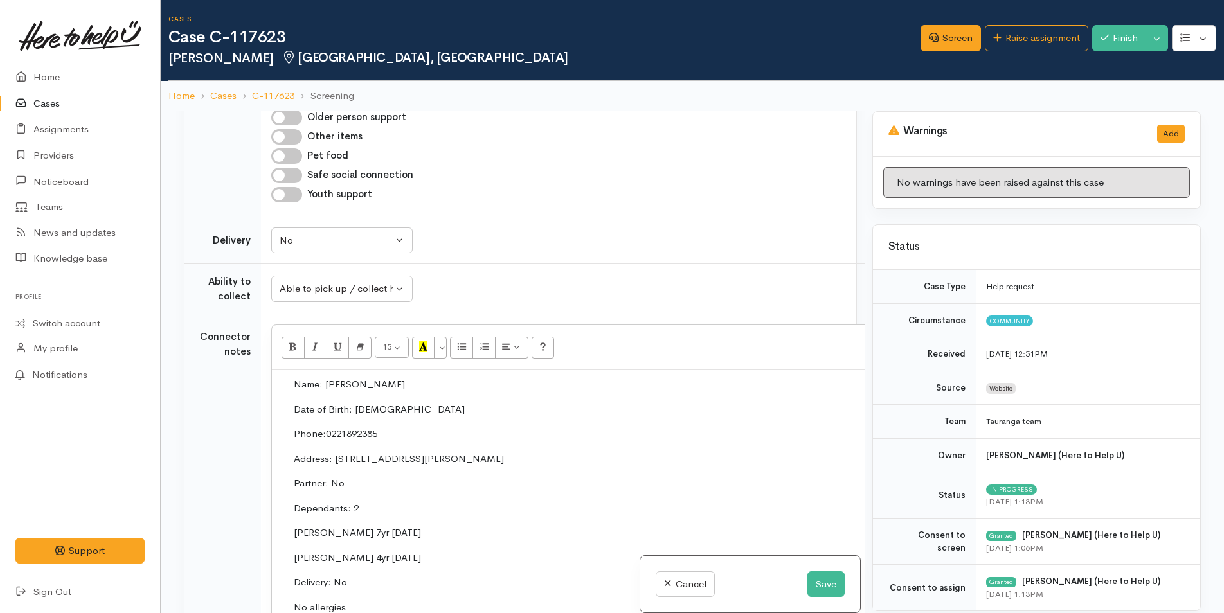
click at [287, 379] on td "Name: Caitlyn Thompson Date of Birth: 8/4/1999 Phone: 0221892385 Address: 21 Ta…" at bounding box center [614, 526] width 672 height 298
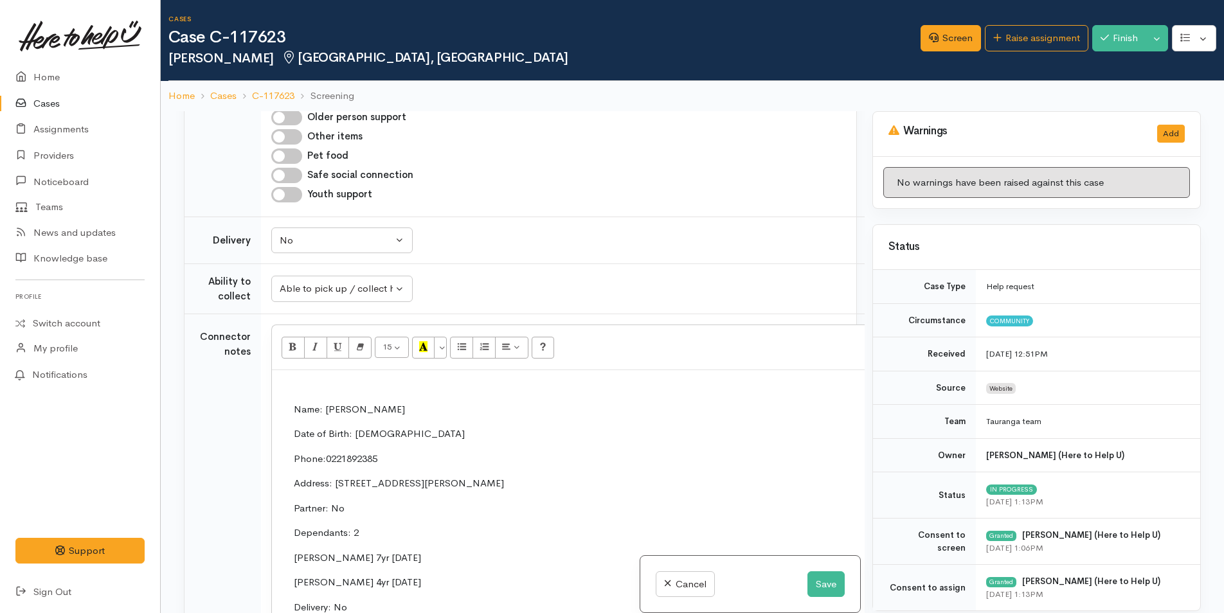
paste div
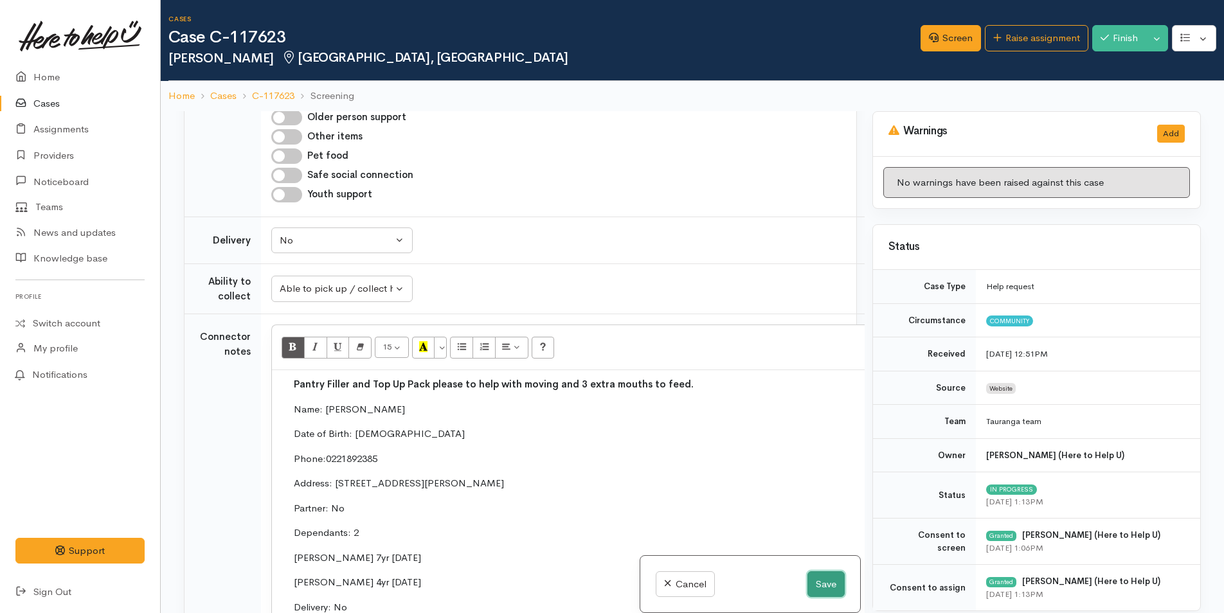
click at [821, 580] on button "Save" at bounding box center [825, 584] width 37 height 26
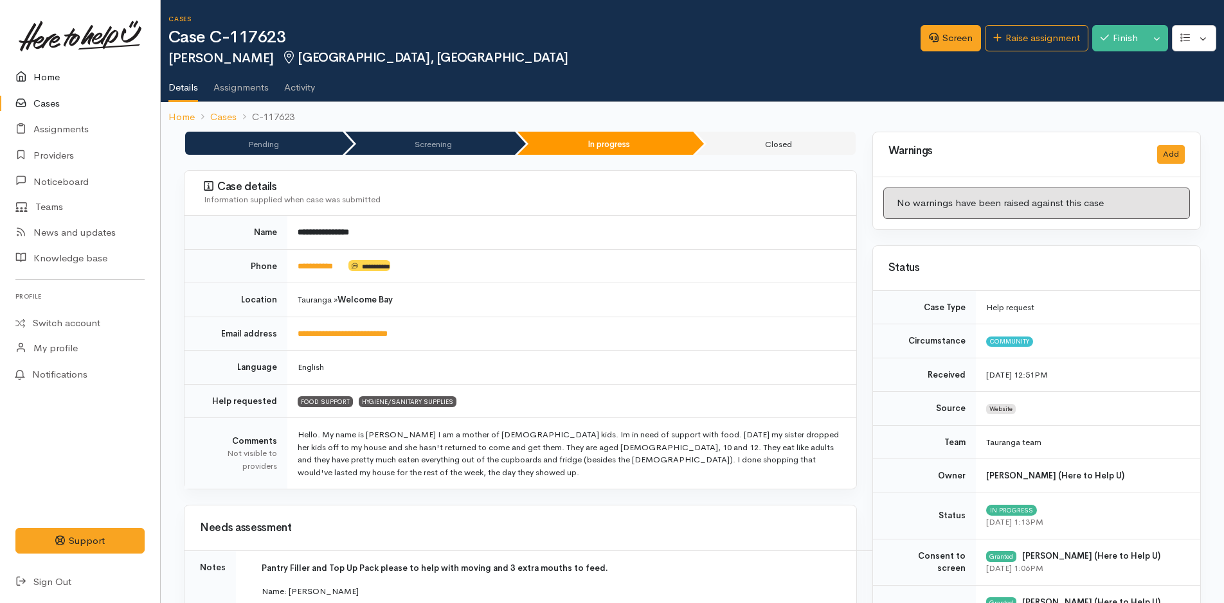
click at [54, 78] on link "Home" at bounding box center [80, 77] width 160 height 26
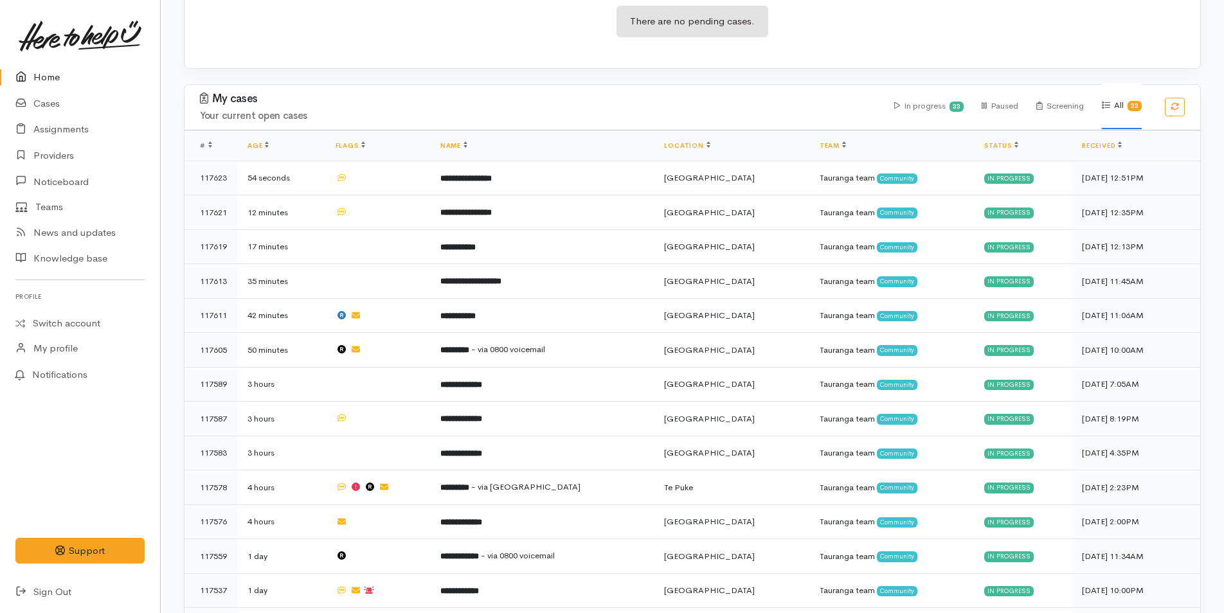
scroll to position [321, 0]
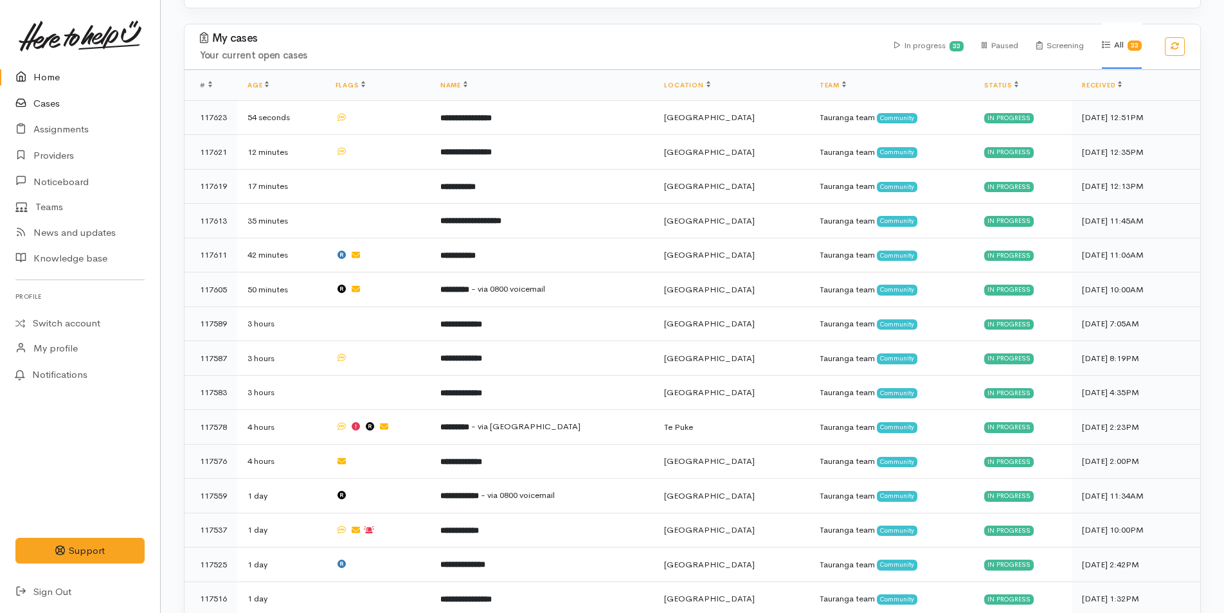
click at [57, 101] on link "Cases" at bounding box center [80, 104] width 160 height 26
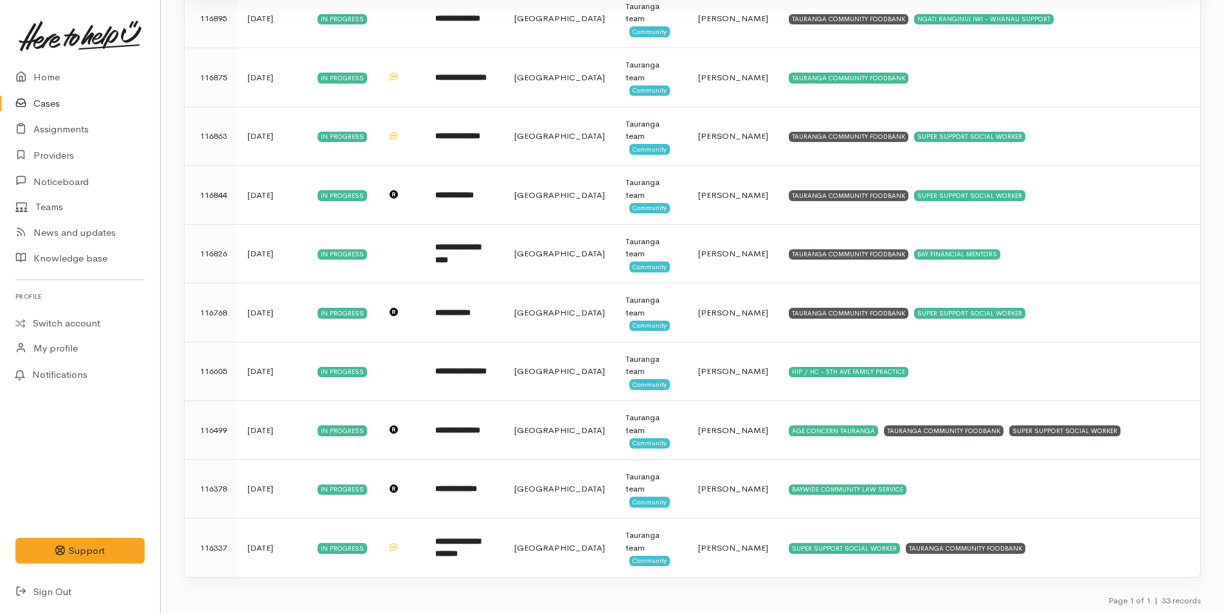
scroll to position [1587, 0]
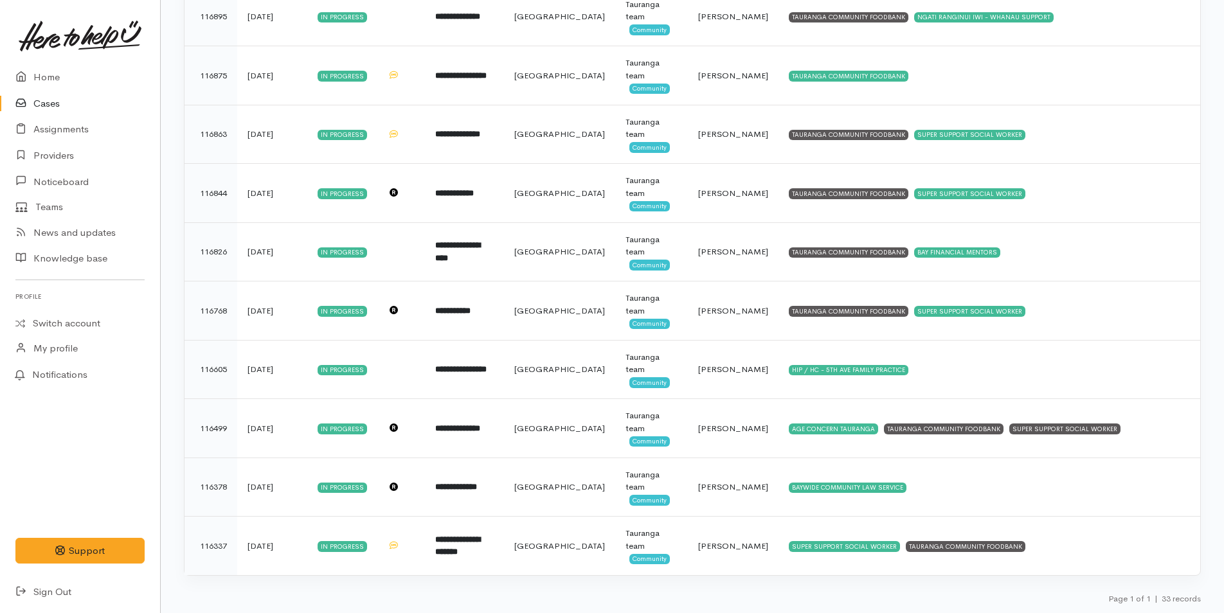
click at [56, 104] on link "Cases" at bounding box center [80, 104] width 160 height 26
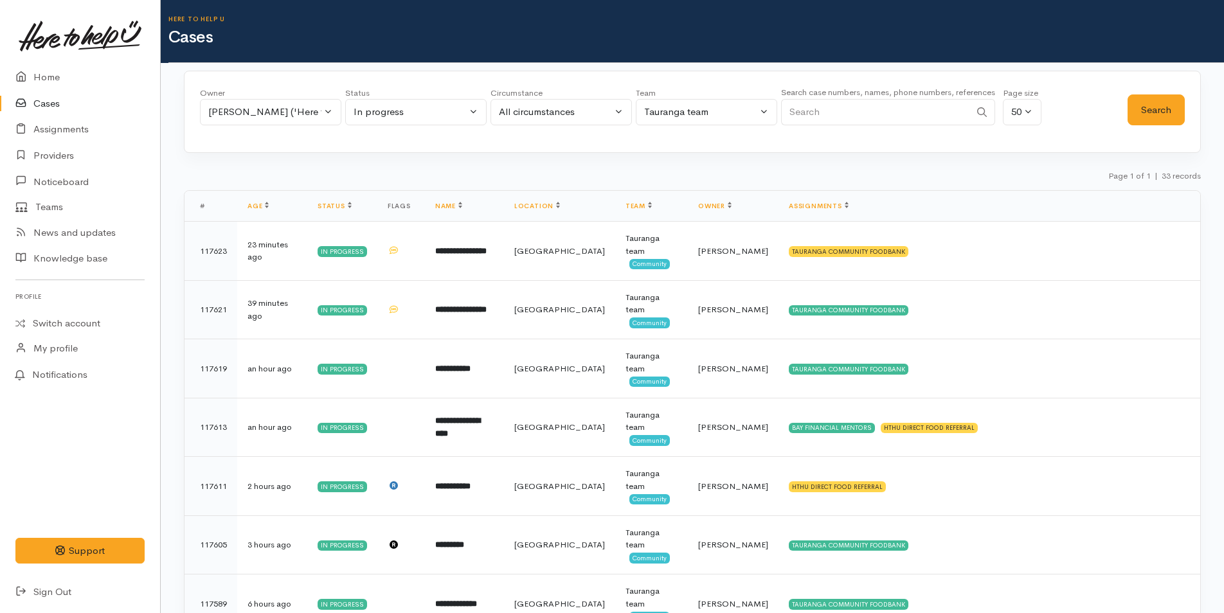
scroll to position [64, 0]
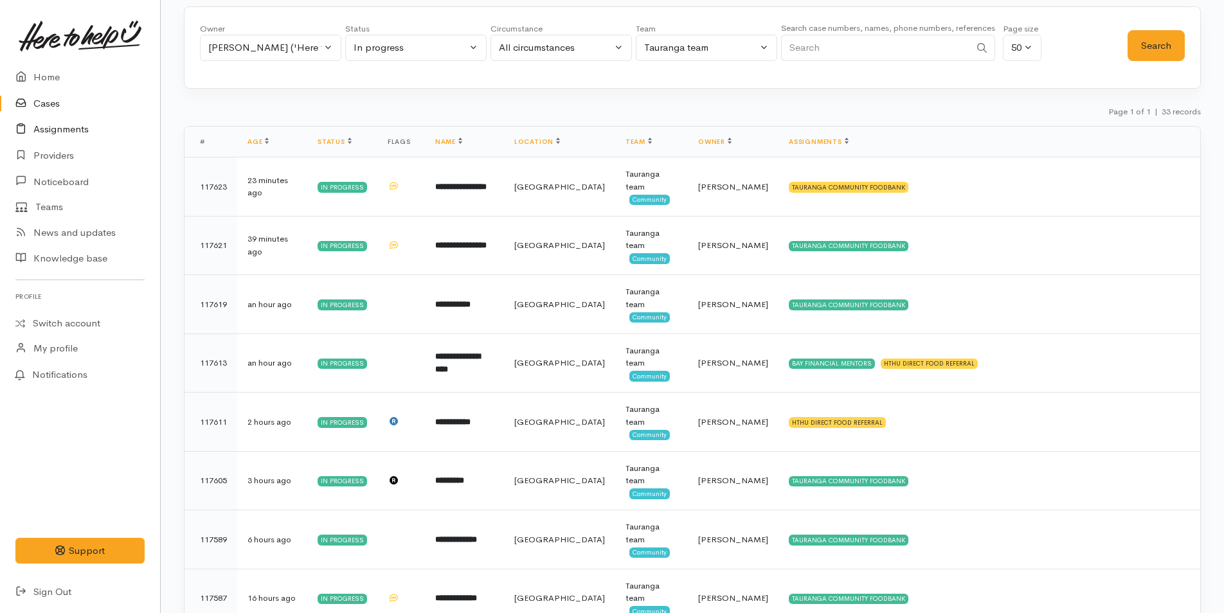
click at [67, 126] on link "Assignments" at bounding box center [80, 129] width 160 height 26
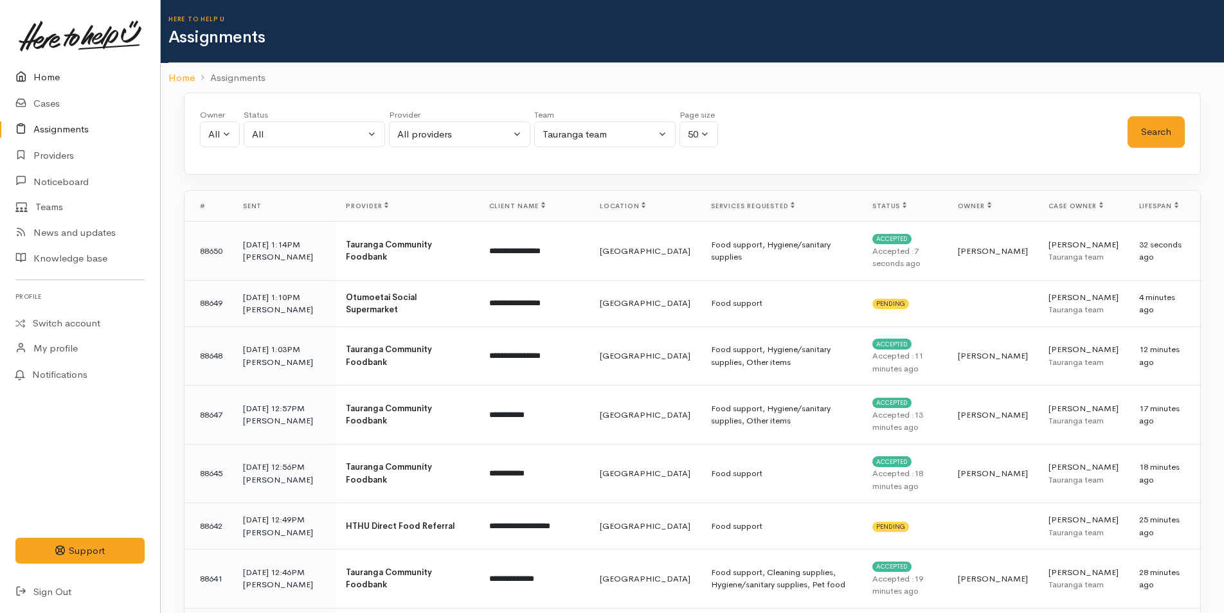
click at [44, 73] on link "Home" at bounding box center [80, 77] width 160 height 26
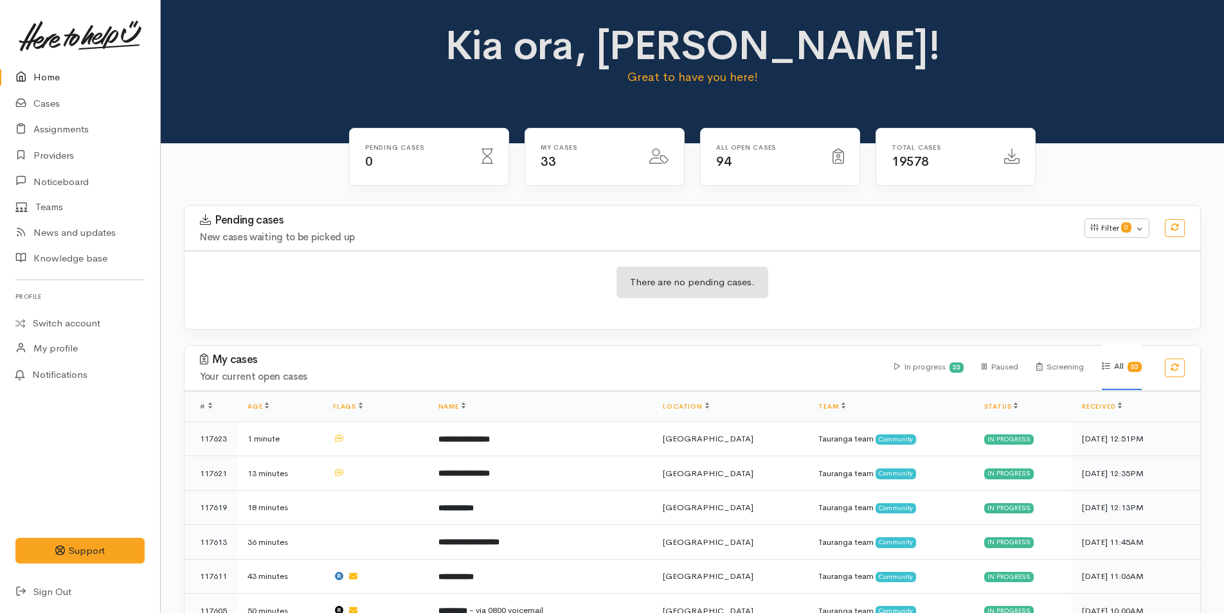
click at [272, 89] on div "Kia ora, [PERSON_NAME]! Great to have you here!" at bounding box center [692, 60] width 1032 height 74
click at [53, 98] on link "Cases" at bounding box center [80, 104] width 160 height 26
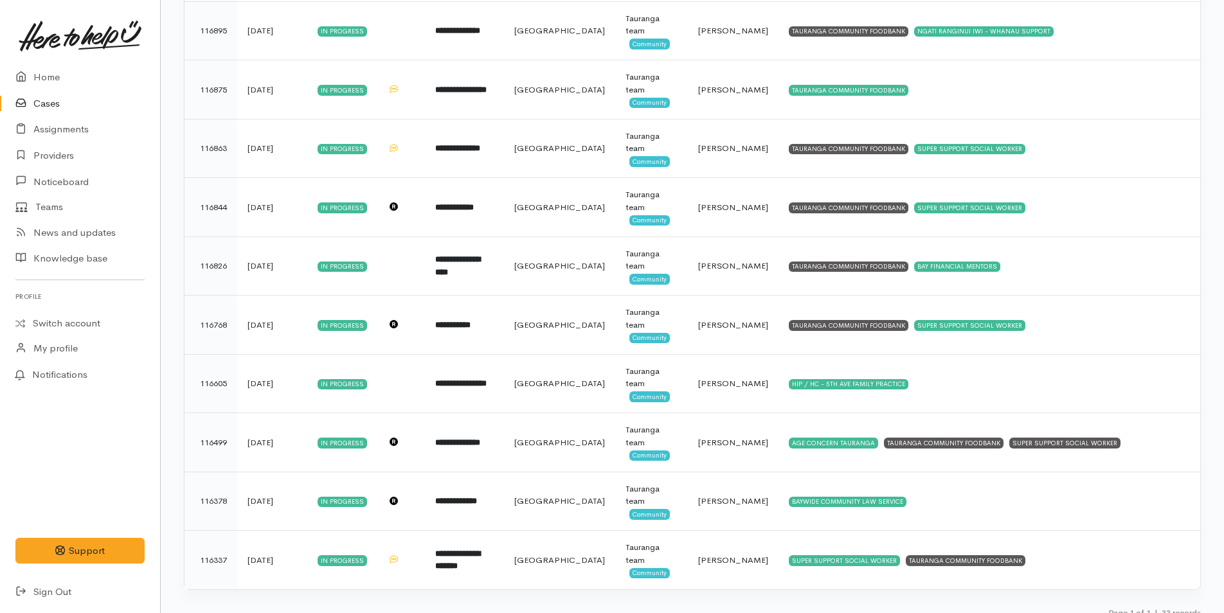
scroll to position [1587, 0]
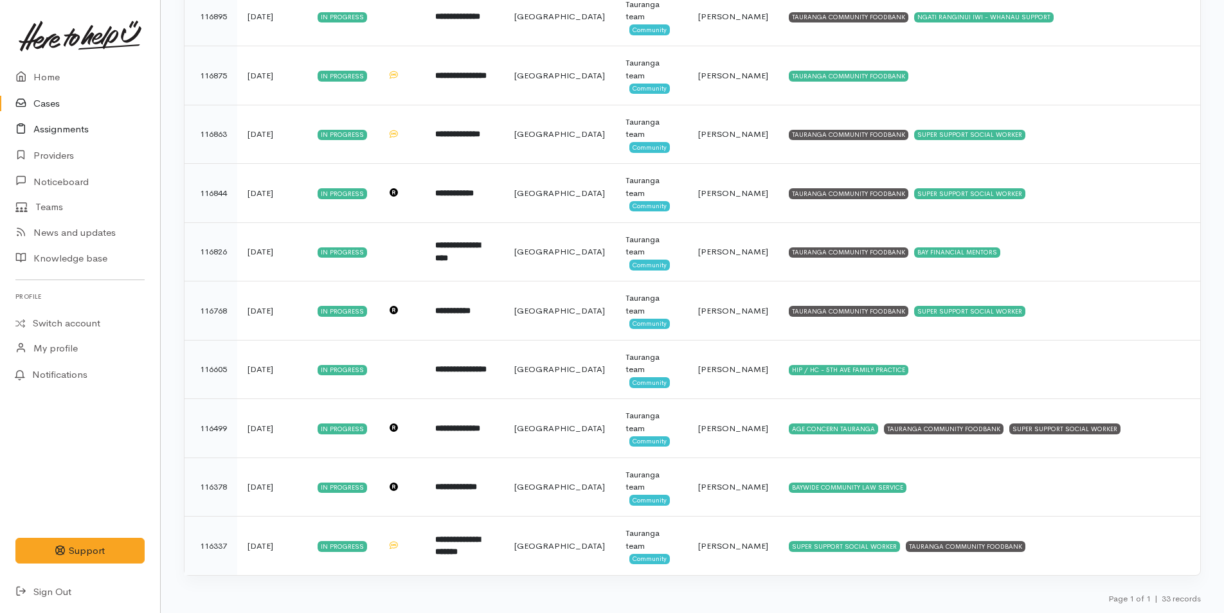
click at [78, 130] on link "Assignments" at bounding box center [80, 129] width 160 height 26
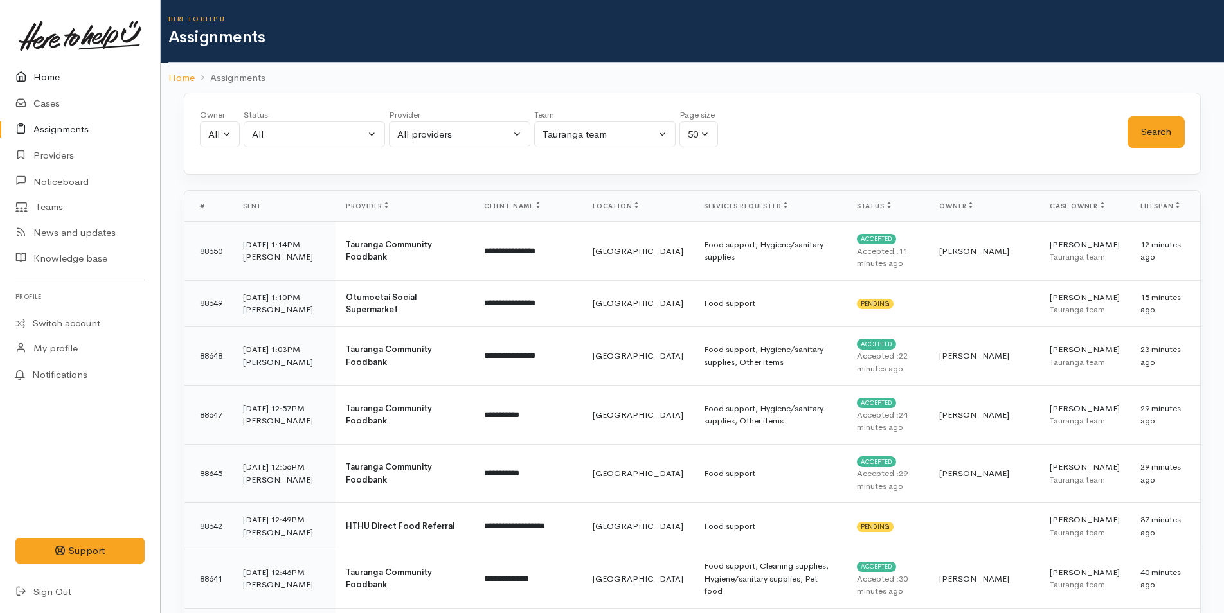
click at [51, 78] on link "Home" at bounding box center [80, 77] width 160 height 26
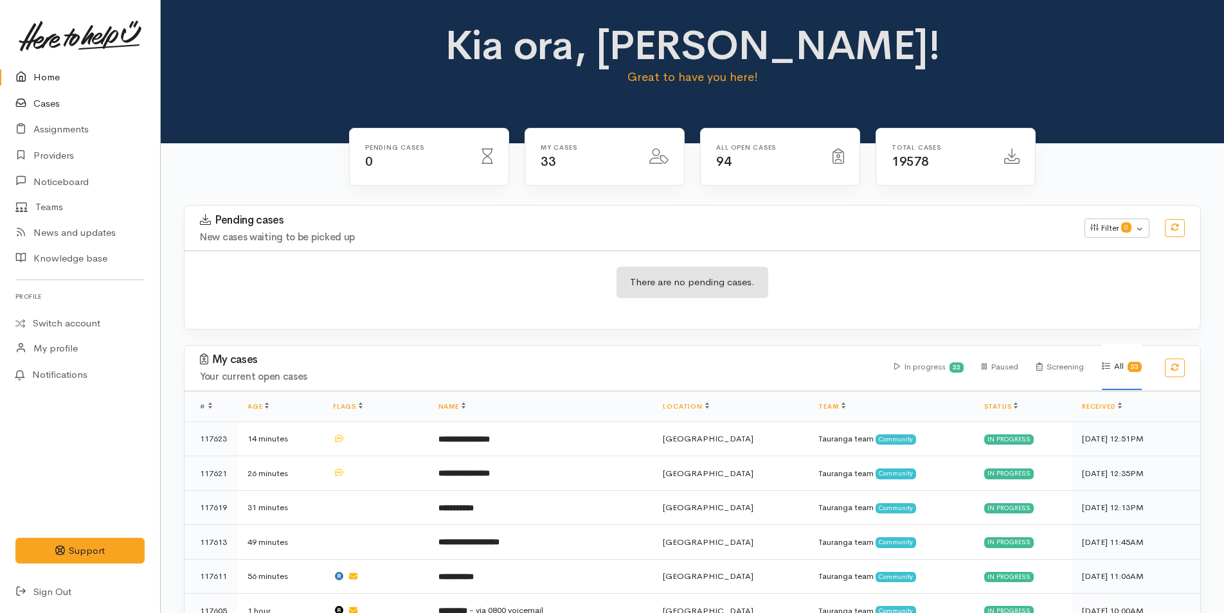
click at [60, 101] on link "Cases" at bounding box center [80, 104] width 160 height 26
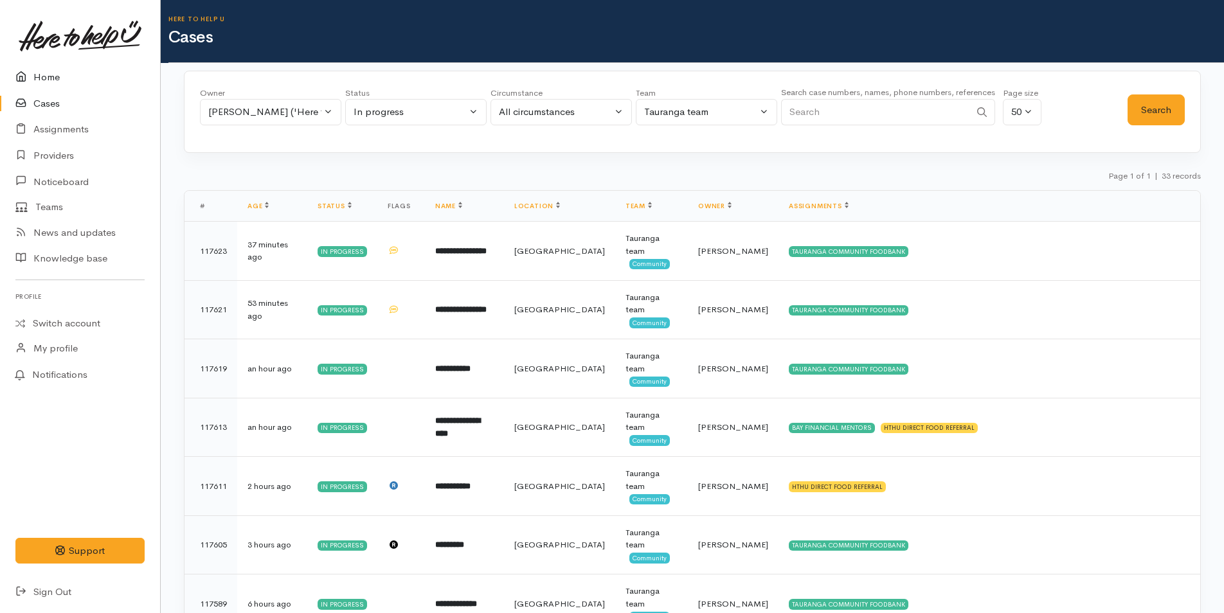
click at [60, 77] on link "Home" at bounding box center [80, 77] width 160 height 26
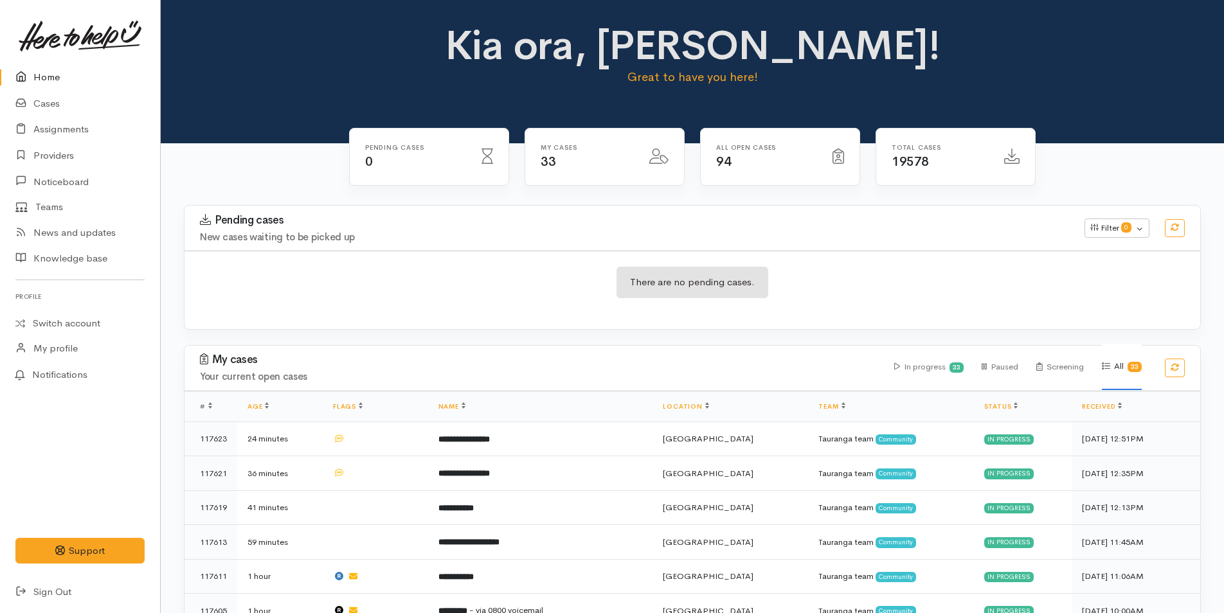
click at [41, 67] on link "Home" at bounding box center [80, 77] width 160 height 26
click at [48, 103] on link "Cases" at bounding box center [80, 104] width 160 height 26
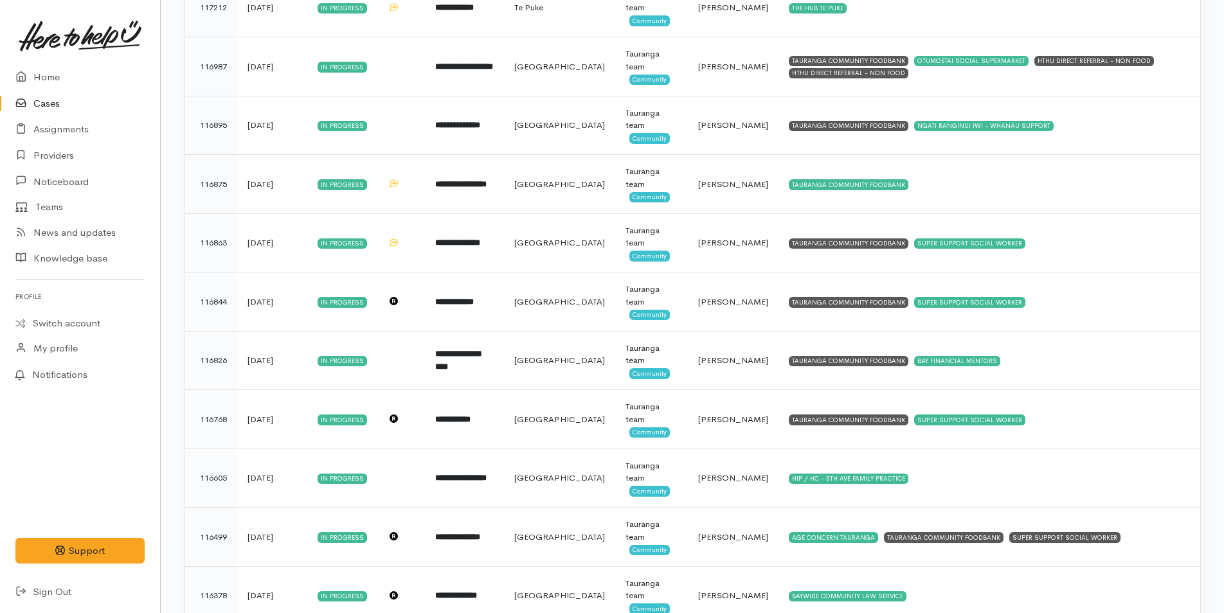
scroll to position [1587, 0]
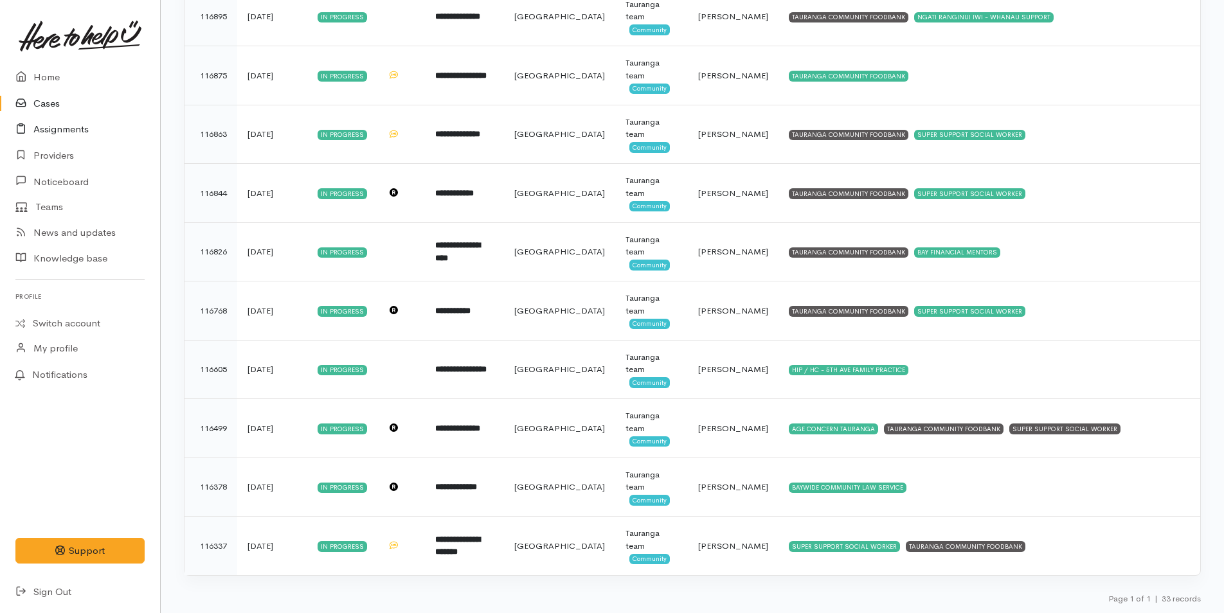
click at [64, 130] on link "Assignments" at bounding box center [80, 129] width 160 height 26
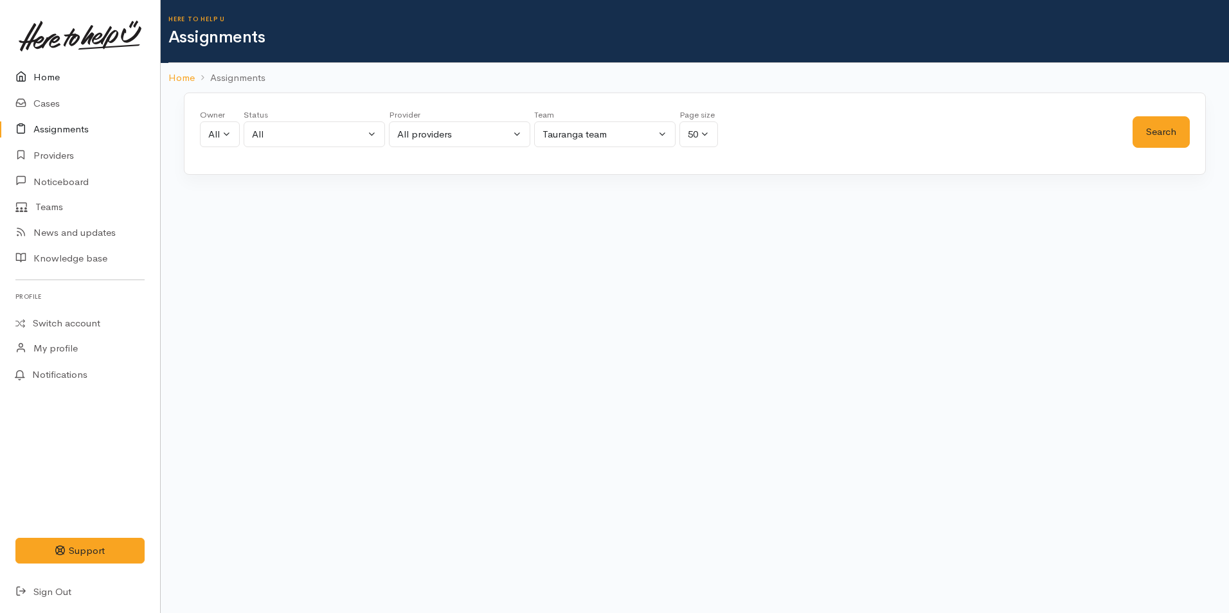
click at [39, 71] on link "Home" at bounding box center [80, 77] width 160 height 26
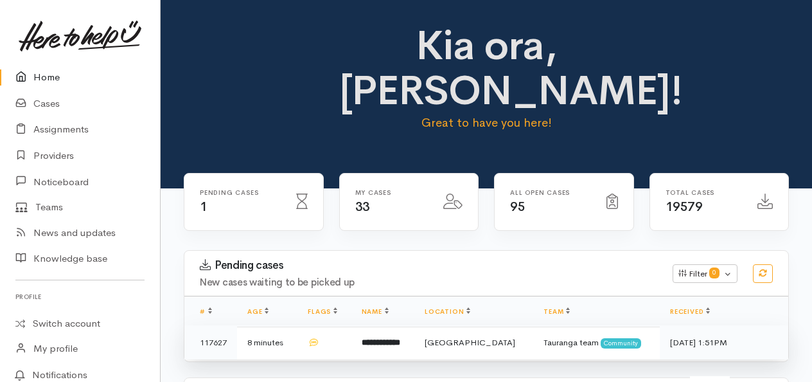
click at [400, 338] on b "**********" at bounding box center [381, 342] width 39 height 8
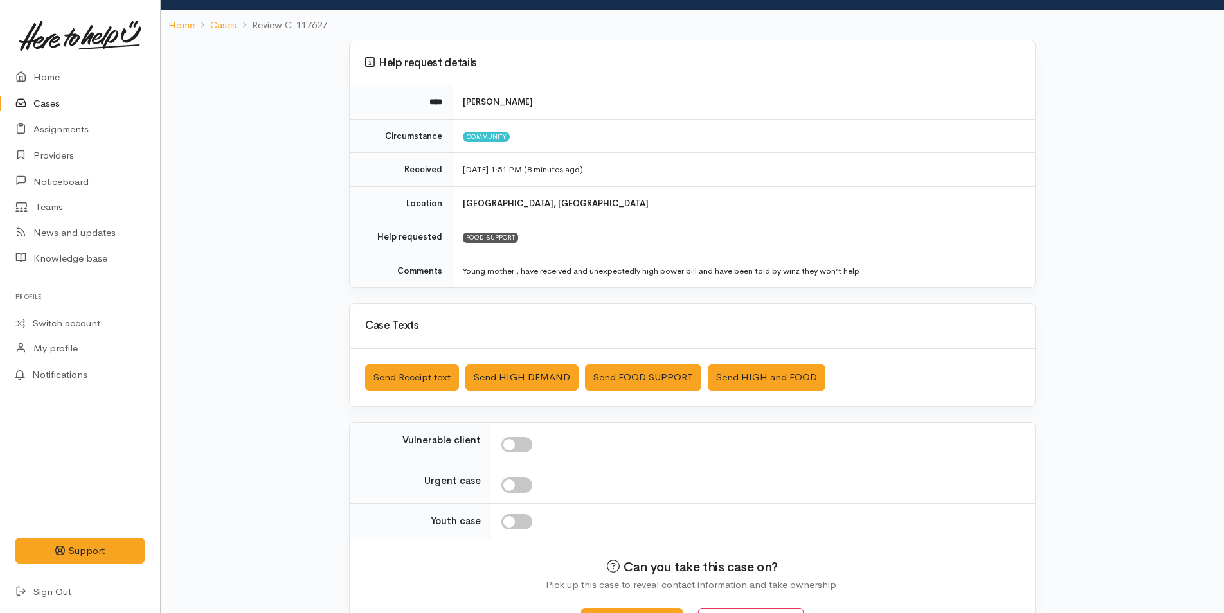
scroll to position [117, 0]
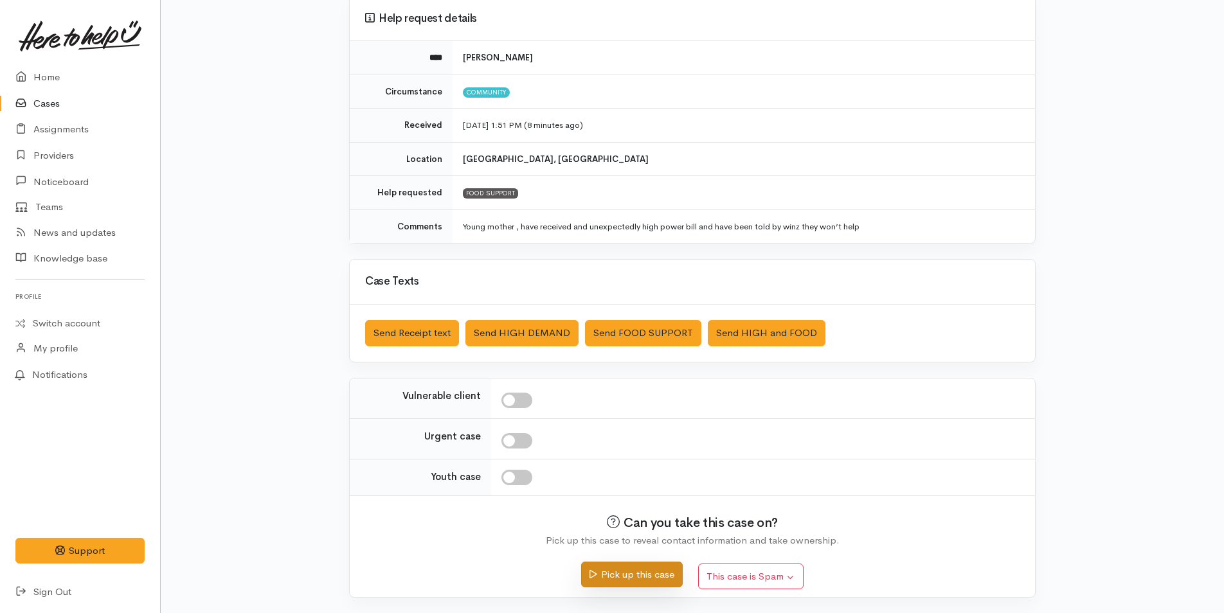
click at [660, 381] on button "Pick up this case" at bounding box center [631, 575] width 101 height 26
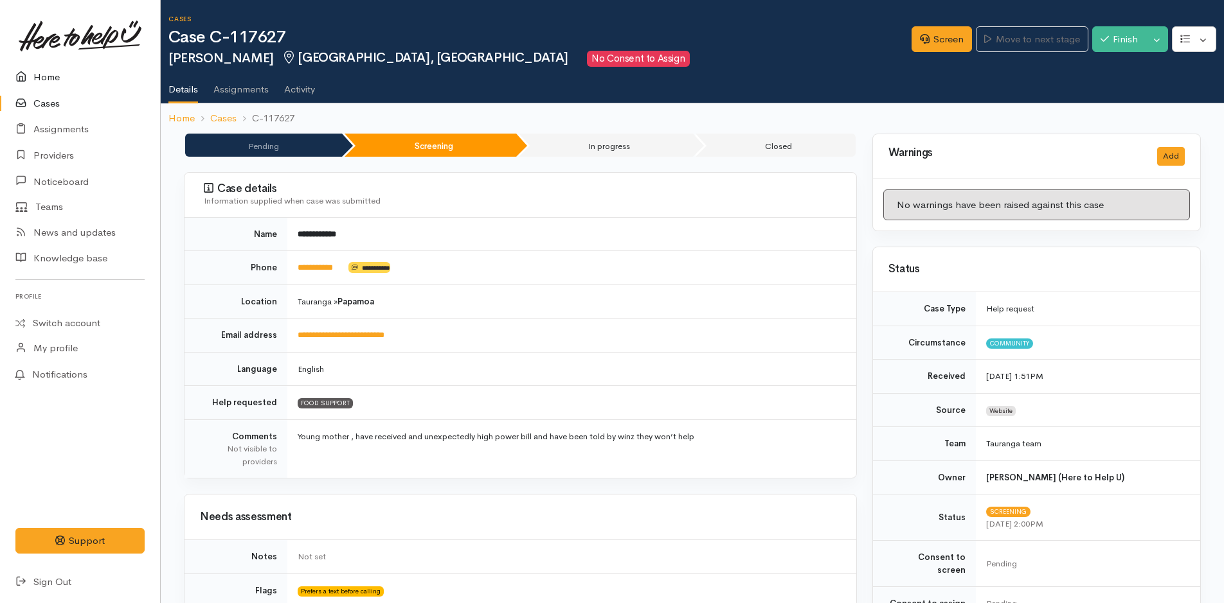
click at [44, 80] on link "Home" at bounding box center [80, 77] width 160 height 26
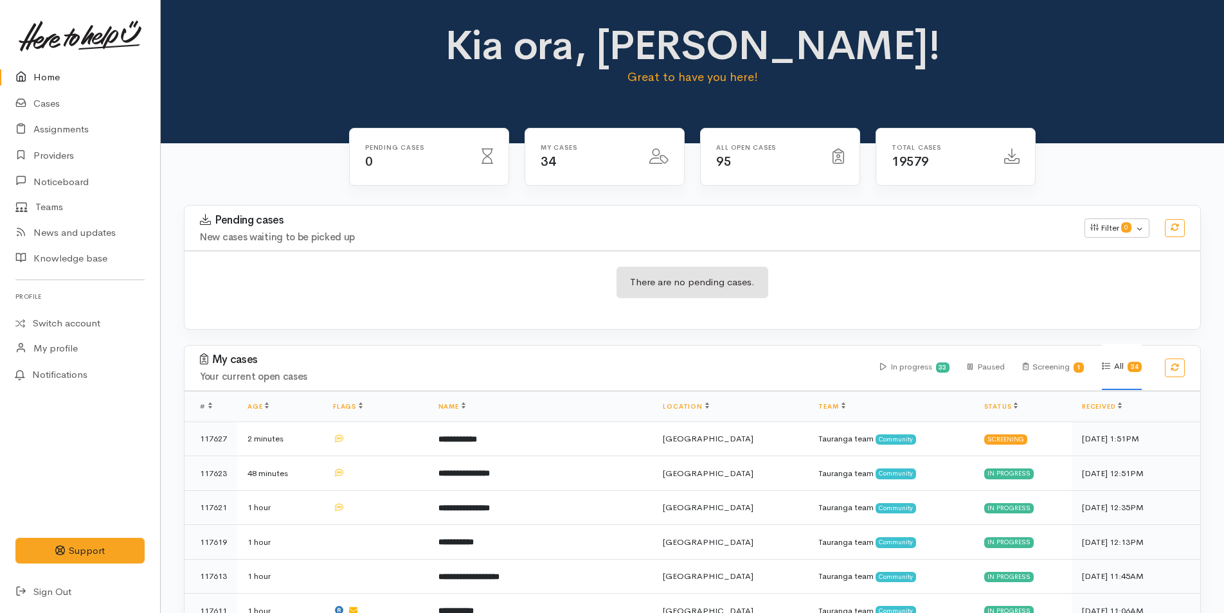
click at [50, 77] on link "Home" at bounding box center [80, 77] width 160 height 26
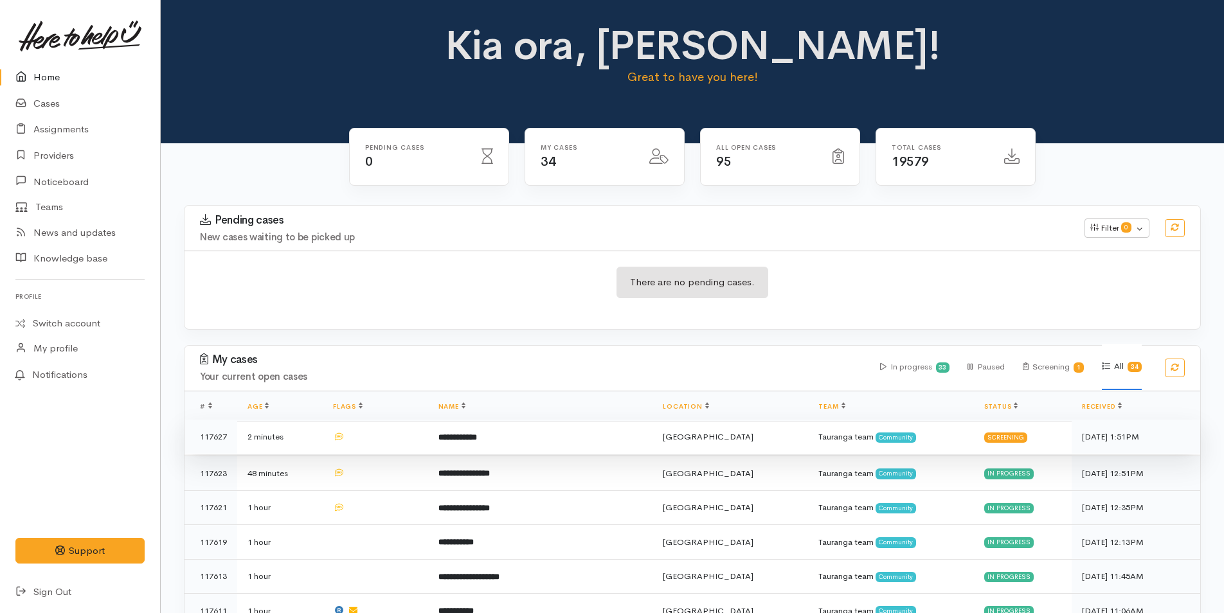
click at [499, 436] on td "**********" at bounding box center [540, 437] width 225 height 35
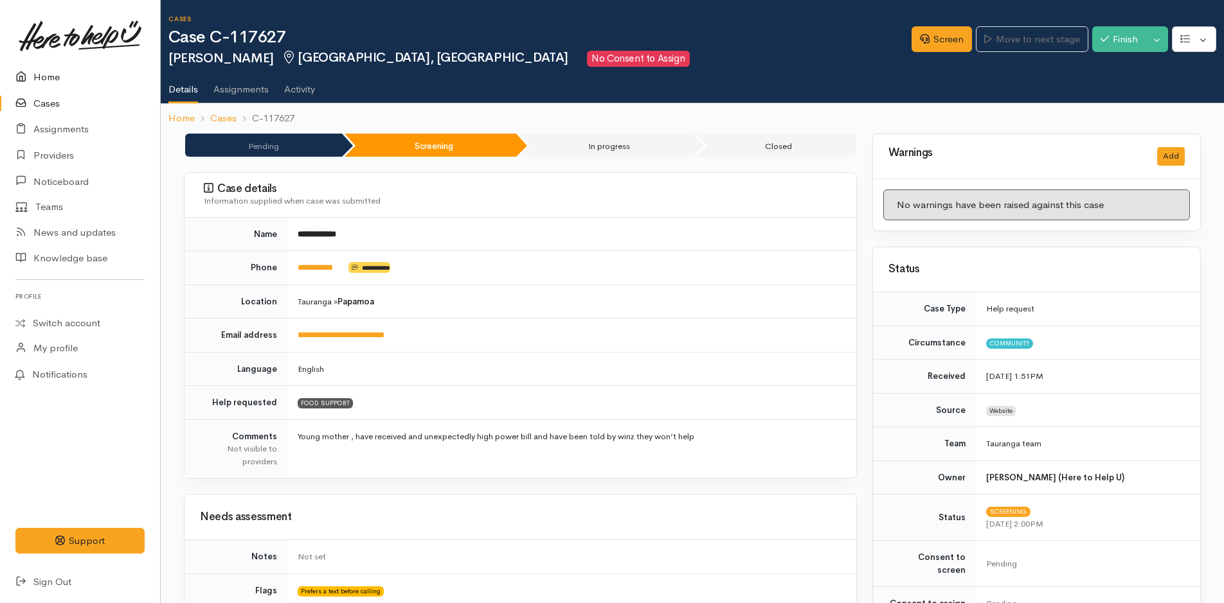
click at [42, 79] on link "Home" at bounding box center [80, 77] width 160 height 26
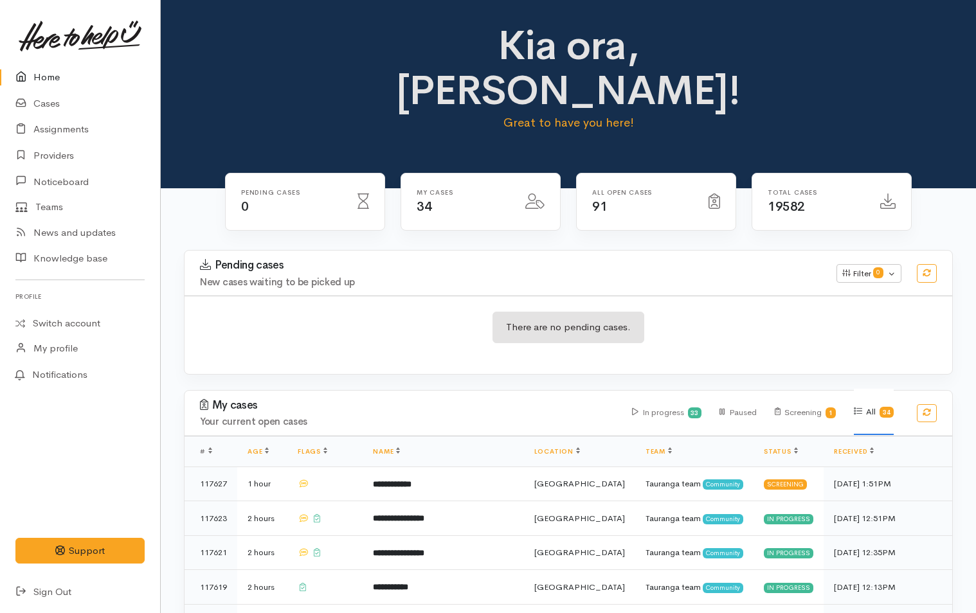
click at [49, 78] on link "Home" at bounding box center [80, 77] width 160 height 26
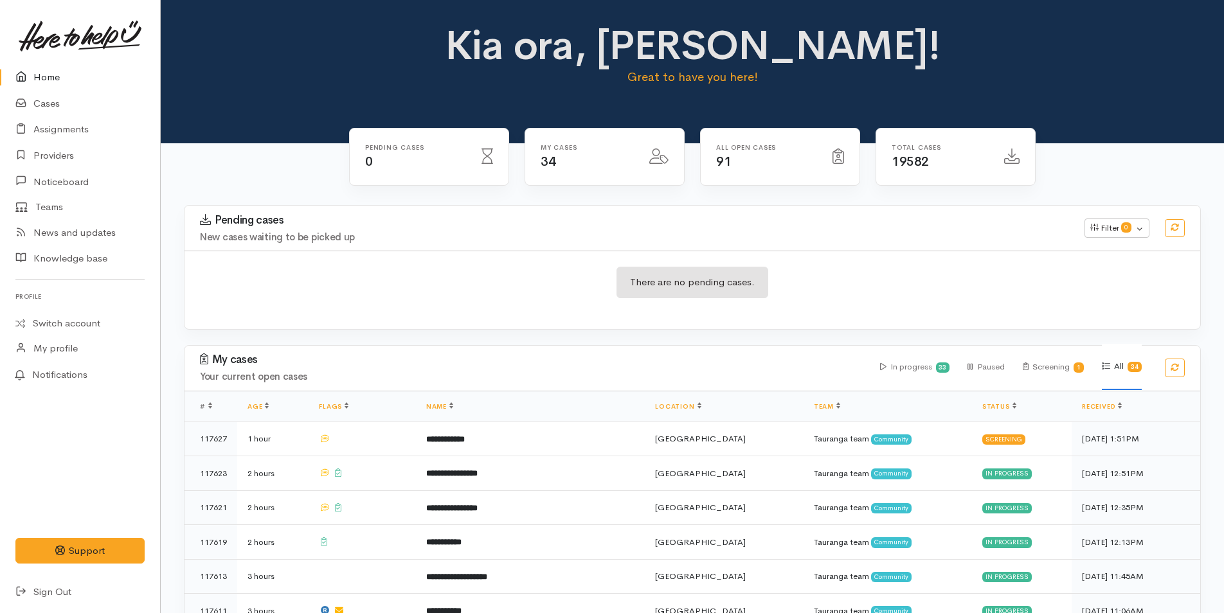
click at [46, 72] on link "Home" at bounding box center [80, 77] width 160 height 26
